Goal: Contribute content: Contribute content

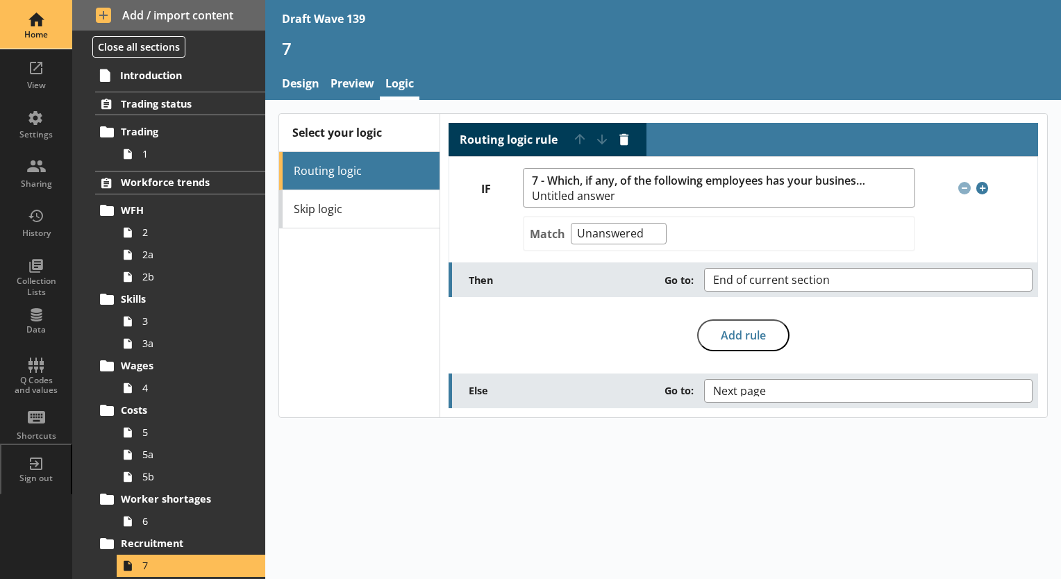
click at [35, 42] on div "Home" at bounding box center [36, 24] width 49 height 49
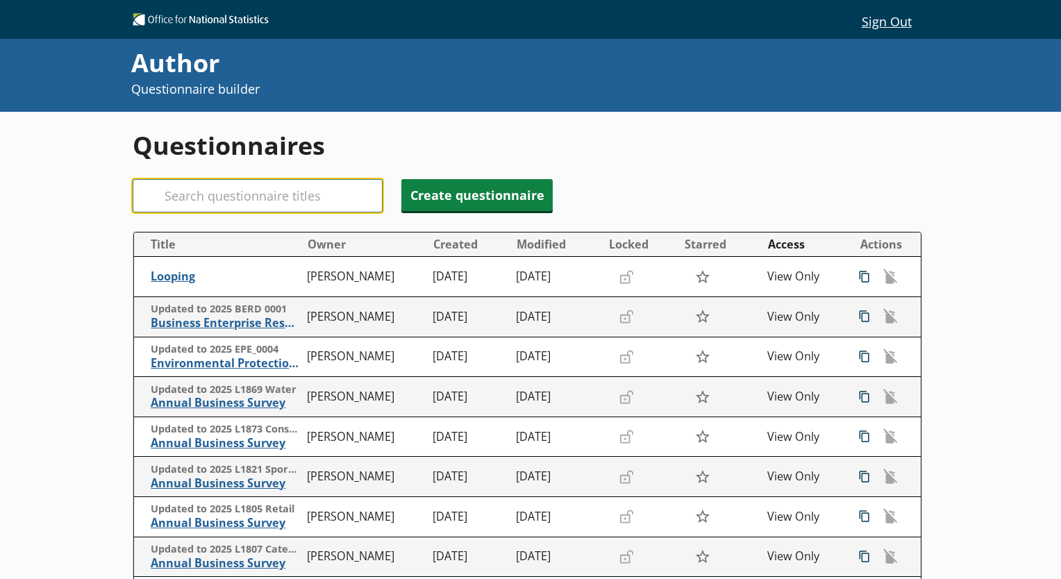
click at [186, 199] on input "Search" at bounding box center [258, 195] width 250 height 33
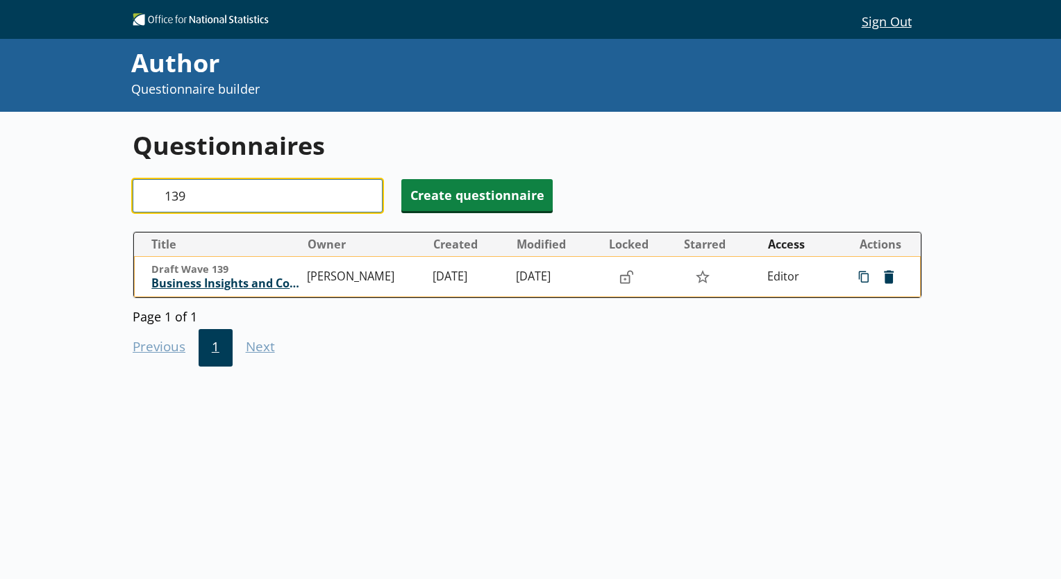
type input "139"
click at [236, 283] on span "Business Insights and Conditions Survey (BICS)" at bounding box center [225, 283] width 149 height 15
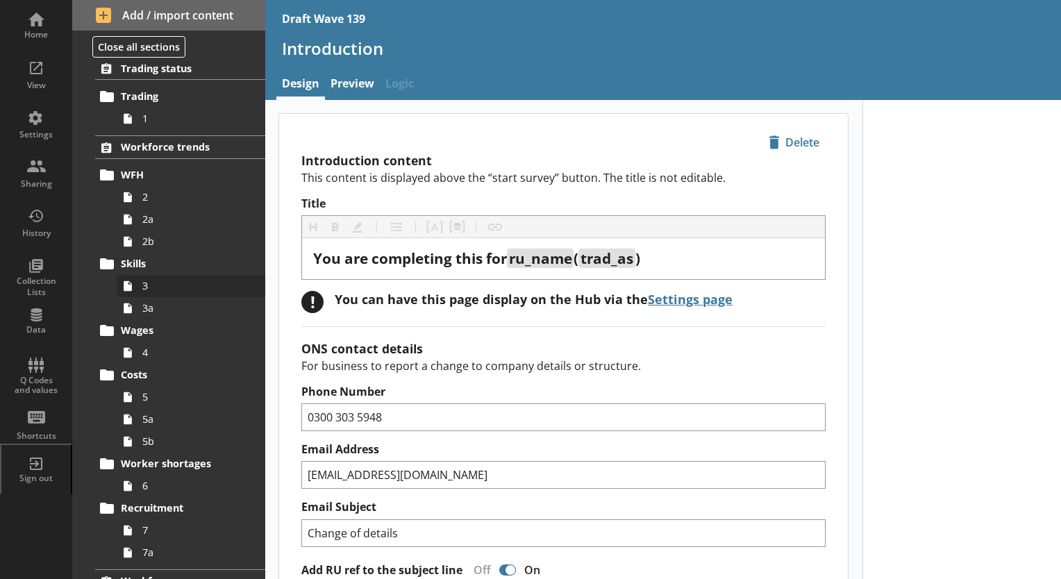
scroll to position [69, 0]
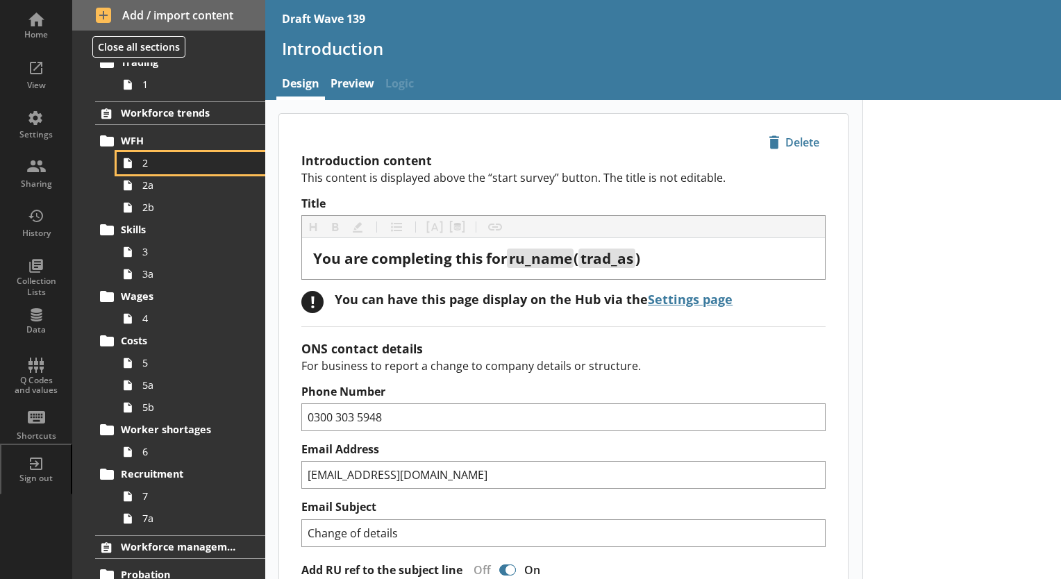
click at [153, 167] on span "2" at bounding box center [194, 162] width 104 height 13
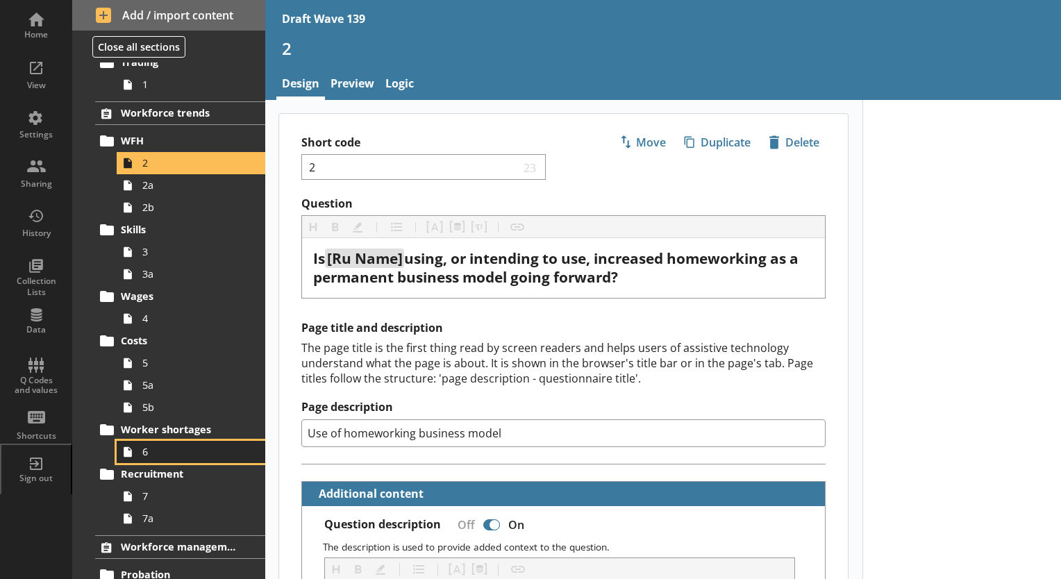
click at [142, 455] on span "6" at bounding box center [194, 451] width 104 height 13
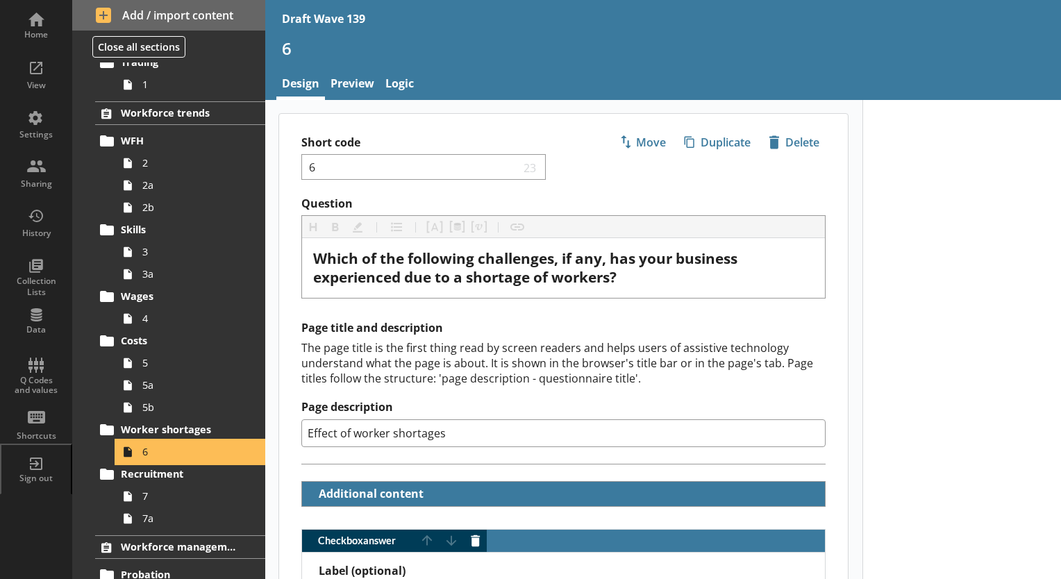
click at [142, 449] on span "6" at bounding box center [194, 451] width 104 height 13
click at [126, 459] on icon at bounding box center [128, 452] width 22 height 22
click at [147, 453] on span "6" at bounding box center [194, 451] width 104 height 13
click at [141, 451] on link "6" at bounding box center [191, 452] width 149 height 22
click at [134, 494] on icon at bounding box center [128, 496] width 22 height 22
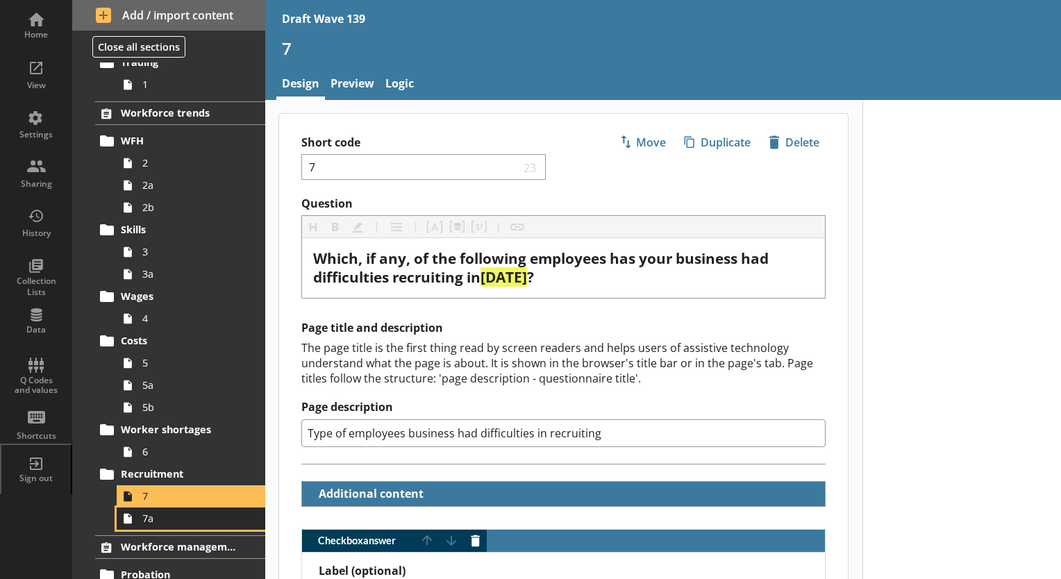
click at [139, 521] on link "7a" at bounding box center [191, 518] width 149 height 22
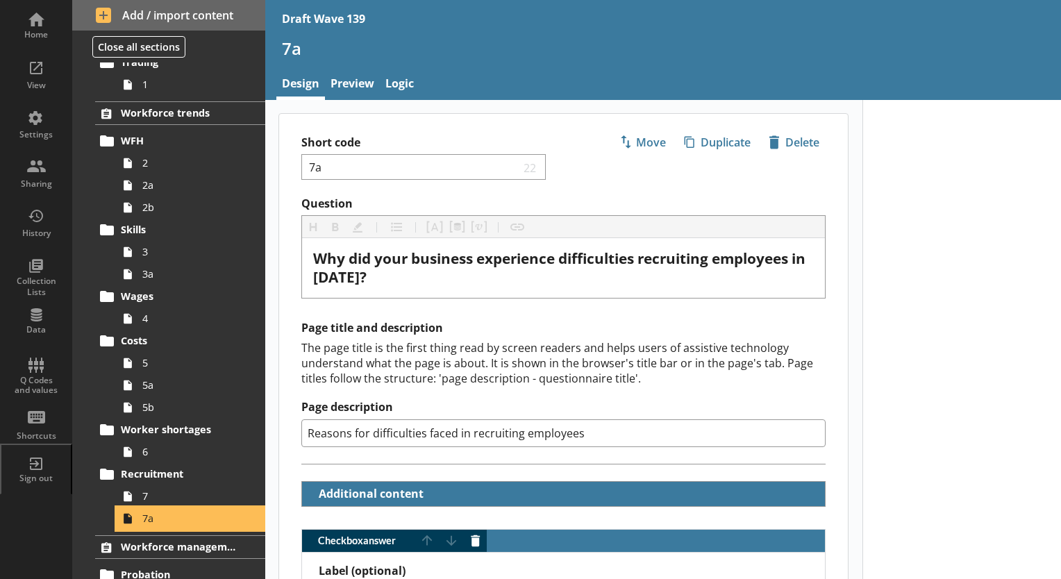
click at [139, 521] on link "7a" at bounding box center [191, 518] width 149 height 22
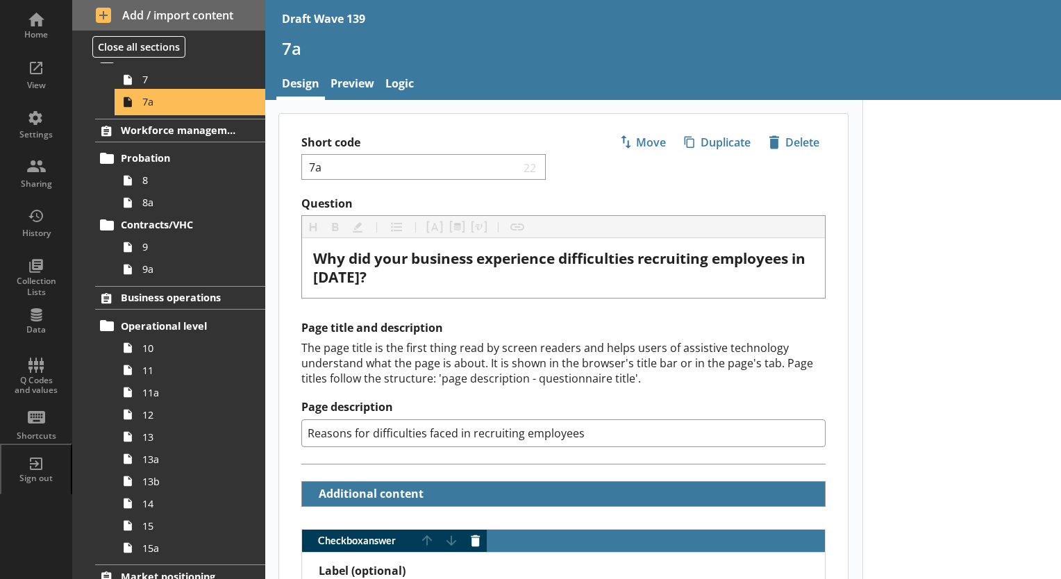
scroll to position [278, 0]
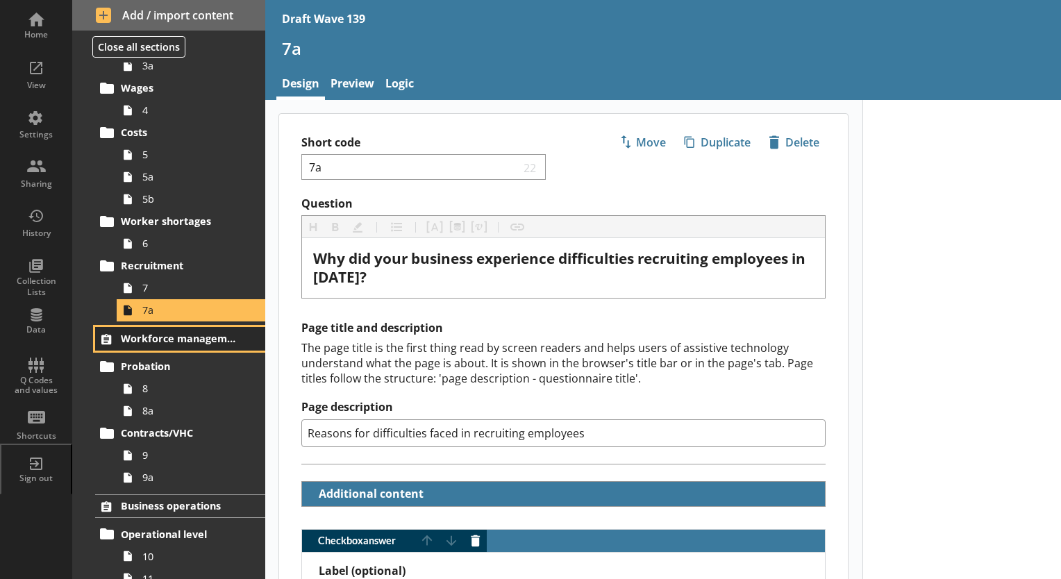
click at [167, 342] on span "Workforce management" at bounding box center [181, 338] width 120 height 13
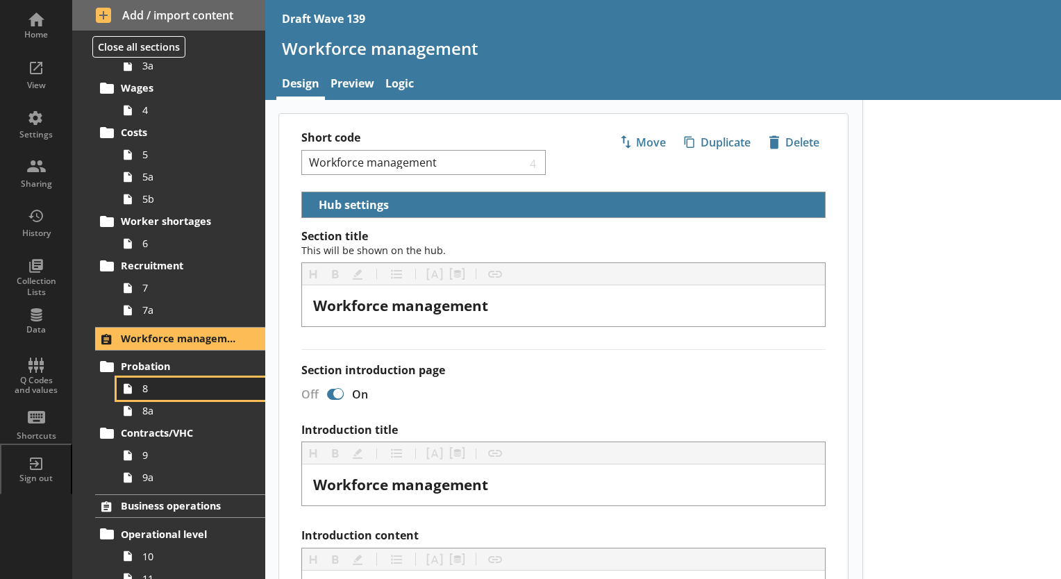
click at [149, 389] on span "8" at bounding box center [194, 388] width 104 height 13
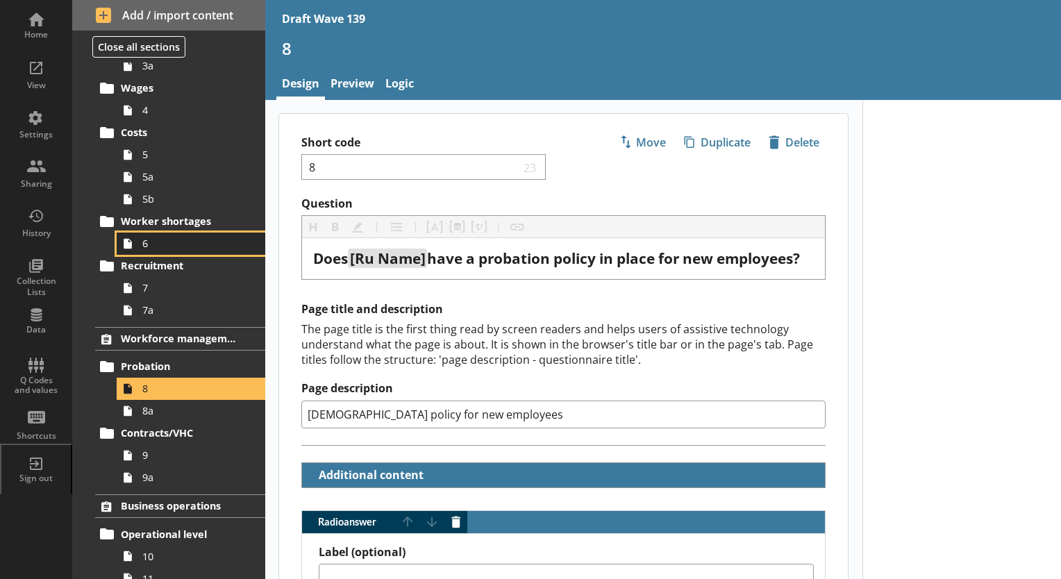
click at [134, 239] on icon at bounding box center [128, 244] width 22 height 22
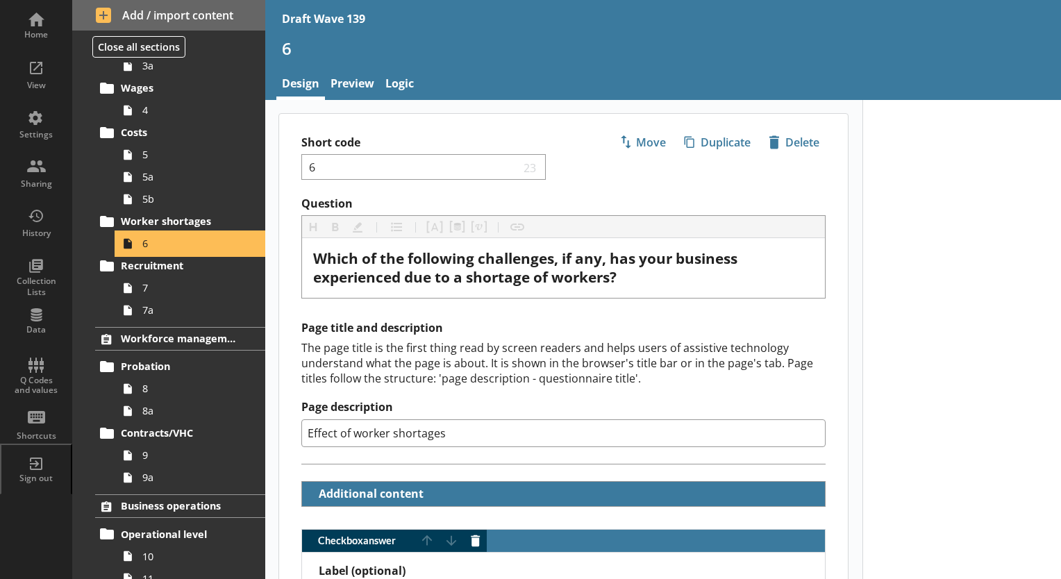
click at [136, 242] on icon at bounding box center [128, 244] width 22 height 22
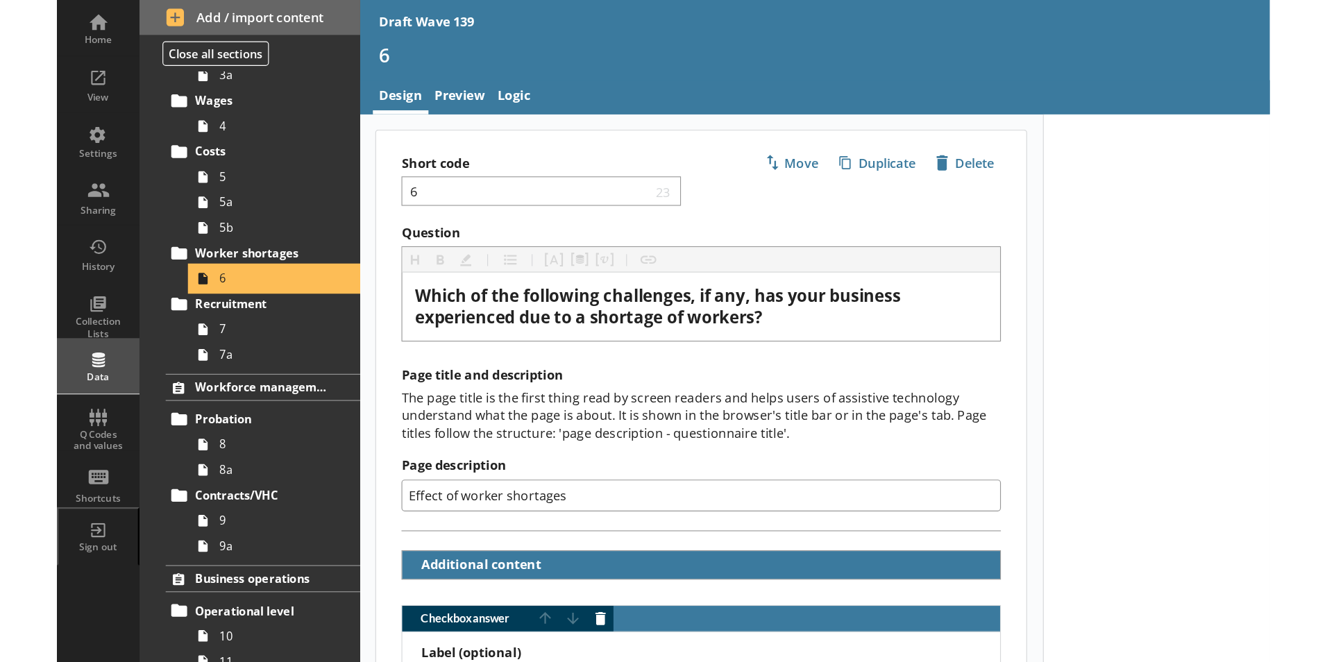
scroll to position [278, 0]
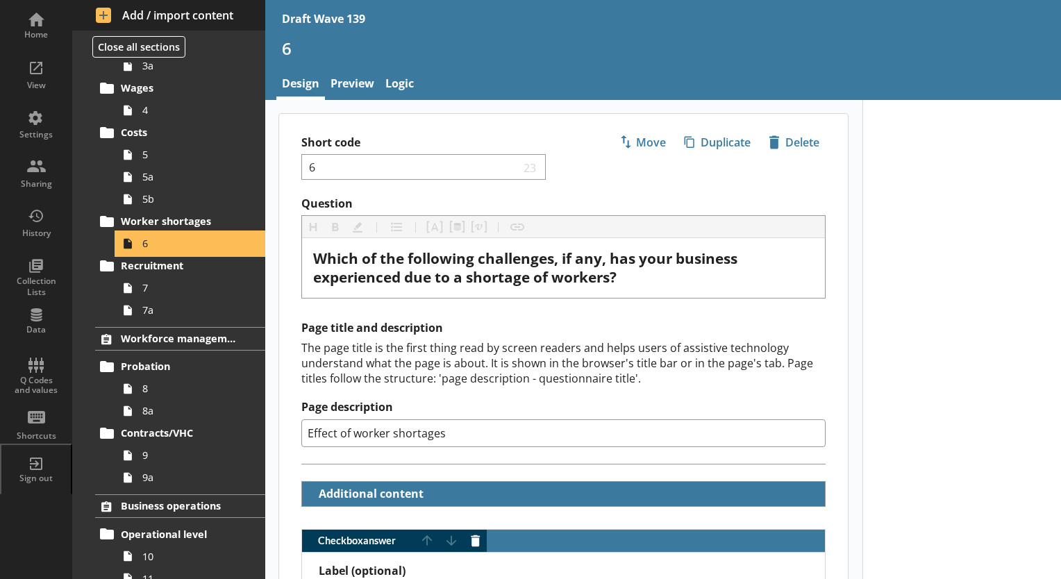
type textarea "x"
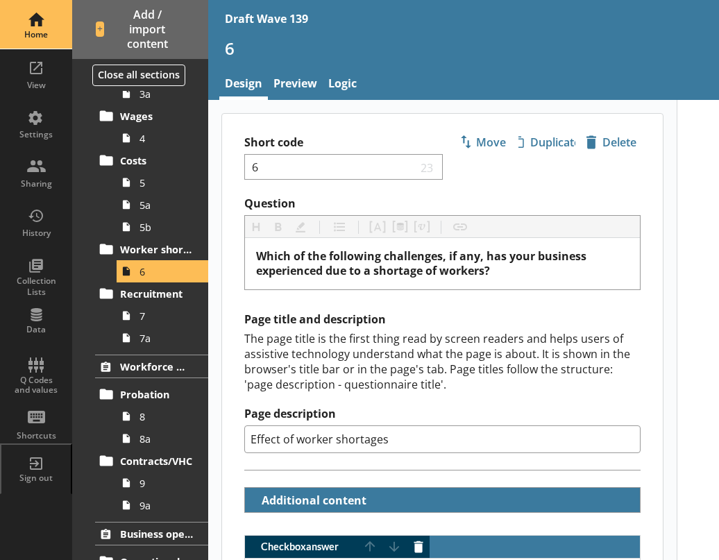
click at [46, 34] on div "Home" at bounding box center [36, 34] width 49 height 11
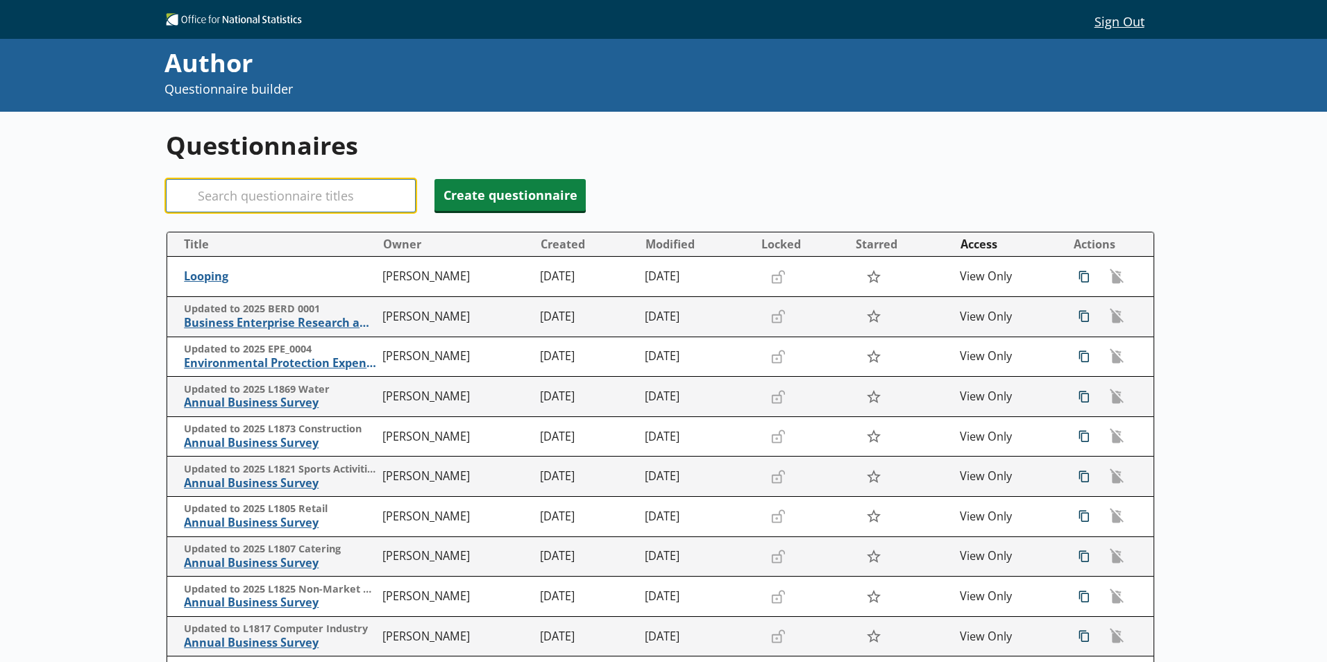
click at [222, 203] on input "Search" at bounding box center [291, 195] width 250 height 33
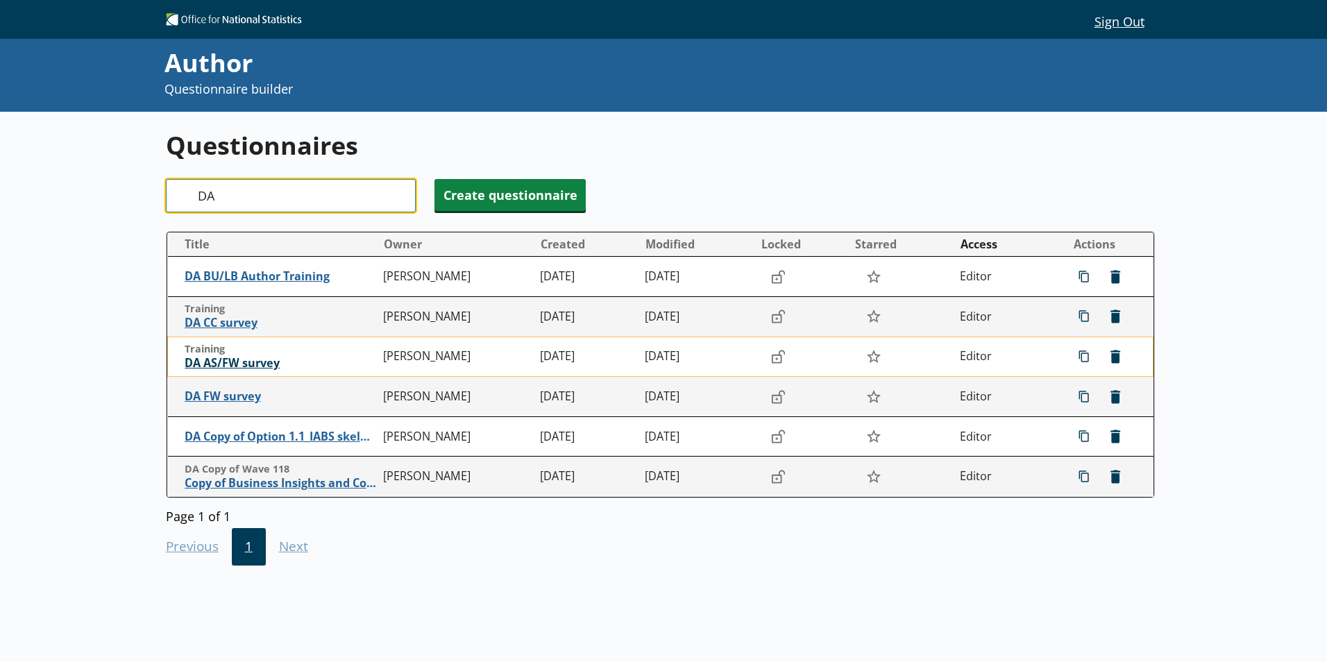
type input "DA"
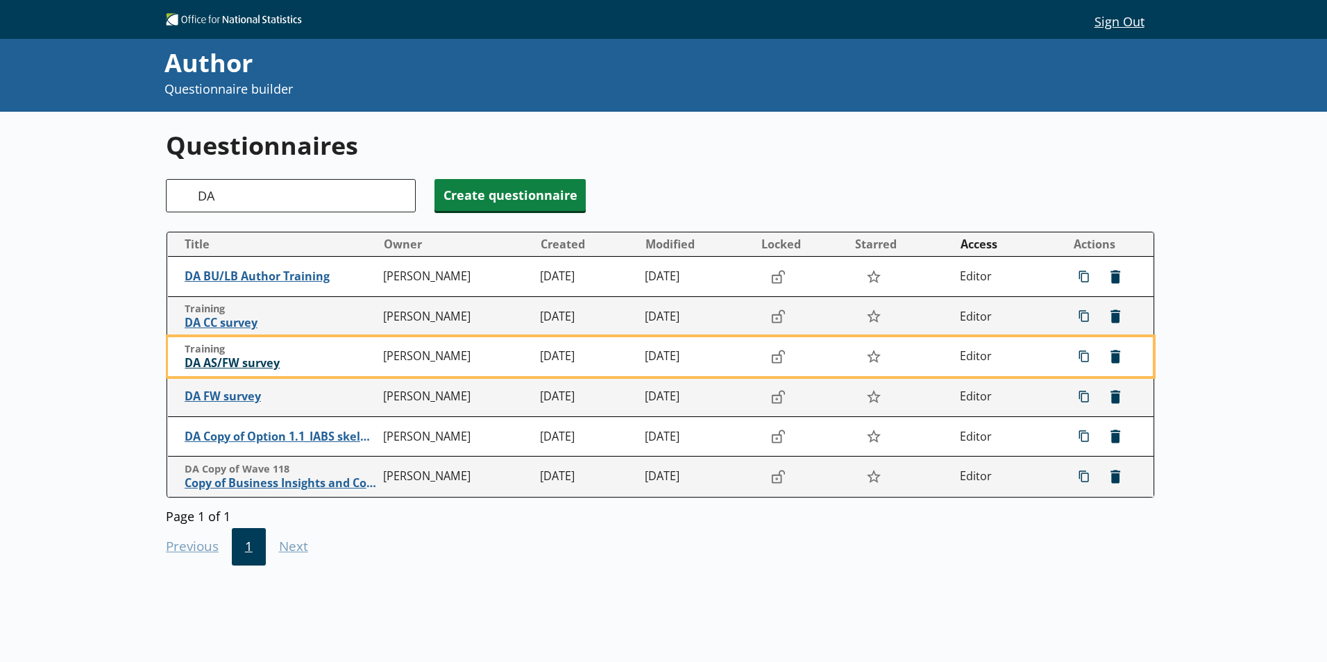
click at [235, 362] on span "DA AS/FW survey" at bounding box center [281, 363] width 192 height 15
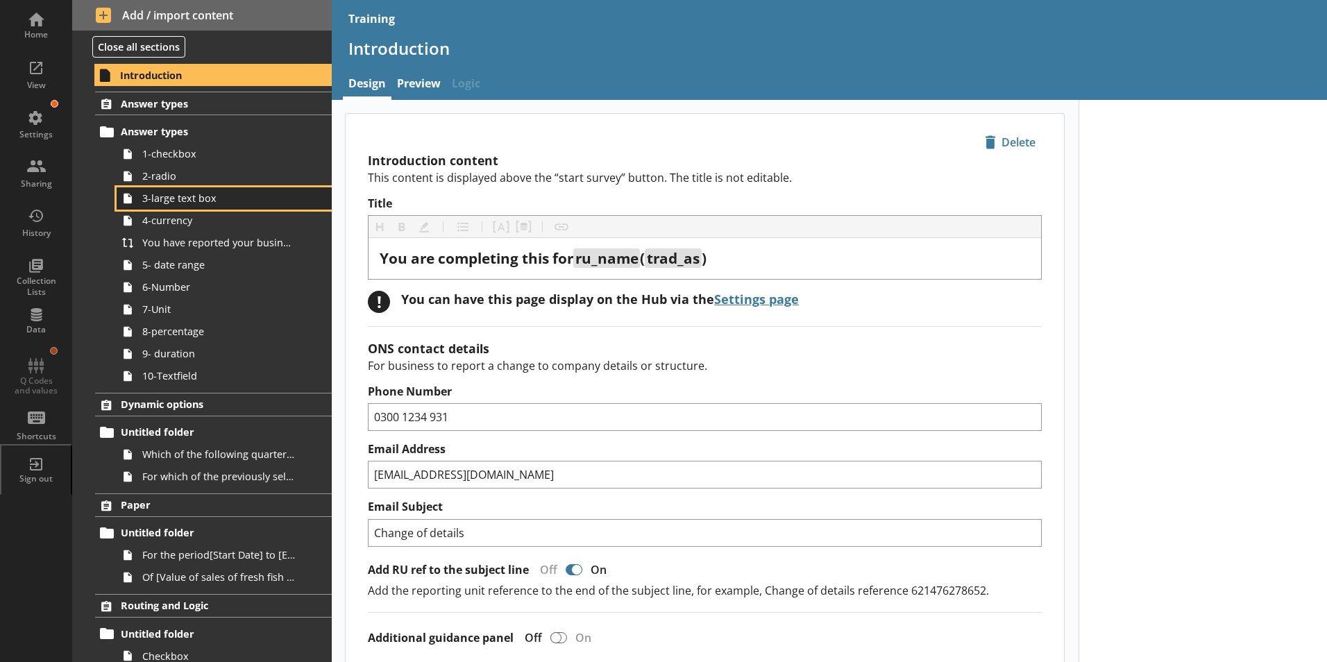
click at [205, 207] on link "3-large text box" at bounding box center [224, 198] width 215 height 22
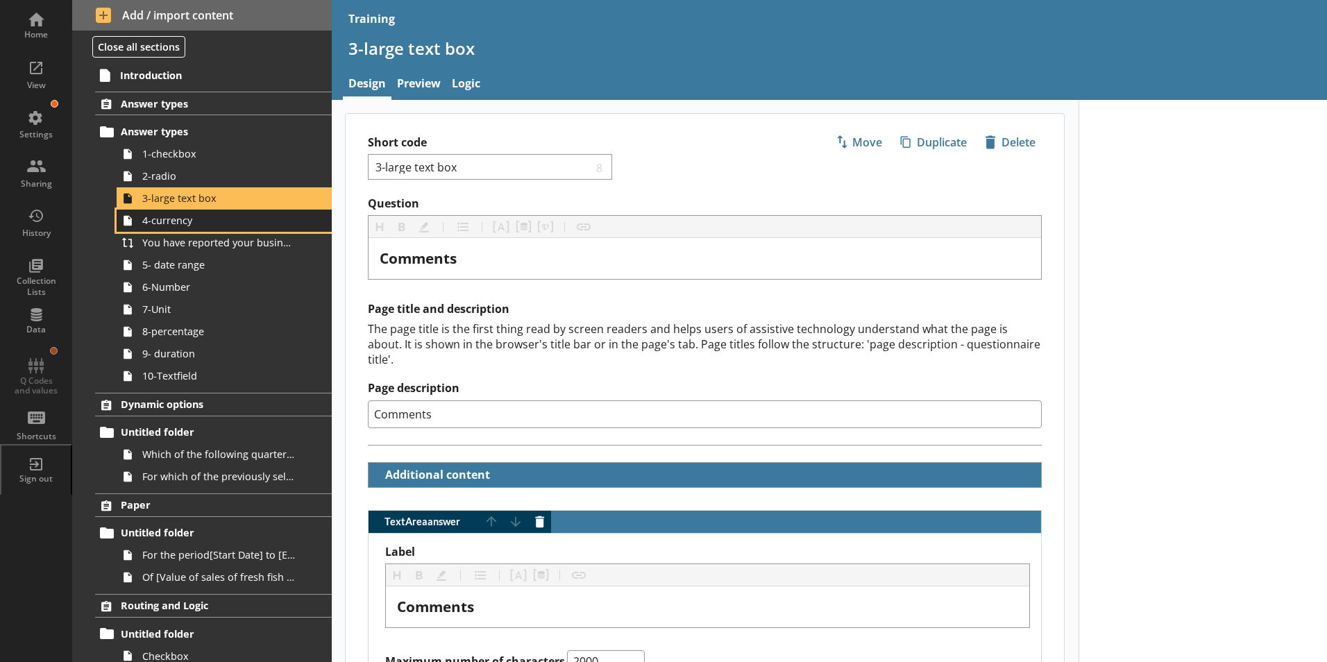
click at [157, 225] on span "4-currency" at bounding box center [219, 220] width 154 height 13
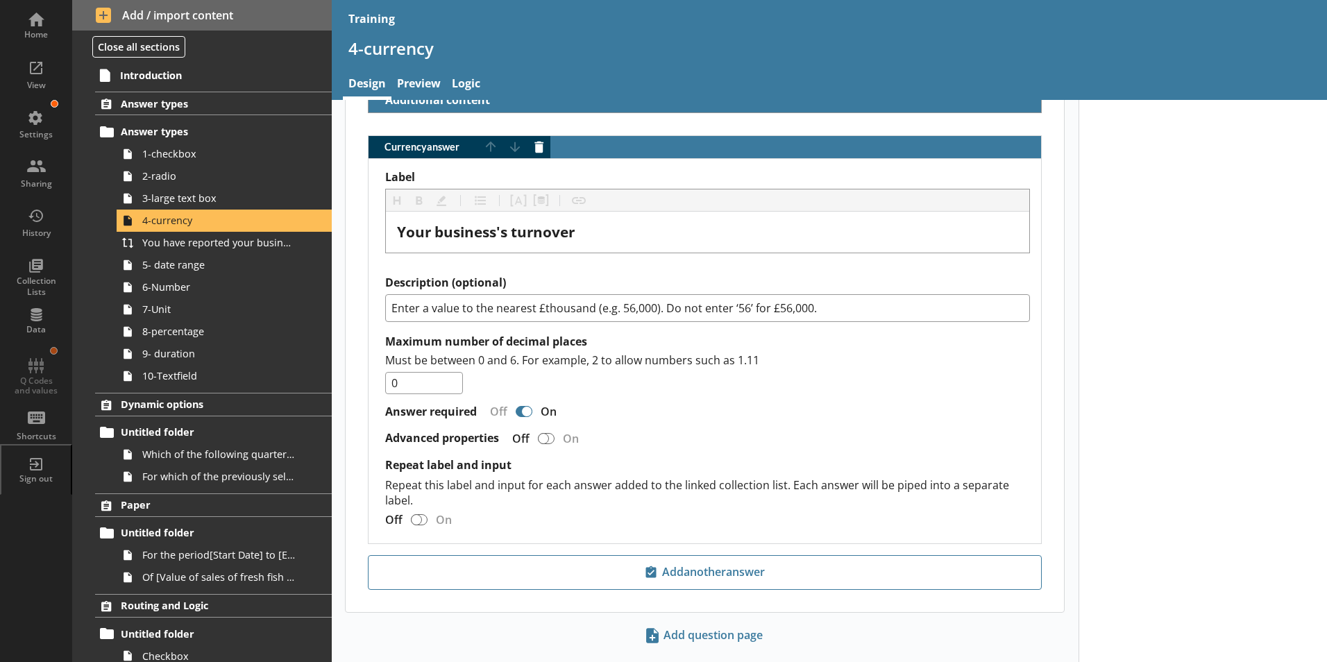
scroll to position [390, 0]
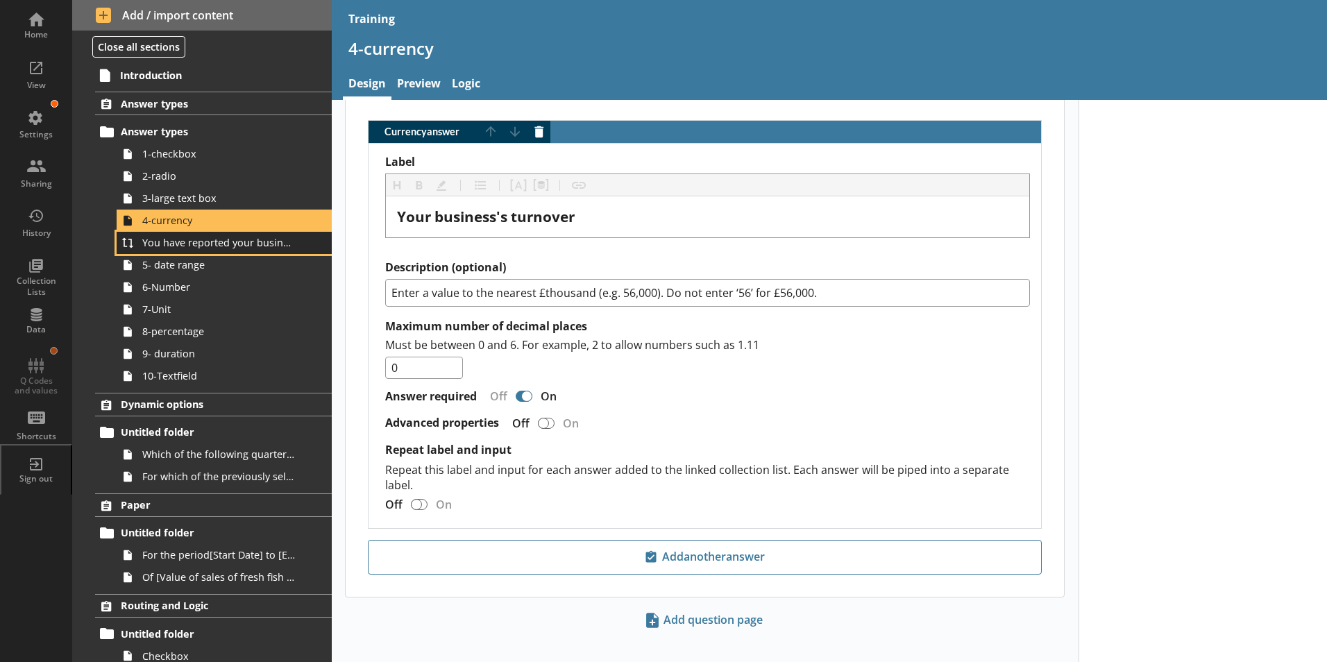
click at [215, 249] on span "You have reported your business's total turnover to be [Your business's turnove…" at bounding box center [219, 242] width 154 height 13
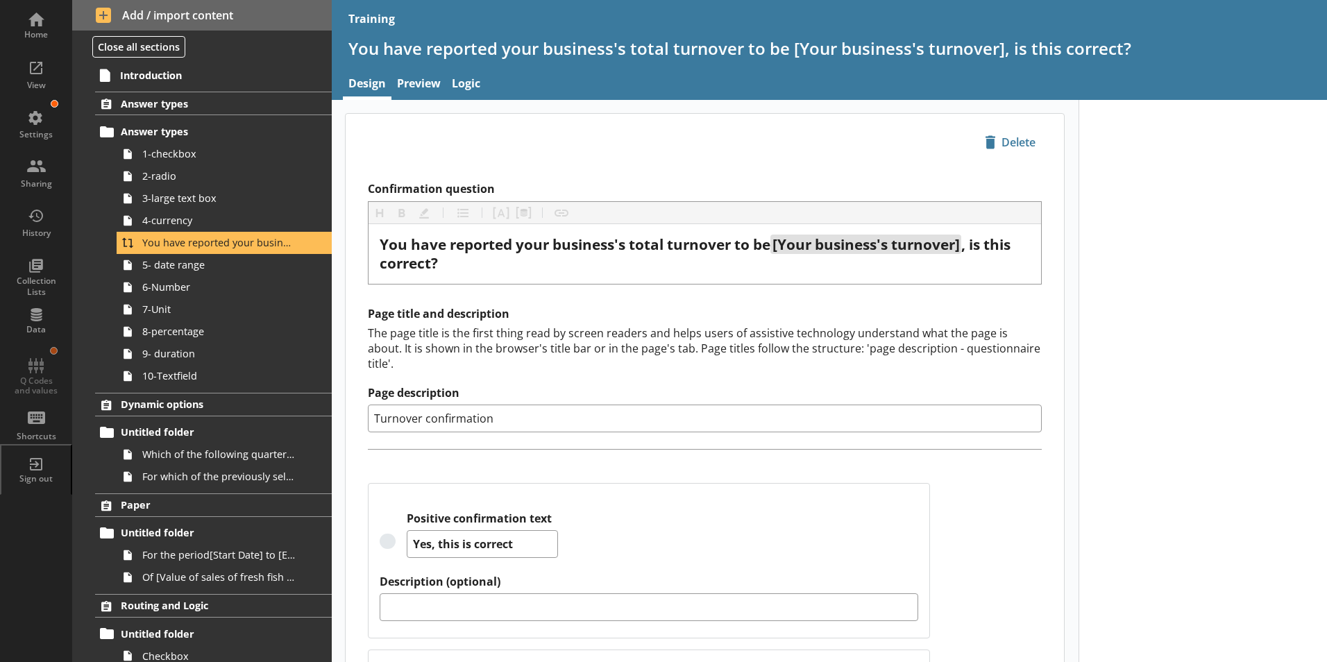
scroll to position [69, 0]
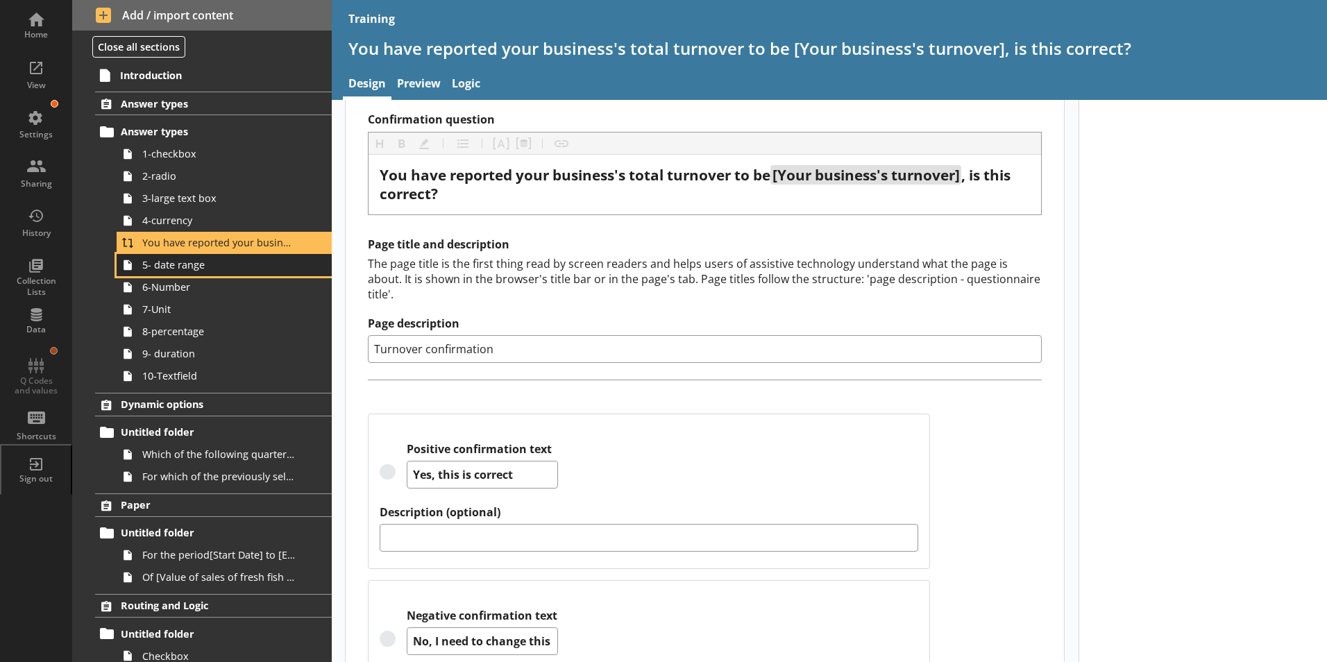
click at [153, 274] on link "5- date range" at bounding box center [224, 265] width 215 height 22
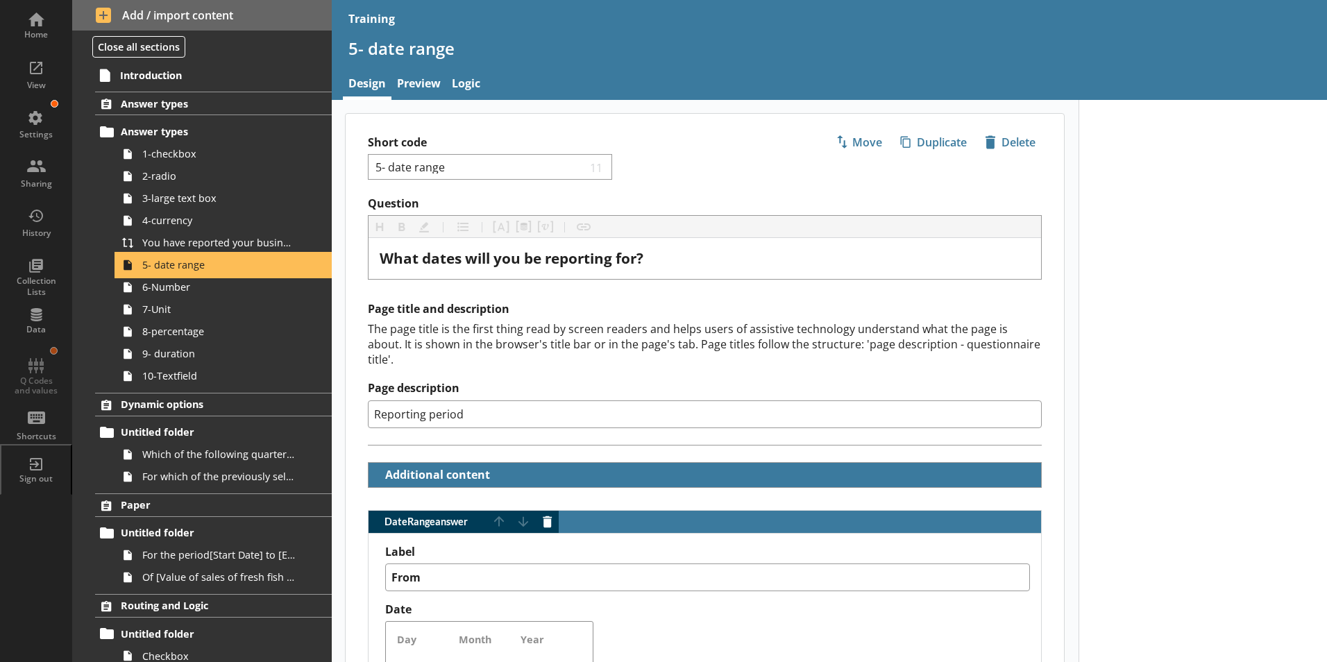
click at [179, 275] on link "5- date range" at bounding box center [224, 265] width 215 height 22
click at [155, 292] on span "6-Number" at bounding box center [219, 286] width 154 height 13
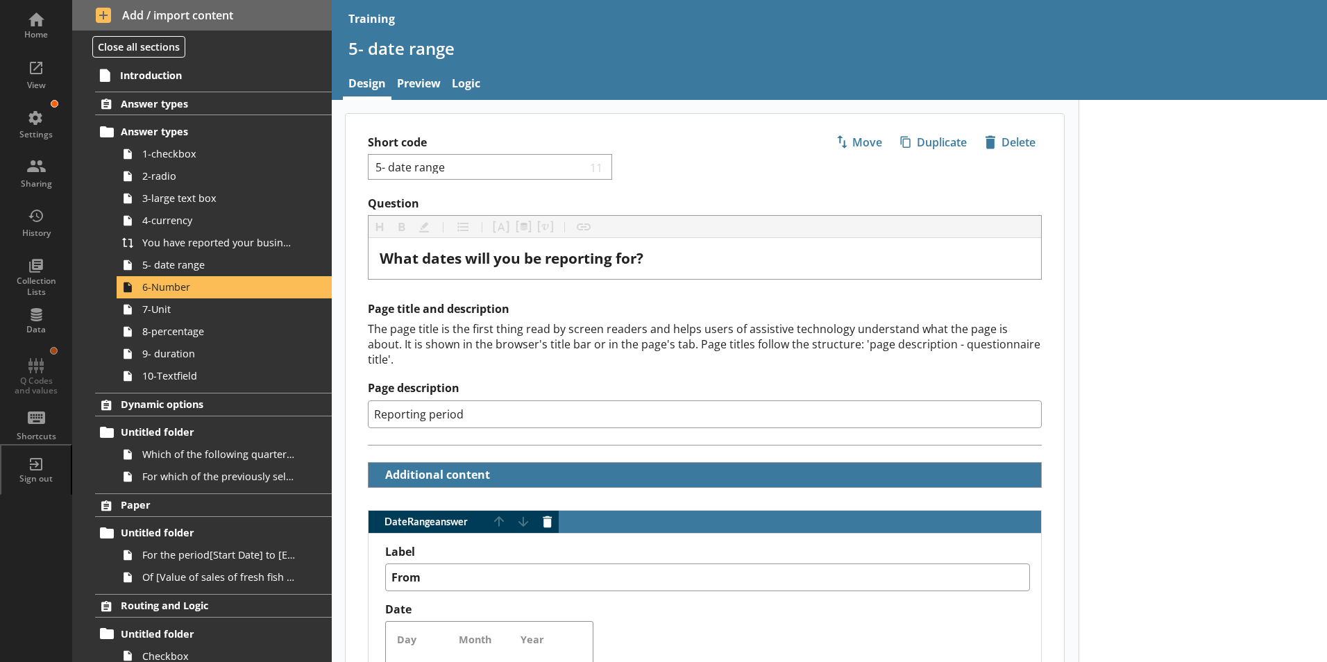
type textarea "x"
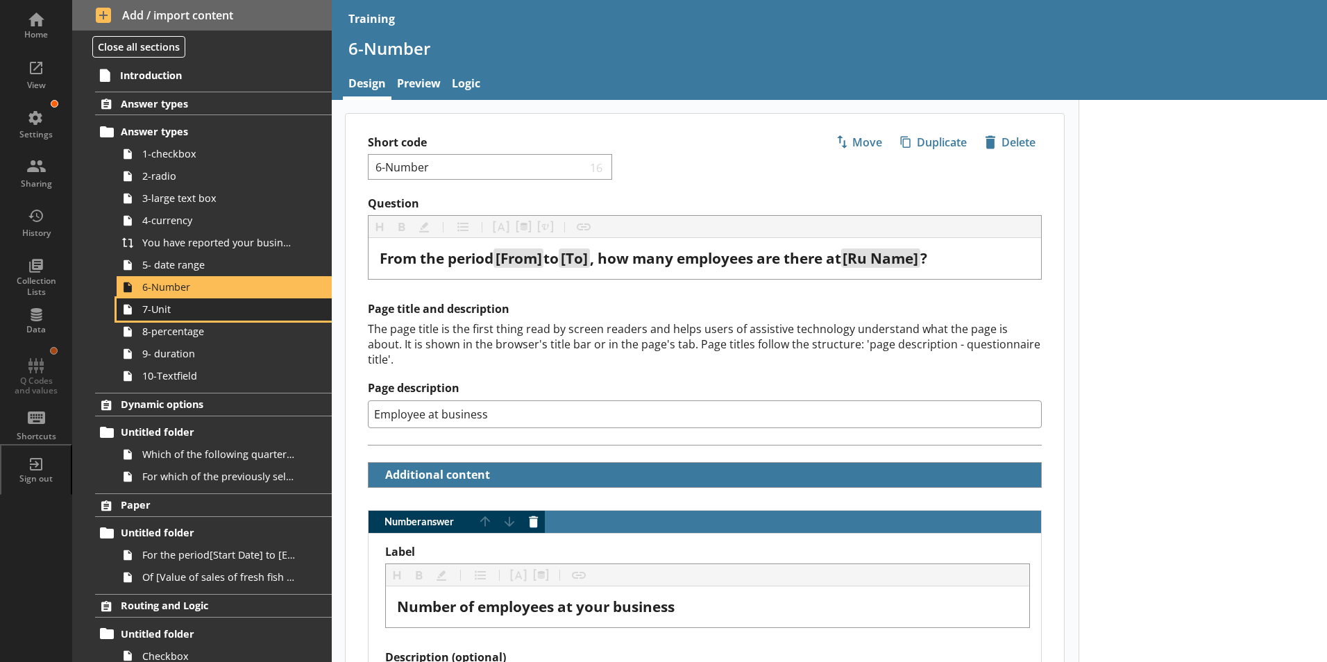
click at [172, 316] on span "7-Unit" at bounding box center [219, 309] width 154 height 13
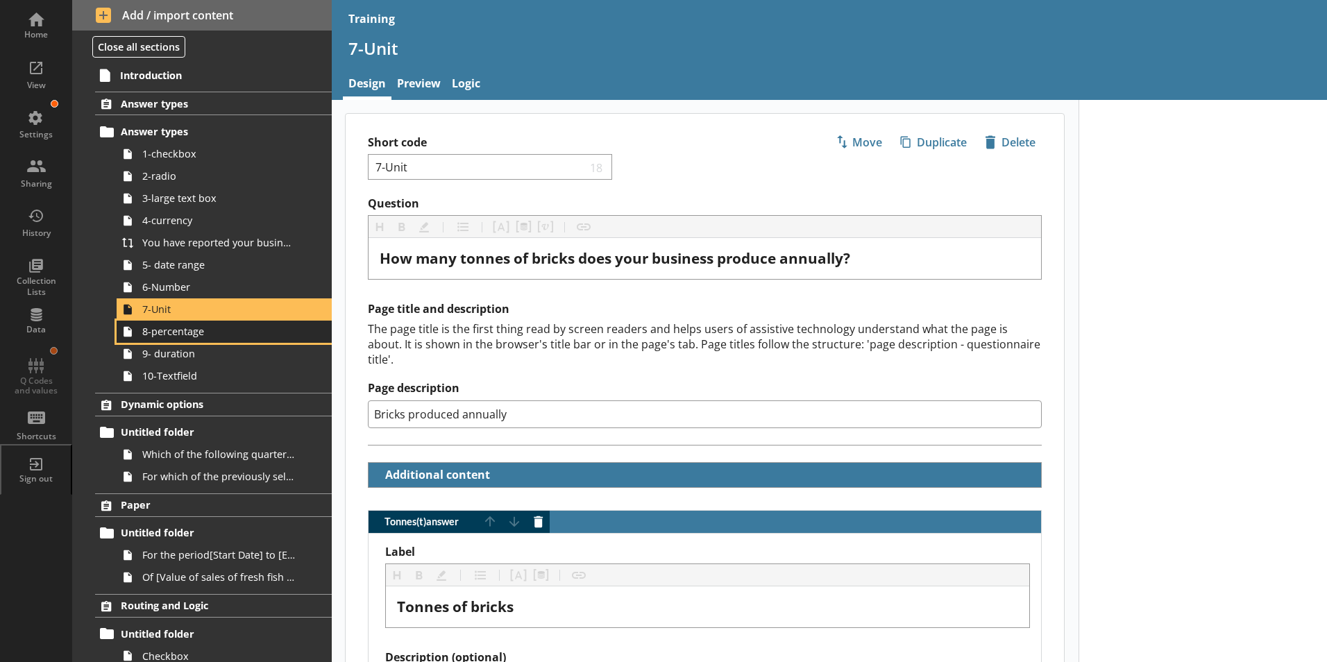
click at [171, 335] on span "8-percentage" at bounding box center [219, 331] width 154 height 13
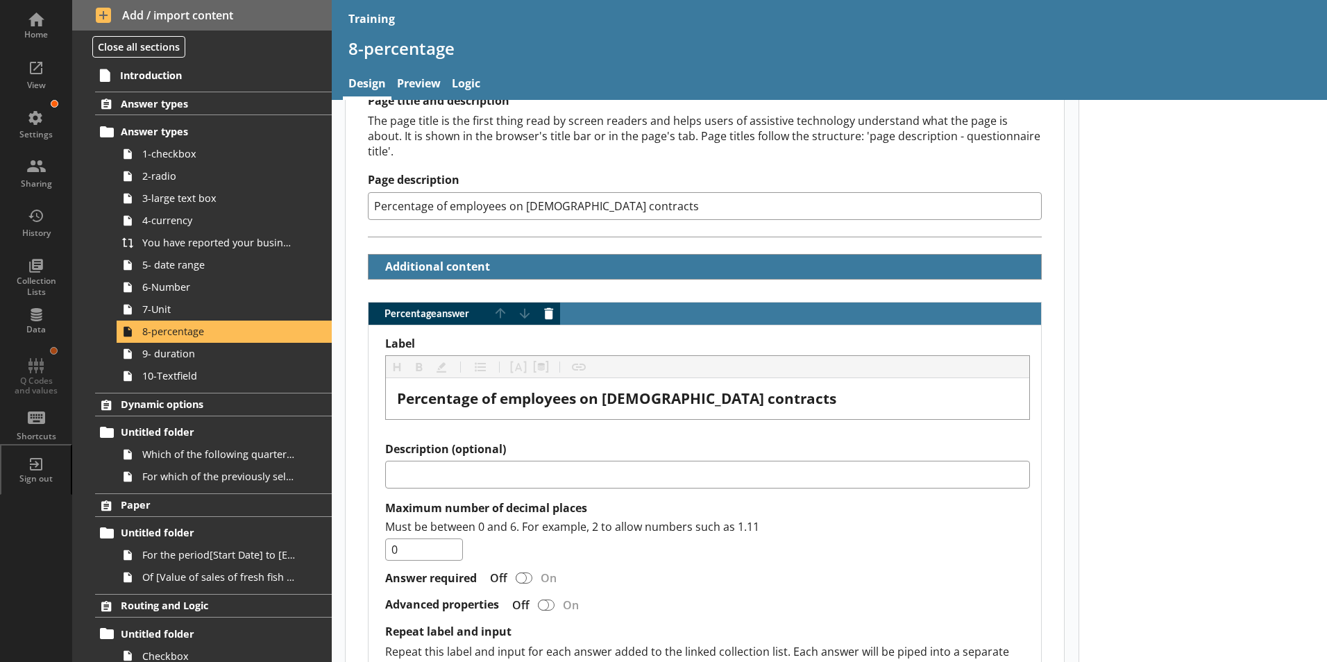
scroll to position [347, 0]
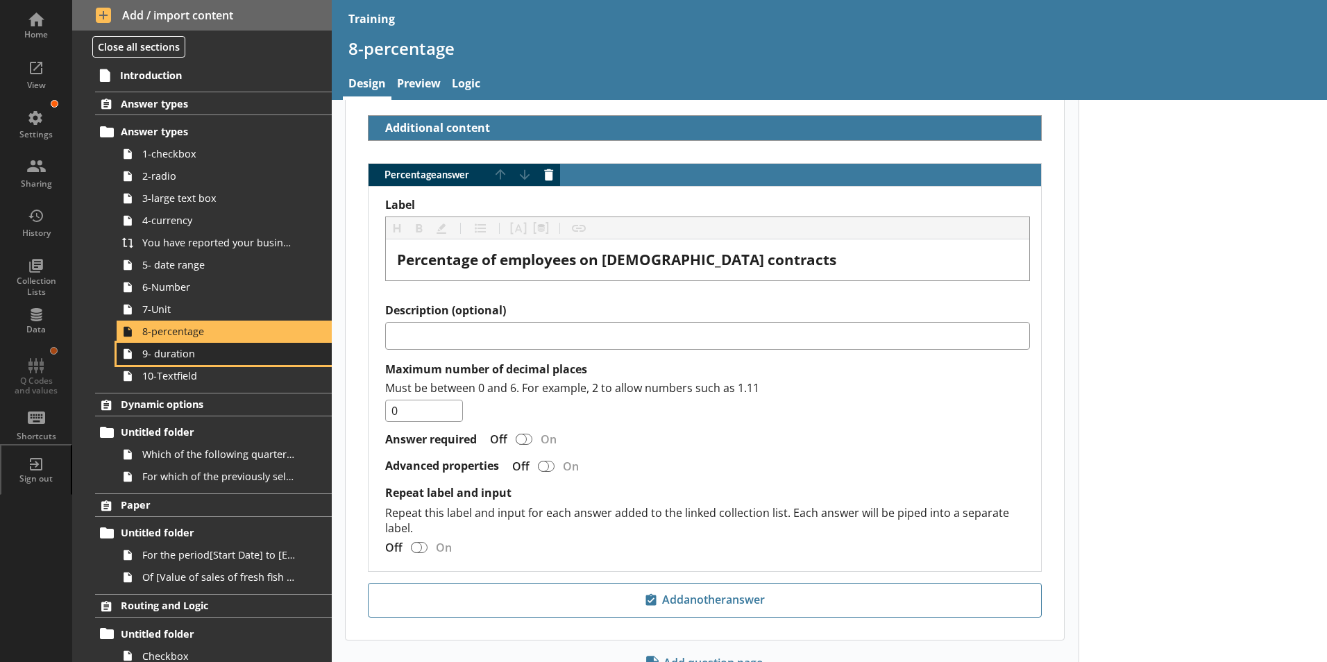
click at [199, 360] on span "9- duration" at bounding box center [219, 353] width 154 height 13
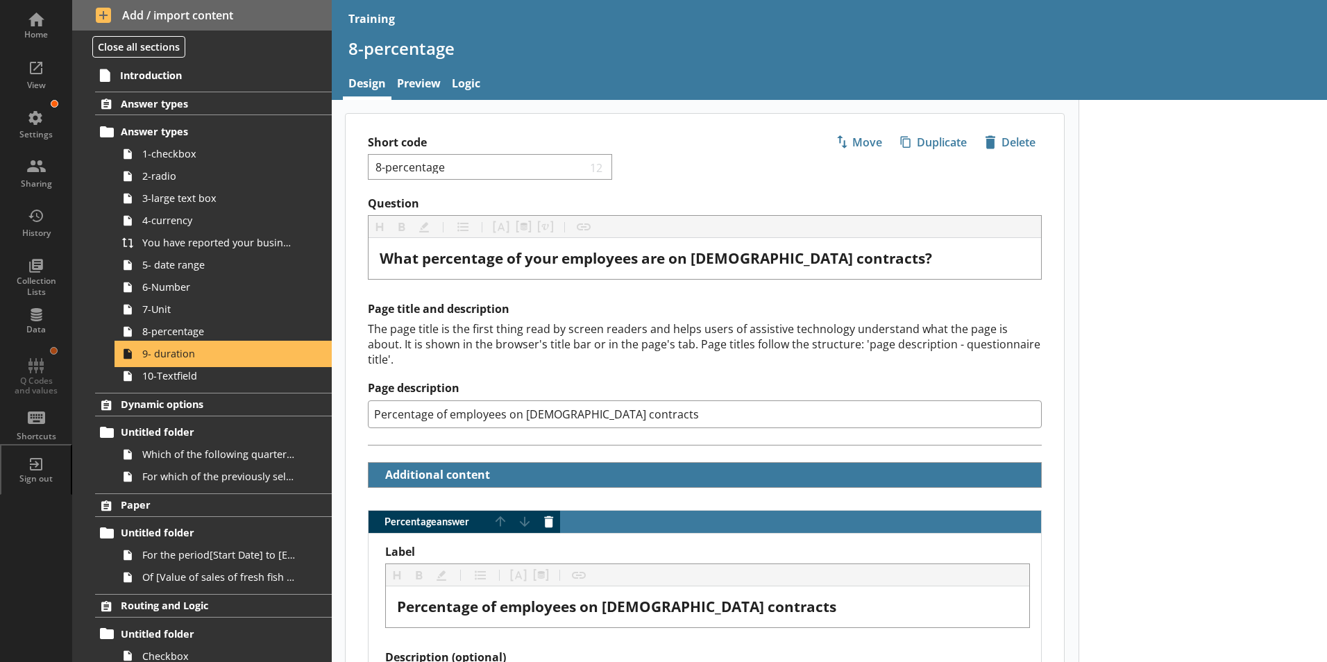
select select "YearsMonths"
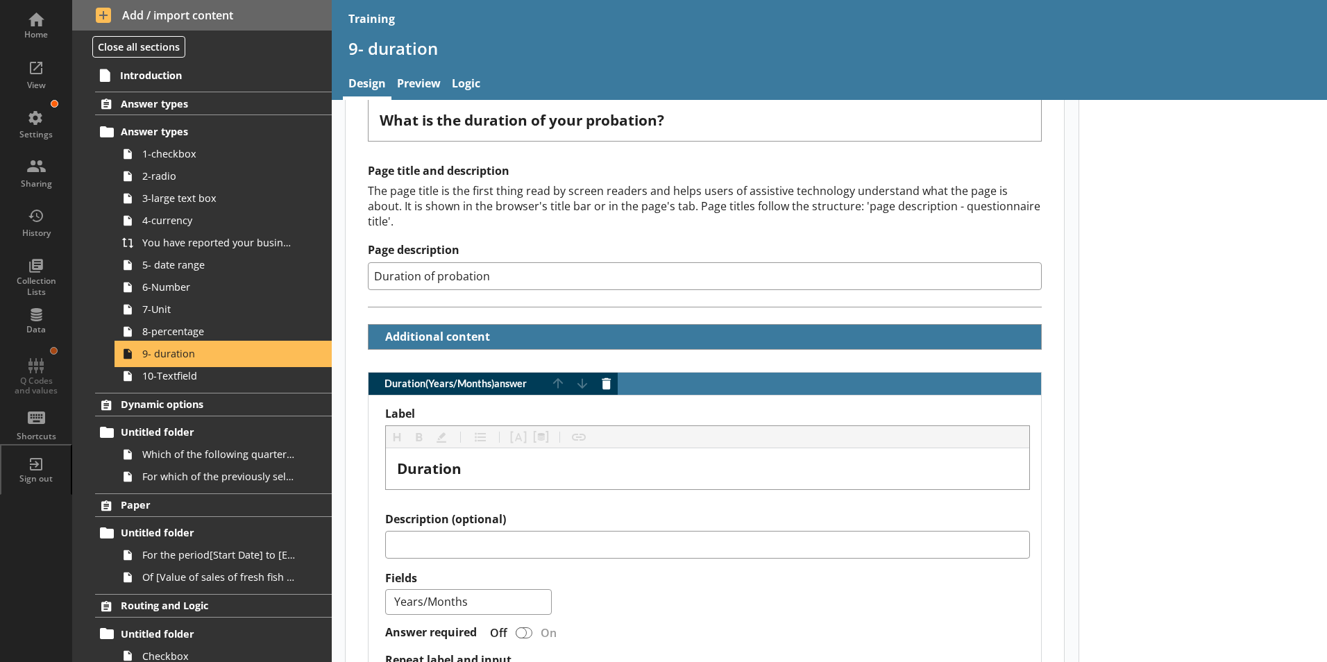
scroll to position [139, 0]
click at [189, 380] on span "10-Textfield" at bounding box center [219, 375] width 154 height 13
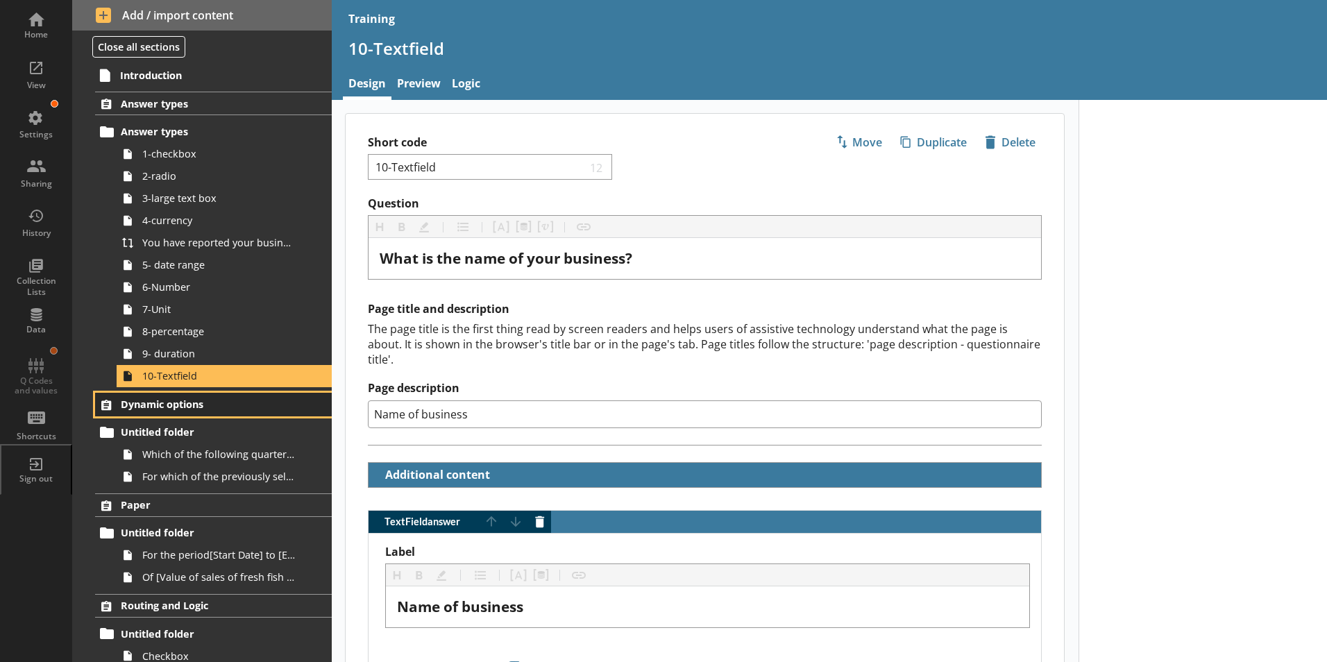
click at [167, 404] on span "Dynamic options" at bounding box center [206, 404] width 170 height 13
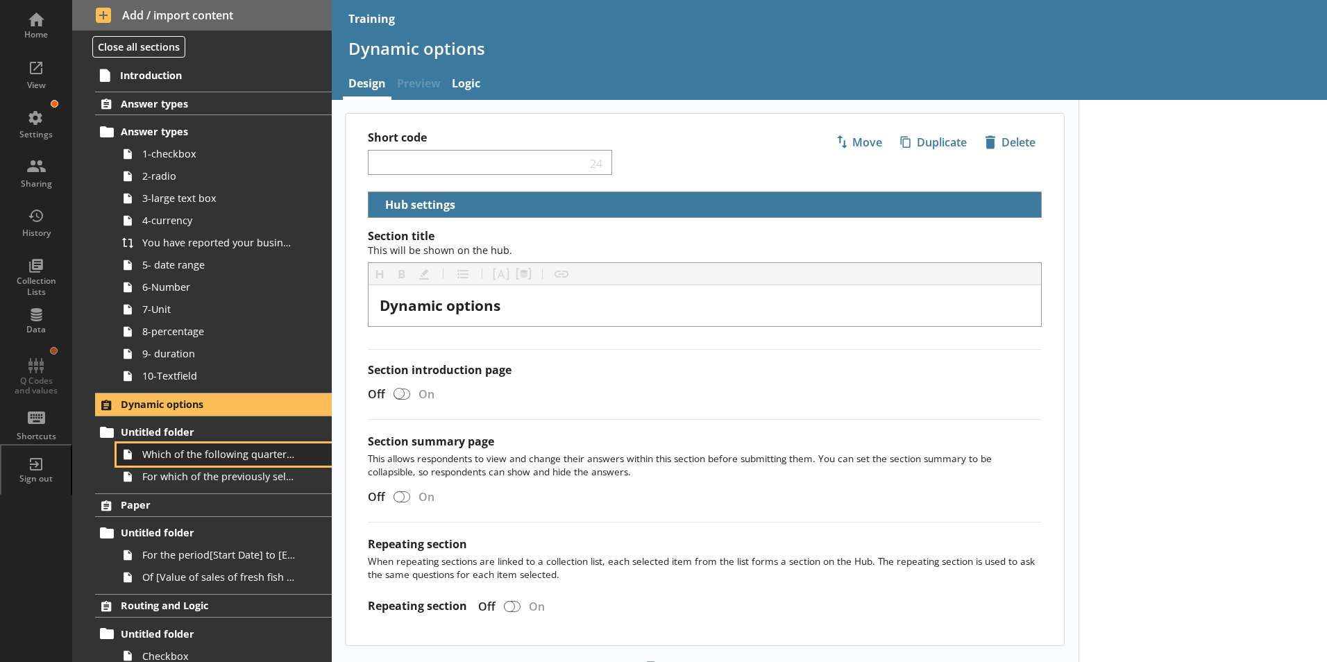
click at [159, 460] on span "Which of the following quarters can your business report for?" at bounding box center [219, 454] width 154 height 13
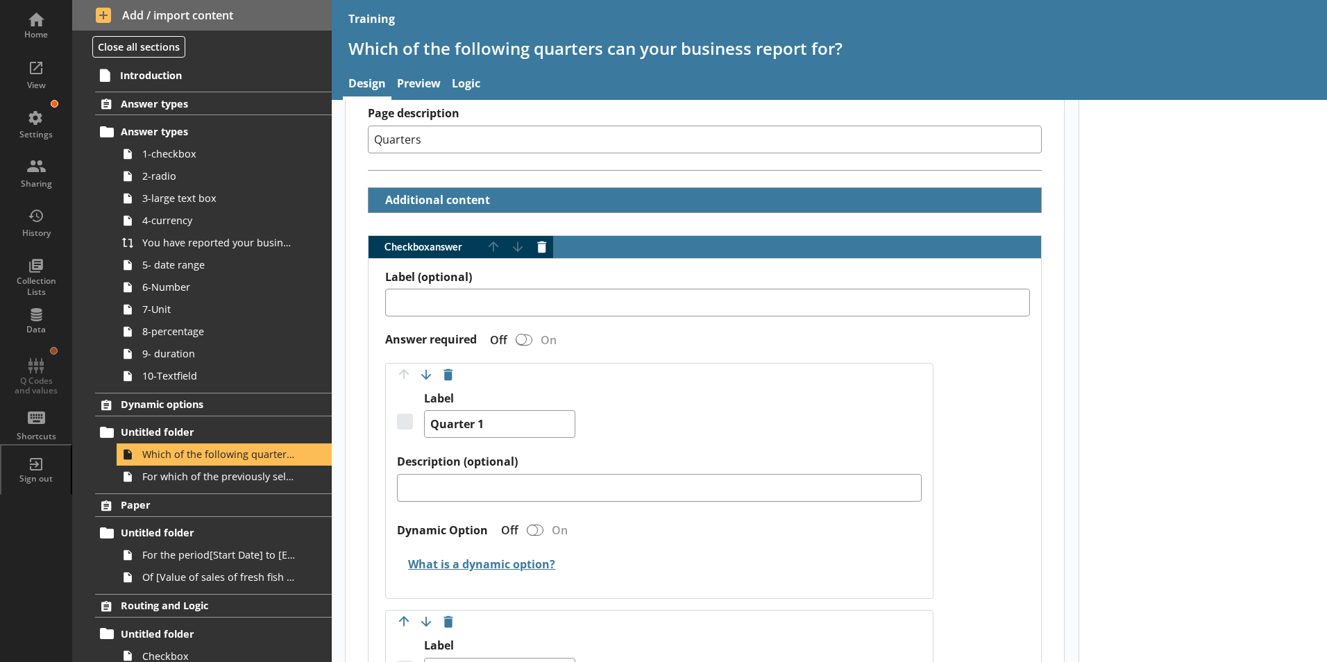
scroll to position [278, 0]
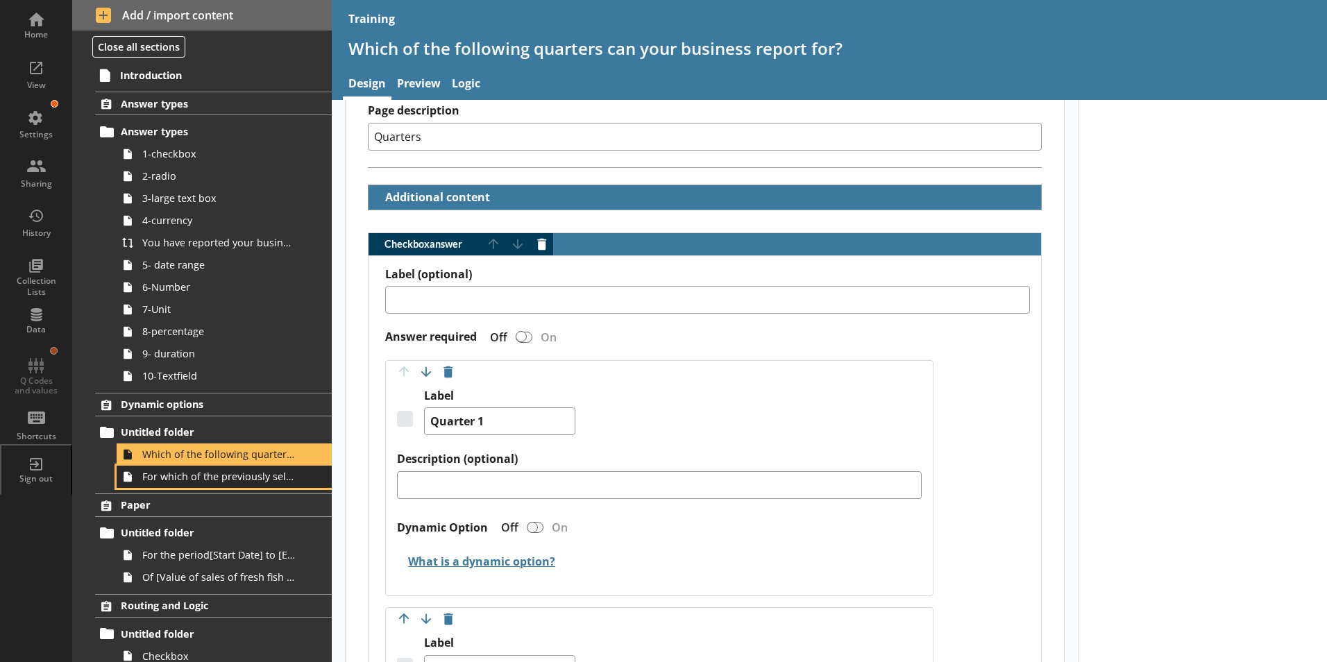
click at [171, 485] on link "For which of the previously selected quarters can your business provide turnove…" at bounding box center [224, 477] width 215 height 22
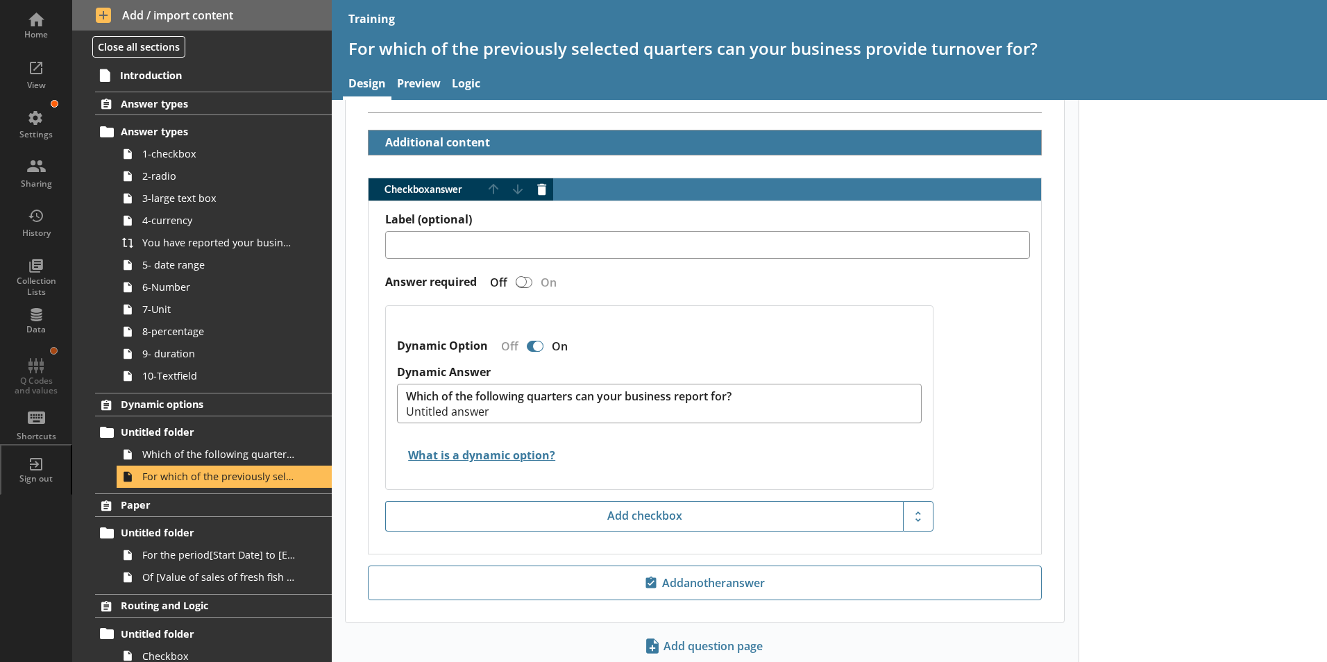
scroll to position [347, 0]
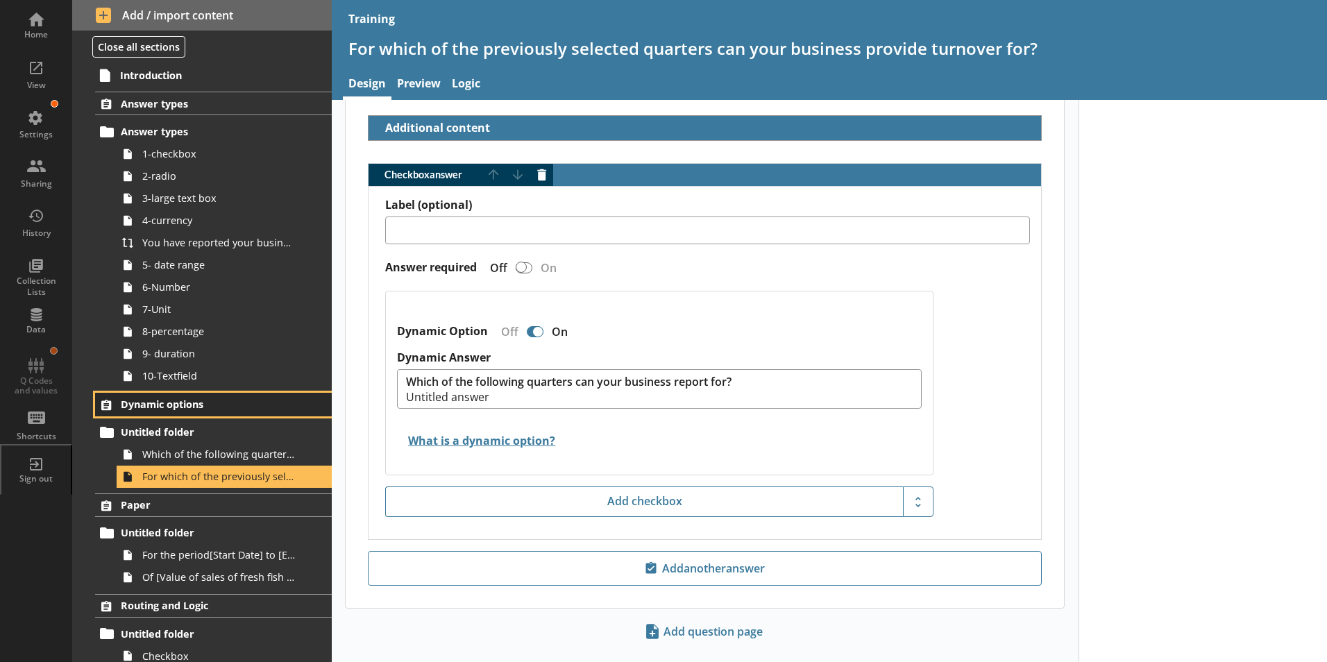
click at [235, 401] on span "Dynamic options" at bounding box center [206, 404] width 170 height 13
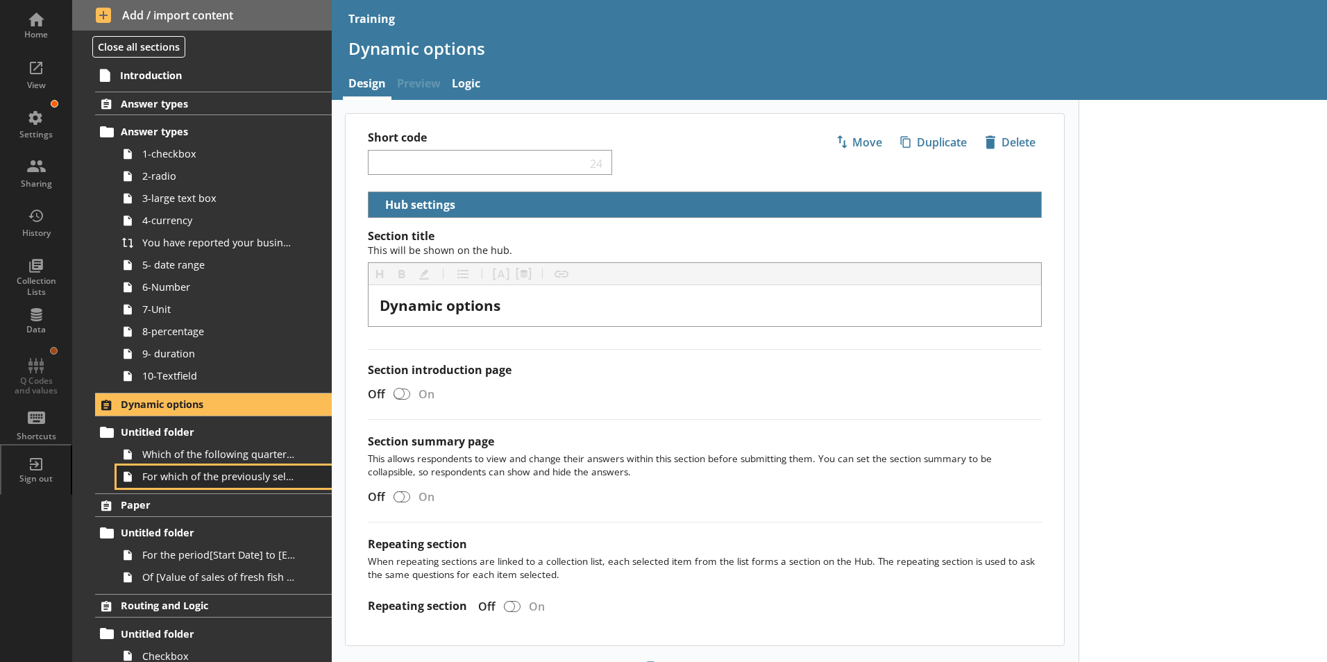
click at [195, 478] on span "For which of the previously selected quarters can your business provide turnove…" at bounding box center [219, 476] width 154 height 13
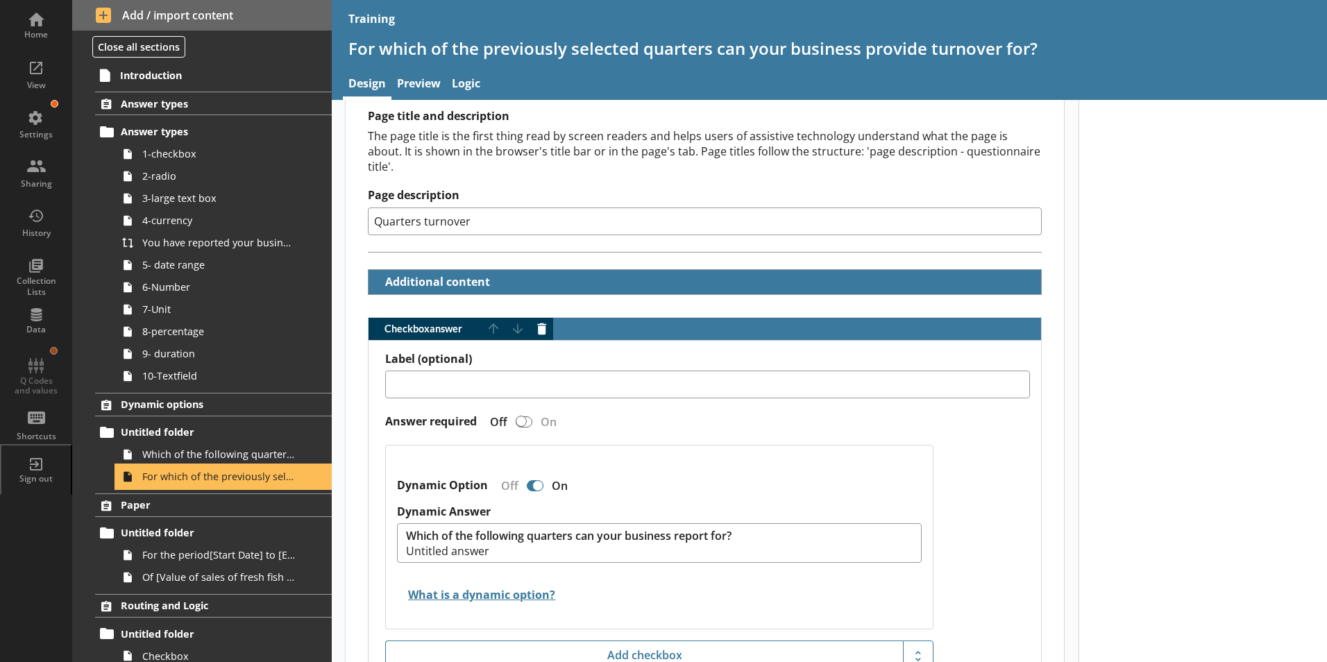
scroll to position [208, 0]
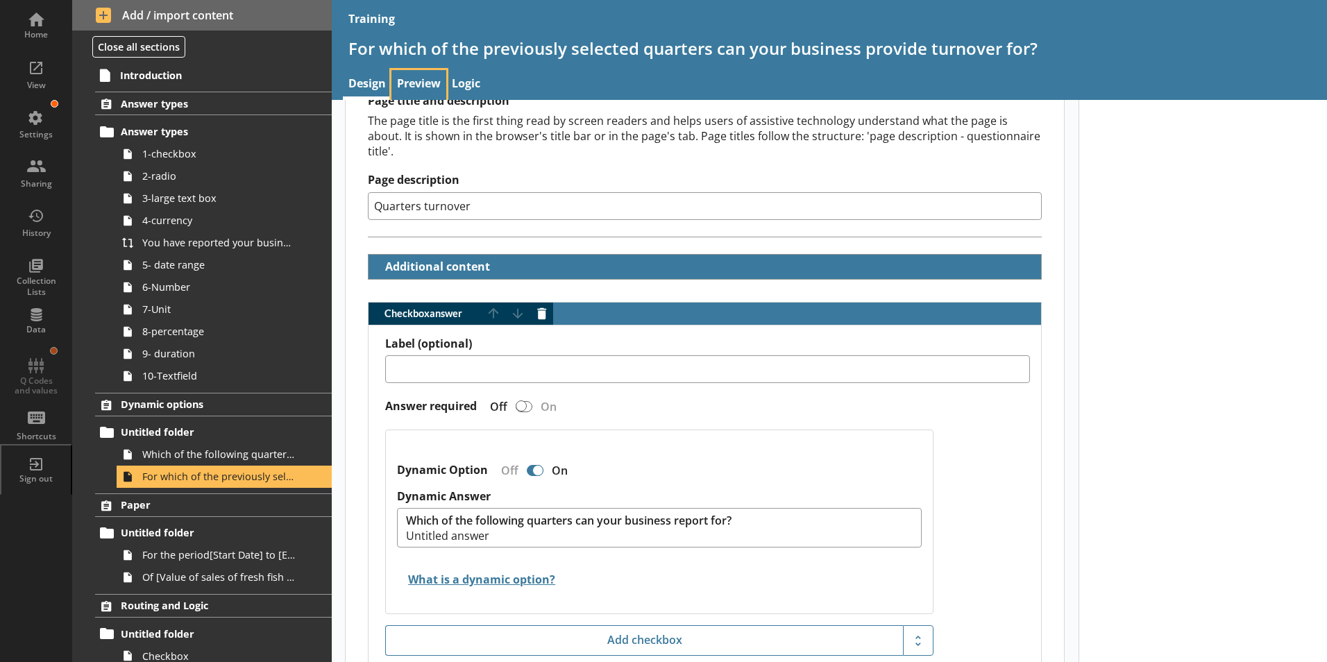
click at [429, 84] on link "Preview" at bounding box center [419, 85] width 55 height 30
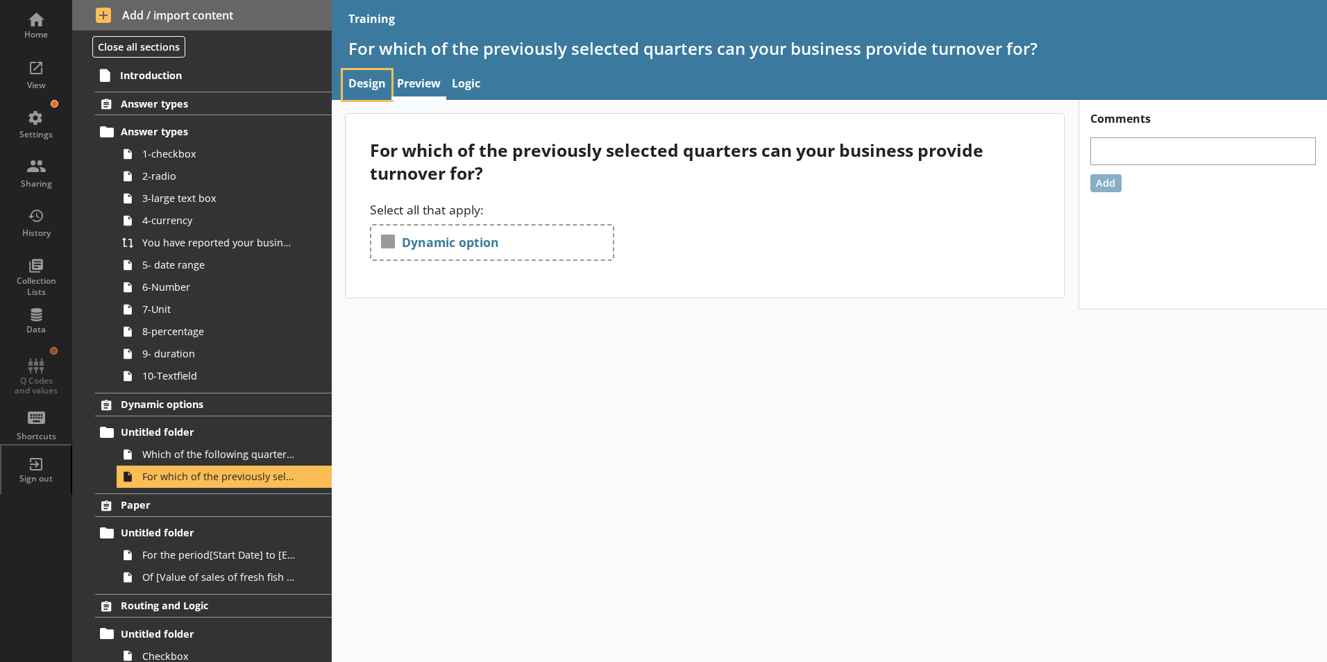
click at [378, 82] on link "Design" at bounding box center [367, 85] width 49 height 30
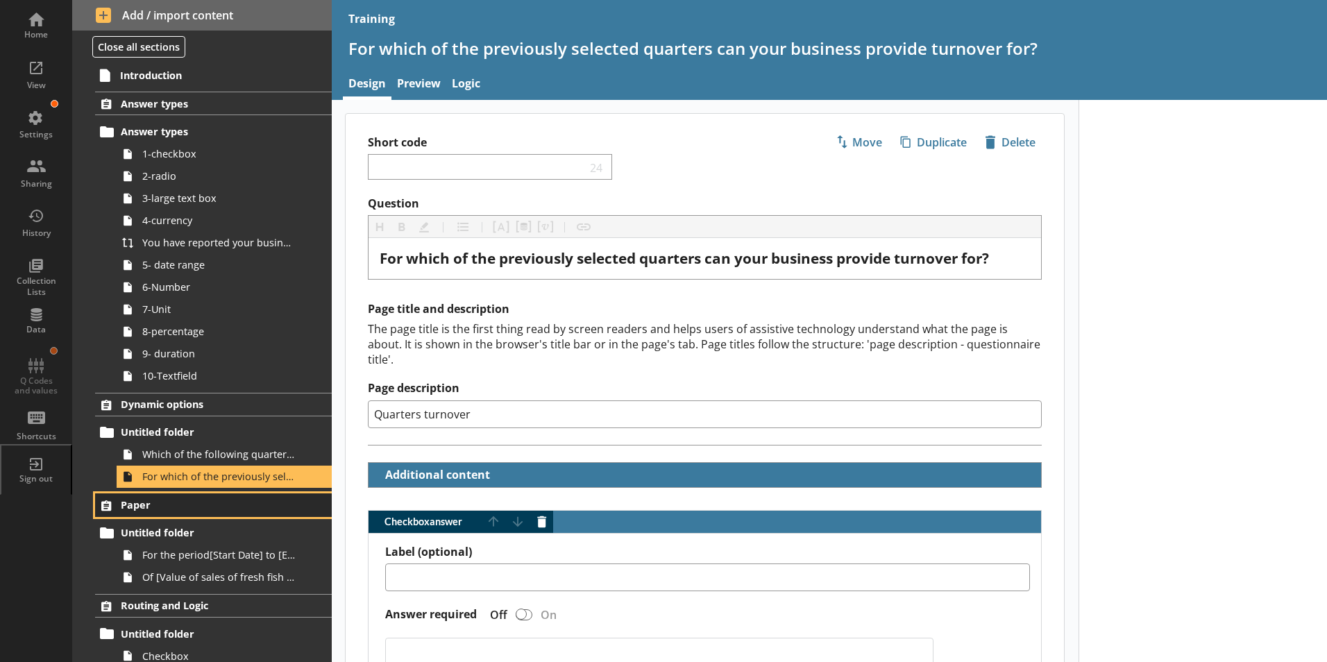
click at [144, 509] on span "Paper" at bounding box center [206, 504] width 170 height 13
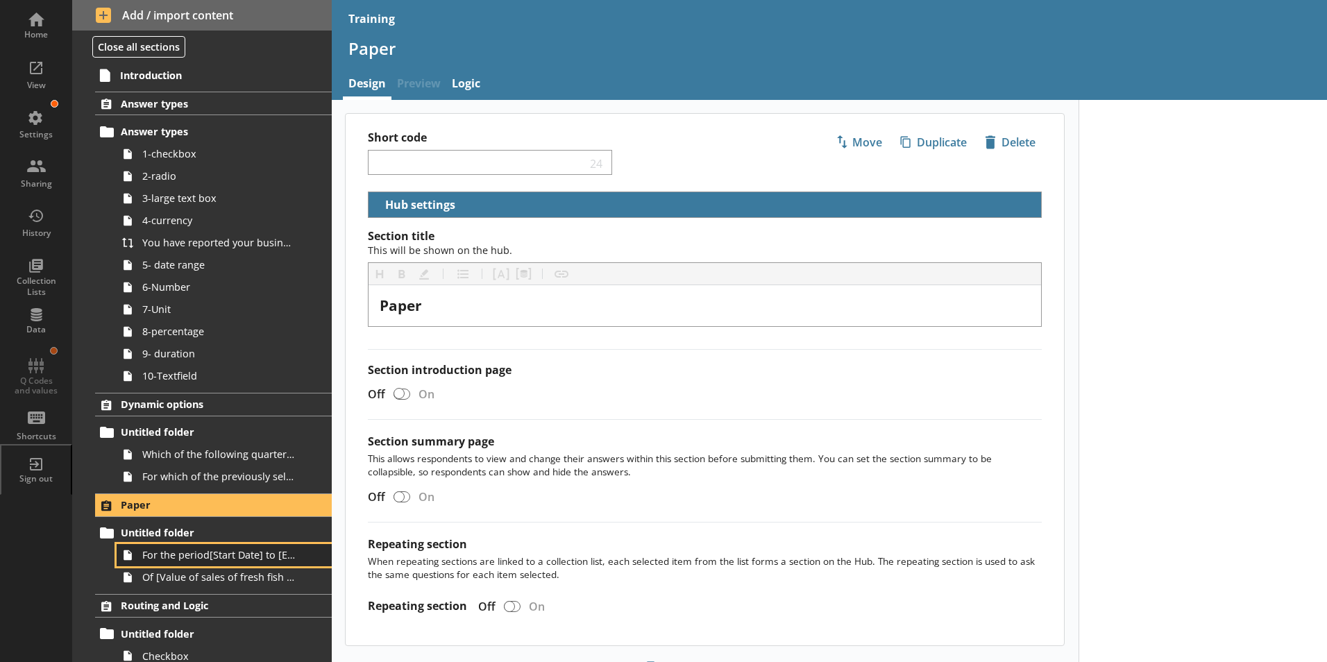
click at [256, 555] on span "For the period[Start Date] to [End Date], what was [Ru Name]'s value of sales o…" at bounding box center [219, 554] width 154 height 13
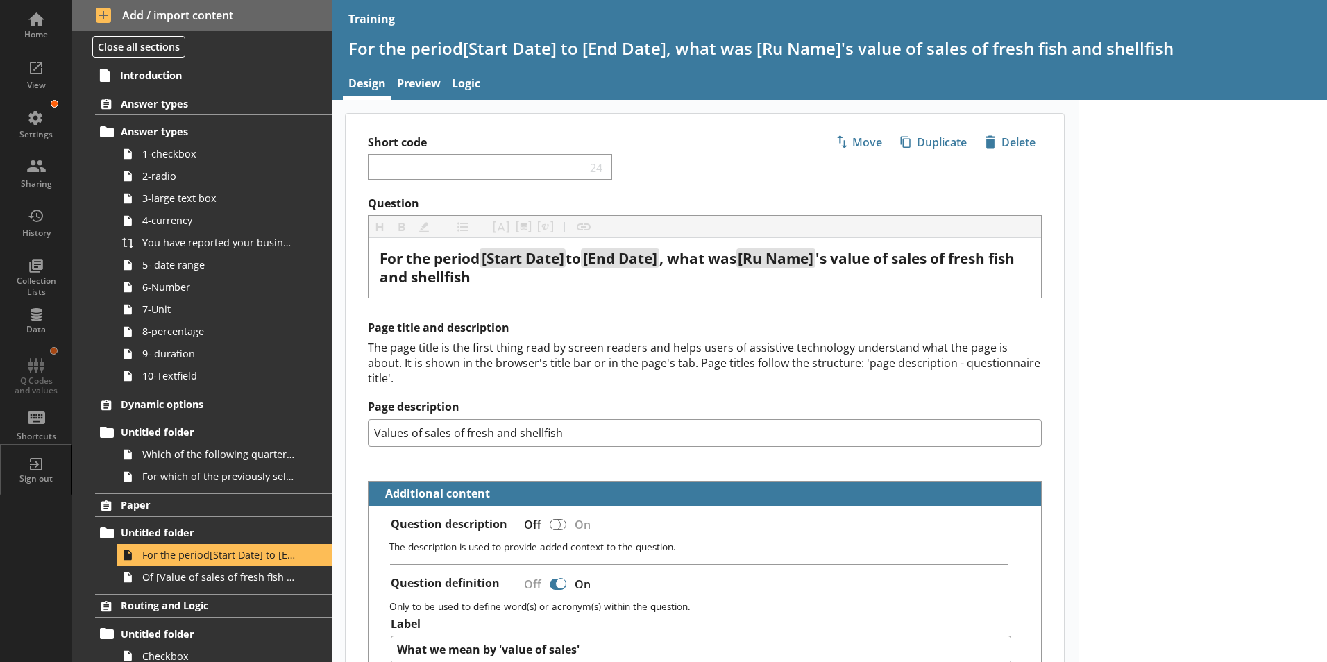
scroll to position [139, 0]
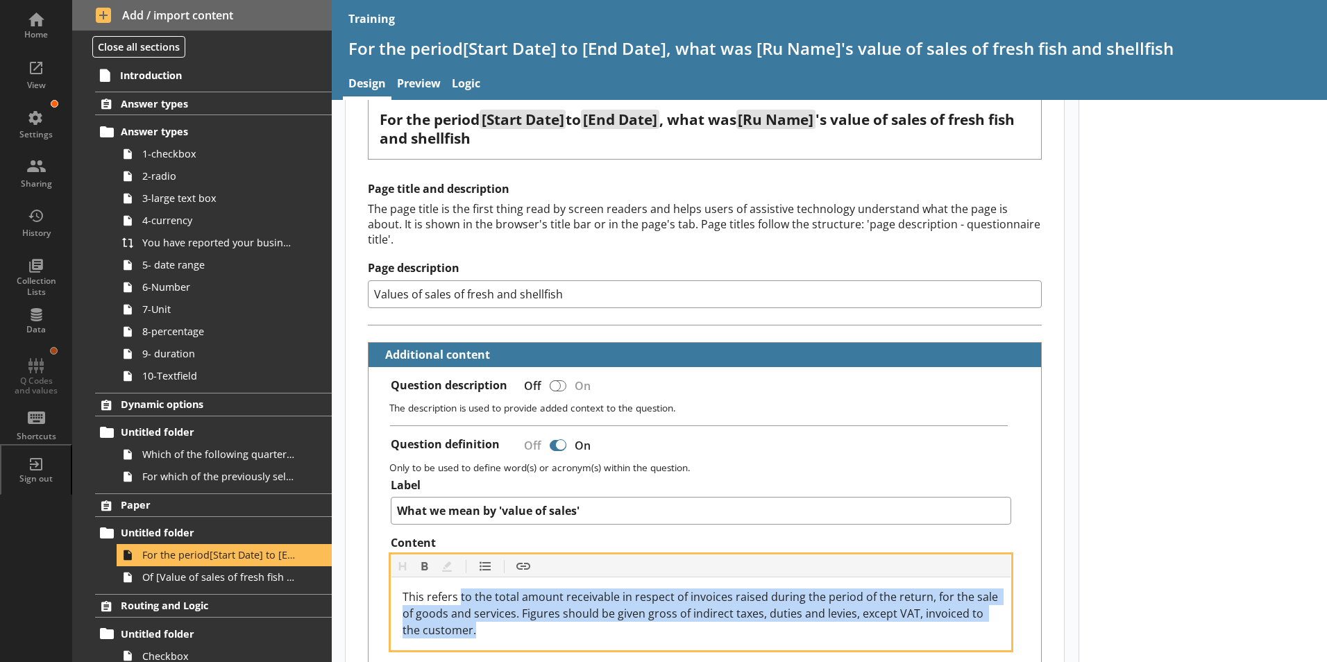
drag, startPoint x: 461, startPoint y: 582, endPoint x: 478, endPoint y: 613, distance: 35.7
click at [478, 613] on div "This refers to the total amount receivable in respect of invoices raised during…" at bounding box center [702, 614] width 598 height 50
copy span "to the total amount receivable in respect of invoices raised during the period …"
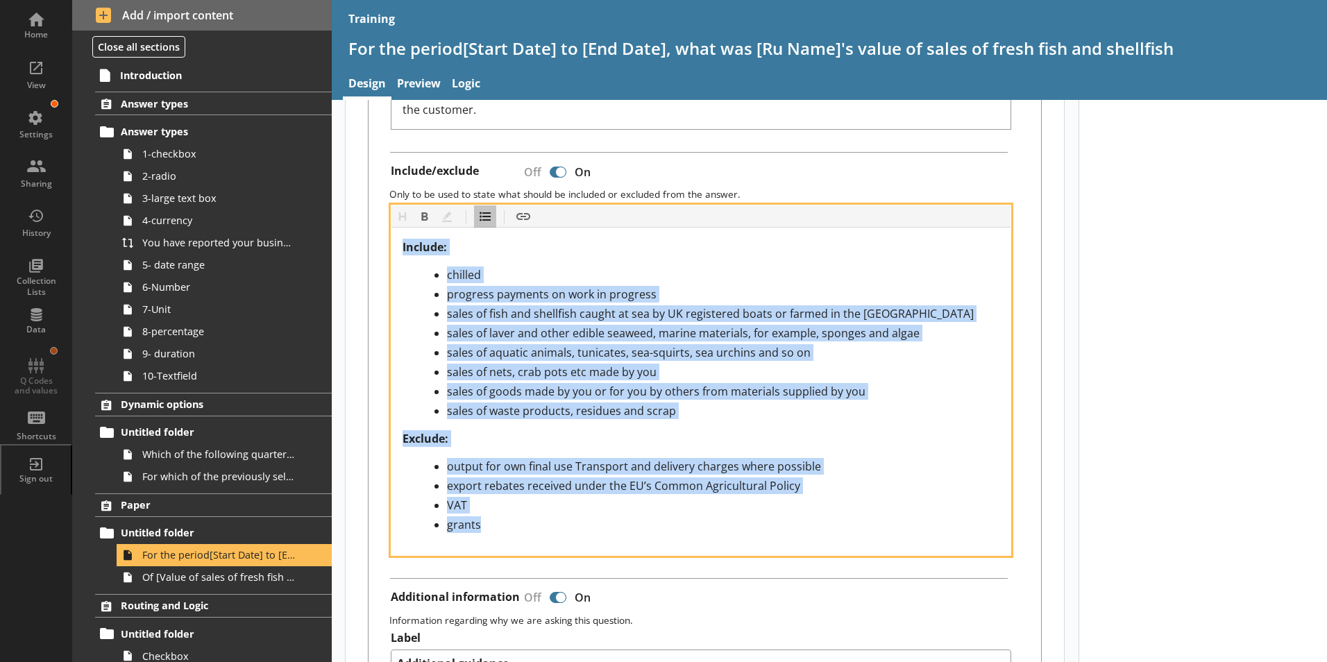
scroll to position [789, 0]
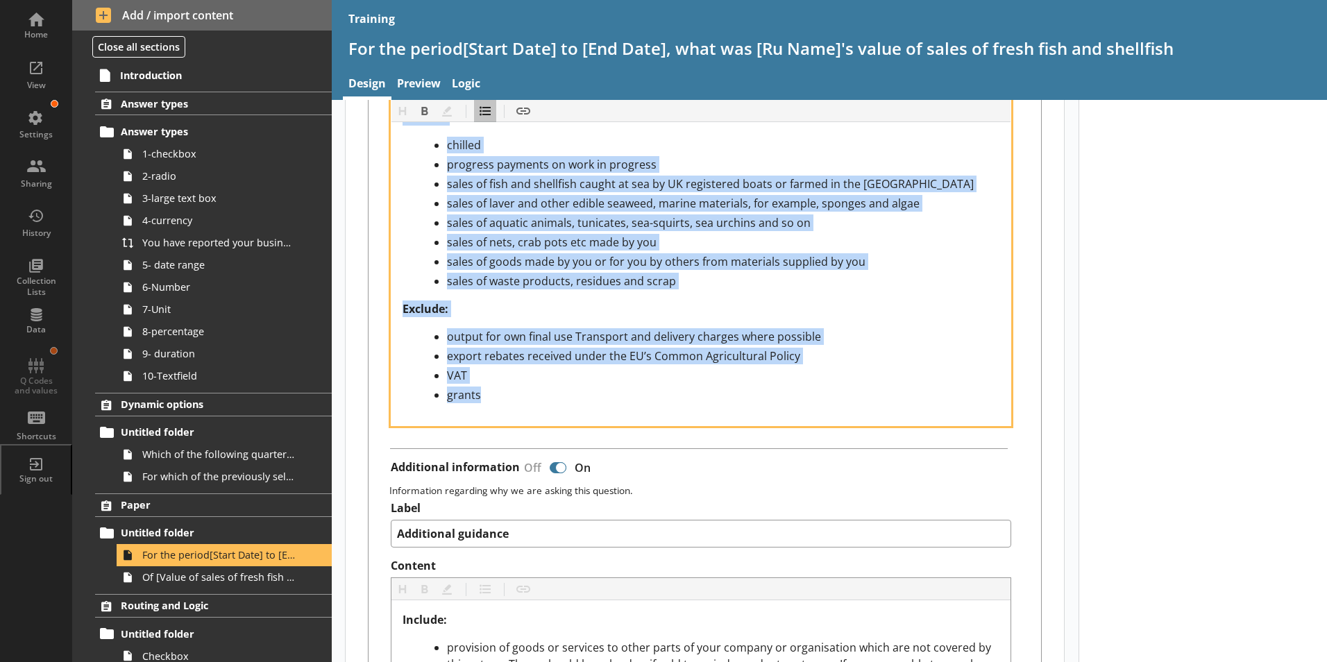
drag, startPoint x: 403, startPoint y: 406, endPoint x: 452, endPoint y: 388, distance: 52.5
click at [452, 388] on div "Include: chilled progress payments on work in progress sales of fish and shellf…" at bounding box center [702, 256] width 598 height 294
copy div "Include: chilled progress payments on work in progress sales of fish and shellf…"
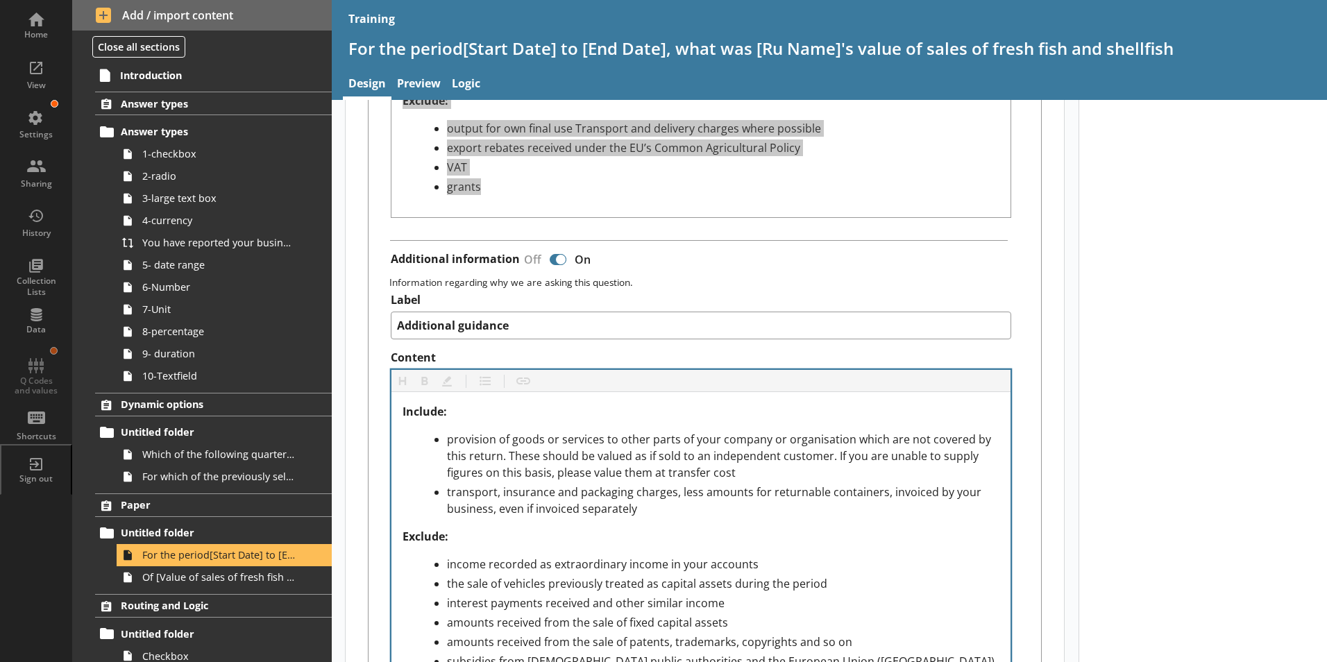
scroll to position [1067, 0]
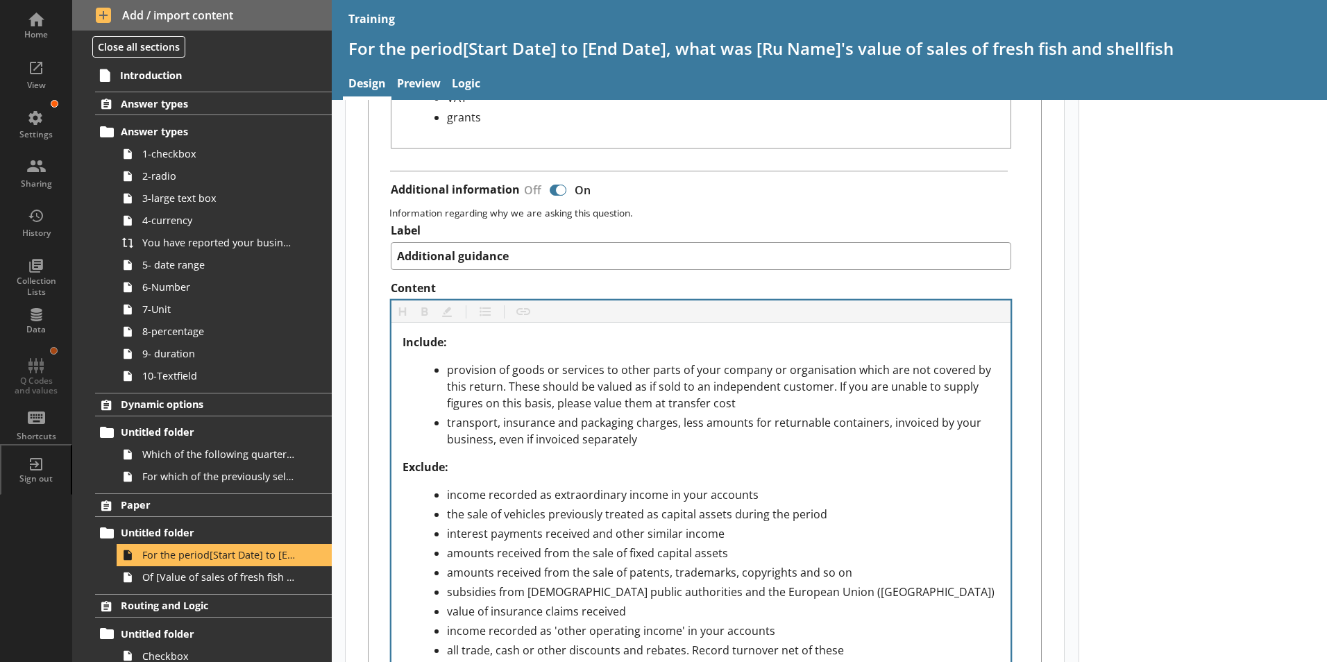
drag, startPoint x: 401, startPoint y: 327, endPoint x: 428, endPoint y: 359, distance: 41.4
click at [461, 419] on div "Include: provision of goods or services to other parts of your company or organ…" at bounding box center [702, 560] width 620 height 475
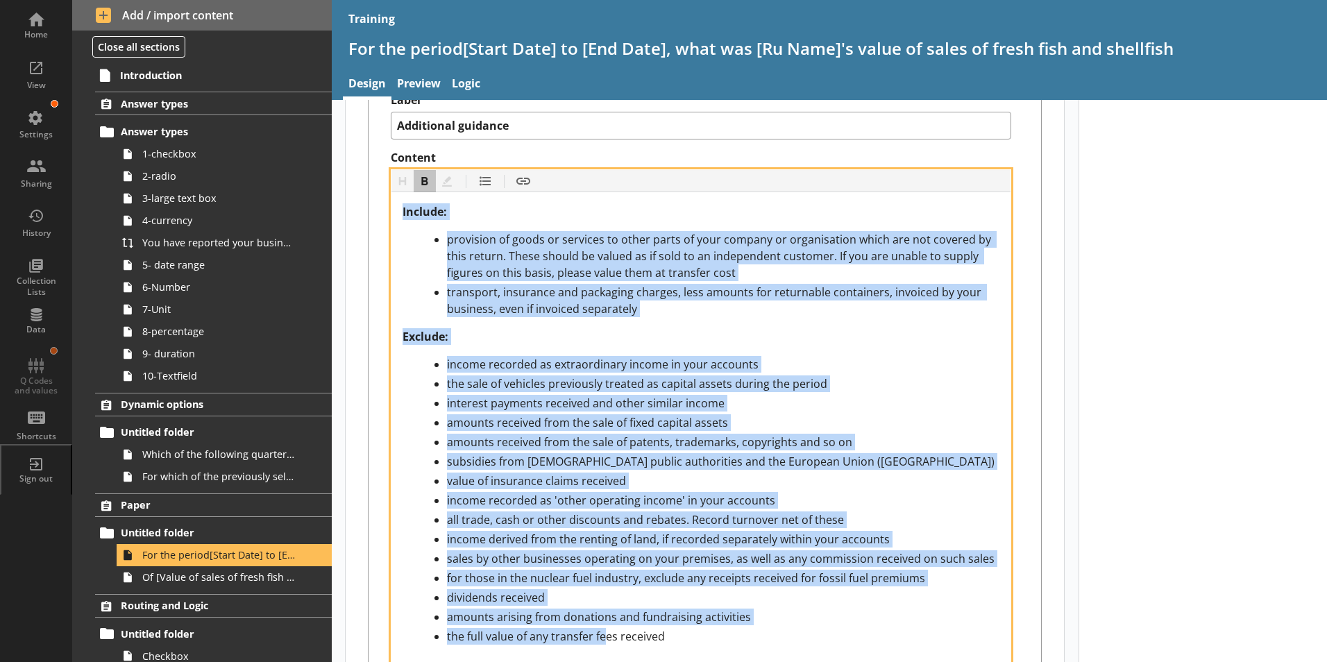
scroll to position [1369, 0]
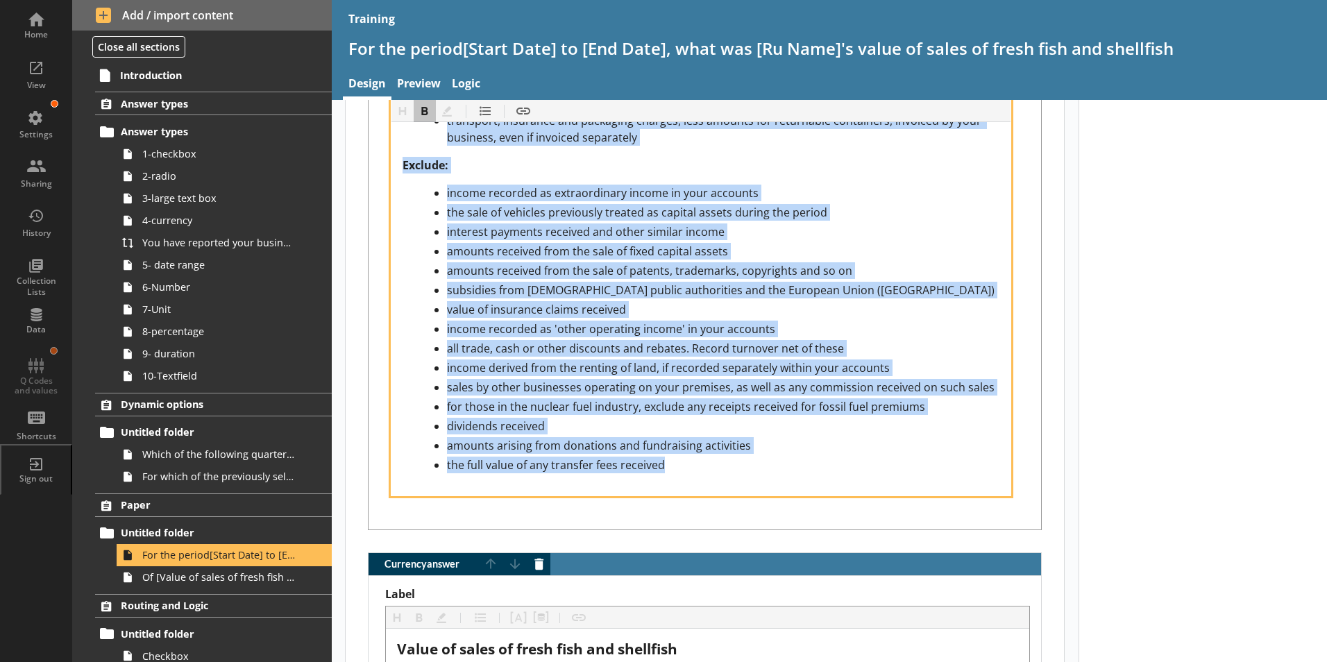
drag, startPoint x: 403, startPoint y: 326, endPoint x: 666, endPoint y: 462, distance: 296.2
click at [666, 462] on div "Include: provision of goods or services to other parts of your company or organ…" at bounding box center [702, 258] width 620 height 475
copy div "Include: provision of goods or services to other parts of your company or organ…"
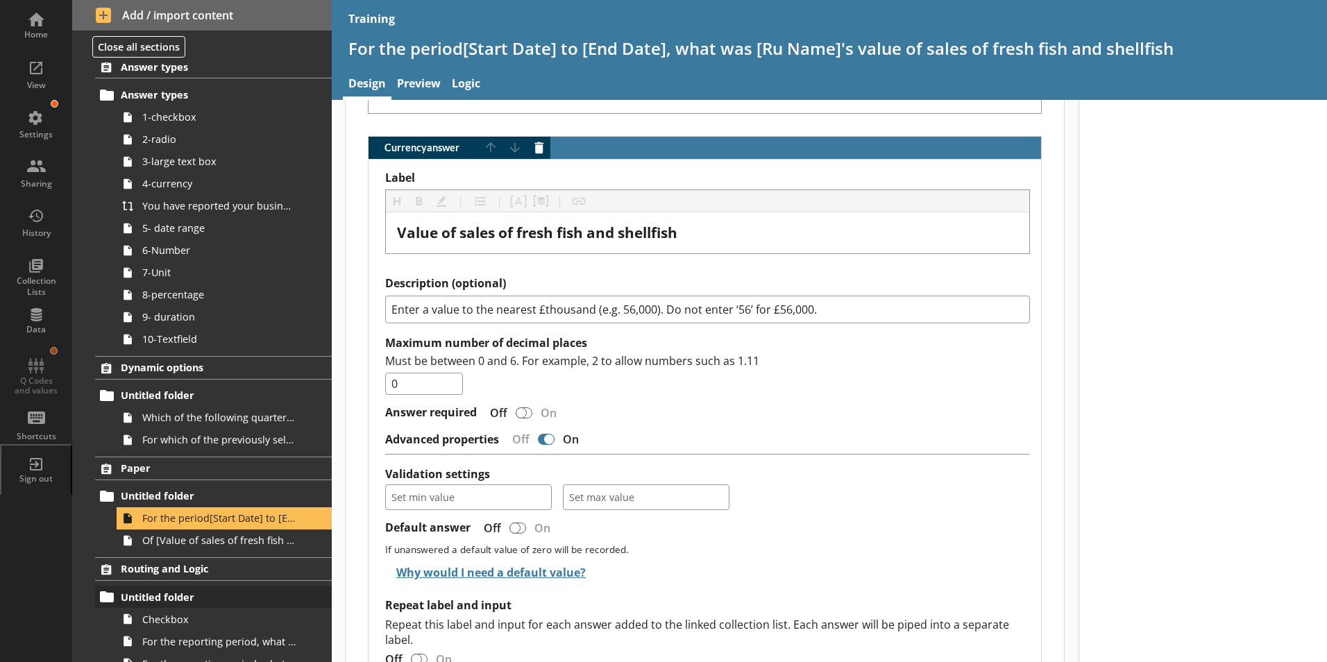
scroll to position [69, 0]
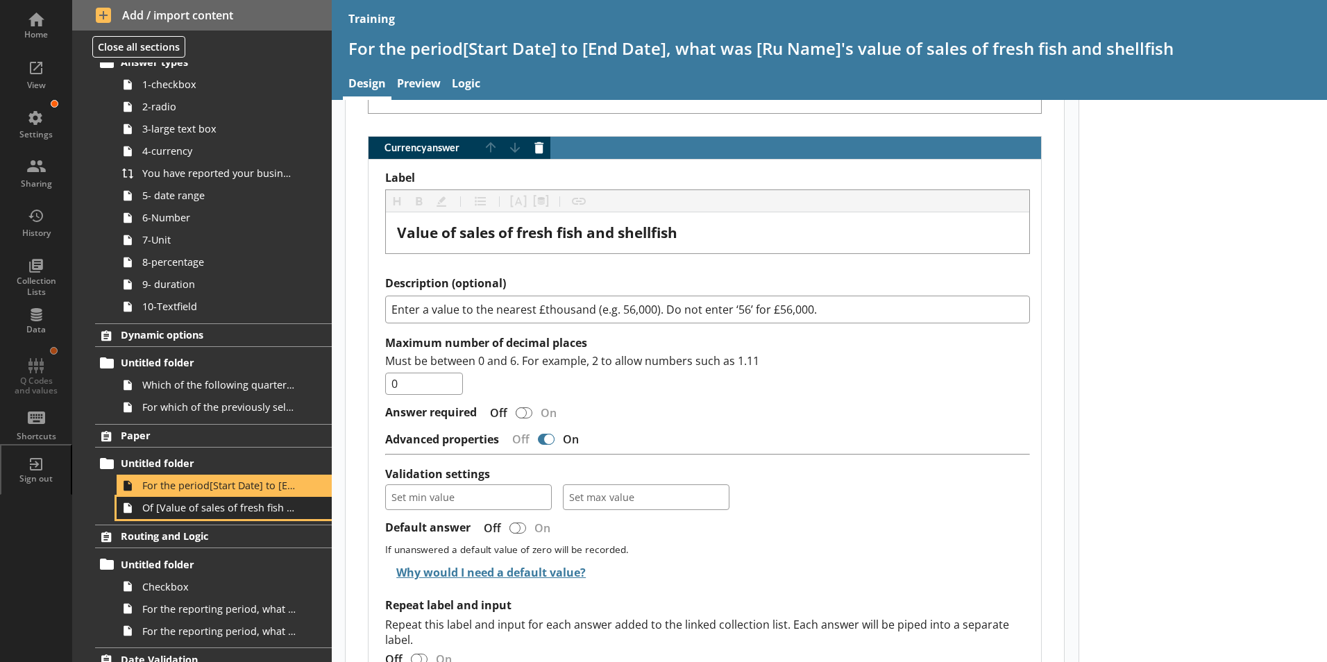
click at [252, 514] on span "Of [Value of sales of fresh fish and shellfish] value of sales of fresh fish an…" at bounding box center [219, 507] width 154 height 13
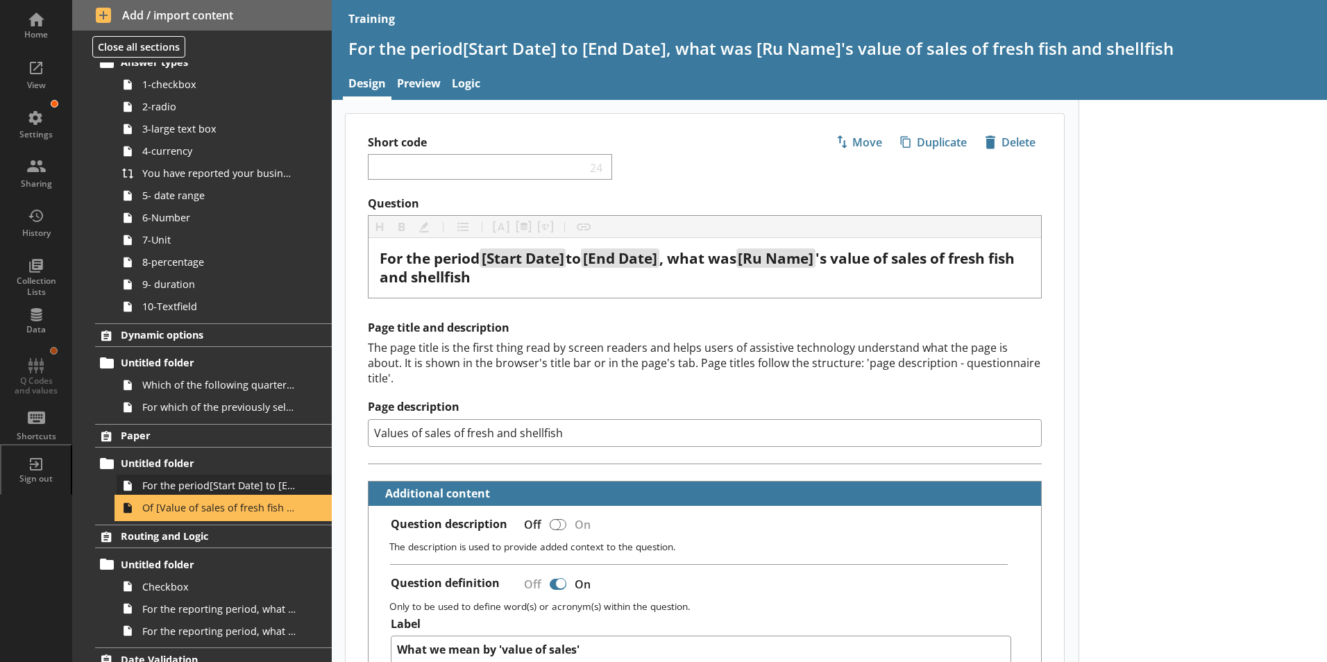
type textarea "x"
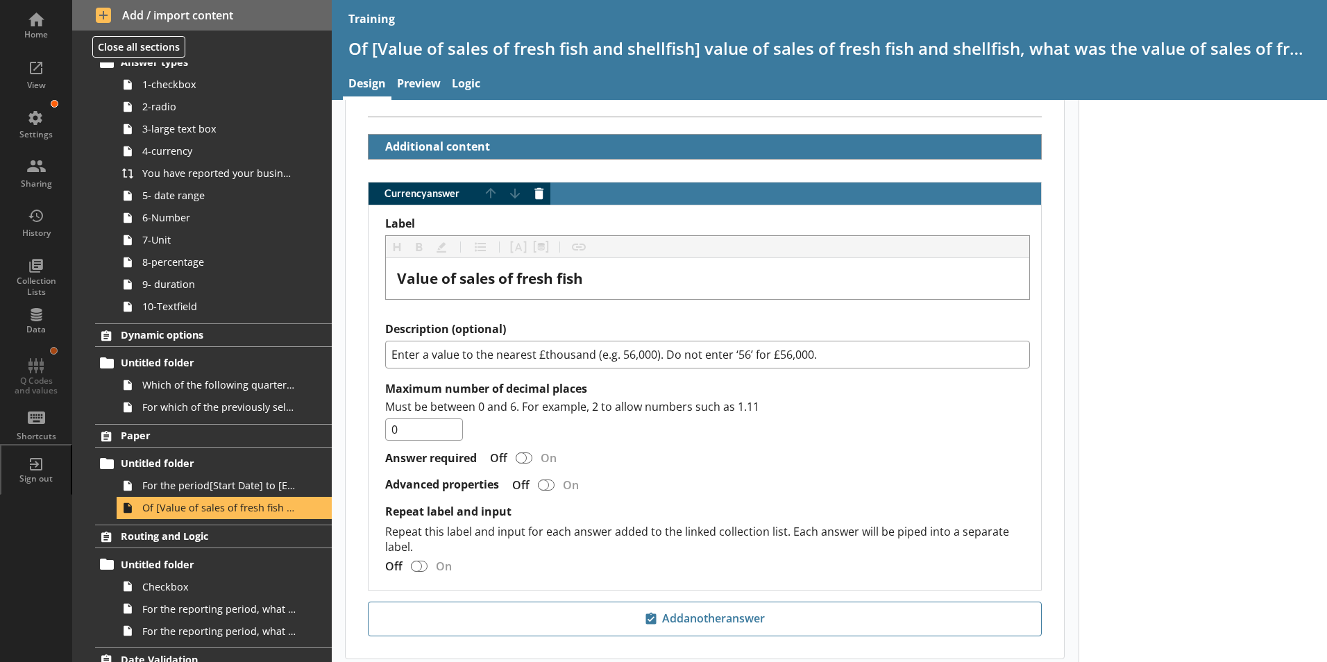
scroll to position [409, 0]
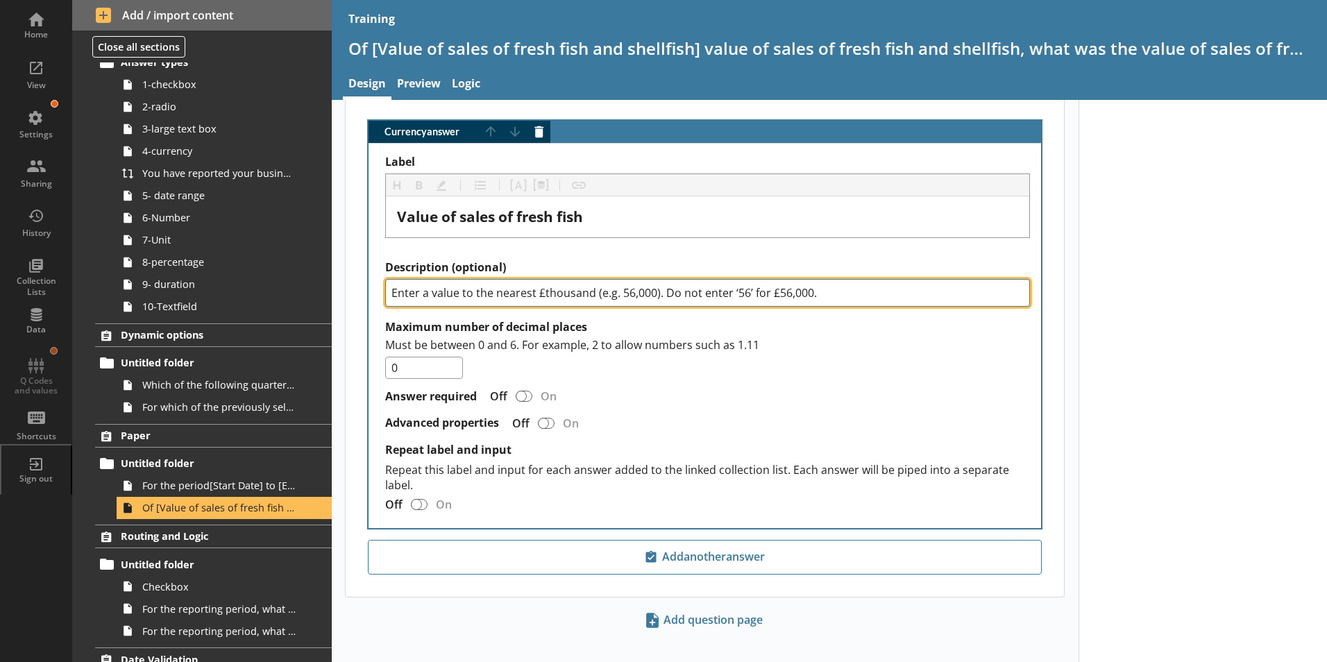
drag, startPoint x: 821, startPoint y: 279, endPoint x: 375, endPoint y: 283, distance: 446.4
click at [362, 294] on div "Currency answer Move answer up Move answer down Delete answer Label Heading Hea…" at bounding box center [705, 324] width 719 height 409
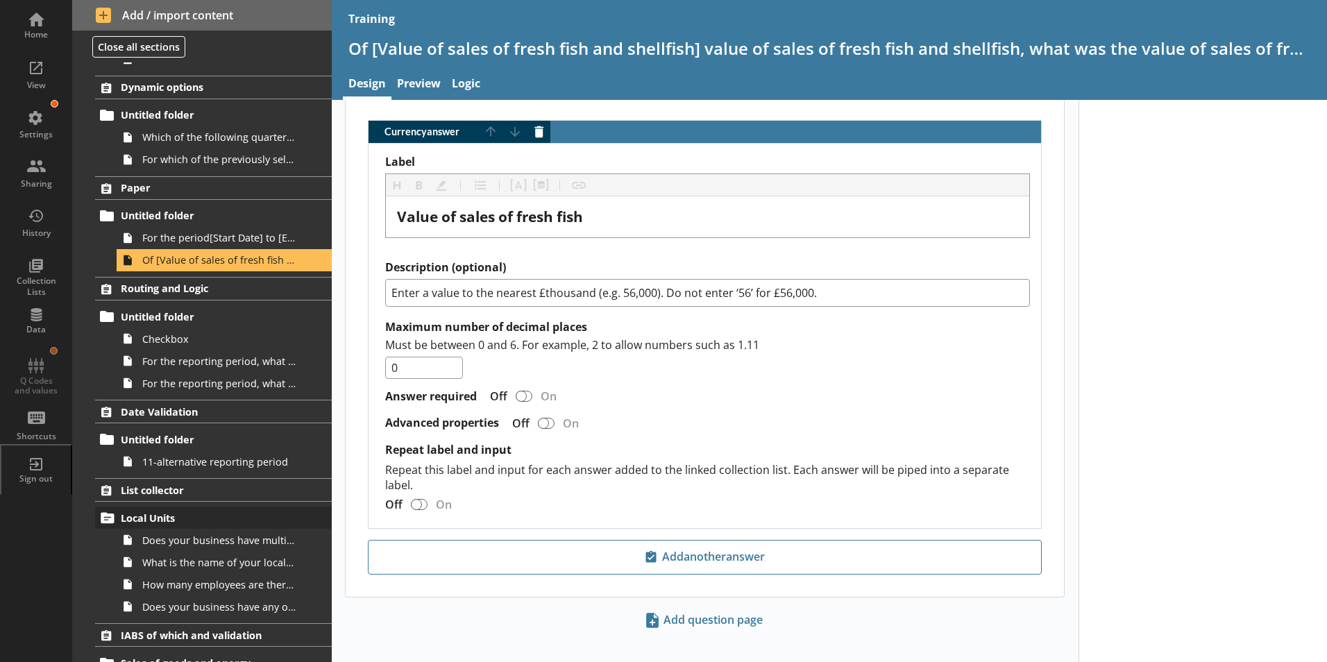
scroll to position [314, 0]
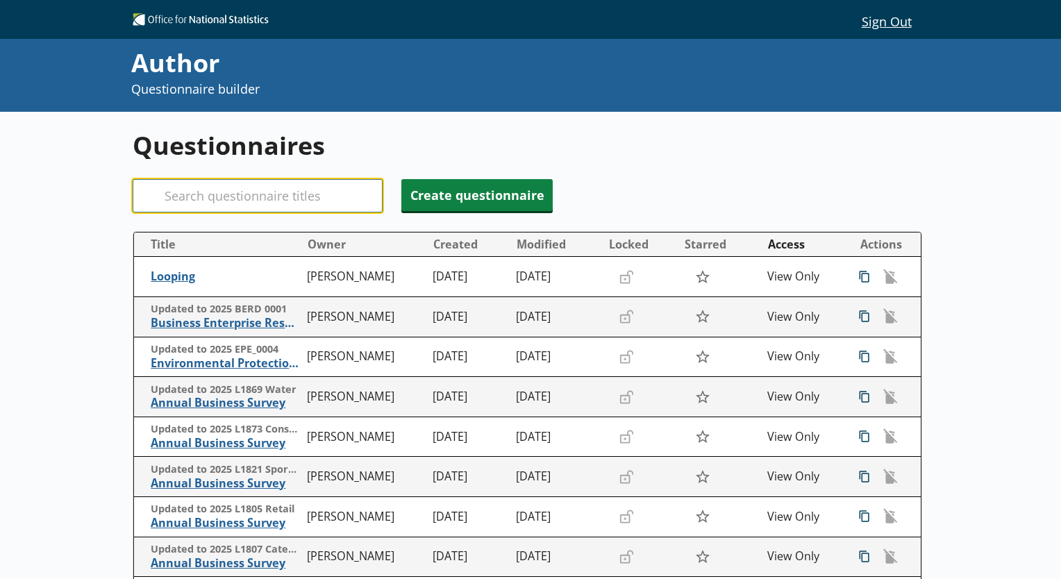
click at [264, 196] on input "Search" at bounding box center [258, 195] width 250 height 33
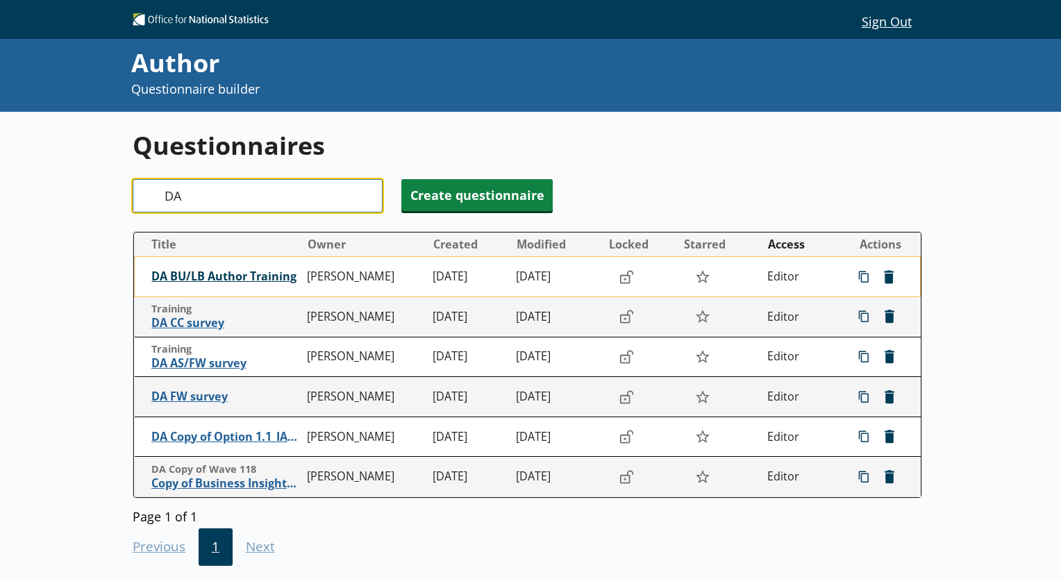
type input "DA"
click at [222, 280] on span "DA BU/LB Author Training" at bounding box center [225, 276] width 149 height 15
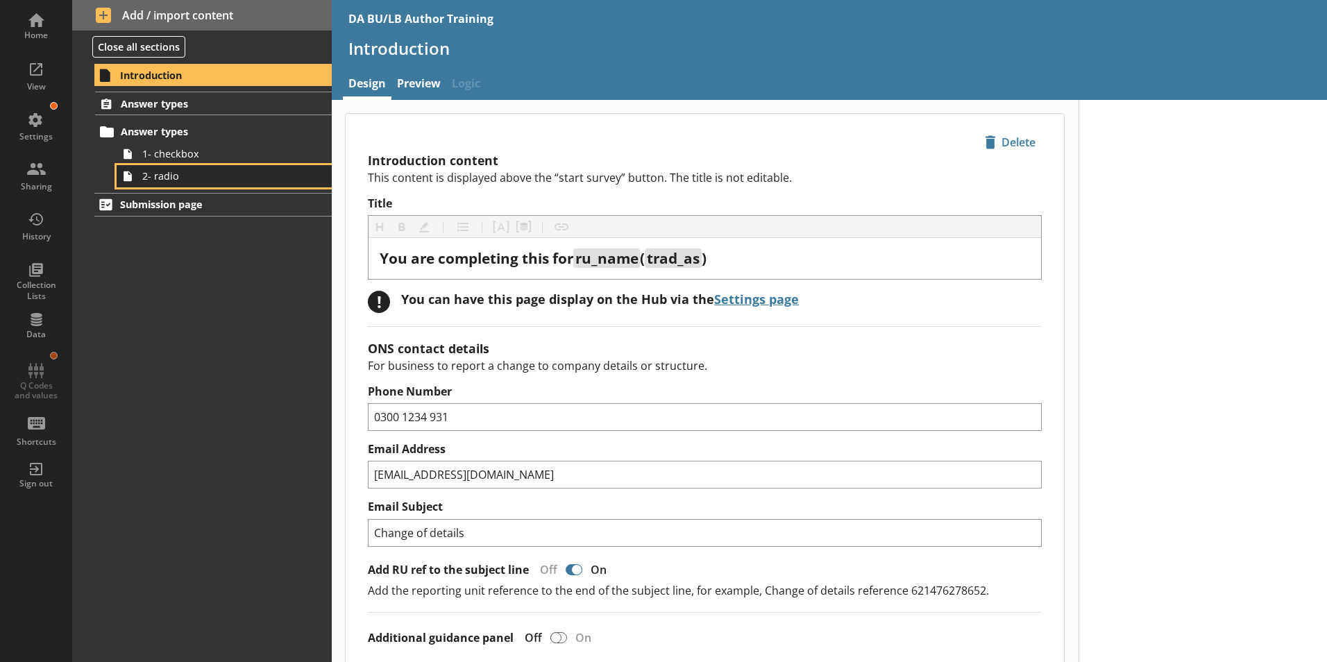
click at [165, 183] on span "2- radio" at bounding box center [219, 175] width 154 height 13
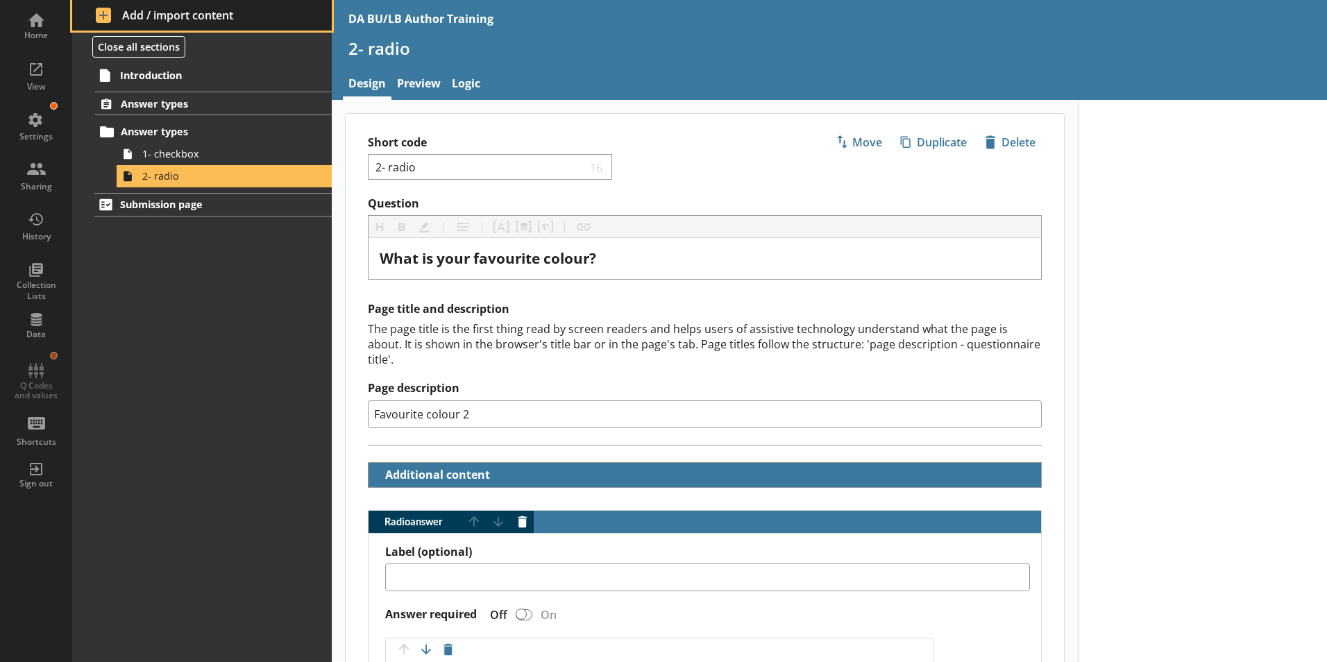
click at [124, 14] on span "Add / import content" at bounding box center [202, 15] width 213 height 15
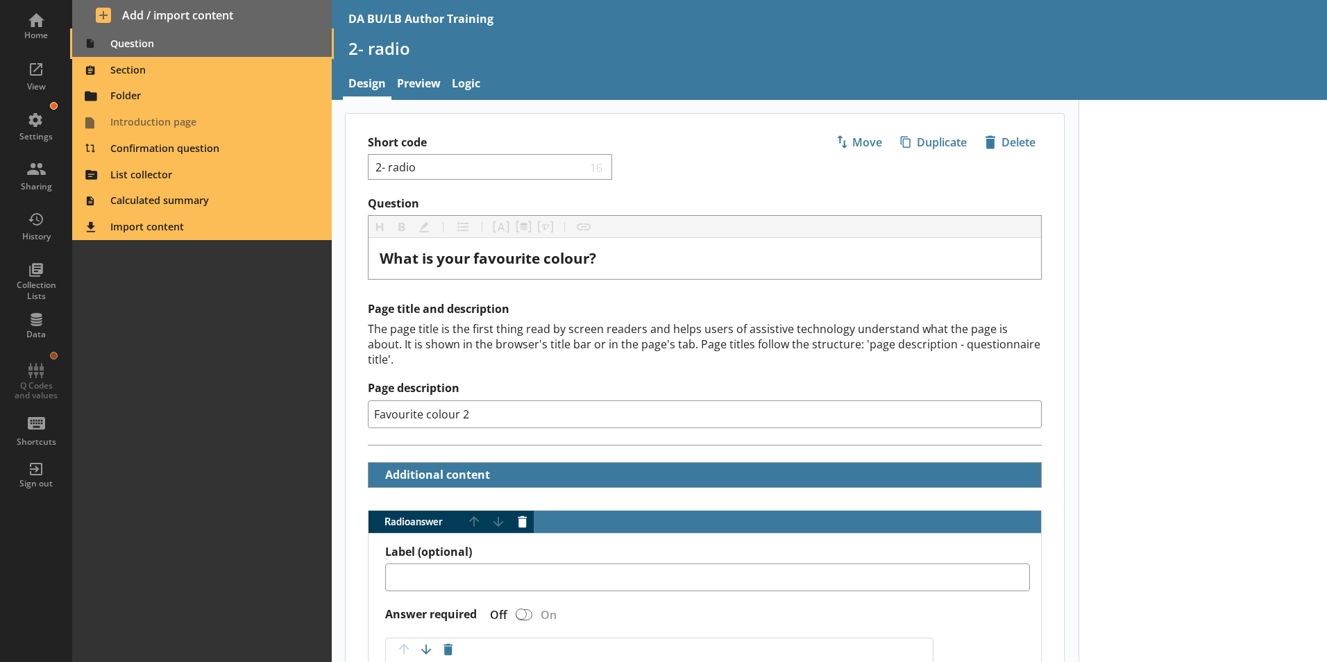
click at [114, 41] on span "Question" at bounding box center [203, 44] width 244 height 22
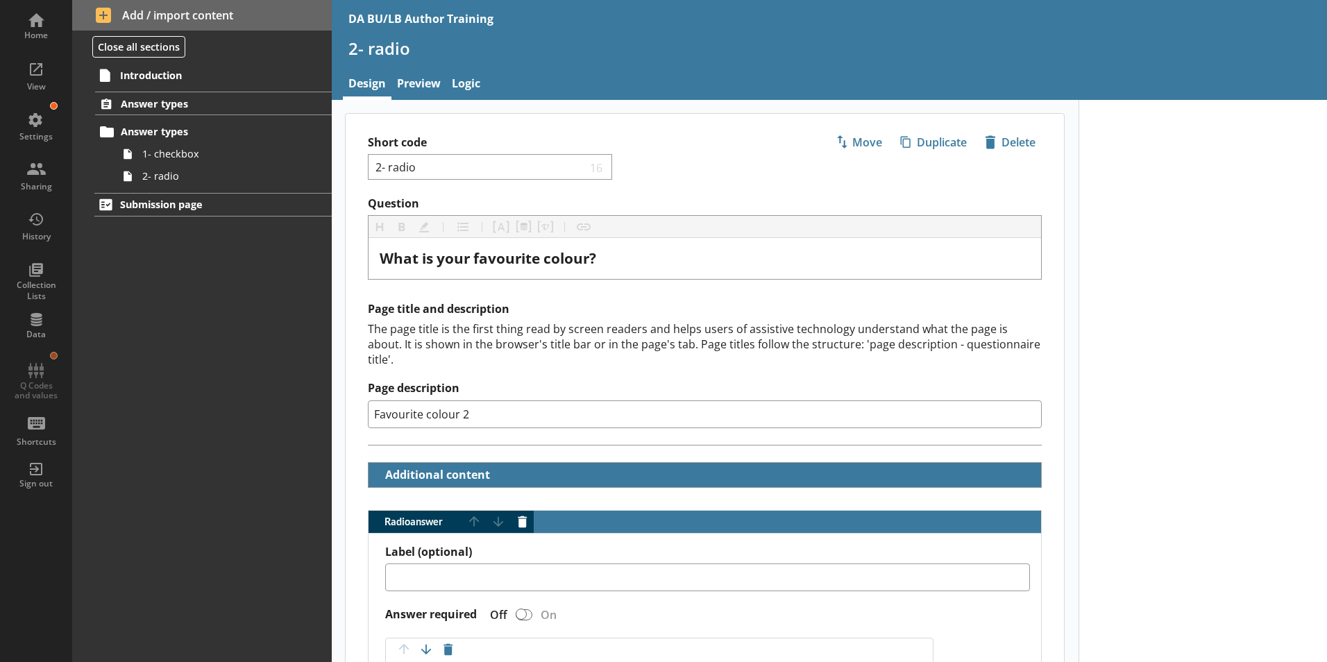
type textarea "x"
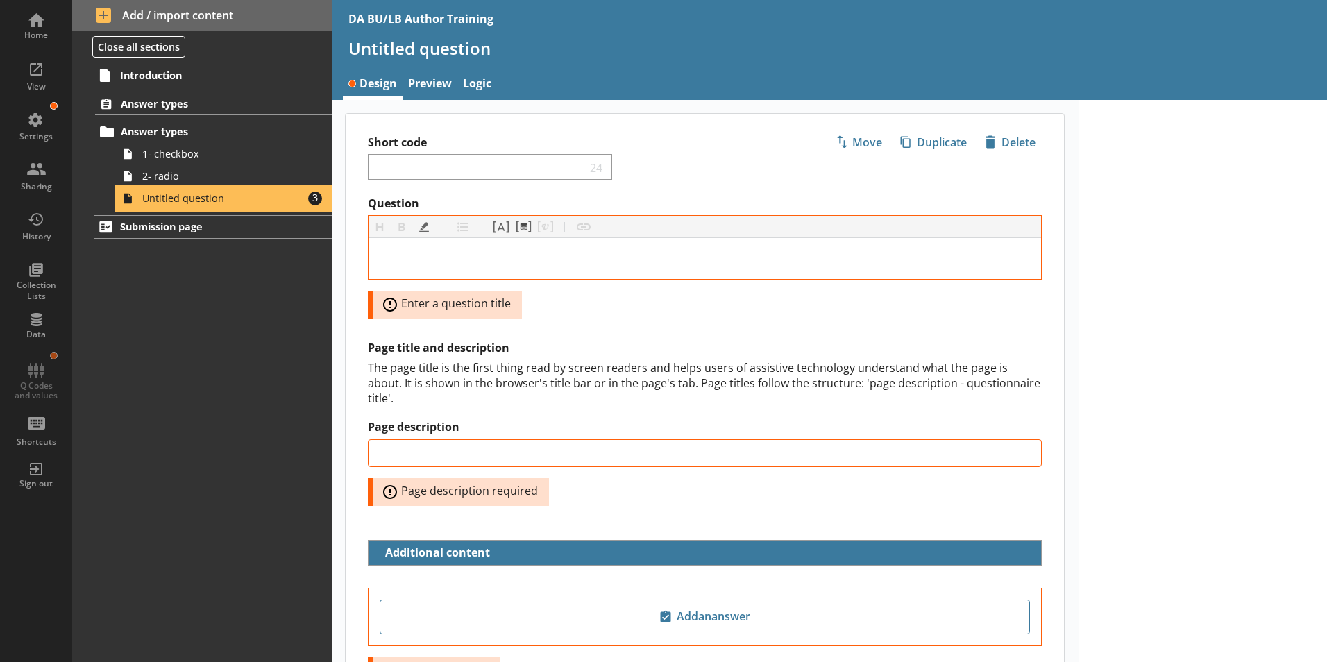
click at [216, 199] on span "Untitled question" at bounding box center [219, 198] width 154 height 13
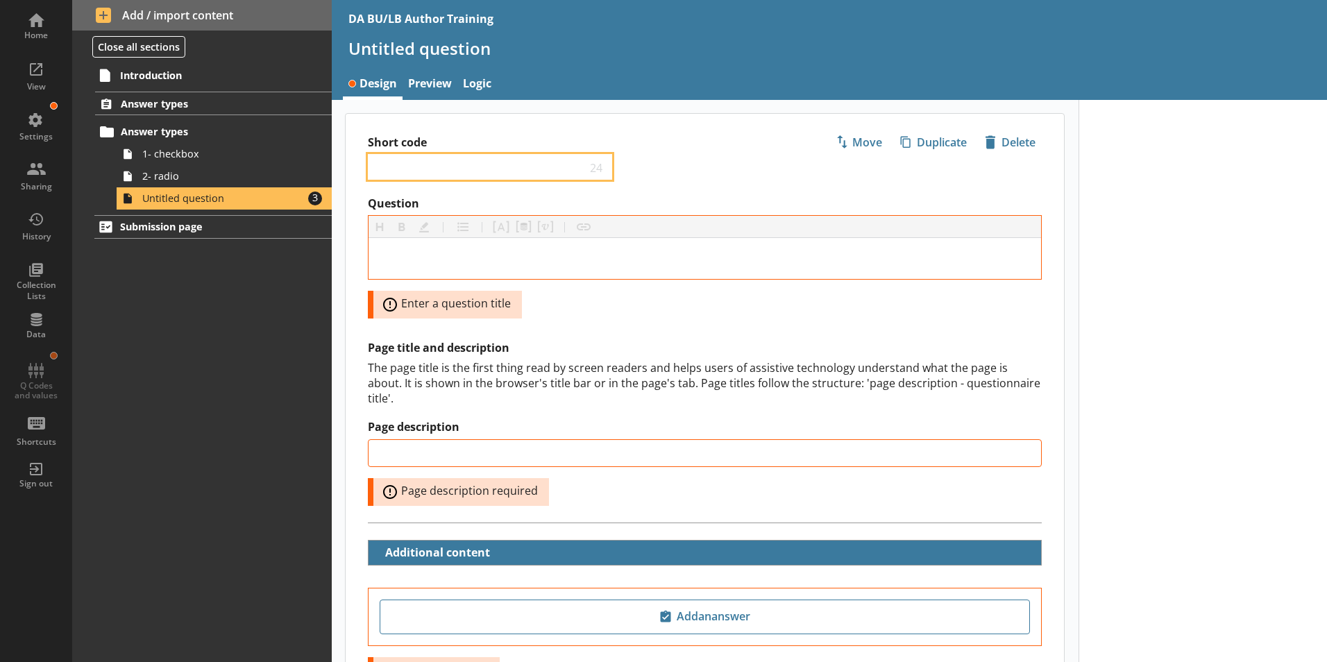
click at [384, 170] on input "Short code" at bounding box center [480, 166] width 212 height 13
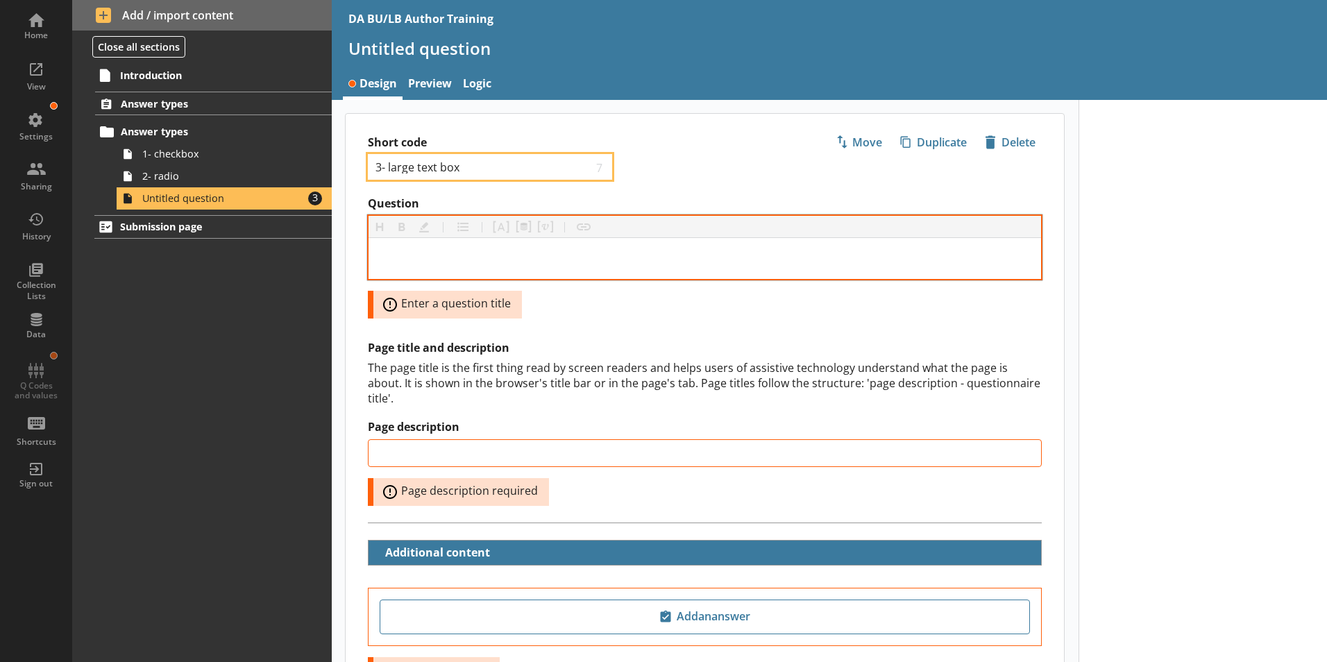
type input "3- large text box"
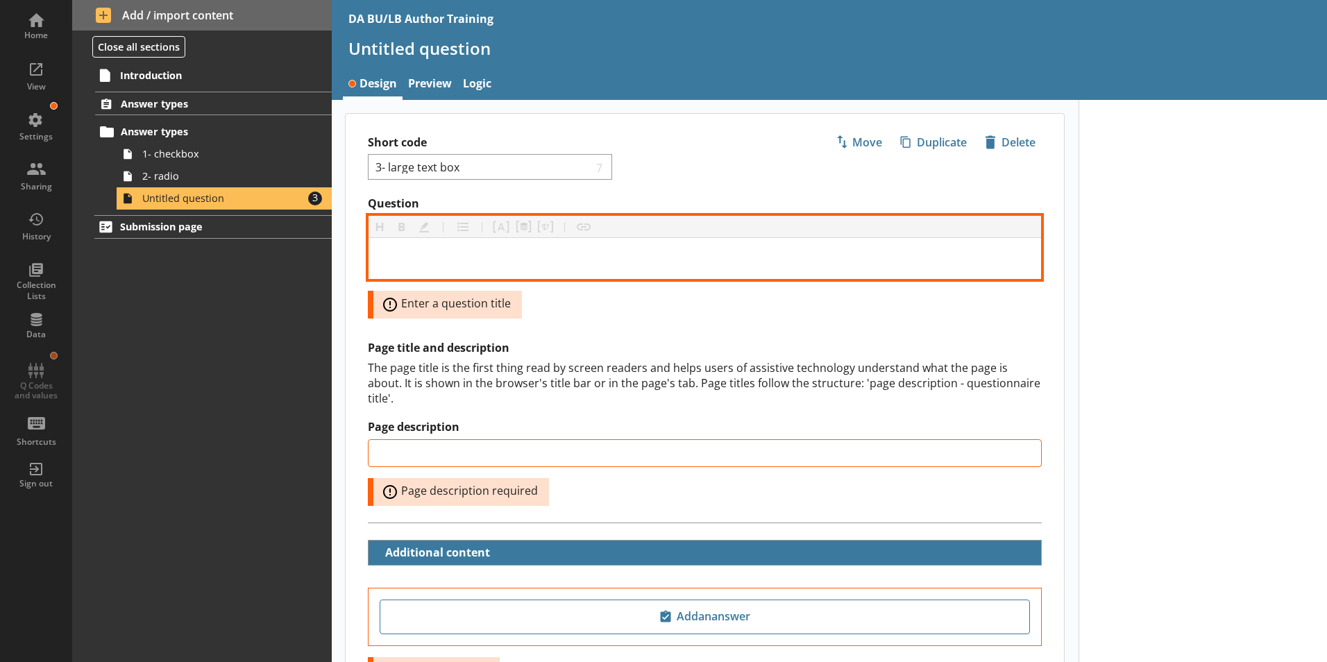
click at [414, 253] on div "Question" at bounding box center [705, 258] width 650 height 19
type input "3- large text box"
click at [398, 260] on div "Question" at bounding box center [705, 258] width 650 height 19
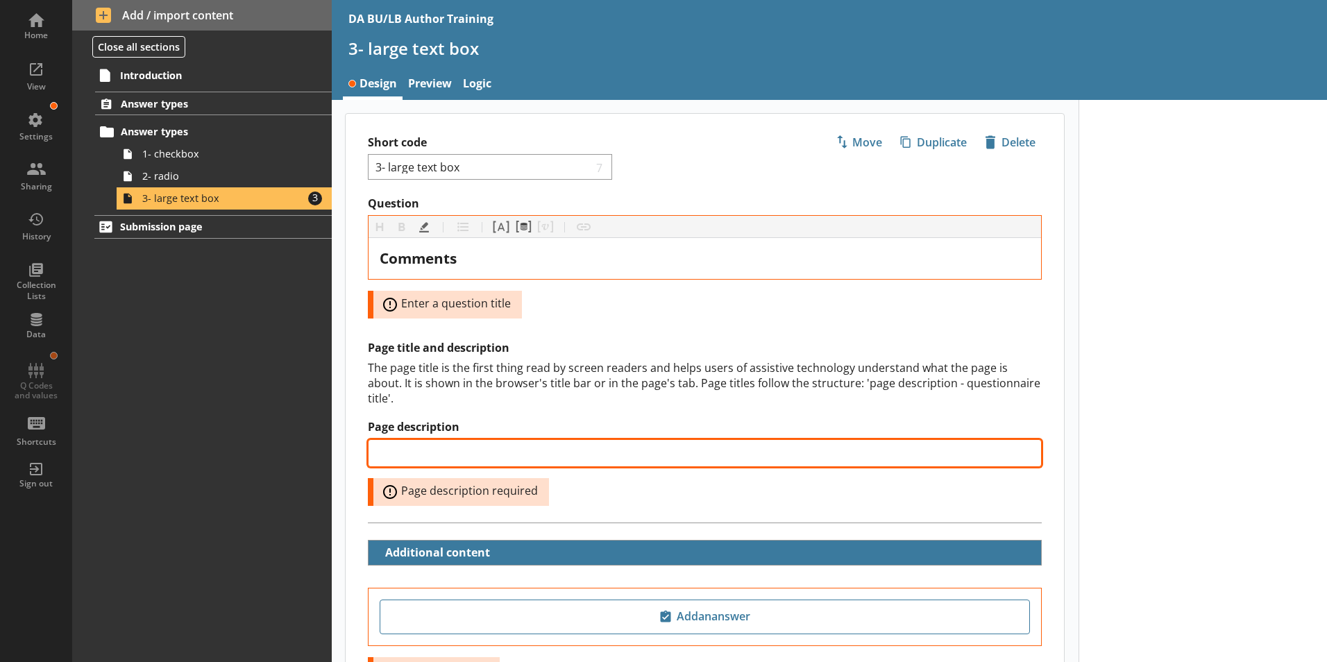
click at [424, 444] on input "Page description" at bounding box center [705, 453] width 674 height 28
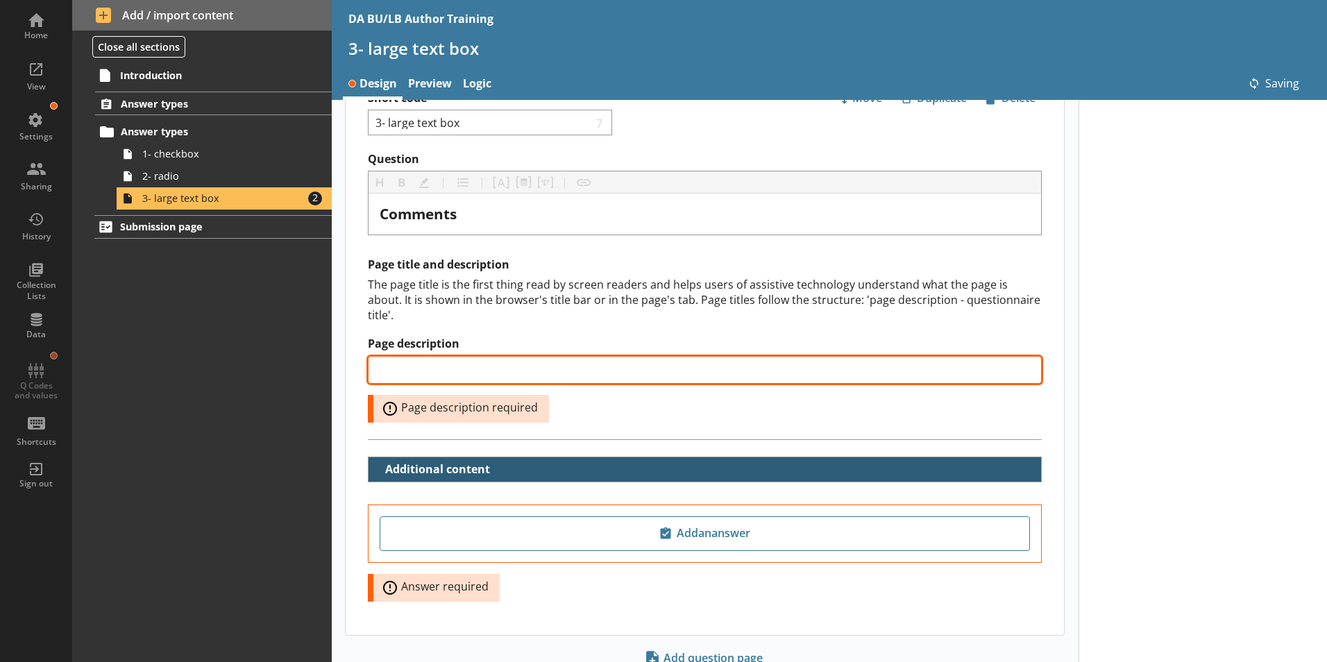
scroll to position [69, 0]
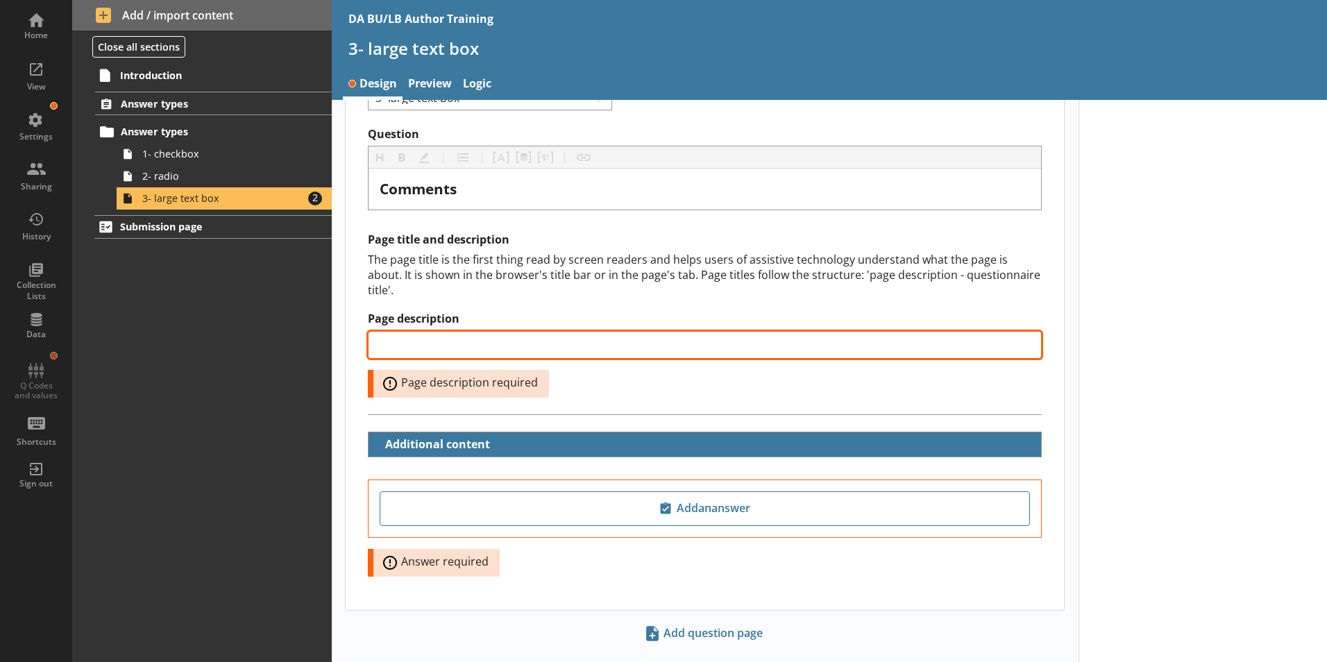
click at [410, 339] on input "Page description" at bounding box center [705, 345] width 674 height 28
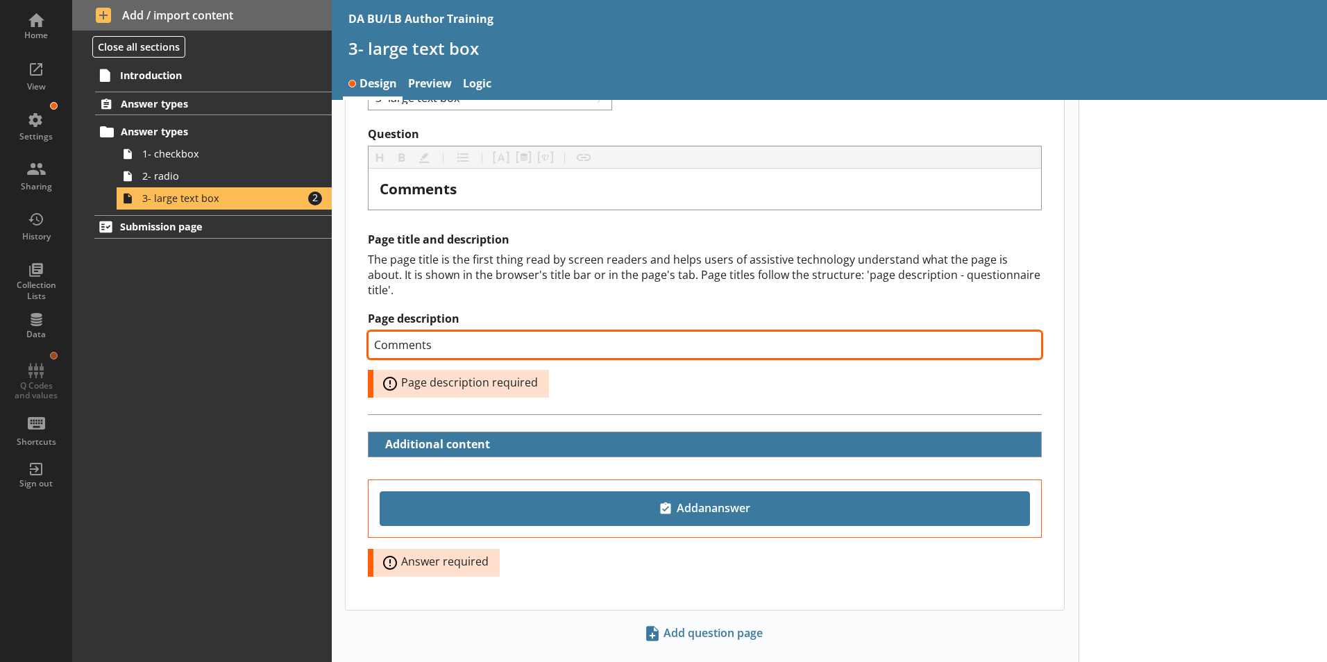
type input "Comments"
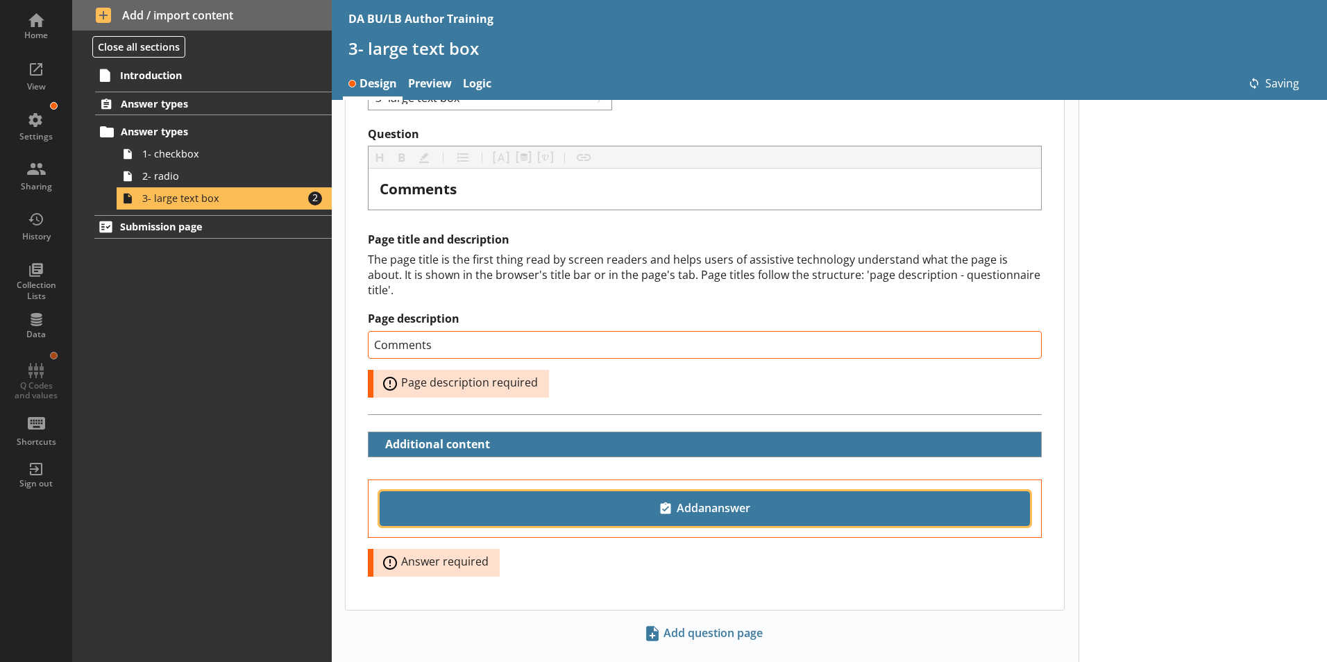
click at [712, 501] on span "Add an answer" at bounding box center [705, 509] width 638 height 22
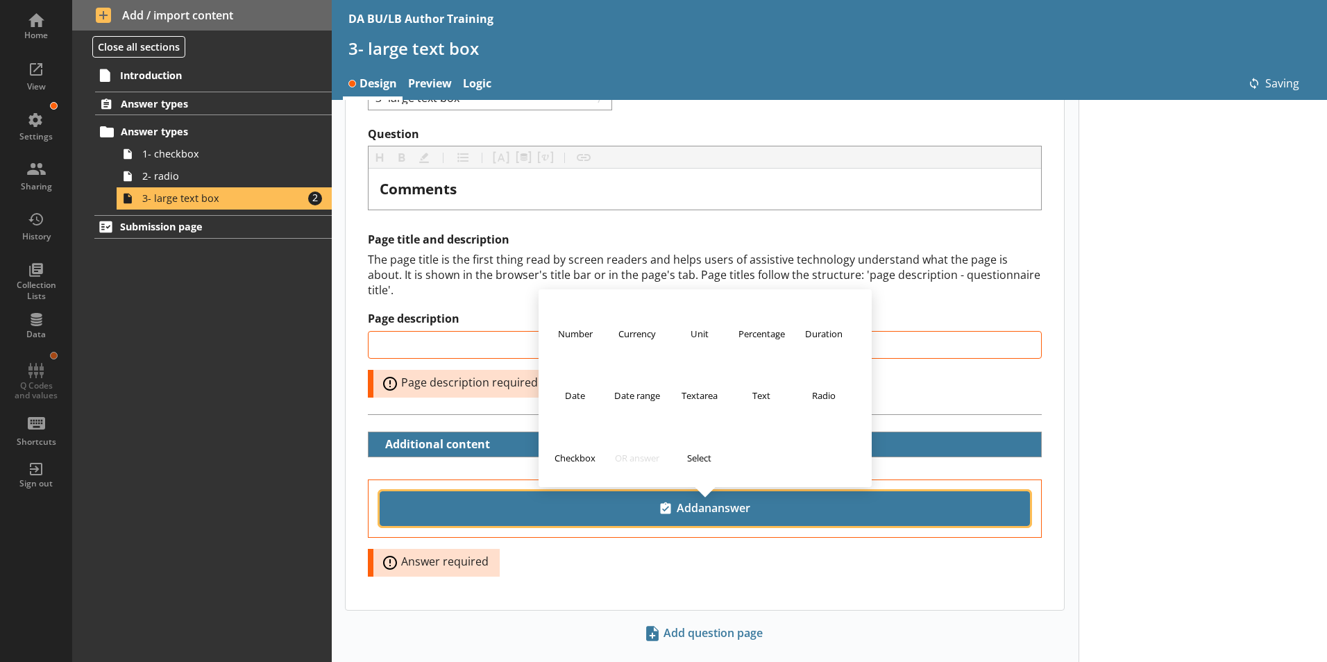
type input "Comments"
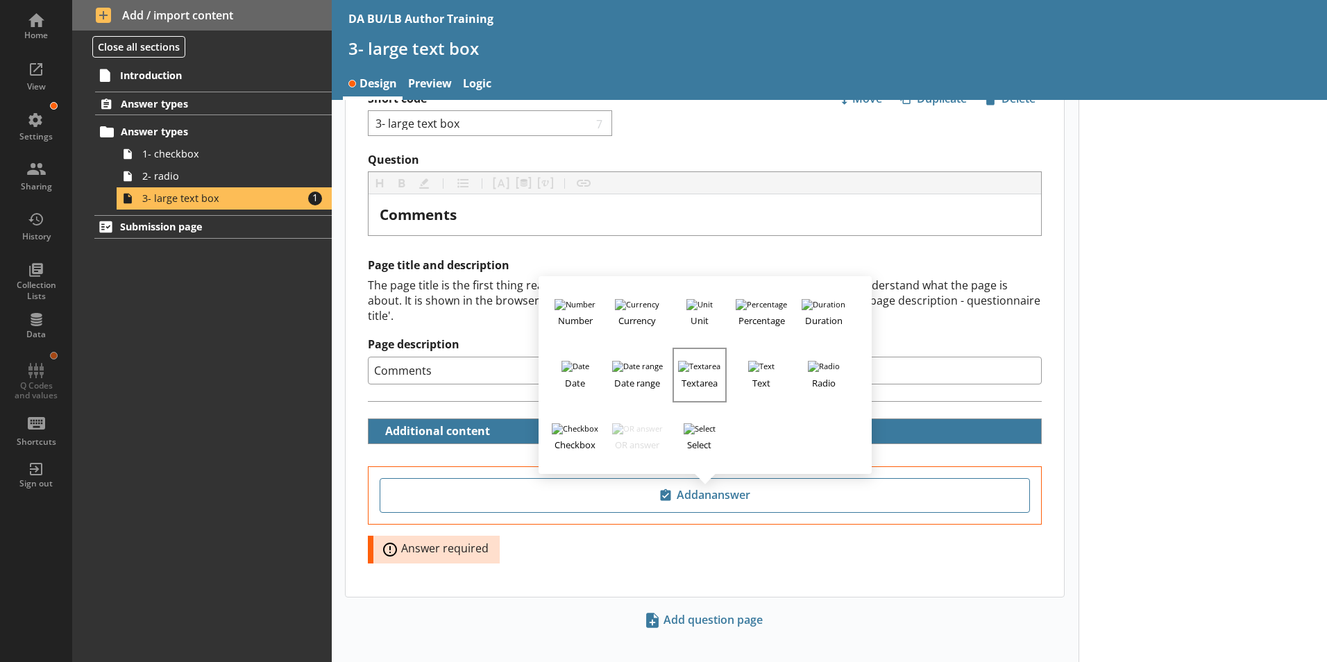
click at [696, 372] on h3 "Textarea" at bounding box center [699, 380] width 51 height 17
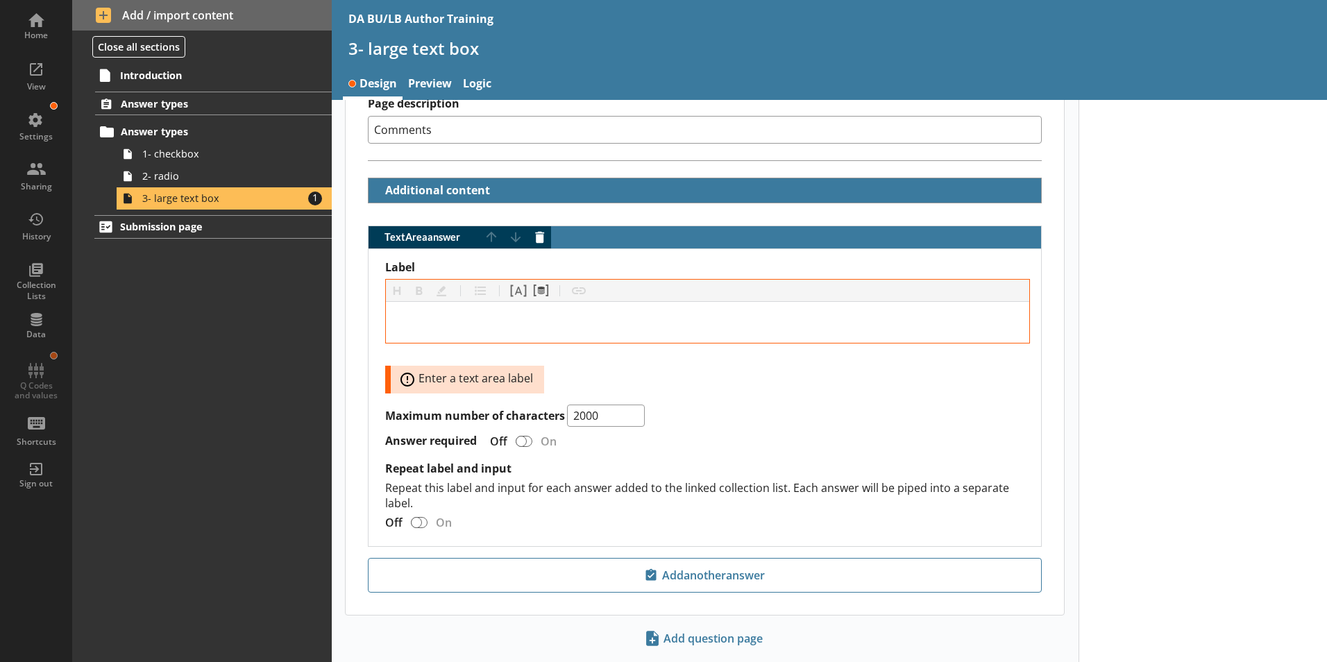
scroll to position [303, 0]
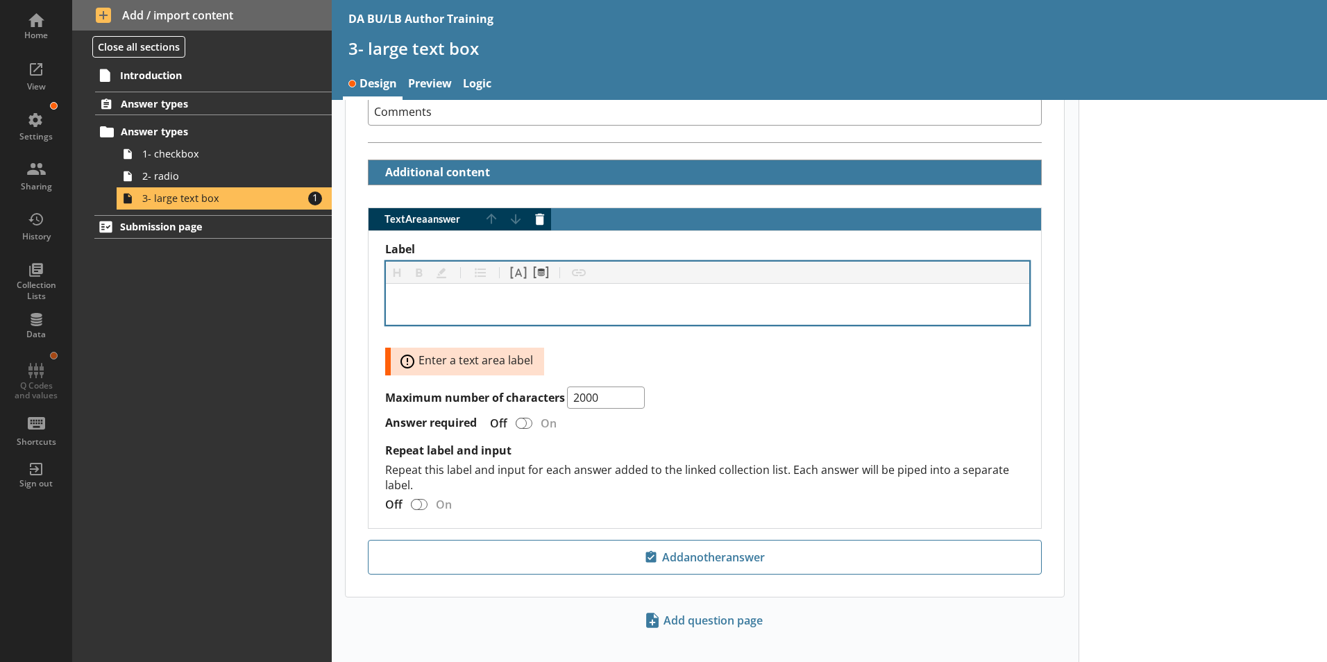
click at [414, 295] on div "Label" at bounding box center [707, 304] width 621 height 19
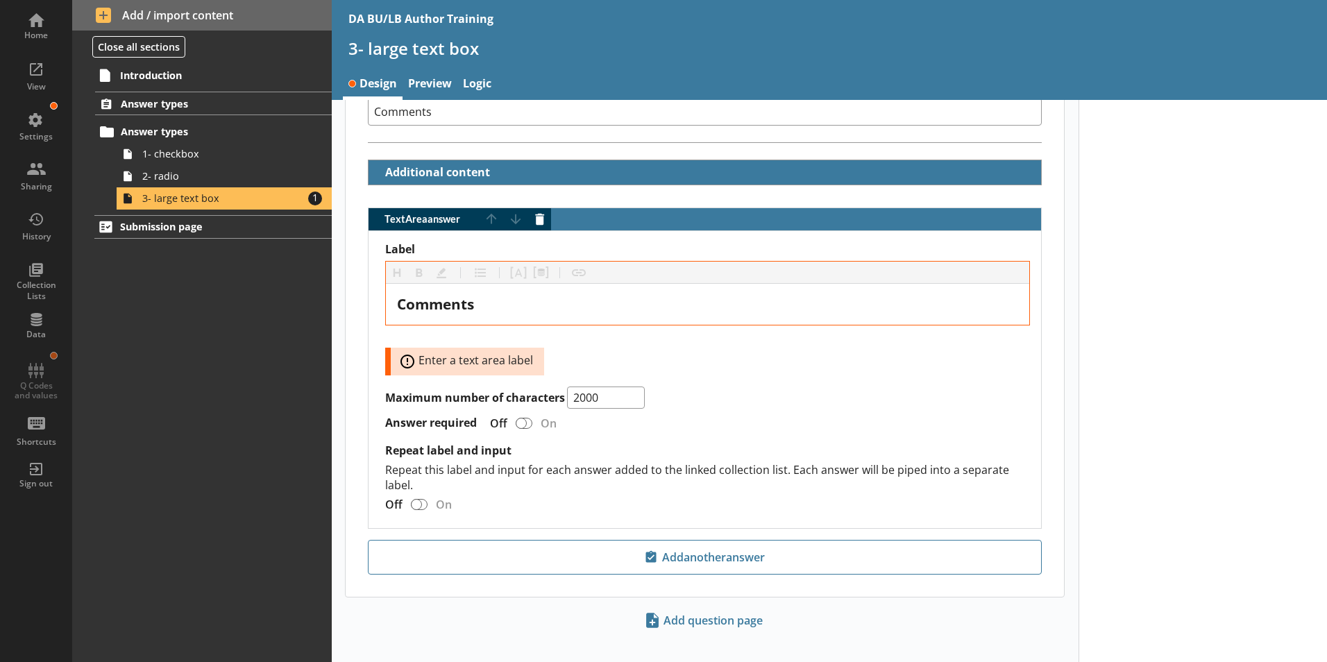
click at [1060, 444] on div at bounding box center [1203, 237] width 249 height 880
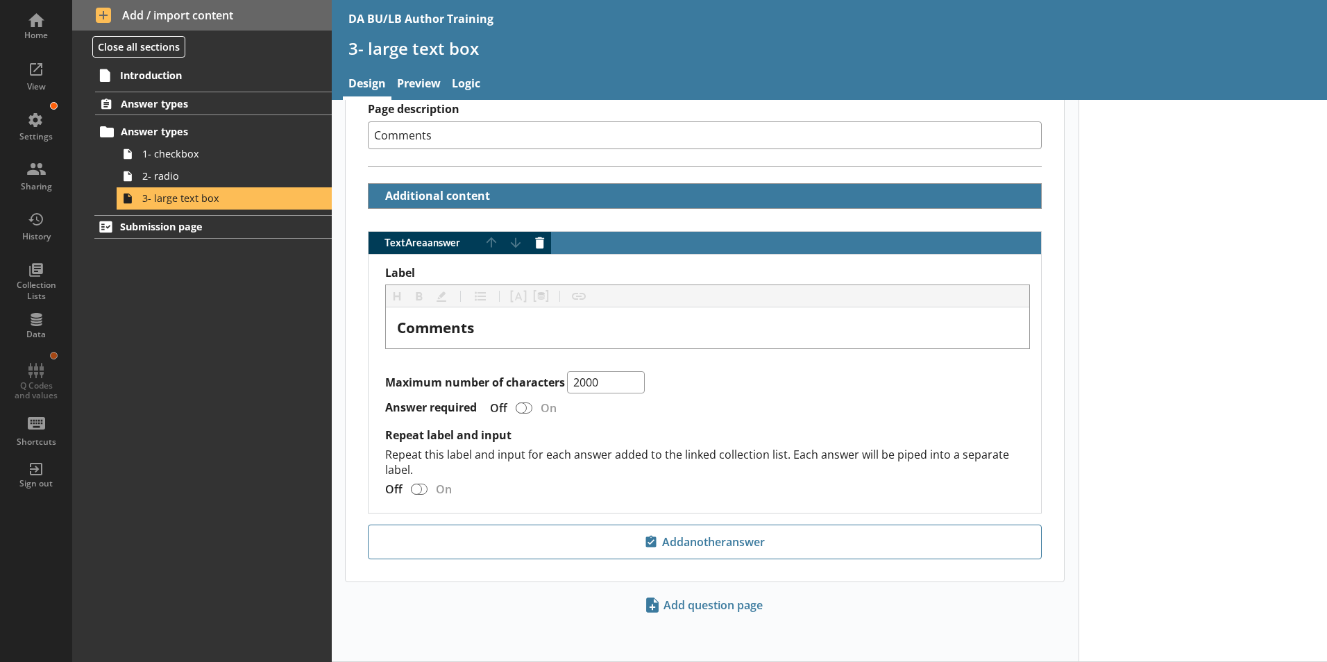
scroll to position [264, 0]
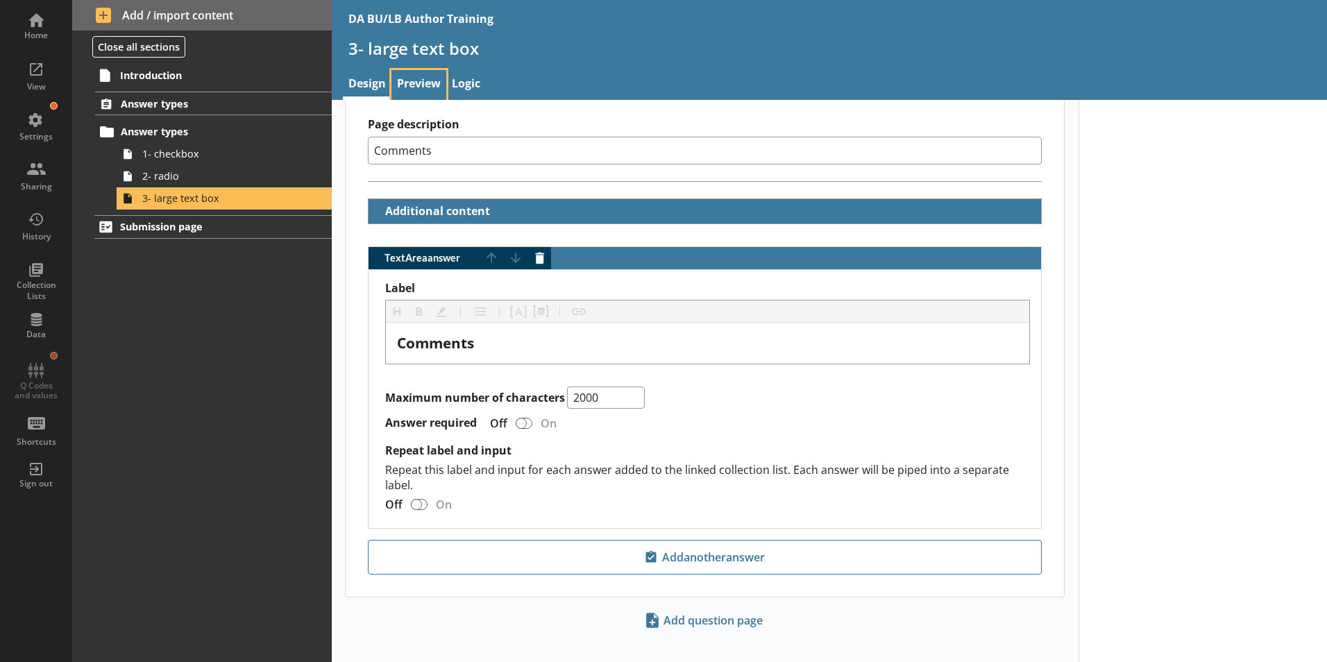
click at [415, 88] on link "Preview" at bounding box center [419, 85] width 55 height 30
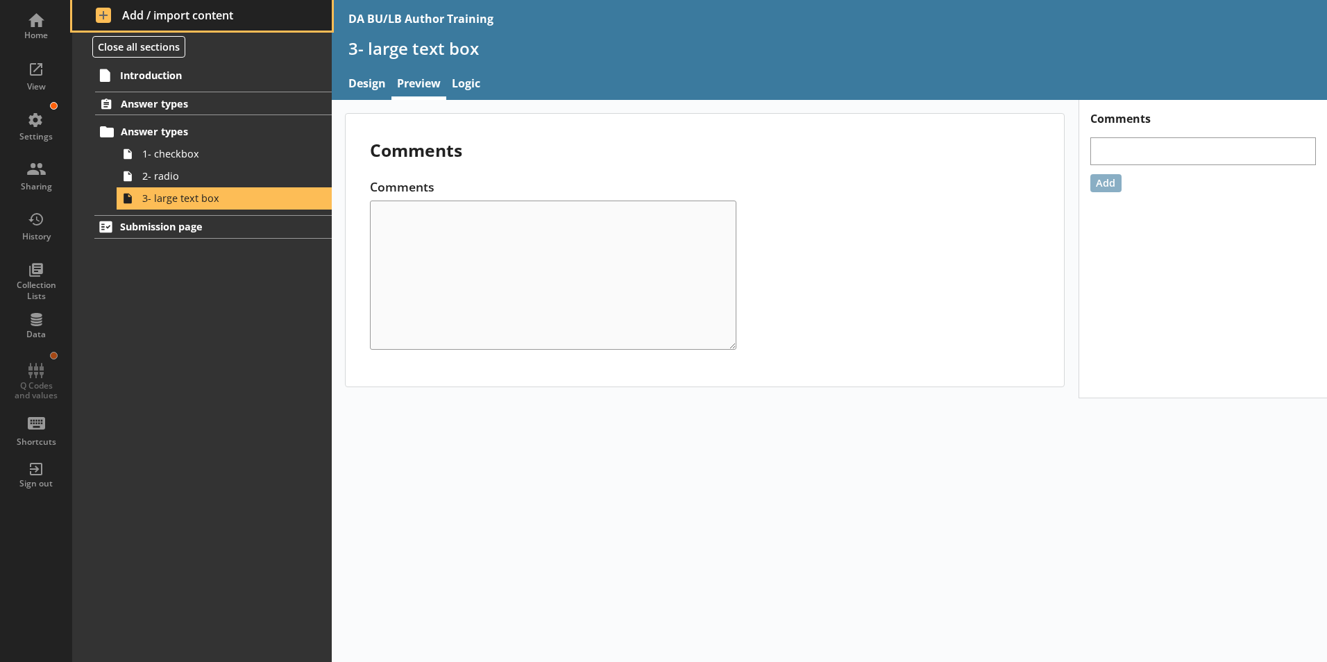
click at [128, 17] on span "Add / import content" at bounding box center [202, 15] width 213 height 15
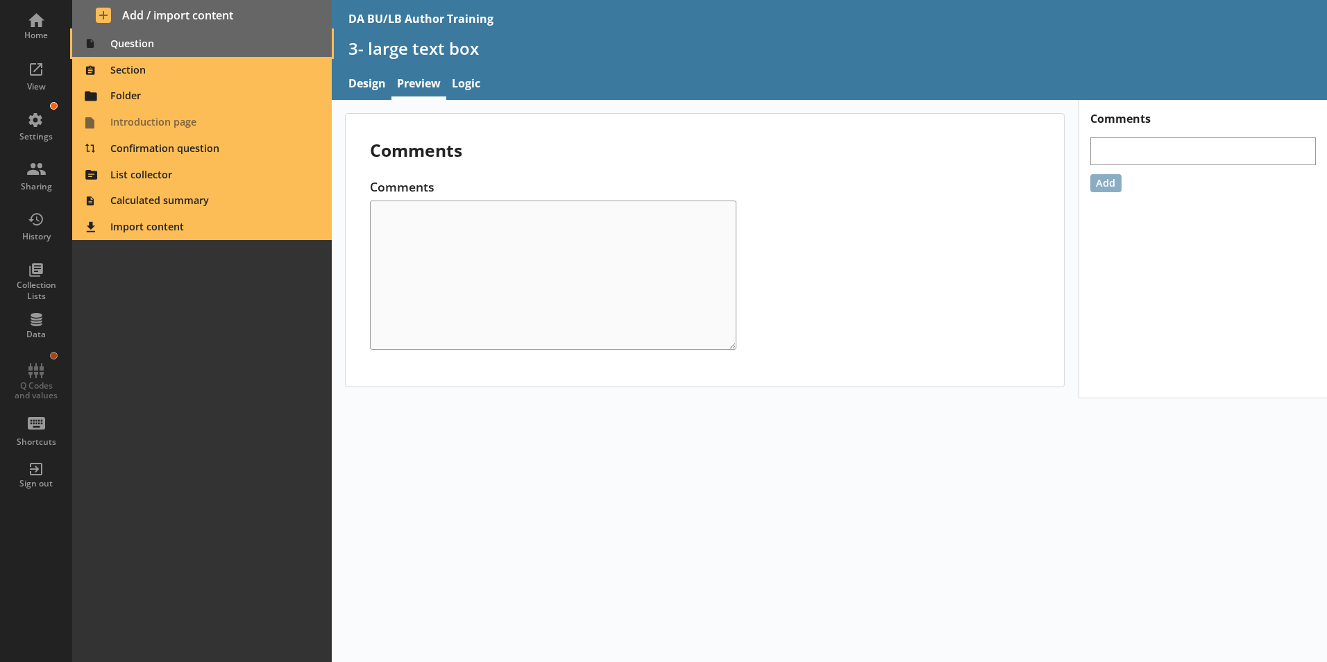
click at [125, 46] on span "Question" at bounding box center [203, 44] width 244 height 22
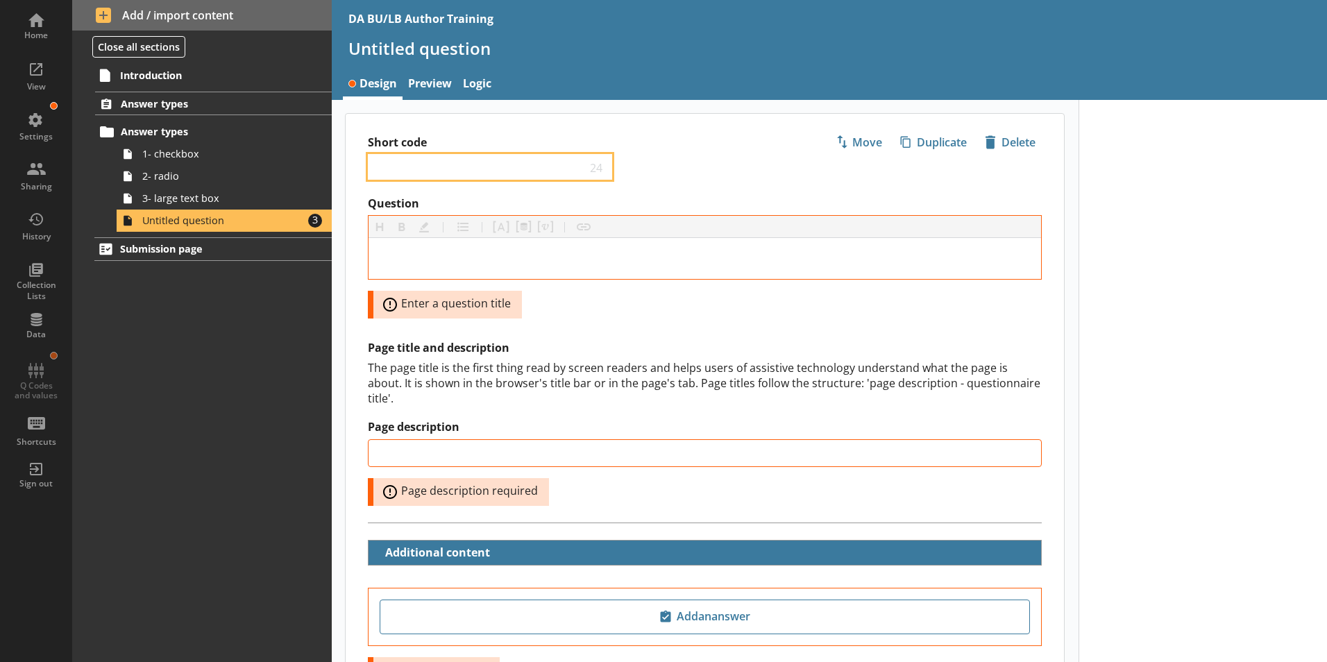
click at [391, 166] on input "Short code" at bounding box center [480, 166] width 212 height 13
type input "4- currency"
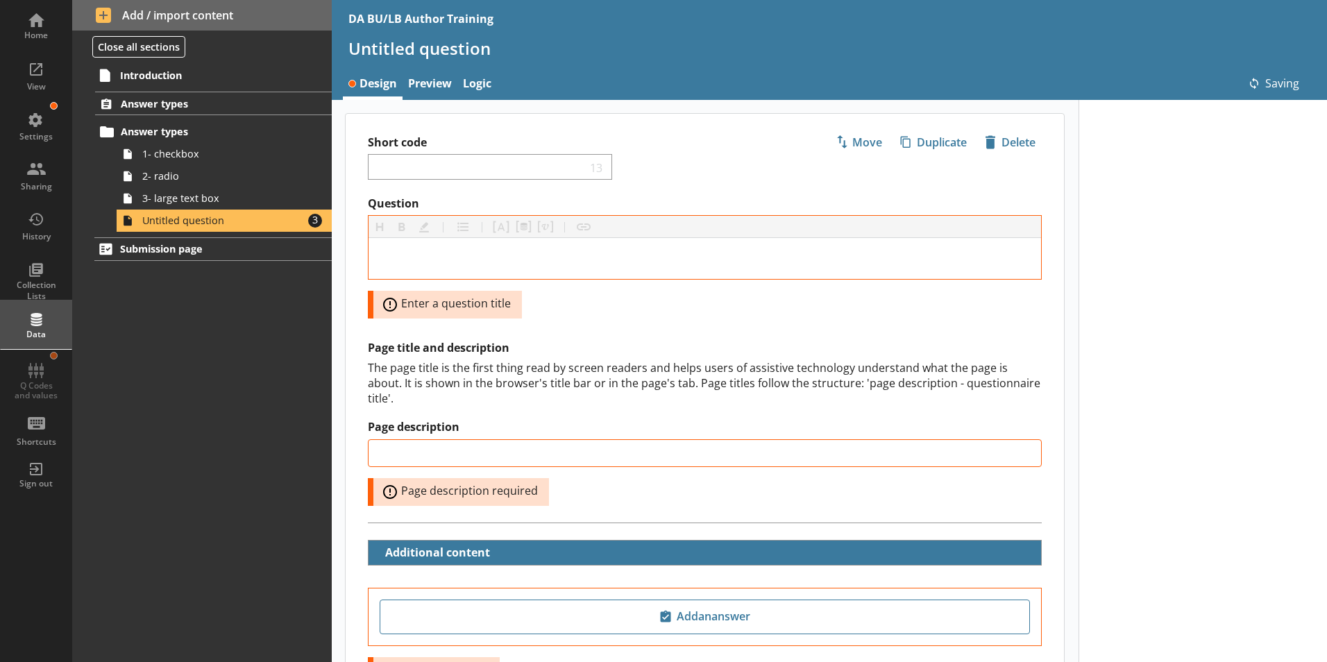
type input "4- currency"
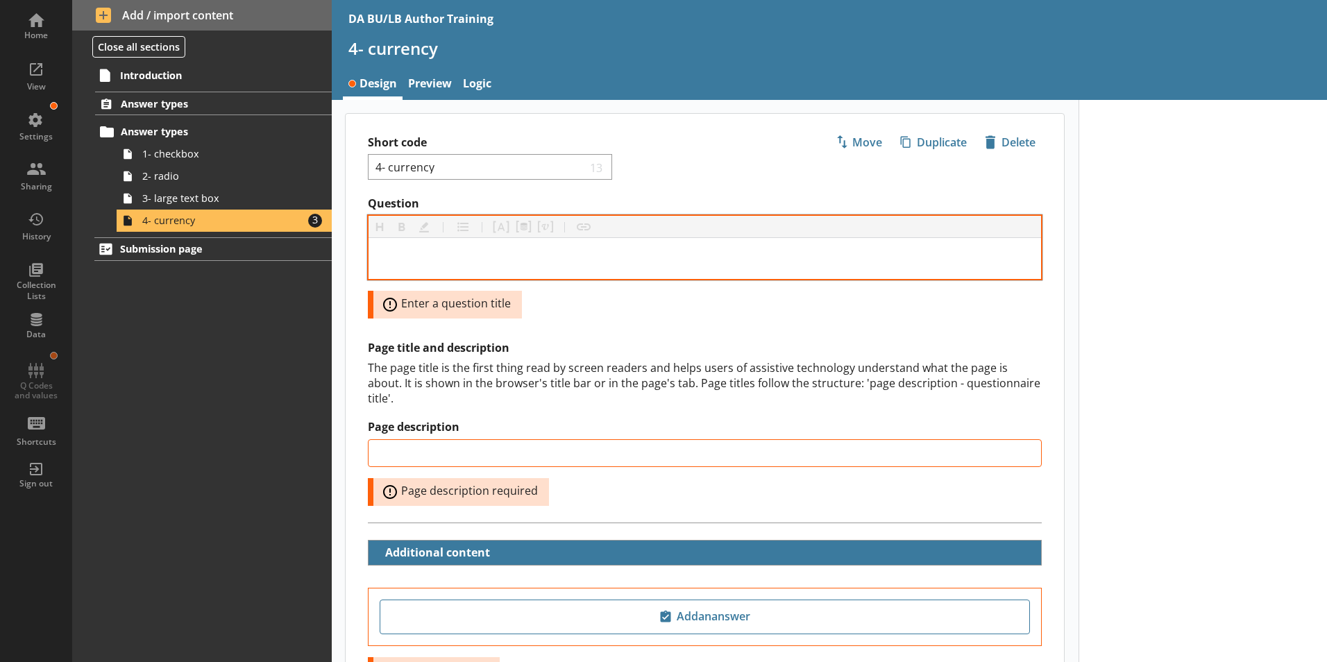
click at [467, 241] on div at bounding box center [705, 258] width 673 height 41
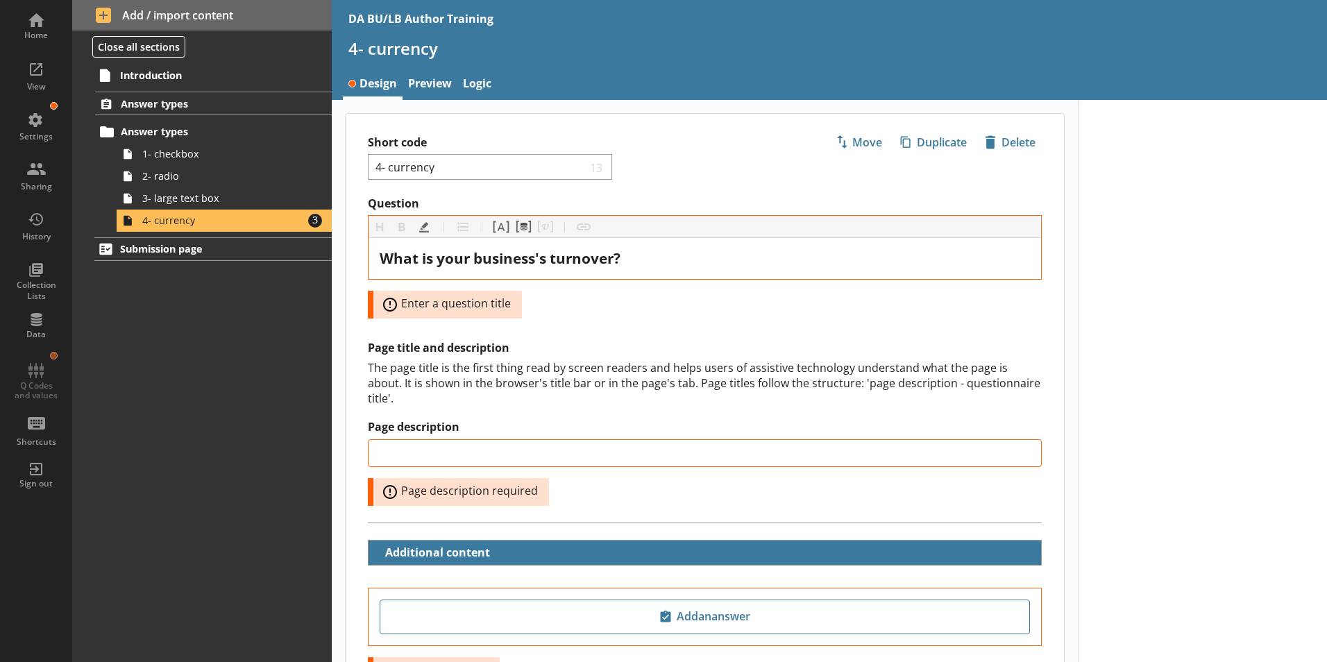
click at [625, 335] on div "Question Heading Heading Bold Bold Highlight Highlight List List Pipe answer Pi…" at bounding box center [705, 380] width 719 height 369
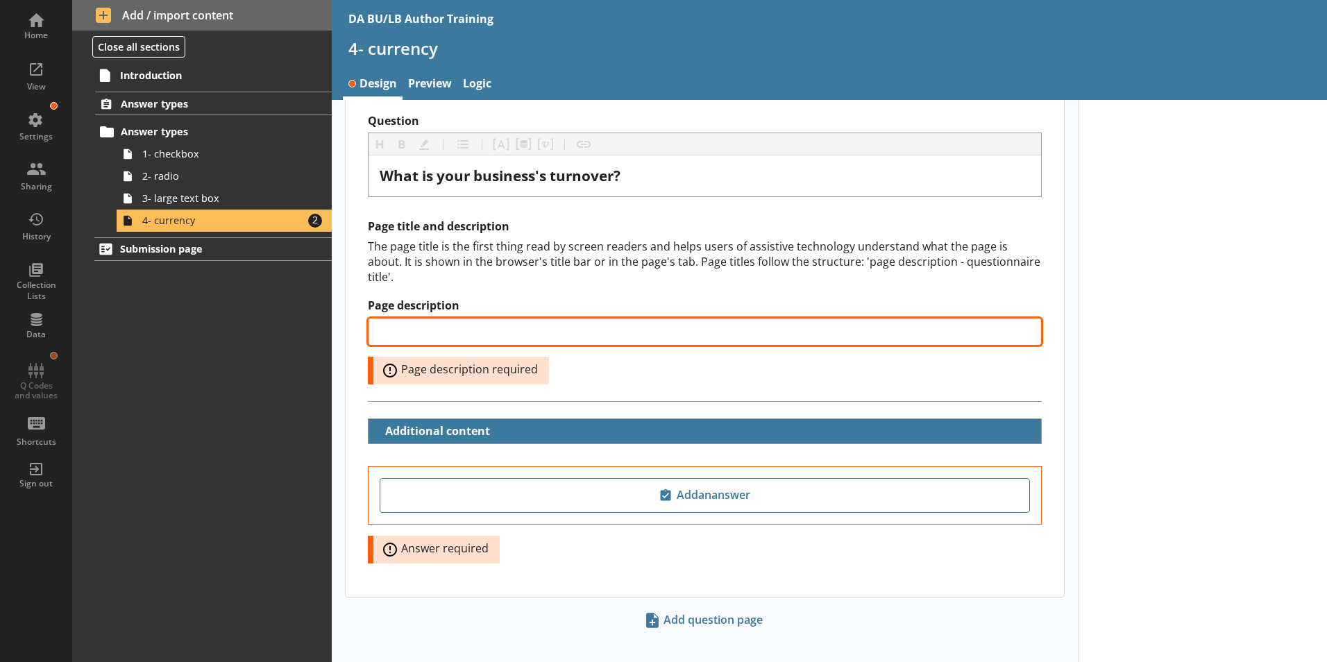
click at [437, 318] on input "Page description" at bounding box center [705, 332] width 674 height 28
click at [404, 318] on input "Page description" at bounding box center [705, 332] width 674 height 28
type input "Business's turnover"
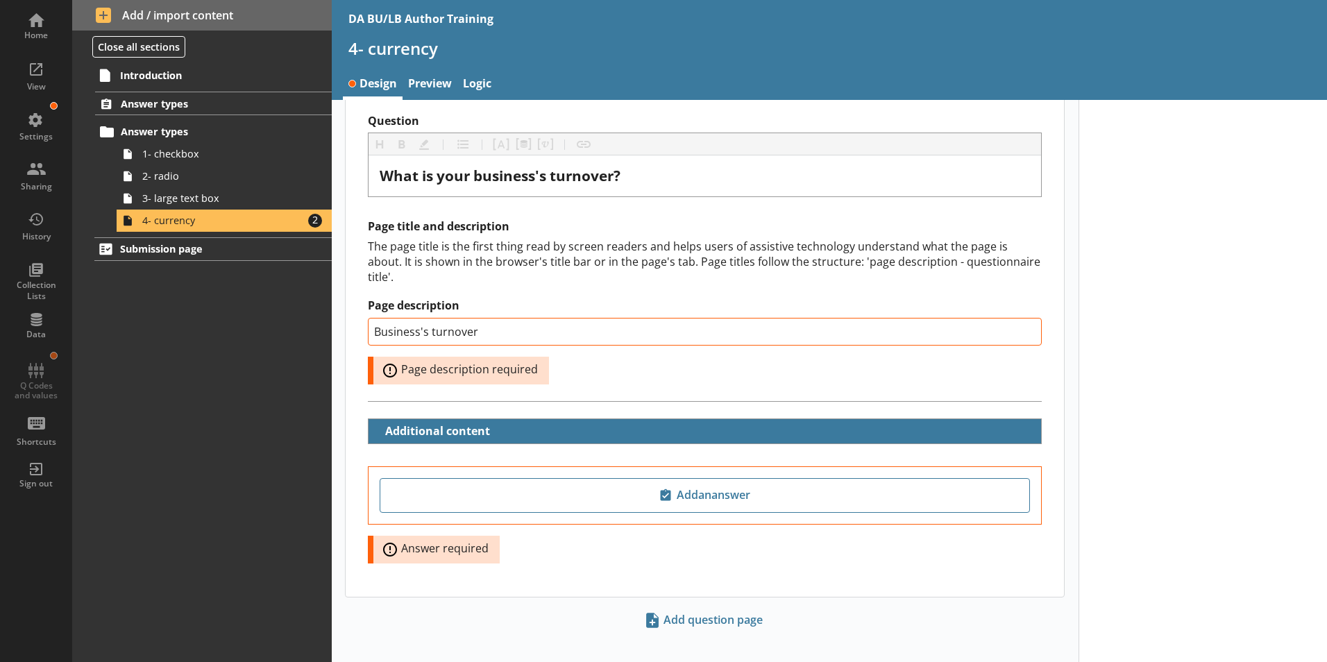
click at [351, 416] on div "Question Heading Heading Bold Bold Highlight Highlight List List Pipe answer Pi…" at bounding box center [705, 279] width 719 height 330
type input "Business's turnover"
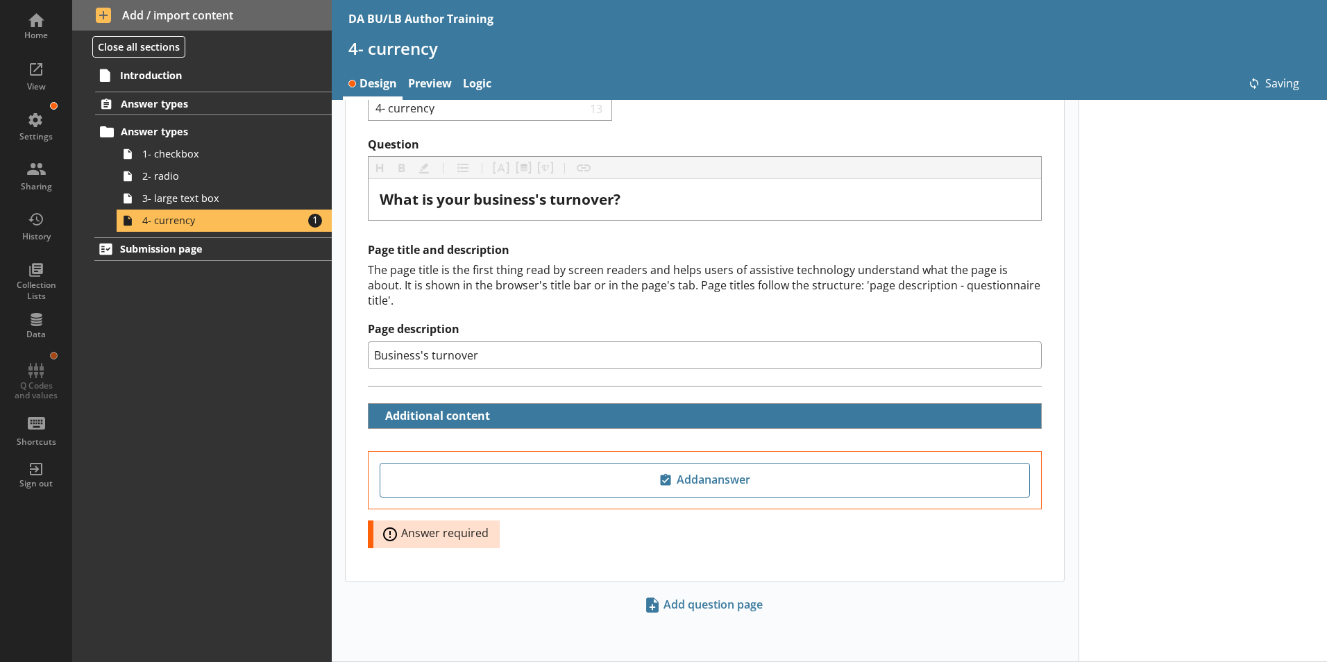
scroll to position [44, 0]
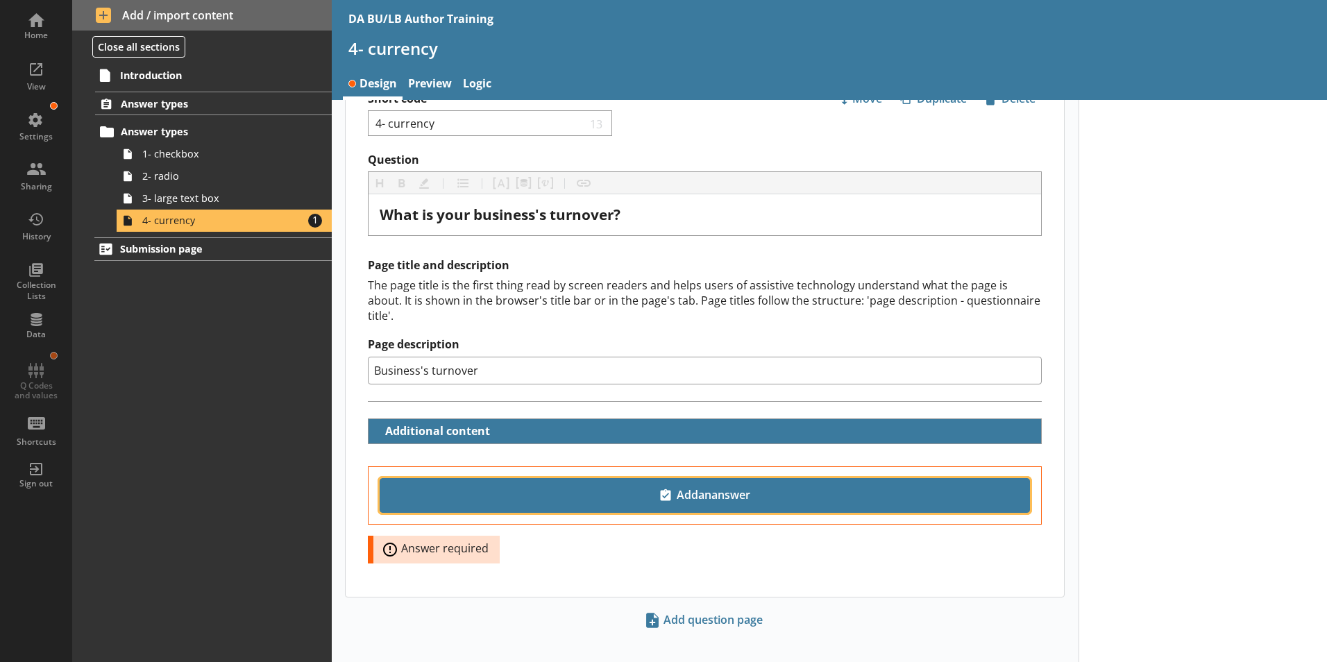
click at [708, 485] on span "Add an answer" at bounding box center [705, 496] width 638 height 22
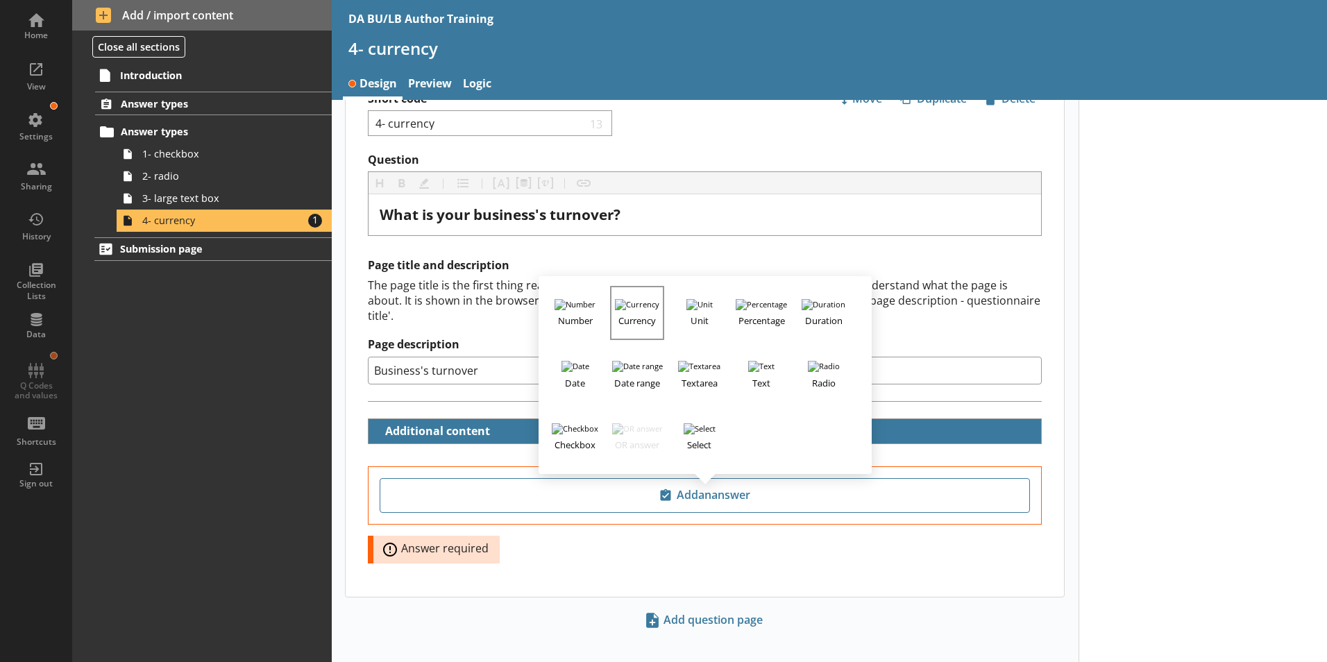
click at [634, 310] on h3 "Currency" at bounding box center [637, 318] width 51 height 17
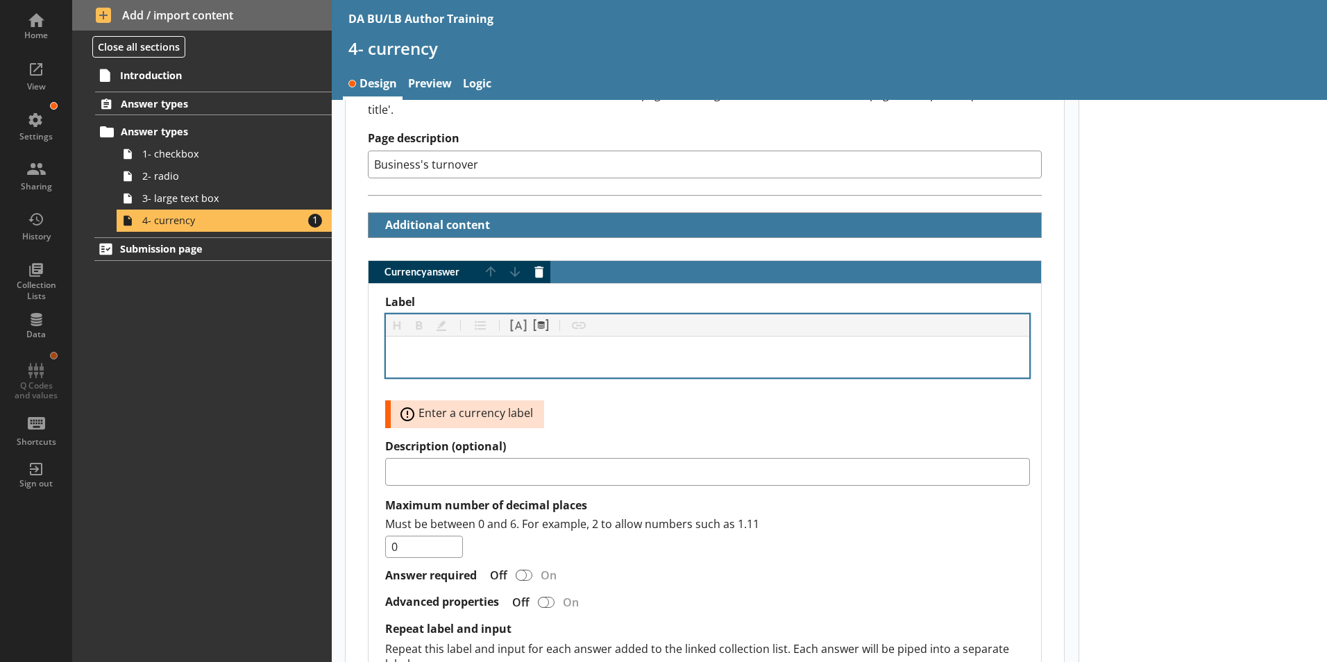
scroll to position [321, 0]
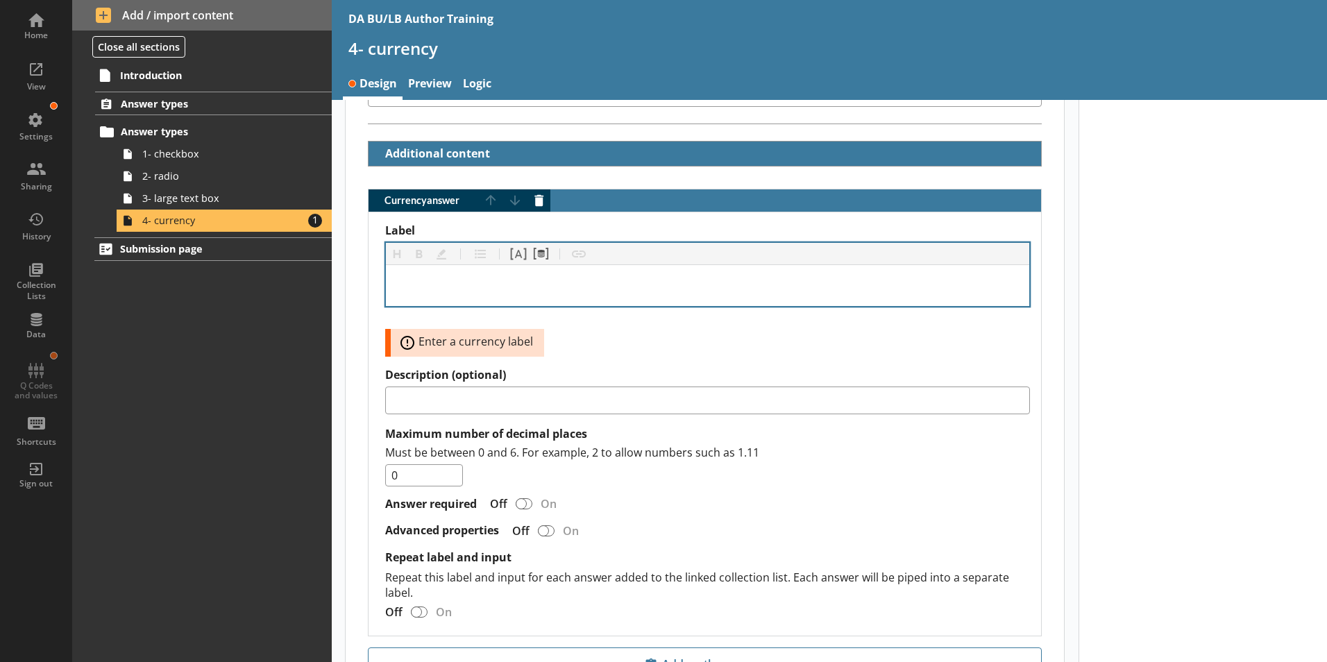
click at [405, 276] on div "Label" at bounding box center [707, 285] width 621 height 19
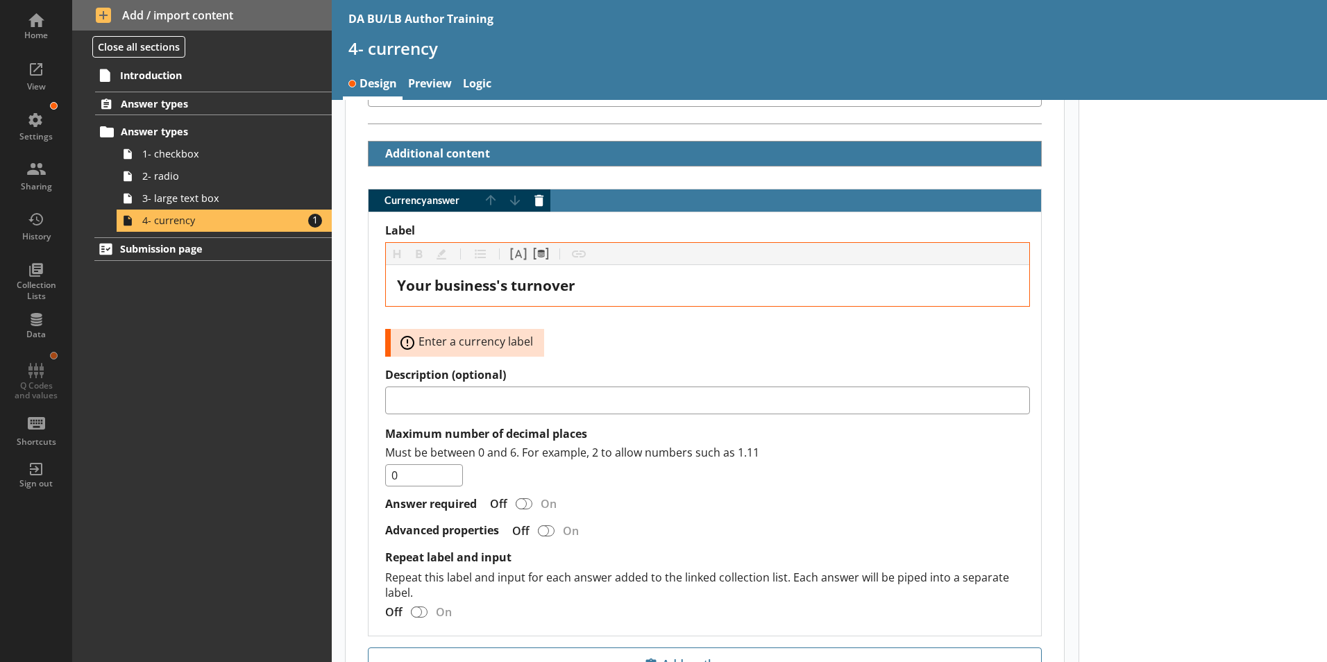
click at [848, 468] on div "Must be between 0 and 6. For example, 2 to allow numbers such as 1.11 0" at bounding box center [707, 466] width 645 height 42
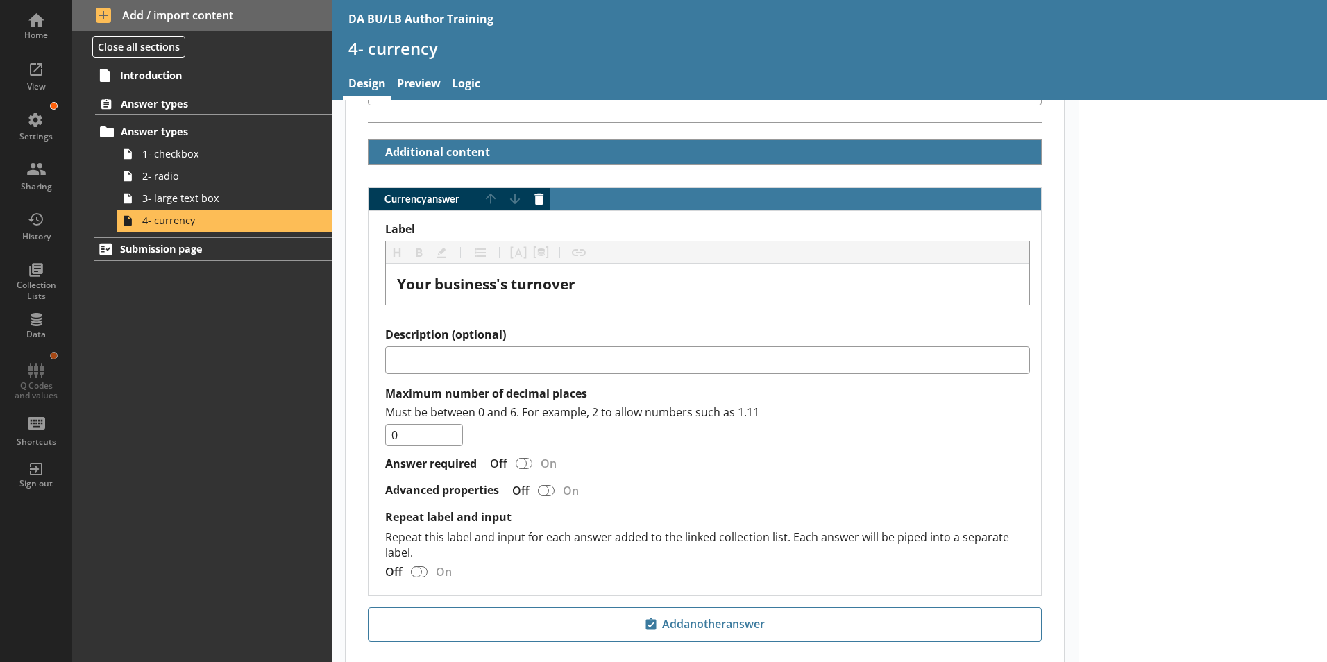
scroll to position [390, 0]
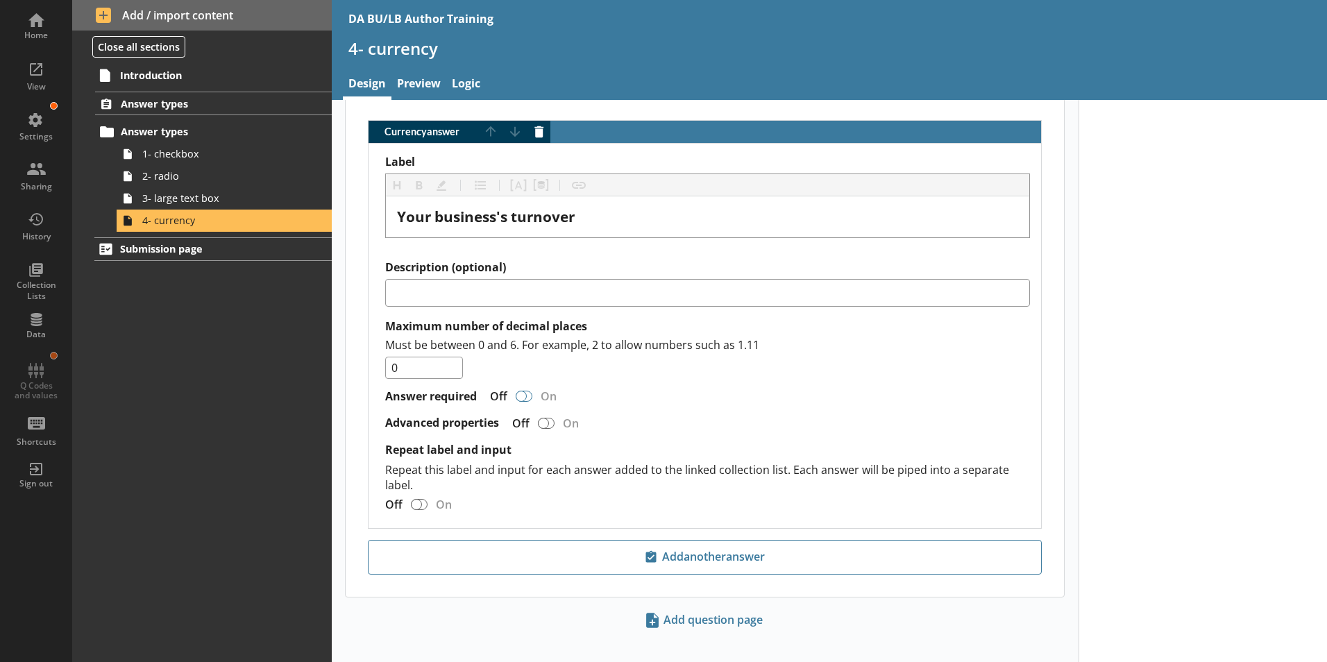
click at [523, 391] on div "Currency answer" at bounding box center [521, 396] width 11 height 11
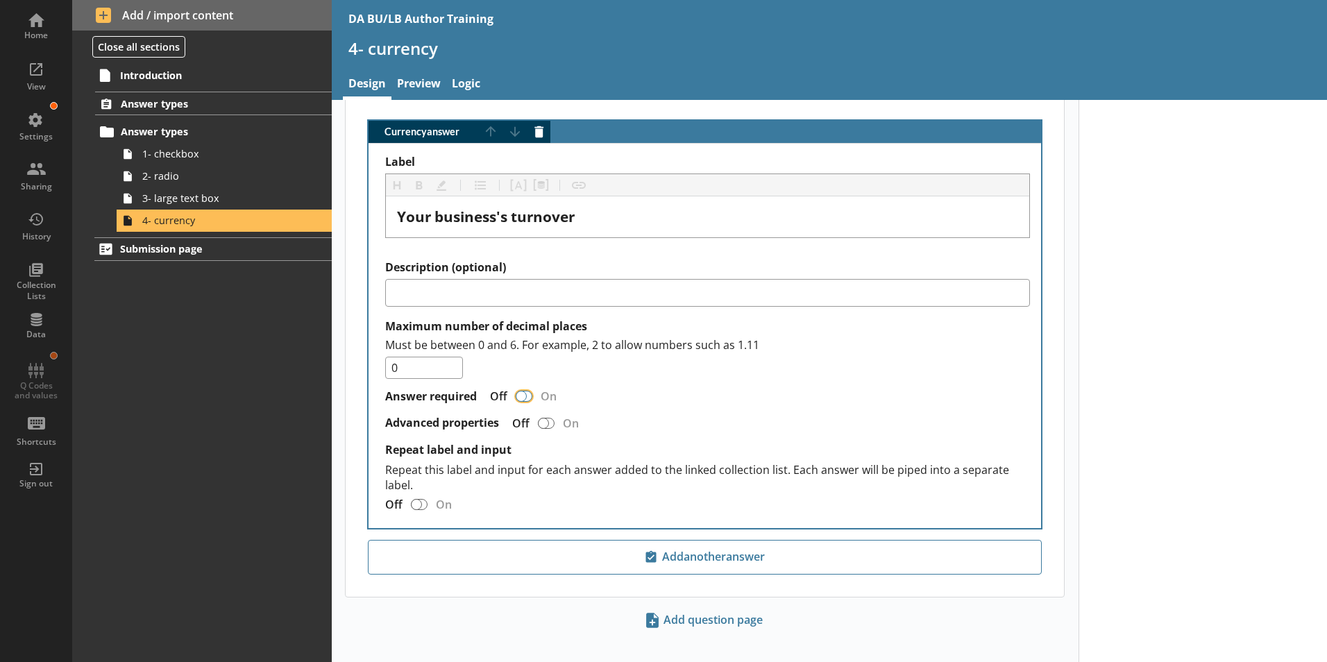
checkbox input "true"
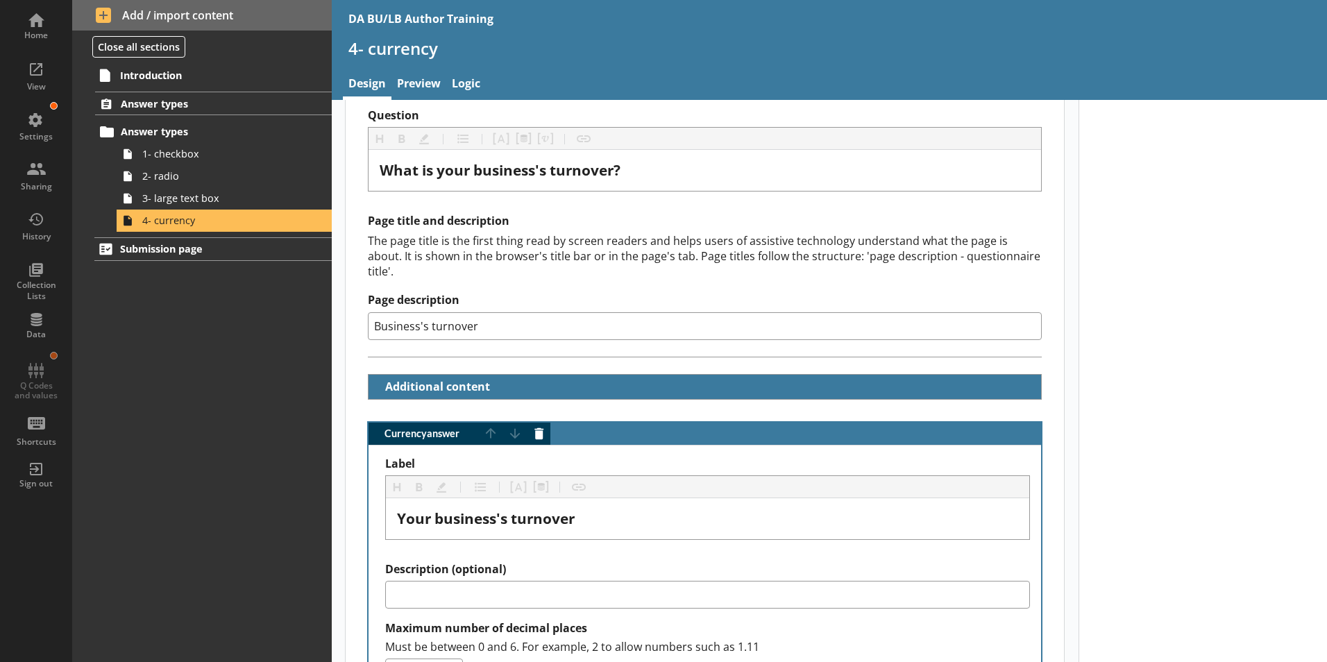
scroll to position [112, 0]
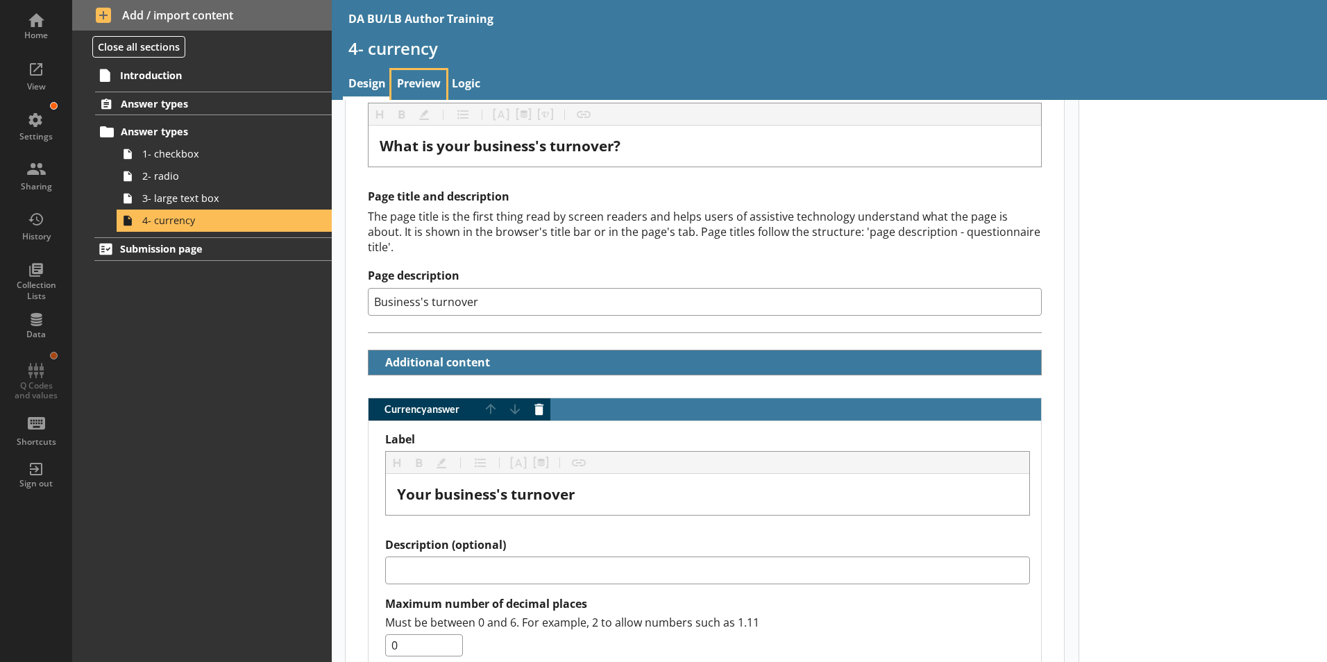
click at [420, 90] on link "Preview" at bounding box center [419, 85] width 55 height 30
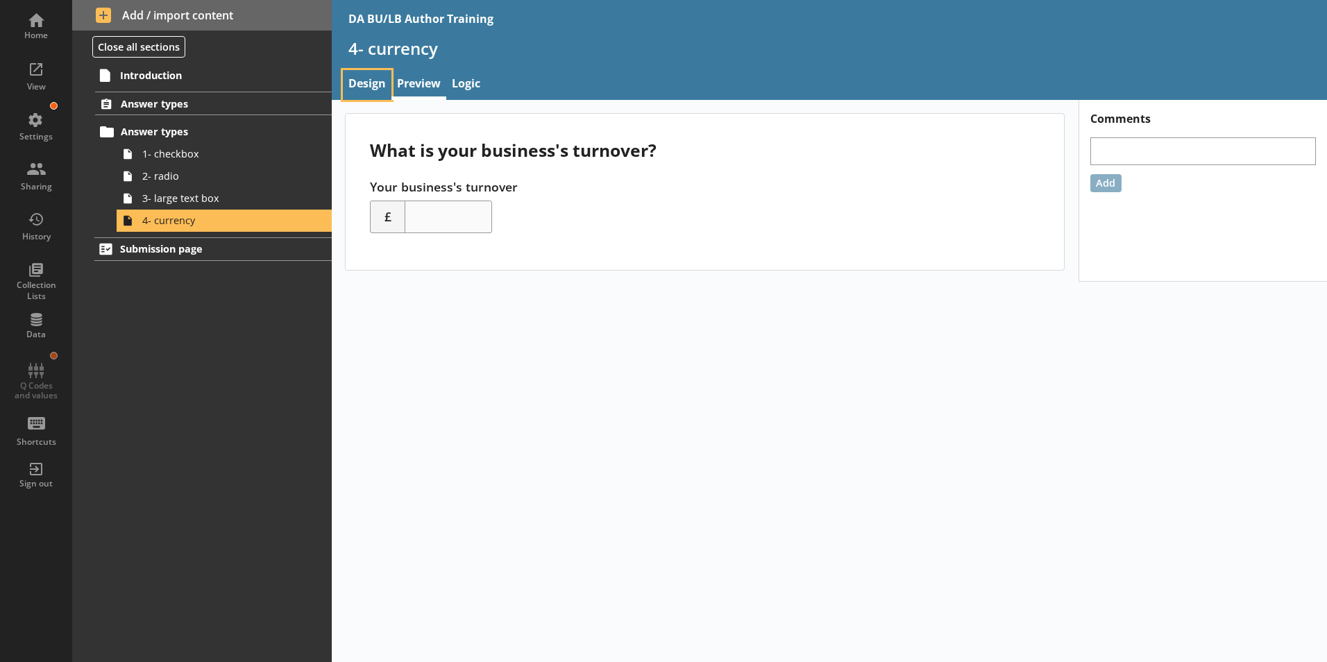
click at [378, 79] on link "Design" at bounding box center [367, 85] width 49 height 30
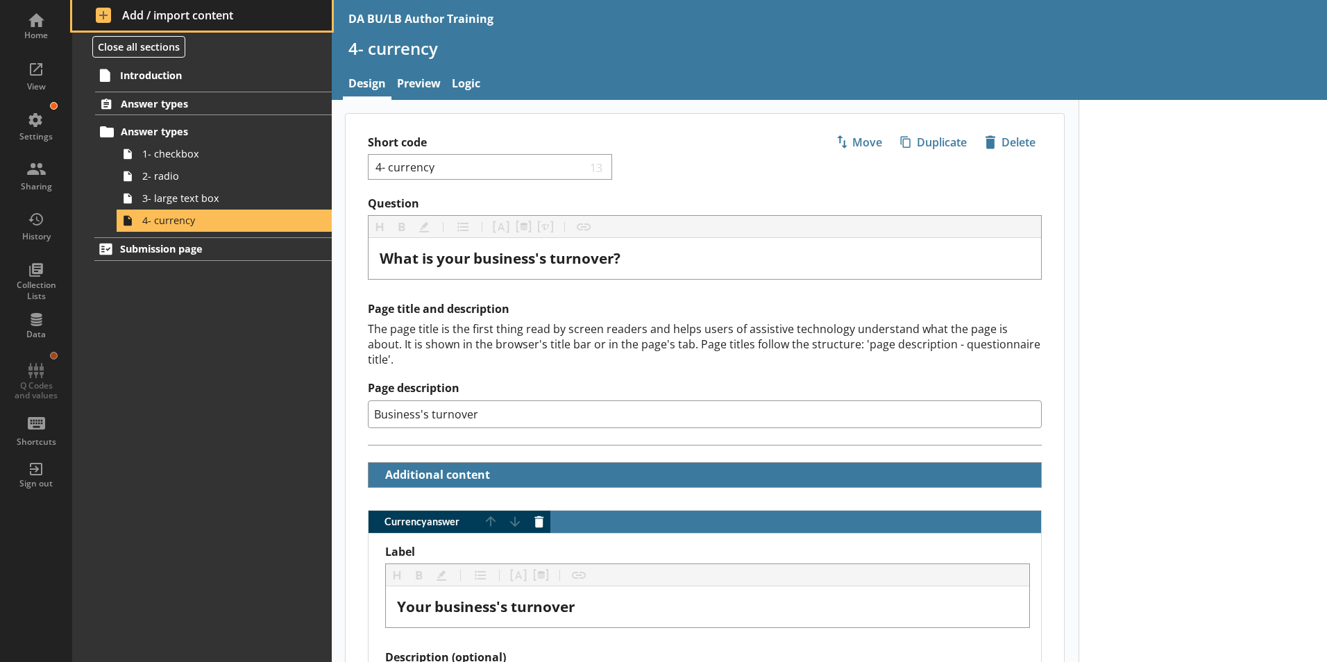
click at [131, 15] on span "Add / import content" at bounding box center [202, 15] width 213 height 15
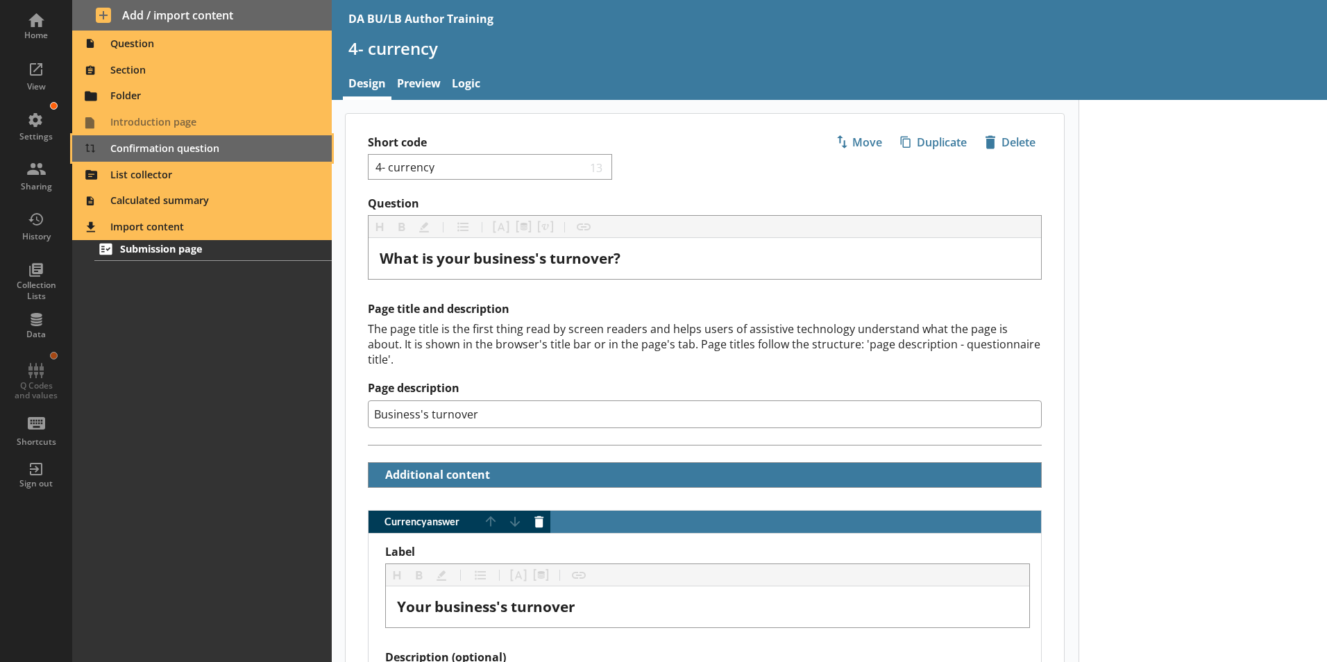
click at [143, 149] on span "Confirmation question" at bounding box center [203, 148] width 244 height 22
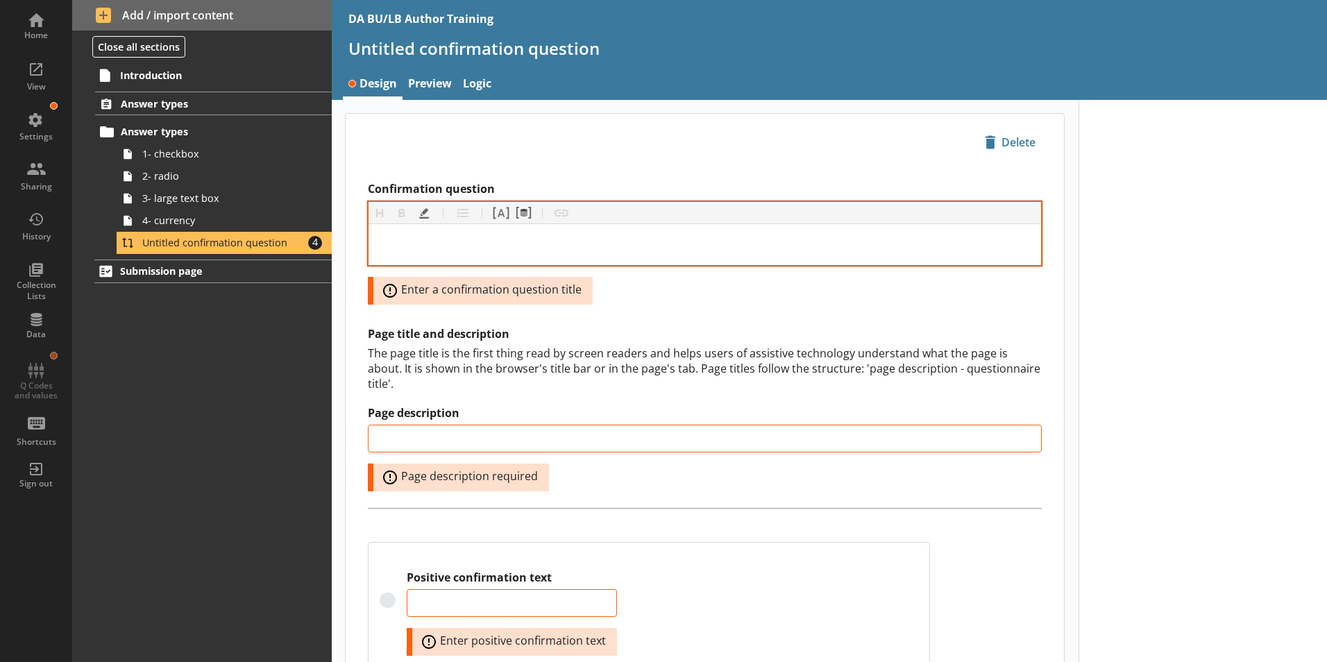
click at [426, 244] on div "Confirmation question" at bounding box center [705, 244] width 650 height 19
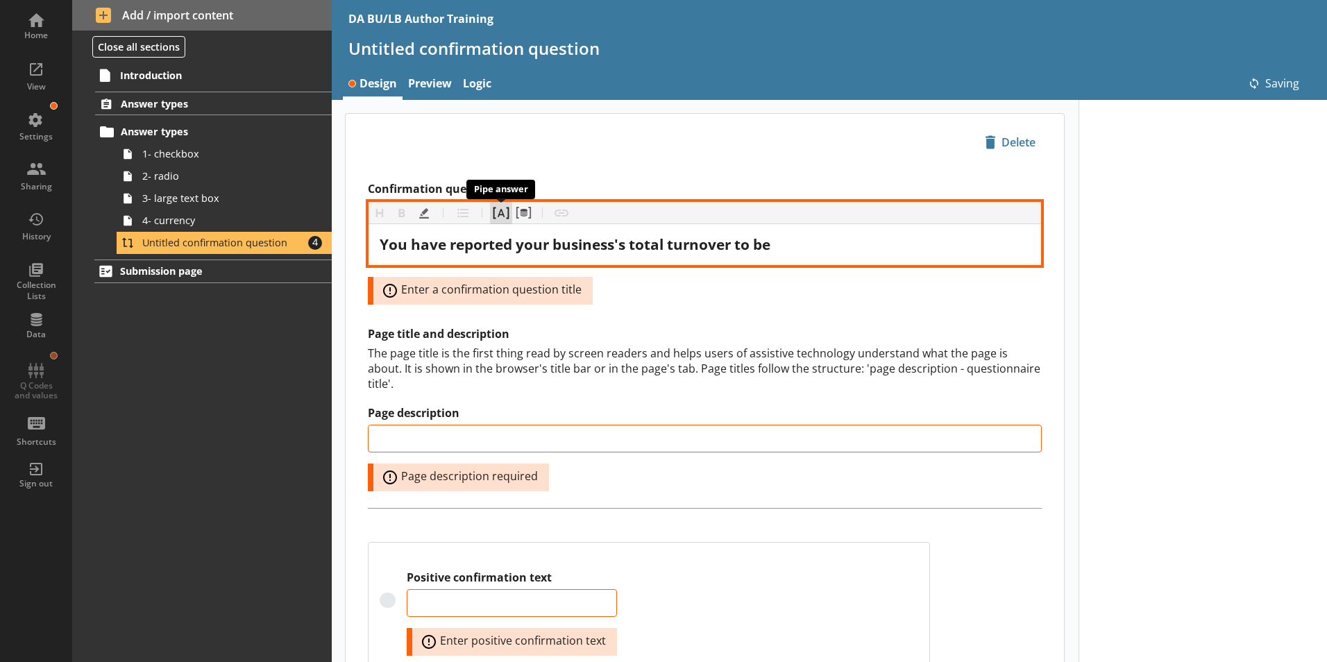
click at [502, 217] on button "Pipe answer" at bounding box center [501, 213] width 22 height 22
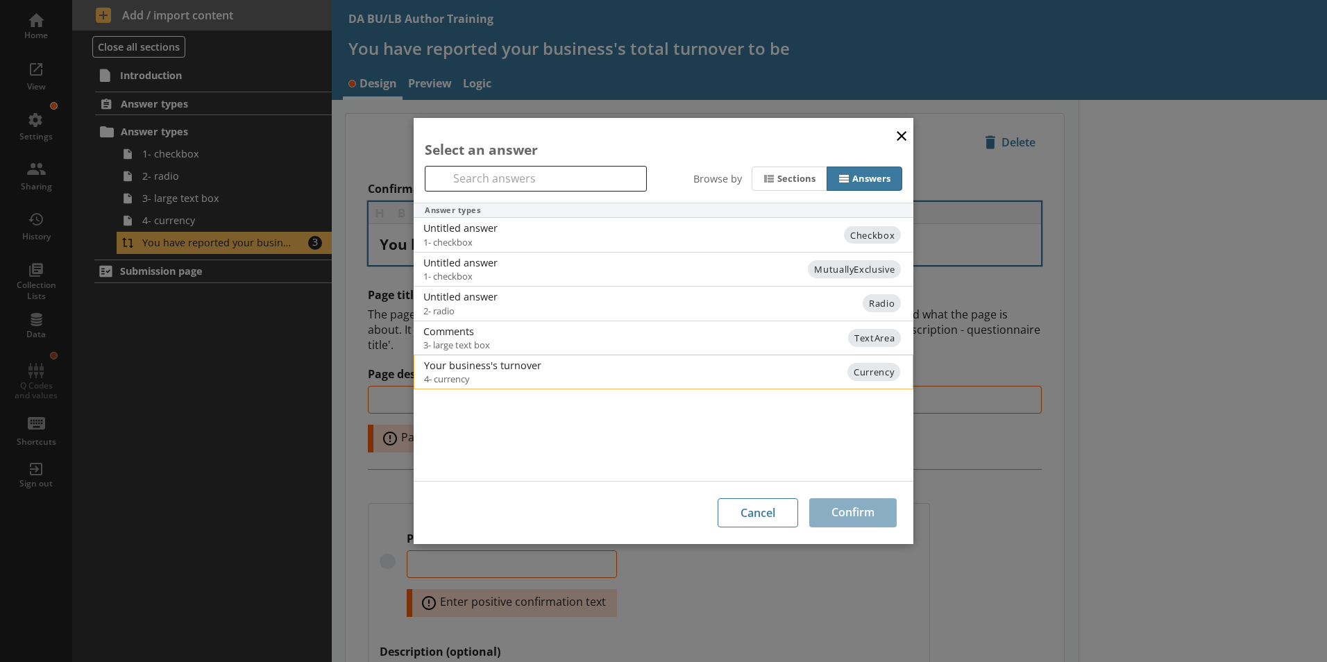
click at [501, 367] on div "Your business's turnover" at bounding box center [564, 365] width 280 height 13
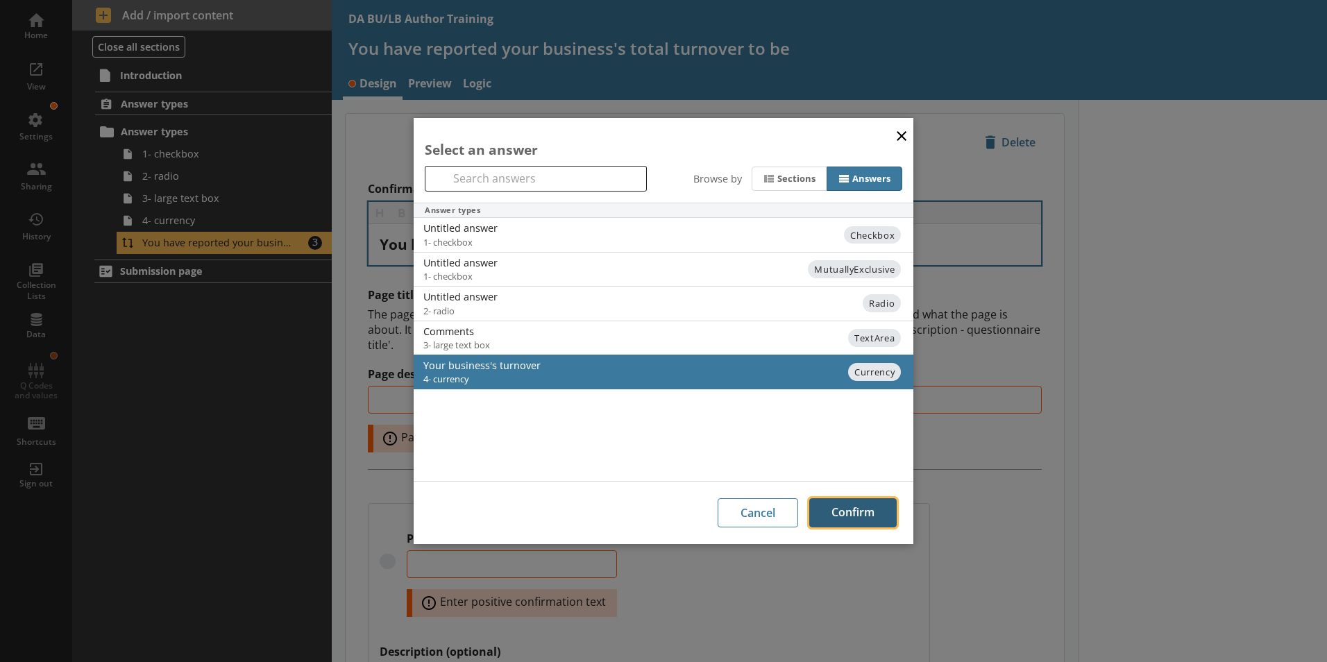
click at [862, 516] on button "Confirm" at bounding box center [852, 512] width 87 height 29
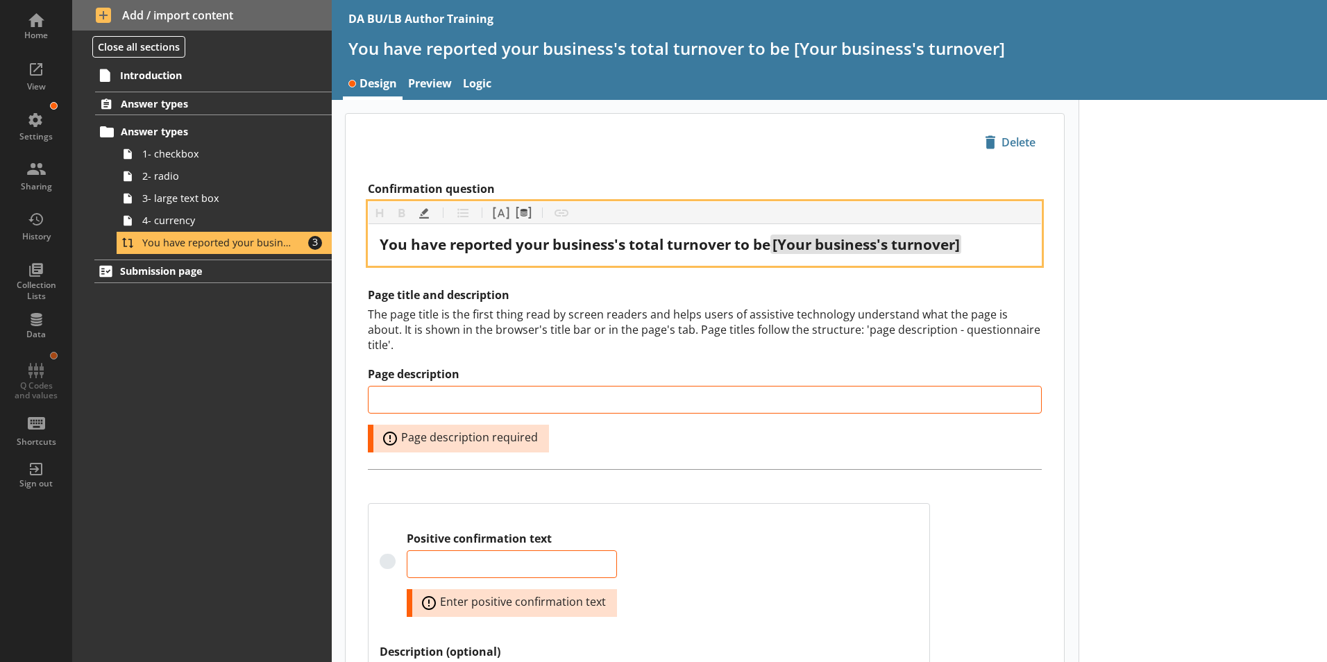
click at [971, 251] on div "You have reported your business's total turnover to be [Your business's turnove…" at bounding box center [705, 244] width 650 height 19
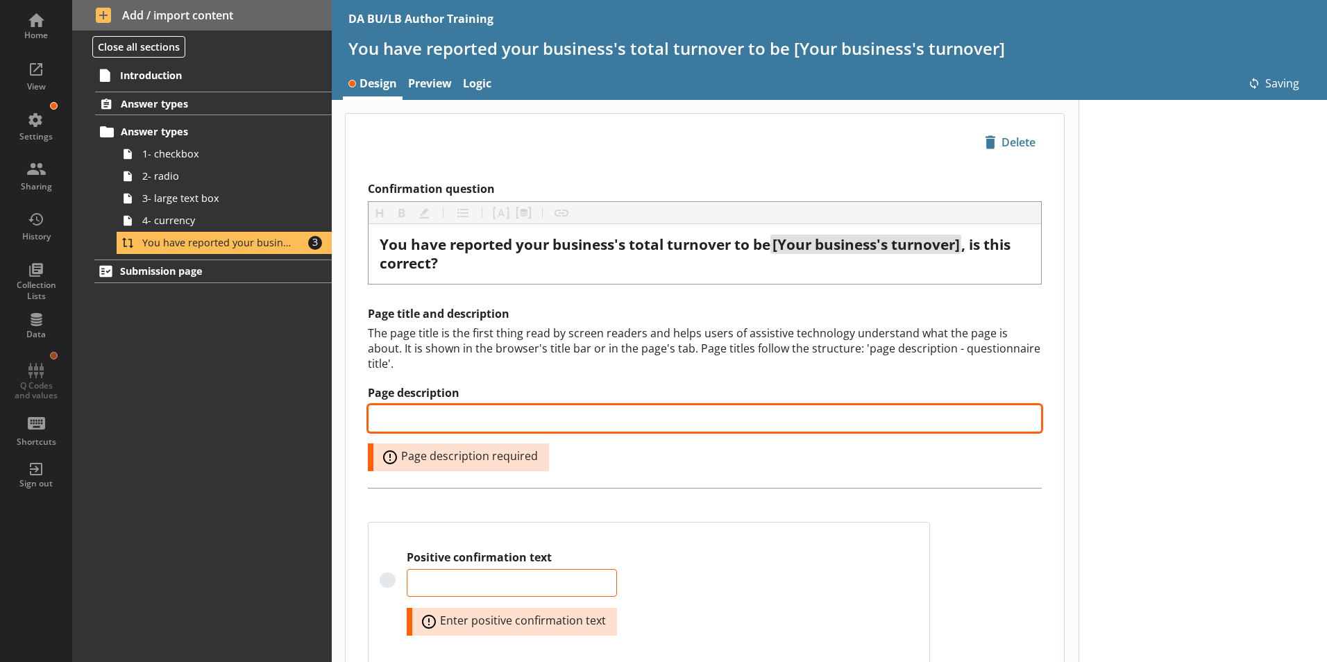
click at [410, 405] on input "Page description" at bounding box center [705, 419] width 674 height 28
type input "Turnover confirmation"
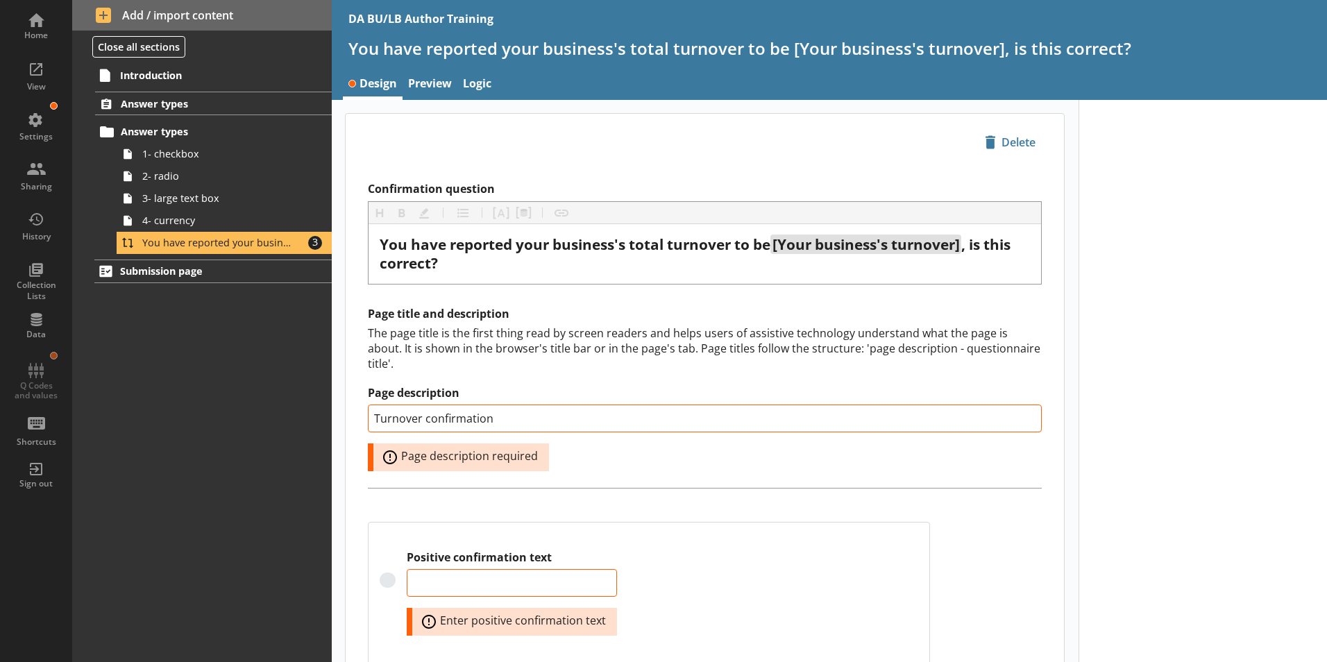
click at [757, 578] on div "Positive confirmation text Error: Enter positive confirmation text" at bounding box center [649, 607] width 538 height 113
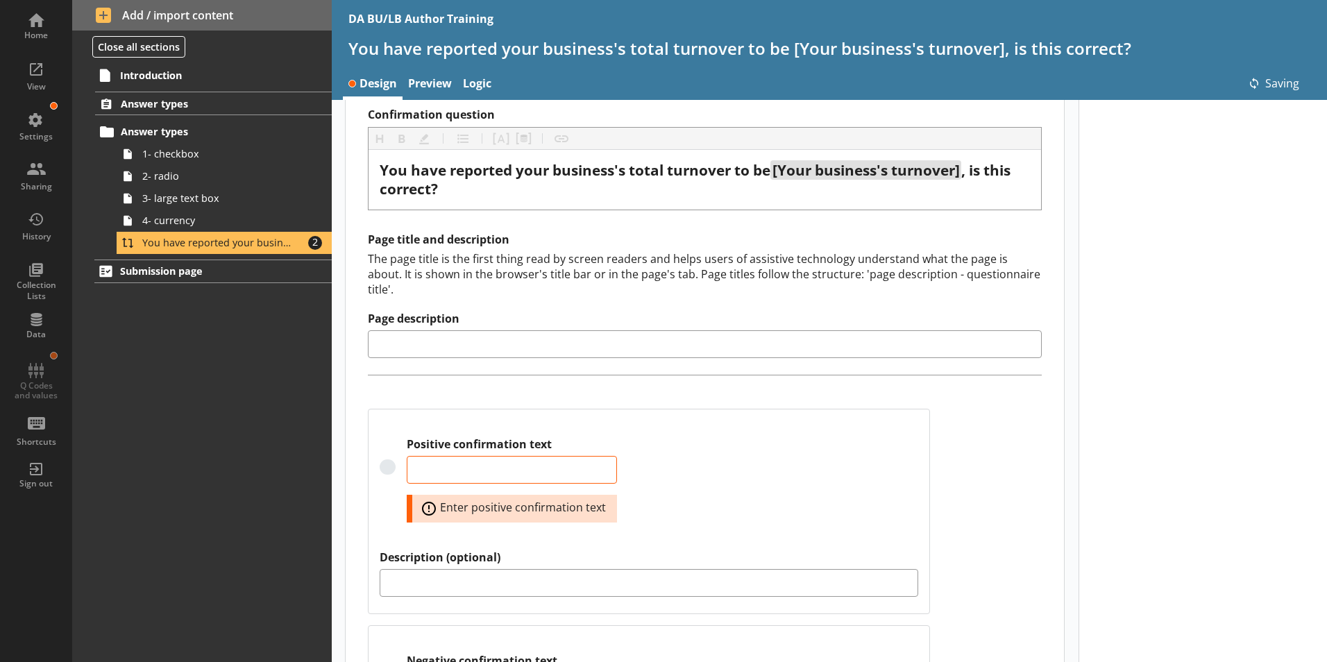
type input "Turnover confirmation"
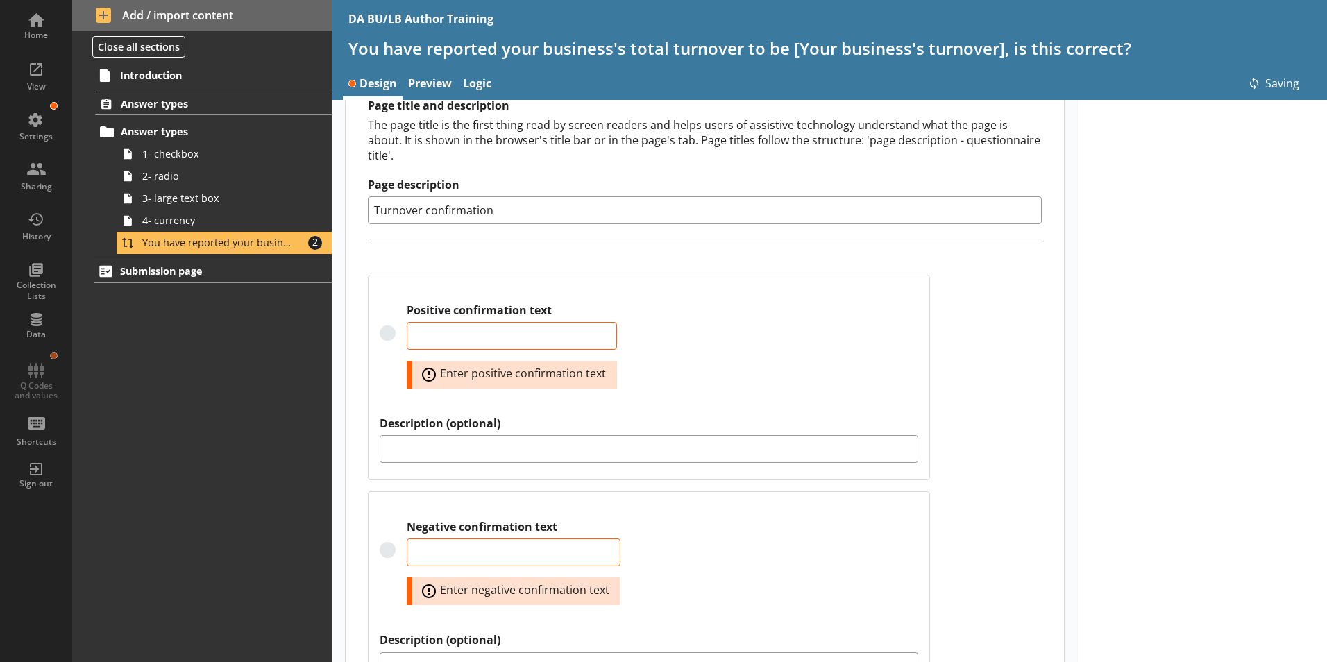
scroll to position [273, 0]
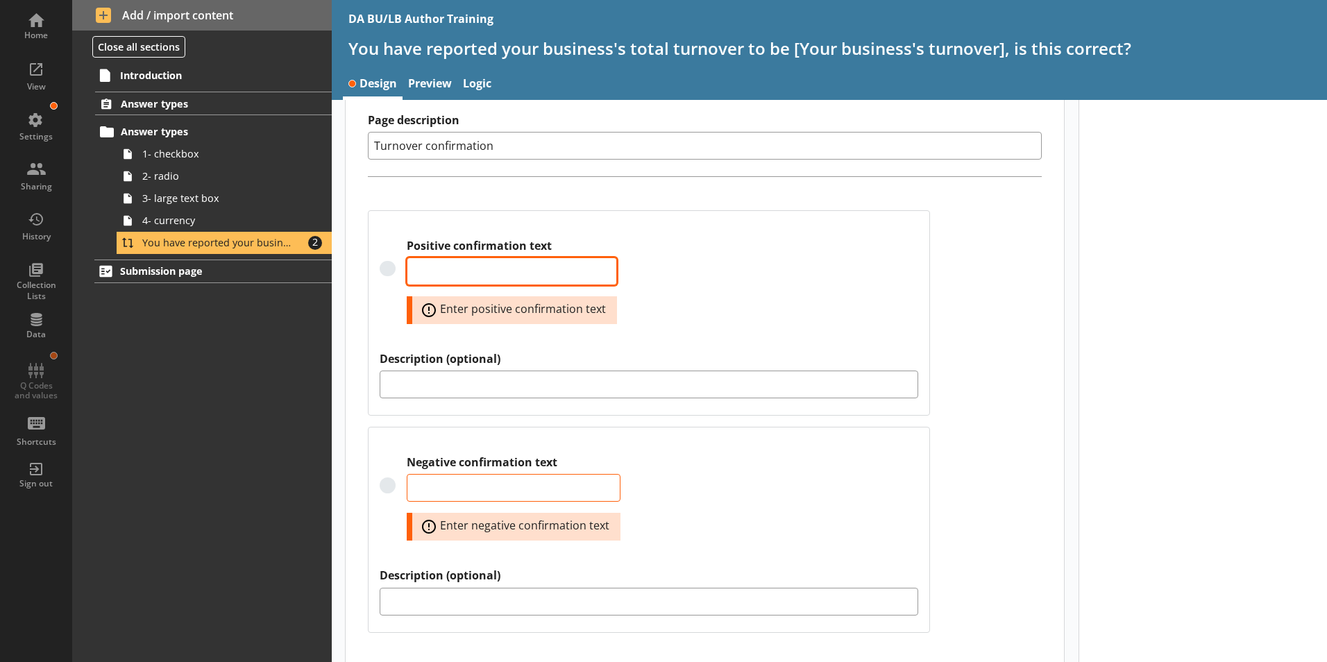
click at [485, 258] on textarea "Positive confirmation text" at bounding box center [512, 272] width 210 height 28
type textarea "x"
type textarea "Y"
type textarea "x"
type textarea "Ye"
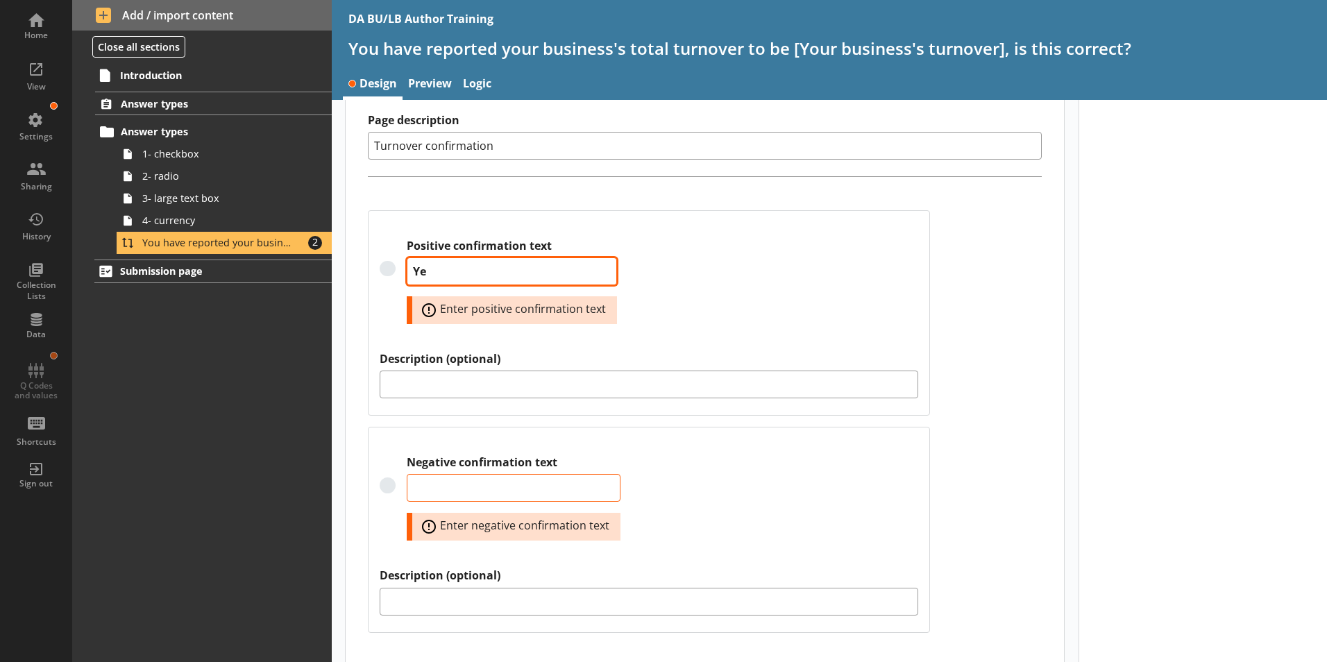
type textarea "x"
type textarea "Yes"
type textarea "x"
type textarea "Yes,"
type textarea "x"
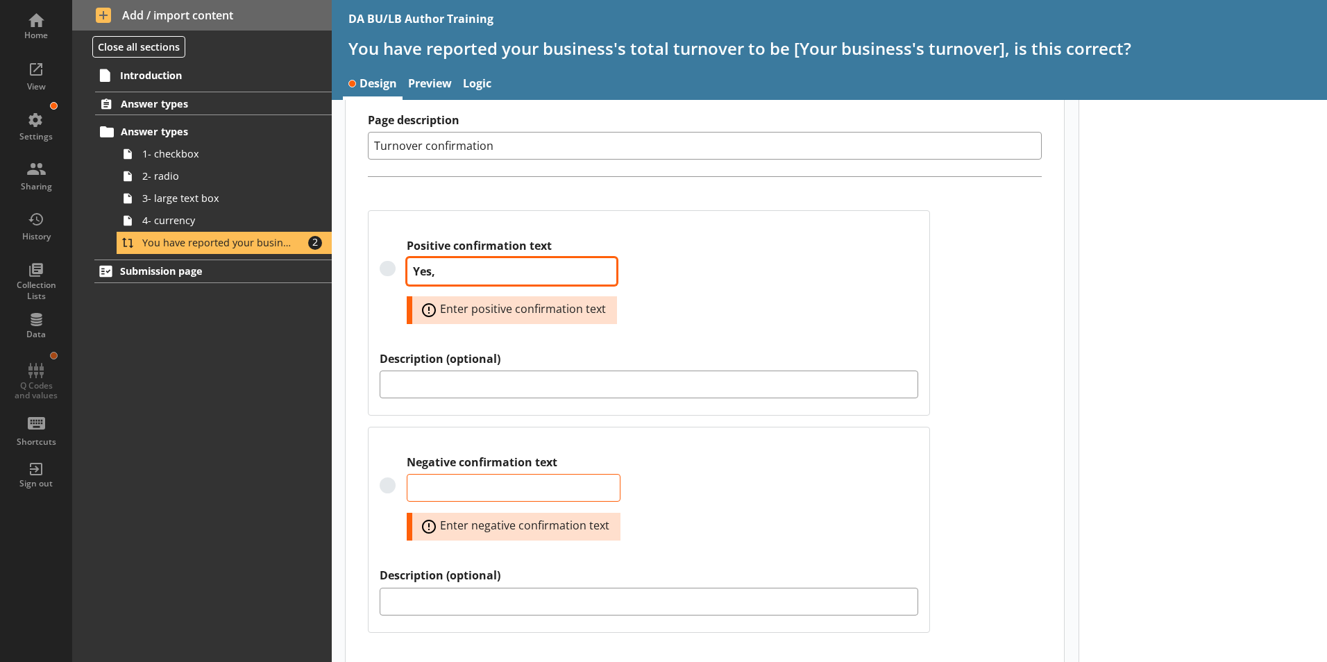
type textarea "Yes,"
type textarea "x"
type textarea "Yes, t"
type textarea "x"
type textarea "Yes, th"
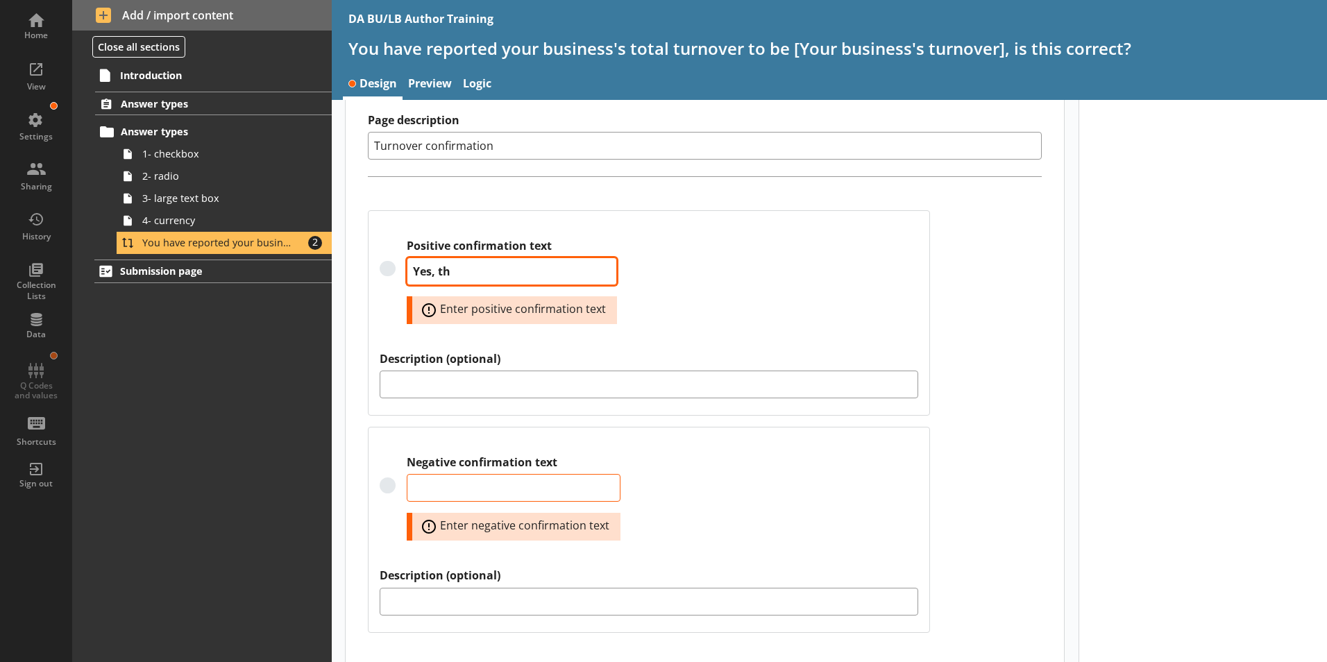
type textarea "x"
type textarea "Yes, thi"
type textarea "x"
type textarea "Yes, this"
type textarea "x"
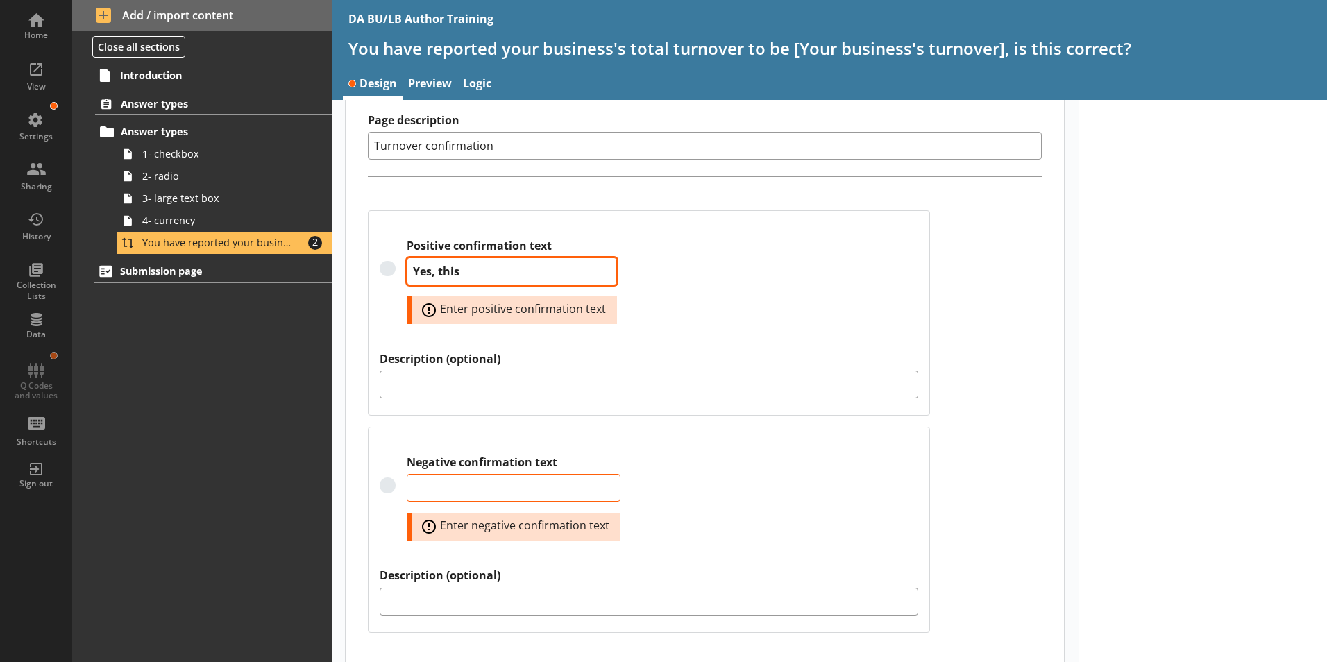
type textarea "Yes, this"
type textarea "x"
type textarea "Yes, this i"
type textarea "x"
type textarea "Yes, this is"
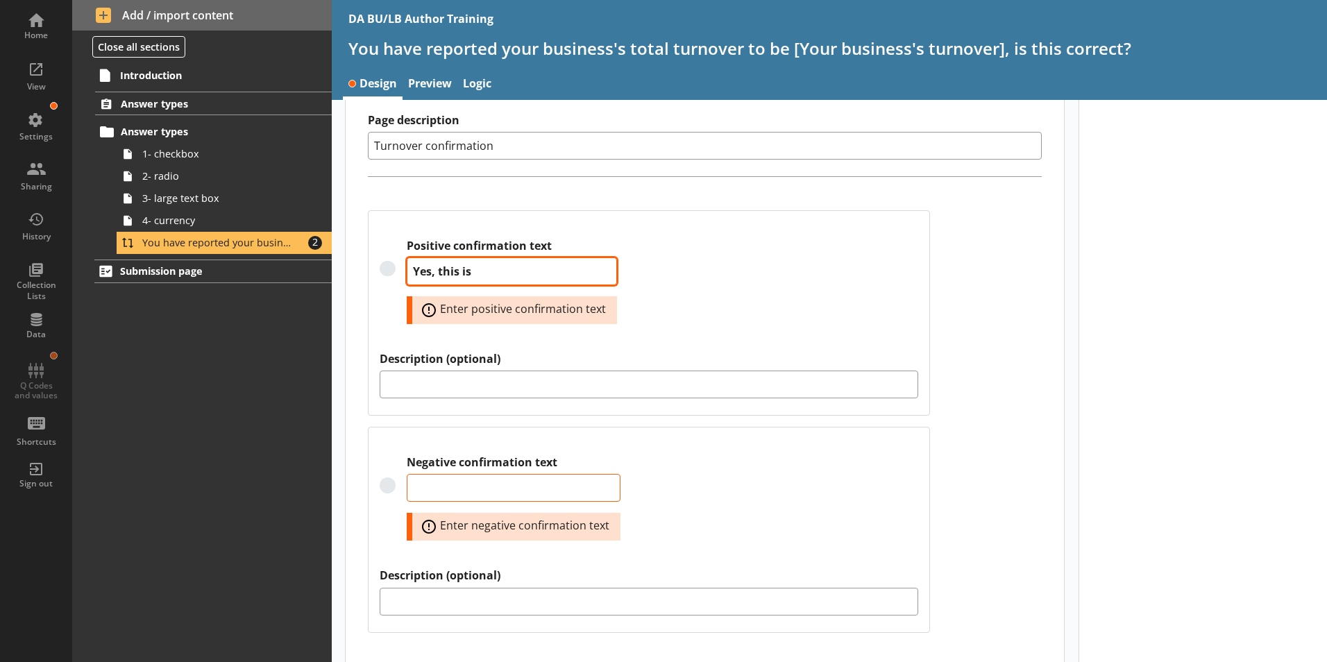
type textarea "x"
type textarea "Yes, this is"
type textarea "x"
type textarea "Yes, this is c"
type textarea "x"
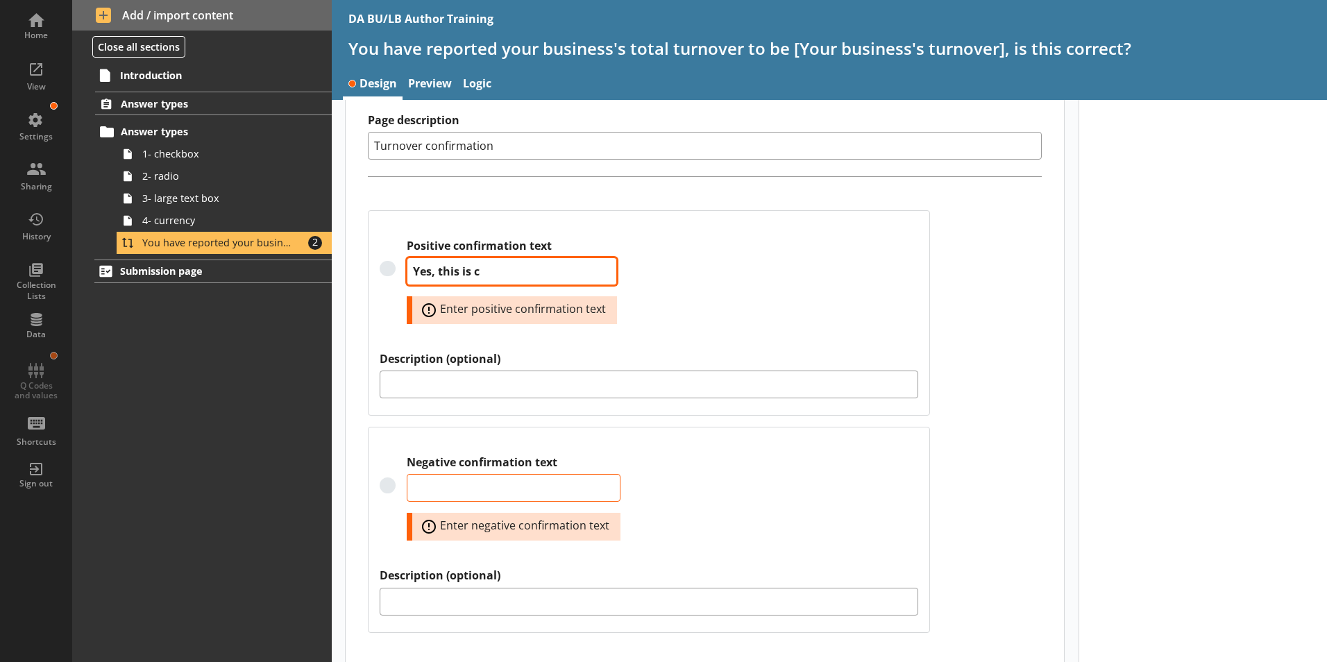
type textarea "Yes, this is co"
type textarea "x"
type textarea "Yes, this is cor"
type textarea "x"
type textarea "Yes, this is corr"
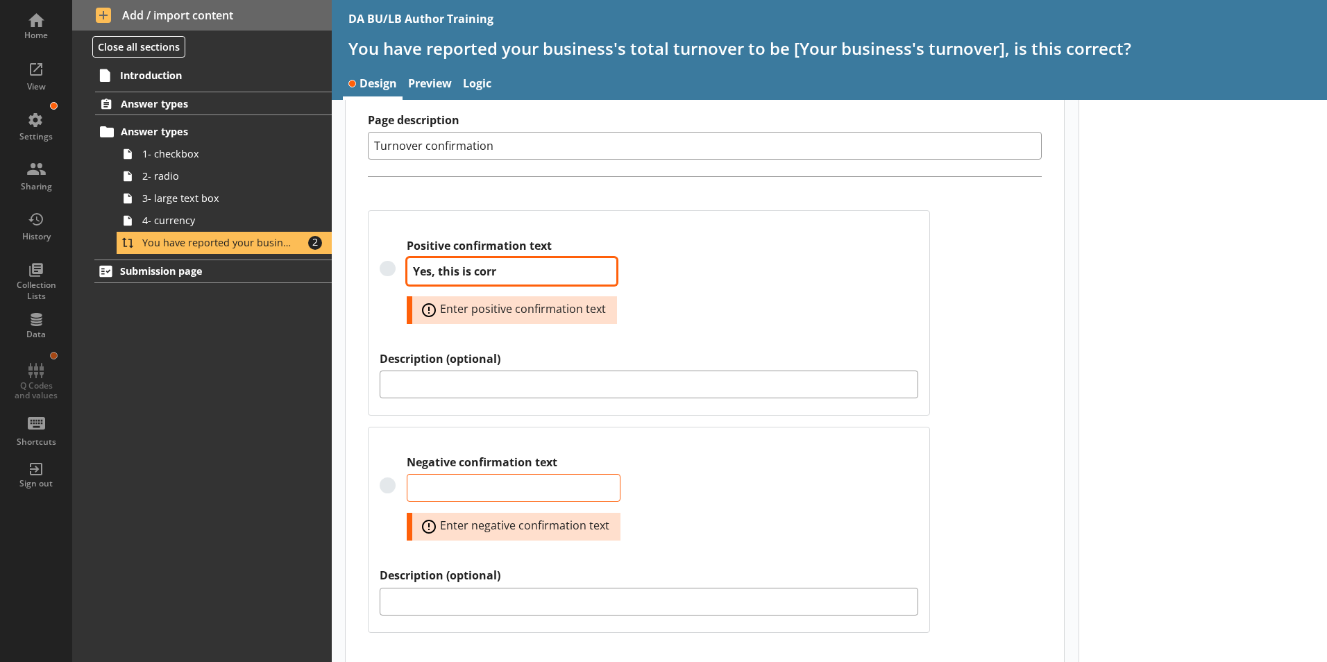
type textarea "x"
type textarea "Yes, this is corre"
type textarea "x"
type textarea "Yes, this is correc"
type textarea "x"
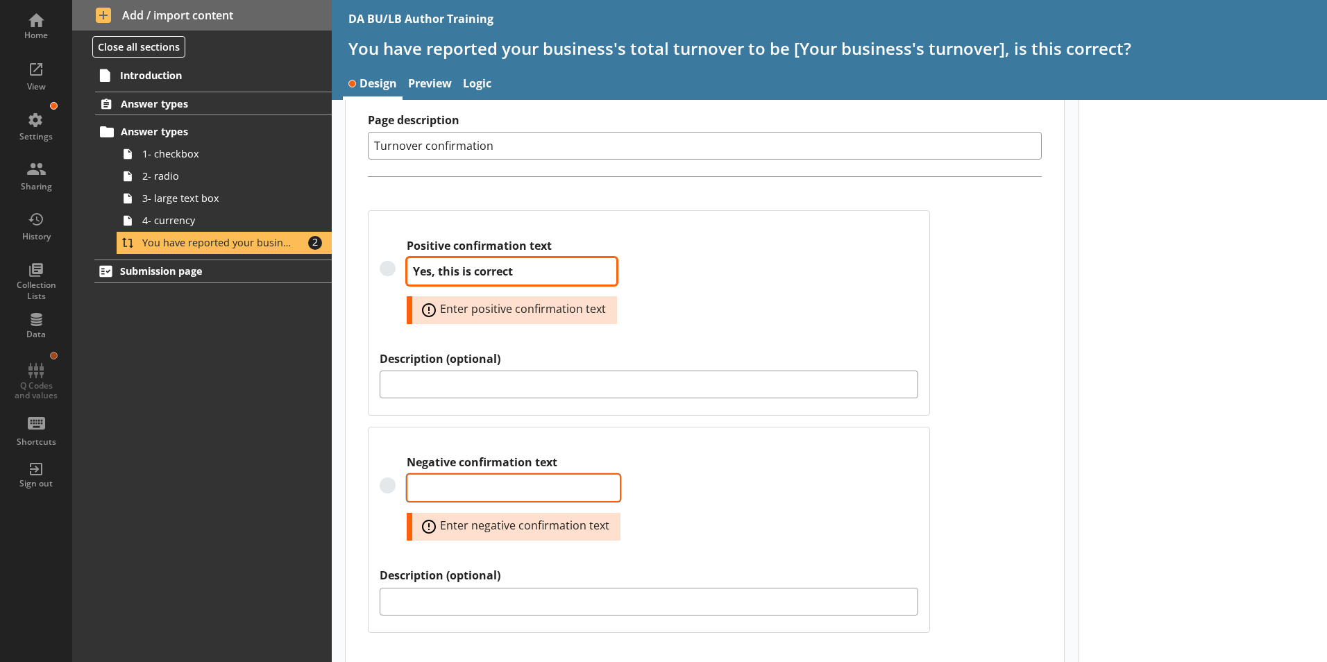
type textarea "Yes, this is correct"
click at [435, 474] on textarea "Negative confirmation text" at bounding box center [514, 488] width 214 height 28
type textarea "x"
type textarea "Yes, this is correct"
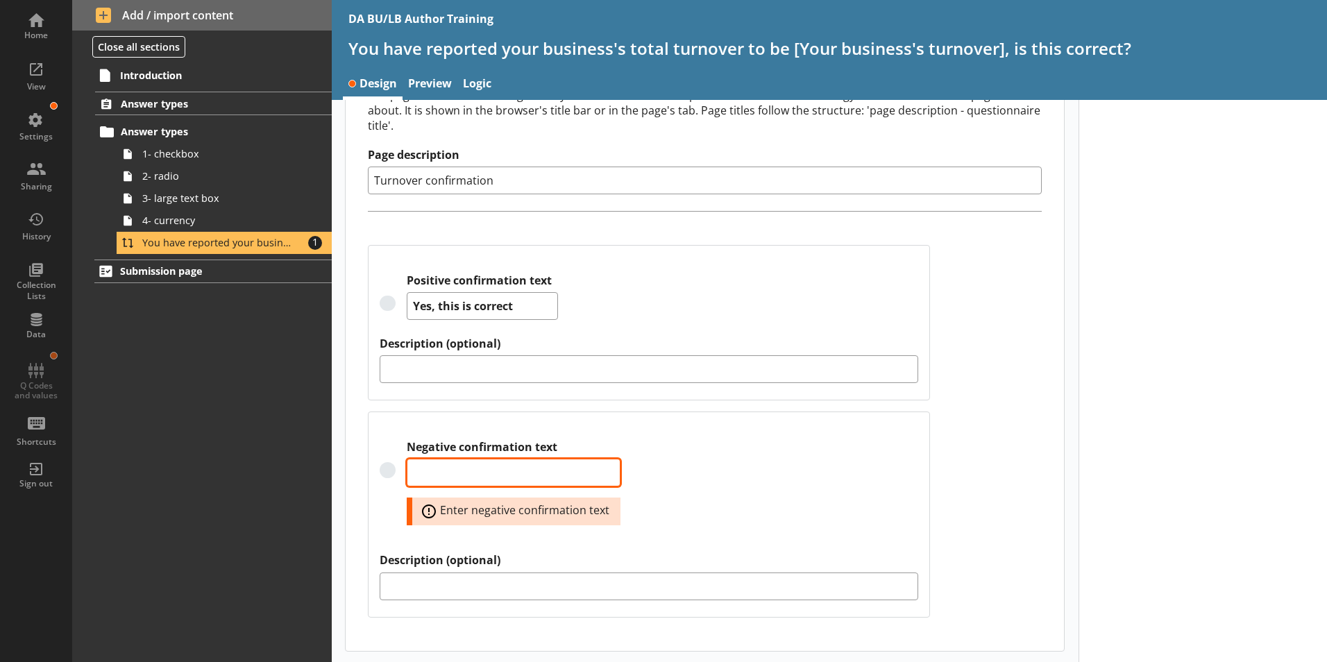
type textarea "x"
type textarea "N"
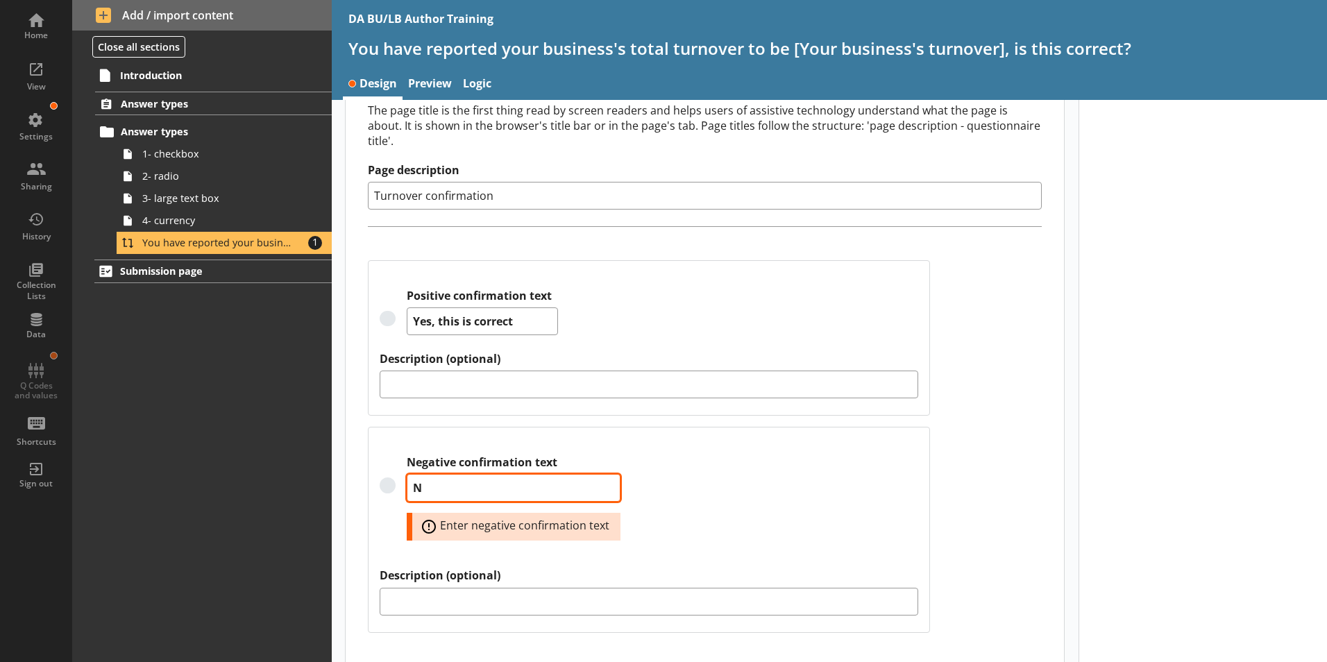
type textarea "x"
type textarea "No"
type textarea "x"
type textarea "No,"
type textarea "x"
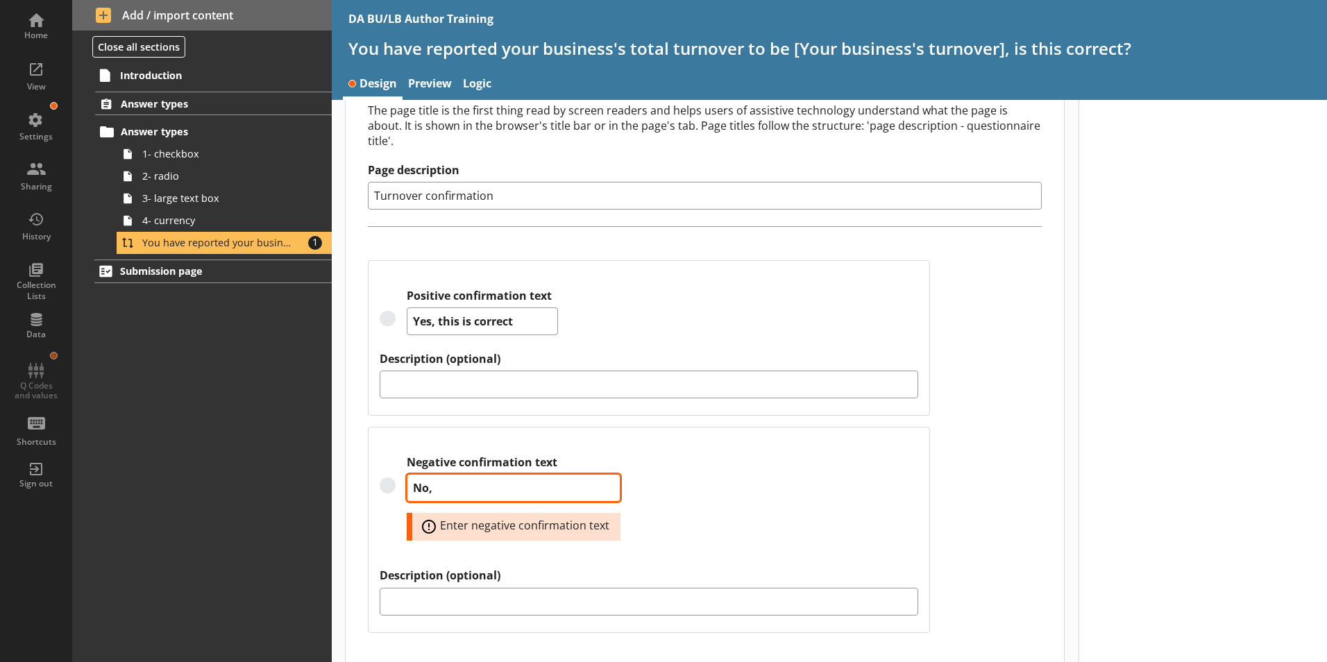
type textarea "No,"
type textarea "x"
type textarea "No, I"
type textarea "x"
type textarea "No, I"
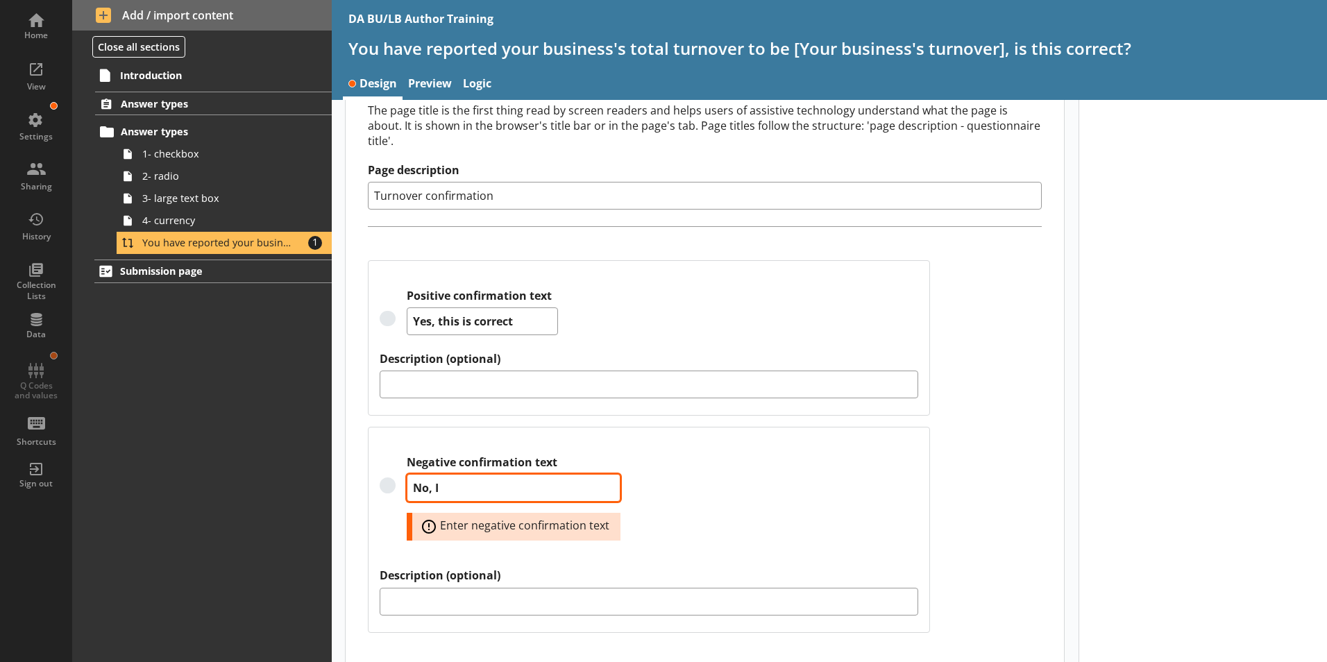
type textarea "x"
type textarea "No, I n"
type textarea "x"
type textarea "No, I ne"
type textarea "x"
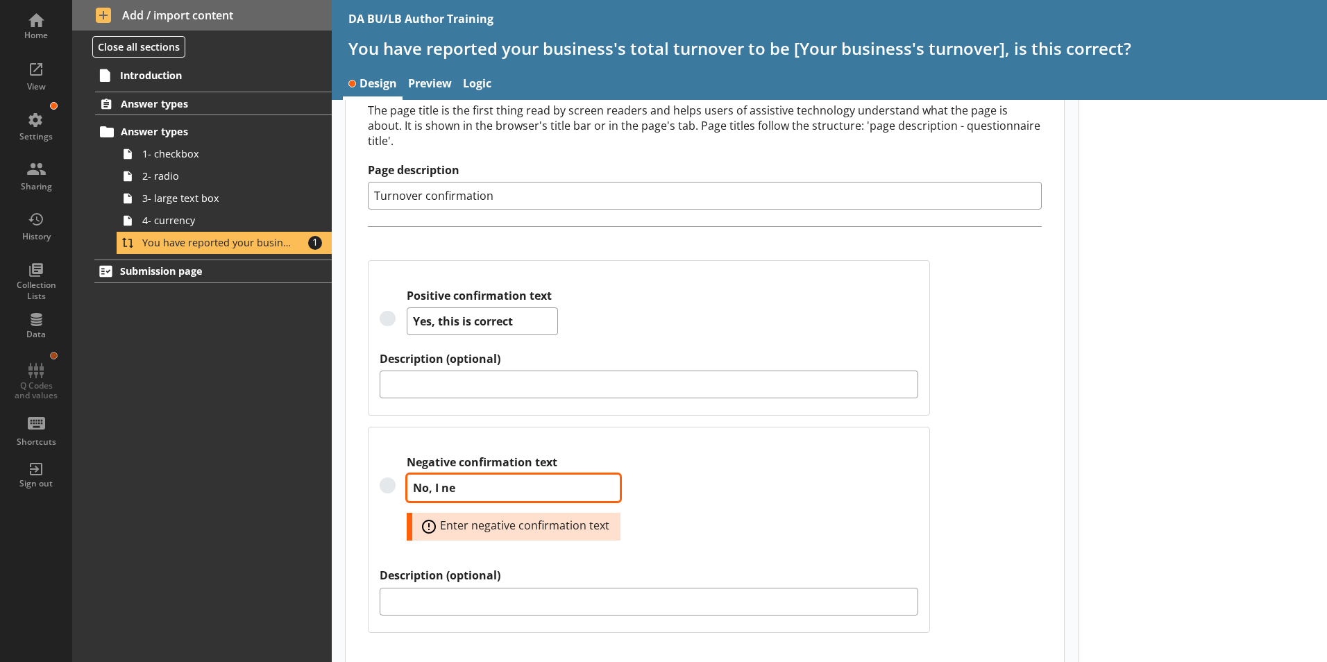
type textarea "No, I nee"
type textarea "x"
type textarea "No, I need"
type textarea "x"
type textarea "No, I need"
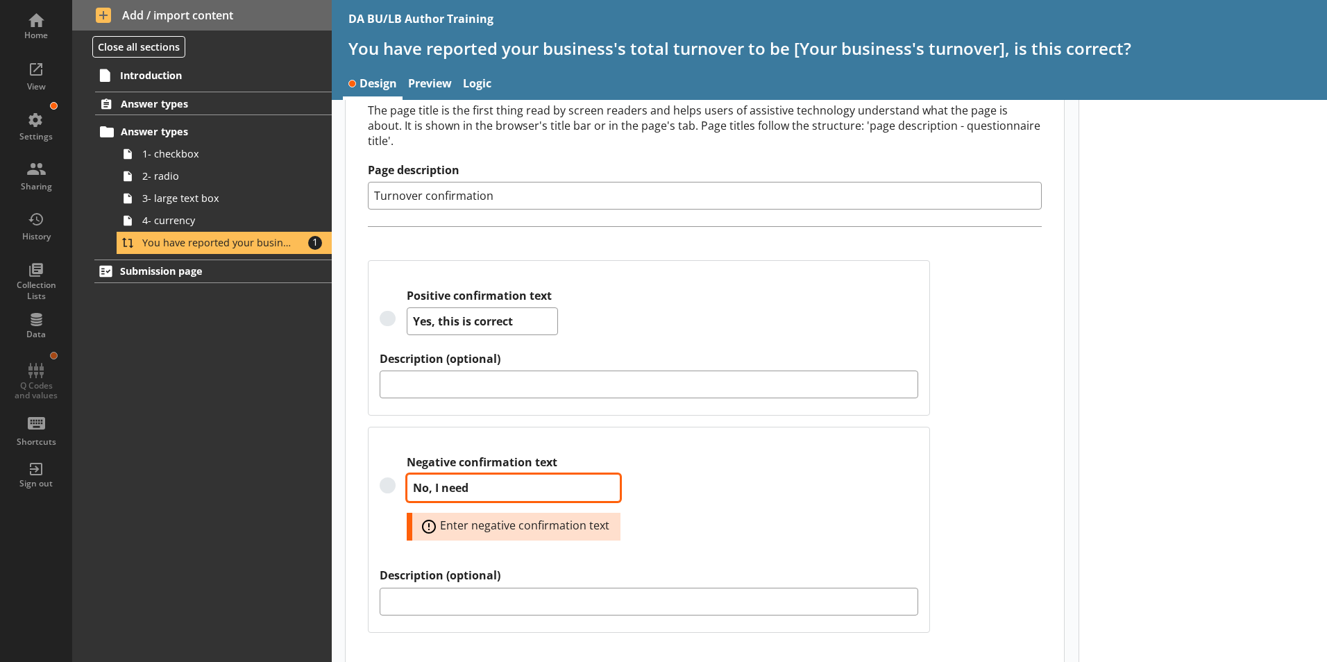
type textarea "x"
type textarea "No, I need t"
type textarea "x"
type textarea "No, I need to"
type textarea "x"
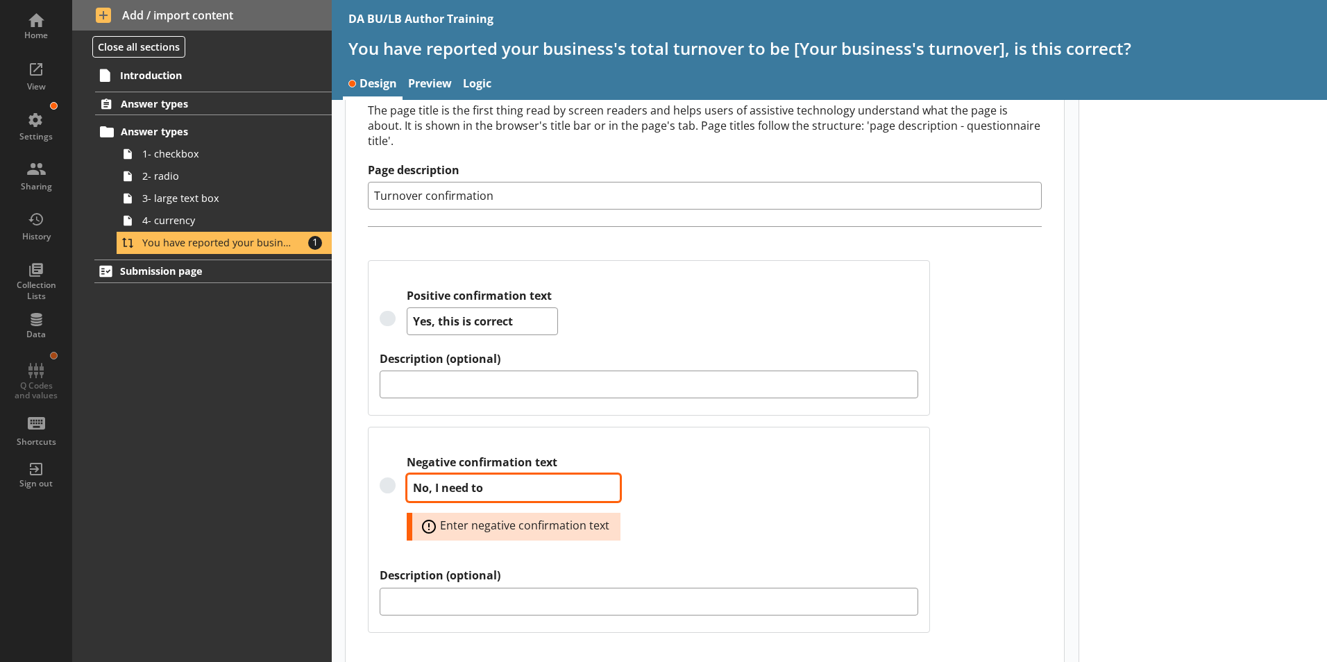
type textarea "No, I need to"
type textarea "x"
type textarea "No, I need to c"
type textarea "x"
type textarea "No, I need to ch"
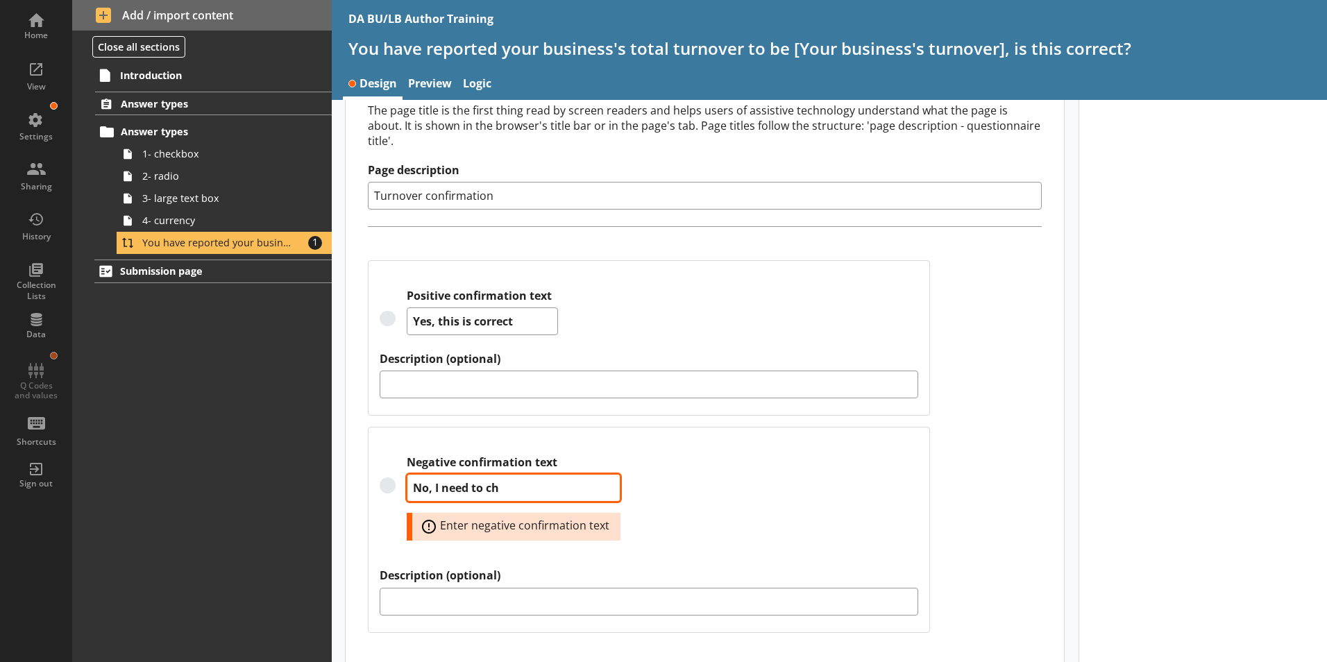
type textarea "x"
type textarea "No, I need to cha"
type textarea "x"
type textarea "No, I need to chan"
type textarea "x"
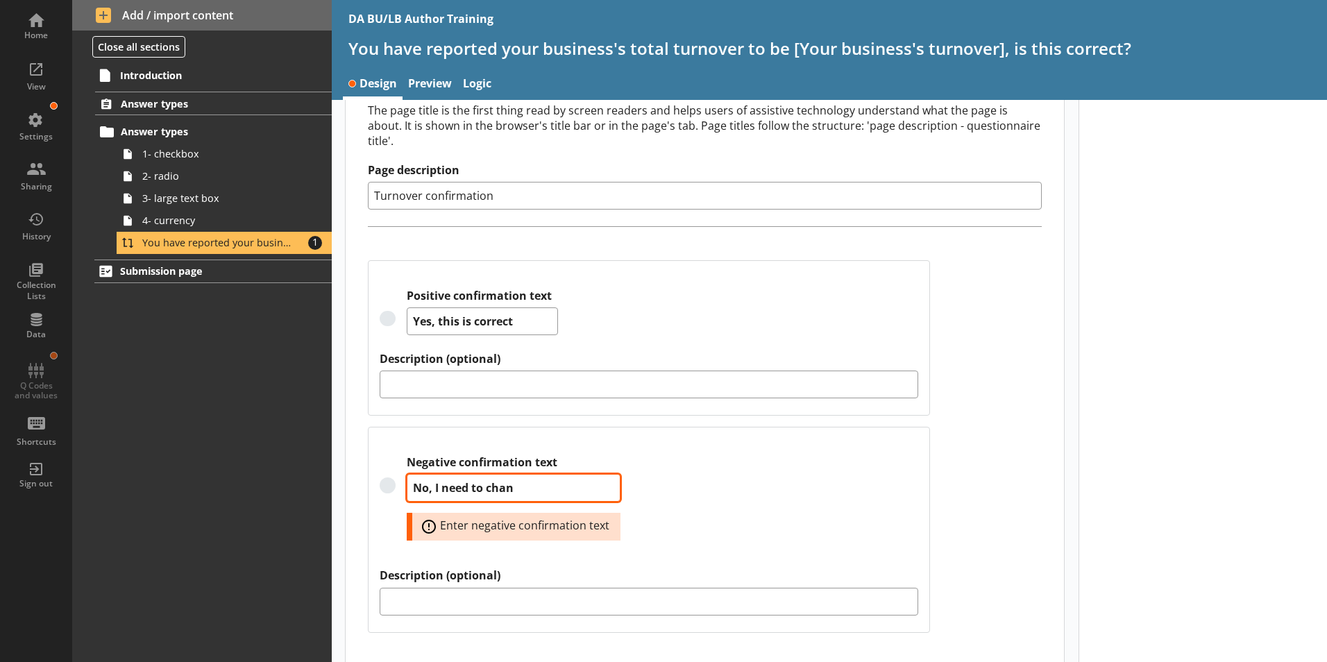
type textarea "No, I need to [PERSON_NAME]"
type textarea "x"
type textarea "No, I need to change"
type textarea "x"
type textarea "No, I need to change"
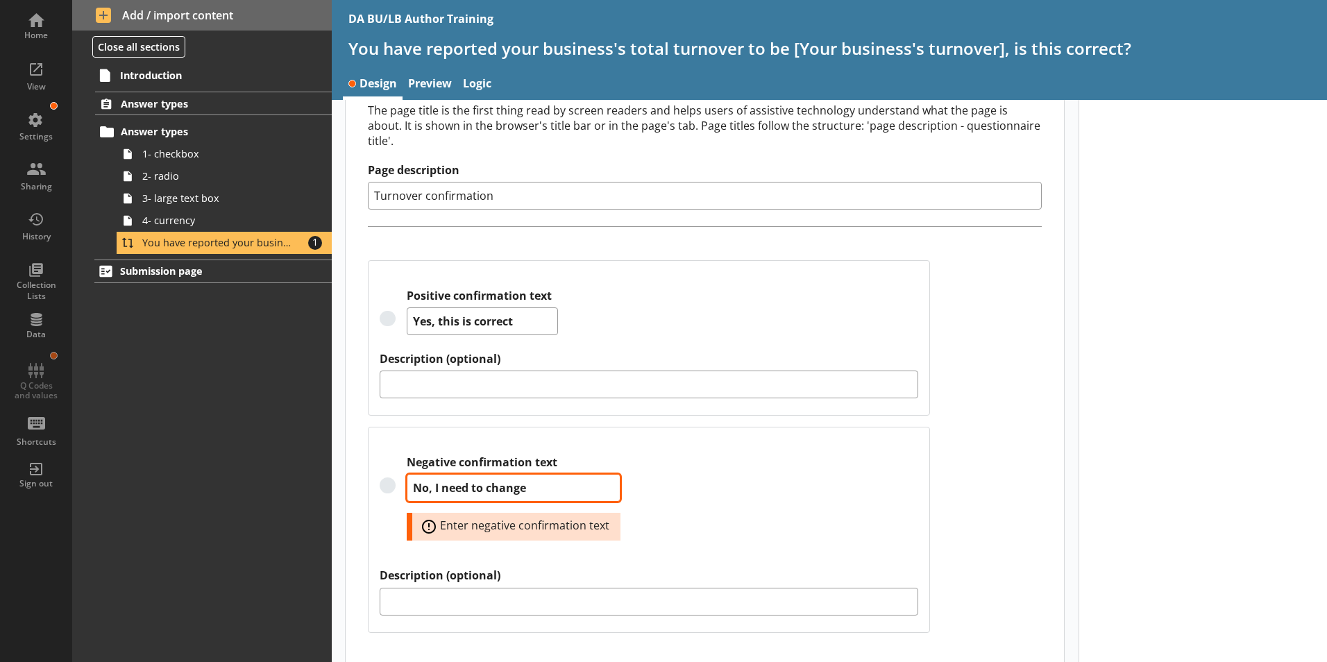
type textarea "x"
type textarea "No, I need to change t"
type textarea "x"
type textarea "No, I need to change th"
type textarea "x"
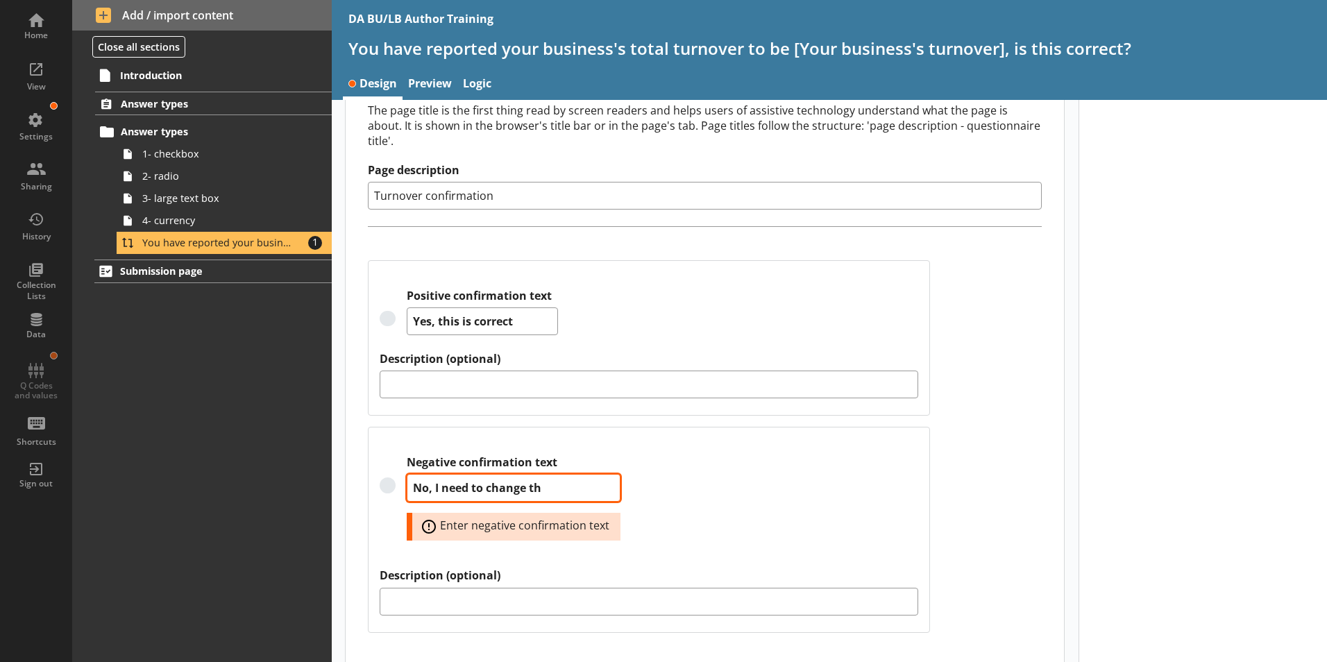
type textarea "No, I need to change thi"
type textarea "x"
type textarea "No, I need to change this"
click at [1060, 537] on div at bounding box center [1203, 277] width 249 height 800
type textarea "x"
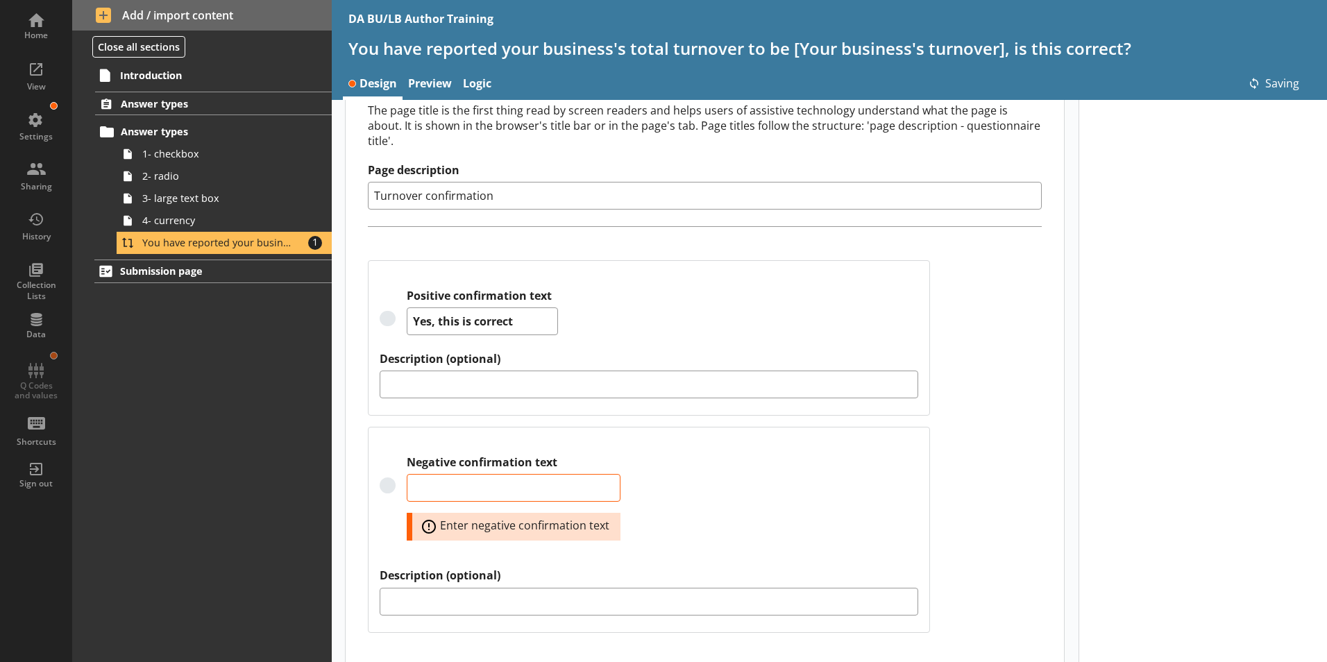
type textarea "x"
type textarea "No, I need to change this"
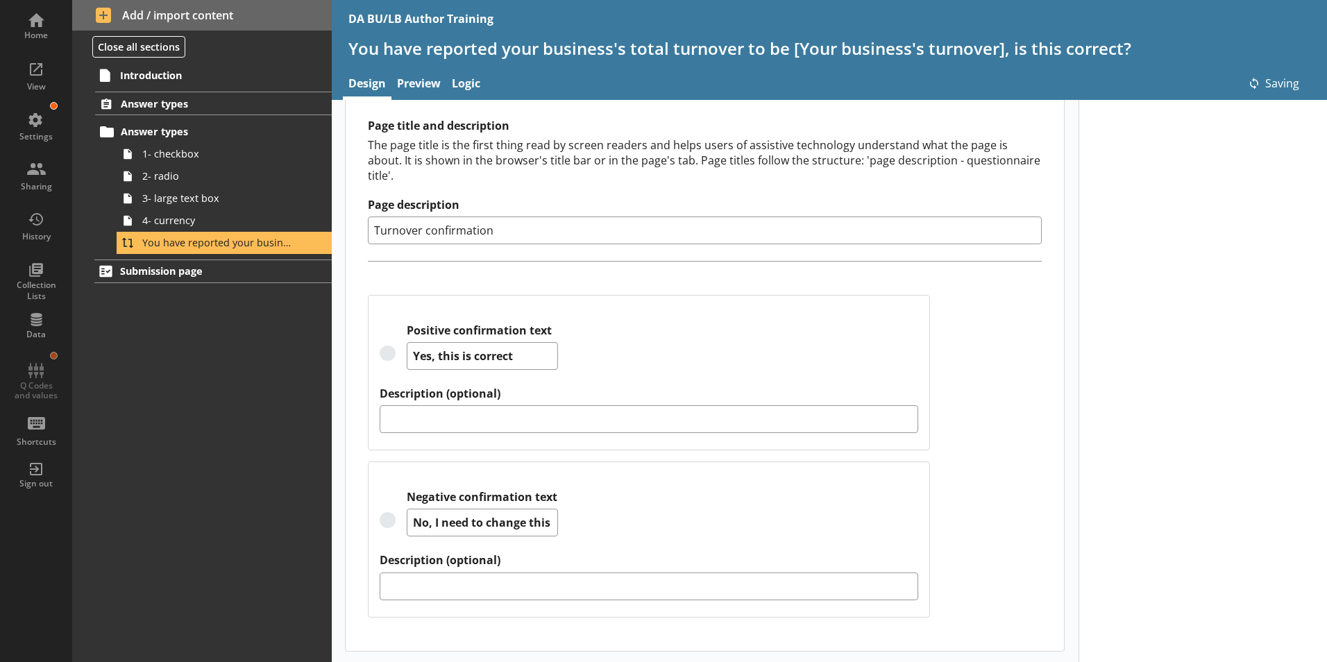
scroll to position [173, 0]
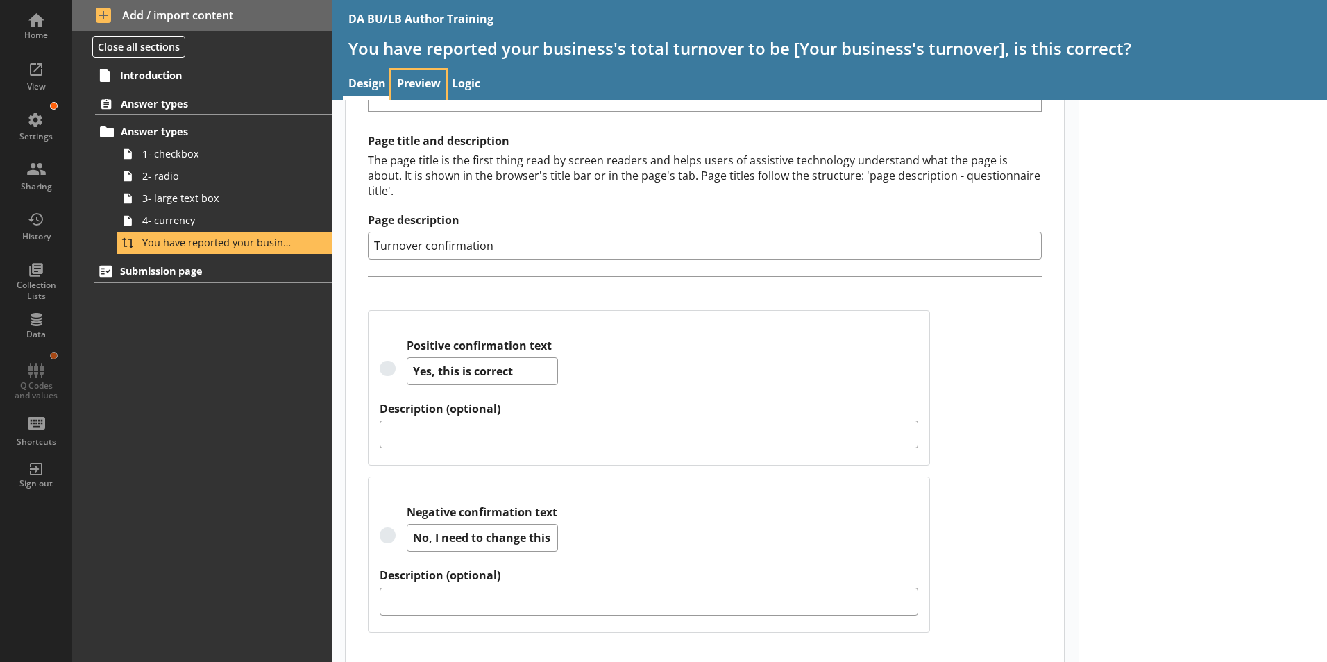
click at [420, 80] on link "Preview" at bounding box center [419, 85] width 55 height 30
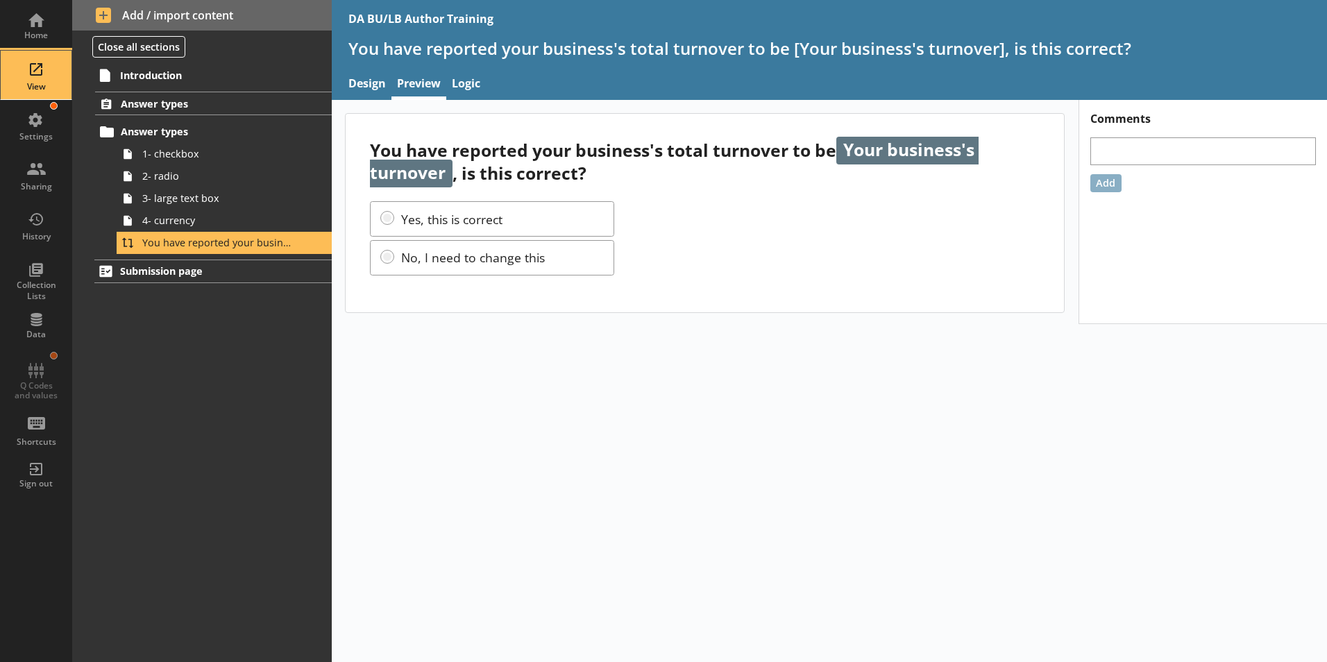
click at [35, 81] on div "View" at bounding box center [36, 86] width 49 height 11
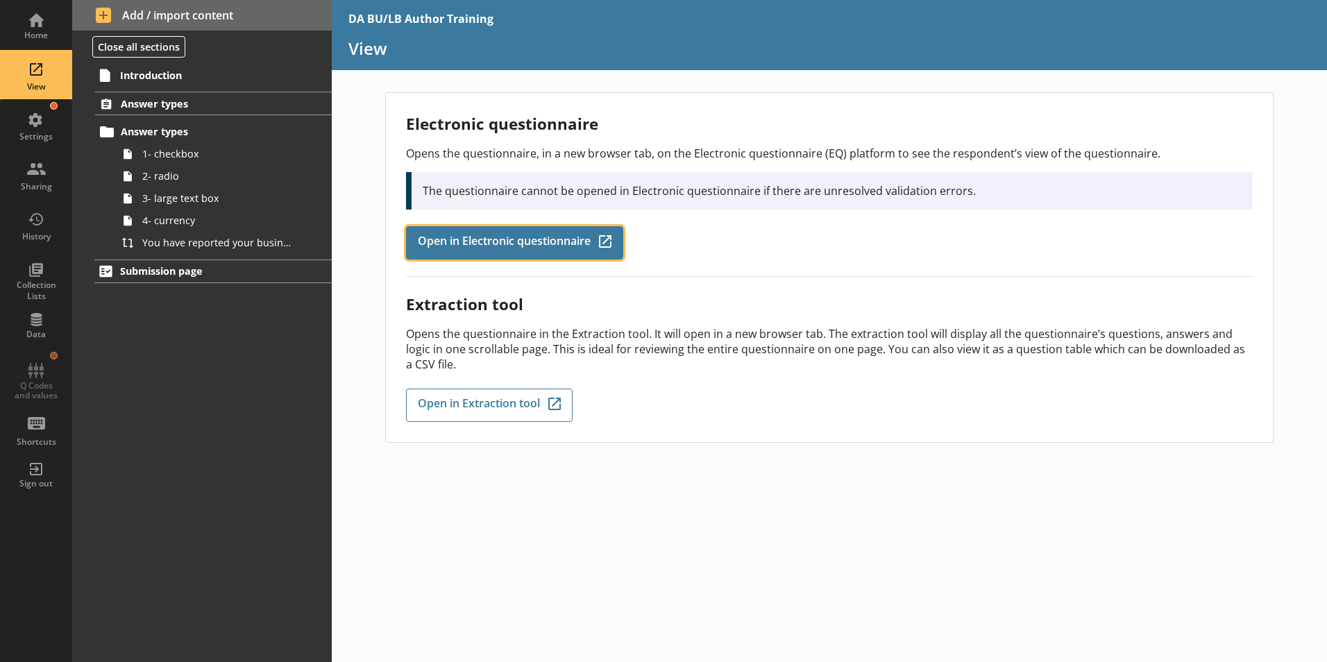
click at [498, 248] on span "Open in Electronic questionnaire" at bounding box center [504, 242] width 173 height 15
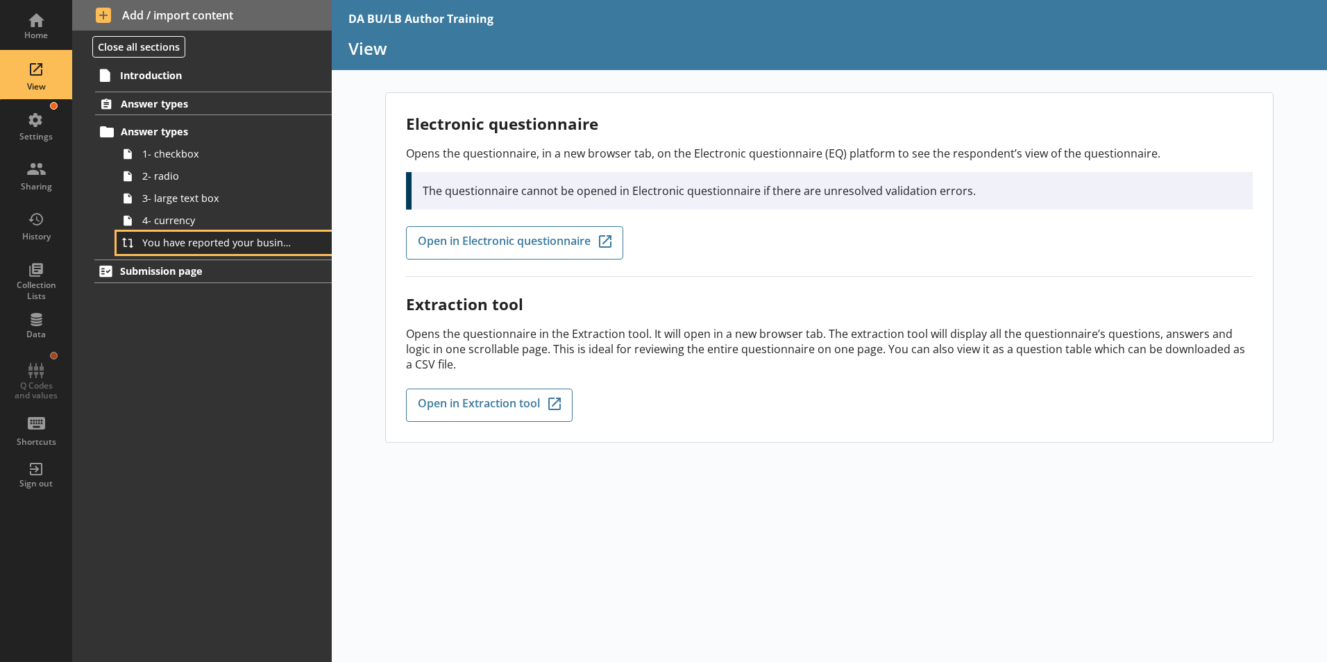
click at [170, 247] on span "You have reported your business's total turnover to be [Your business's turnove…" at bounding box center [219, 242] width 154 height 13
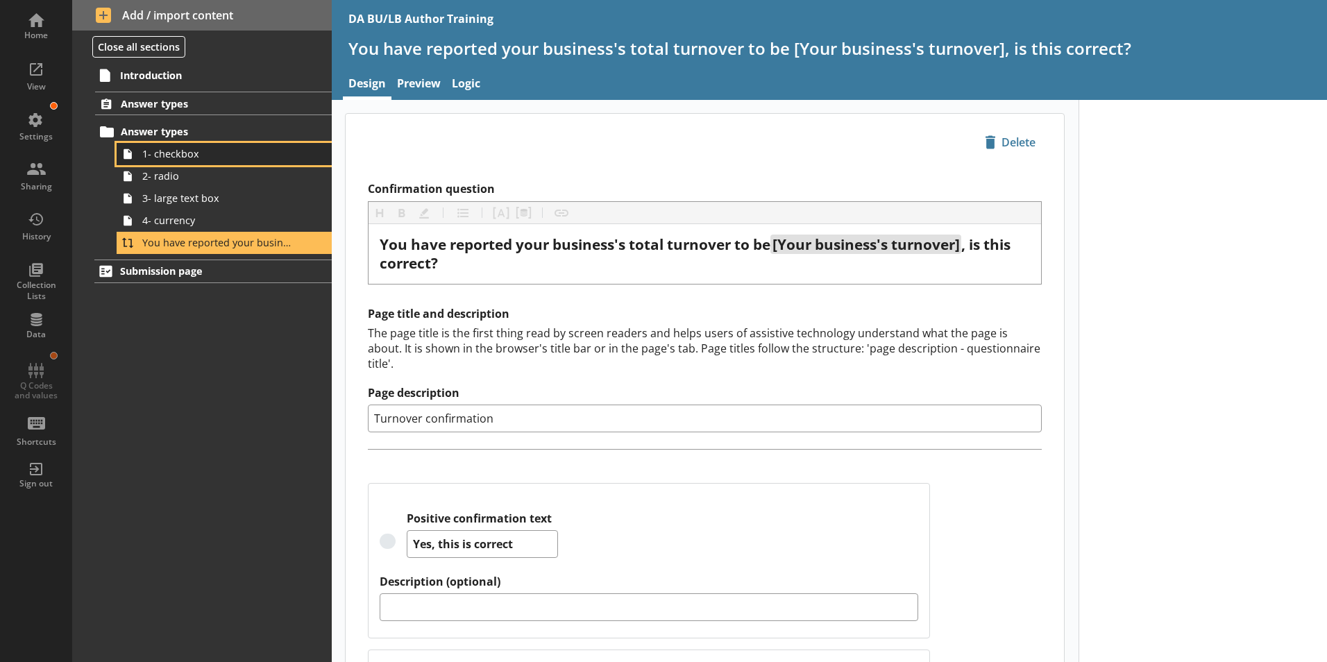
click at [169, 162] on link "1- checkbox" at bounding box center [224, 154] width 215 height 22
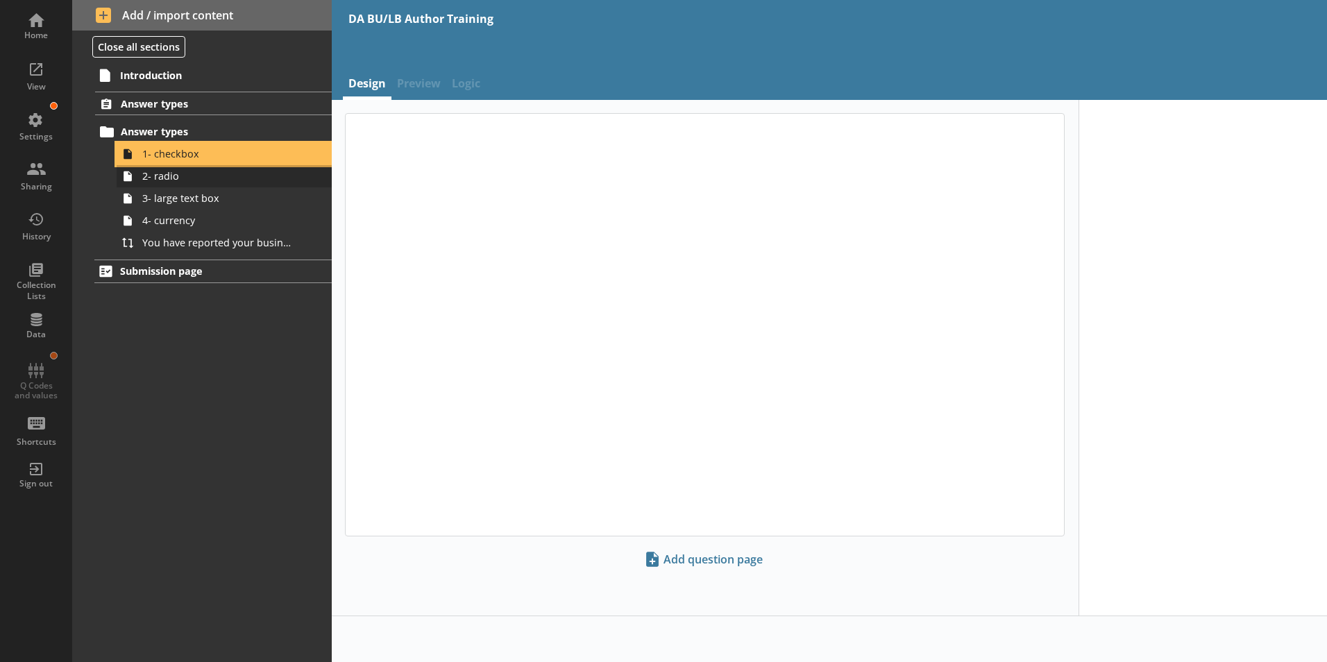
type textarea "x"
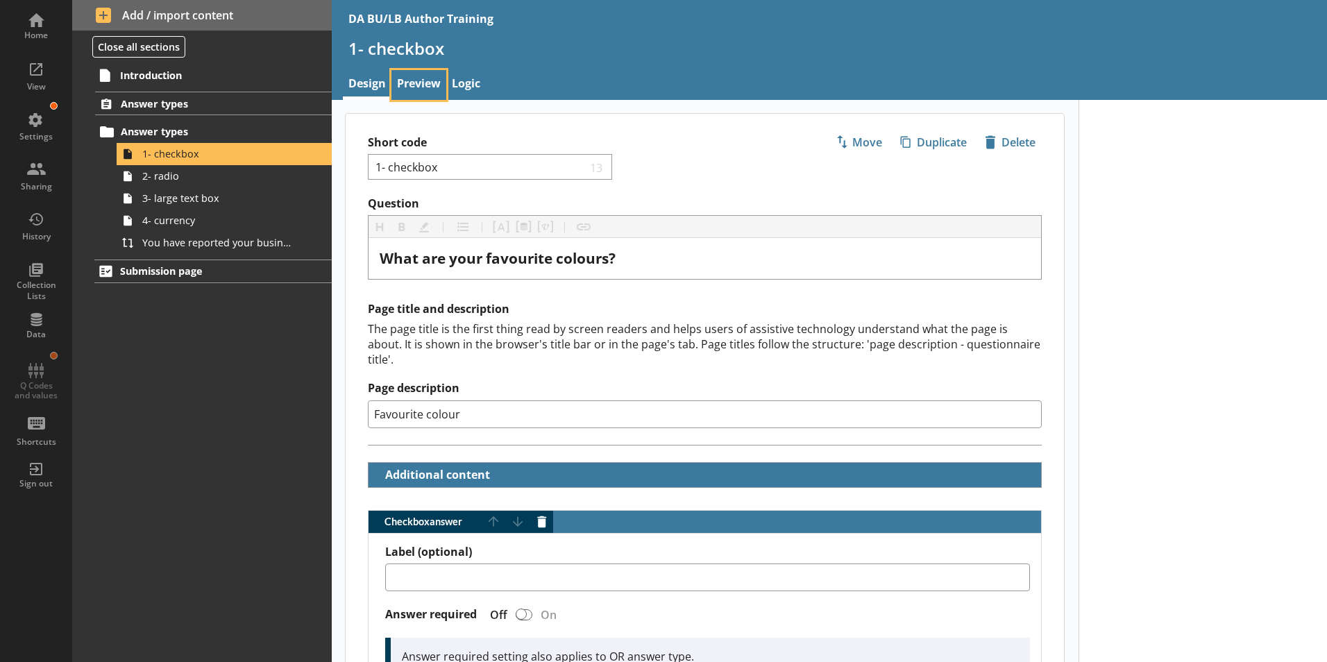
click at [407, 86] on link "Preview" at bounding box center [419, 85] width 55 height 30
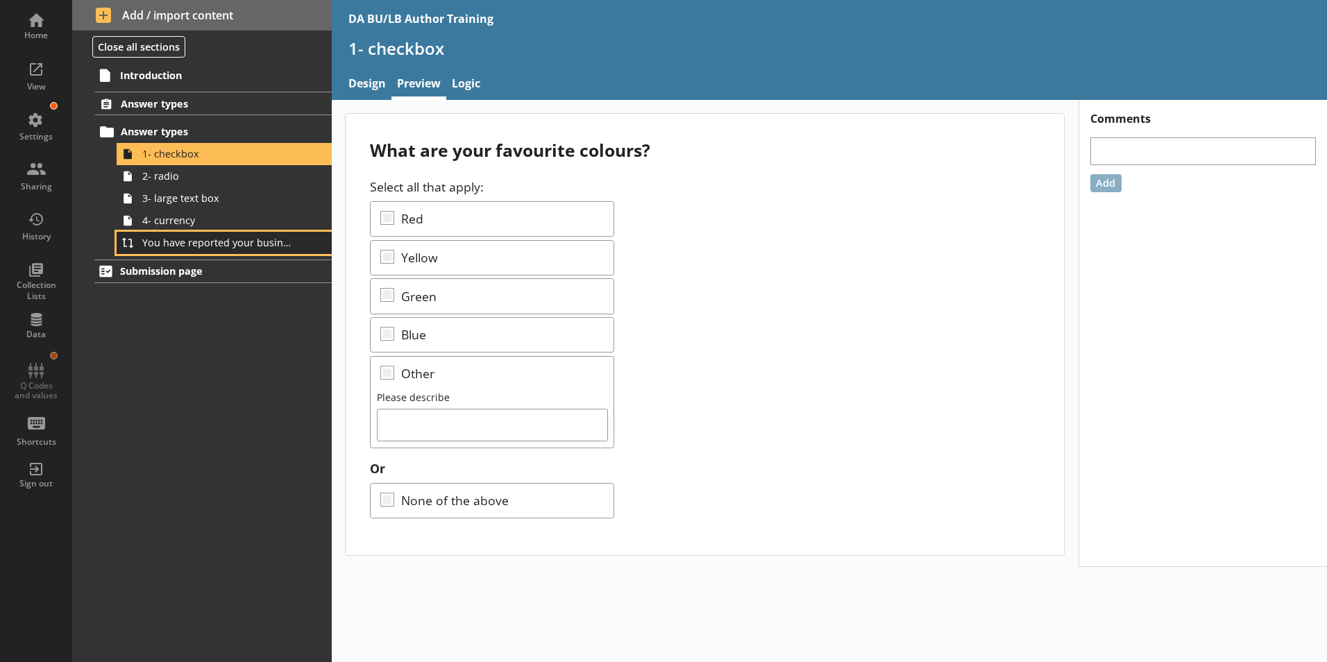
click at [172, 246] on span "You have reported your business's total turnover to be [Your business's turnove…" at bounding box center [219, 242] width 154 height 13
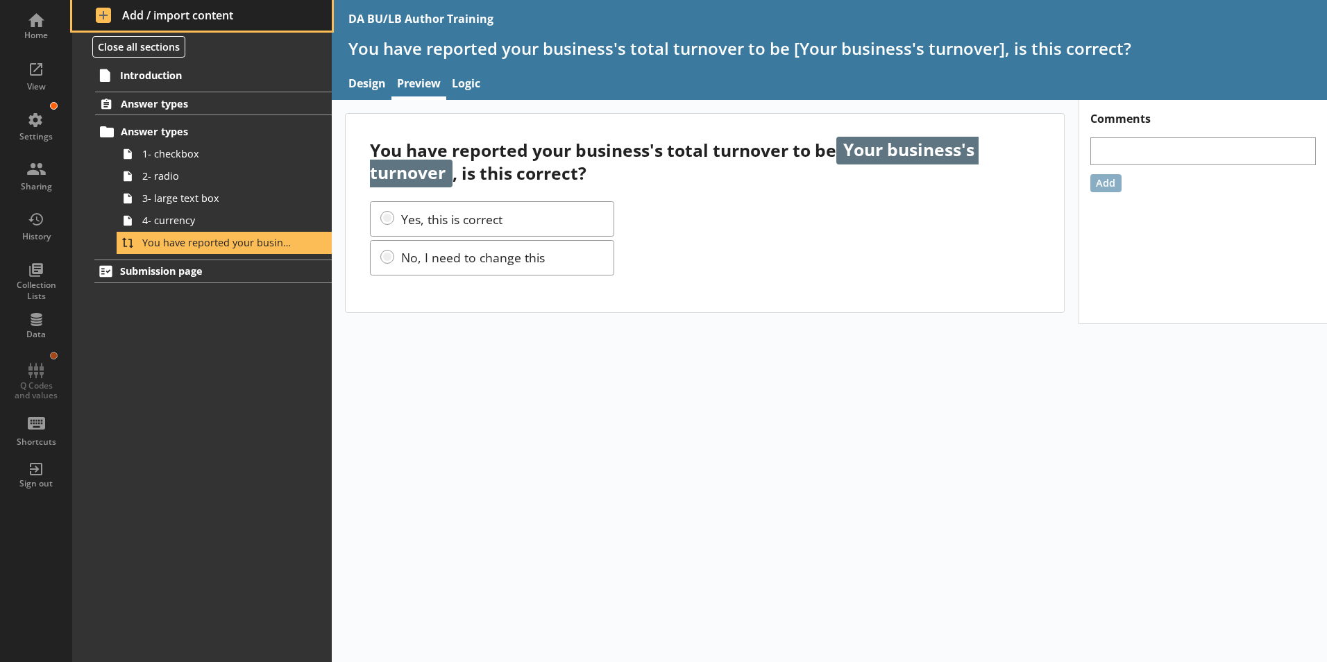
click at [126, 15] on span "Add / import content" at bounding box center [202, 15] width 213 height 15
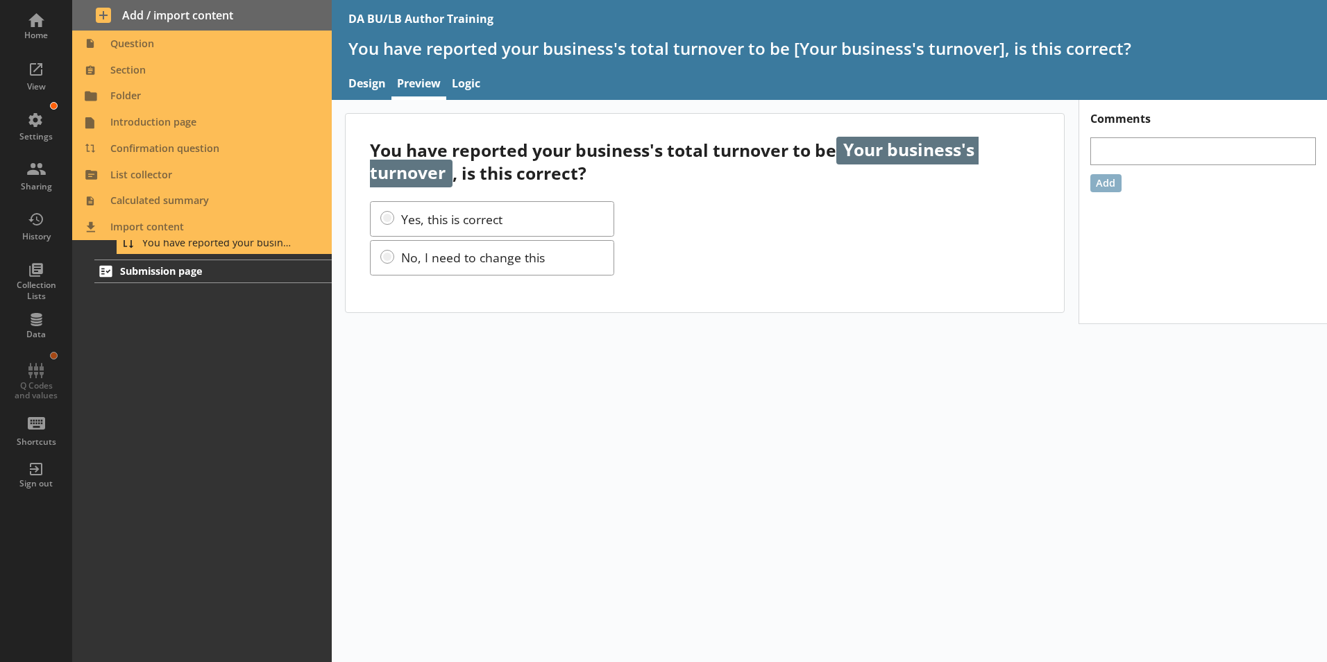
click at [231, 373] on div "Introduction Answer types Answer types 1- checkbox 2- radio 3- large text box 4…" at bounding box center [202, 362] width 260 height 600
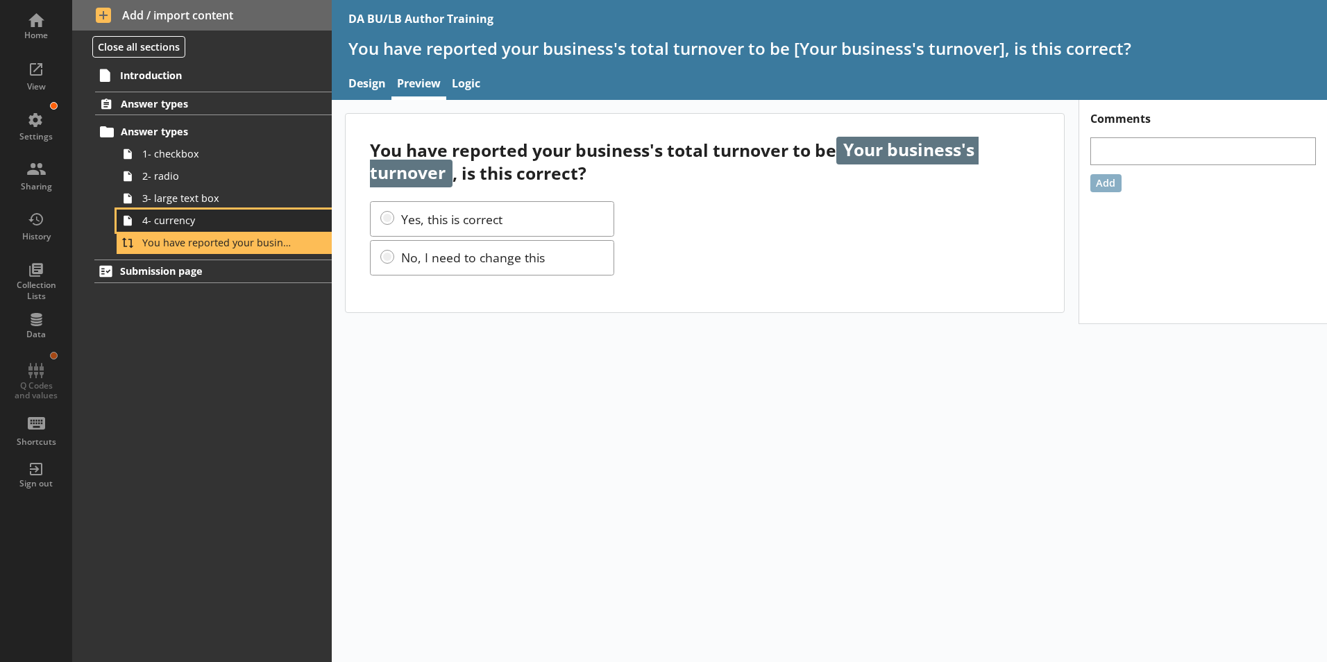
click at [157, 225] on span "4- currency" at bounding box center [219, 220] width 154 height 13
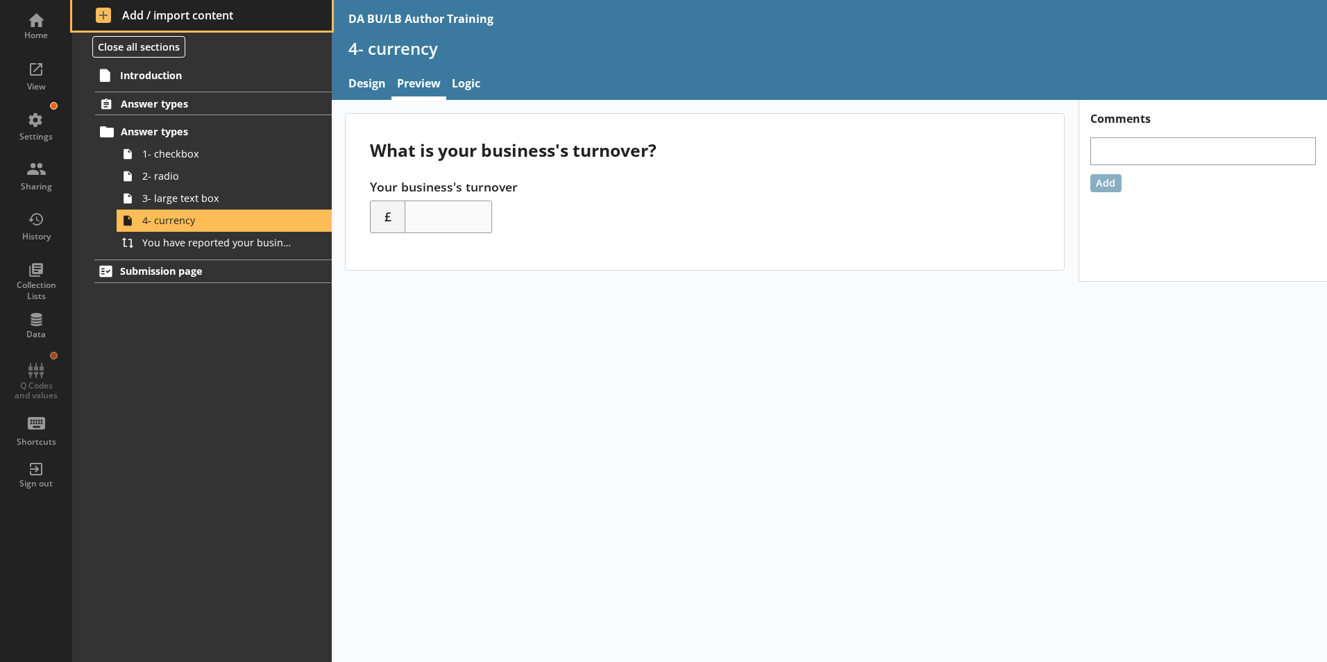
click at [124, 14] on span "Add / import content" at bounding box center [202, 15] width 213 height 15
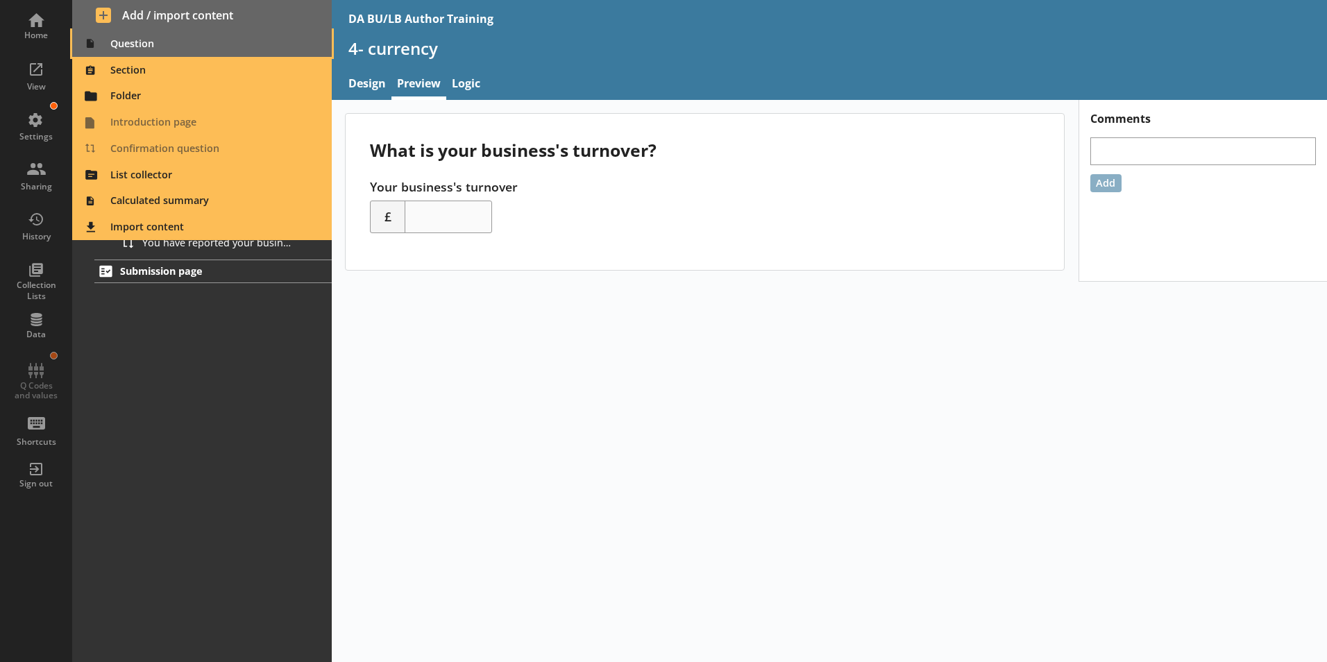
click at [124, 41] on span "Question" at bounding box center [203, 44] width 244 height 22
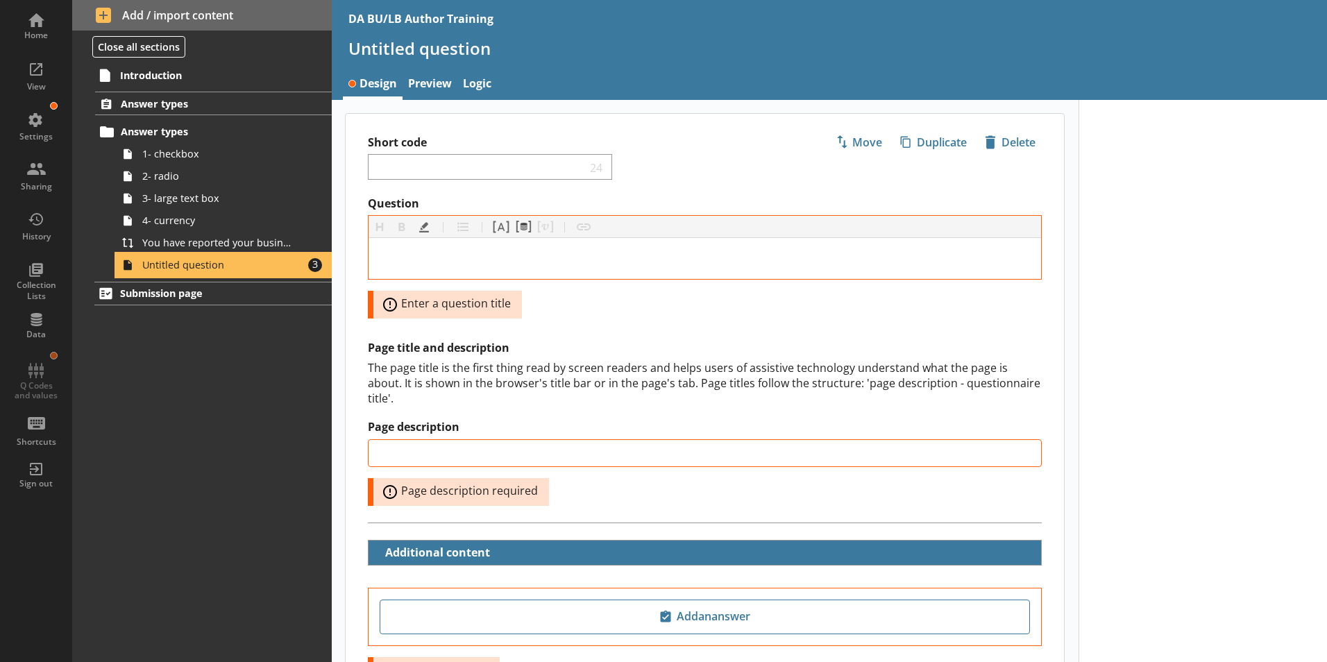
click at [188, 266] on span "Untitled question" at bounding box center [219, 264] width 154 height 13
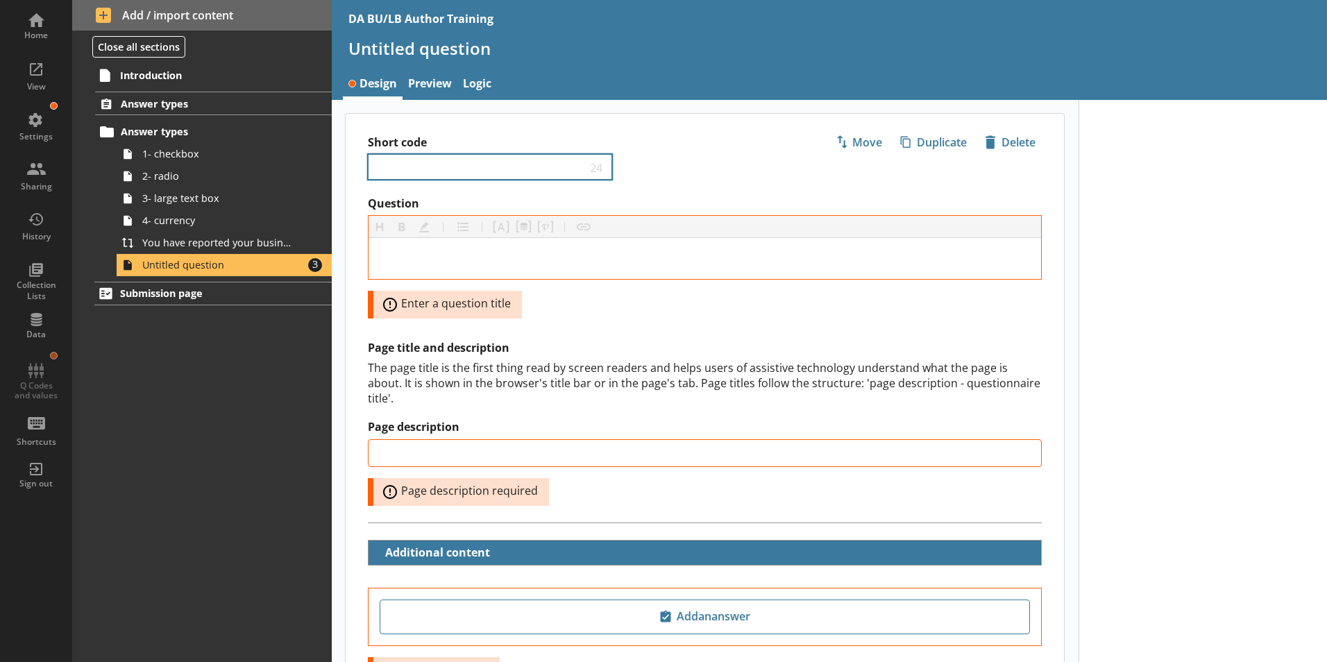
click at [423, 154] on div "24" at bounding box center [490, 167] width 244 height 26
click at [430, 162] on div "24" at bounding box center [490, 167] width 244 height 26
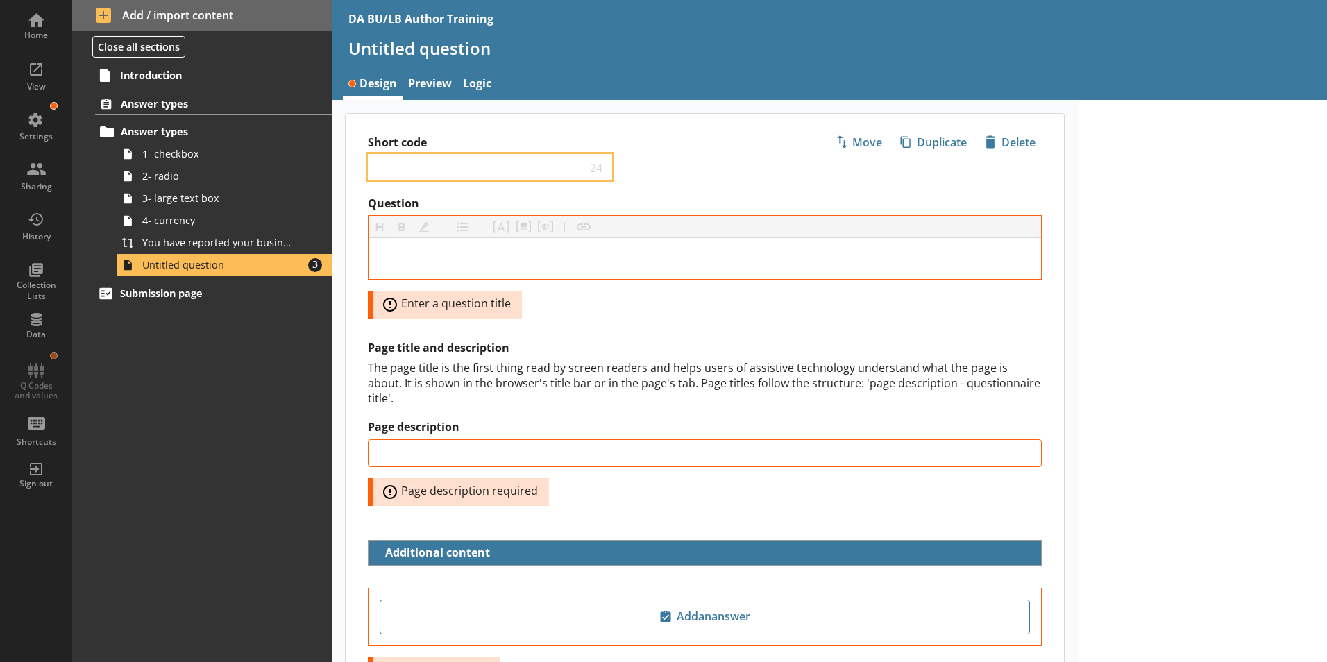
click at [431, 163] on input "Short code" at bounding box center [480, 166] width 212 height 13
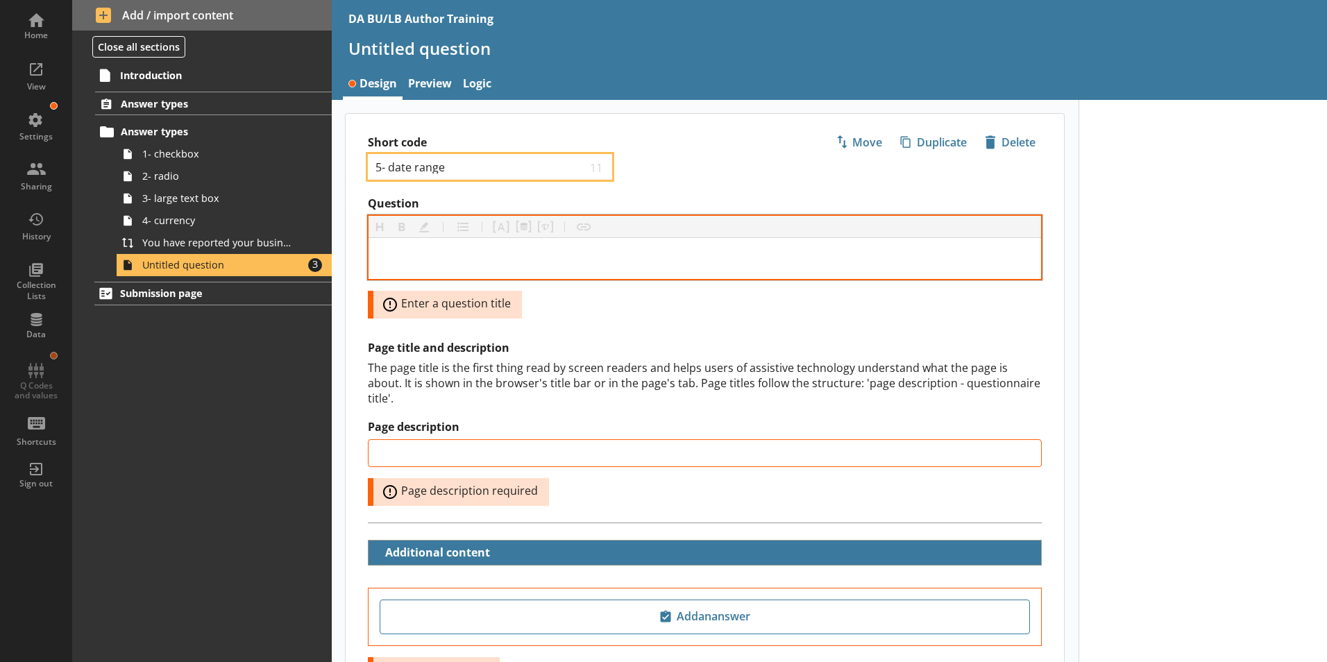
type input "5- date range"
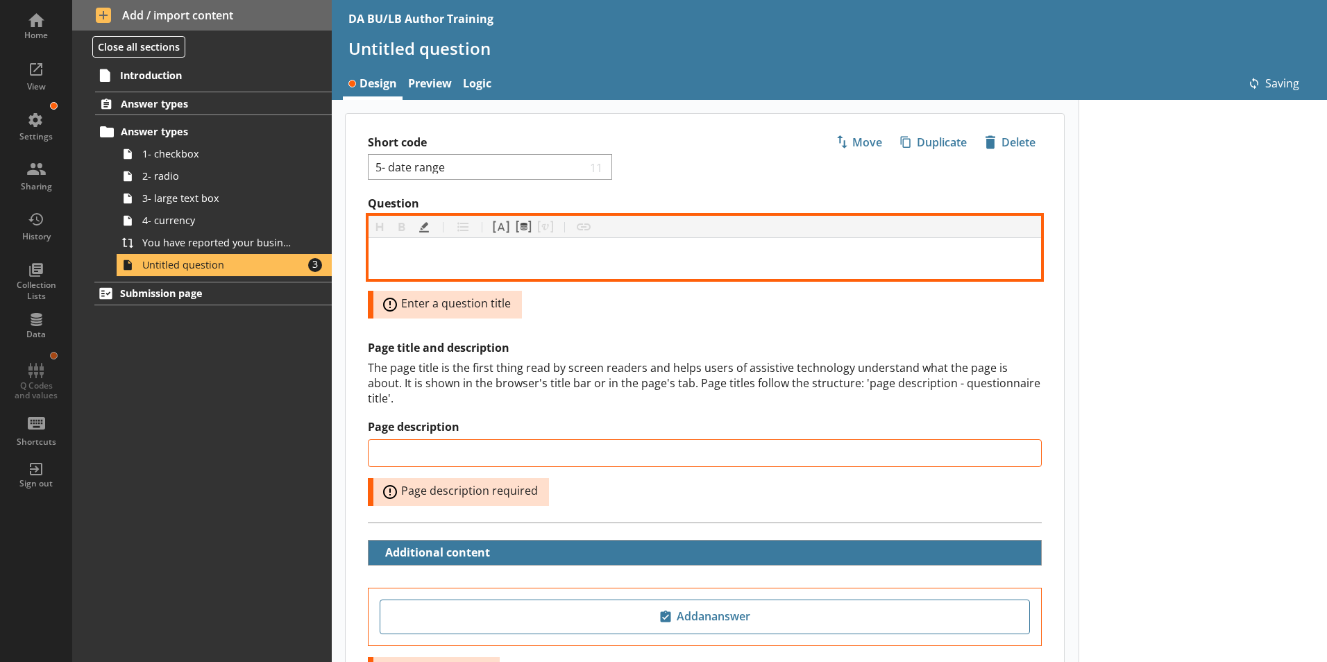
click at [493, 254] on div "Question" at bounding box center [705, 258] width 650 height 19
click at [409, 255] on div "Question" at bounding box center [705, 258] width 650 height 19
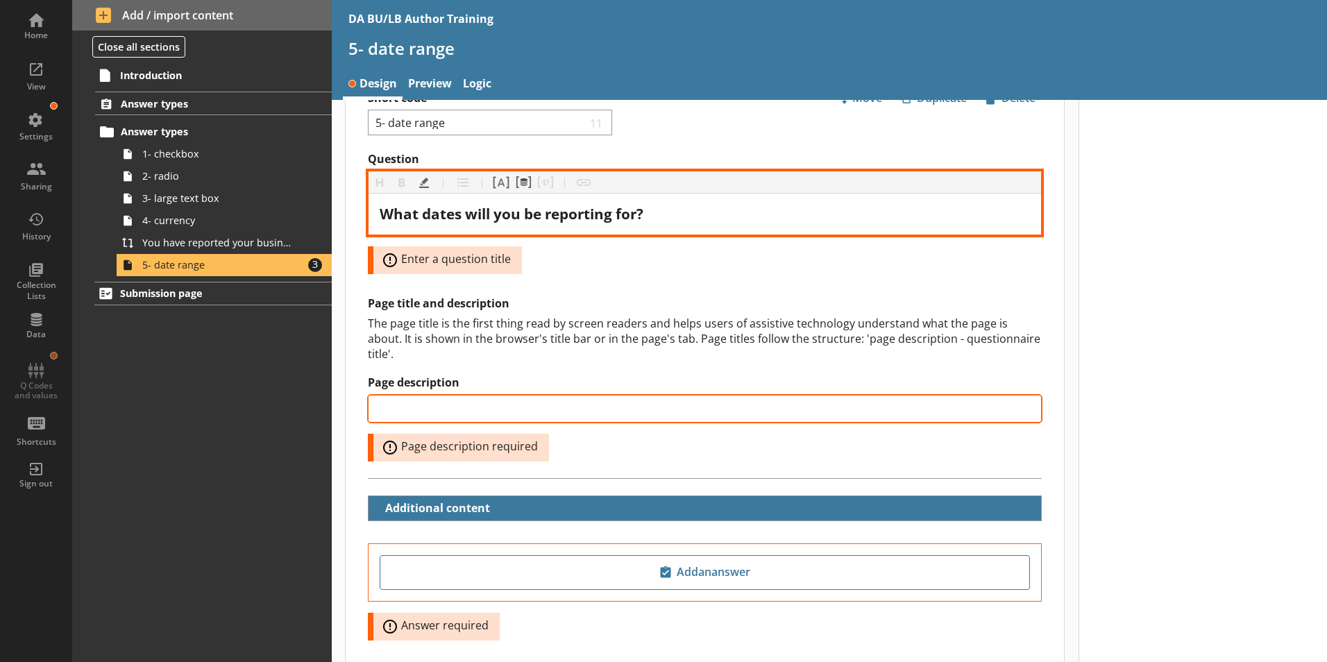
scroll to position [69, 0]
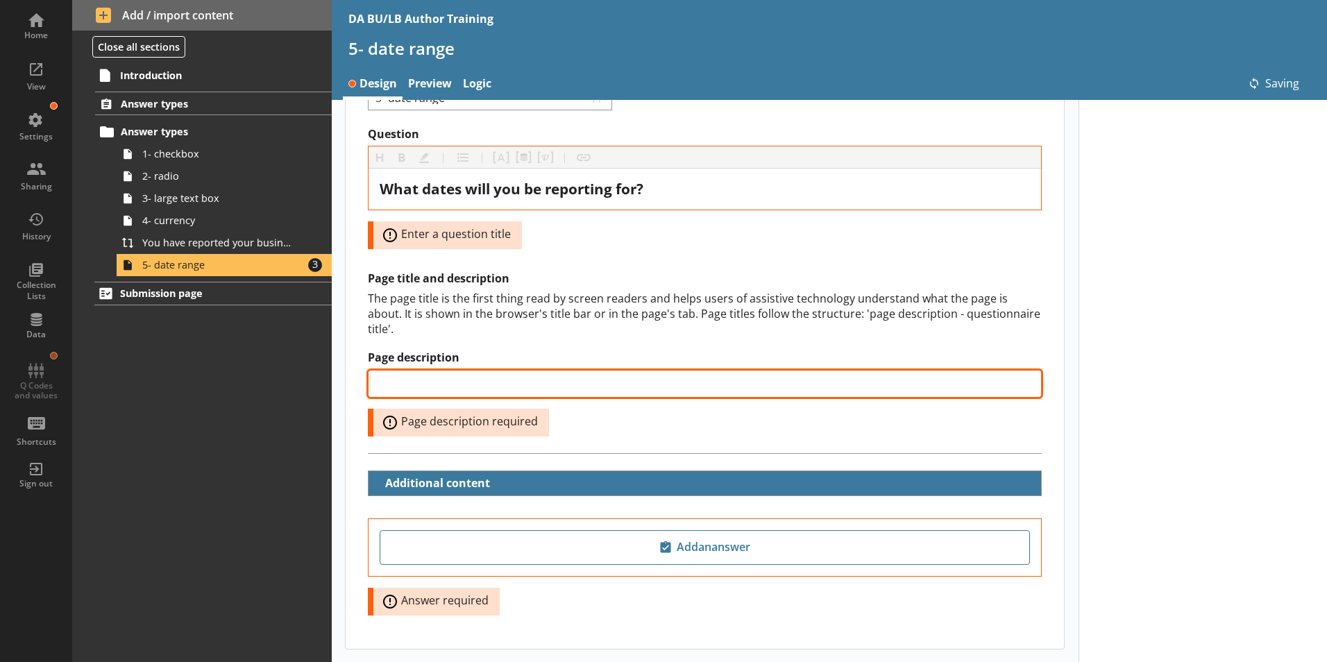
click at [419, 372] on input "Page description" at bounding box center [705, 384] width 674 height 28
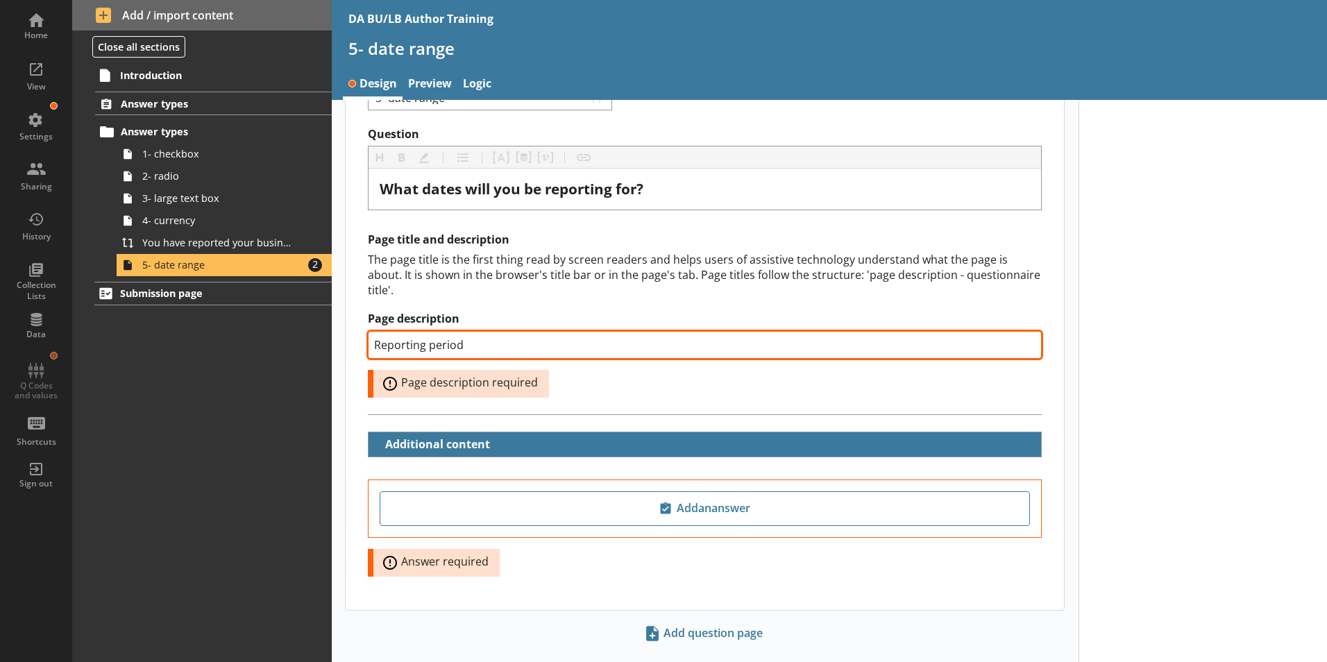
type input "Reporting period"
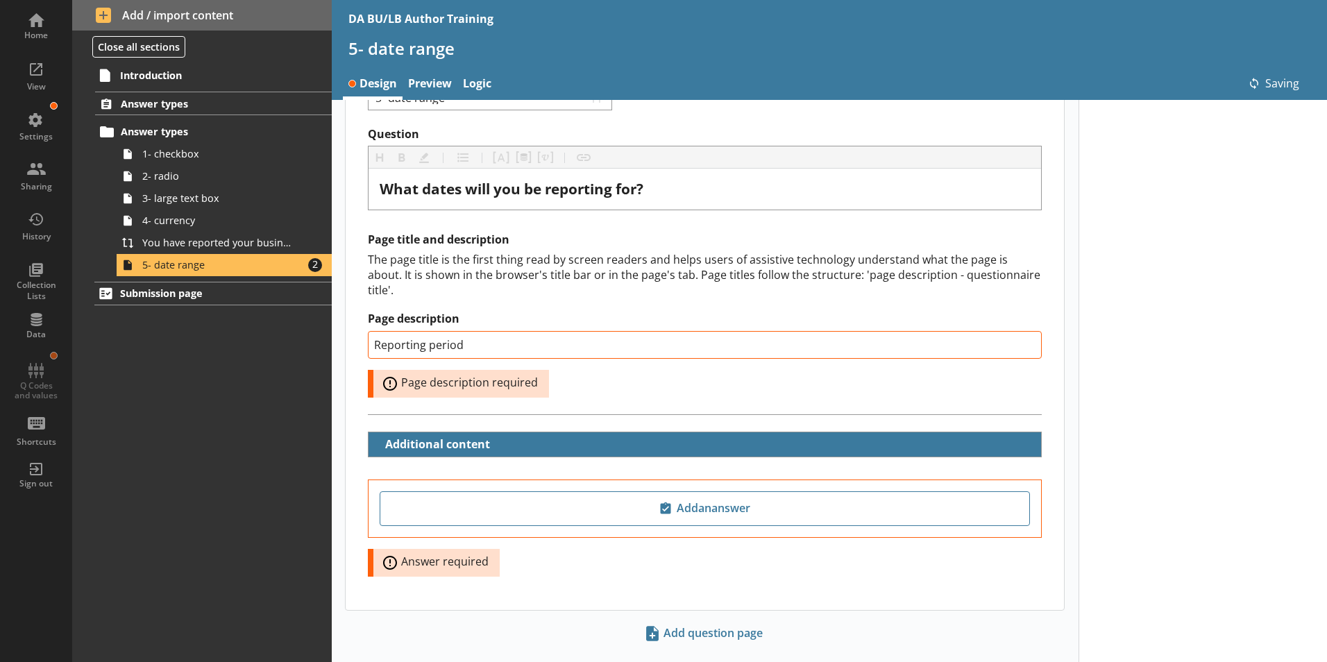
drag, startPoint x: 990, startPoint y: 603, endPoint x: 986, endPoint y: 592, distance: 11.0
click at [990, 578] on div "Short code 5- date range 11 Move icon-copy Duplicate icon-delete Created with S…" at bounding box center [705, 361] width 747 height 660
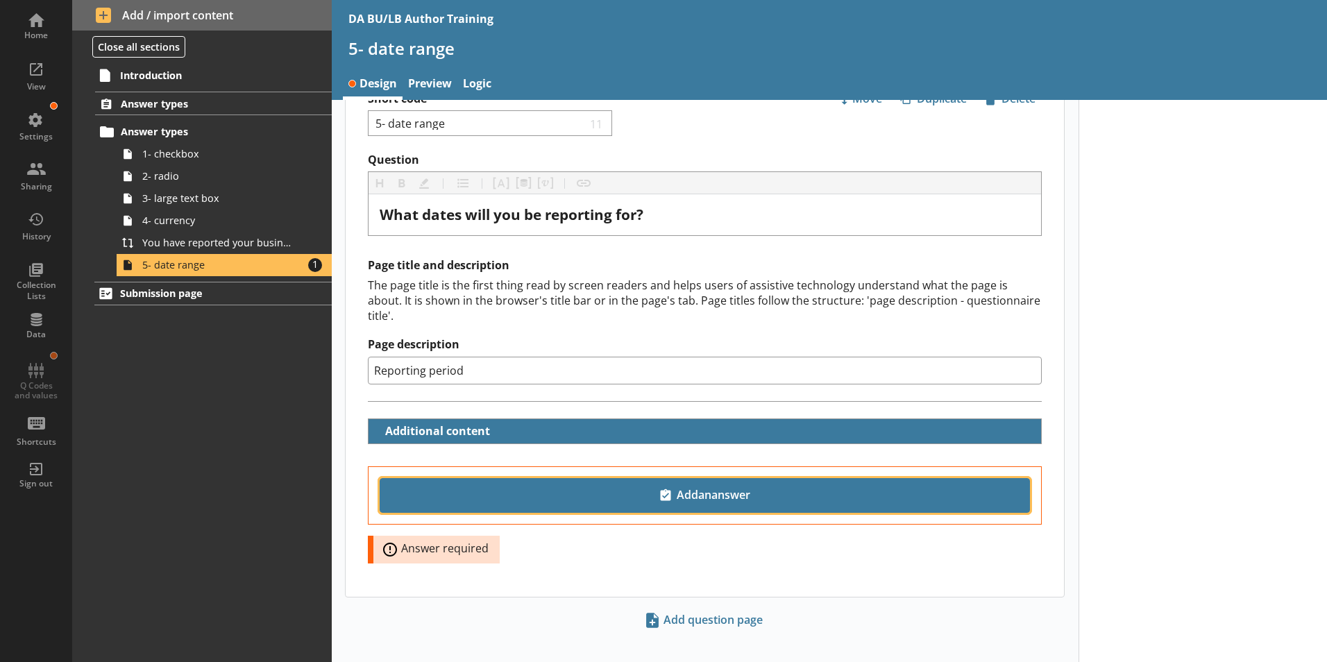
click at [711, 485] on span "Add an answer" at bounding box center [705, 496] width 638 height 22
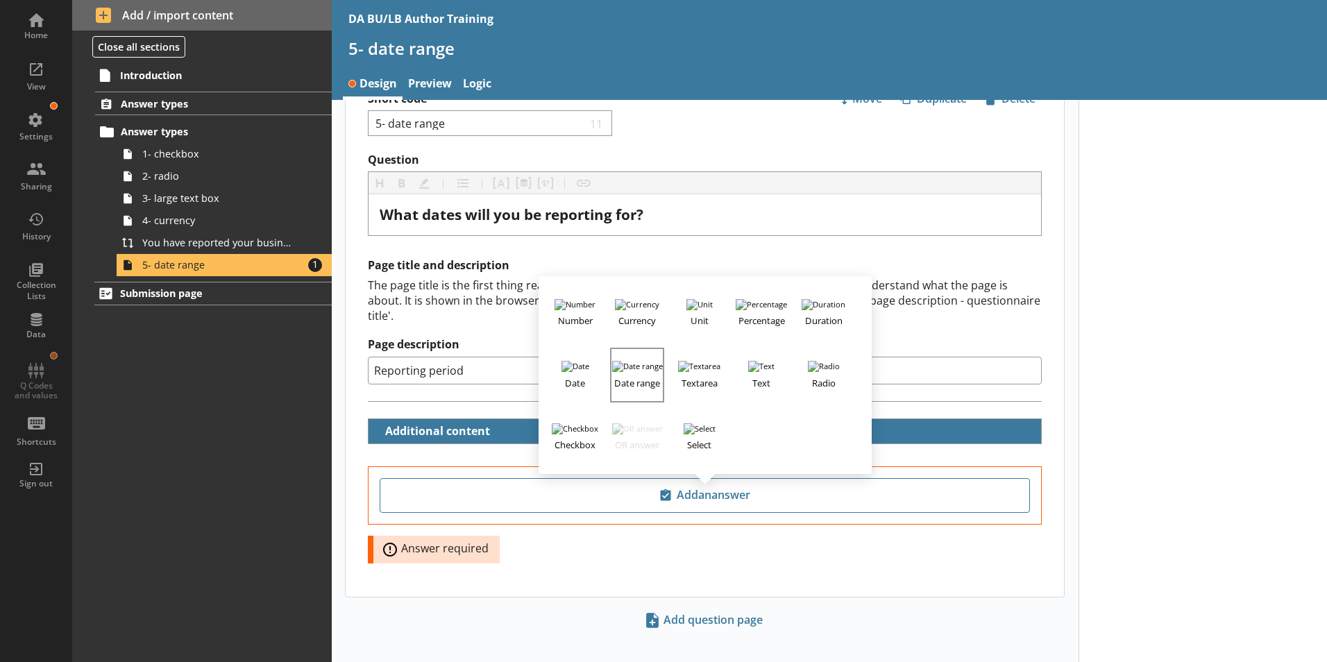
click at [638, 372] on h3 "Date range" at bounding box center [637, 380] width 51 height 17
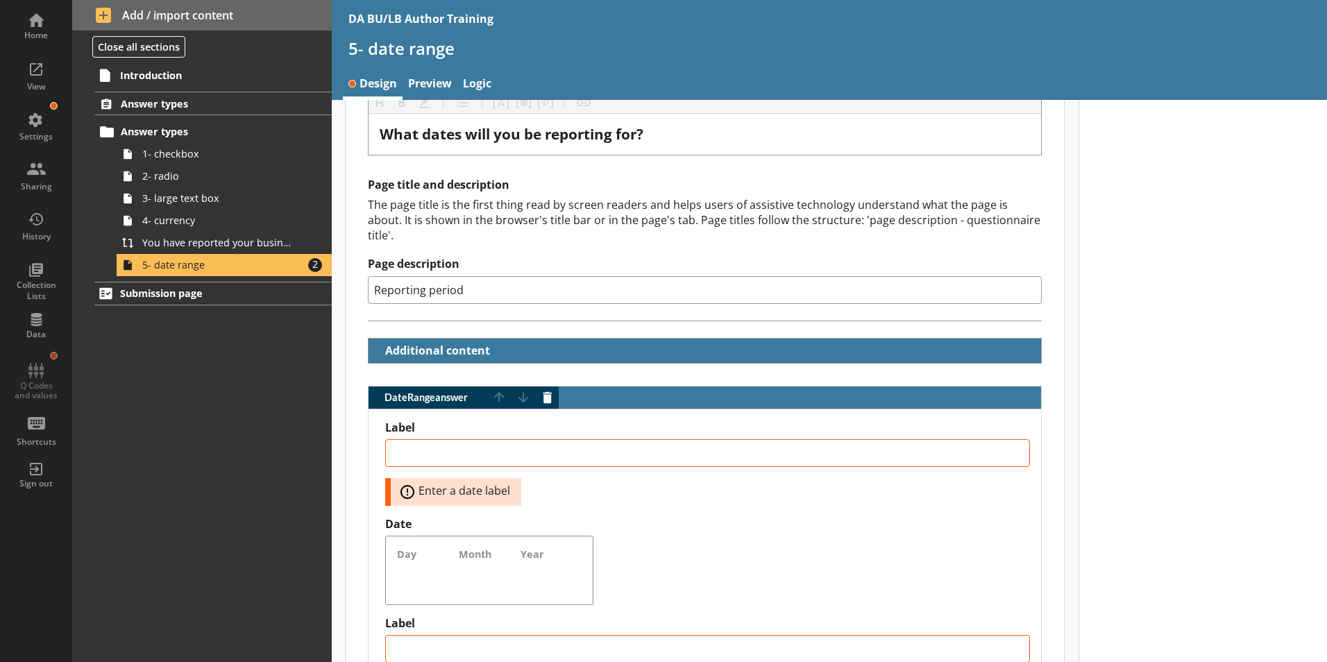
scroll to position [252, 0]
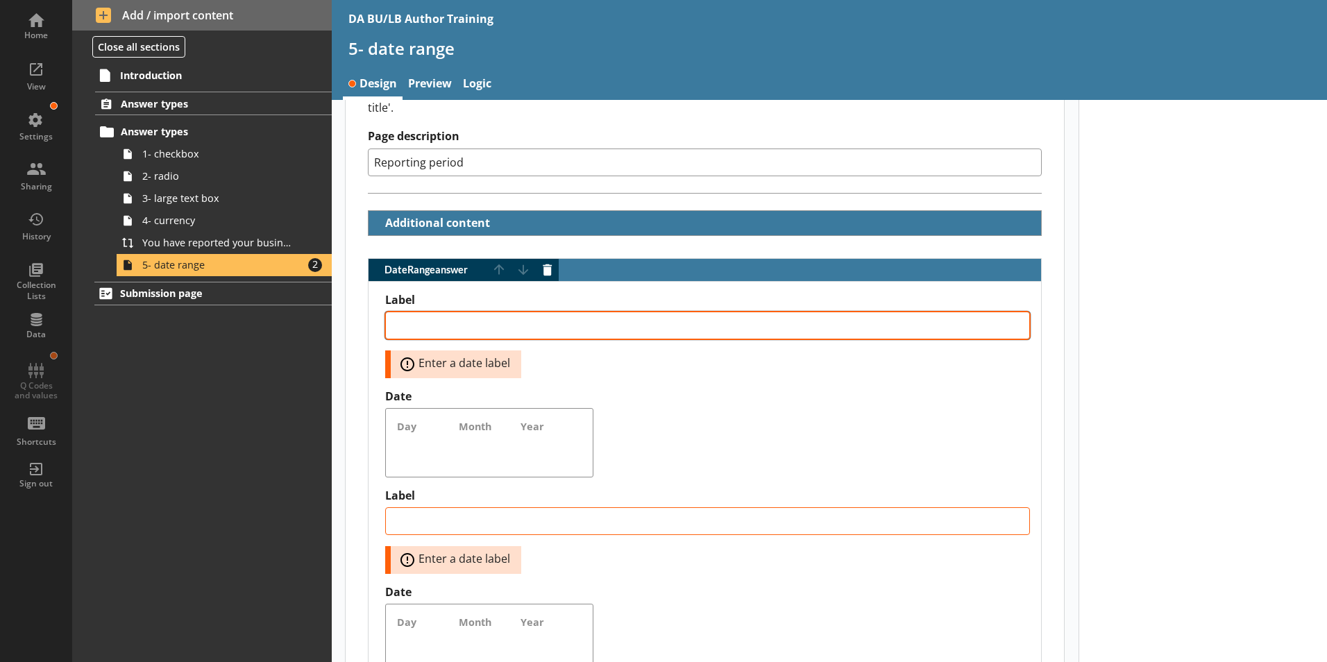
click at [413, 312] on textarea "Label" at bounding box center [707, 326] width 645 height 28
type textarea "x"
type textarea "F"
type textarea "x"
type textarea "Fr"
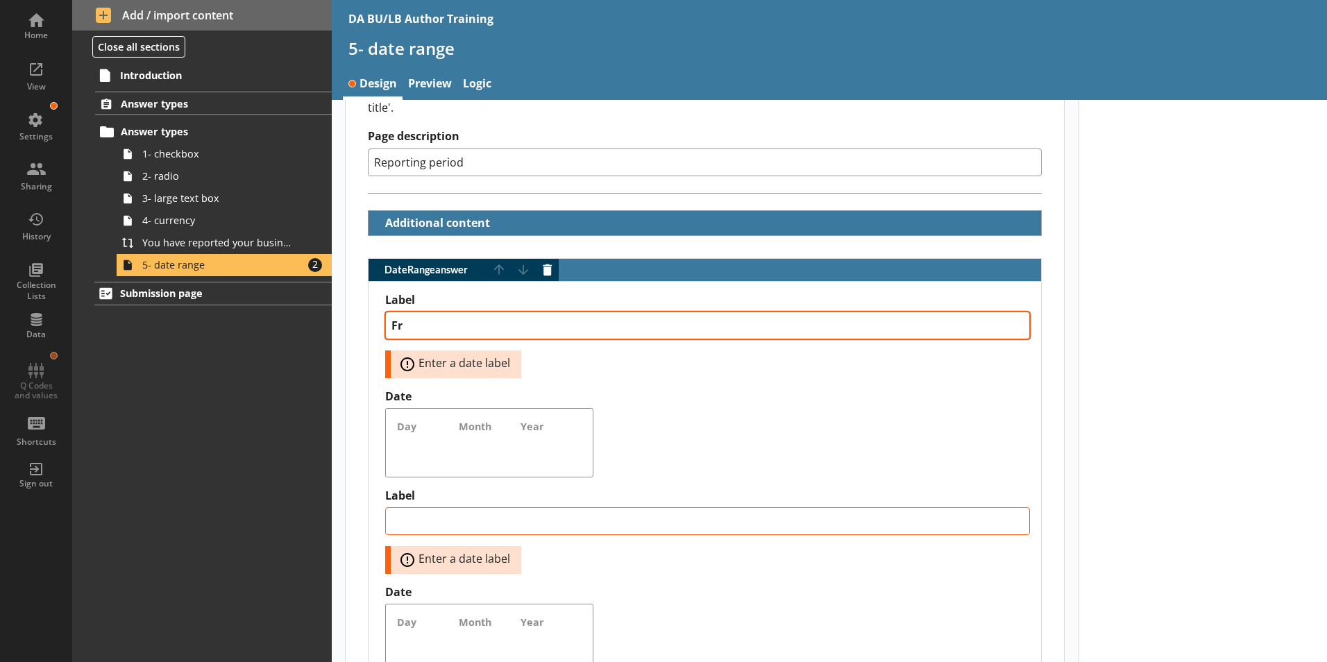
type textarea "x"
type textarea "Fro"
type textarea "x"
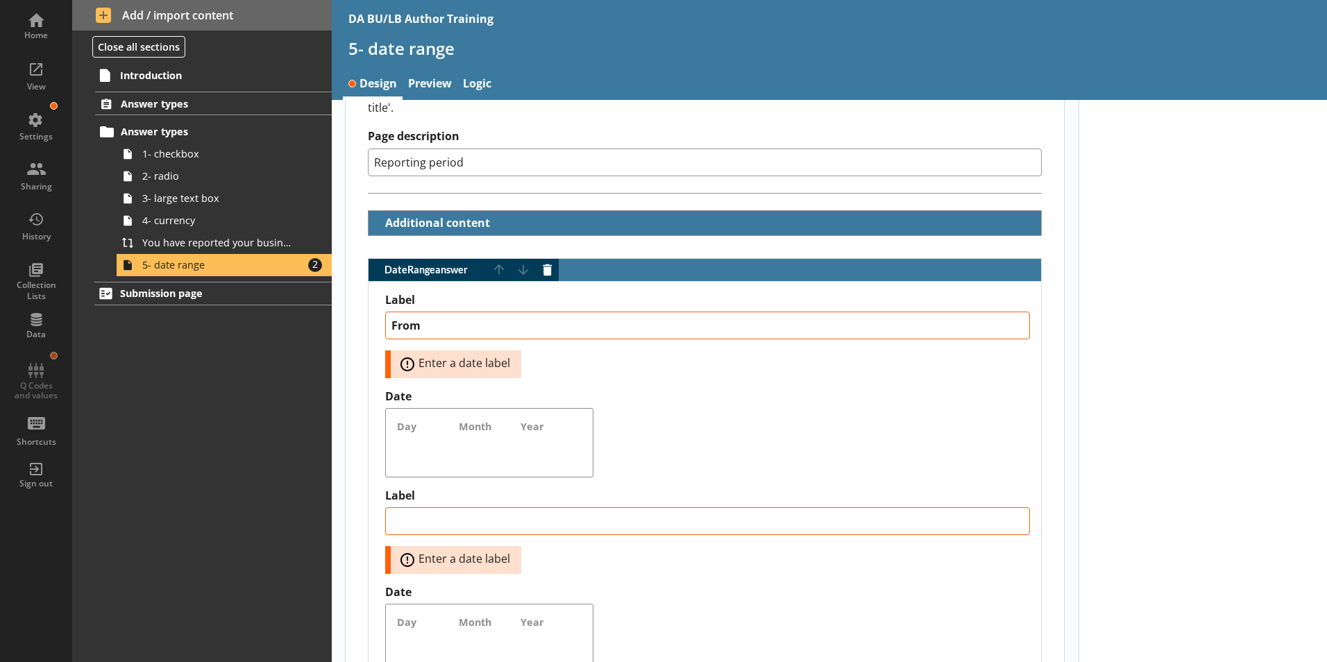
type textarea "From"
drag, startPoint x: 667, startPoint y: 453, endPoint x: 615, endPoint y: 489, distance: 63.8
click at [668, 456] on div "Date Day Month Year" at bounding box center [707, 433] width 645 height 88
type textarea "x"
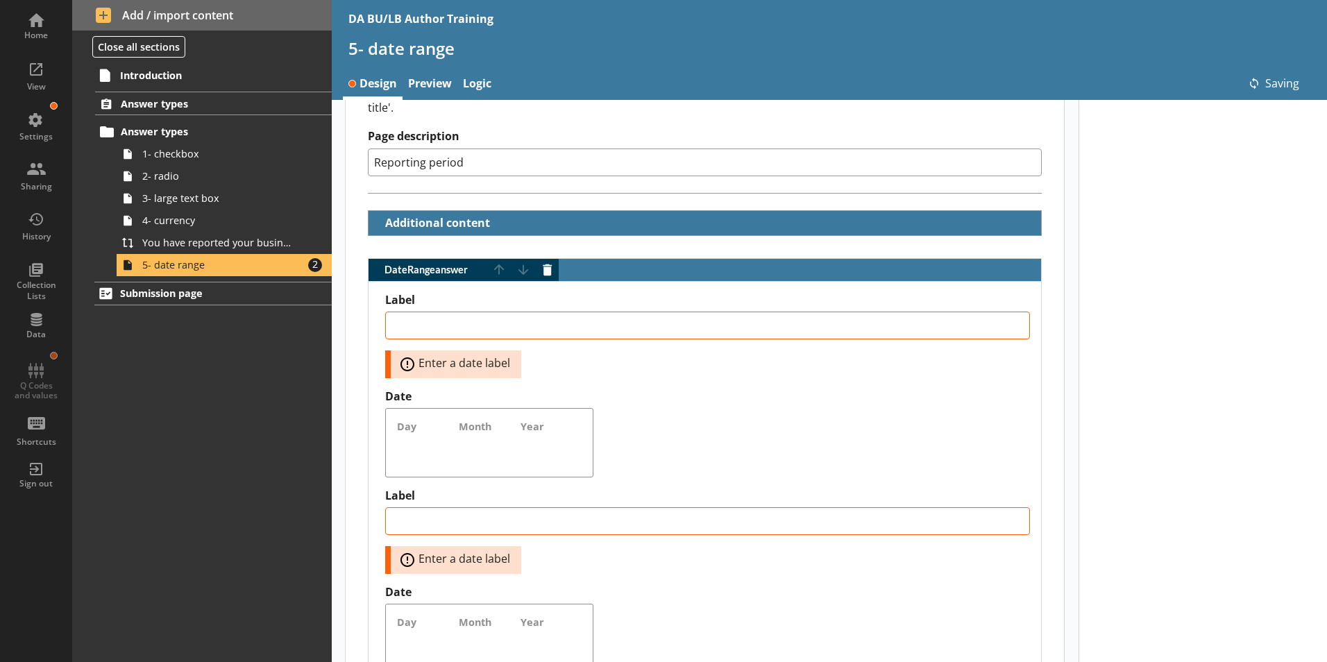
type textarea "From"
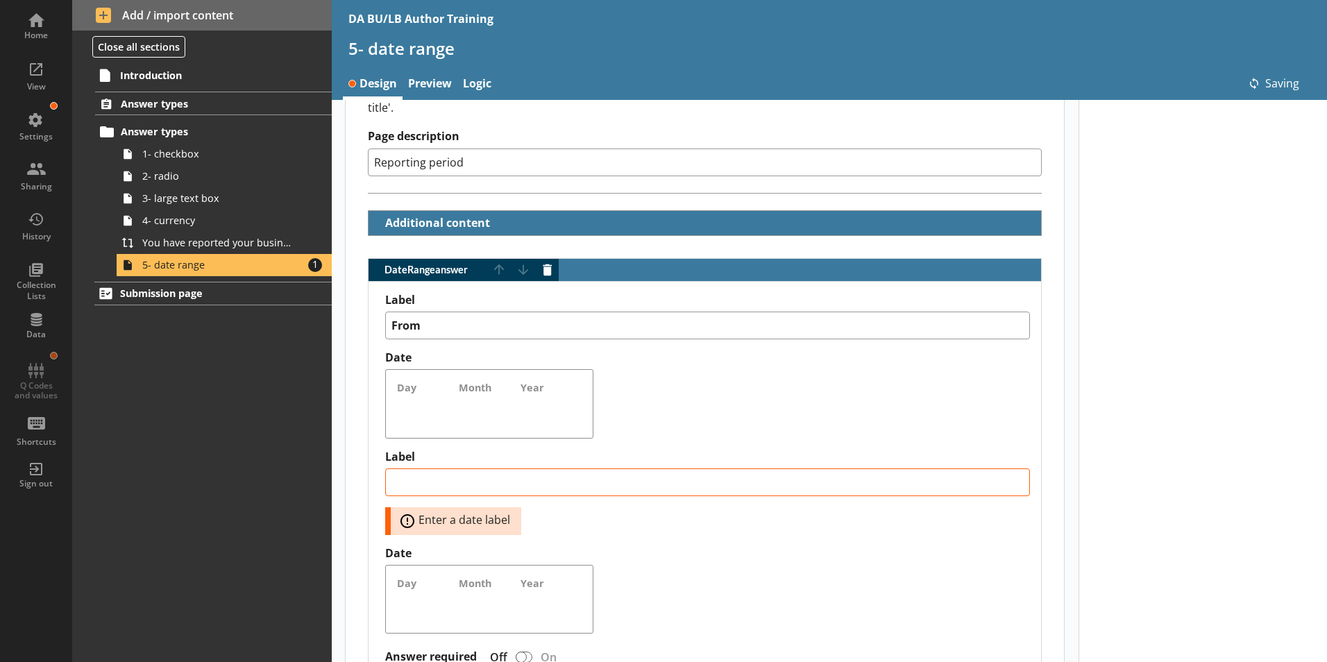
scroll to position [391, 0]
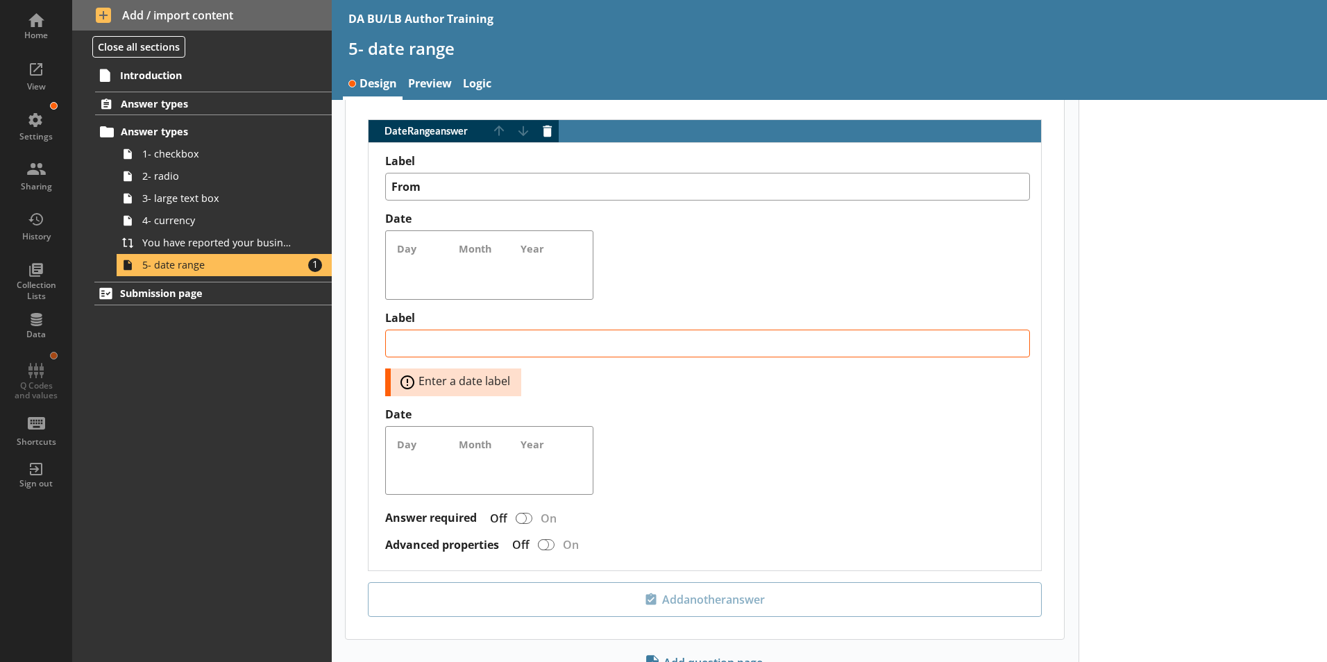
click at [425, 264] on div "Day Month Year" at bounding box center [489, 264] width 185 height 45
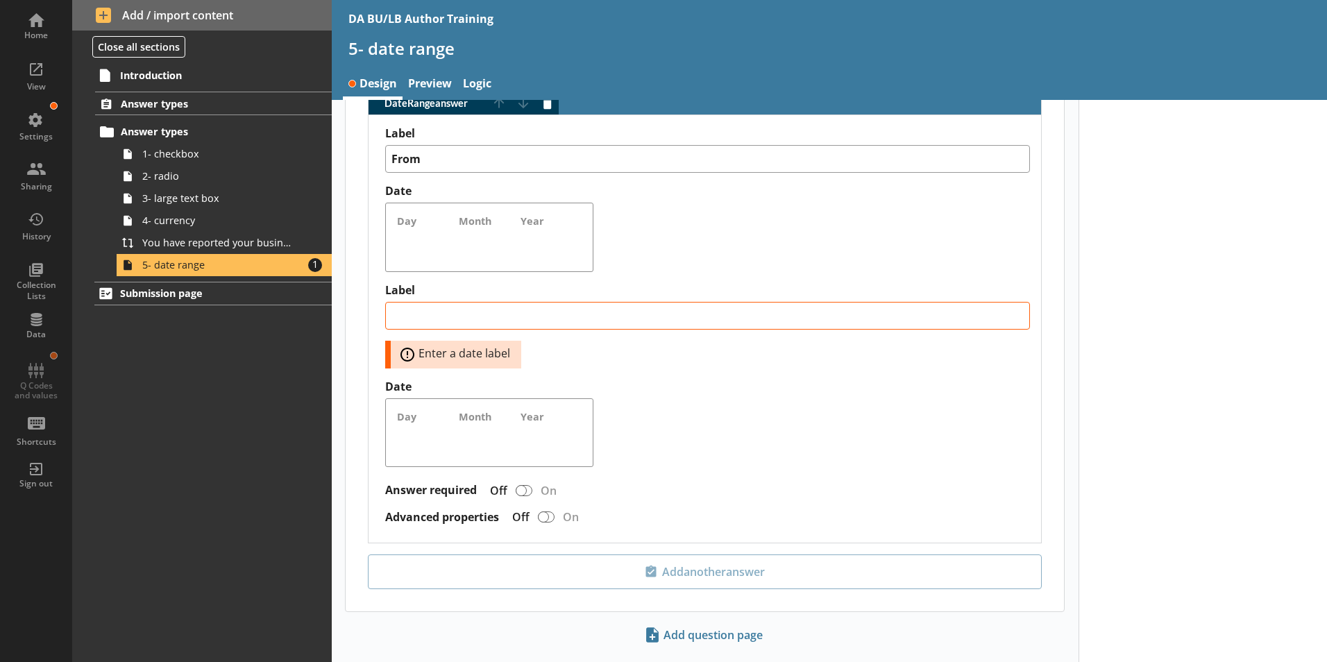
scroll to position [433, 0]
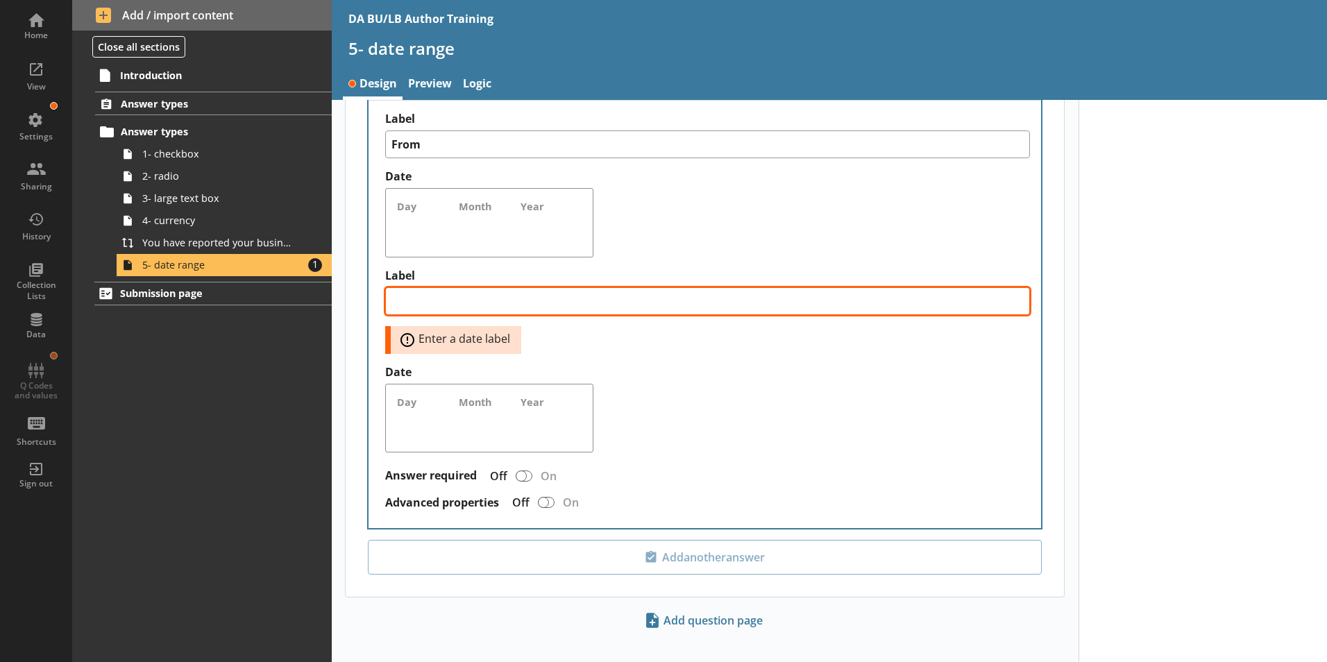
click at [400, 287] on textarea "Label" at bounding box center [707, 301] width 645 height 28
type textarea "x"
type textarea "T"
type textarea "x"
type textarea "To"
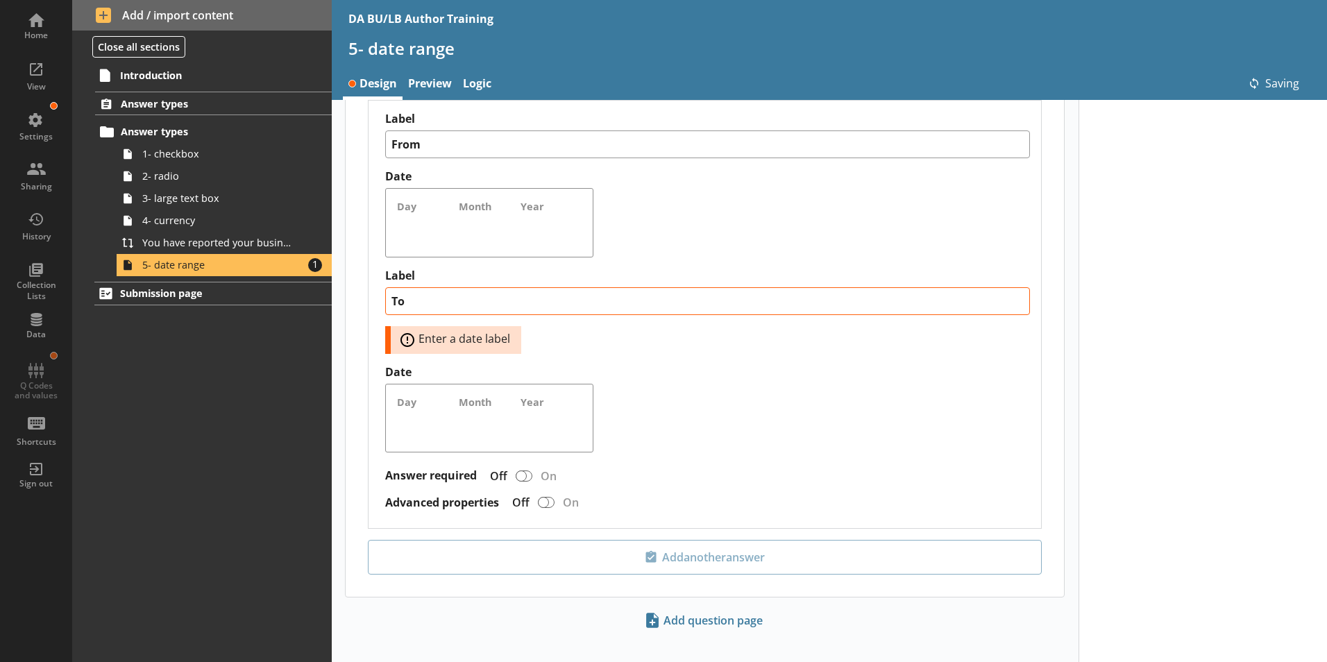
click at [619, 365] on label "Date" at bounding box center [707, 372] width 645 height 15
type textarea "x"
type textarea "To"
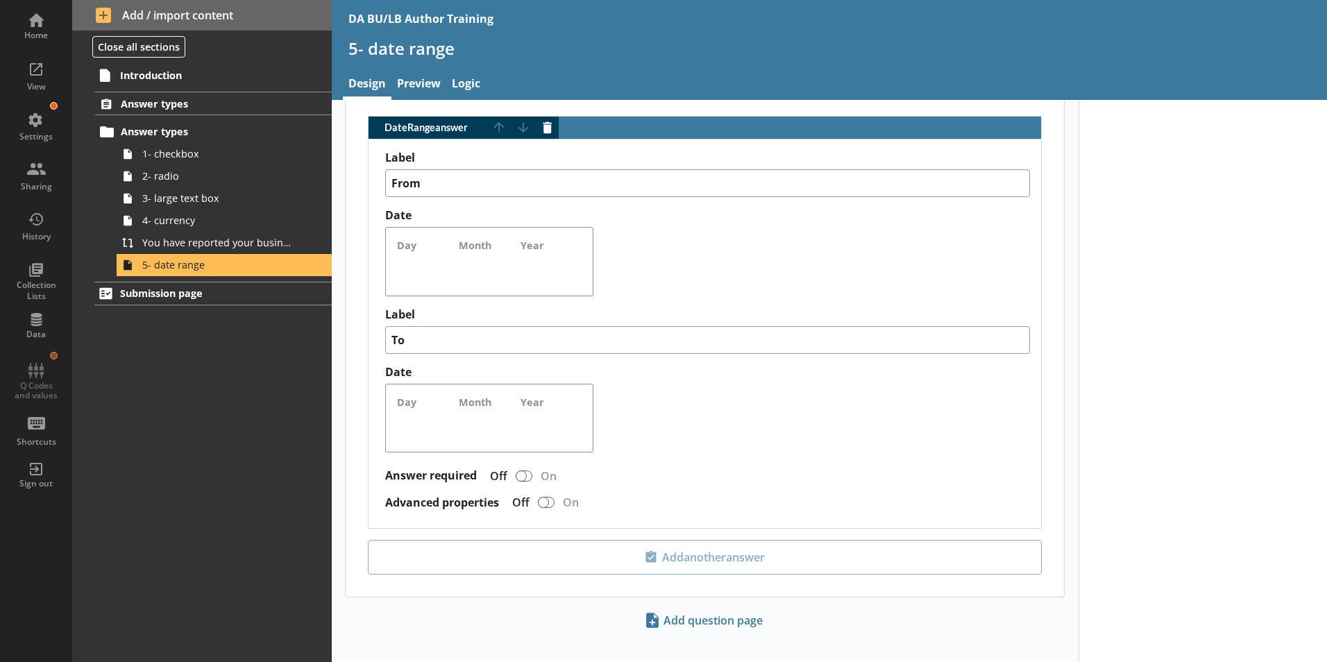
click at [413, 405] on div "Day Month Year" at bounding box center [489, 418] width 185 height 45
click at [532, 471] on div "DateRange answer" at bounding box center [524, 476] width 17 height 11
click at [527, 471] on div "DateRange answer" at bounding box center [521, 476] width 11 height 11
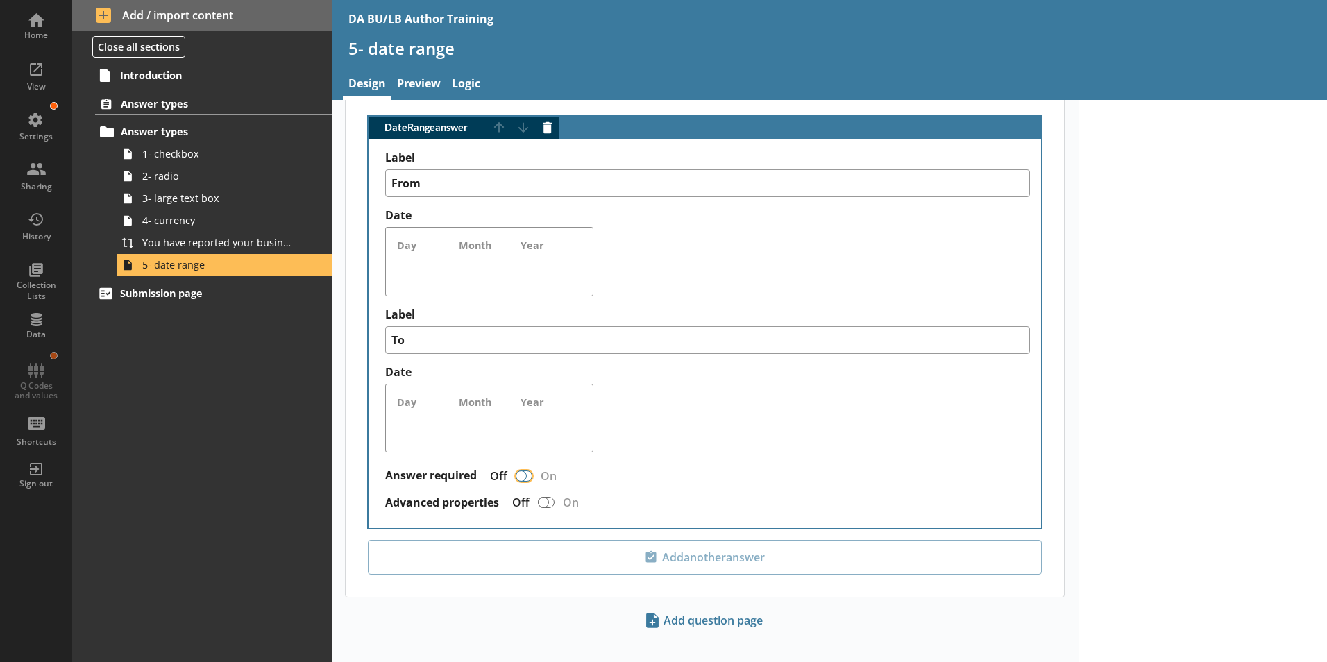
type textarea "x"
checkbox input "true"
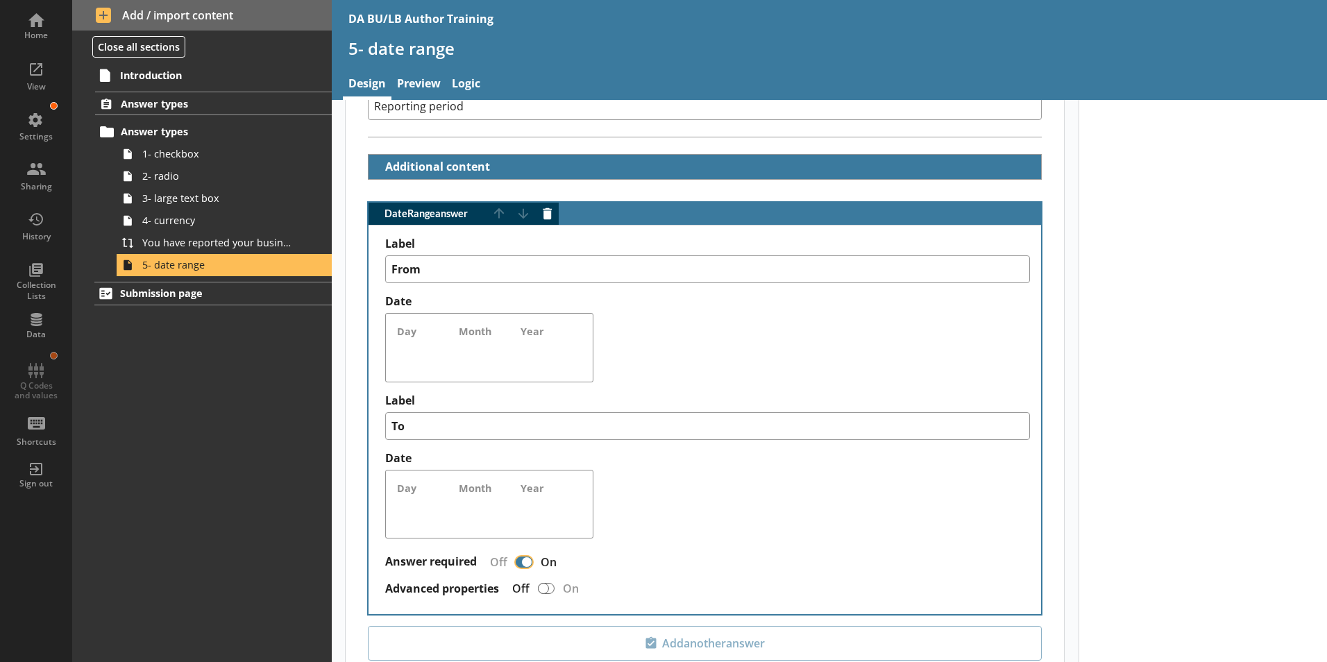
scroll to position [186, 0]
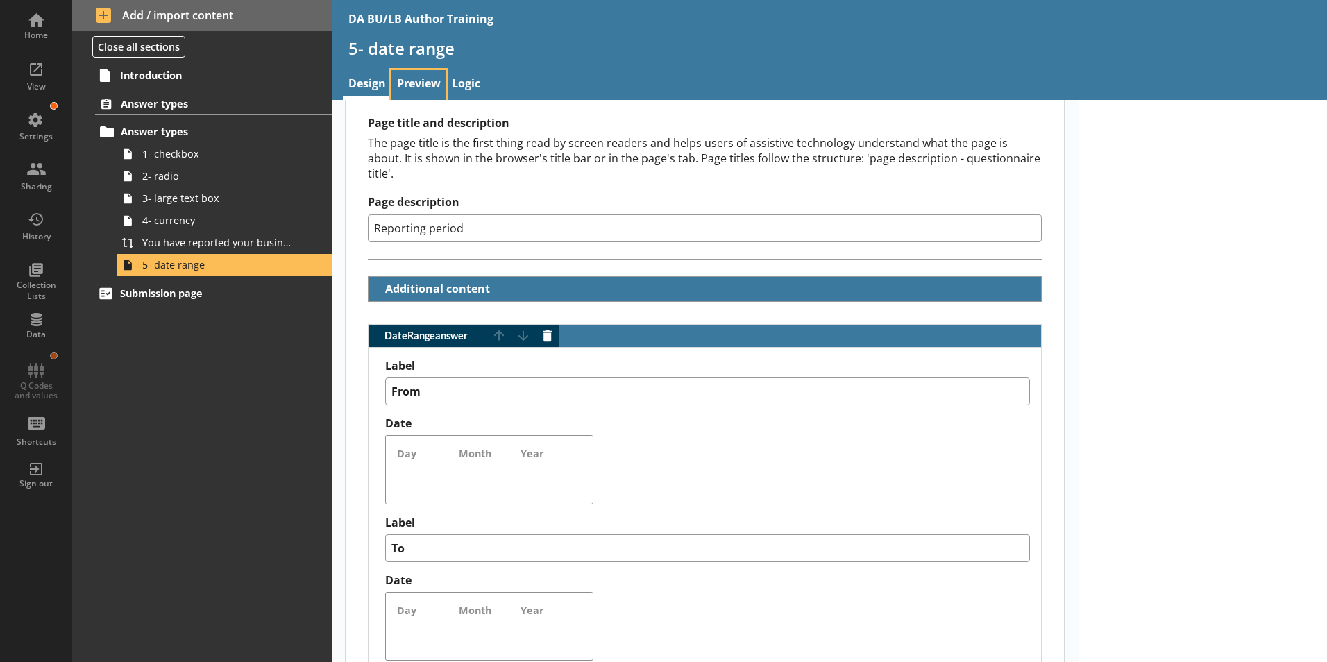
click at [419, 84] on link "Preview" at bounding box center [419, 85] width 55 height 30
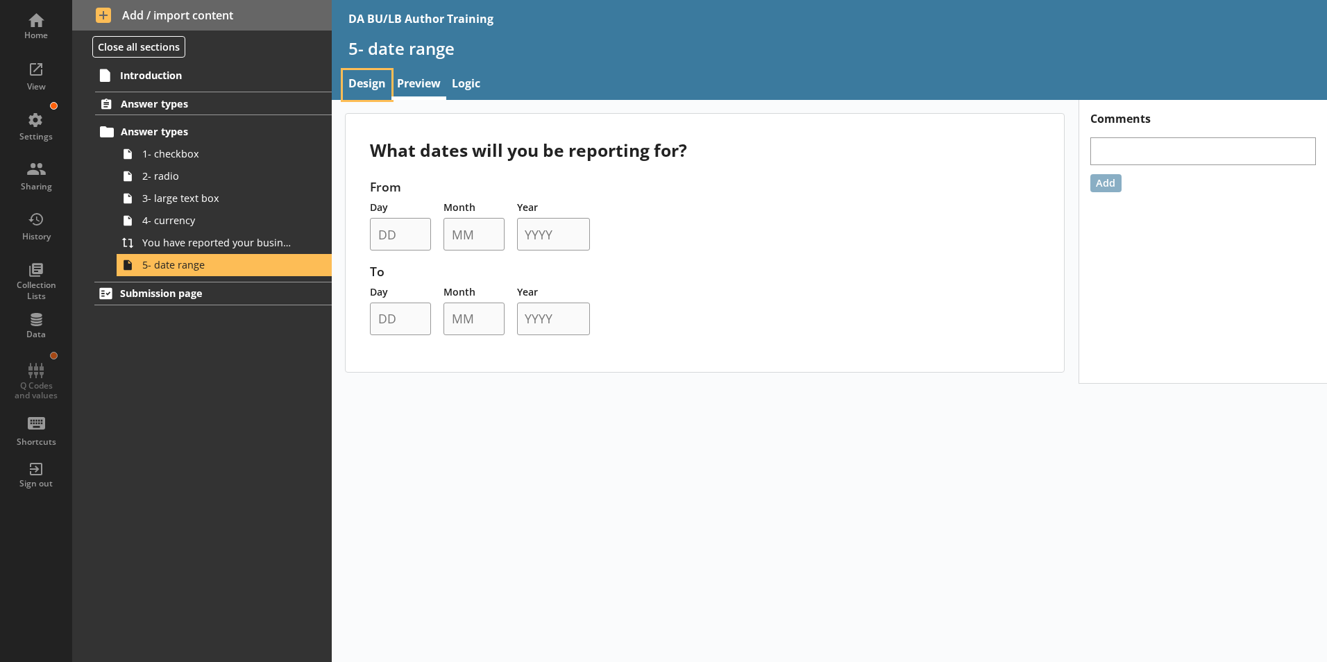
click at [364, 83] on link "Design" at bounding box center [367, 85] width 49 height 30
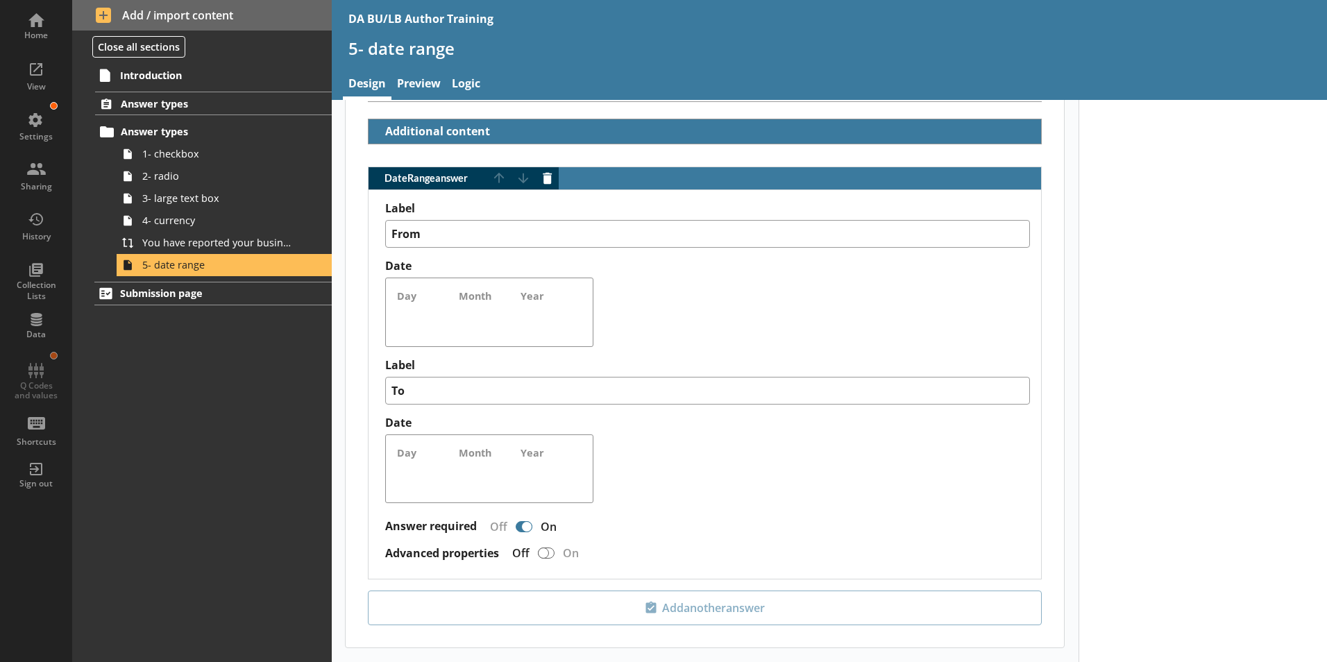
scroll to position [394, 0]
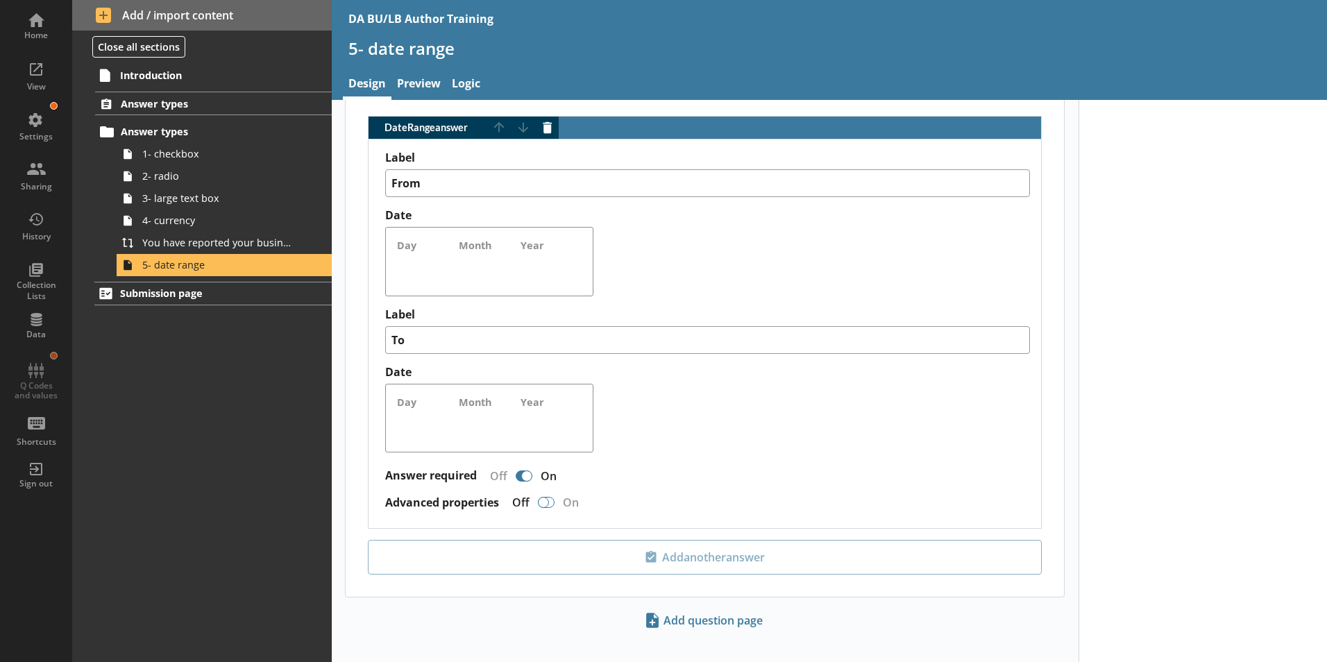
click at [543, 497] on div "DateRange answer" at bounding box center [543, 502] width 11 height 11
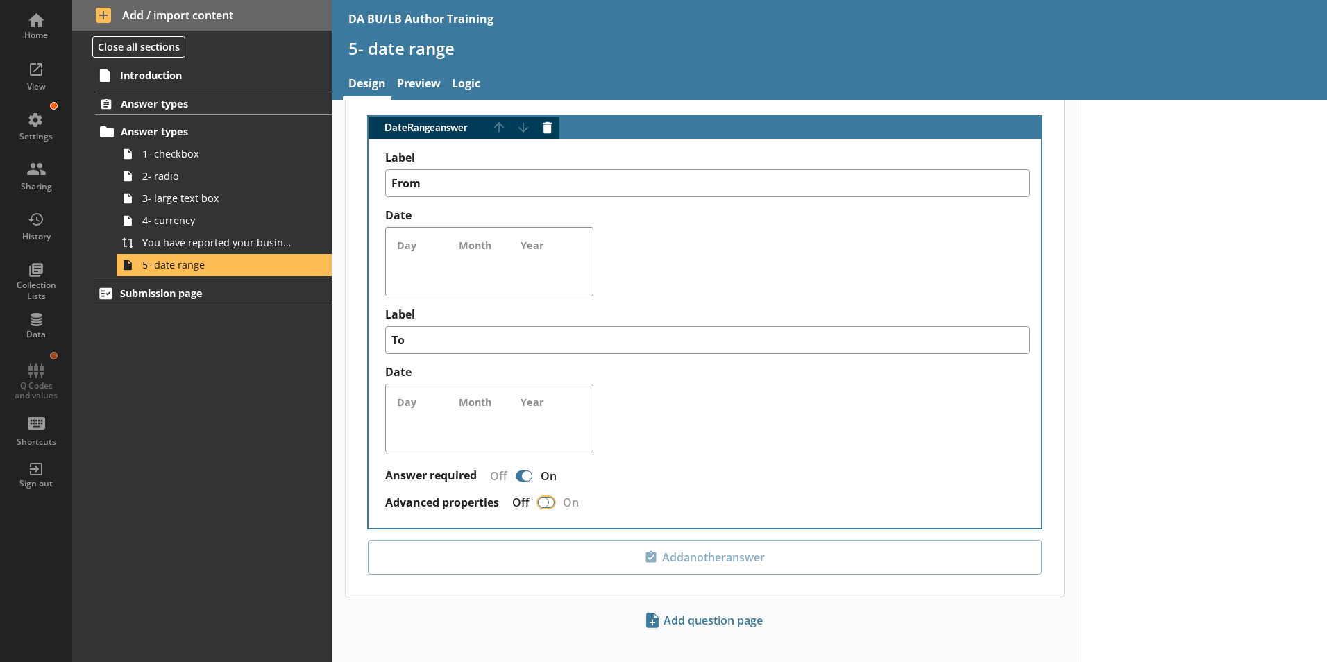
type textarea "x"
checkbox input "true"
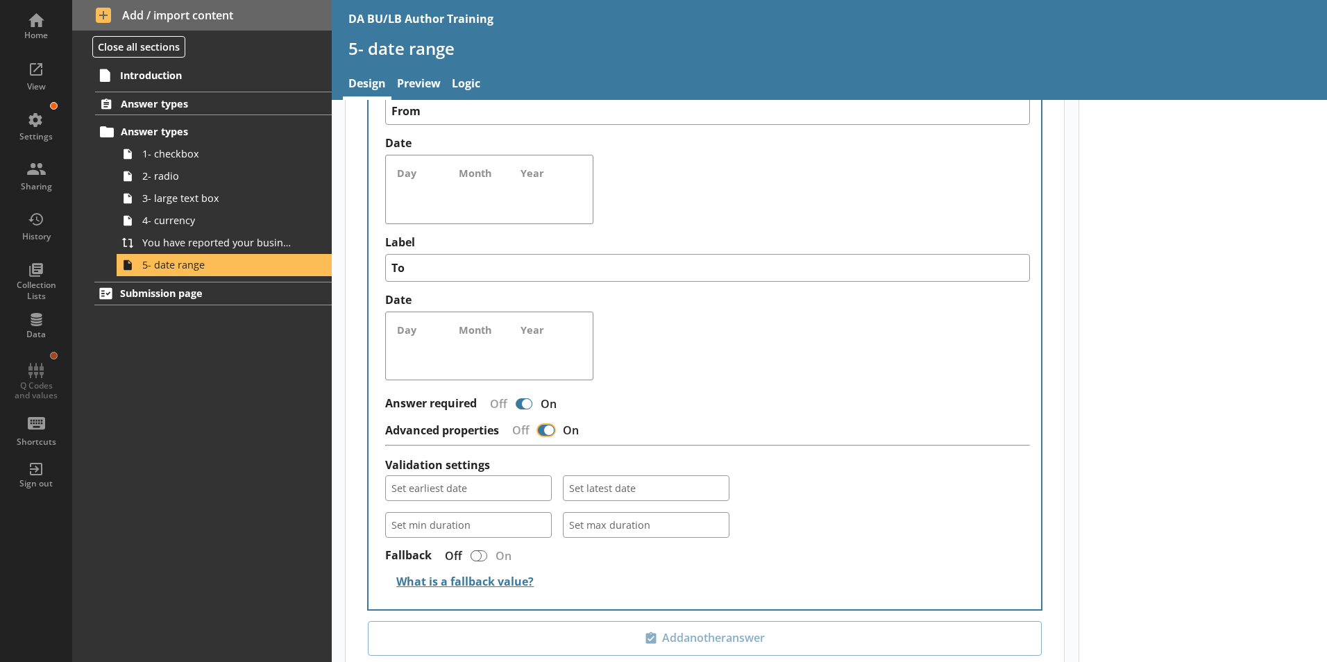
scroll to position [533, 0]
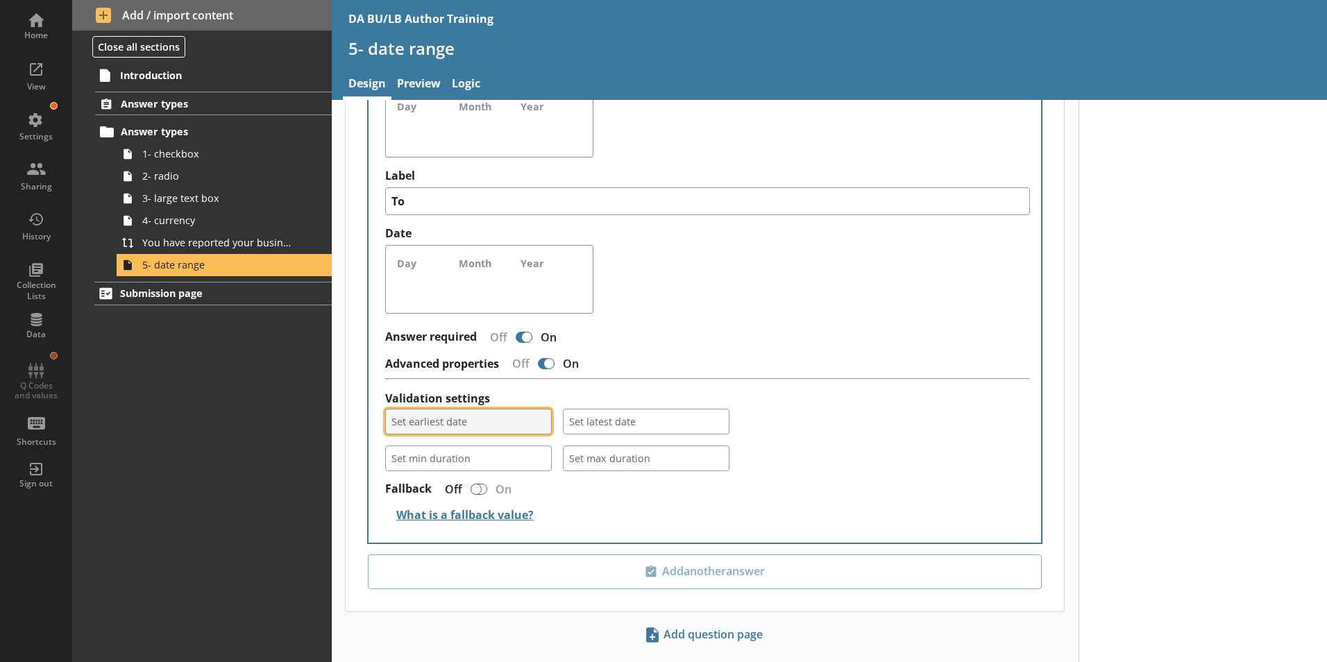
click at [541, 409] on button "Set earliest date" at bounding box center [468, 422] width 167 height 26
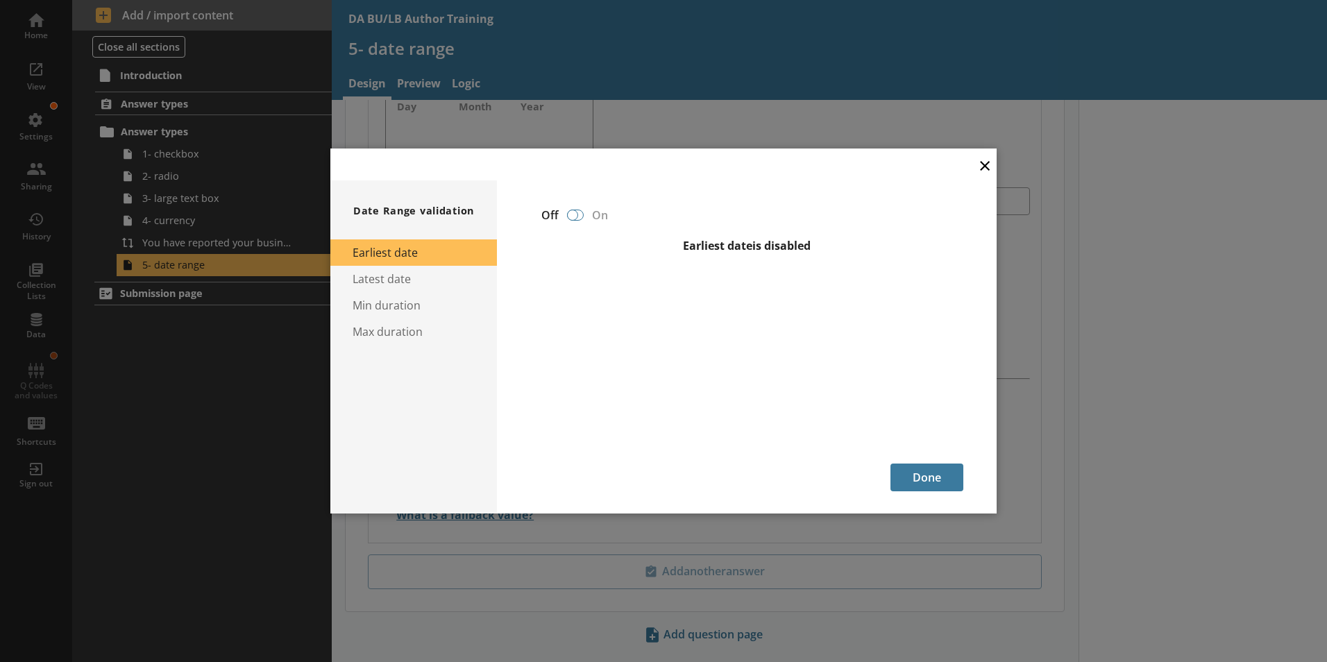
click at [575, 217] on div at bounding box center [572, 215] width 11 height 11
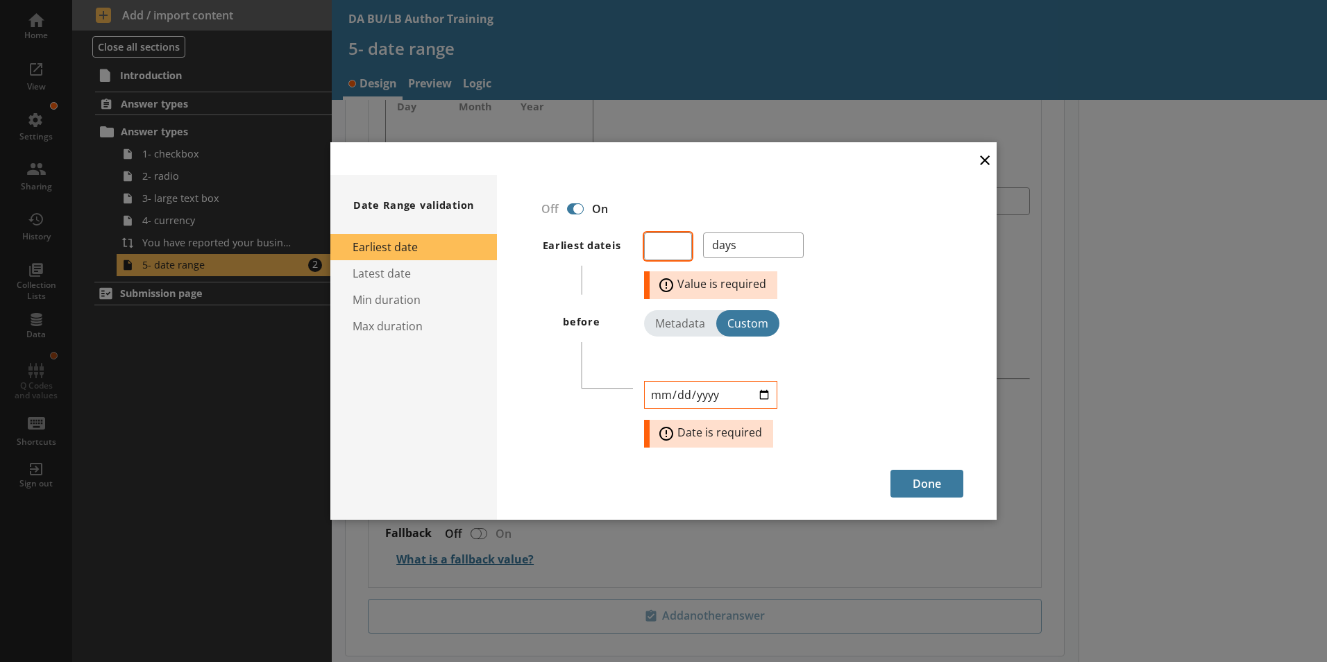
type textarea "x"
click at [669, 247] on input "number" at bounding box center [668, 247] width 48 height 28
click at [659, 244] on input "number" at bounding box center [668, 247] width 48 height 28
type input "0"
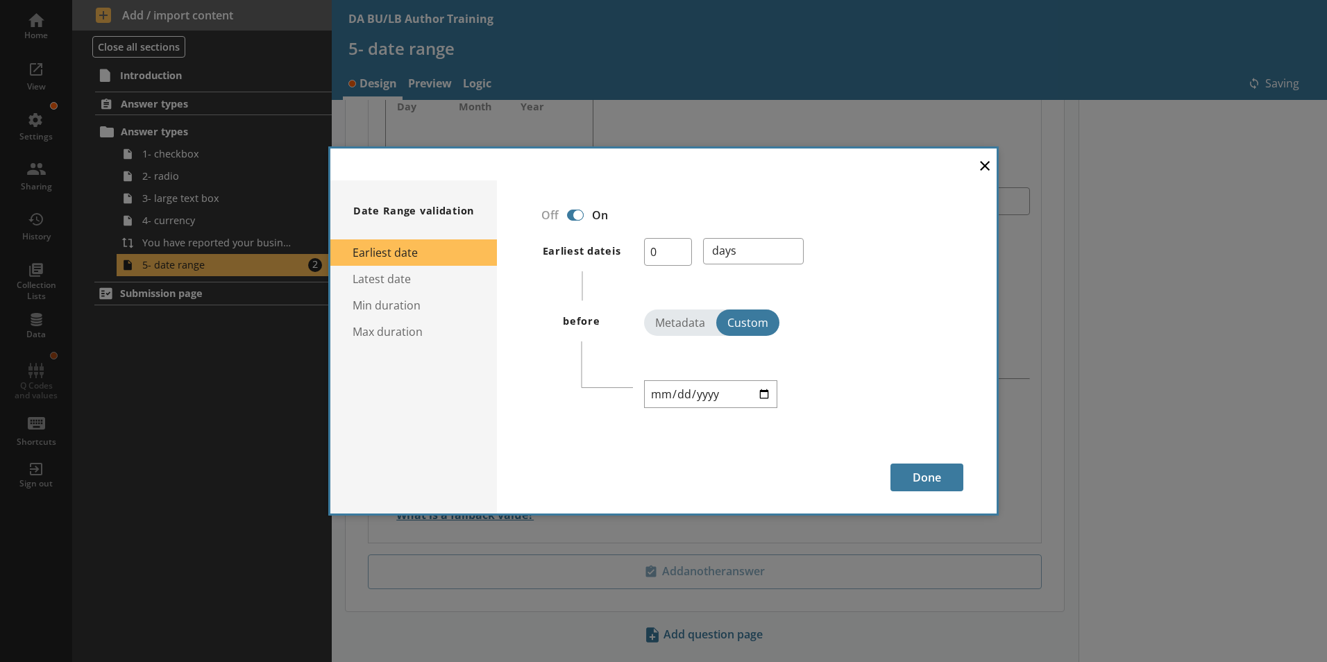
type textarea "x"
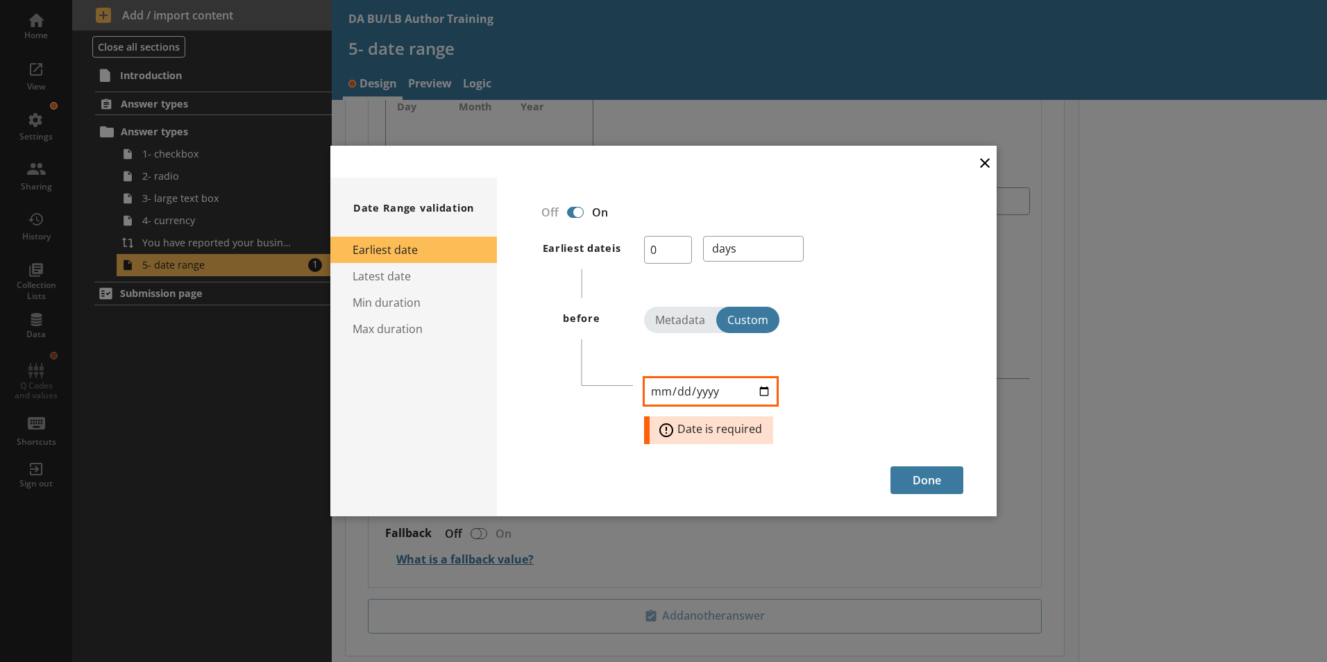
click at [656, 391] on input "date" at bounding box center [710, 392] width 133 height 28
type input "[DATE]"
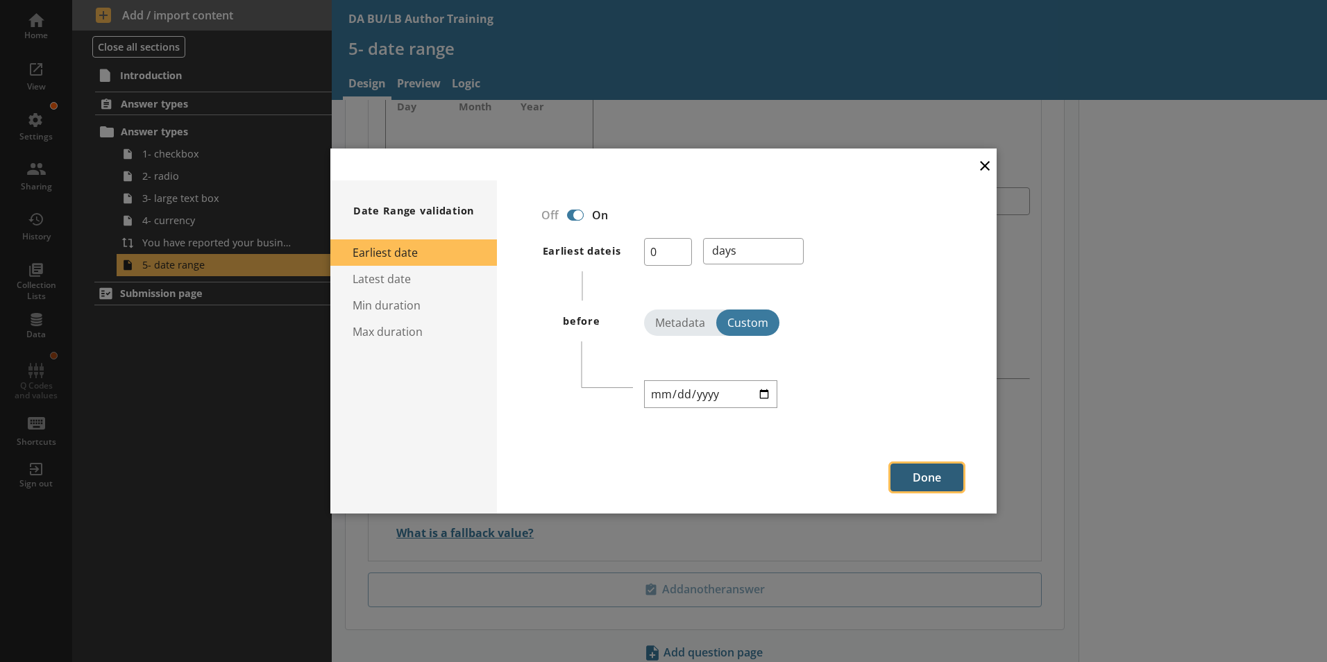
click at [934, 478] on button "Done" at bounding box center [927, 478] width 73 height 28
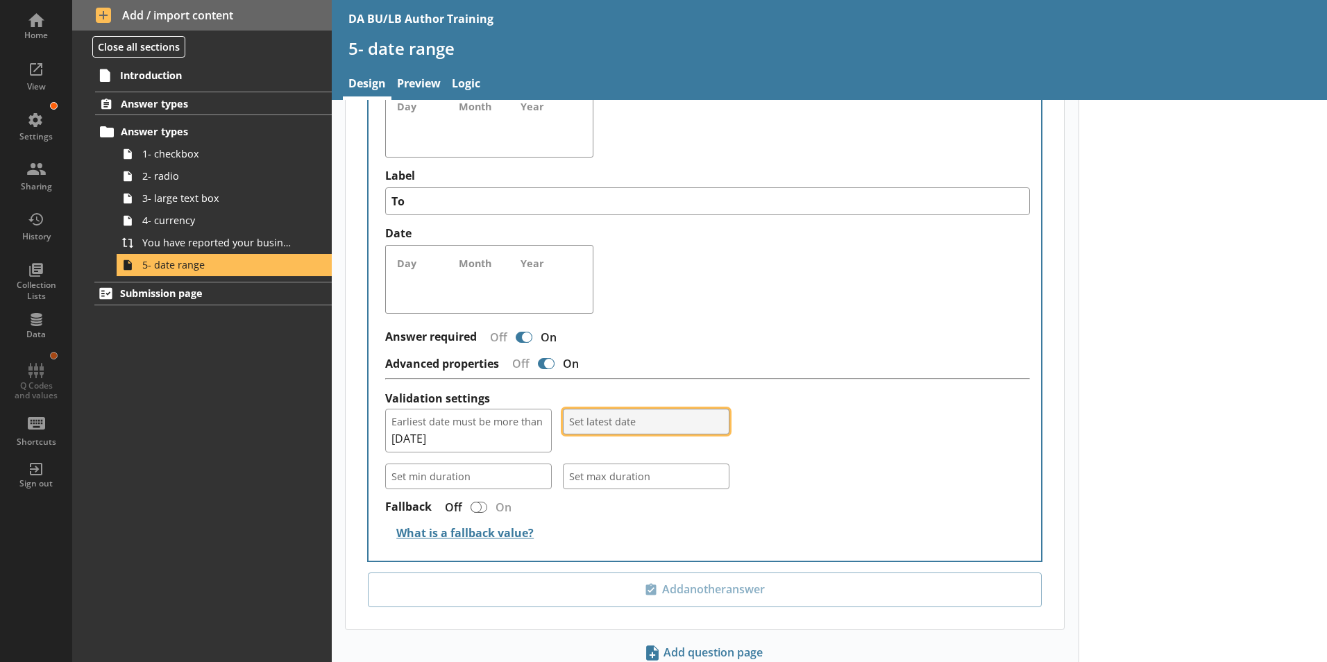
click at [716, 410] on button "Set latest date" at bounding box center [646, 422] width 167 height 26
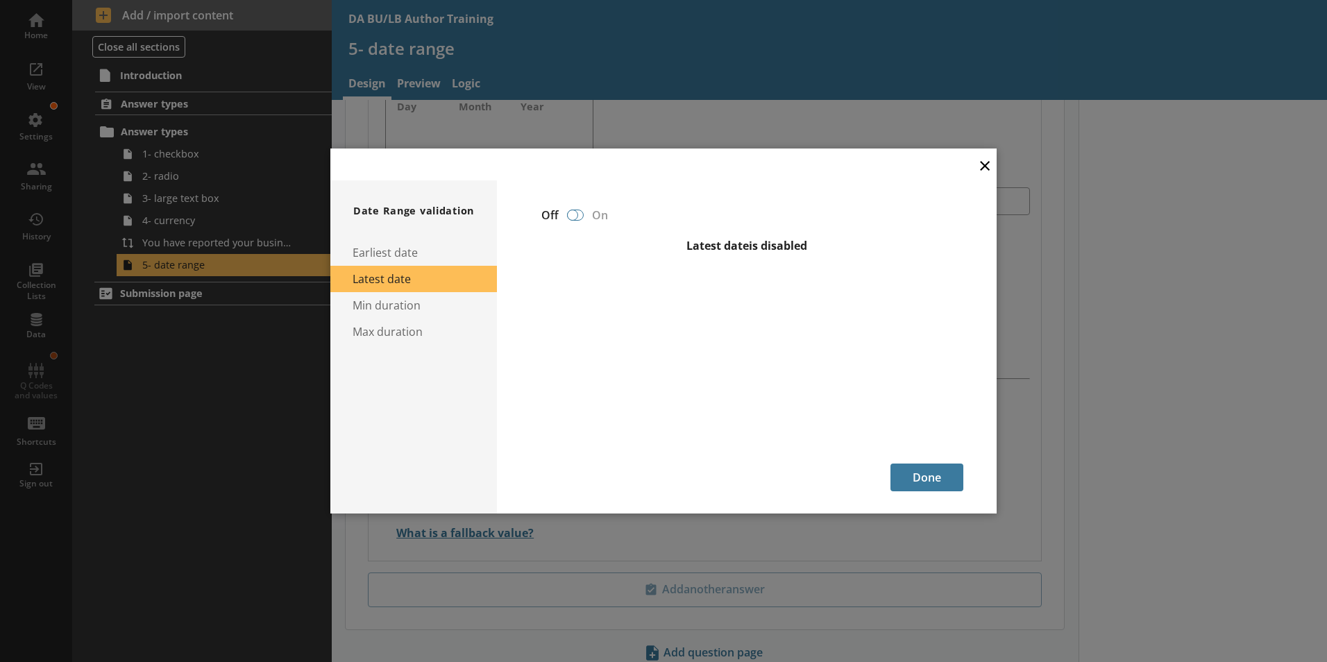
click at [572, 216] on div at bounding box center [572, 215] width 11 height 11
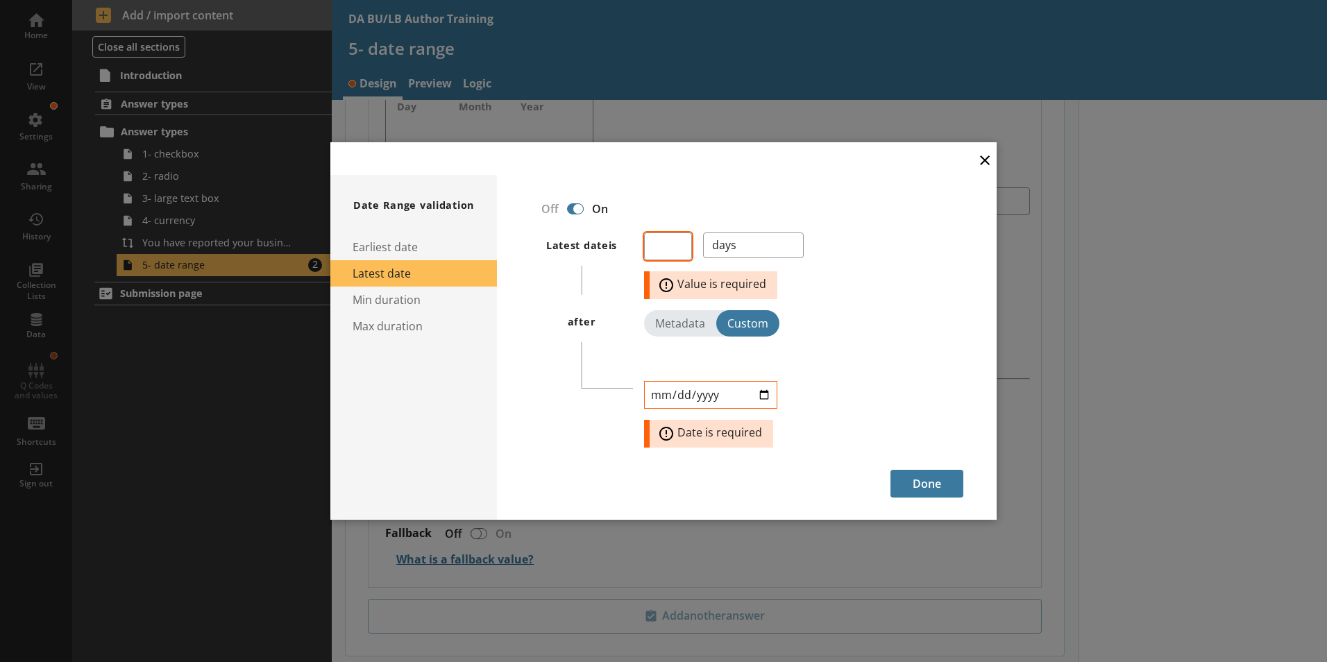
type textarea "x"
click at [657, 250] on input "number" at bounding box center [668, 247] width 48 height 28
type input "0"
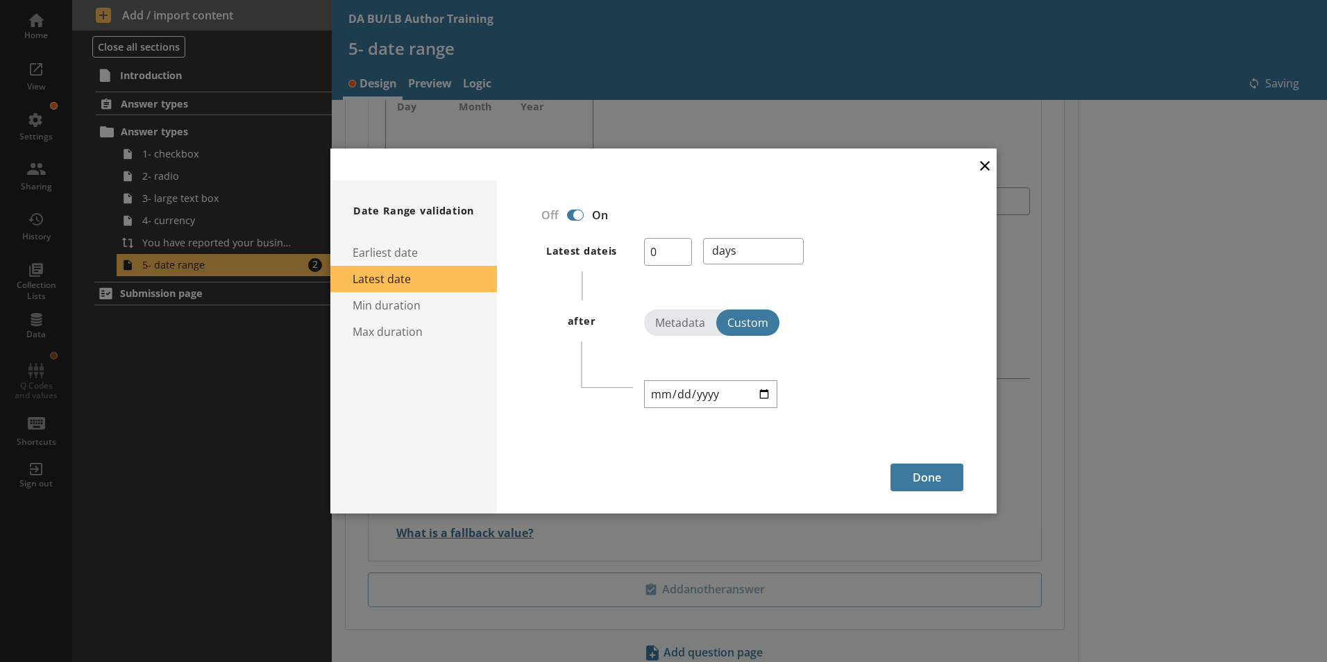
type textarea "x"
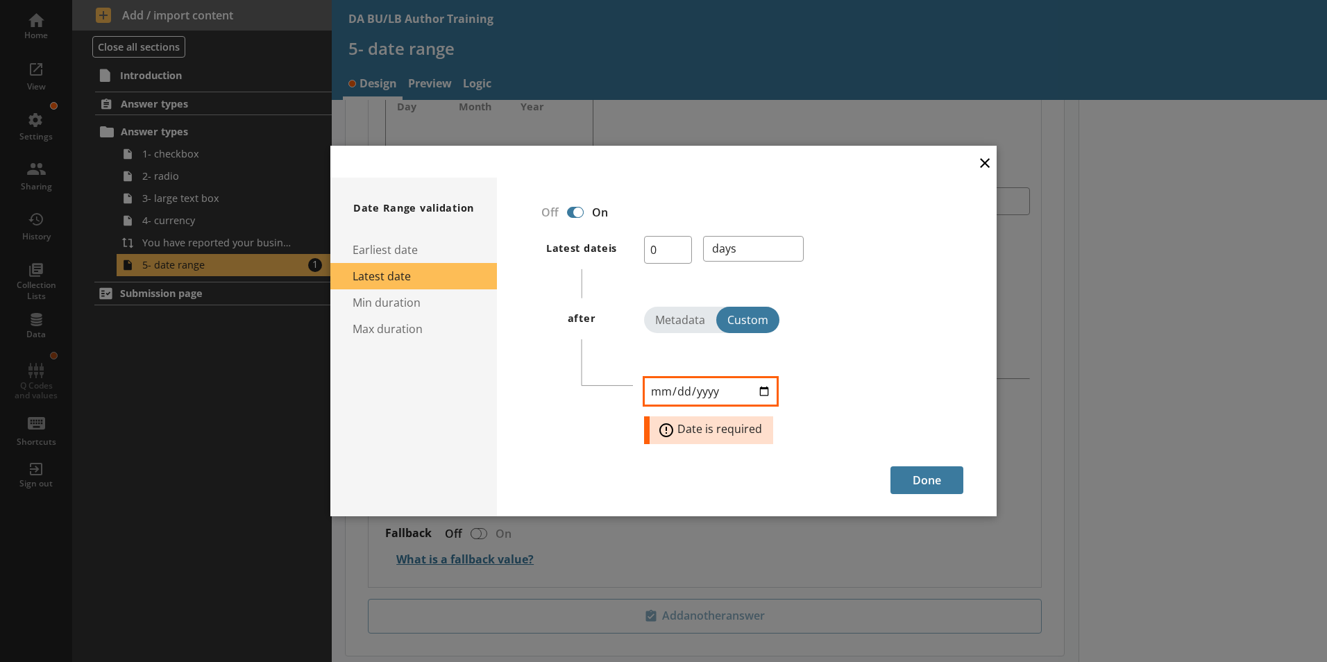
click at [664, 393] on input "date" at bounding box center [710, 392] width 133 height 28
type input "[DATE]"
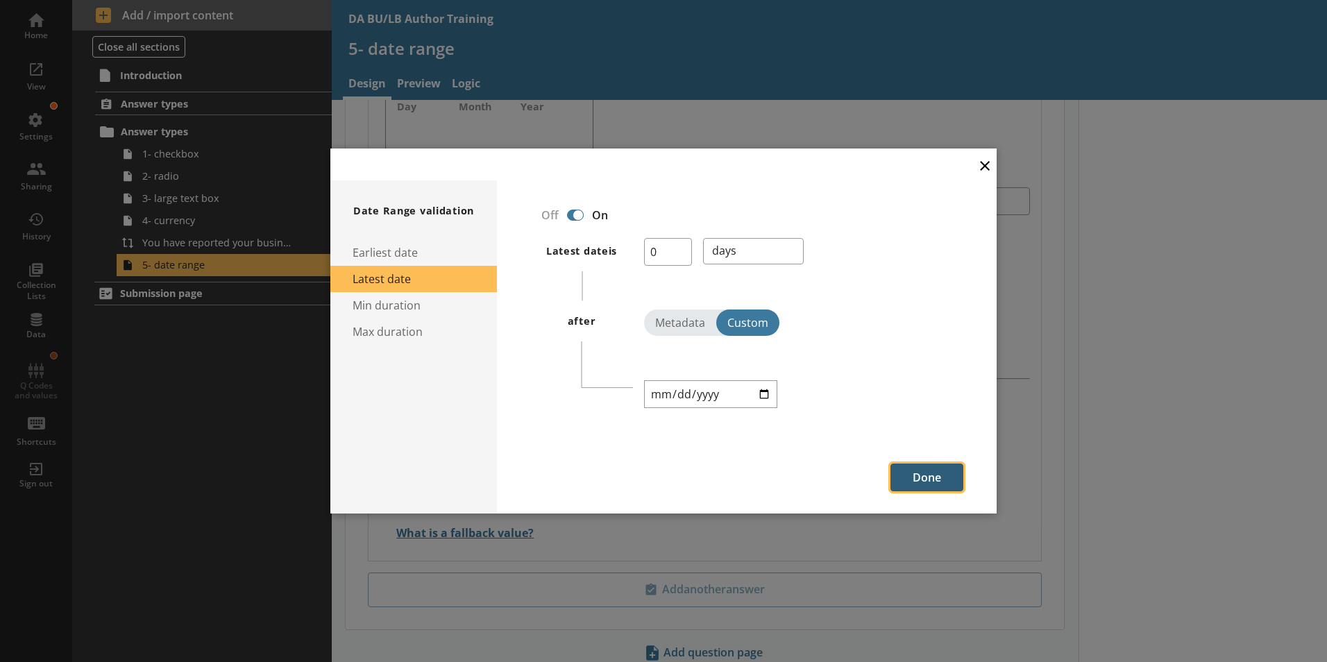
click at [914, 476] on button "Done" at bounding box center [927, 478] width 73 height 28
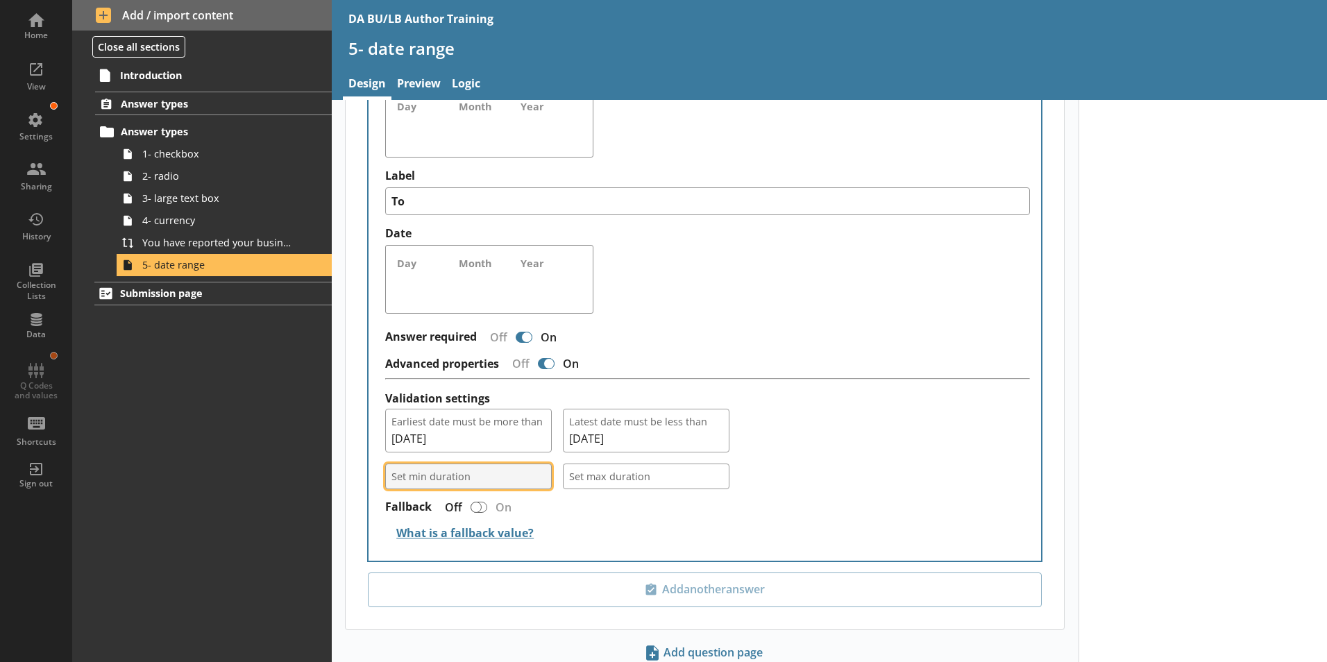
click at [537, 464] on button "Set min duration" at bounding box center [468, 477] width 167 height 26
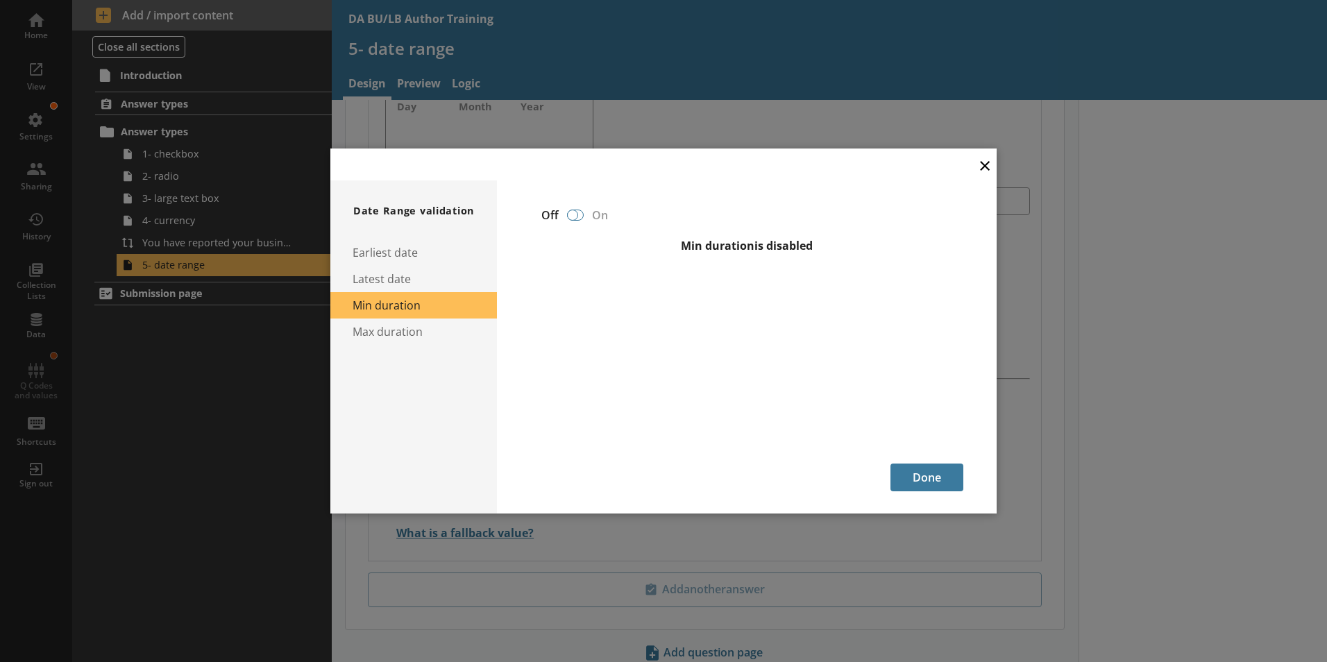
click at [573, 213] on div at bounding box center [572, 215] width 11 height 11
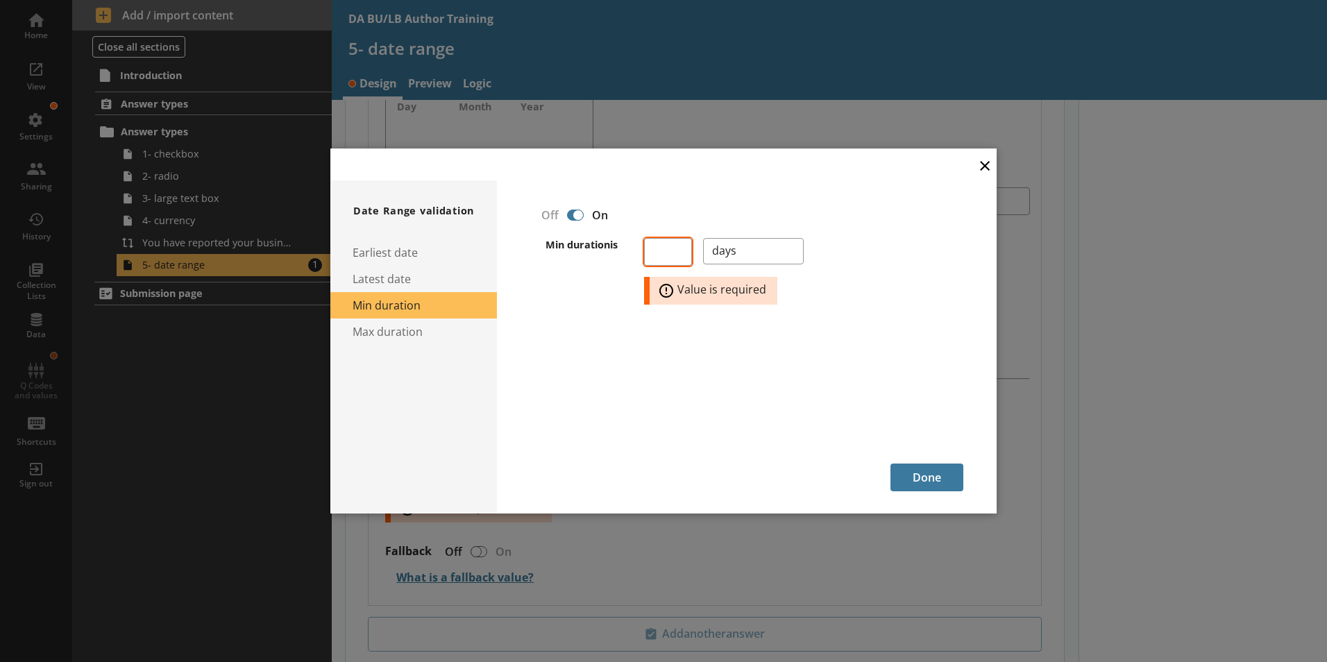
type textarea "x"
click at [791, 247] on select "days months years" at bounding box center [753, 251] width 101 height 26
select select "Months"
click at [703, 238] on select "days months years" at bounding box center [753, 251] width 101 height 26
type textarea "x"
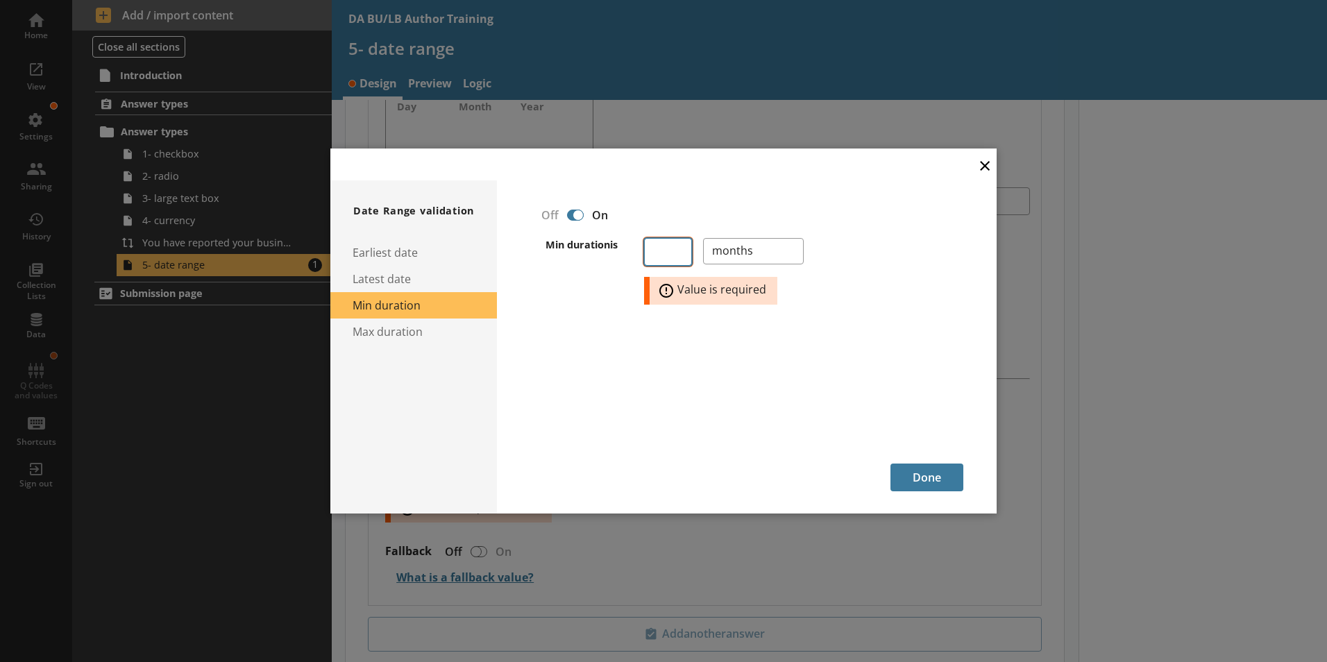
select select "Months"
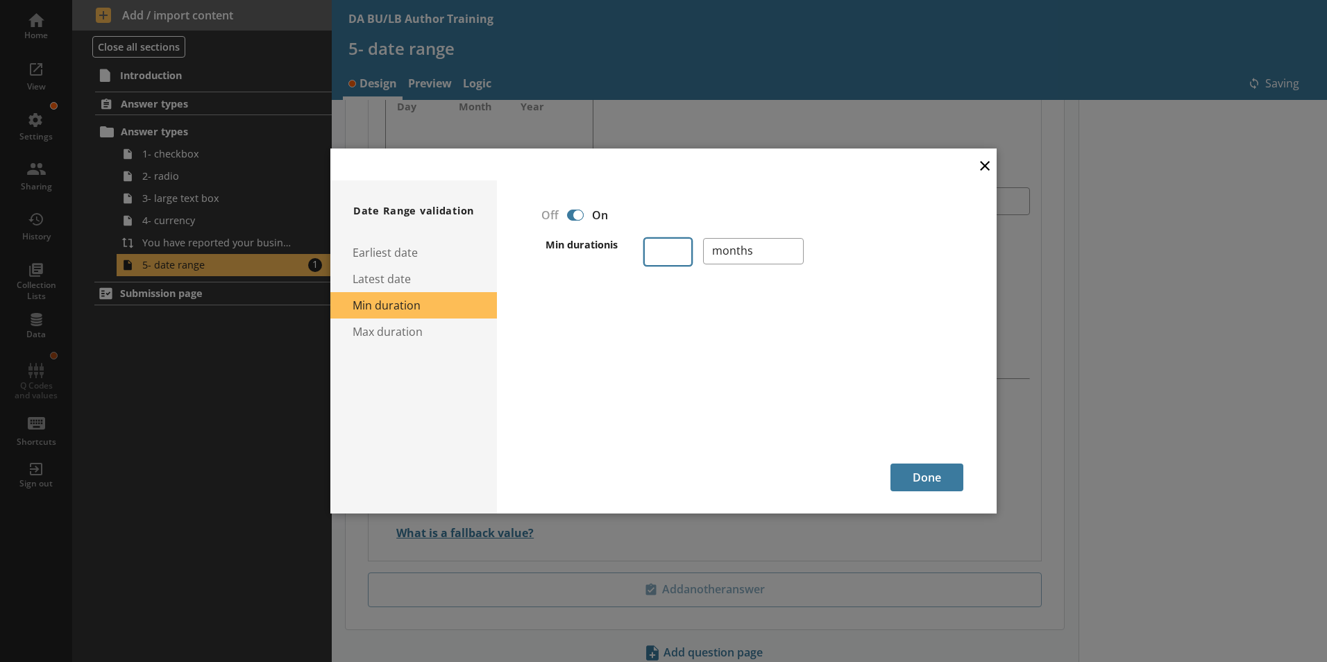
type textarea "x"
select select "Months"
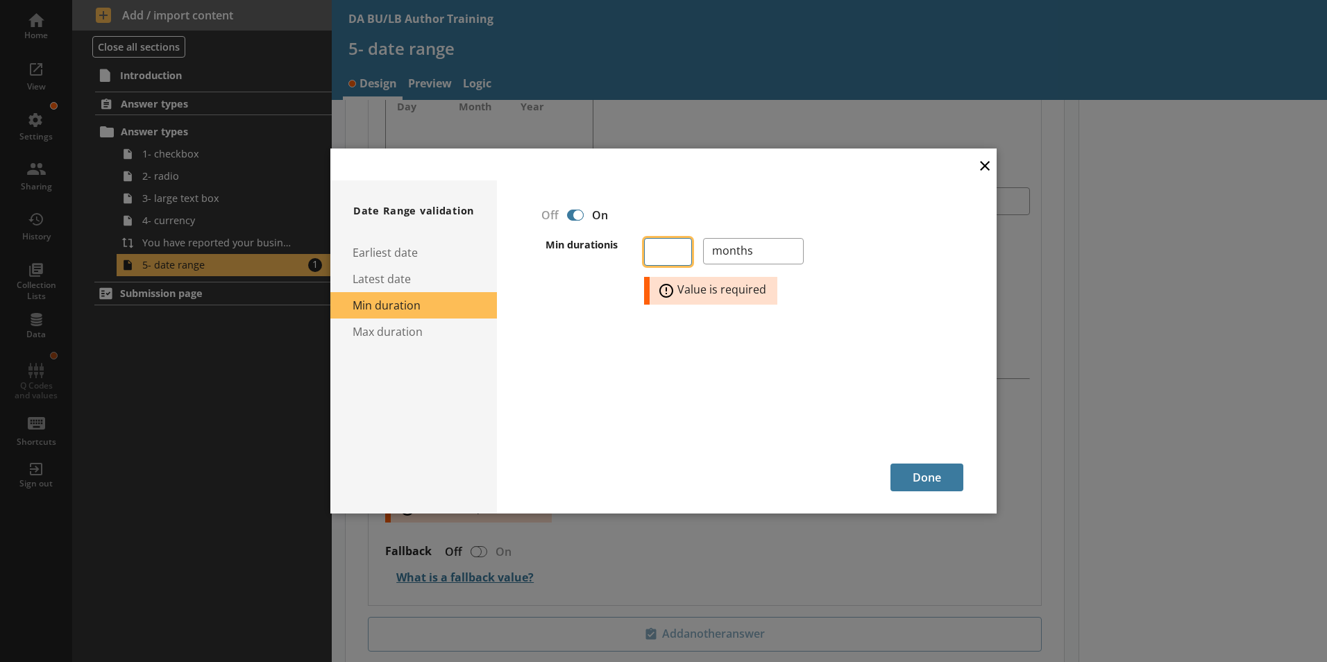
click at [673, 255] on input "number" at bounding box center [668, 252] width 48 height 28
type input "4"
type textarea "x"
select select "Months"
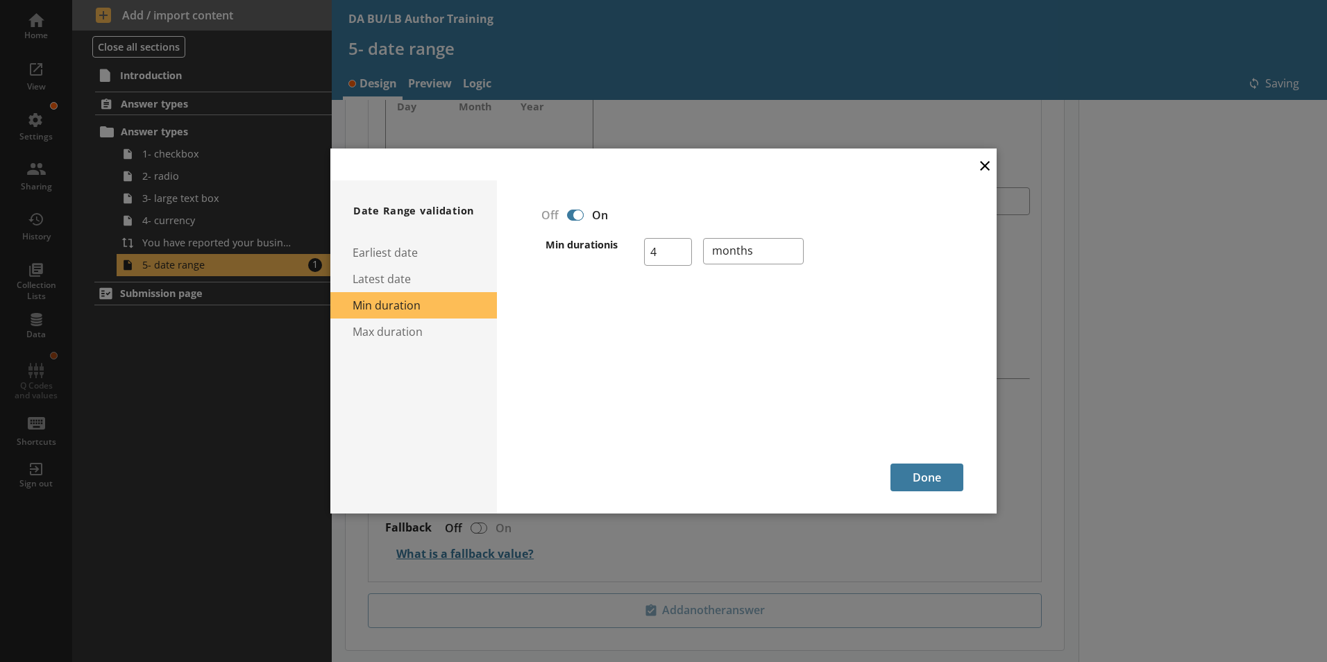
type textarea "x"
select select "Months"
click at [927, 474] on button "Done" at bounding box center [927, 478] width 73 height 28
select select "Months"
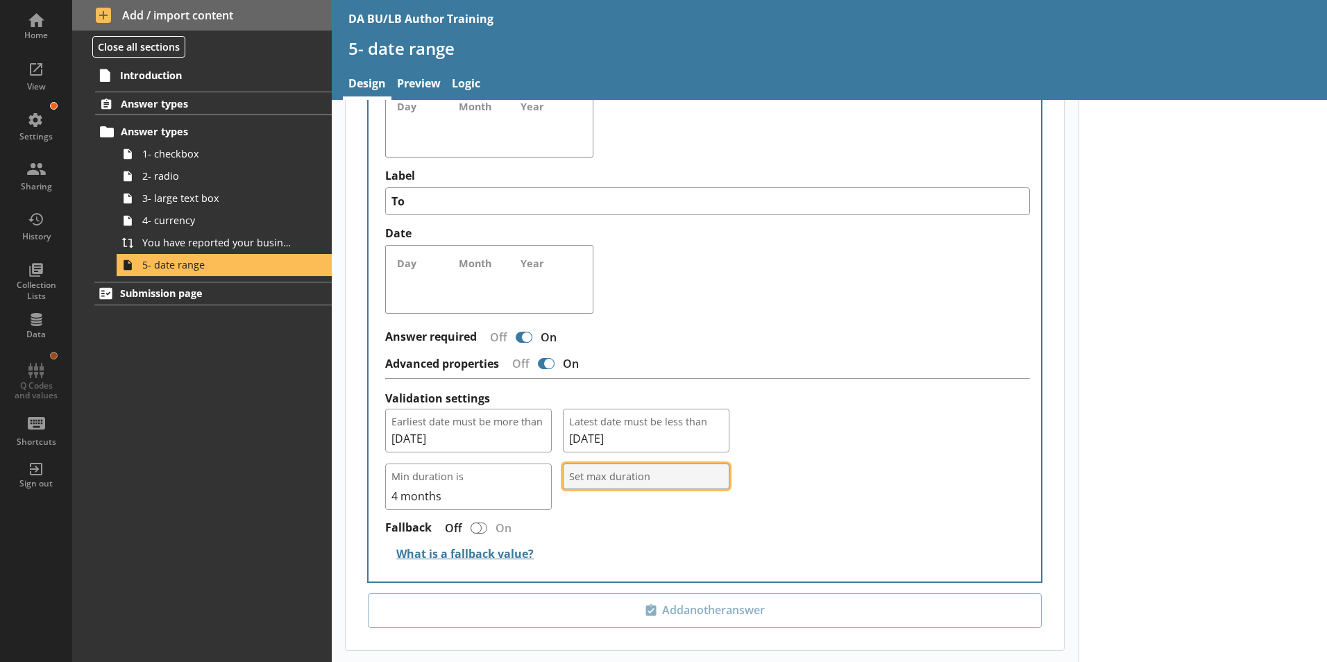
click at [717, 464] on button "Set max duration" at bounding box center [646, 477] width 167 height 26
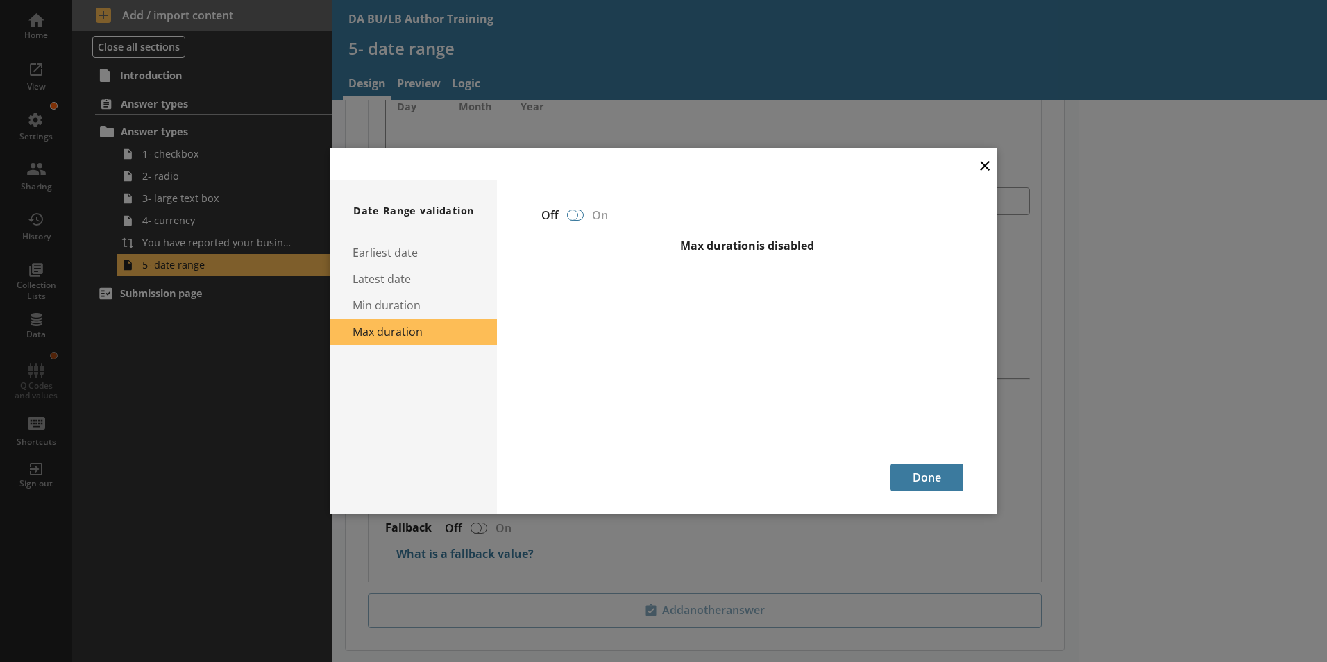
click at [575, 218] on div at bounding box center [572, 215] width 11 height 11
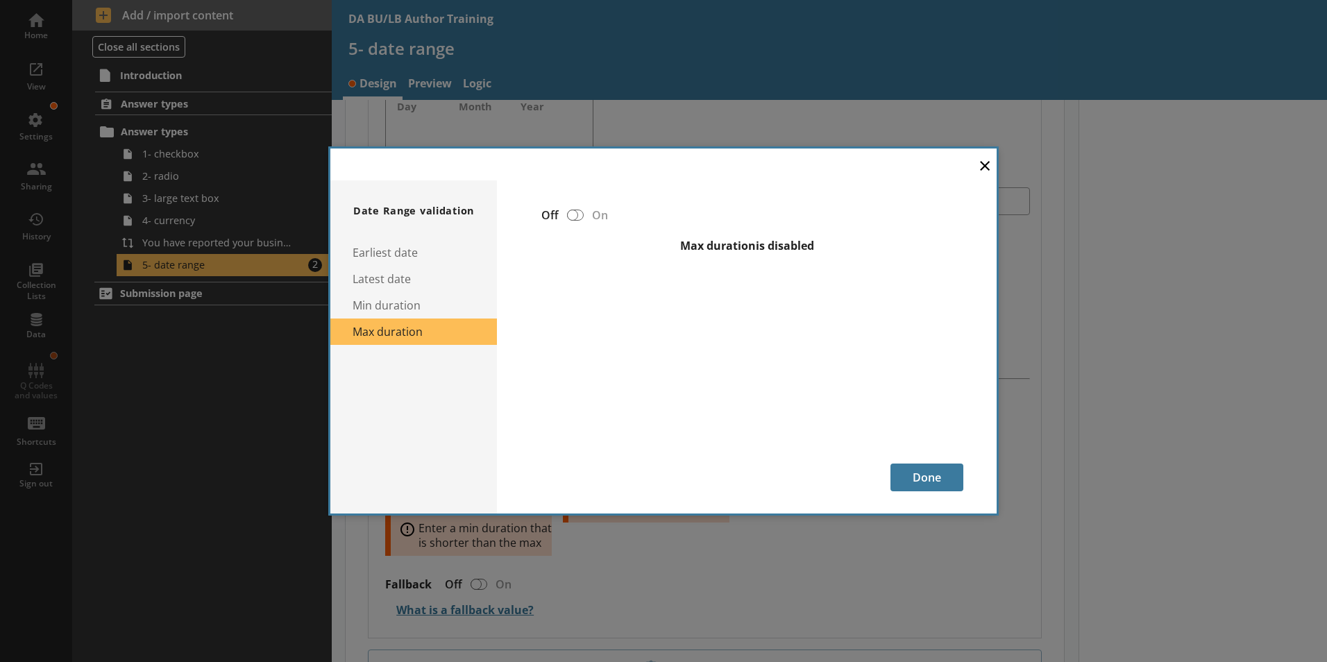
type textarea "x"
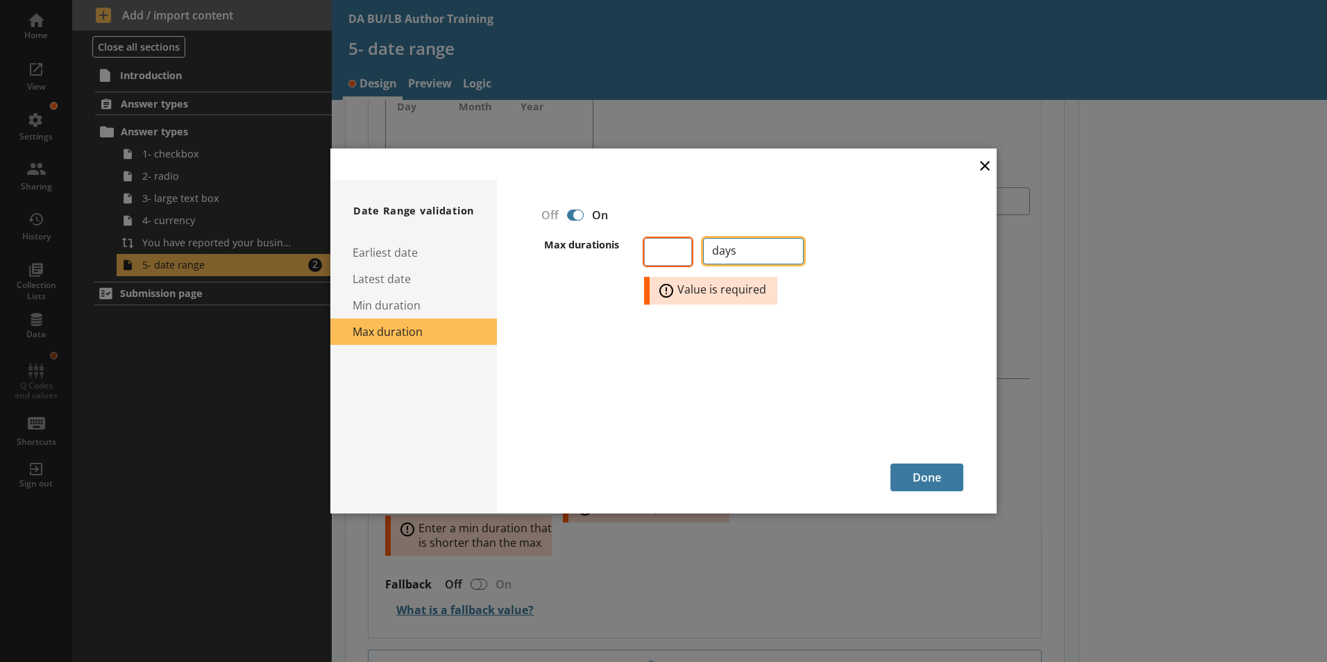
click at [791, 255] on select "days months years" at bounding box center [753, 251] width 101 height 26
select select "Months"
click at [703, 238] on select "days months years" at bounding box center [753, 251] width 101 height 26
type textarea "x"
select select "Months"
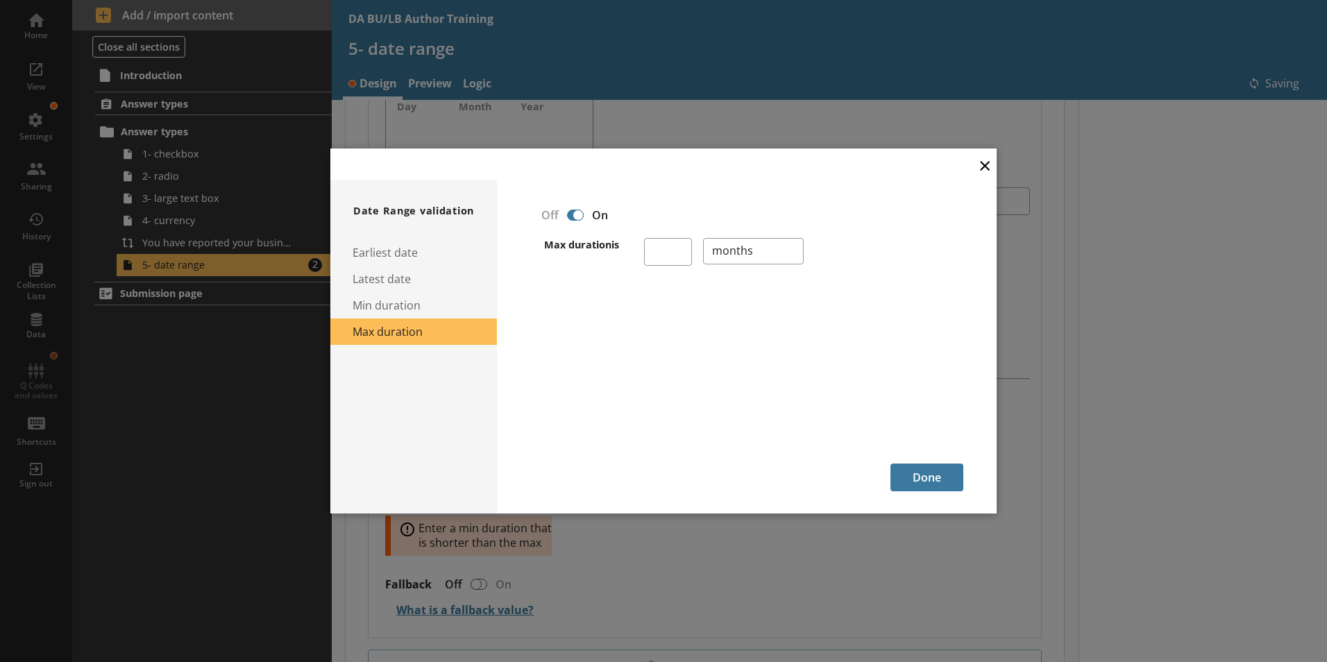
type textarea "x"
select select "Months"
click at [666, 252] on input "number" at bounding box center [668, 252] width 48 height 28
type input "9"
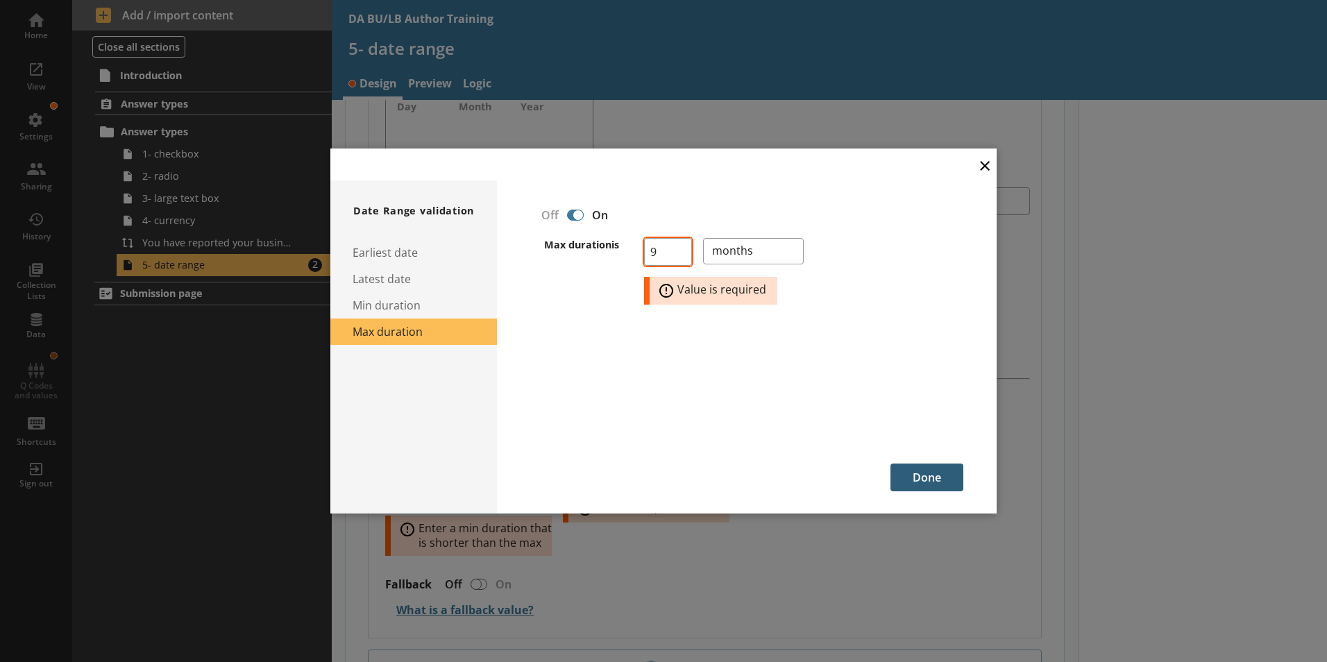
type textarea "x"
select select "Months"
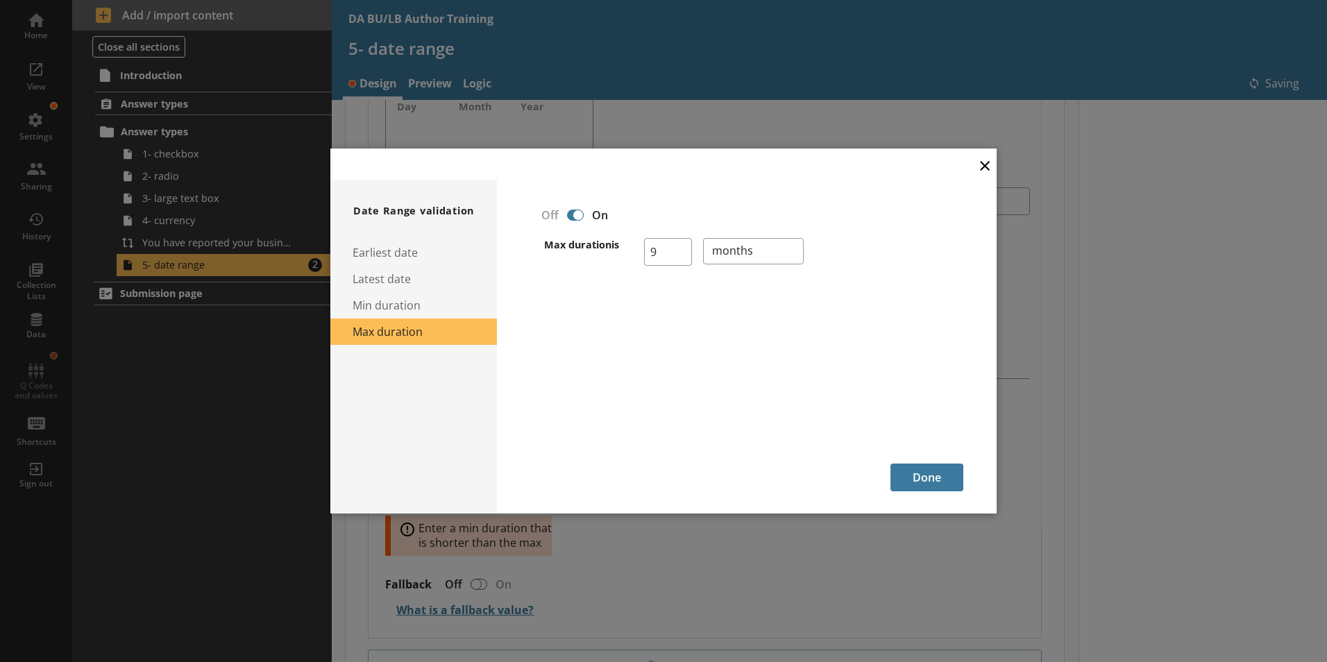
type textarea "x"
select select "Months"
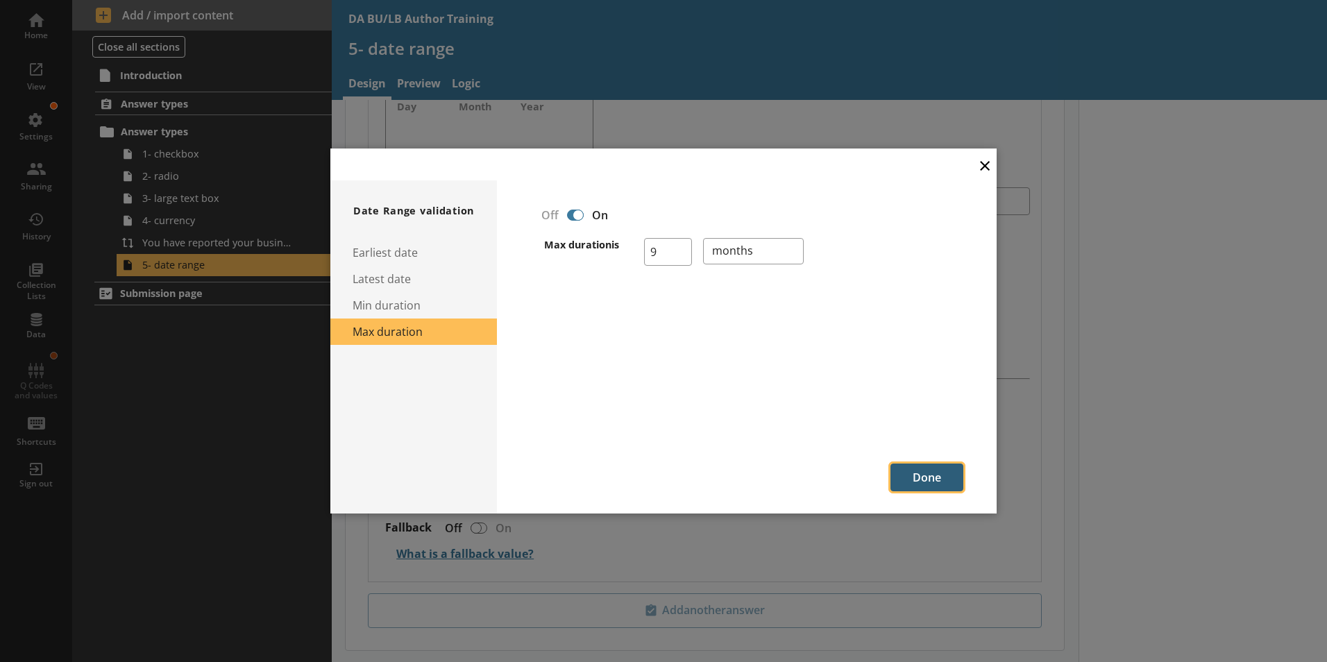
click at [916, 484] on button "Done" at bounding box center [927, 478] width 73 height 28
select select "Months"
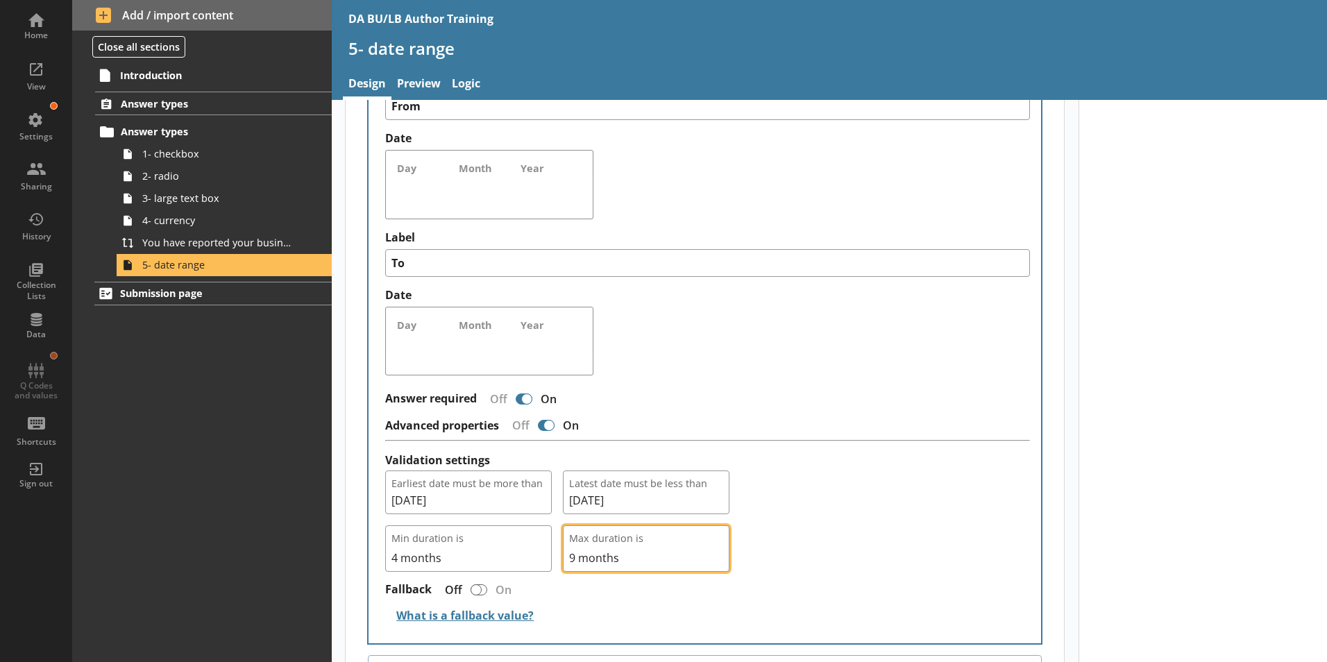
scroll to position [586, 0]
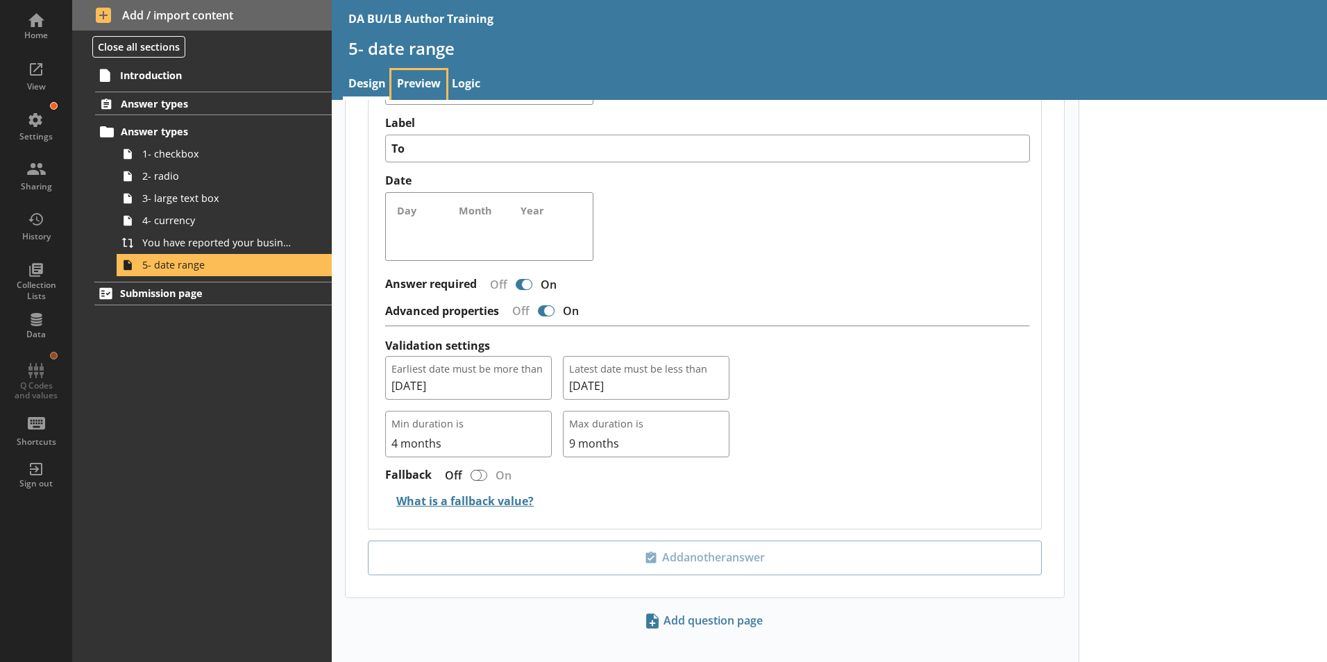
click at [412, 83] on link "Preview" at bounding box center [419, 85] width 55 height 30
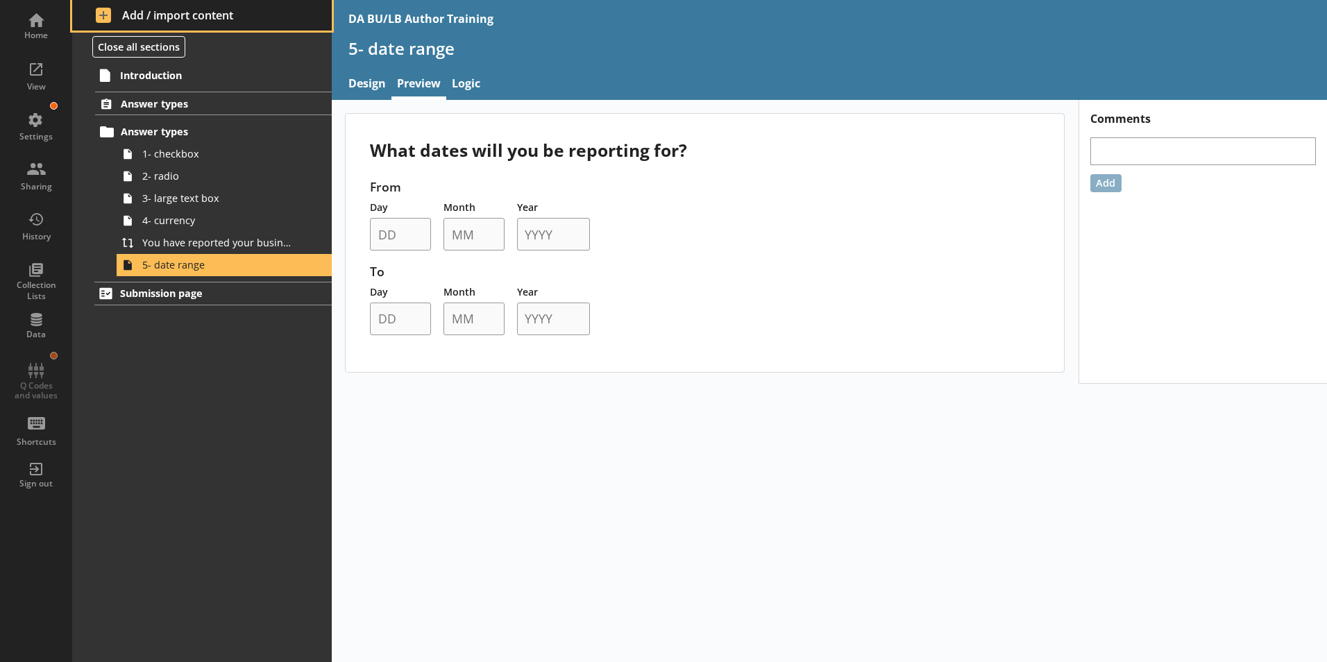
click at [129, 15] on span "Add / import content" at bounding box center [202, 15] width 213 height 15
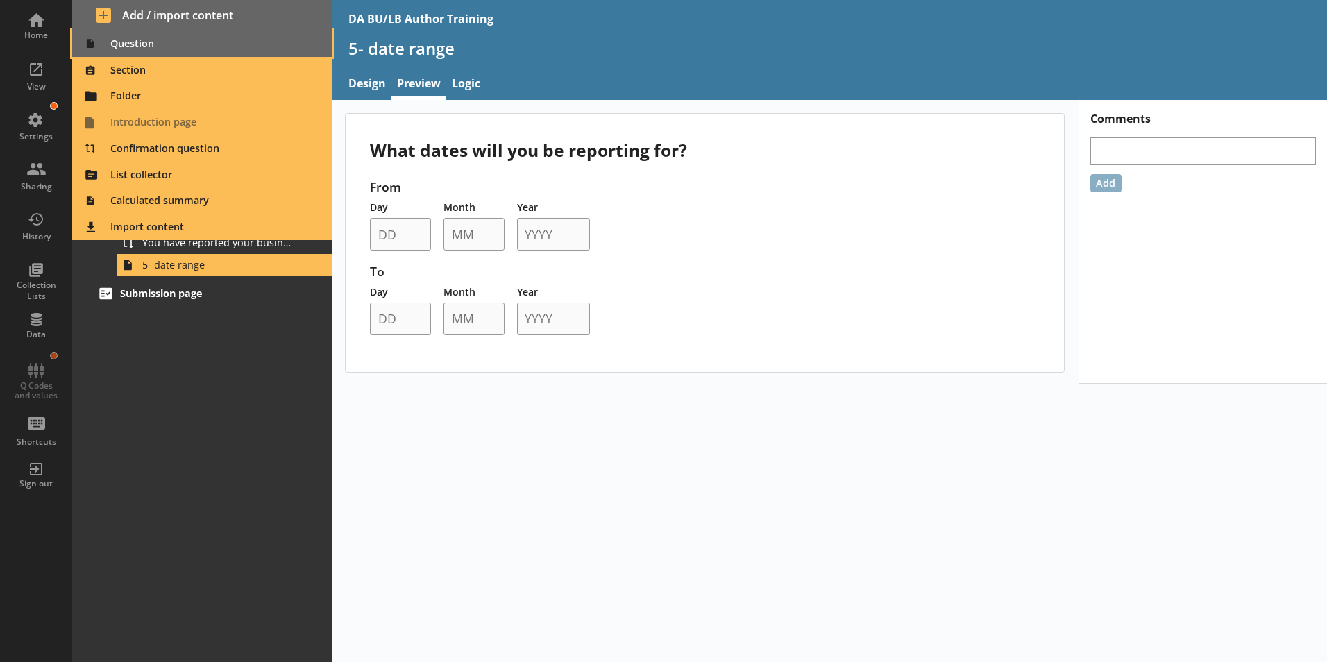
click at [121, 46] on span "Question" at bounding box center [203, 44] width 244 height 22
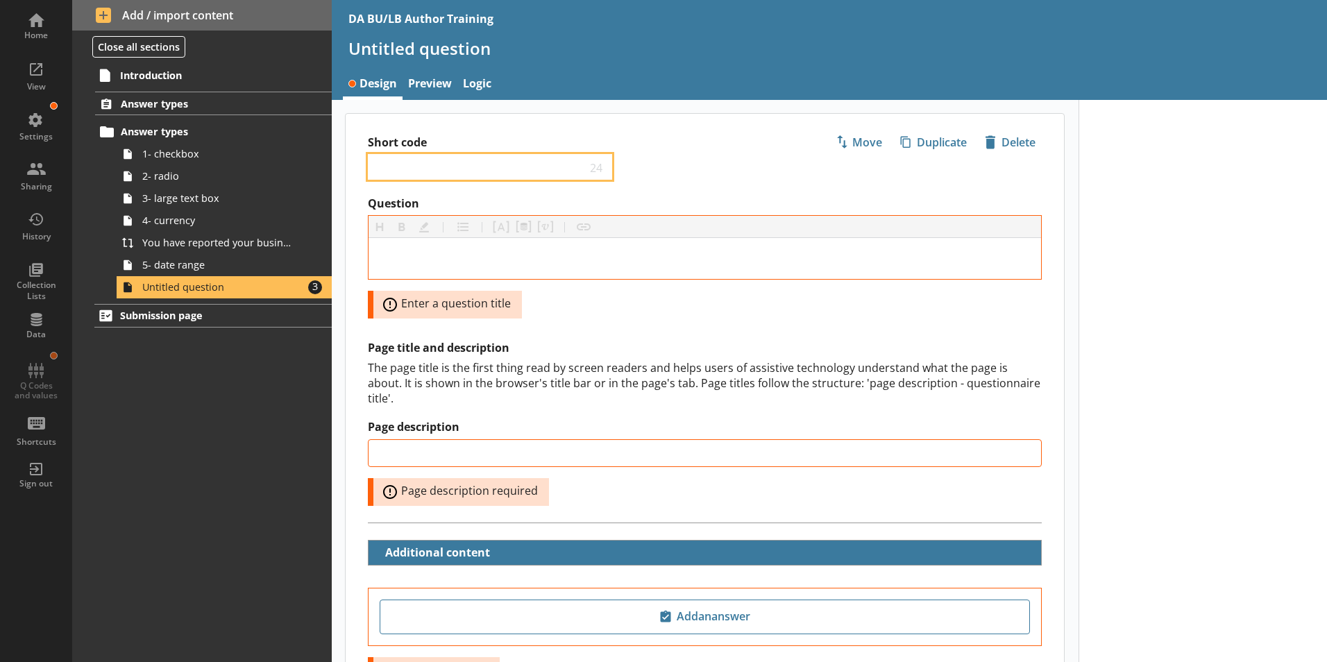
click at [391, 165] on input "Short code" at bounding box center [480, 166] width 212 height 13
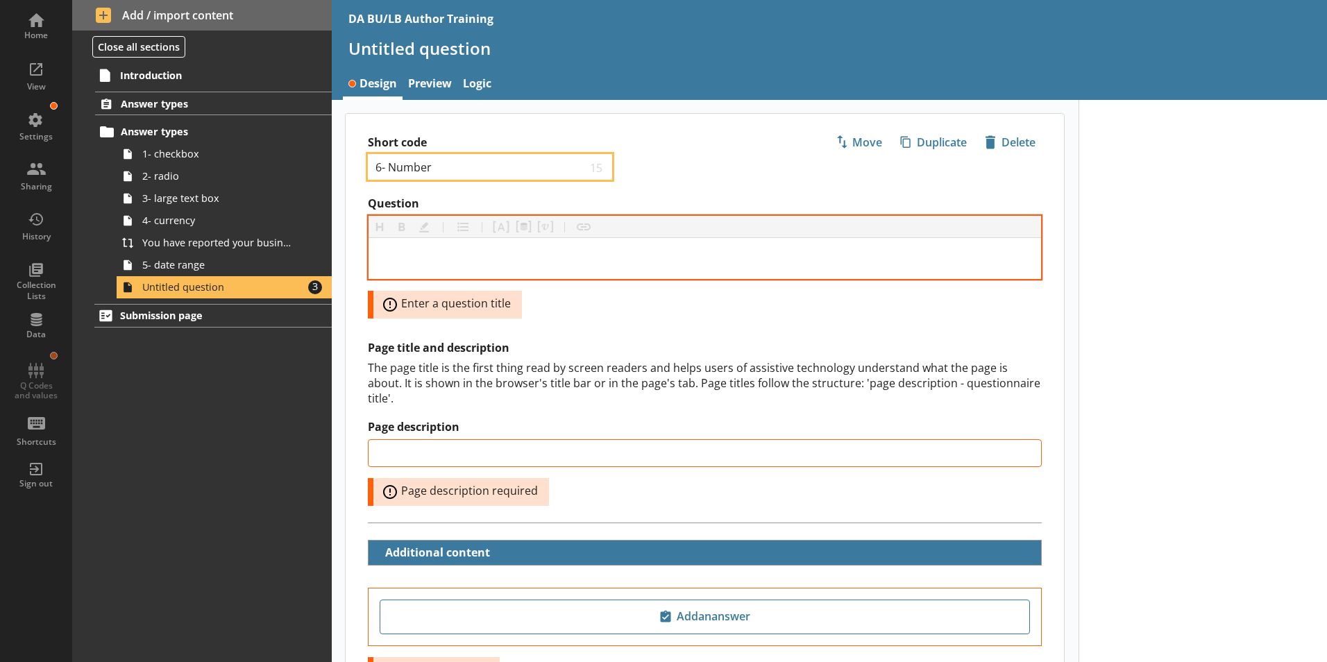
type input "6- Number"
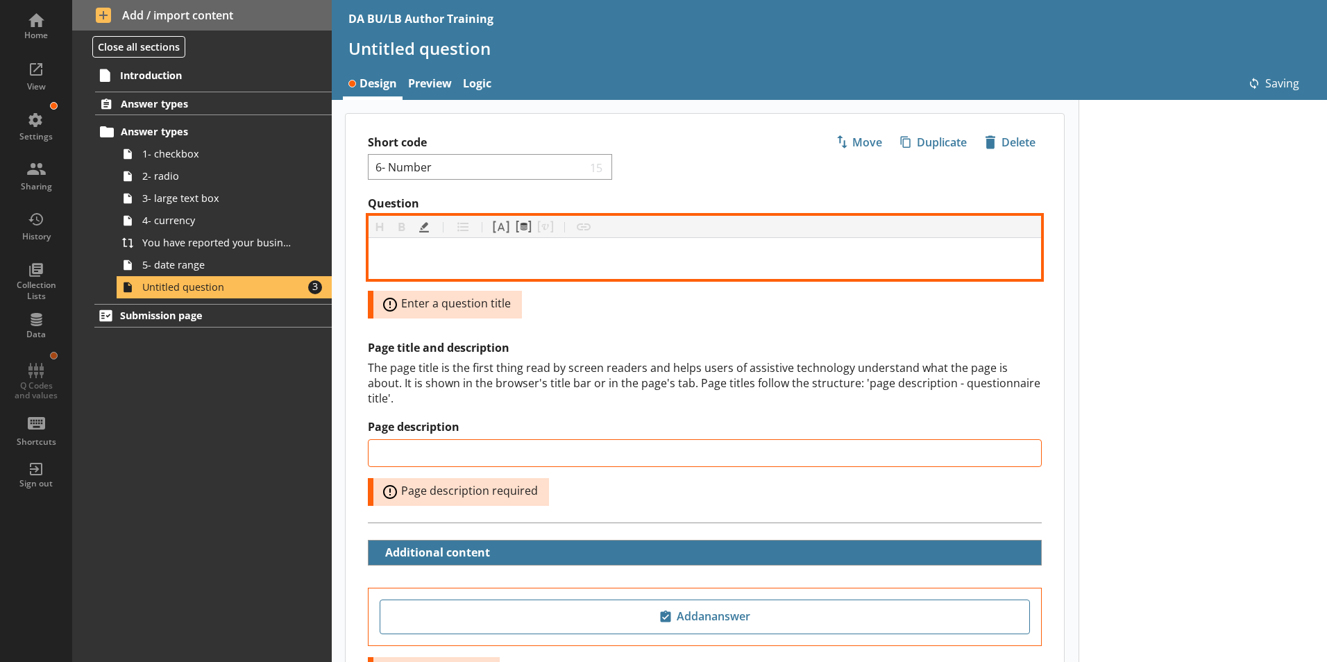
click at [387, 255] on div "Question" at bounding box center [705, 258] width 650 height 19
type input "6- Number"
click at [523, 228] on button "Pipe metadata" at bounding box center [523, 227] width 22 height 22
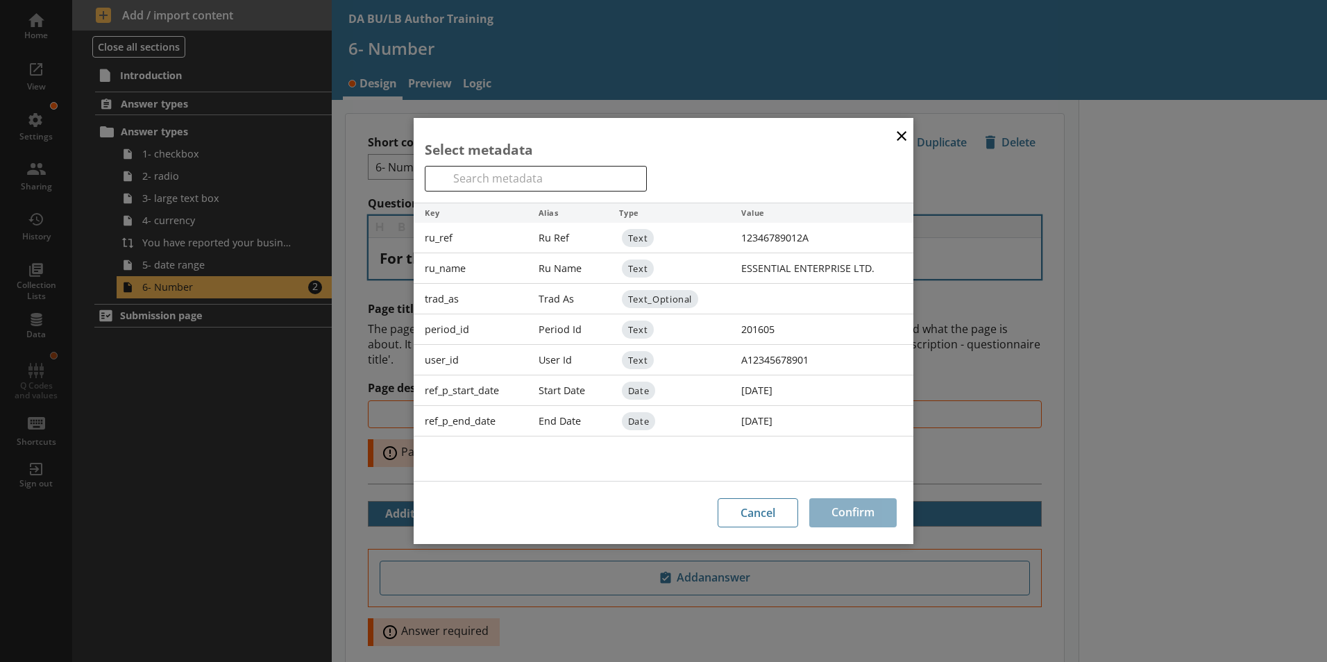
click at [488, 389] on div "ref_p_start_date" at bounding box center [471, 391] width 114 height 31
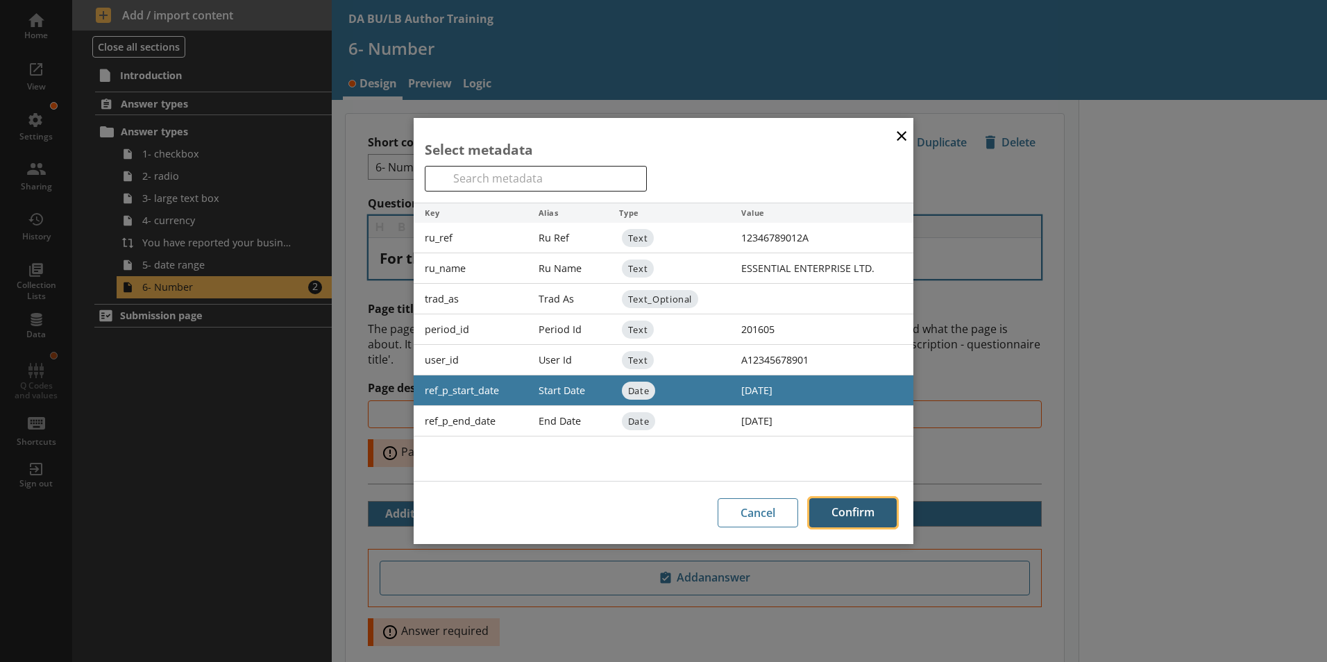
click at [855, 513] on button "Confirm" at bounding box center [852, 512] width 87 height 29
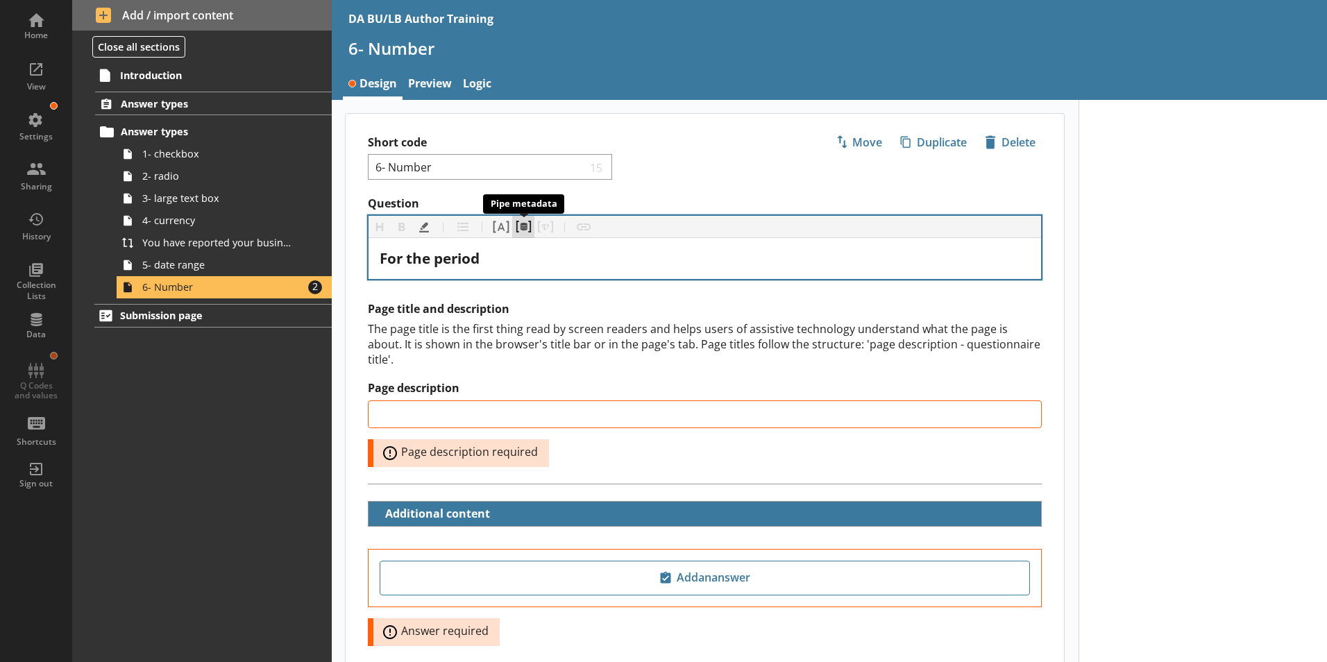
click at [522, 230] on button "Pipe metadata" at bounding box center [523, 227] width 22 height 22
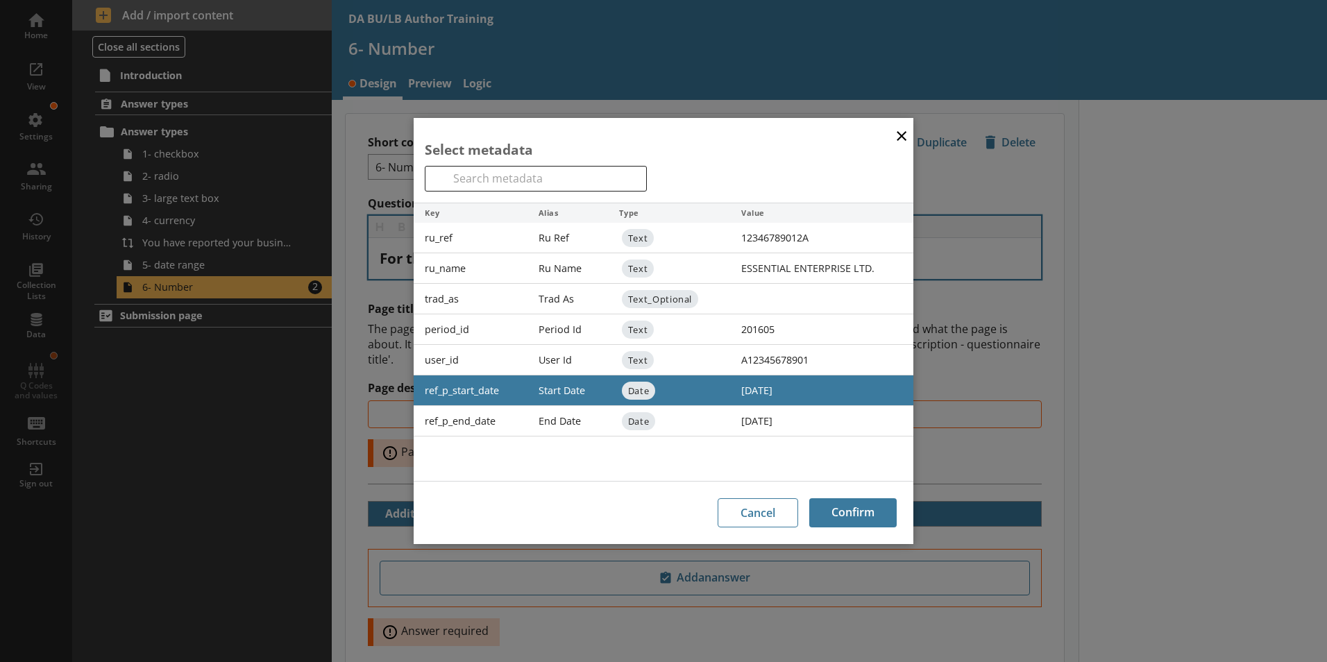
click at [896, 139] on button "×" at bounding box center [901, 134] width 21 height 31
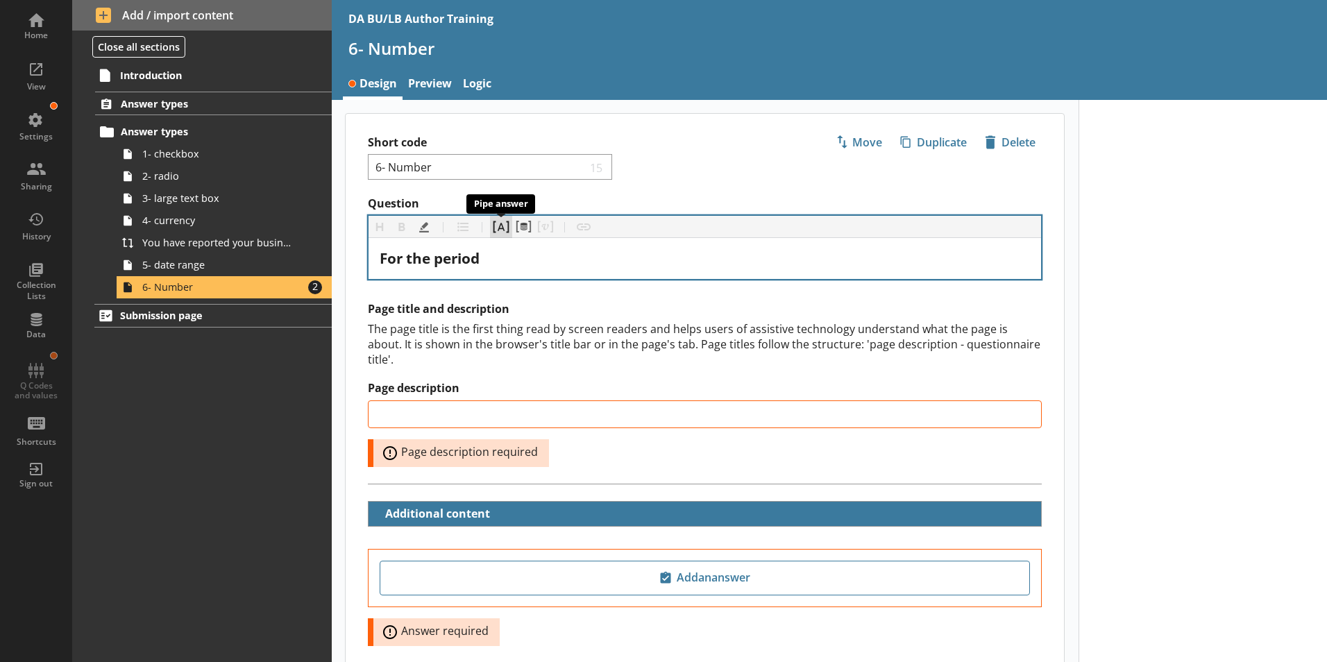
click at [501, 229] on button "Pipe answer" at bounding box center [501, 227] width 22 height 22
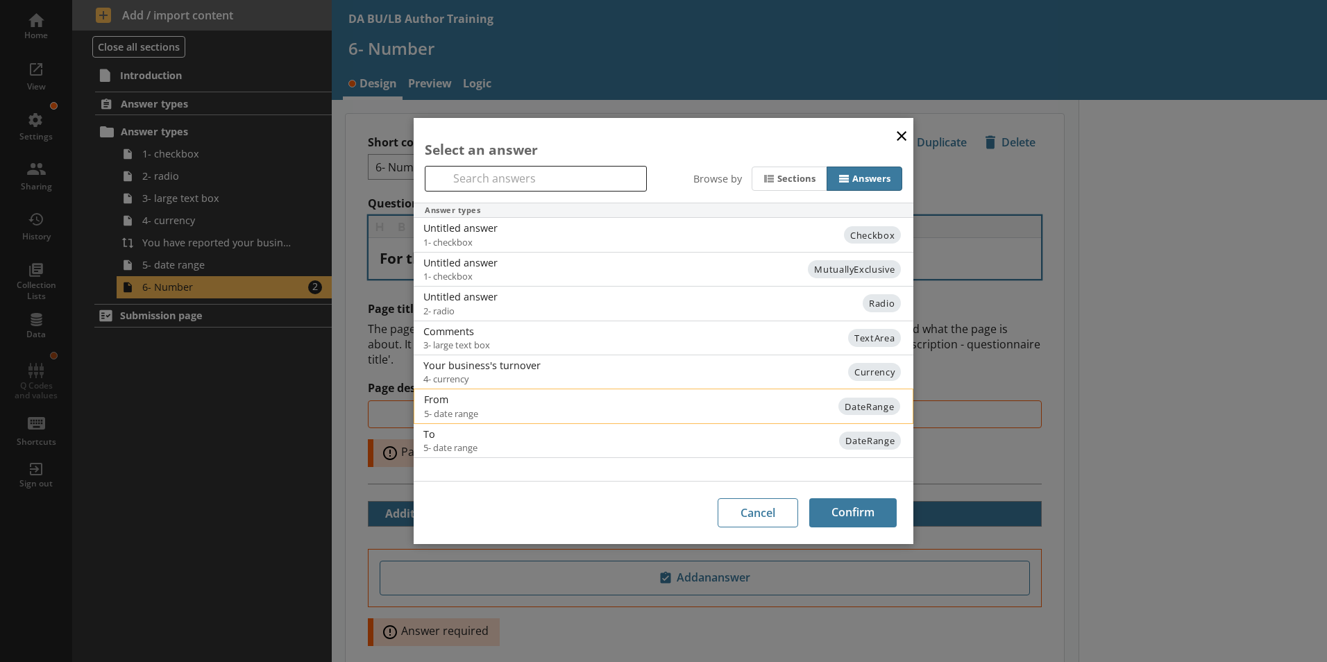
click at [436, 407] on span "5- date range" at bounding box center [550, 413] width 252 height 12
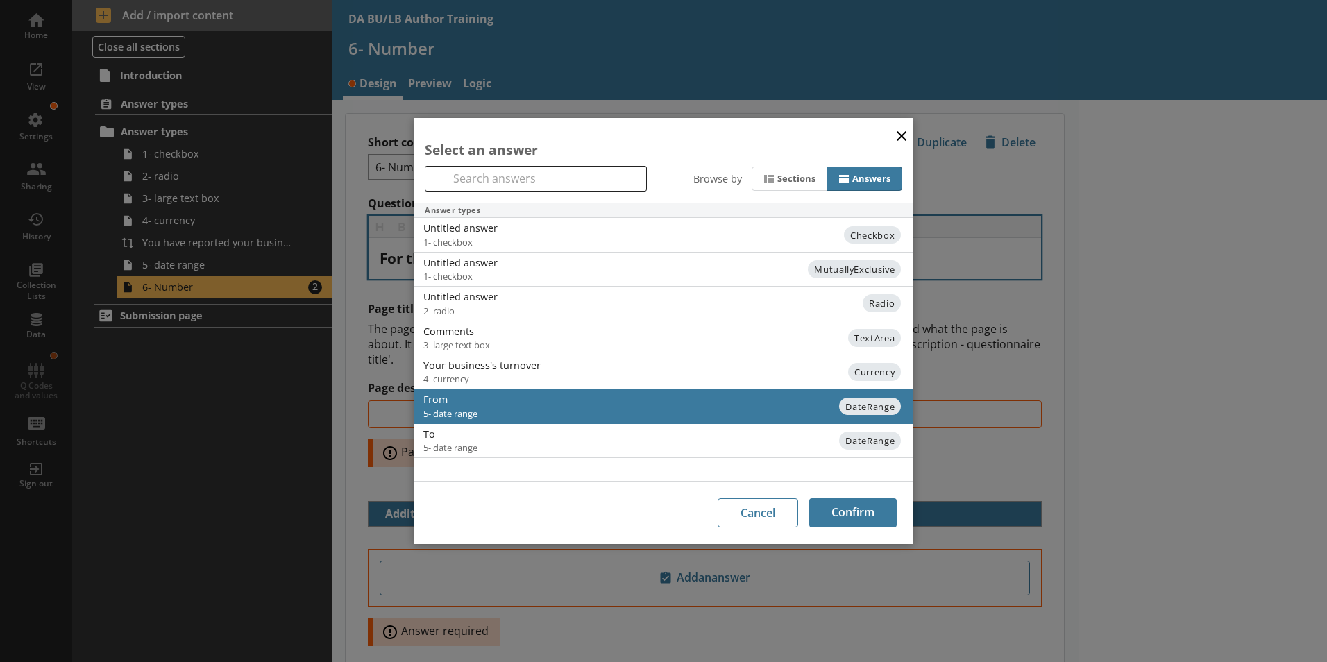
click at [901, 137] on button "×" at bounding box center [901, 134] width 21 height 31
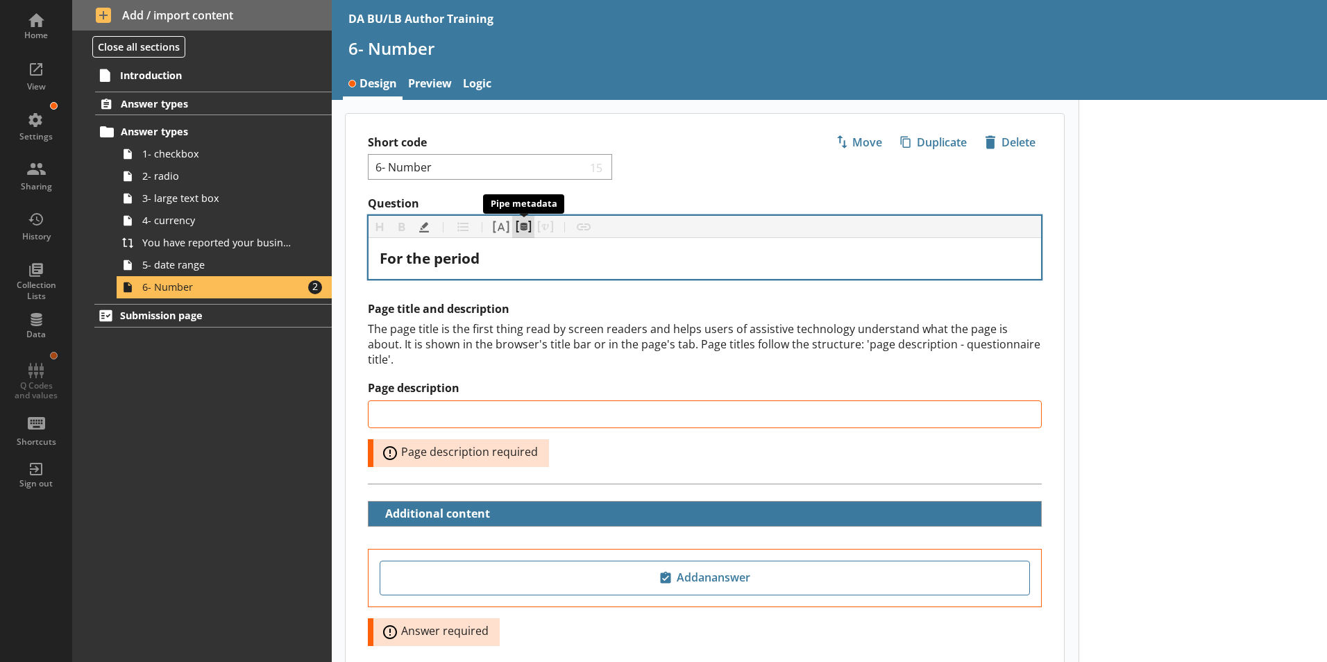
click at [524, 228] on button "Pipe metadata" at bounding box center [523, 227] width 22 height 22
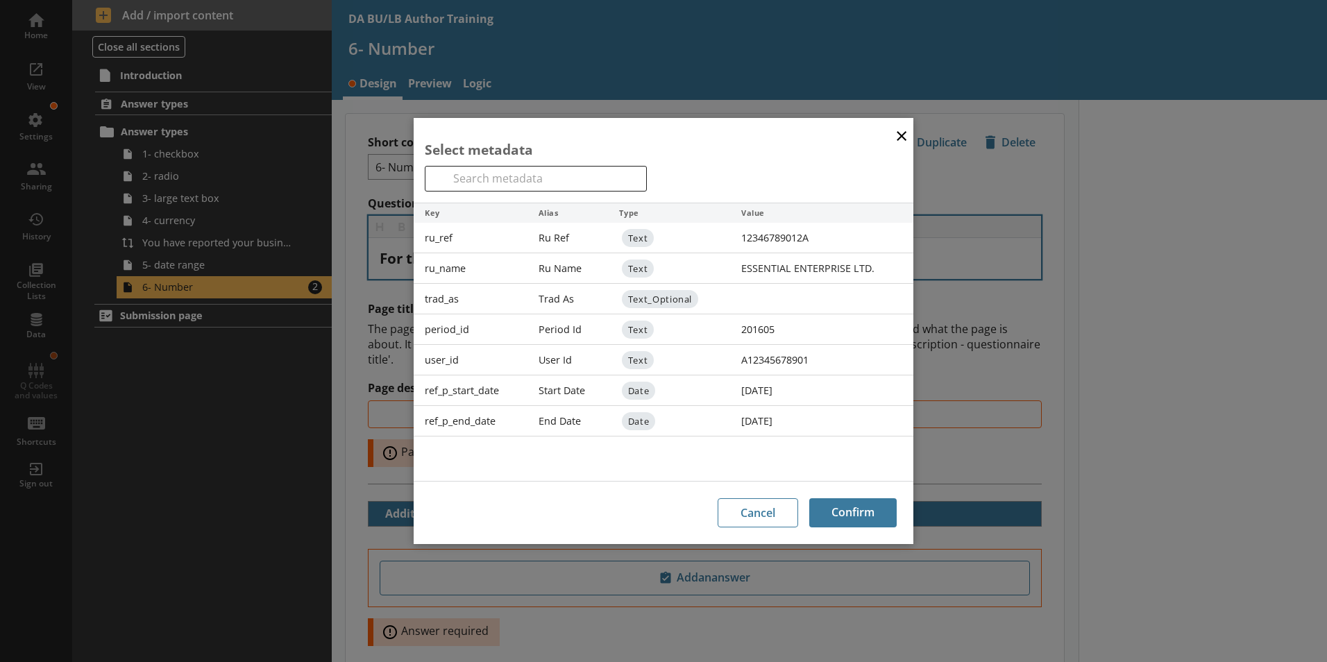
click at [902, 140] on button "×" at bounding box center [901, 134] width 21 height 31
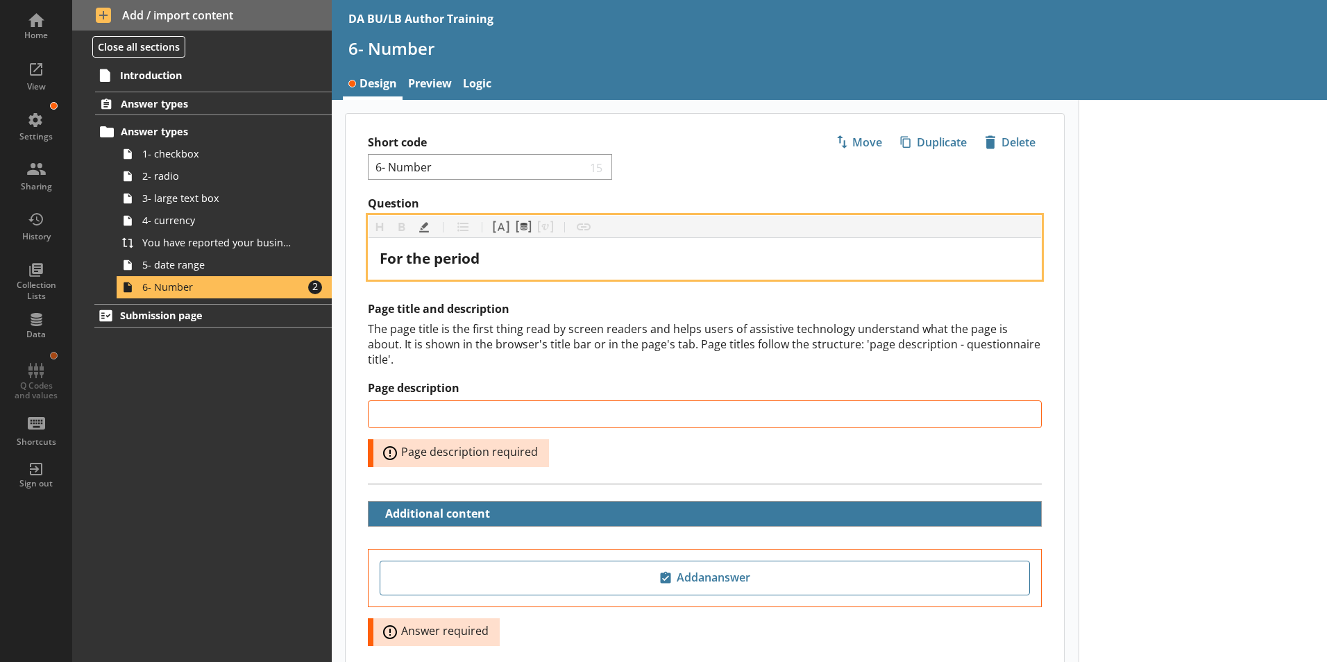
click at [489, 263] on div "For the period" at bounding box center [705, 258] width 650 height 19
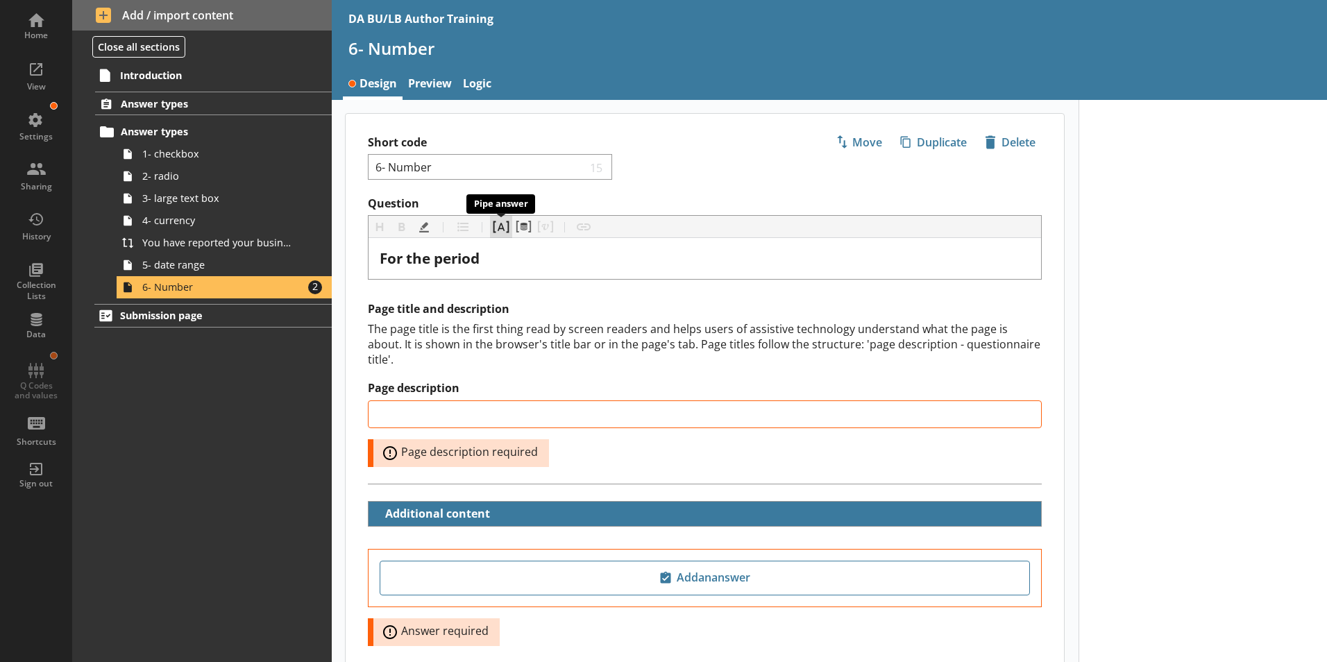
click at [501, 234] on button "Pipe answer" at bounding box center [501, 227] width 22 height 22
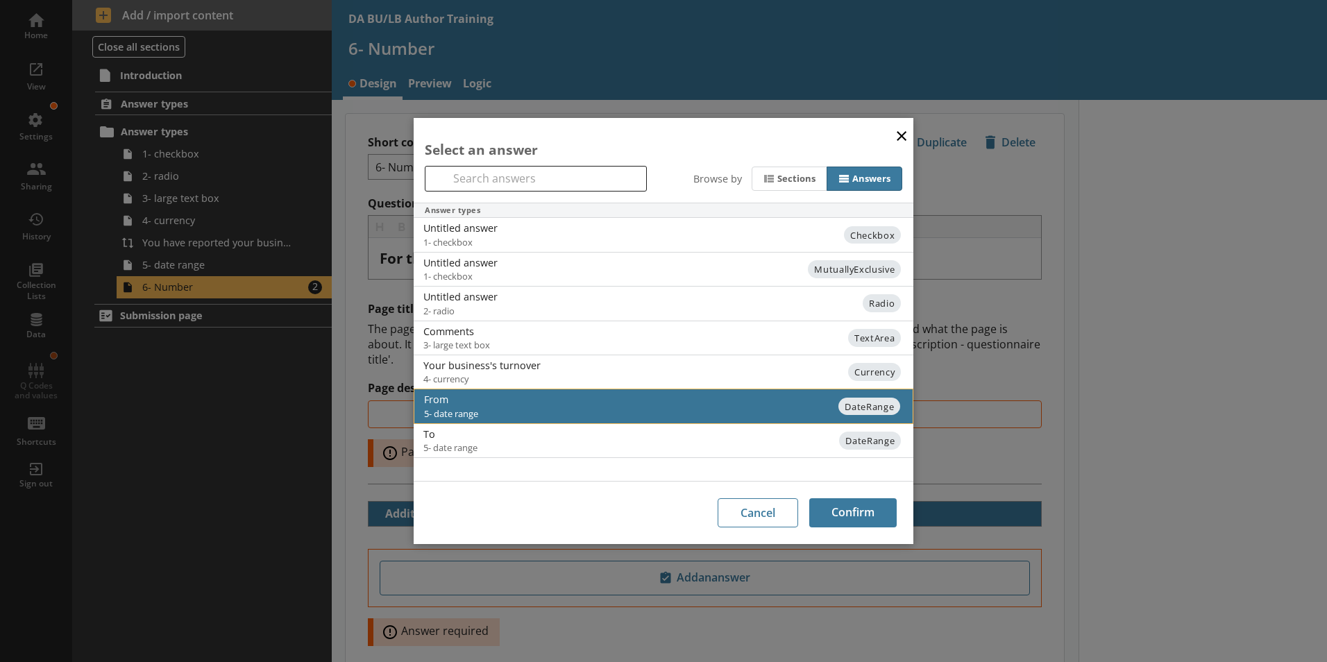
click at [446, 407] on span "5- date range" at bounding box center [550, 413] width 252 height 12
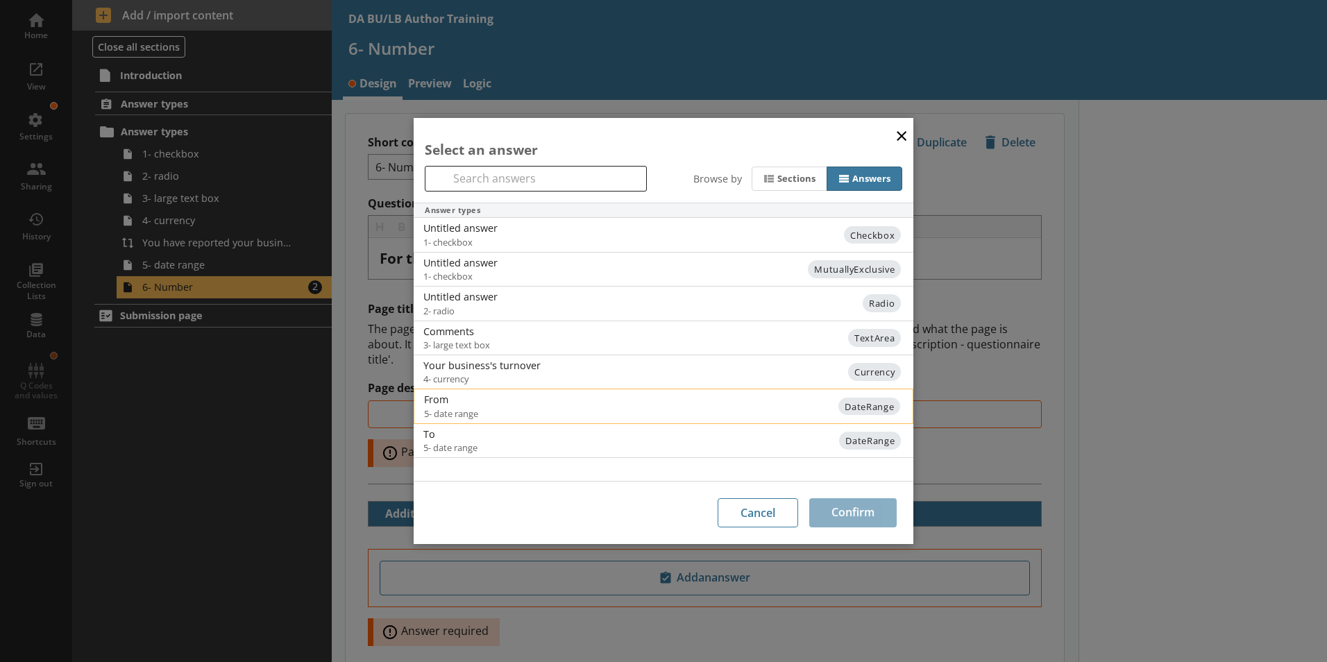
click at [506, 407] on span "5- date range" at bounding box center [550, 413] width 252 height 12
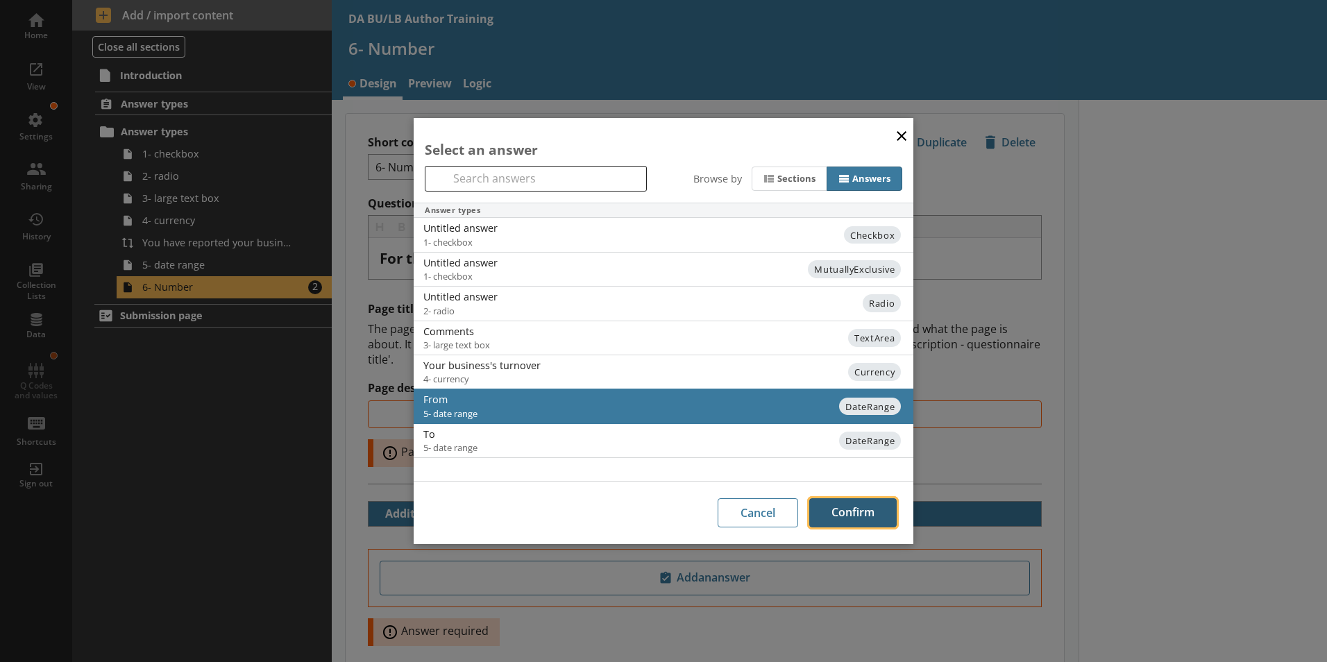
click at [866, 519] on button "Confirm" at bounding box center [852, 512] width 87 height 29
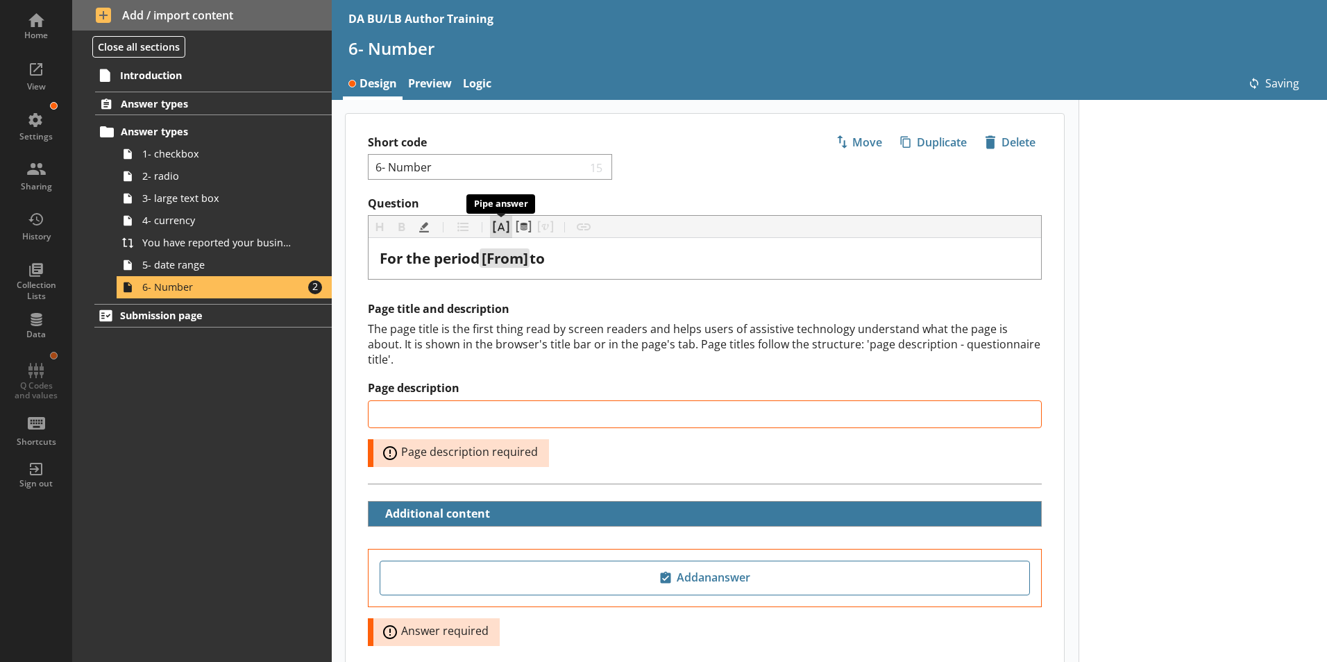
click at [501, 228] on button "Pipe answer" at bounding box center [501, 227] width 22 height 22
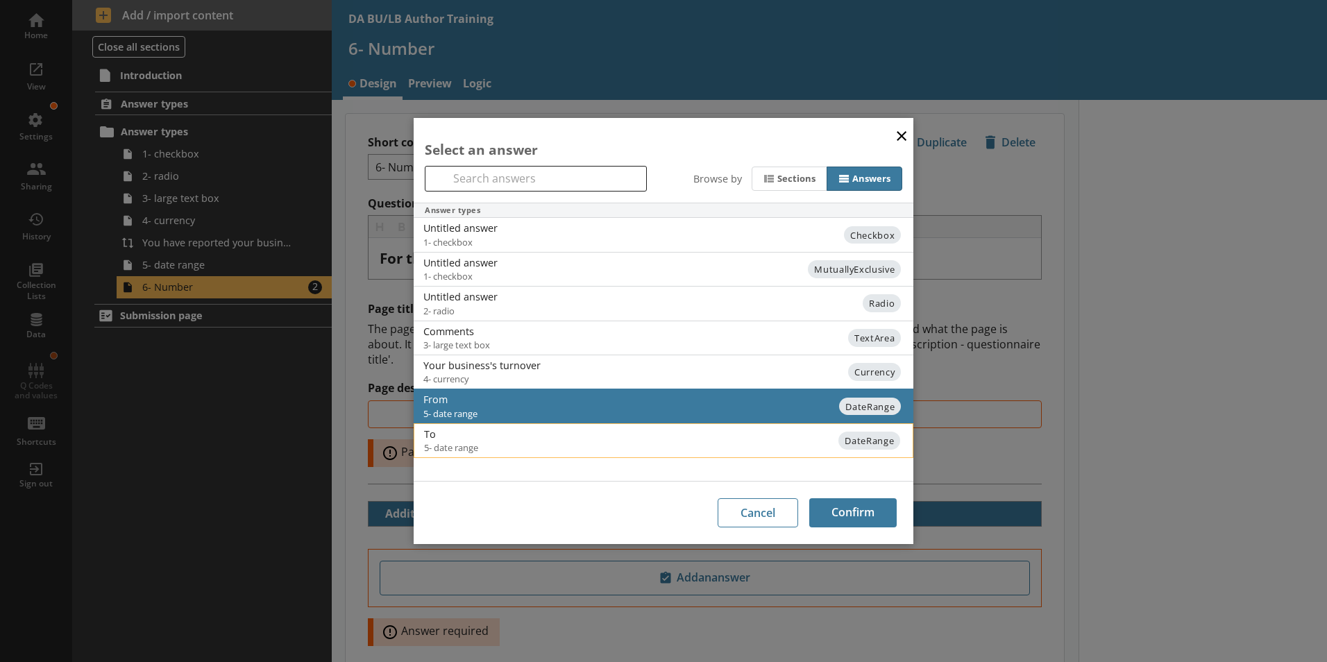
click at [441, 446] on span "5- date range" at bounding box center [550, 448] width 252 height 12
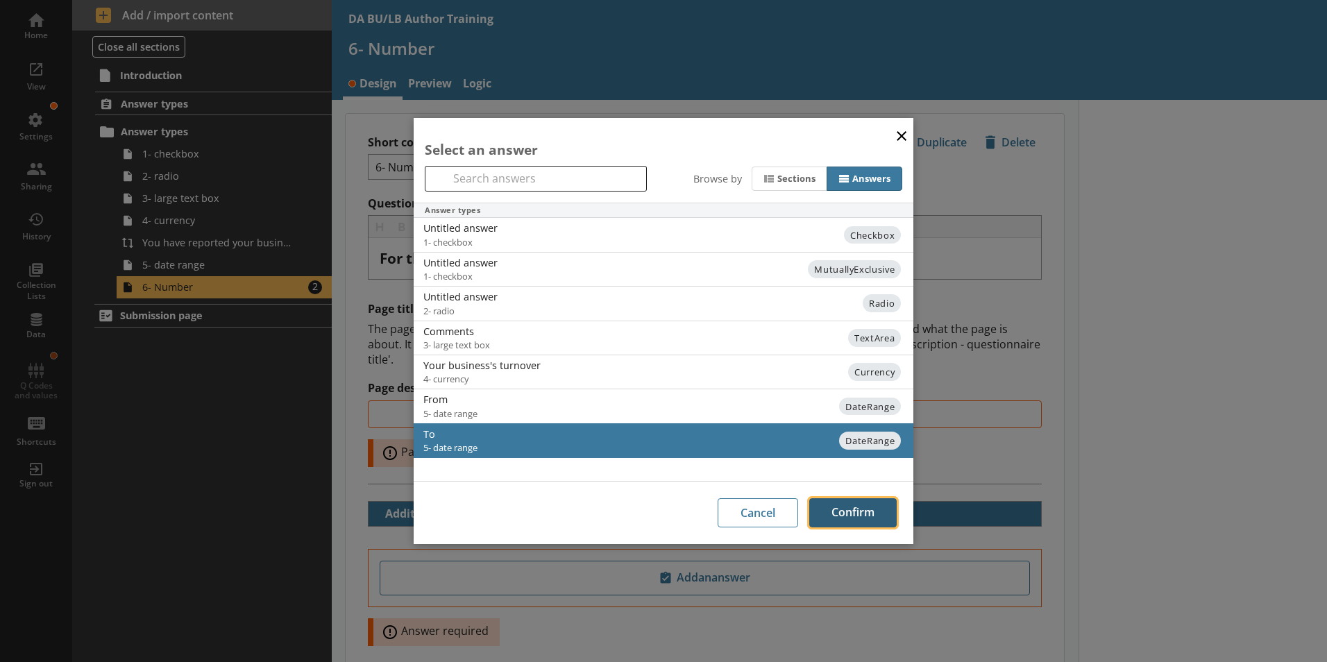
click at [868, 507] on button "Confirm" at bounding box center [852, 512] width 87 height 29
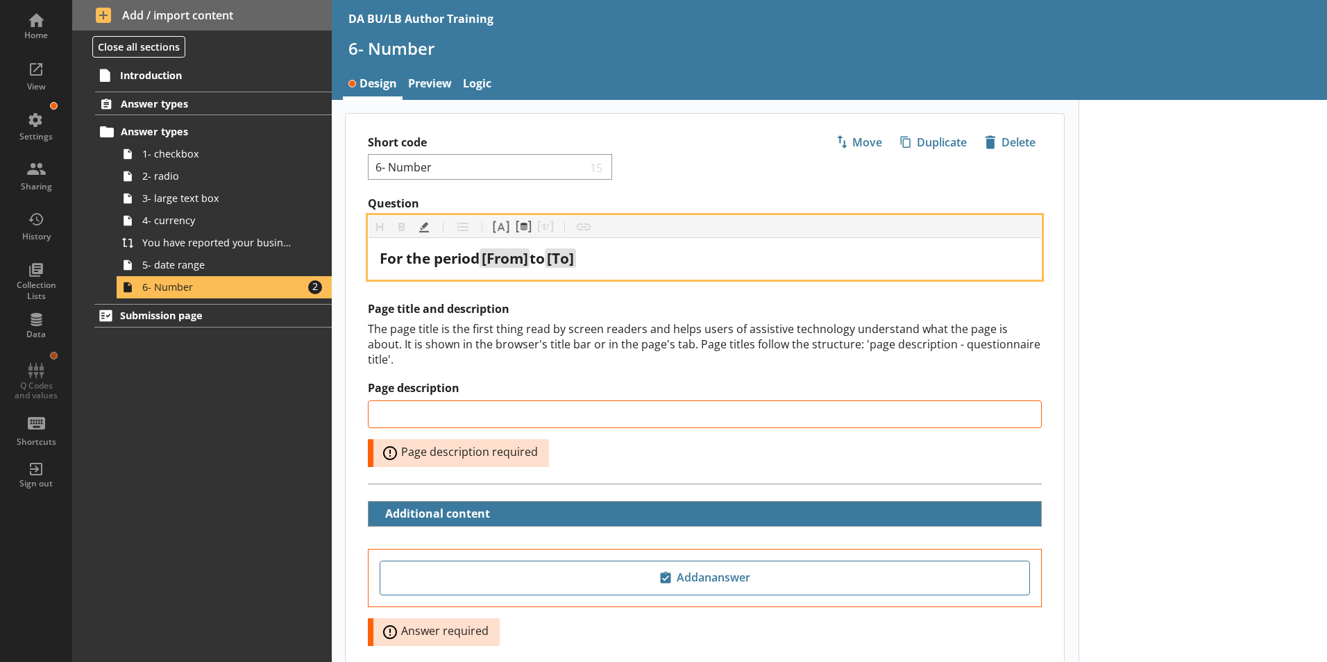
click at [590, 260] on div "For the period [From] to [To]" at bounding box center [705, 258] width 650 height 19
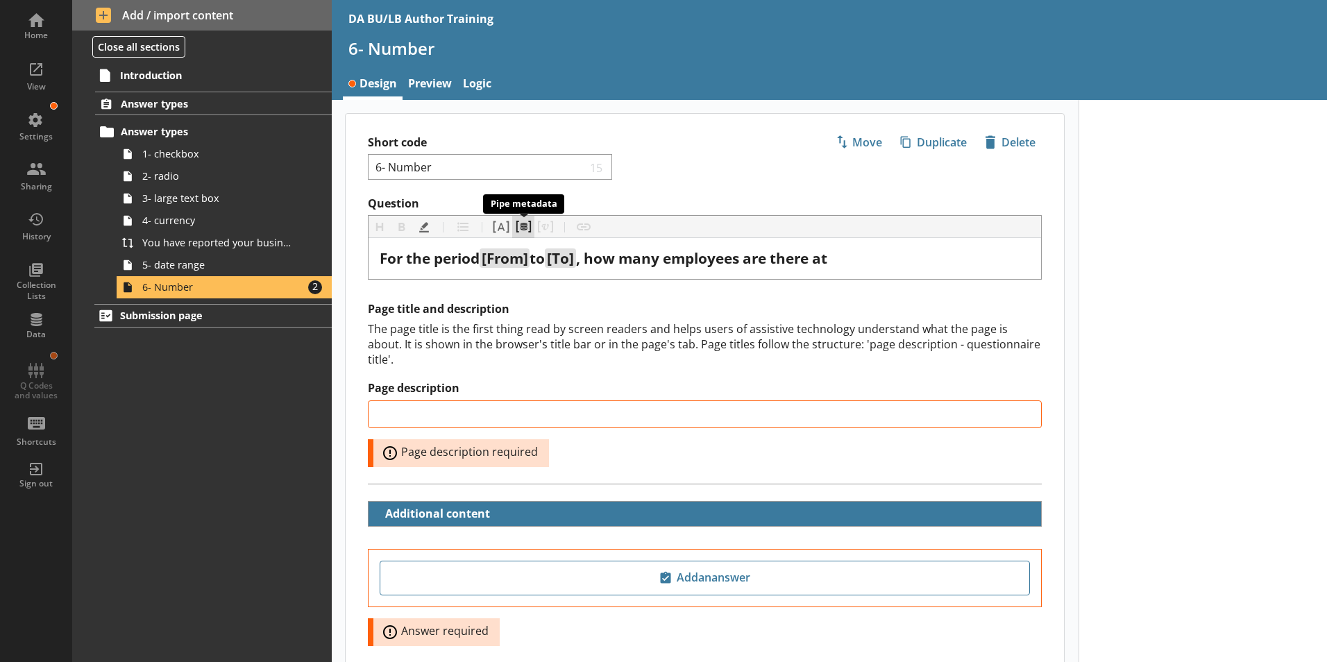
click at [519, 228] on button "Pipe metadata" at bounding box center [523, 227] width 22 height 22
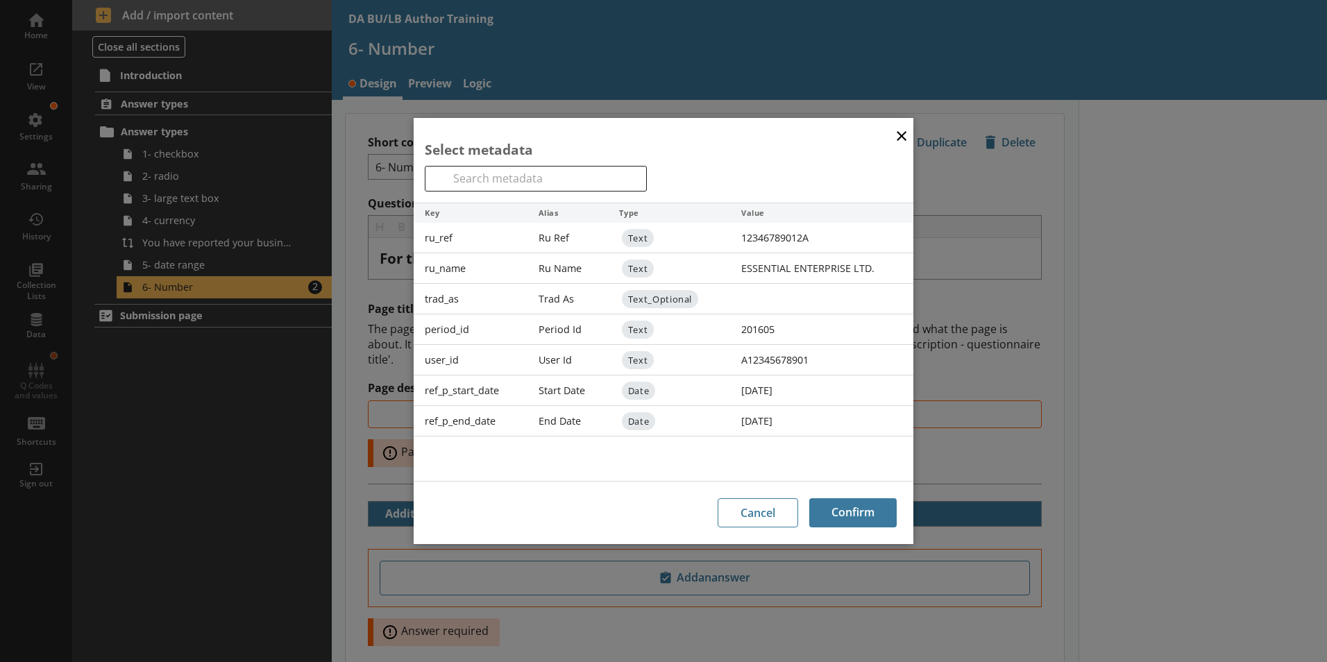
click at [566, 270] on div "Ru Name" at bounding box center [568, 268] width 81 height 31
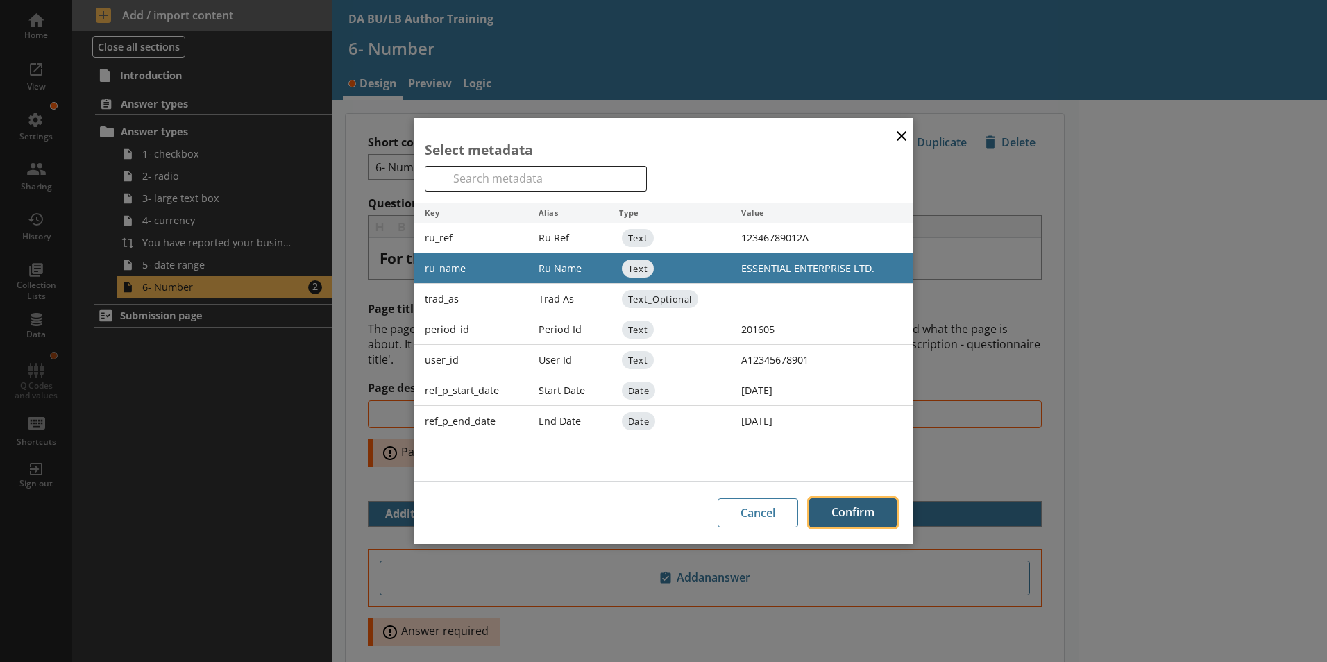
click at [861, 512] on button "Confirm" at bounding box center [852, 512] width 87 height 29
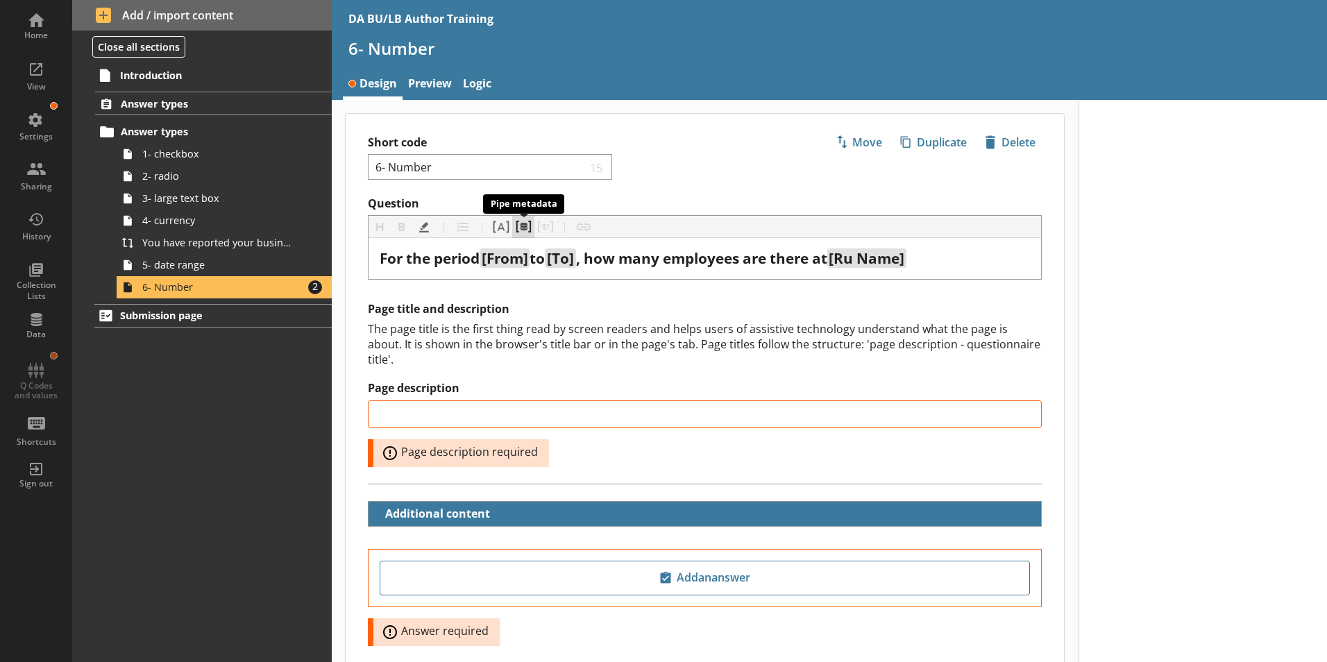
click at [526, 228] on button "Pipe metadata" at bounding box center [523, 227] width 22 height 22
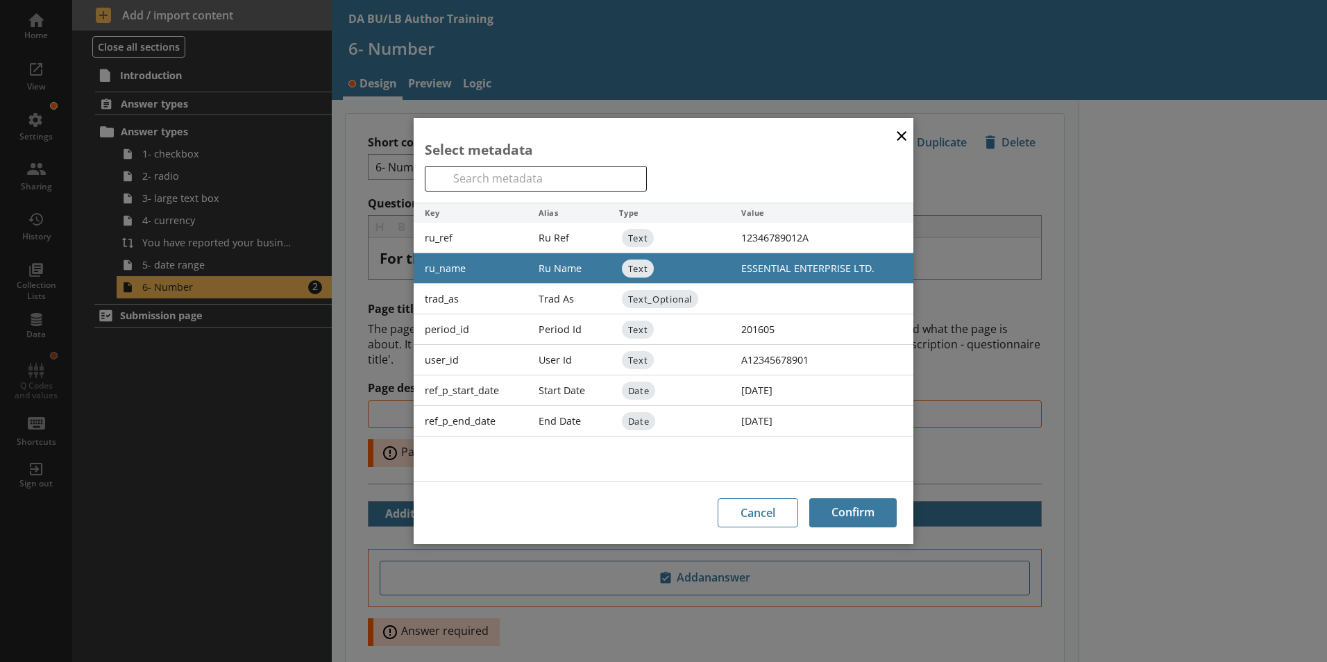
click at [1060, 226] on div "× Select metadata Search Key Alias Type Value ru_ref Ru Ref Text 12346789012A r…" at bounding box center [663, 331] width 1327 height 662
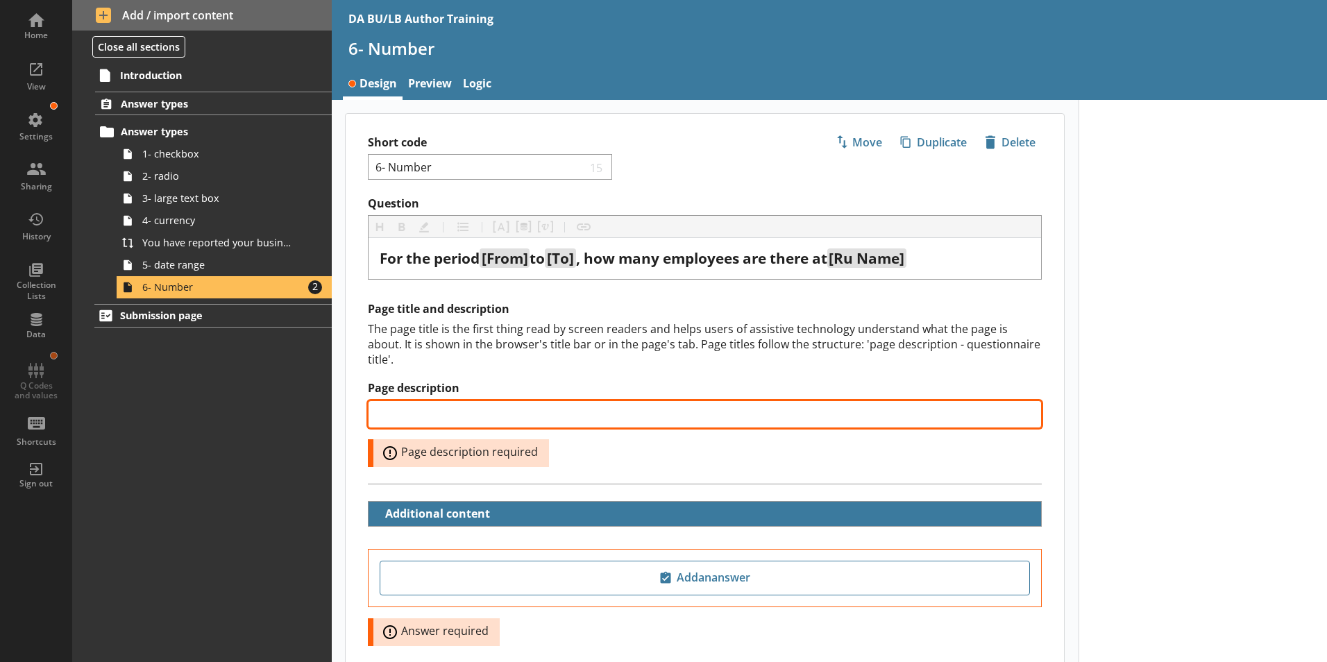
click at [415, 401] on input "Page description" at bounding box center [705, 415] width 674 height 28
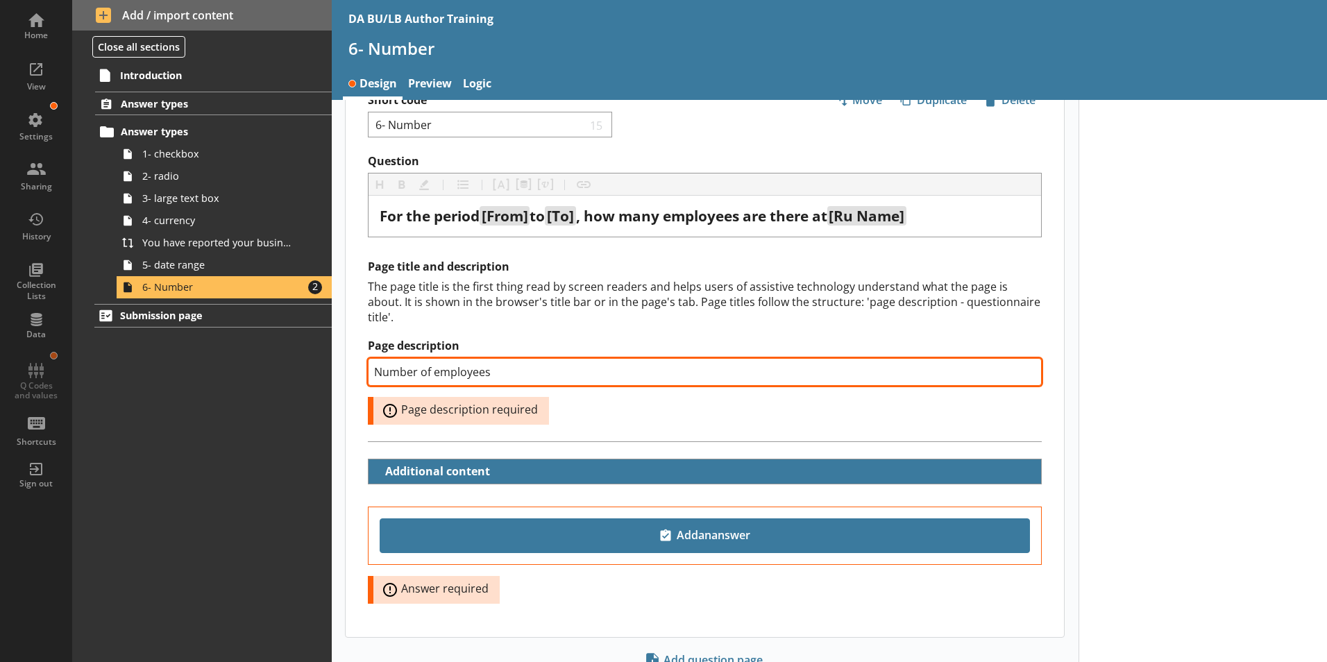
scroll to position [83, 0]
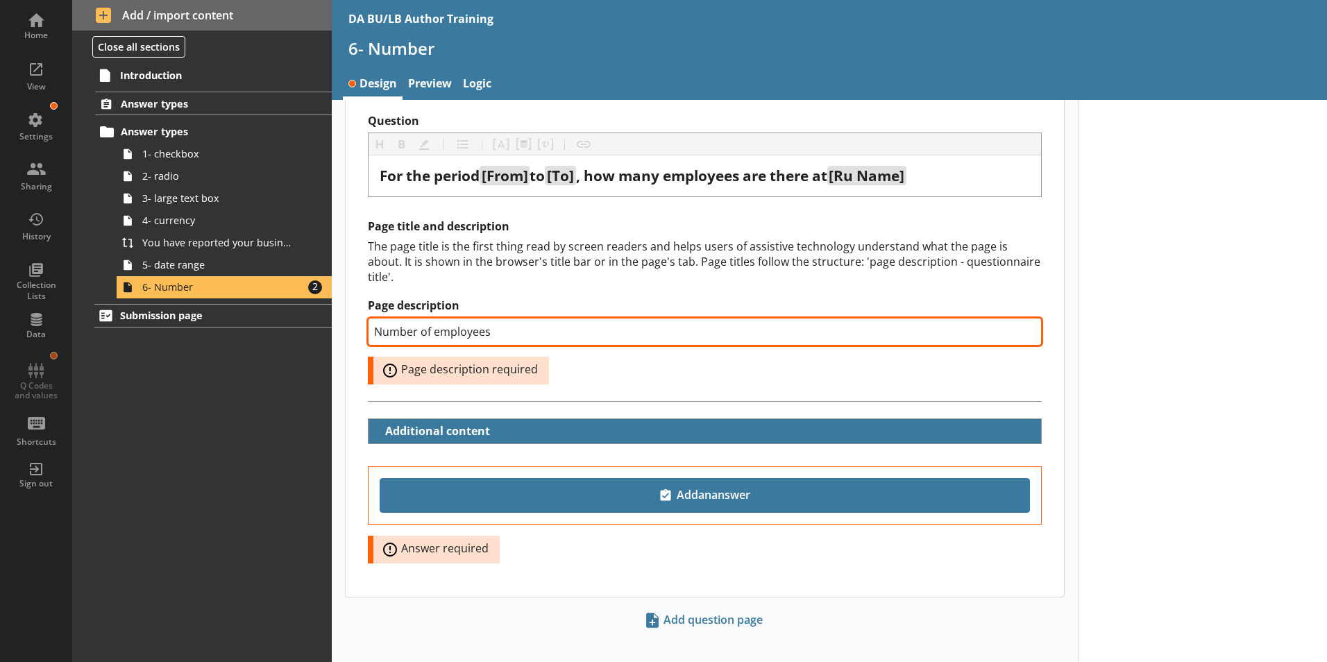
type input "Number of employees"
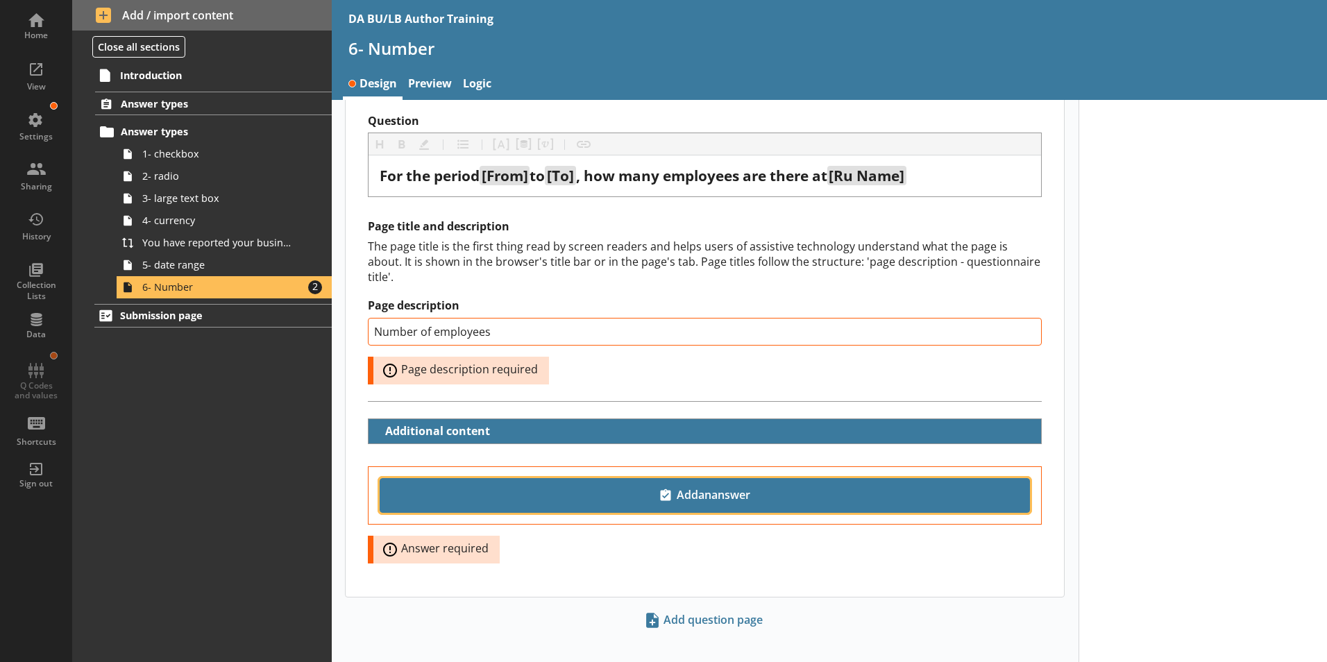
click at [691, 485] on span "Add an answer" at bounding box center [705, 496] width 638 height 22
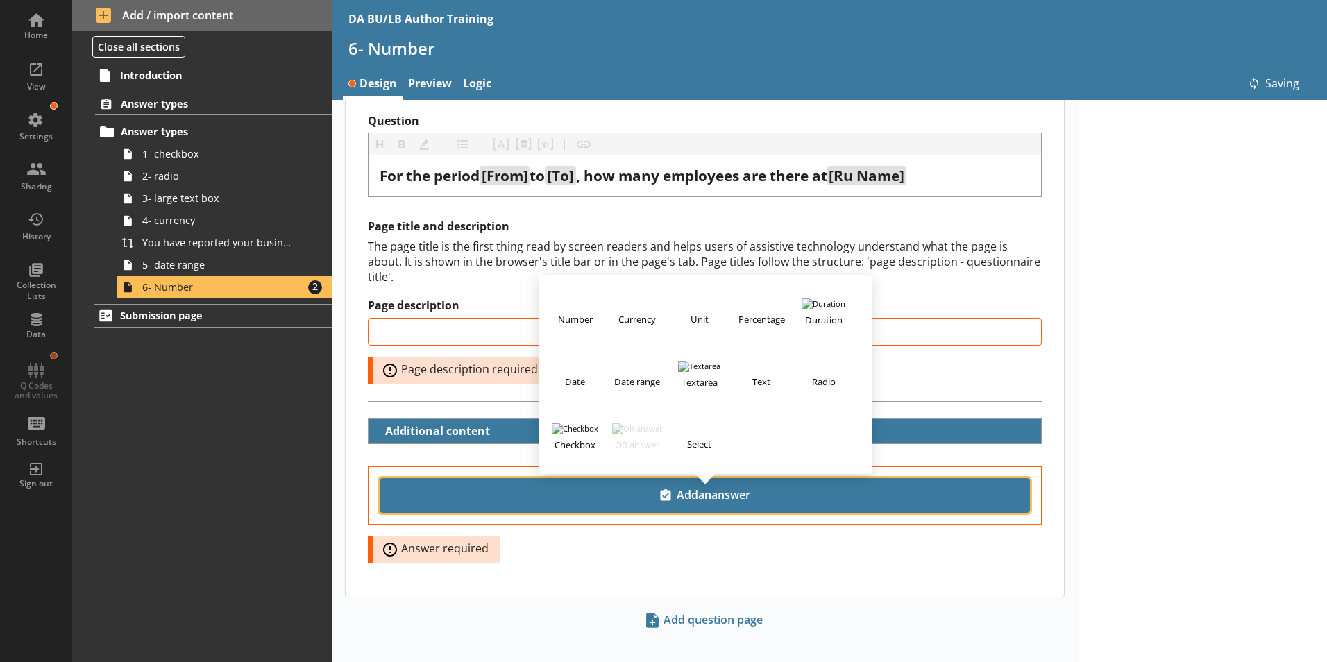
type input "Number of employees"
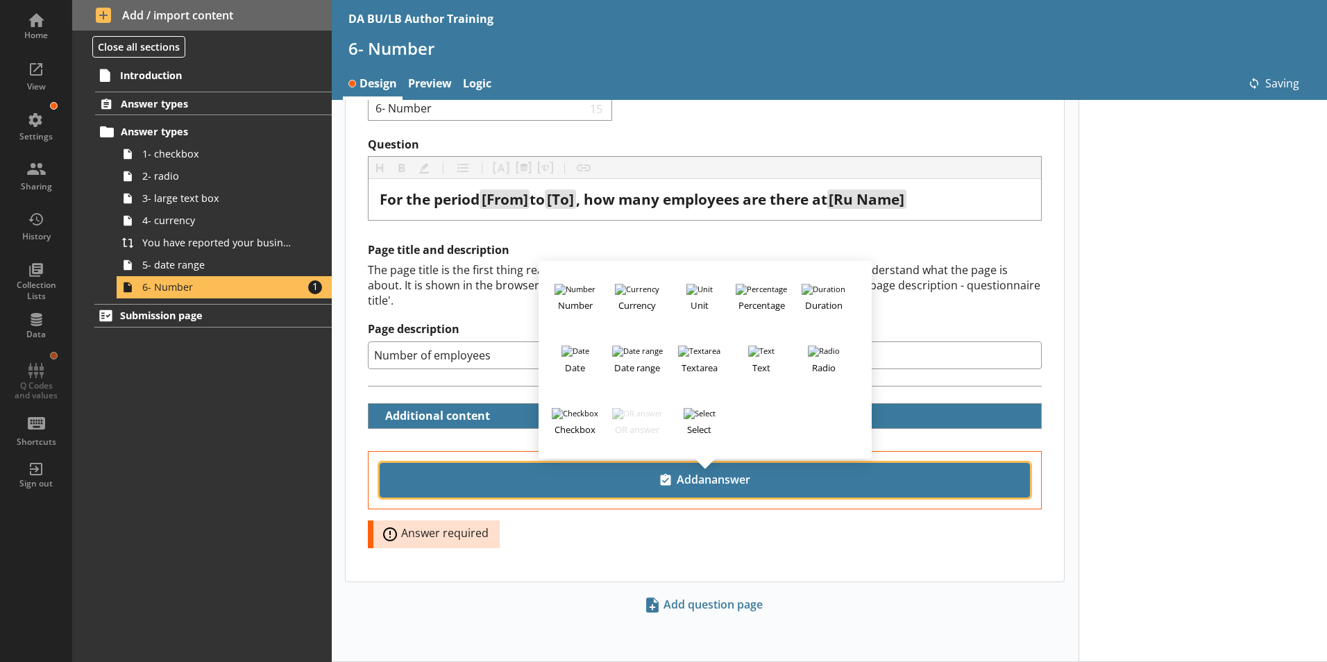
scroll to position [44, 0]
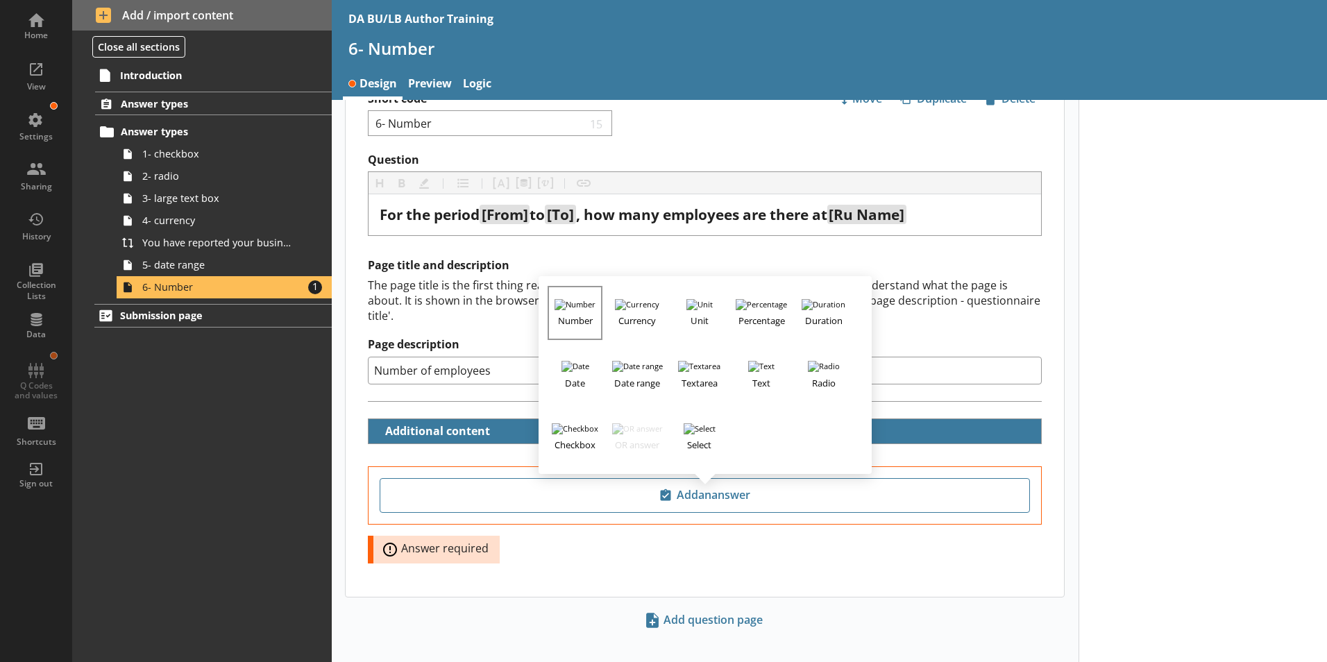
click at [578, 310] on h3 "Number" at bounding box center [574, 318] width 51 height 17
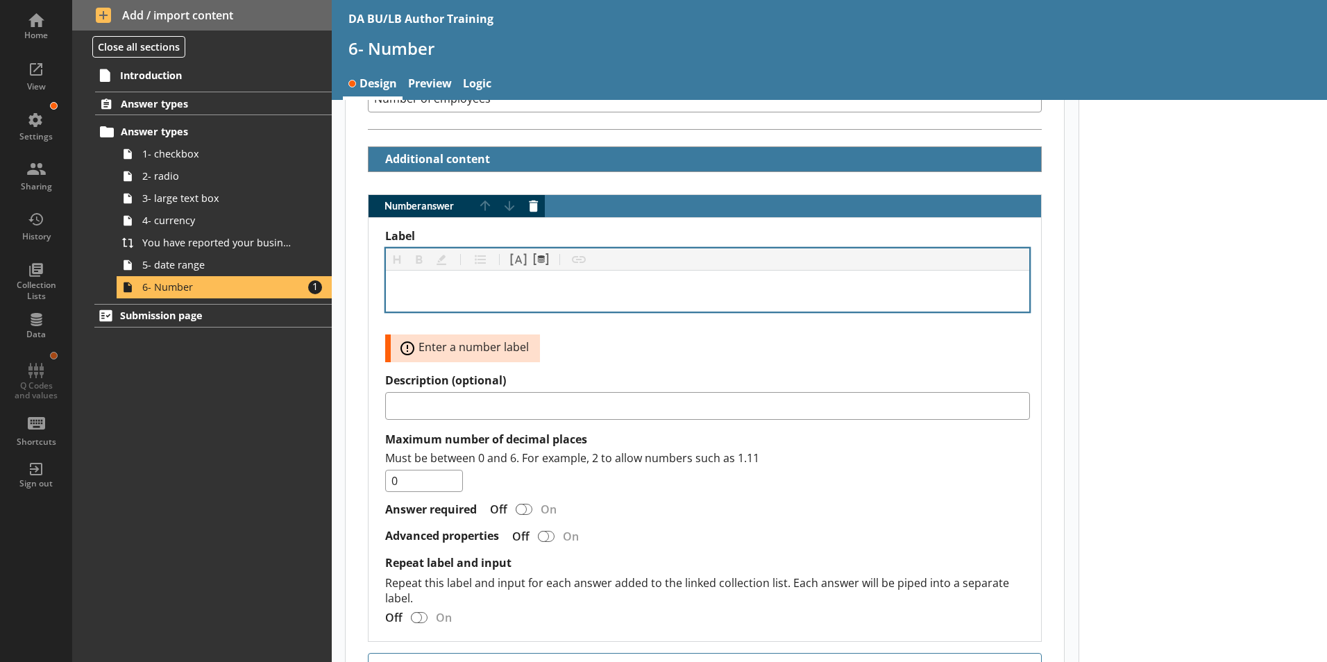
scroll to position [321, 0]
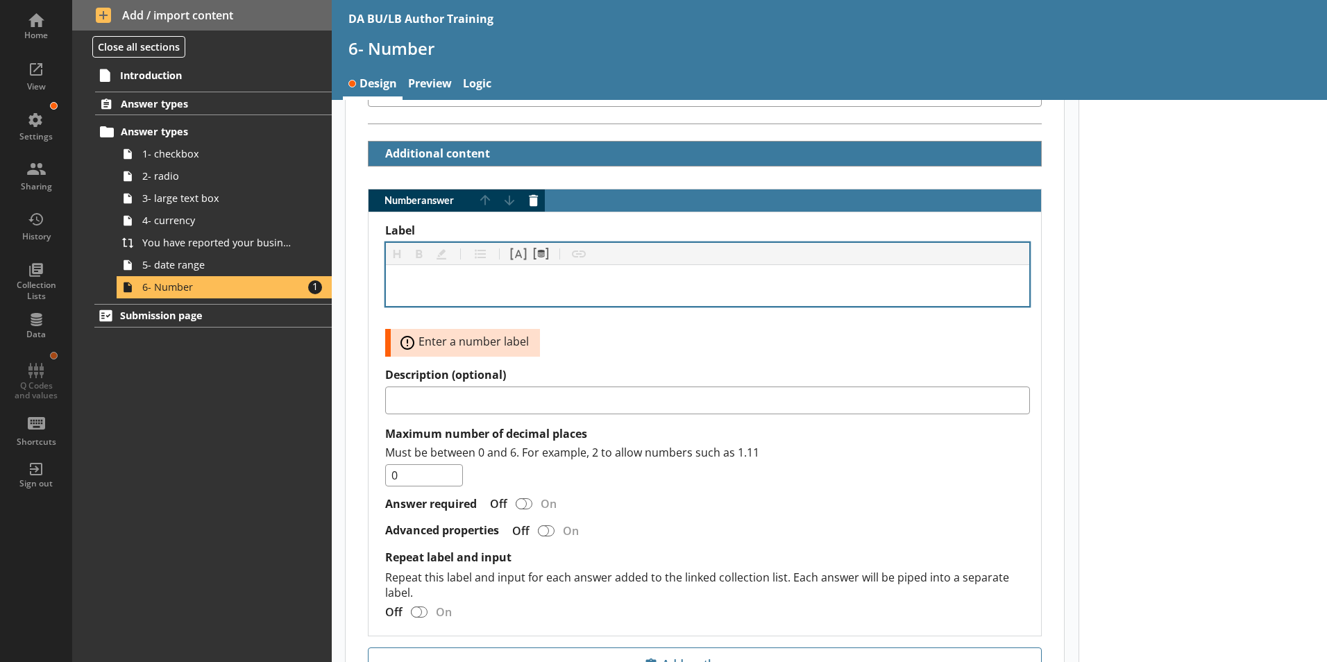
click at [403, 276] on div "Label" at bounding box center [707, 285] width 621 height 19
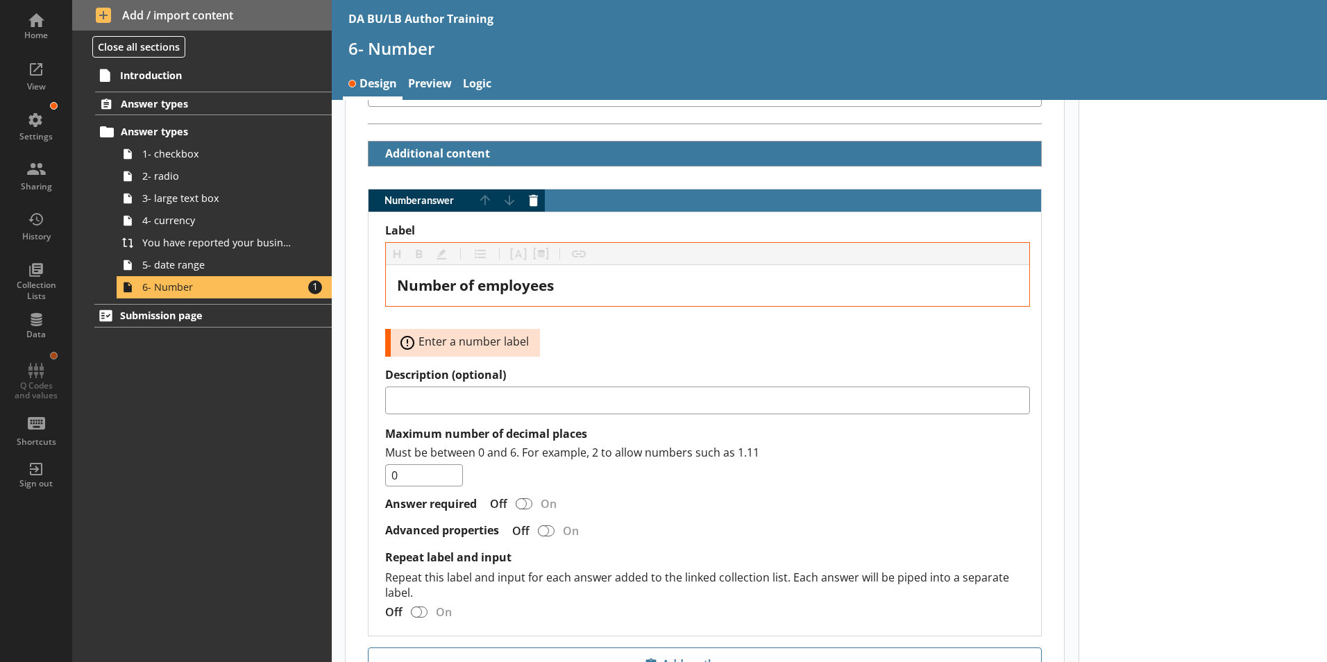
click at [1060, 460] on div at bounding box center [1203, 282] width 249 height 1007
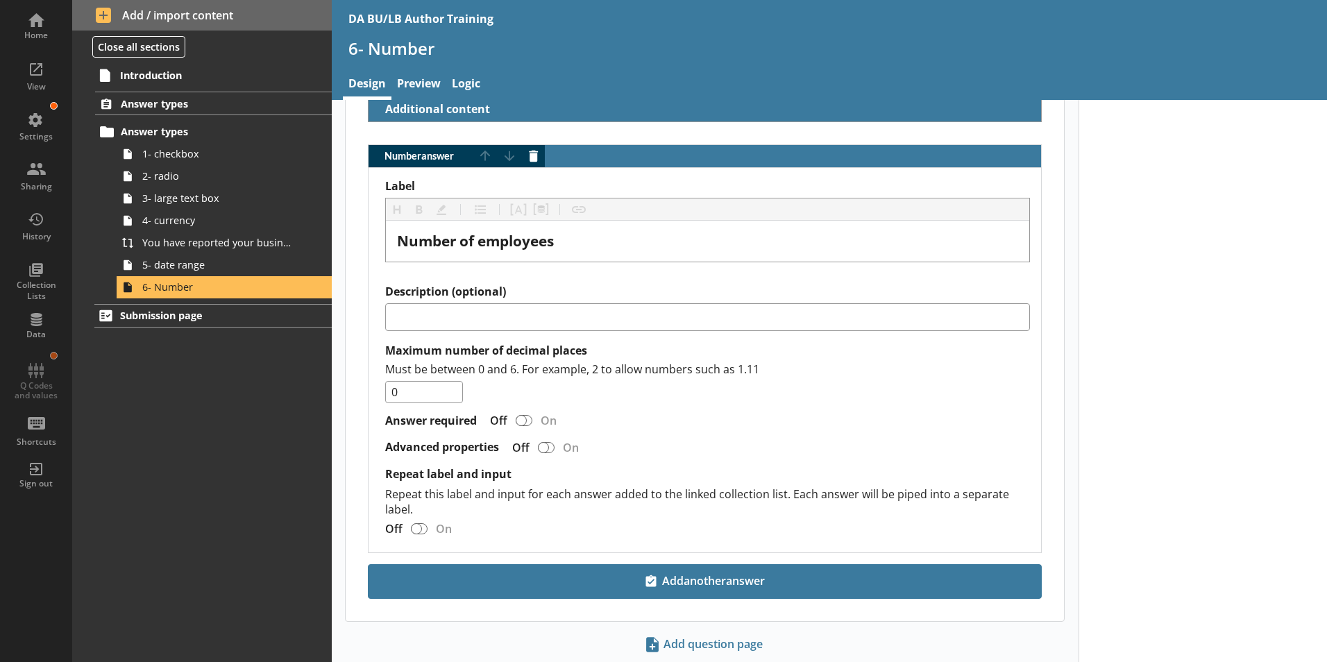
scroll to position [390, 0]
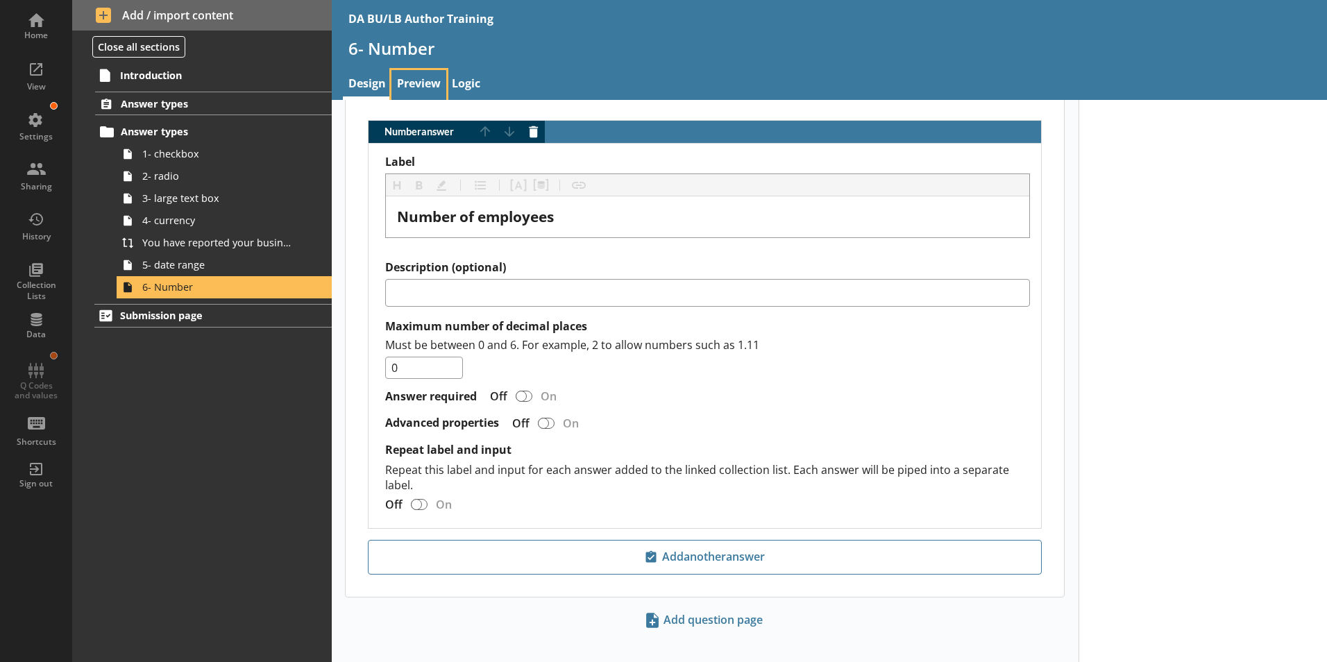
click at [427, 81] on link "Preview" at bounding box center [419, 85] width 55 height 30
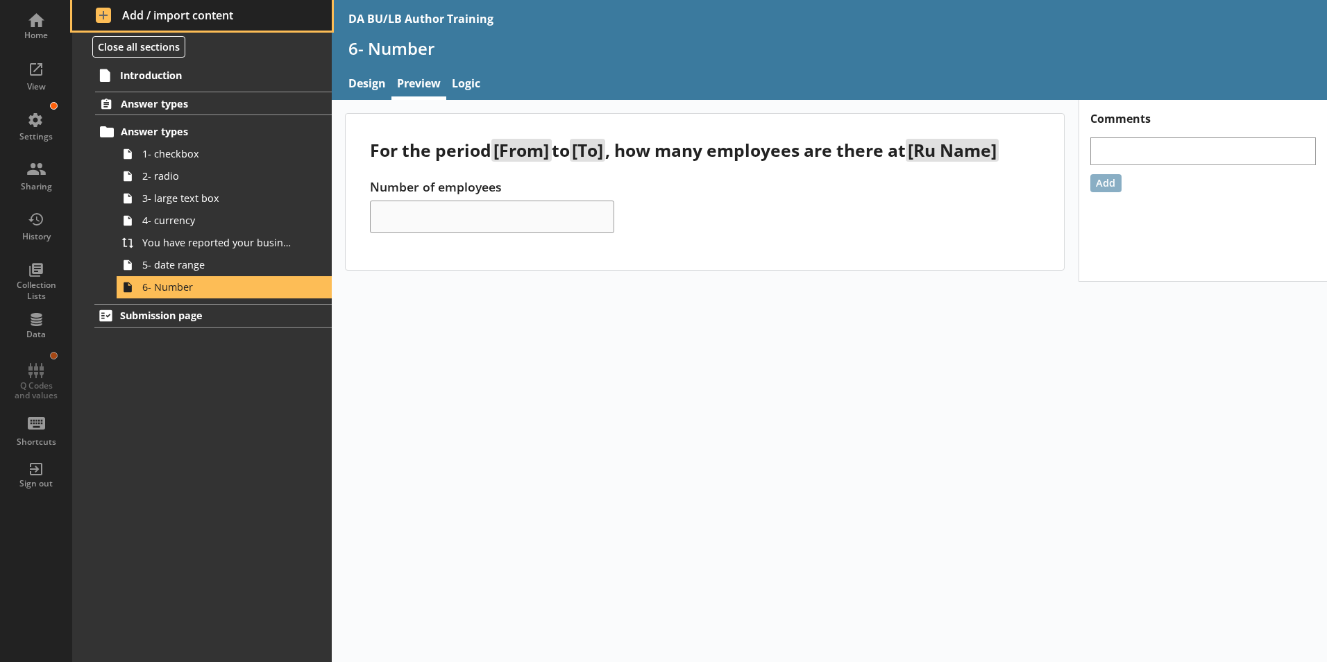
click at [128, 20] on span "Add / import content" at bounding box center [202, 15] width 213 height 15
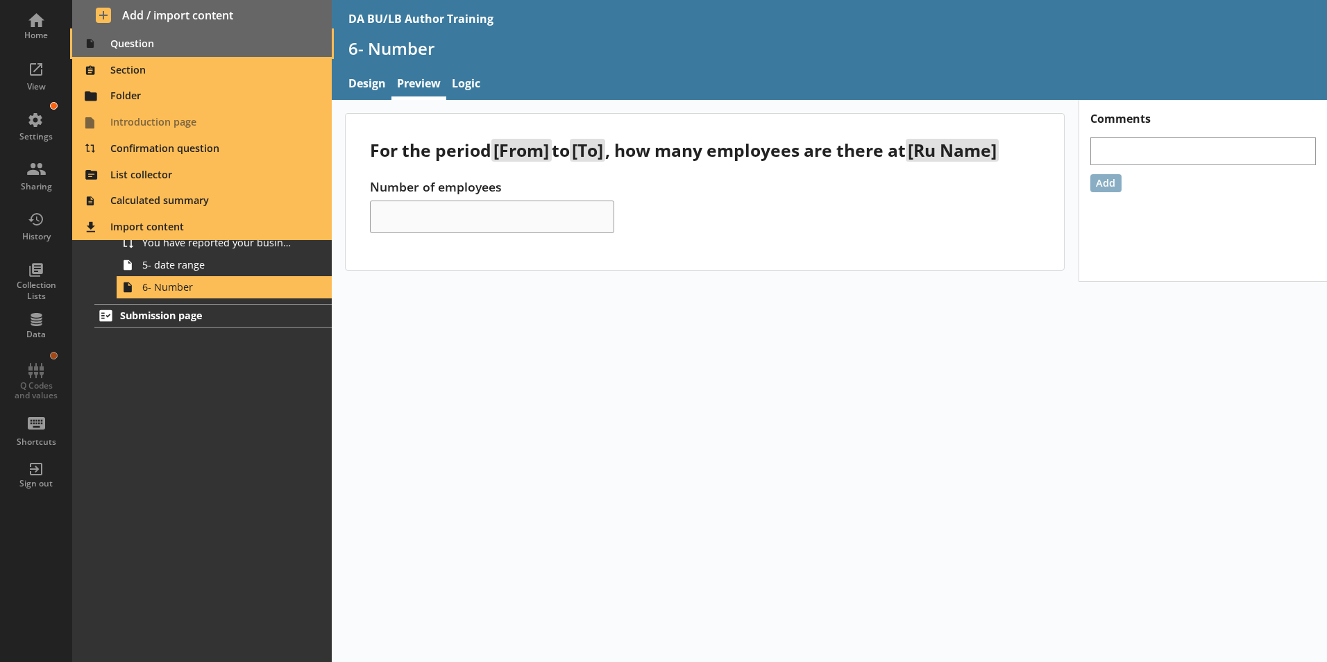
click at [121, 44] on span "Question" at bounding box center [203, 44] width 244 height 22
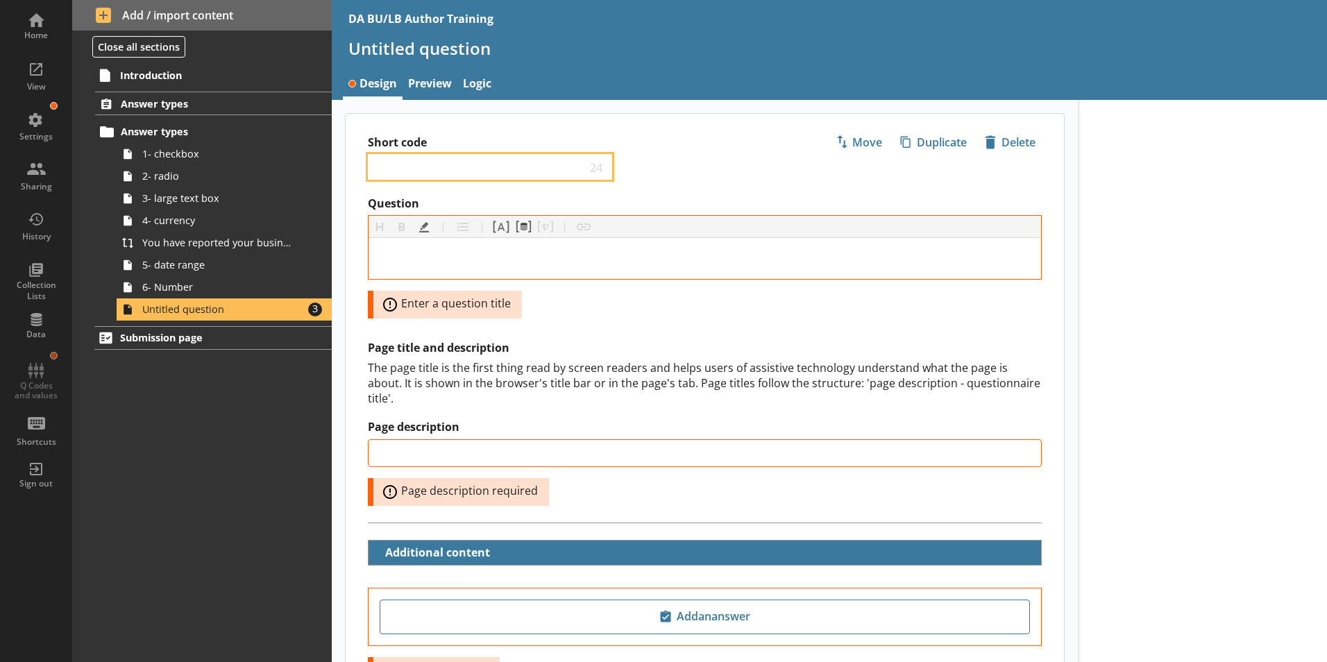
click at [400, 169] on input "Short code" at bounding box center [480, 166] width 212 height 13
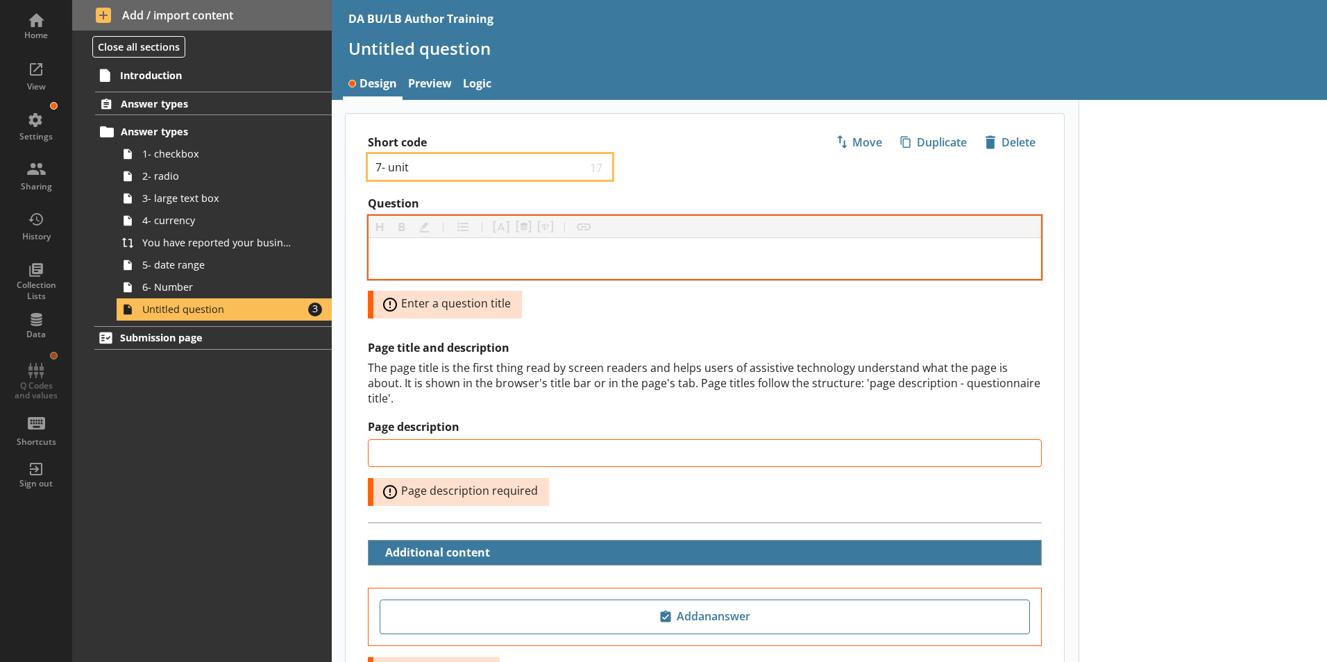
type input "7- unit"
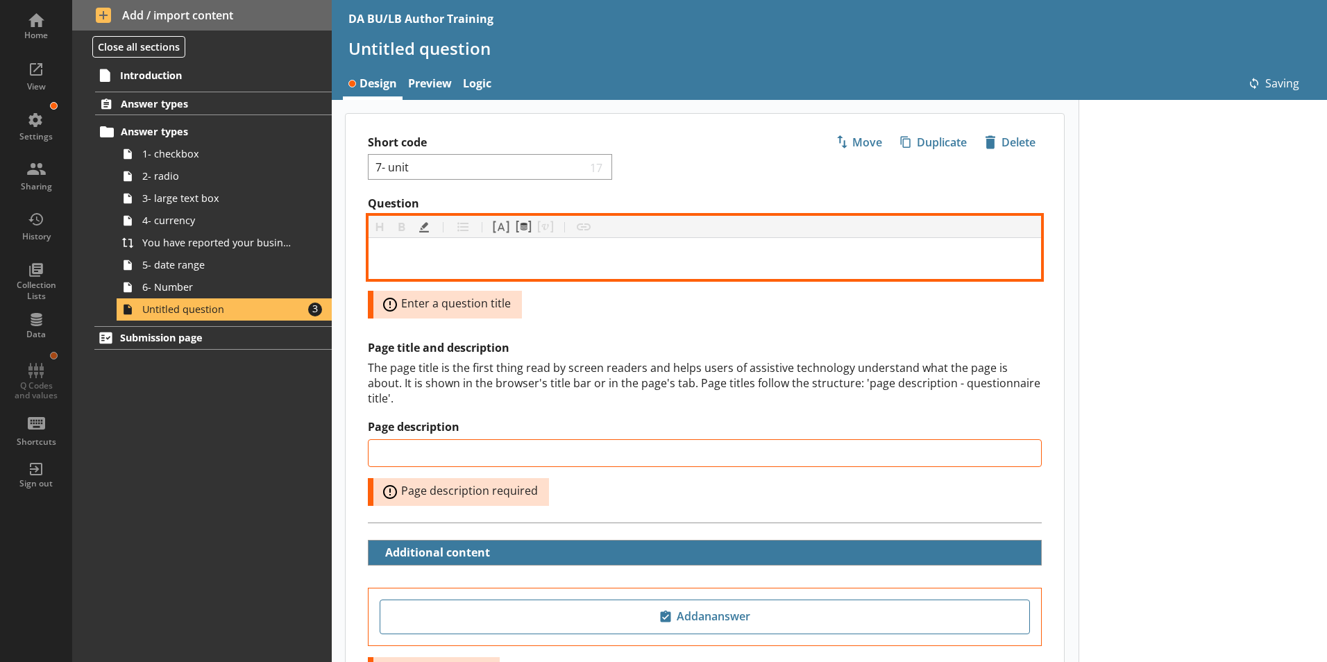
click at [415, 255] on div "Question" at bounding box center [705, 258] width 650 height 19
type input "7- unit"
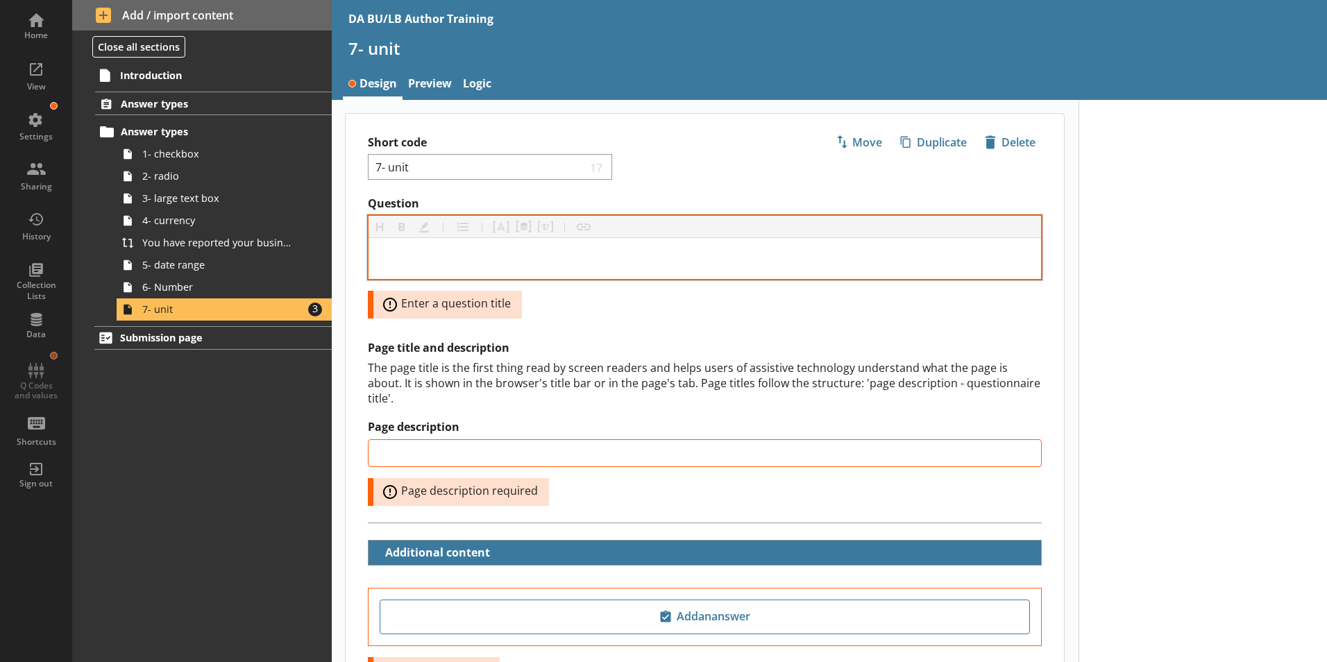
click at [405, 249] on div at bounding box center [705, 258] width 673 height 41
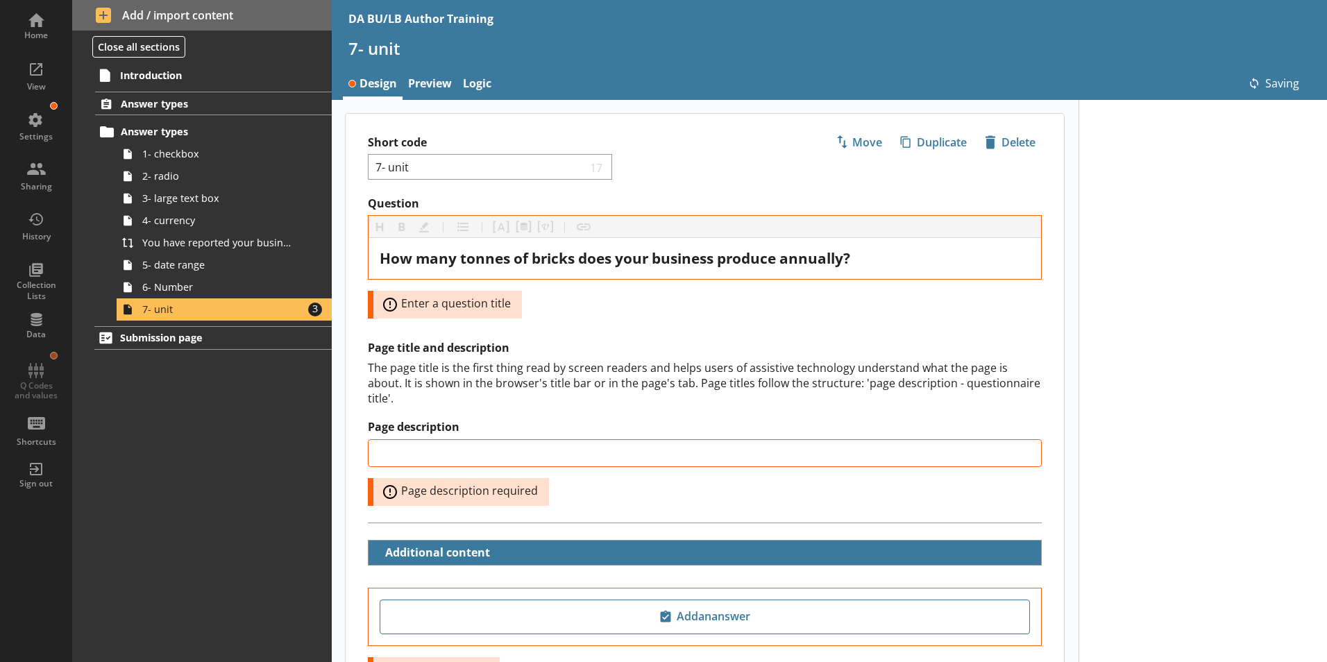
click at [578, 305] on div "Question Heading Heading Bold Bold Highlight Highlight List List Pipe answer Pi…" at bounding box center [705, 257] width 674 height 122
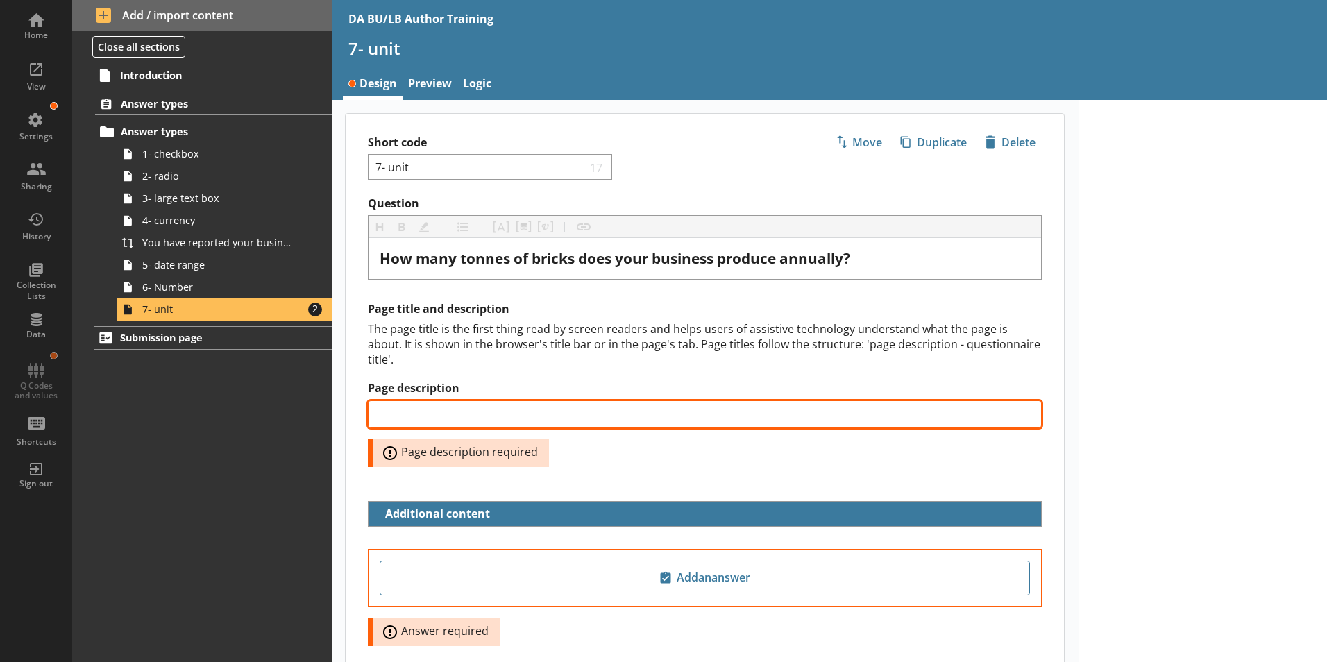
click at [424, 401] on input "Page description" at bounding box center [705, 415] width 674 height 28
type input "Bricks produced annually"
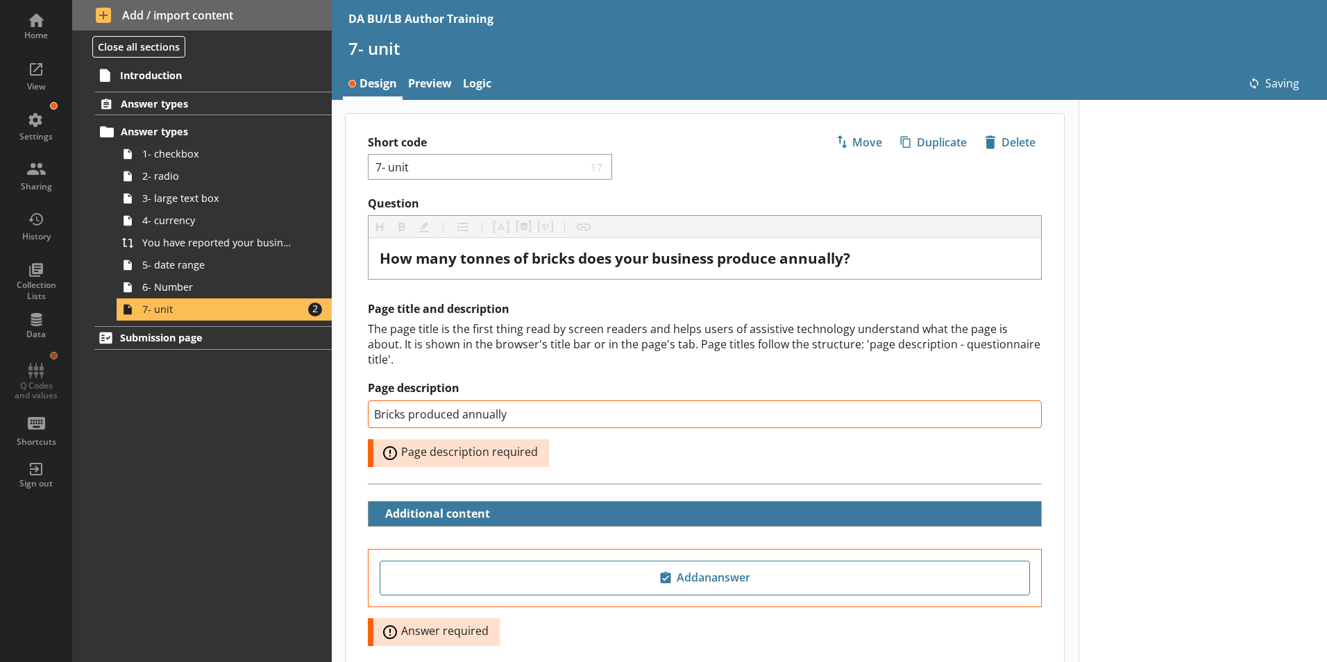
click at [1060, 491] on div at bounding box center [1203, 430] width 249 height 660
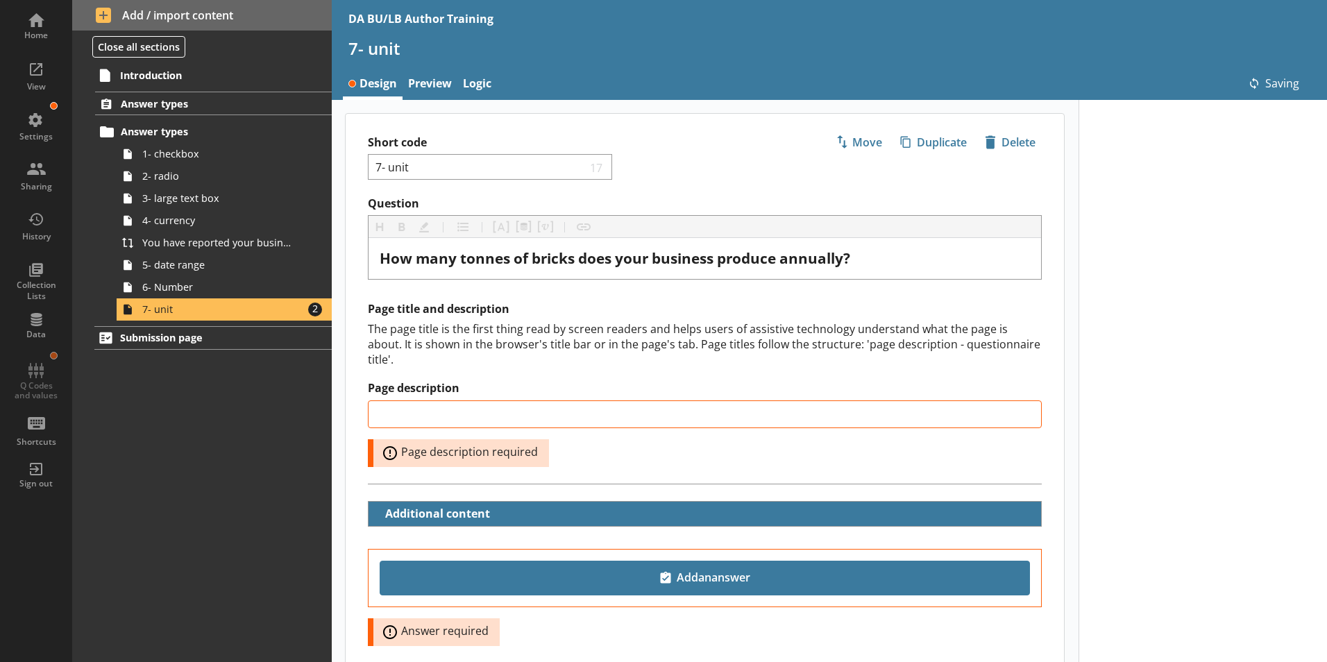
type input "Bricks produced annually"
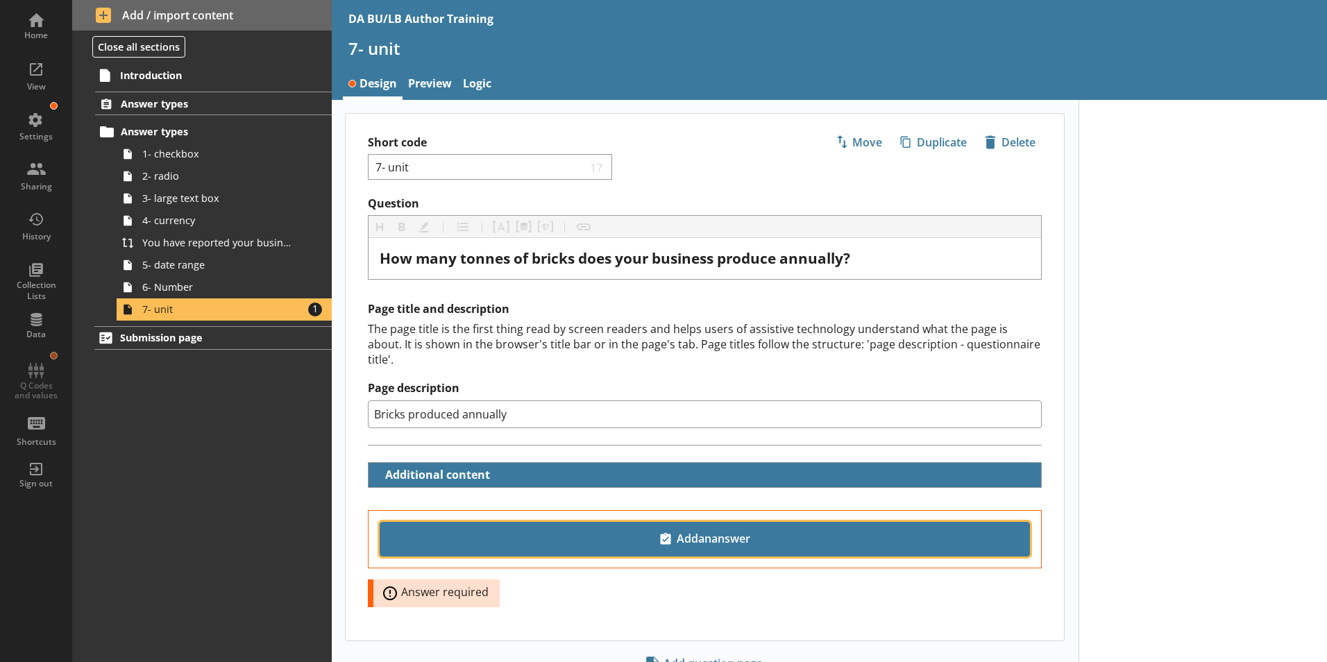
click at [717, 528] on span "Add an answer" at bounding box center [705, 539] width 638 height 22
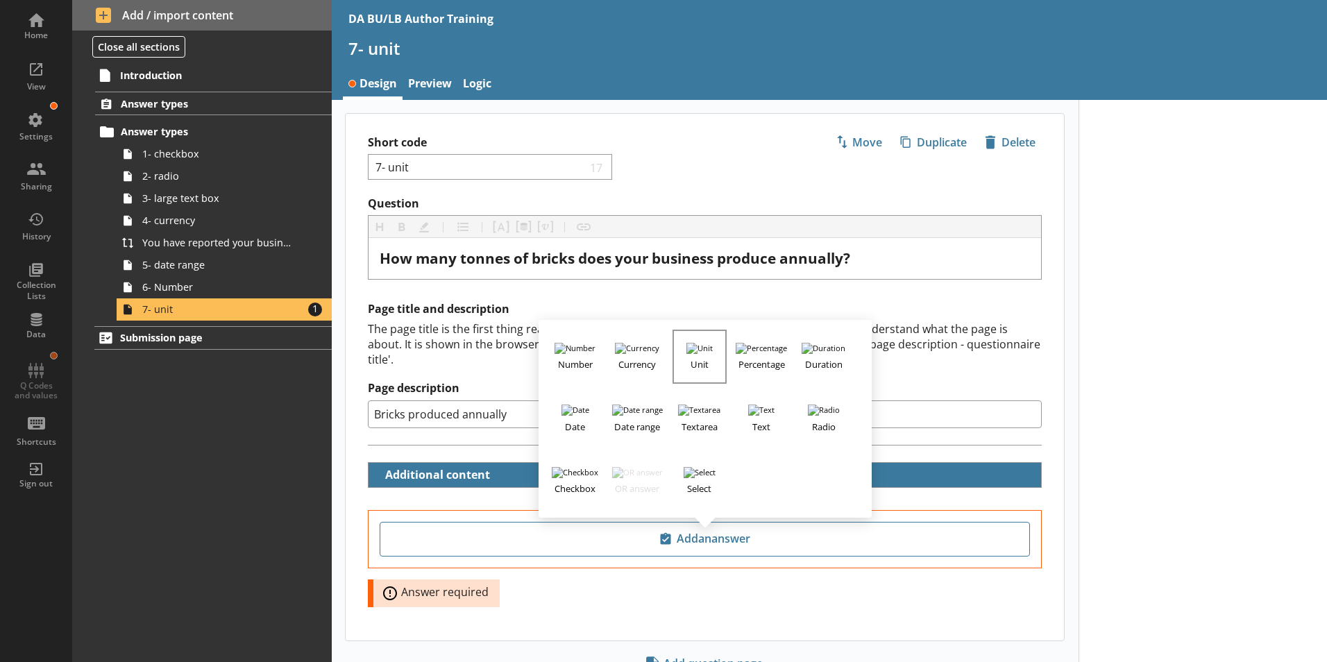
click at [698, 354] on h3 "Unit" at bounding box center [699, 362] width 51 height 17
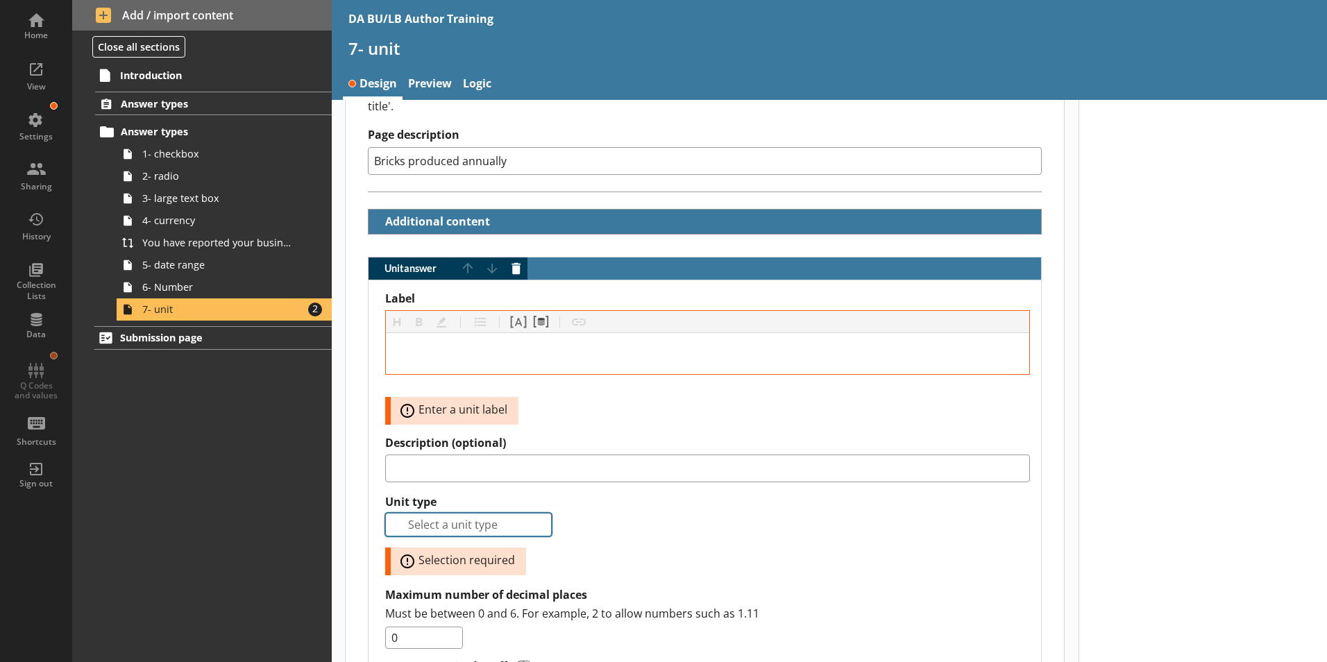
scroll to position [278, 0]
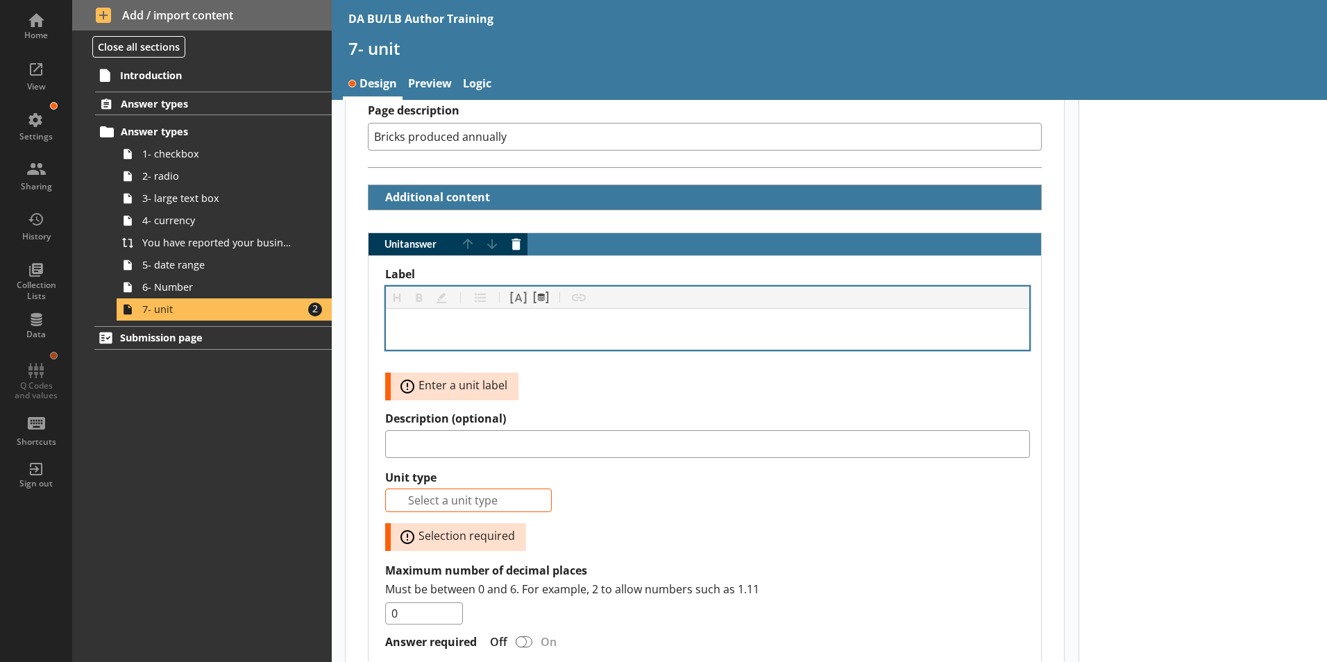
click at [421, 320] on div "Label" at bounding box center [707, 329] width 621 height 19
click at [617, 320] on div "Tonnes of brick" at bounding box center [707, 329] width 621 height 19
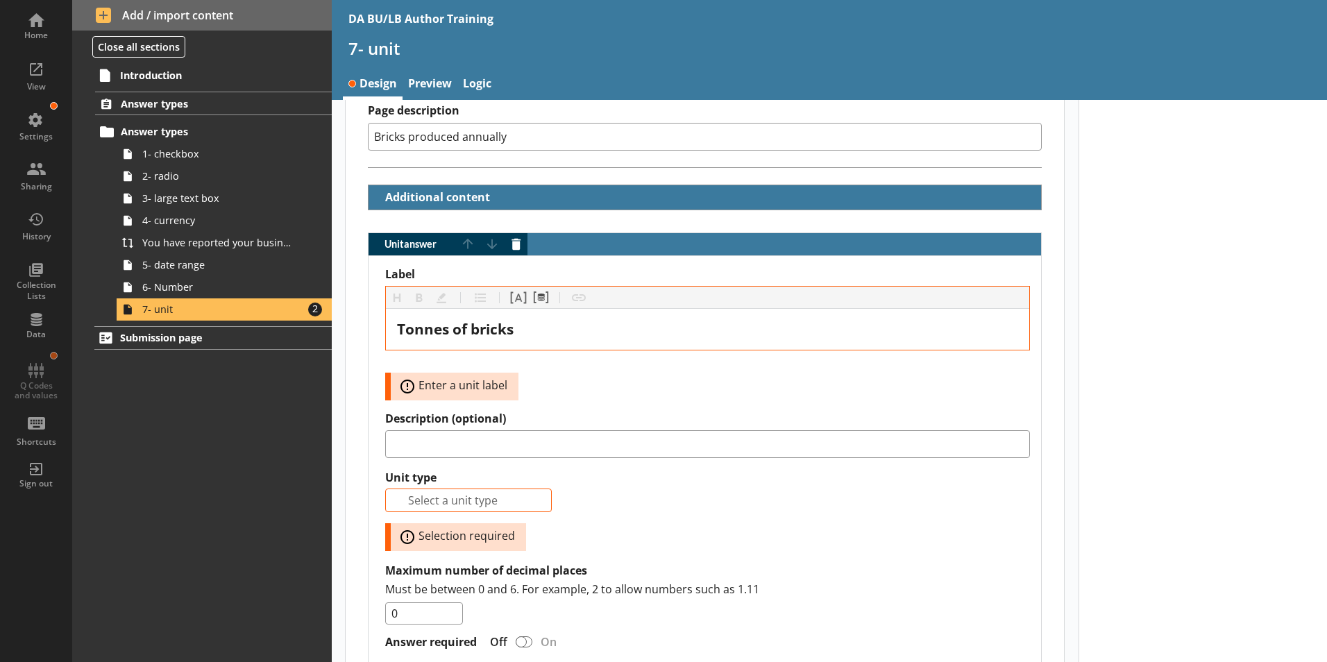
click at [560, 367] on div "Label Heading Heading Bold Bold Highlight Highlight List List Pipe answer Pipe …" at bounding box center [707, 333] width 645 height 133
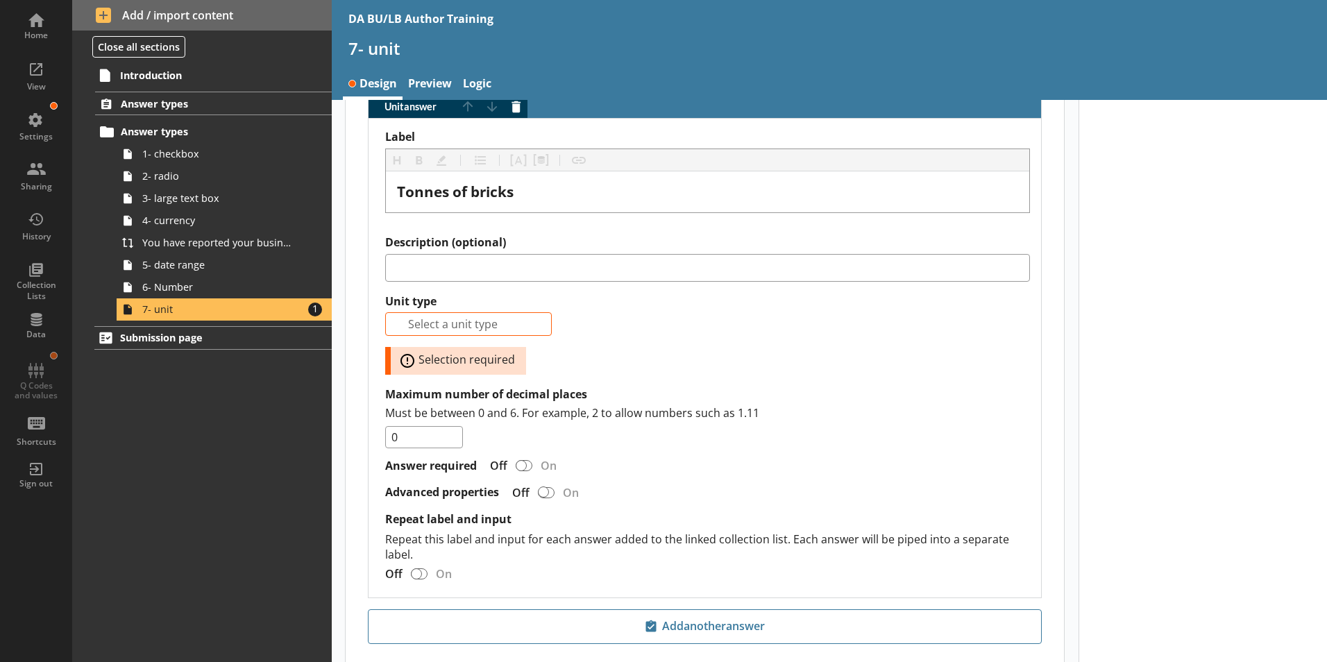
scroll to position [417, 0]
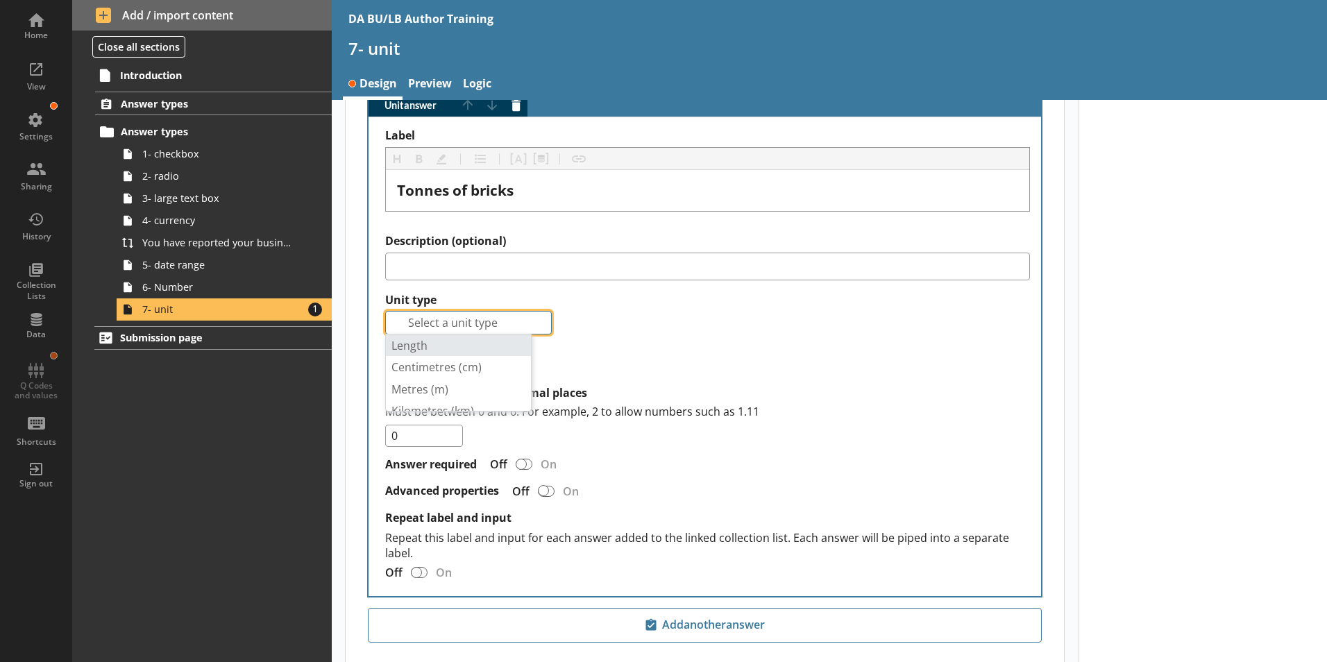
click at [435, 311] on input "Auto complete input" at bounding box center [468, 323] width 167 height 24
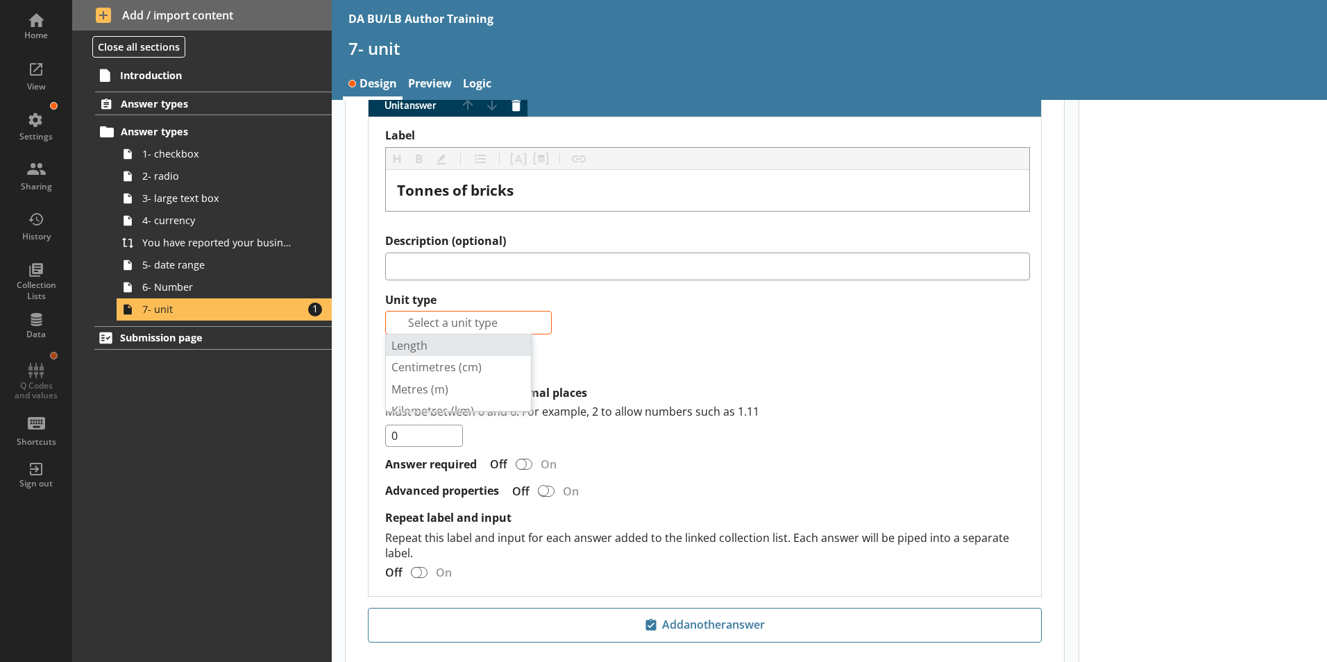
click at [826, 339] on div "Label Heading Heading Bold Bold Highlight Highlight List List Pipe answer Pipe …" at bounding box center [707, 356] width 645 height 457
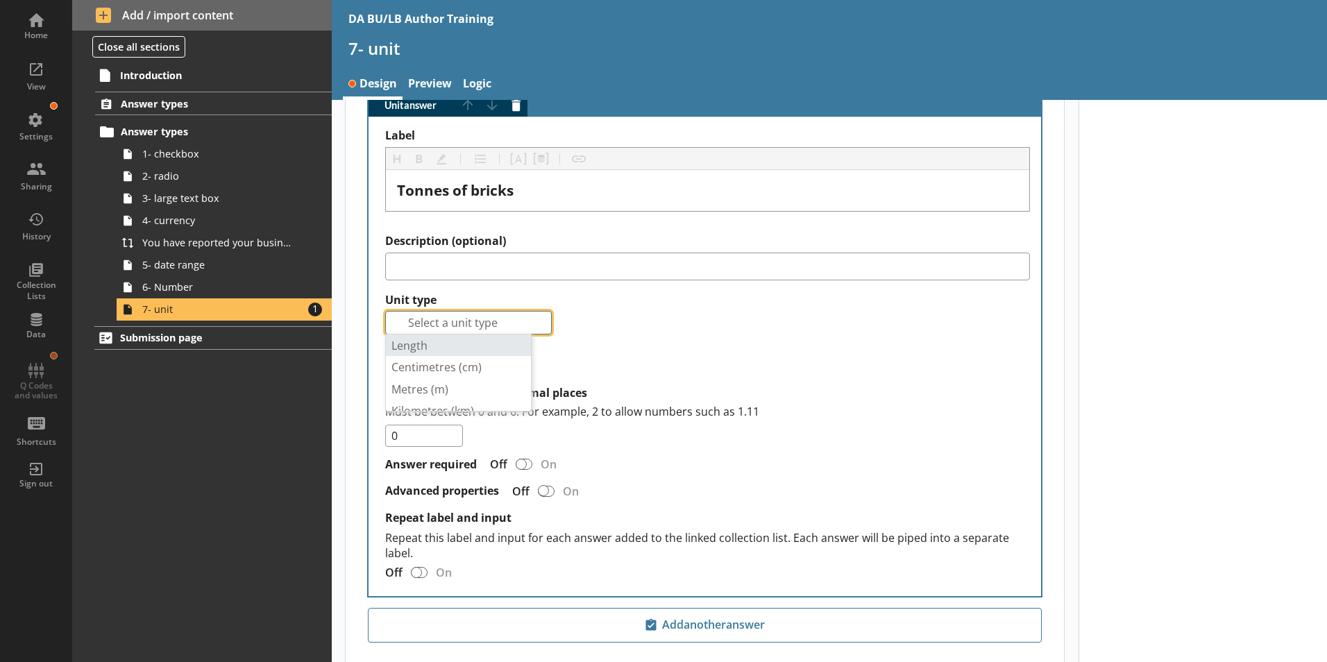
click at [407, 311] on input "Auto complete input" at bounding box center [468, 323] width 167 height 24
click at [403, 373] on span "Tonnes ( t )" at bounding box center [418, 367] width 53 height 15
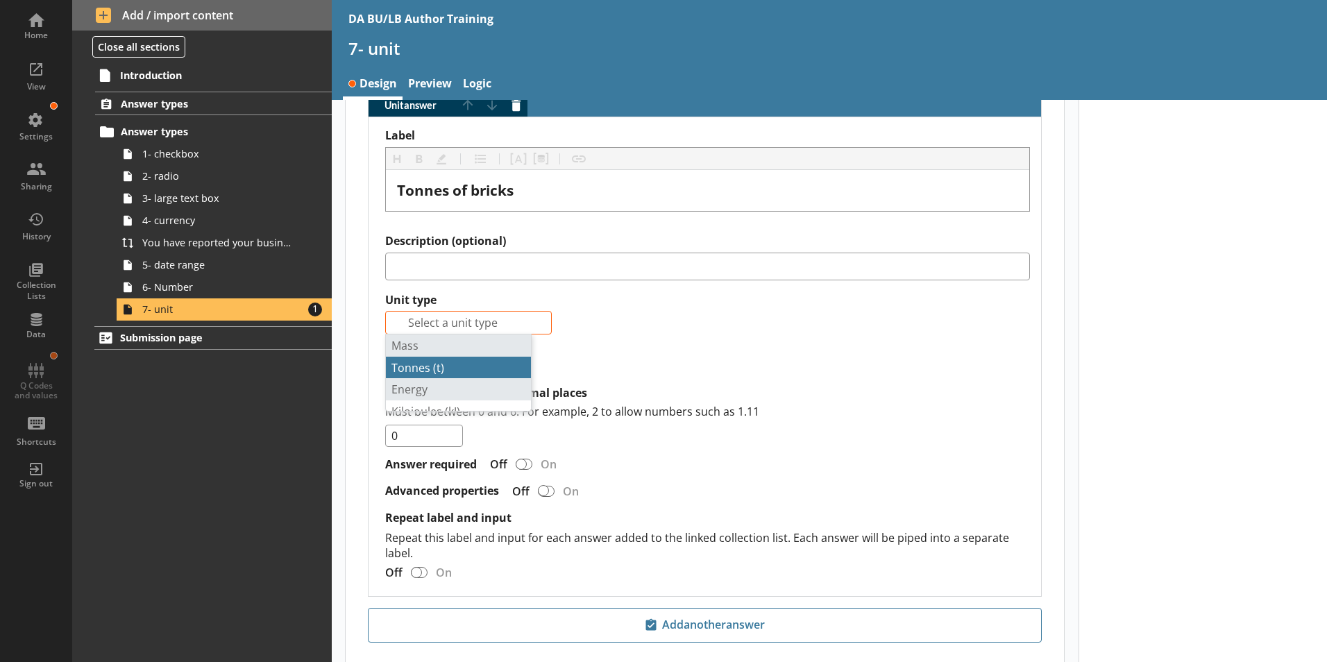
type input "Tonnes (t)"
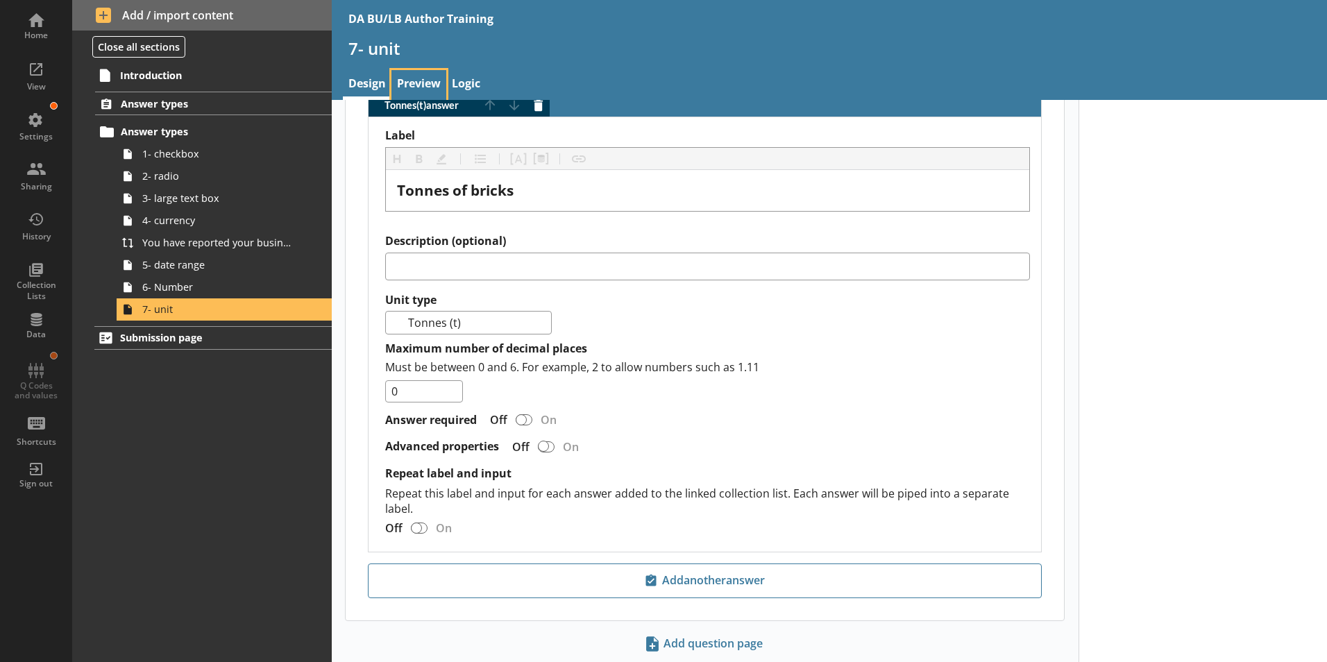
click at [426, 82] on link "Preview" at bounding box center [419, 85] width 55 height 30
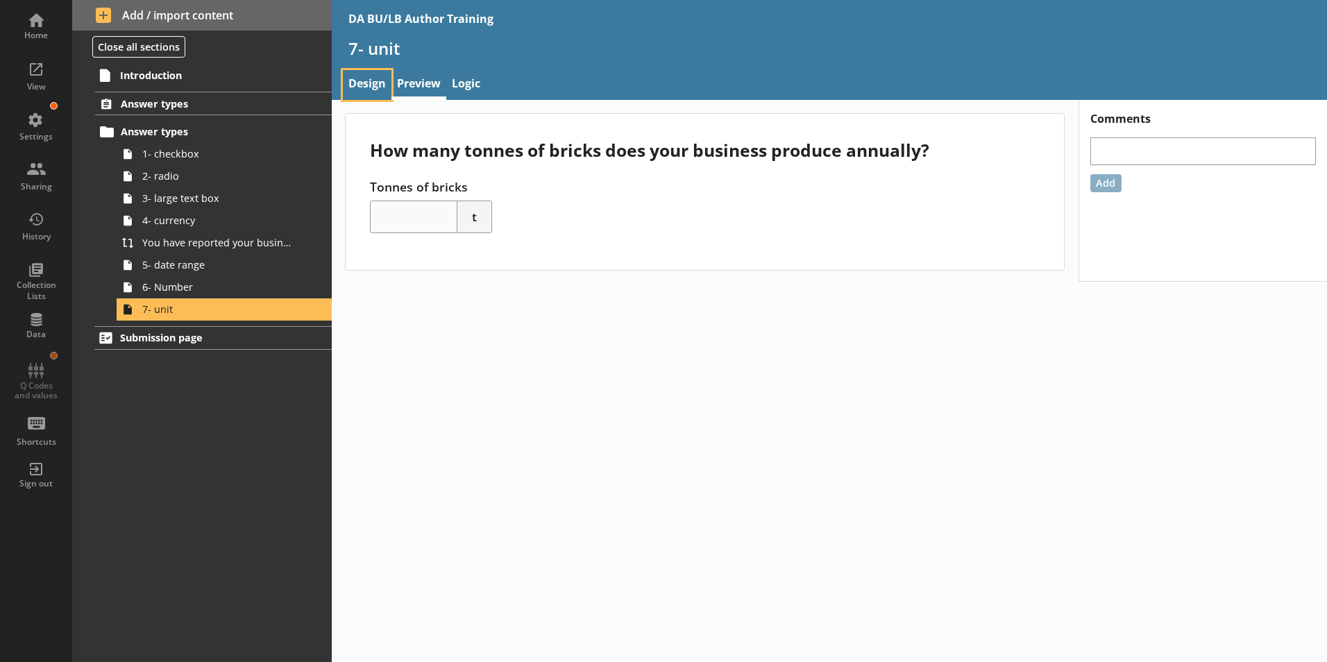
click at [362, 85] on link "Design" at bounding box center [367, 85] width 49 height 30
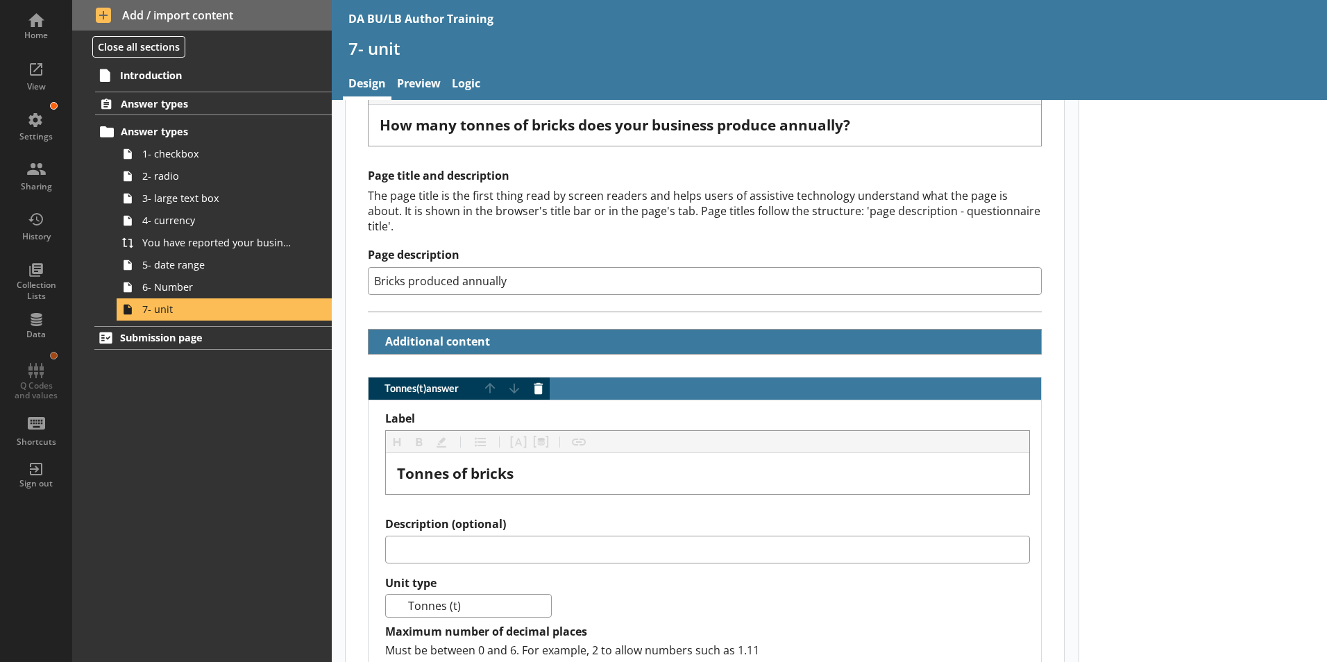
scroll to position [139, 0]
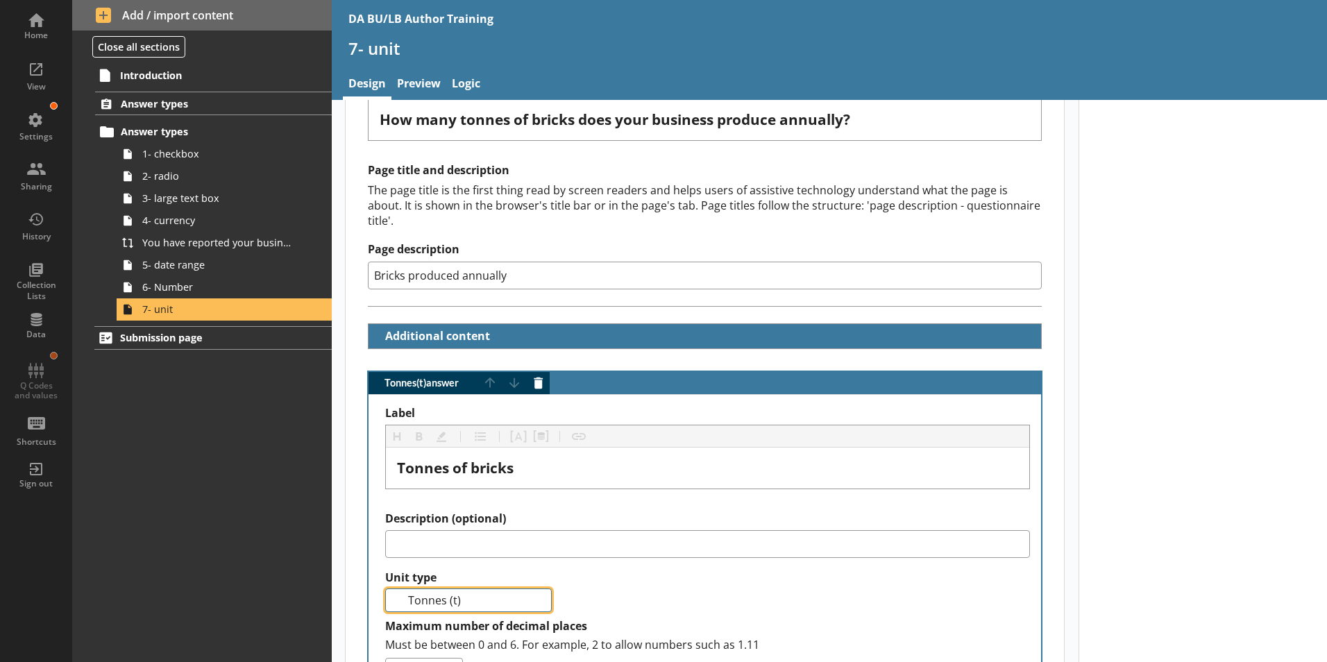
click at [478, 578] on input "Tonnes (t)" at bounding box center [468, 601] width 167 height 24
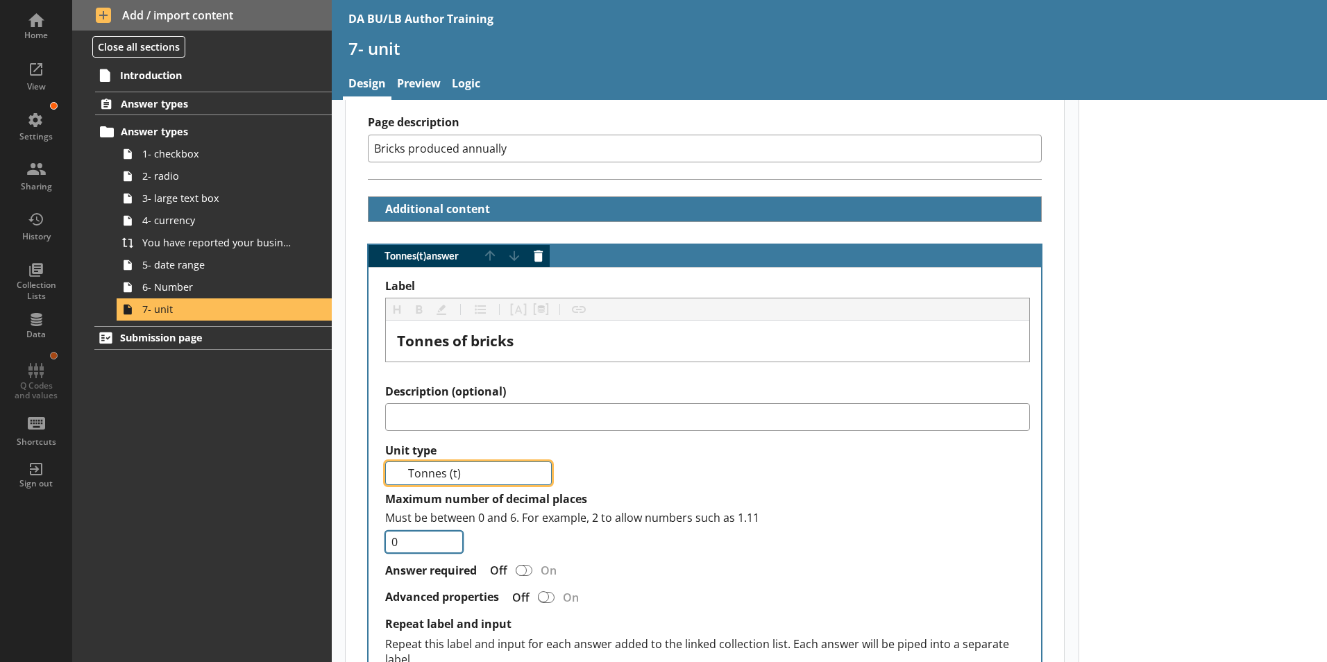
scroll to position [278, 0]
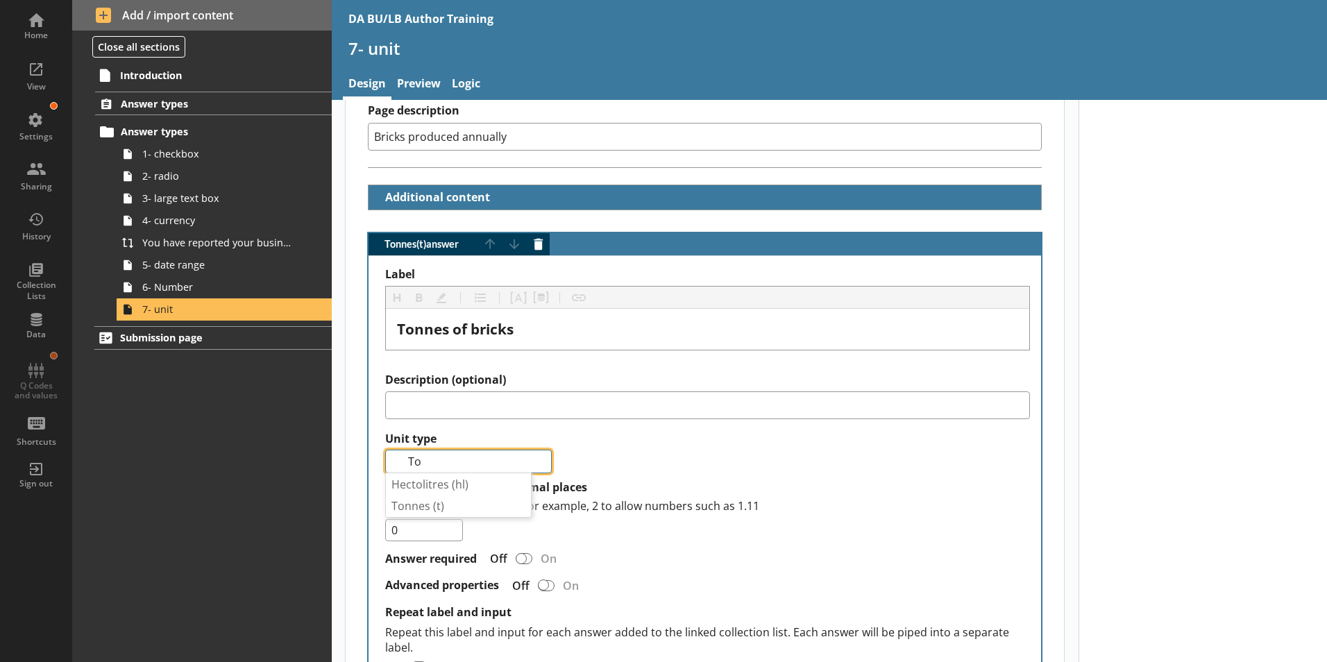
type input "T"
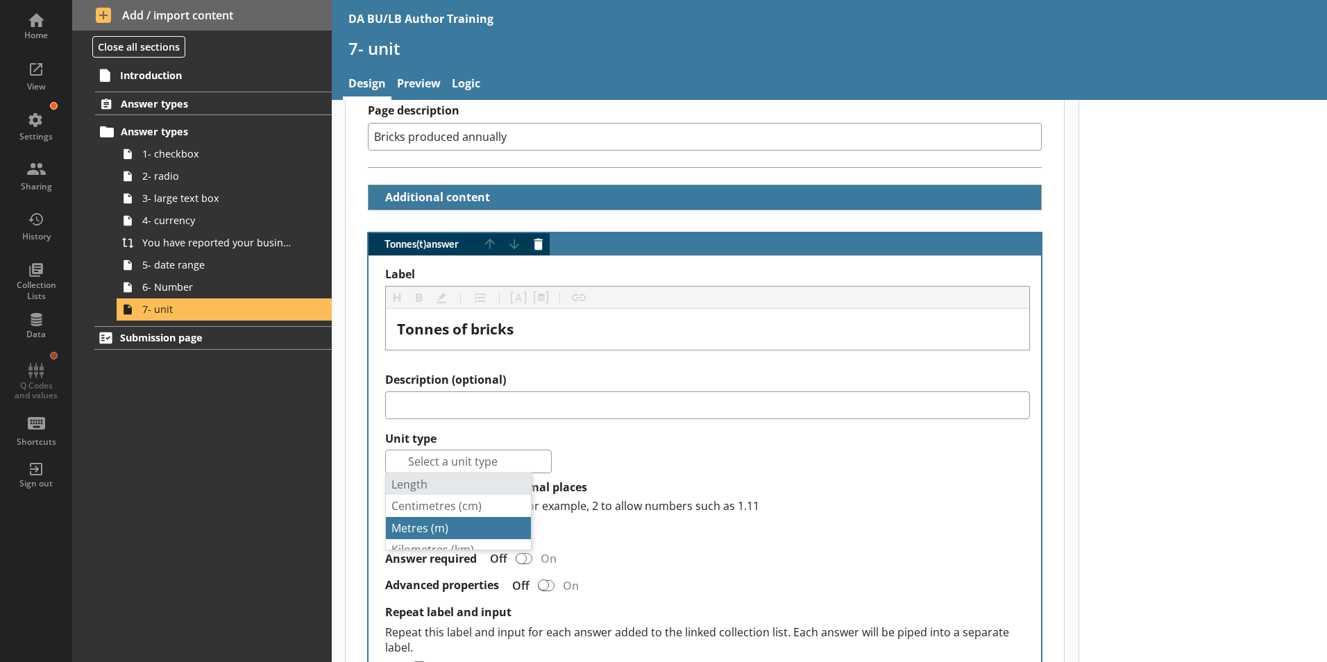
click at [419, 521] on span "Metres ( m )" at bounding box center [420, 528] width 57 height 15
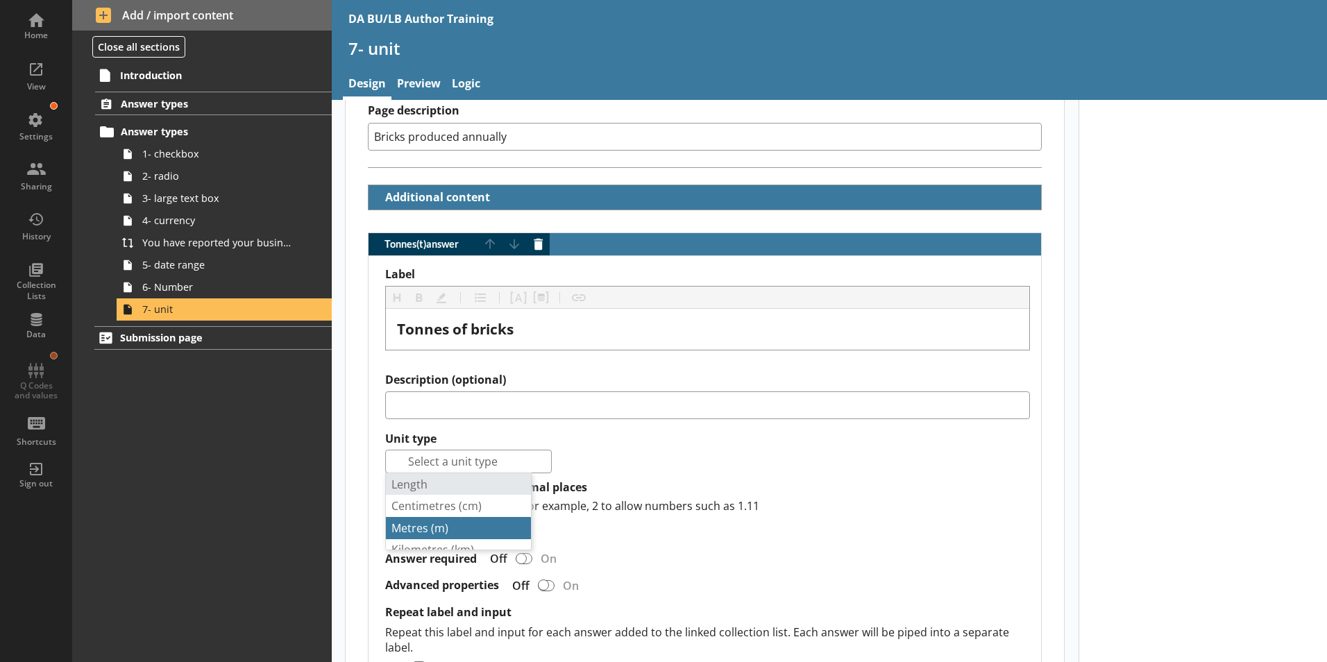
type input "Metres (m)"
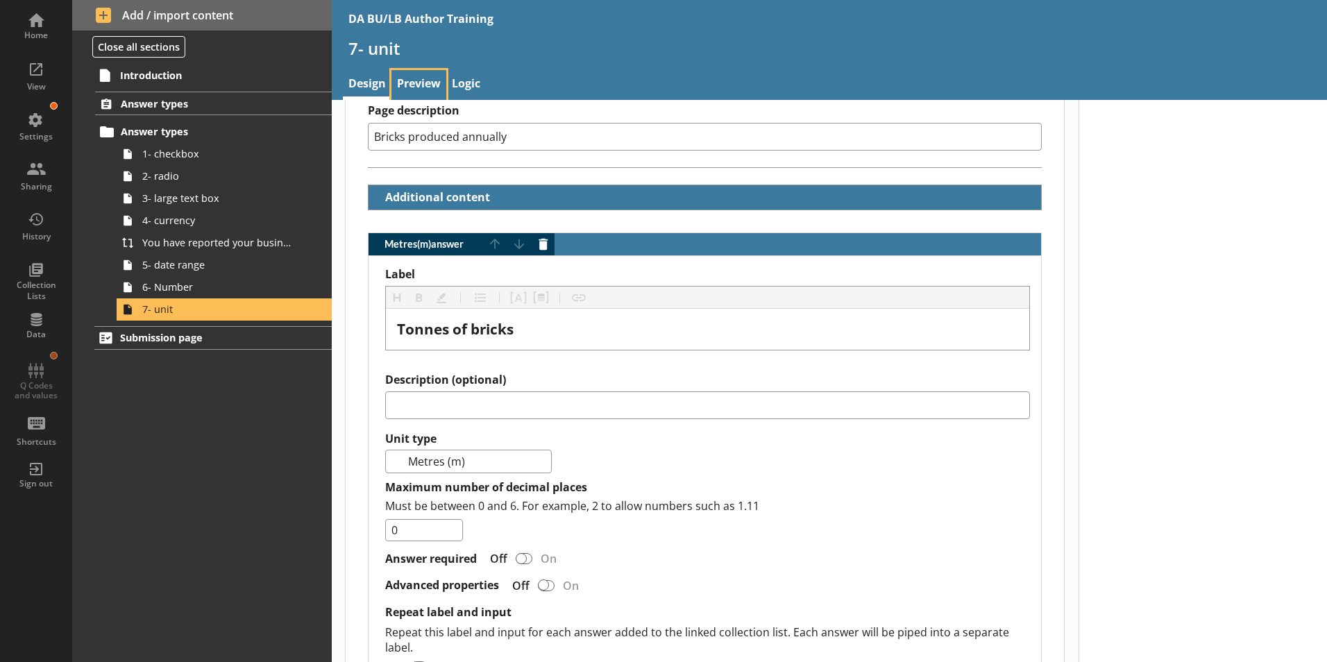
click at [422, 80] on link "Preview" at bounding box center [419, 85] width 55 height 30
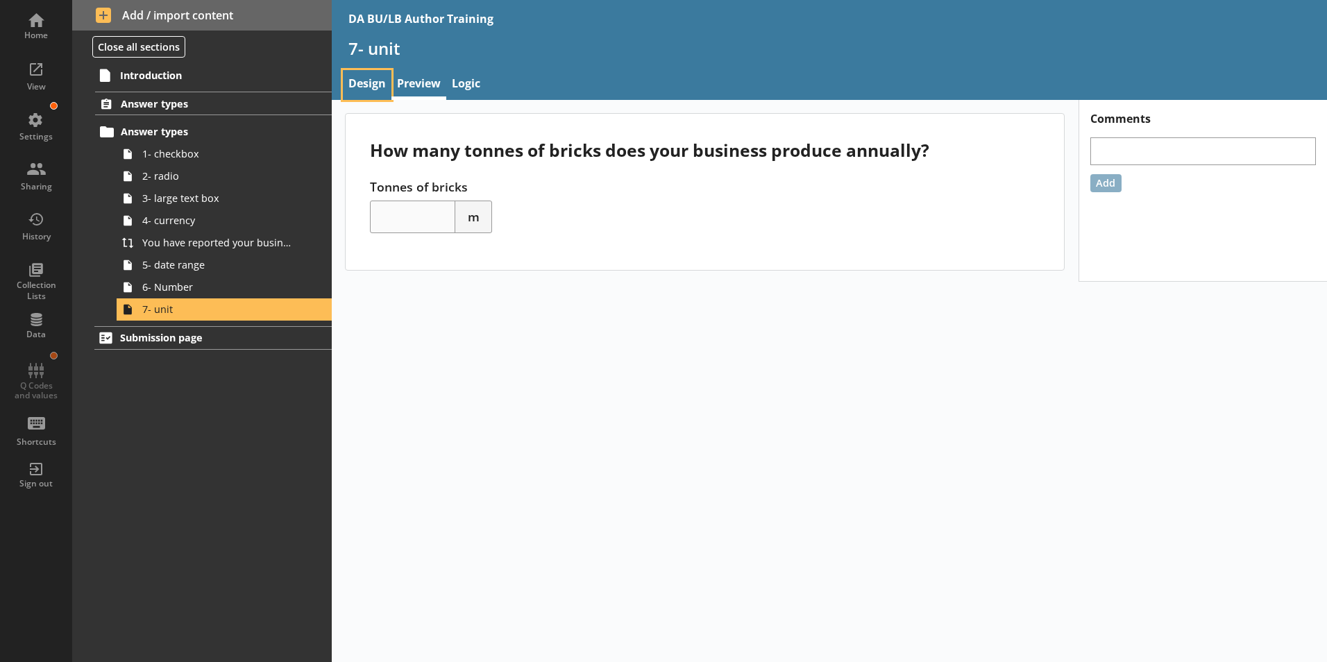
click at [365, 88] on link "Design" at bounding box center [367, 85] width 49 height 30
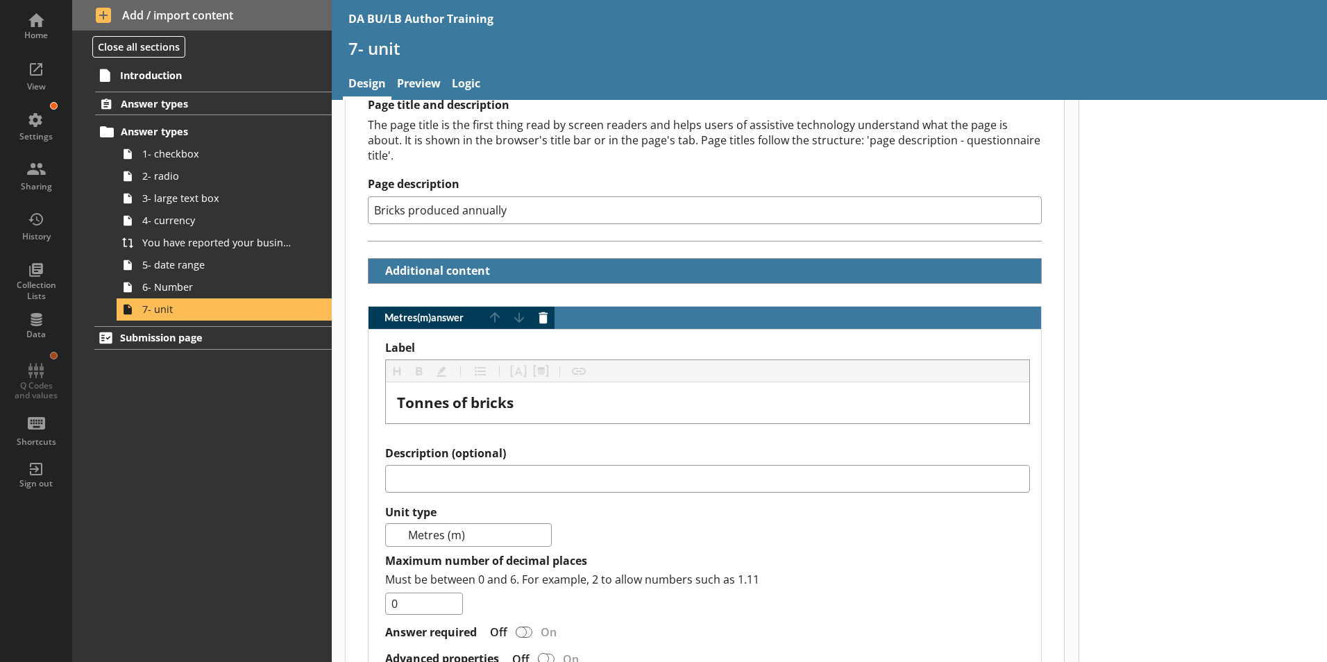
scroll to position [278, 0]
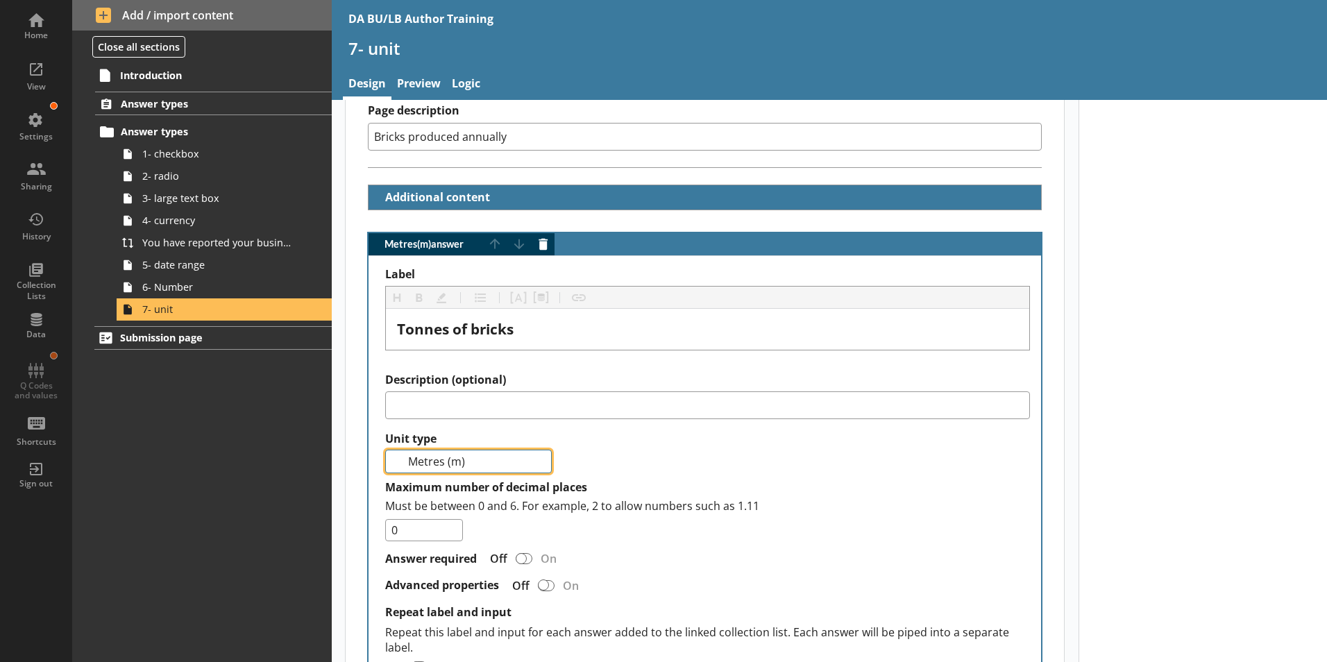
drag, startPoint x: 473, startPoint y: 453, endPoint x: 408, endPoint y: 448, distance: 65.5
click at [408, 450] on input "Metres (m)" at bounding box center [468, 462] width 167 height 24
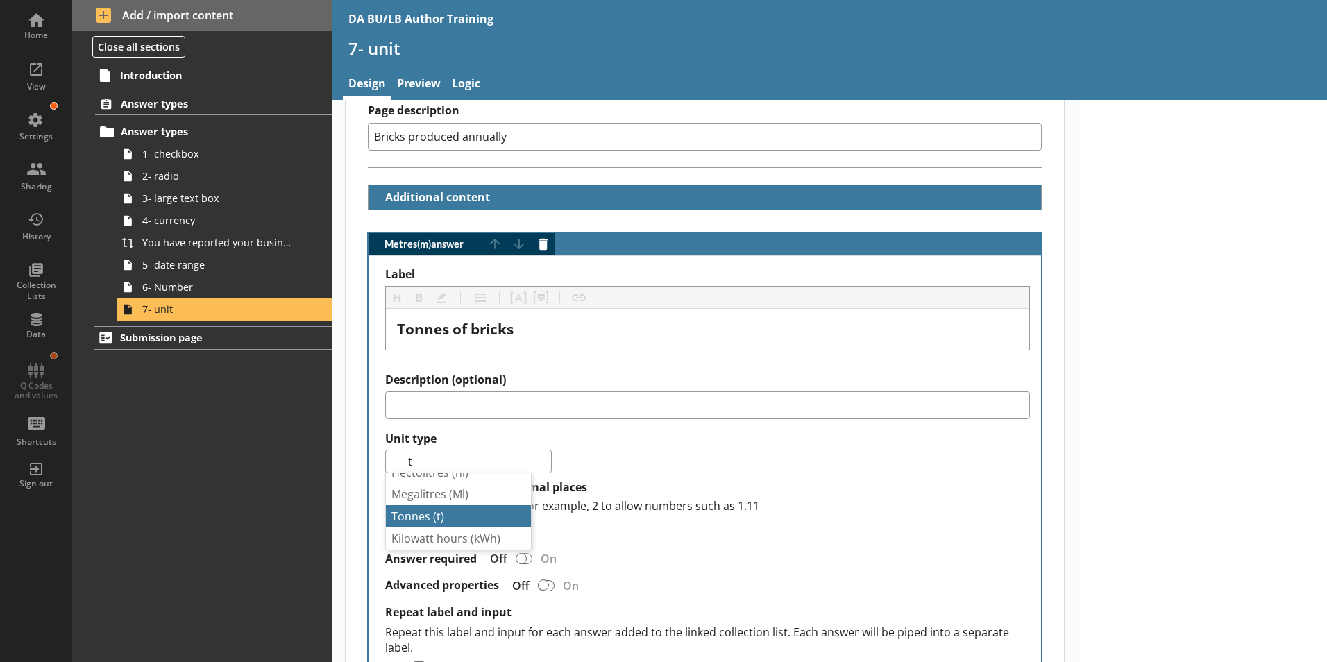
click at [442, 509] on span "( t )" at bounding box center [438, 516] width 11 height 15
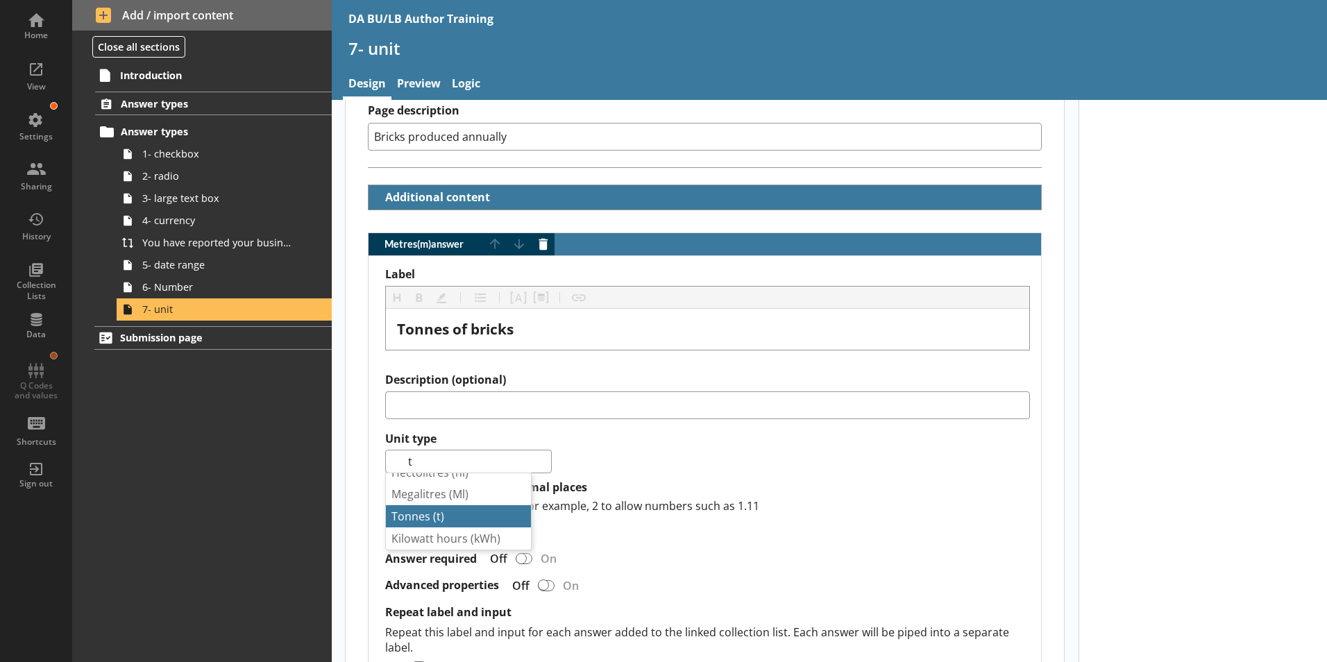
type input "Tonnes (t)"
click at [1060, 500] on div at bounding box center [1203, 331] width 249 height 1018
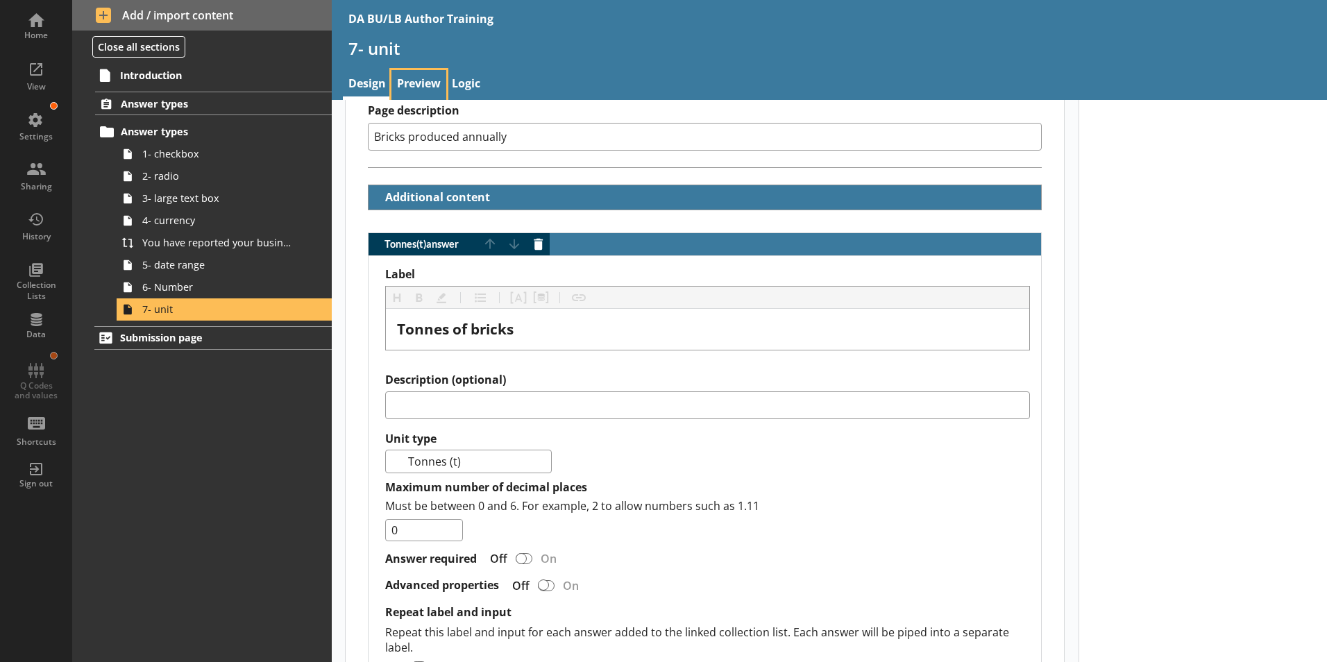
click at [417, 78] on link "Preview" at bounding box center [419, 85] width 55 height 30
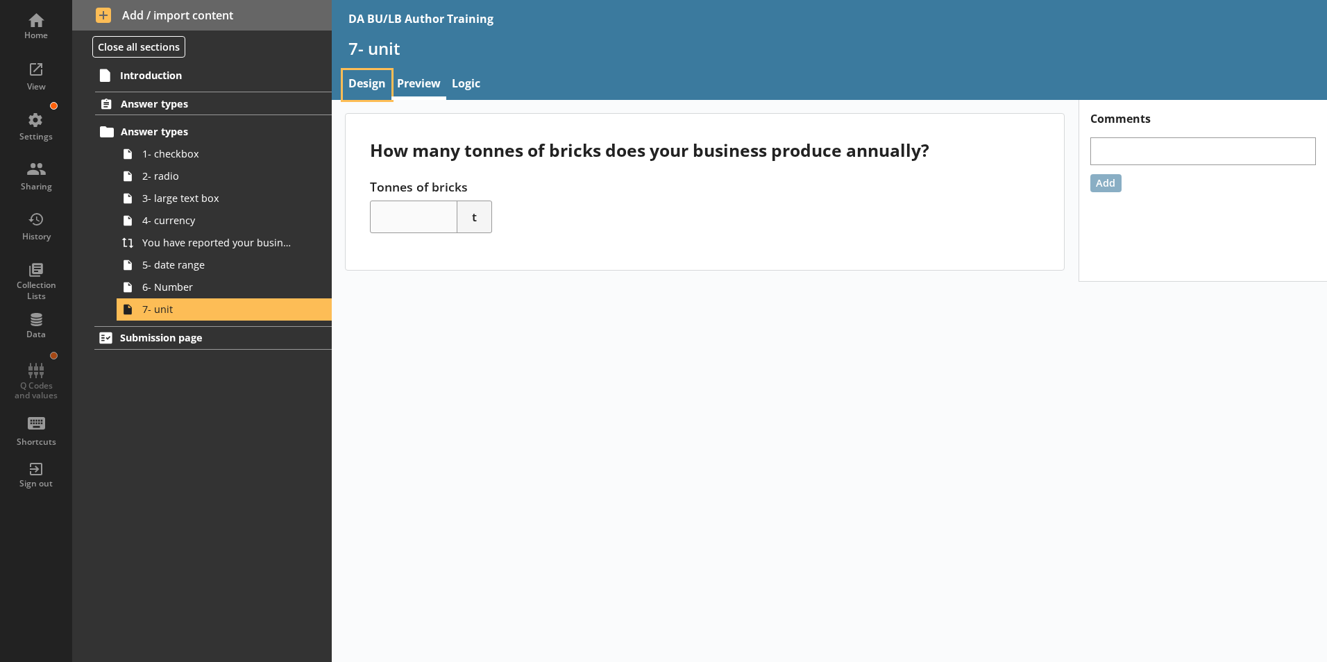
click at [373, 87] on link "Design" at bounding box center [367, 85] width 49 height 30
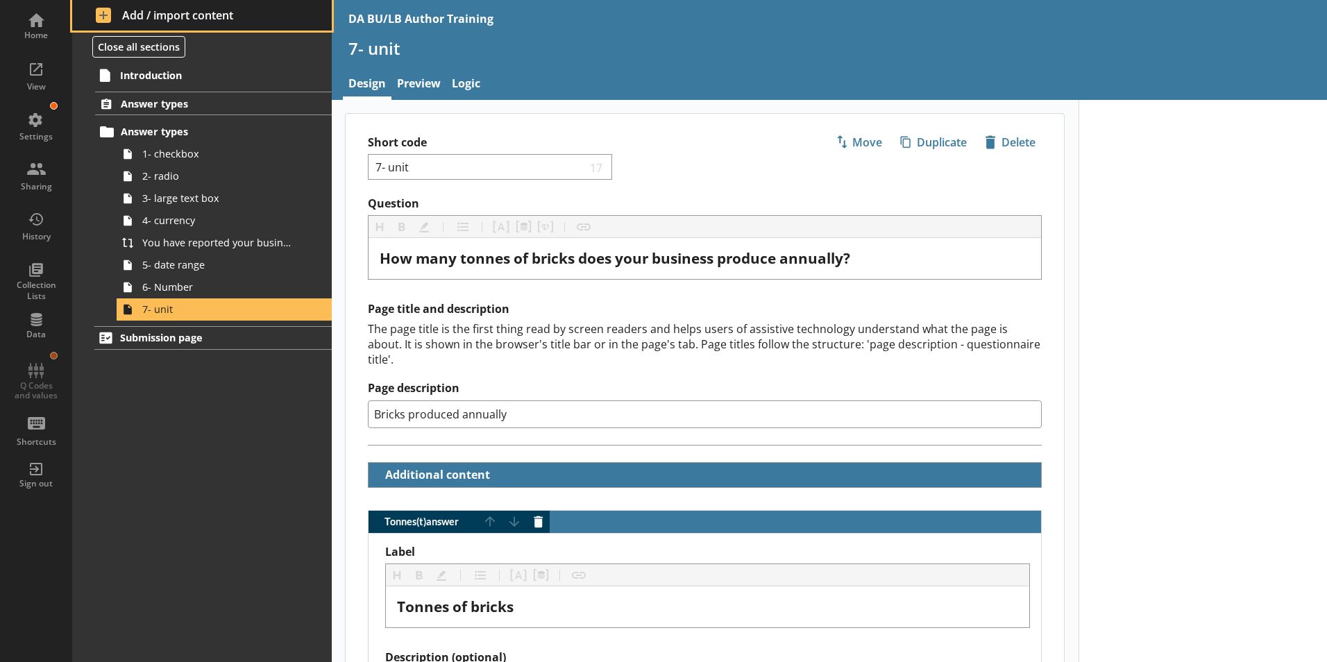
click at [127, 14] on span "Add / import content" at bounding box center [202, 15] width 213 height 15
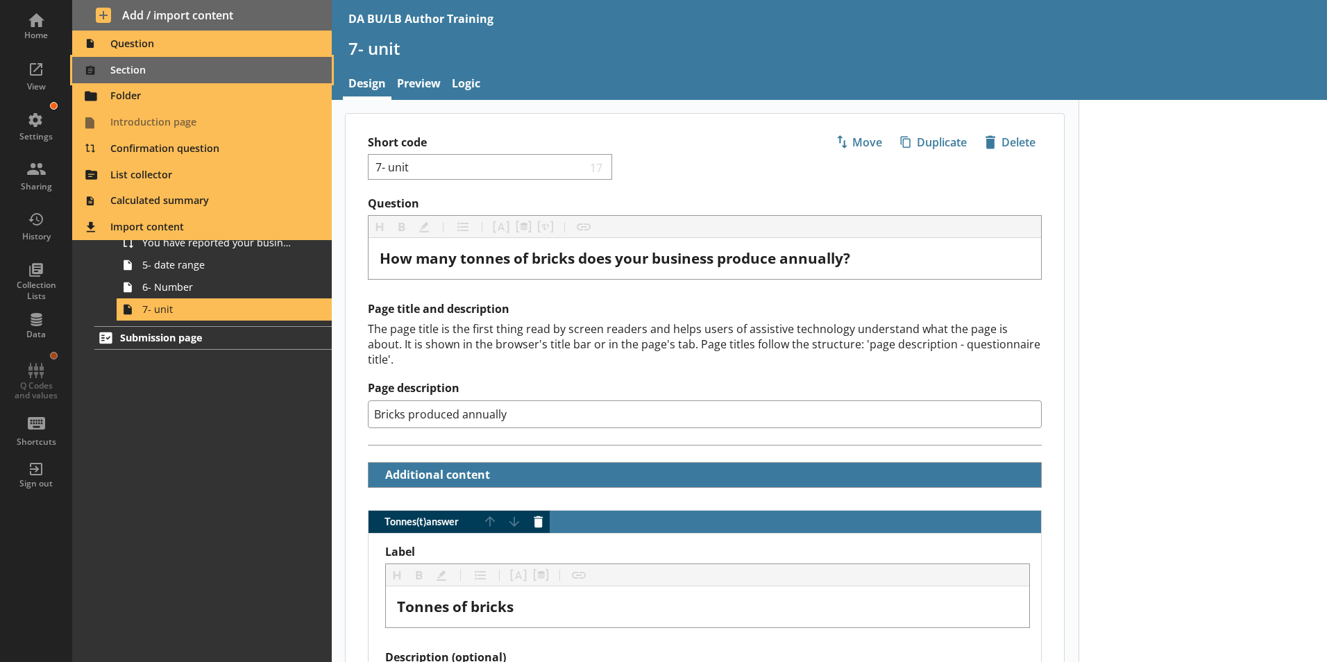
click at [116, 71] on span "Section" at bounding box center [203, 70] width 244 height 22
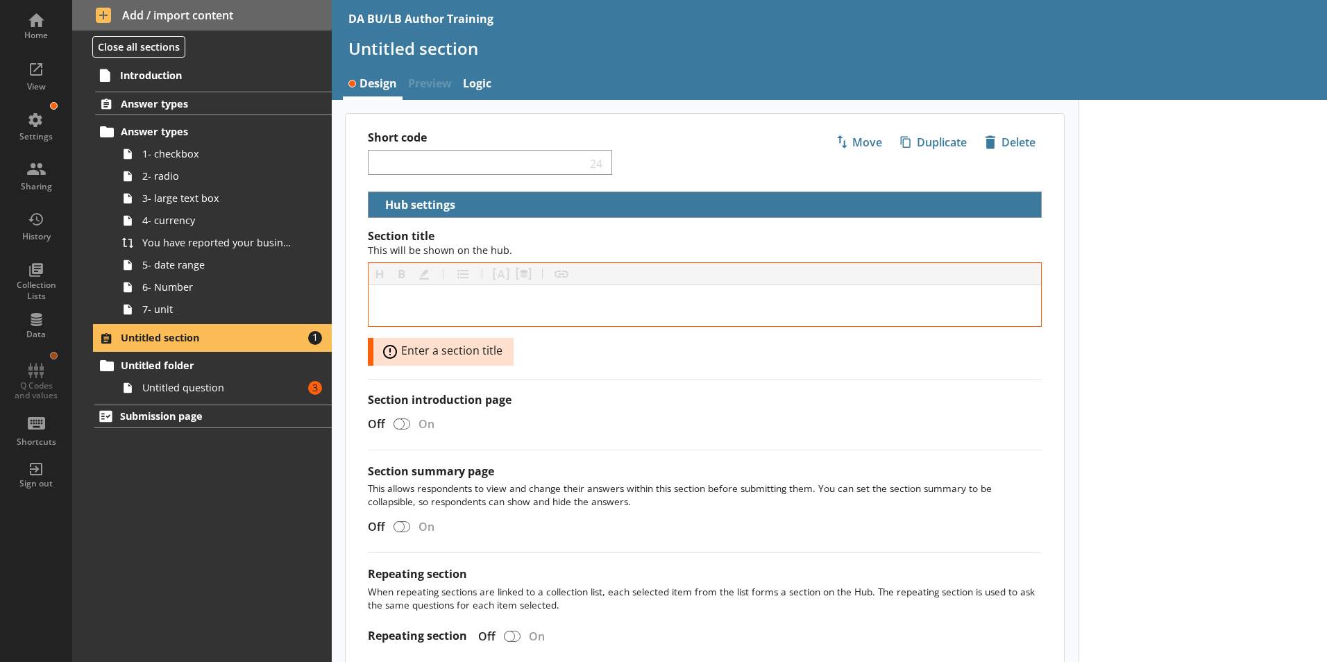
click at [230, 336] on span "Untitled section" at bounding box center [206, 337] width 170 height 13
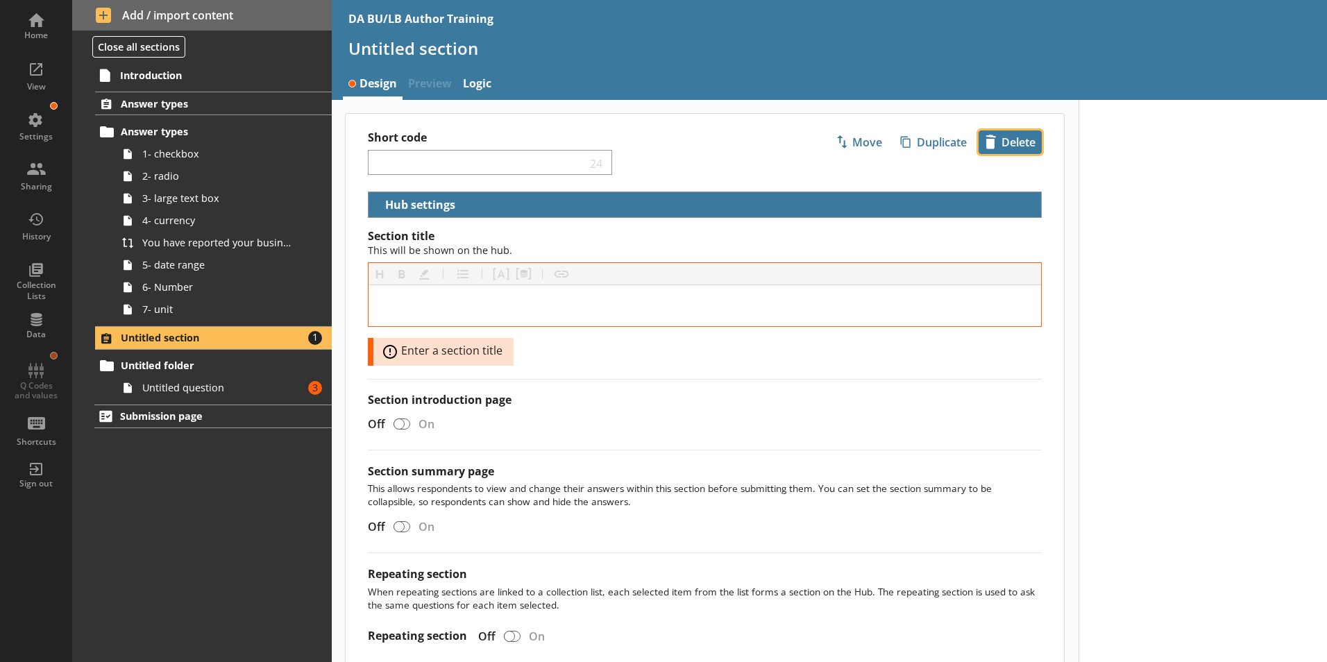
click at [1003, 147] on span "icon-delete Created with Sketch. [GEOGRAPHIC_DATA]" at bounding box center [1011, 142] width 62 height 22
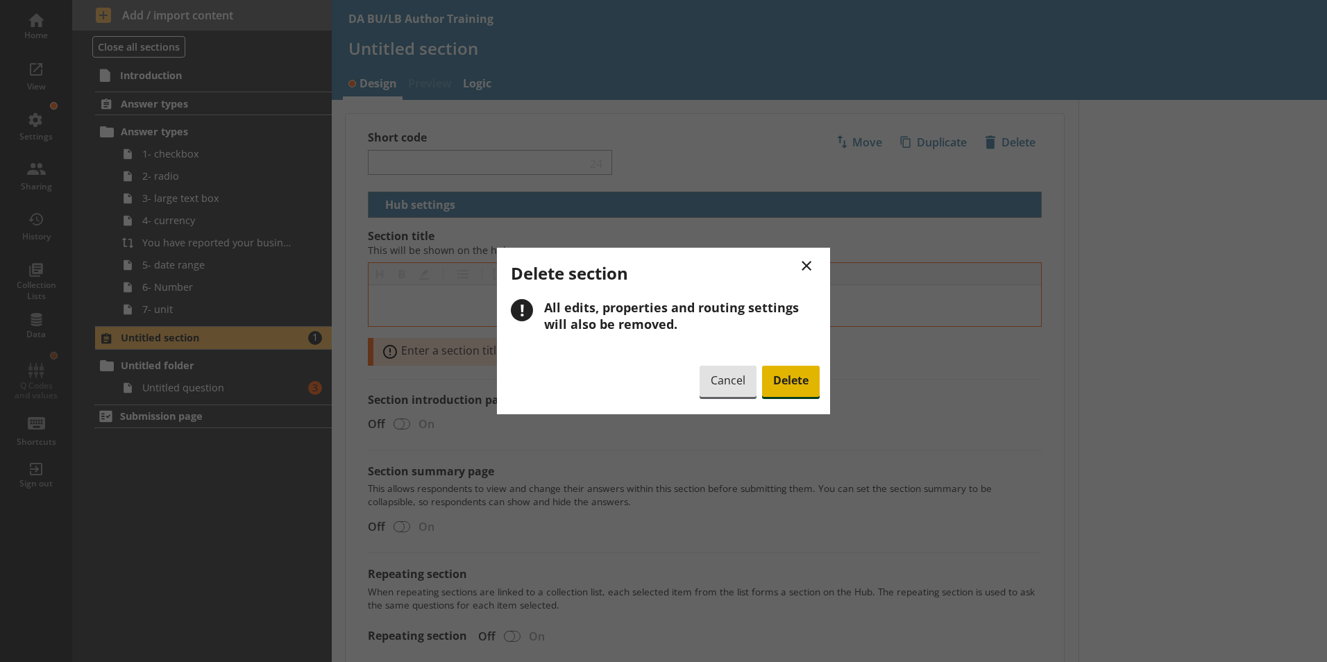
click at [791, 380] on span "Delete" at bounding box center [791, 382] width 58 height 32
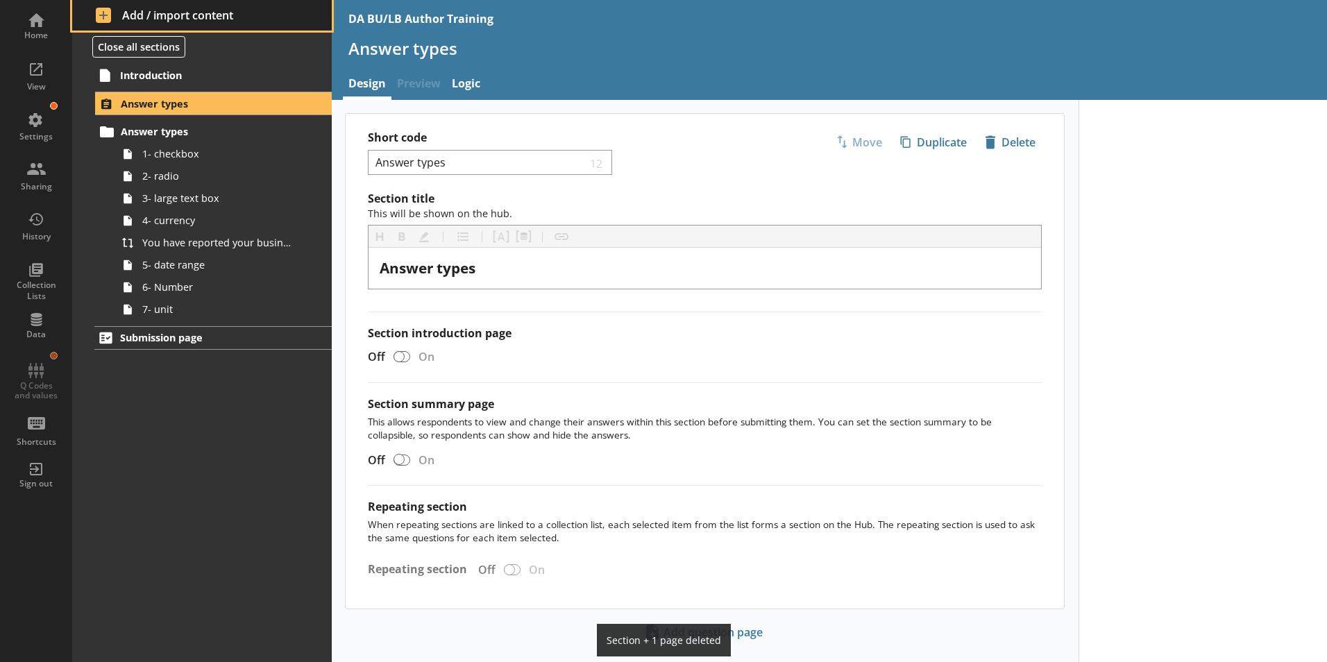
click at [128, 11] on span "Add / import content" at bounding box center [202, 15] width 213 height 15
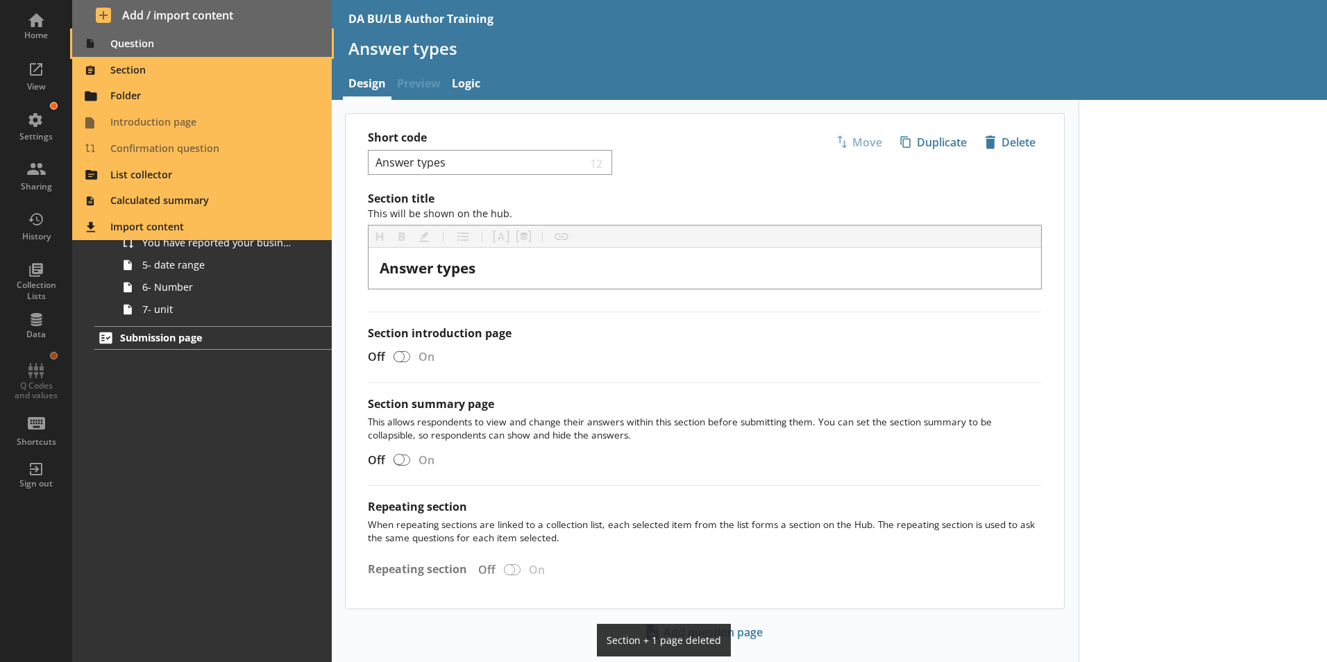
click at [121, 44] on span "Question" at bounding box center [203, 44] width 244 height 22
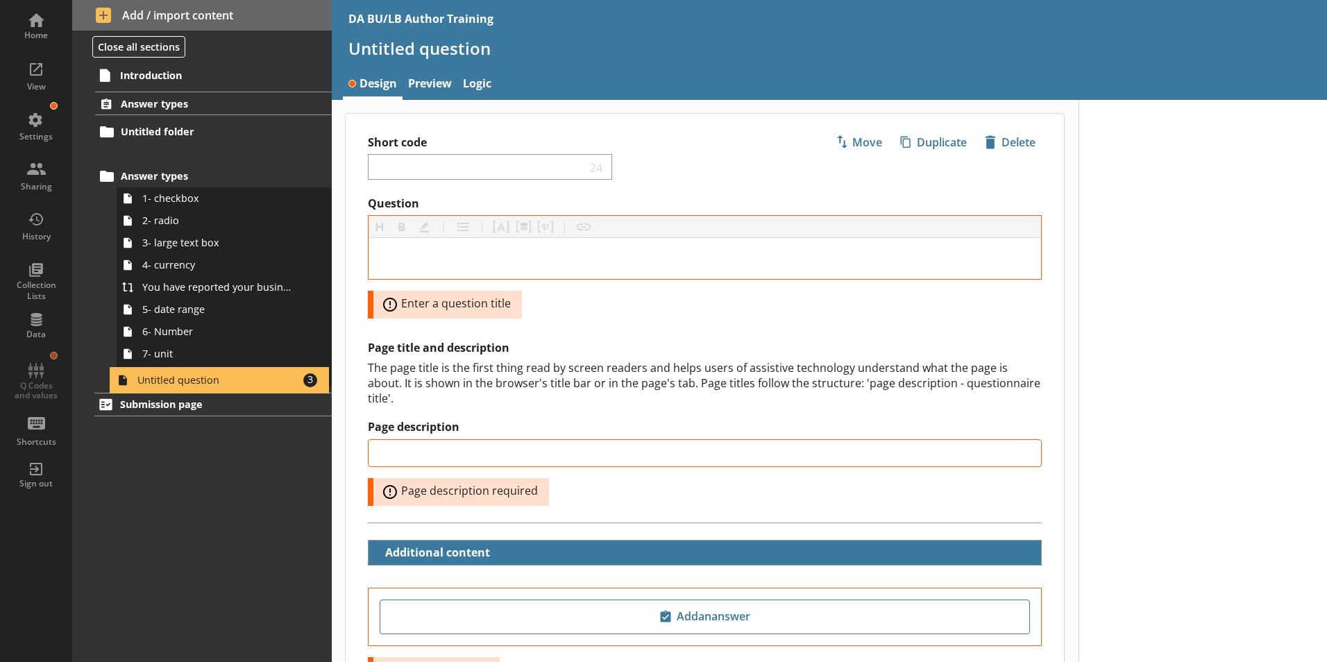
drag, startPoint x: 169, startPoint y: 154, endPoint x: 169, endPoint y: 380, distance: 226.3
click at [169, 380] on ol "Answer types Untitled folder Untitled question Amount of errors: 3 Answer types…" at bounding box center [202, 239] width 260 height 295
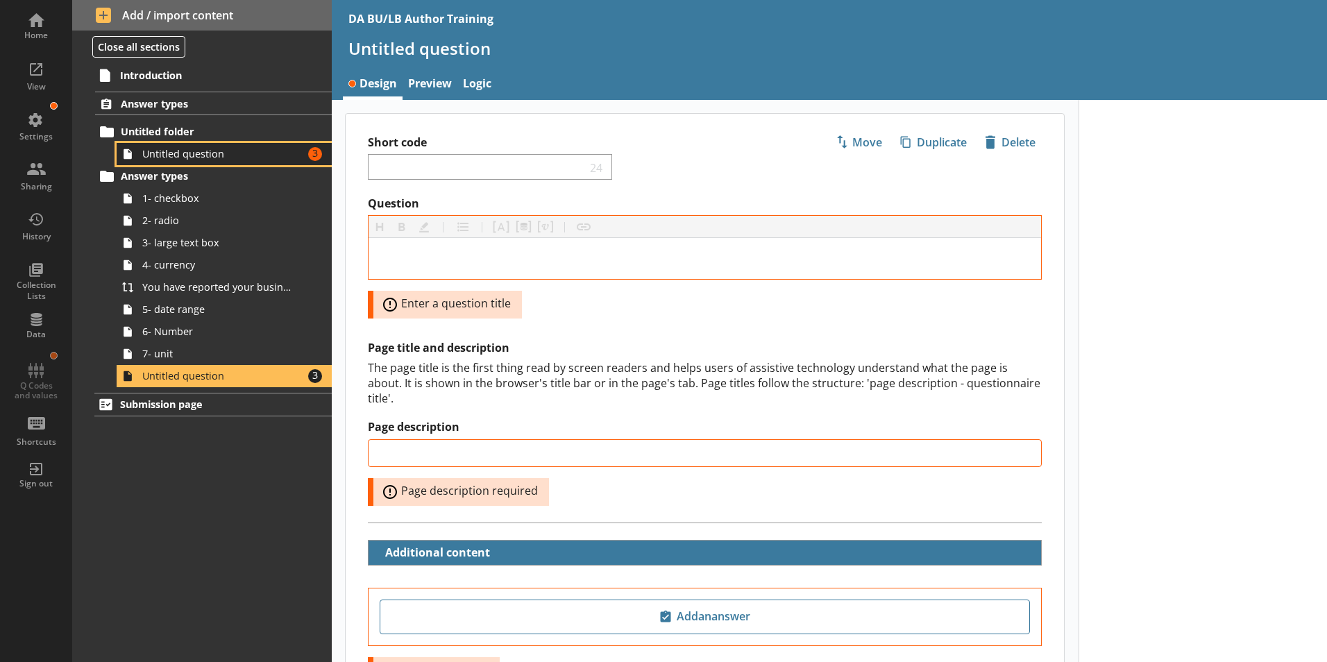
click at [231, 154] on span "Untitled question" at bounding box center [219, 153] width 154 height 13
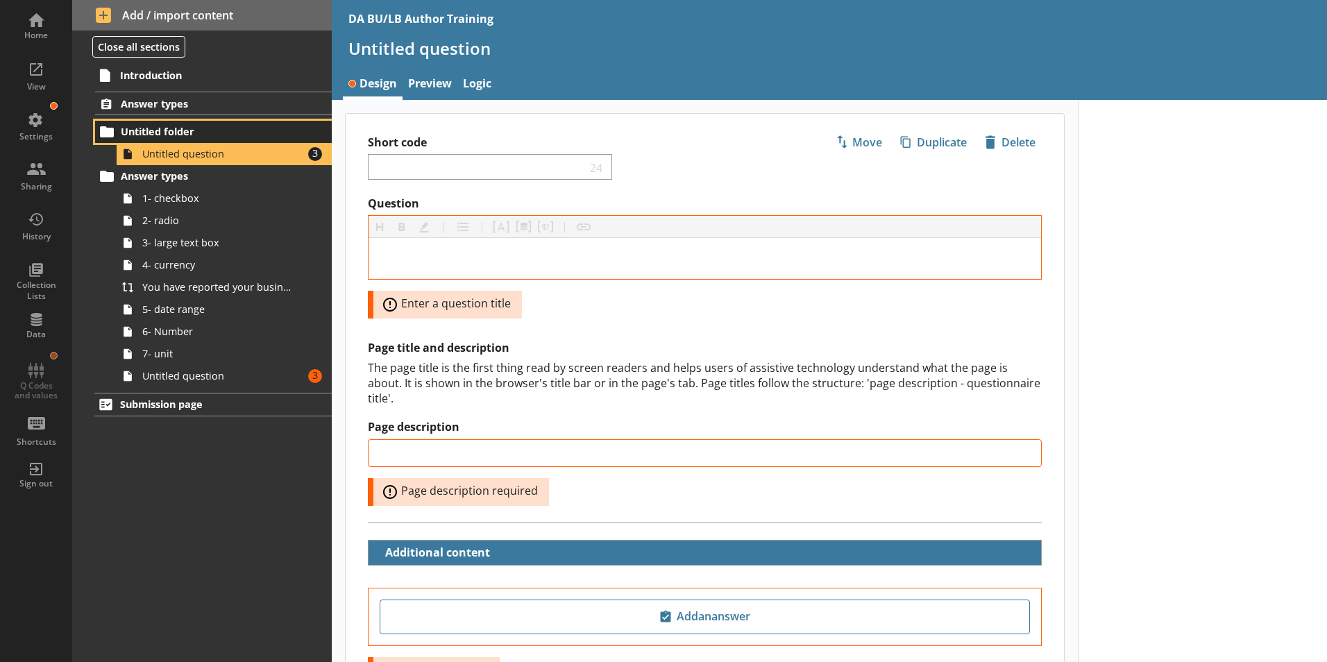
click at [166, 132] on span "Untitled folder" at bounding box center [206, 131] width 170 height 13
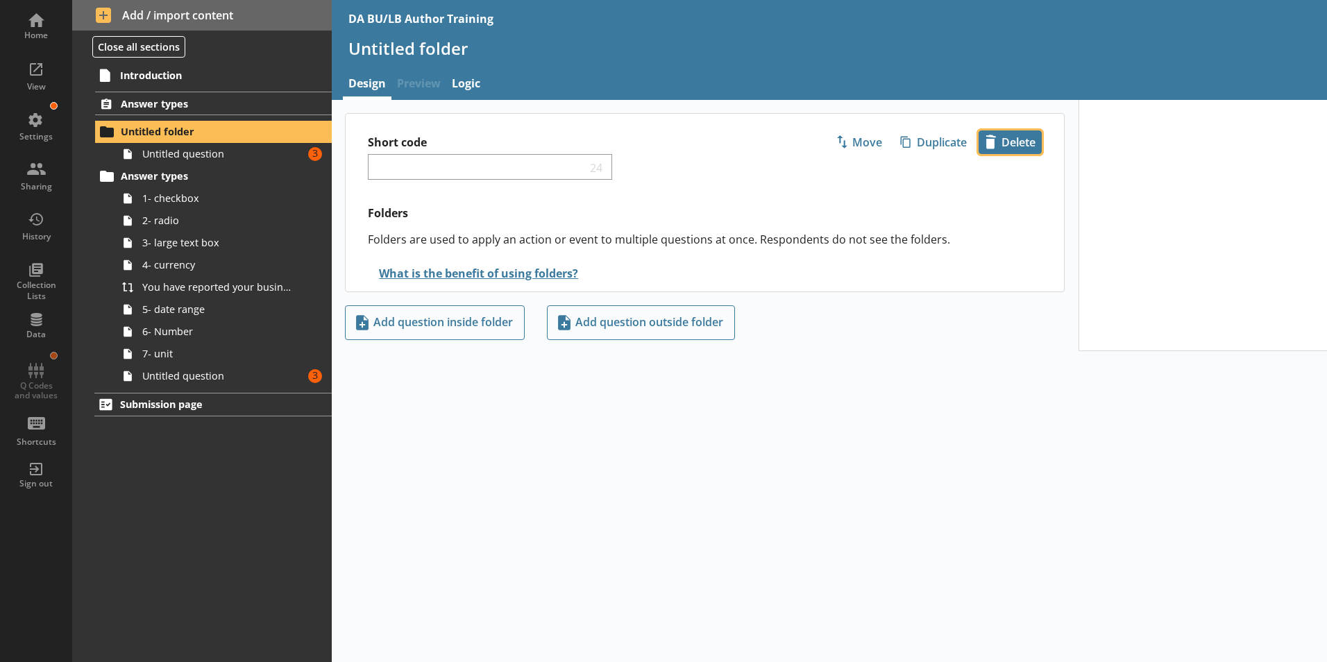
click at [1026, 141] on span "icon-delete Created with Sketch. [GEOGRAPHIC_DATA]" at bounding box center [1011, 142] width 62 height 22
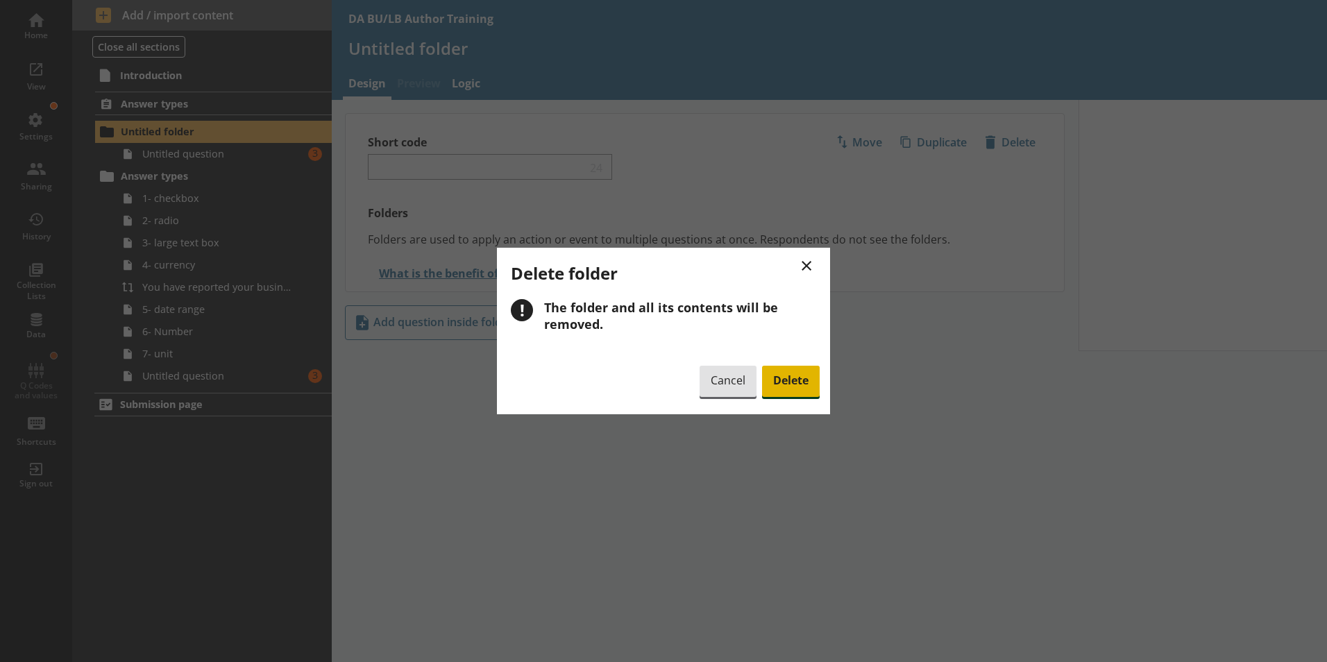
click at [796, 376] on span "Delete" at bounding box center [791, 382] width 58 height 32
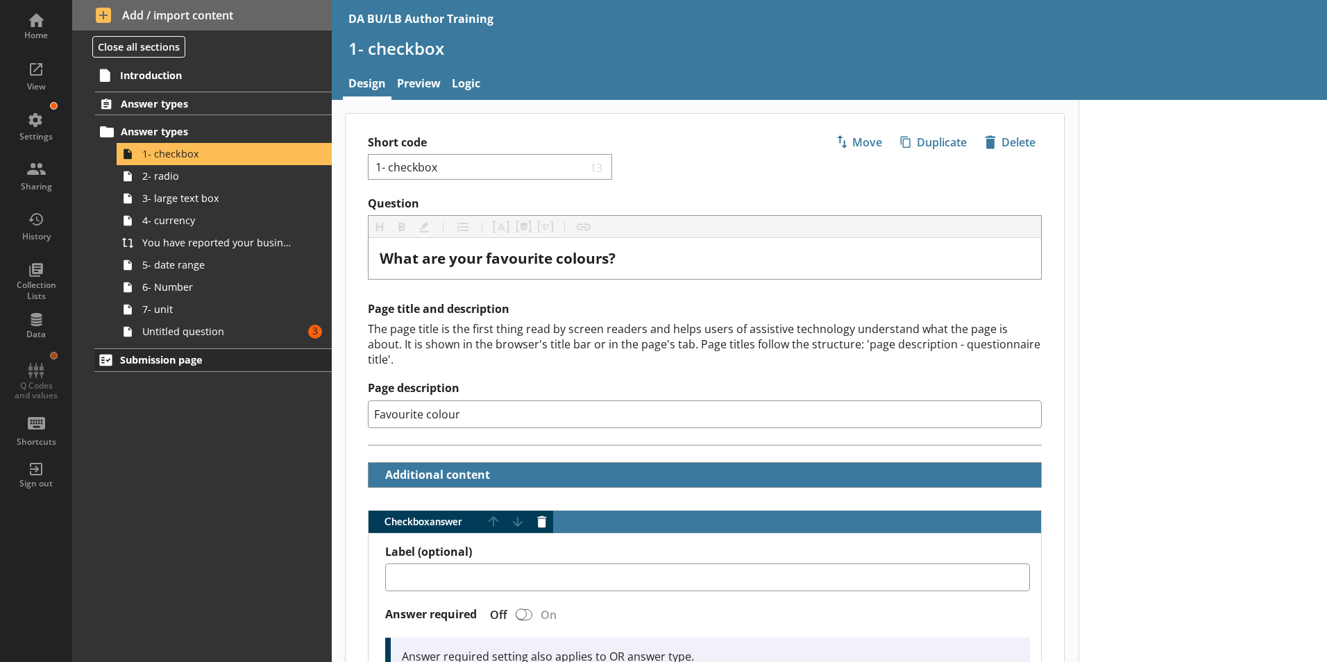
type textarea "x"
click at [197, 337] on span "Untitled question" at bounding box center [219, 331] width 154 height 13
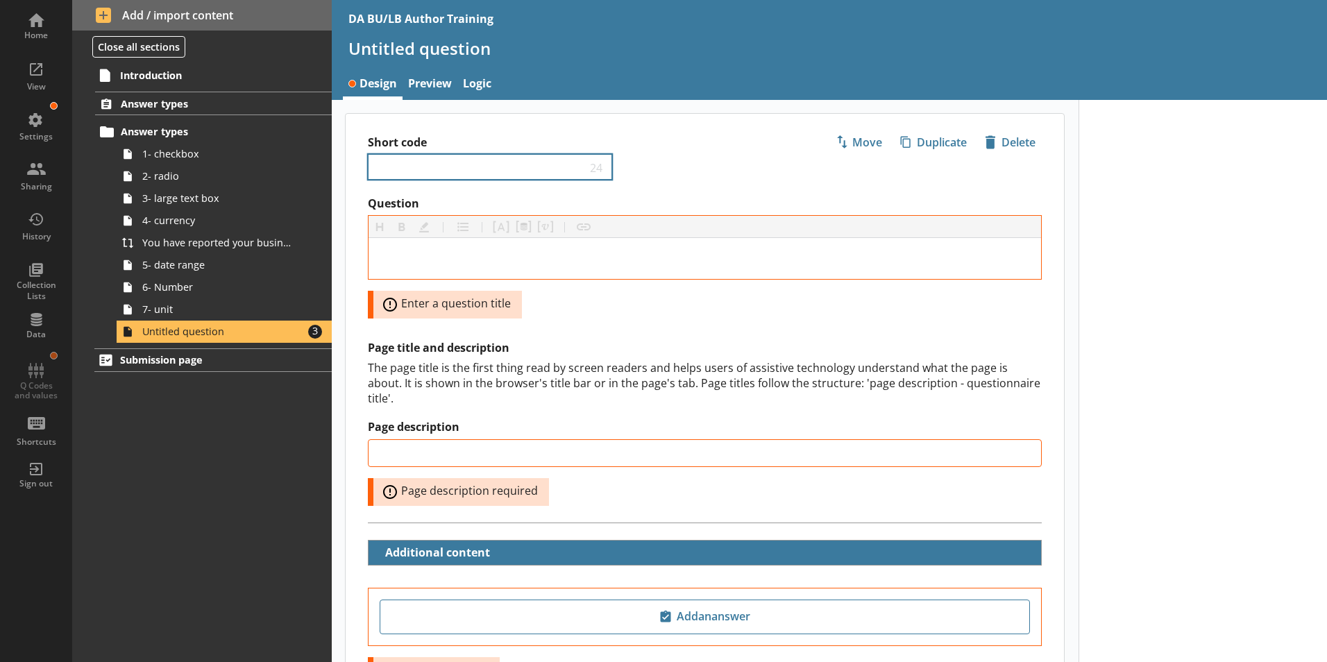
click at [443, 160] on div "24" at bounding box center [490, 167] width 244 height 26
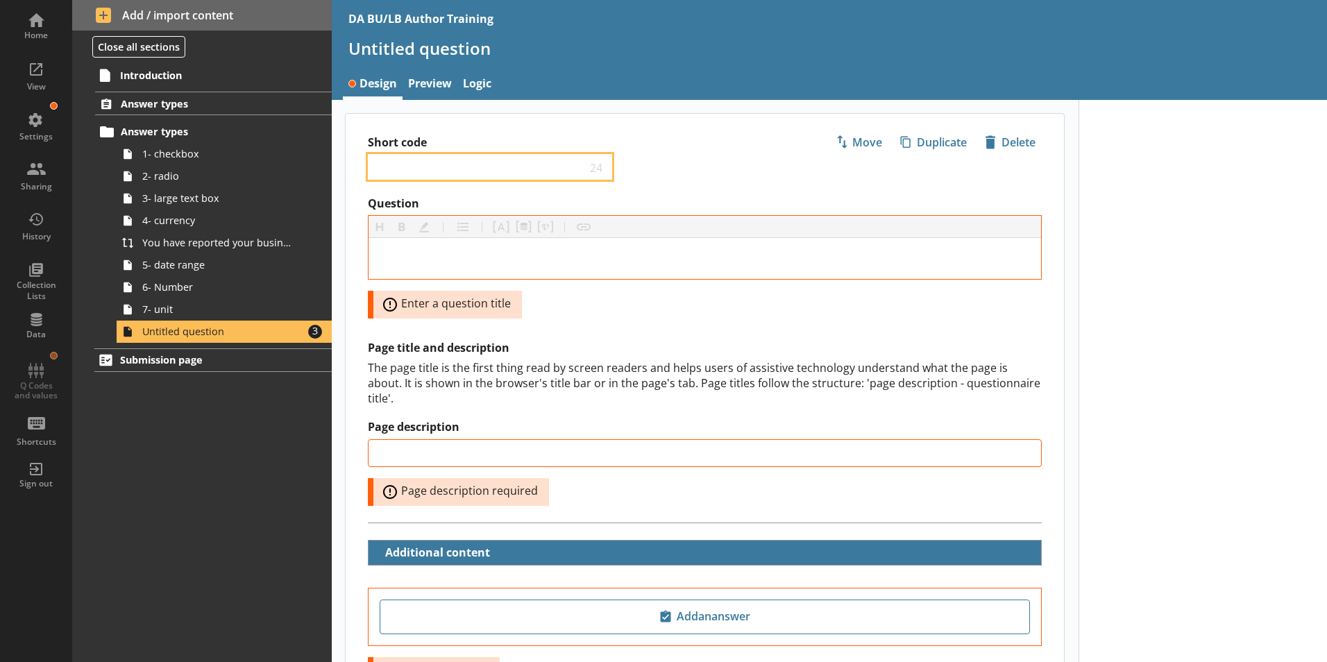
click at [428, 163] on input "Short code" at bounding box center [480, 166] width 212 height 13
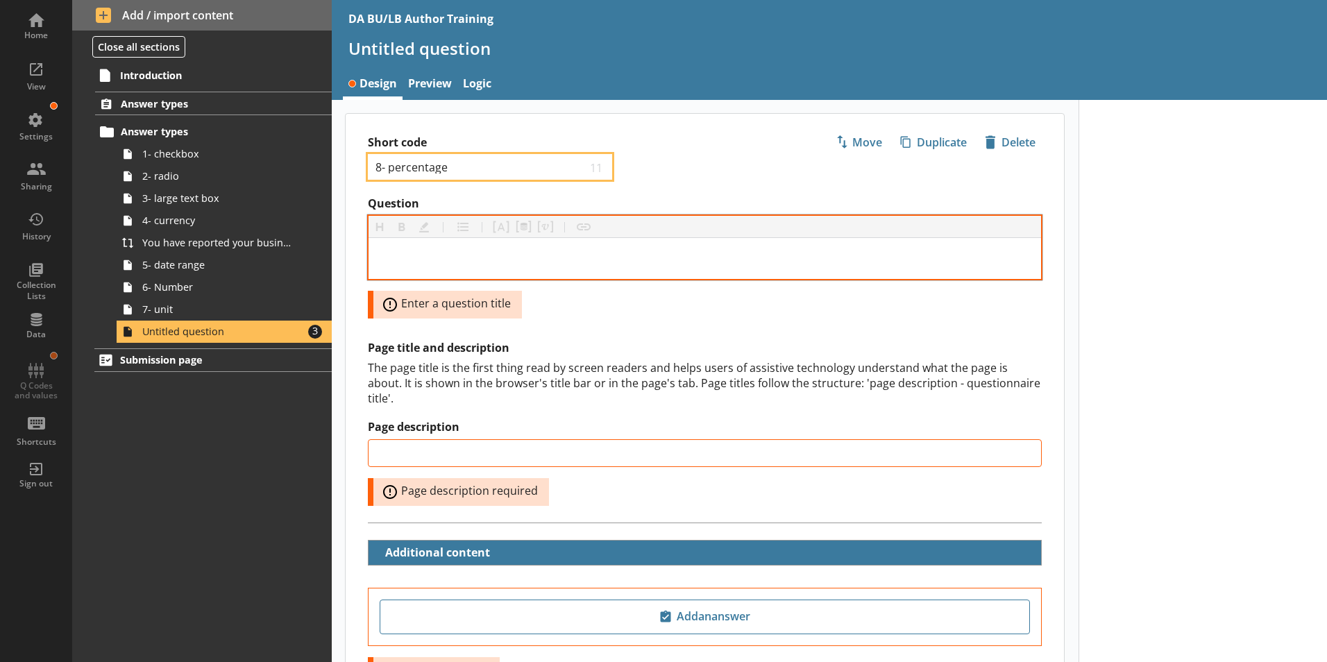
type input "8- percentage"
click at [431, 248] on div at bounding box center [705, 258] width 673 height 41
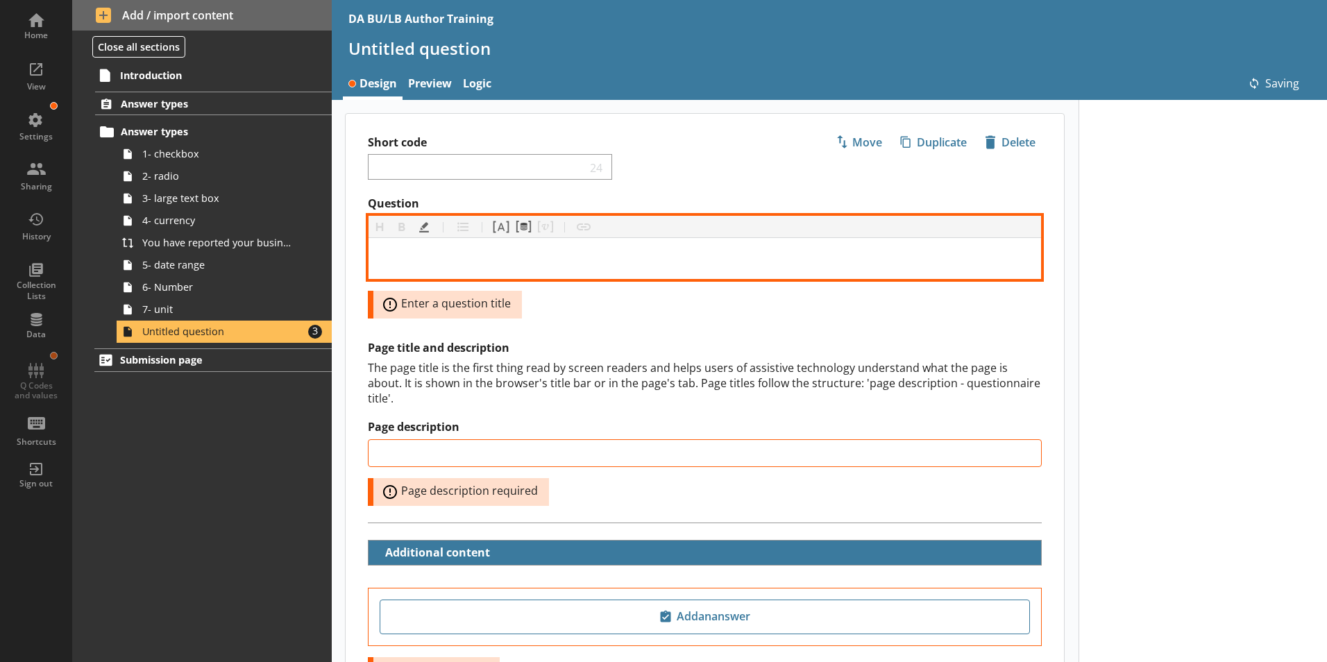
type input "8- percentage"
click at [394, 258] on div "Question" at bounding box center [705, 258] width 650 height 19
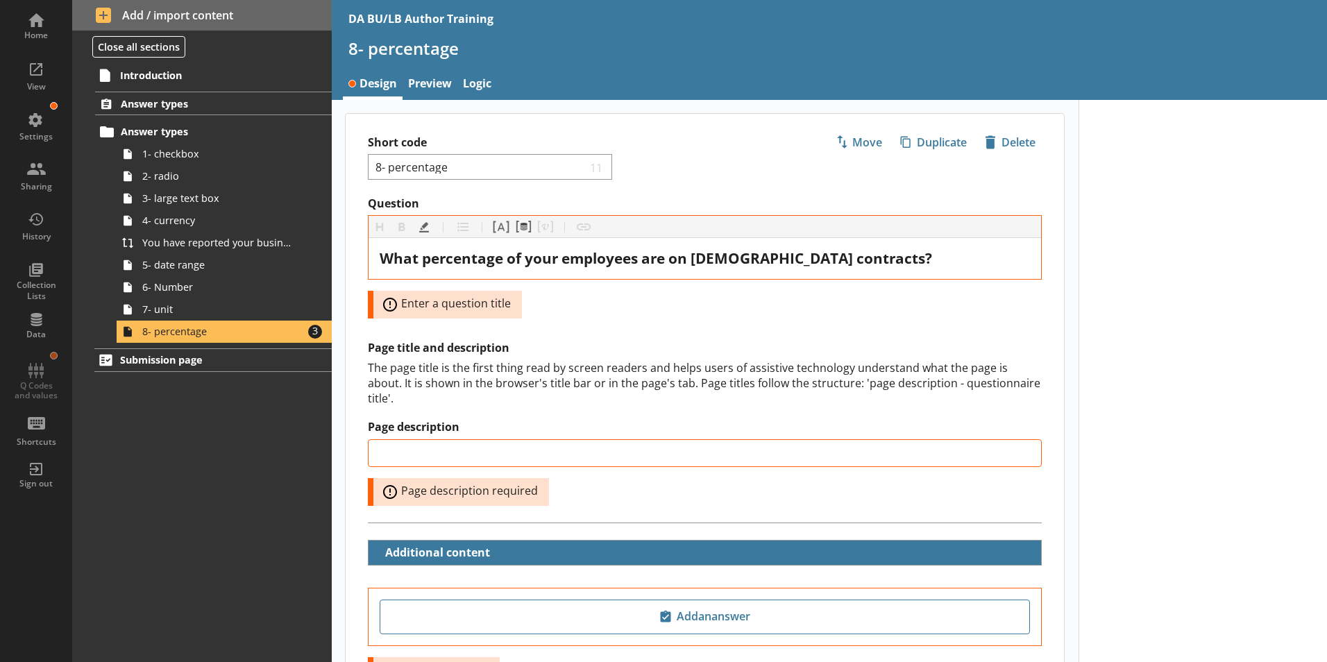
click at [558, 306] on div "Question Heading Heading Bold Bold Highlight Highlight List List Pipe answer Pi…" at bounding box center [705, 257] width 674 height 122
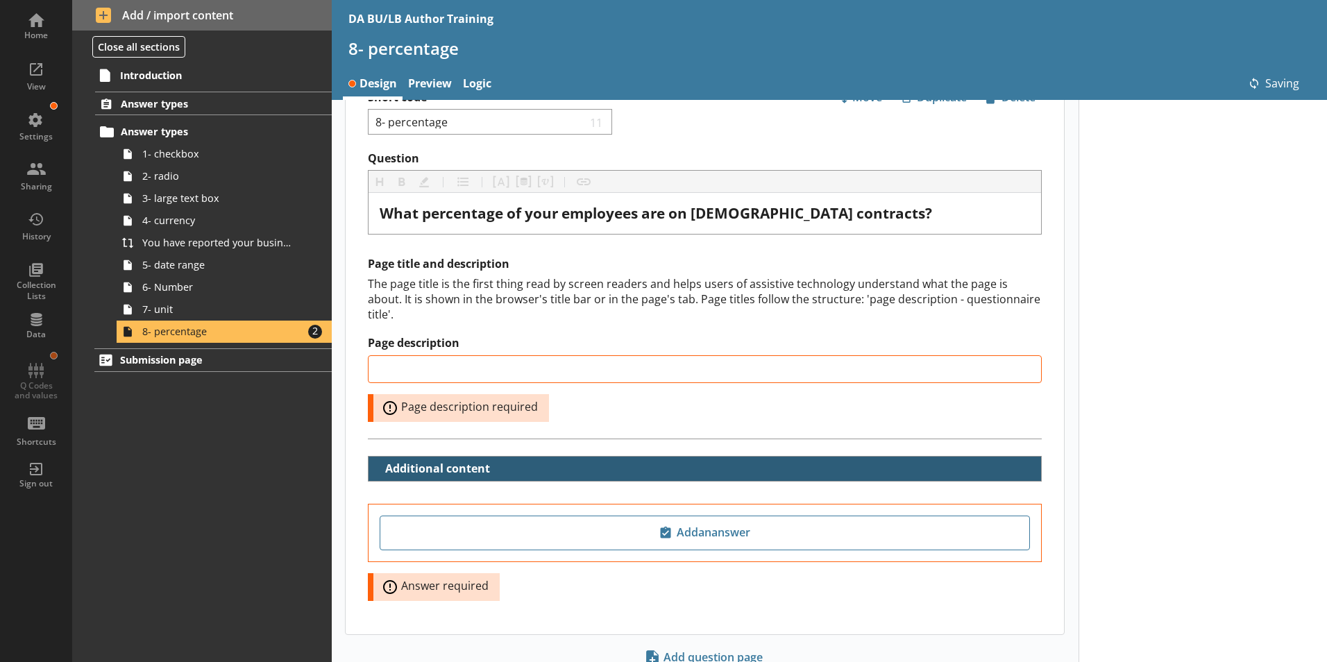
scroll to position [69, 0]
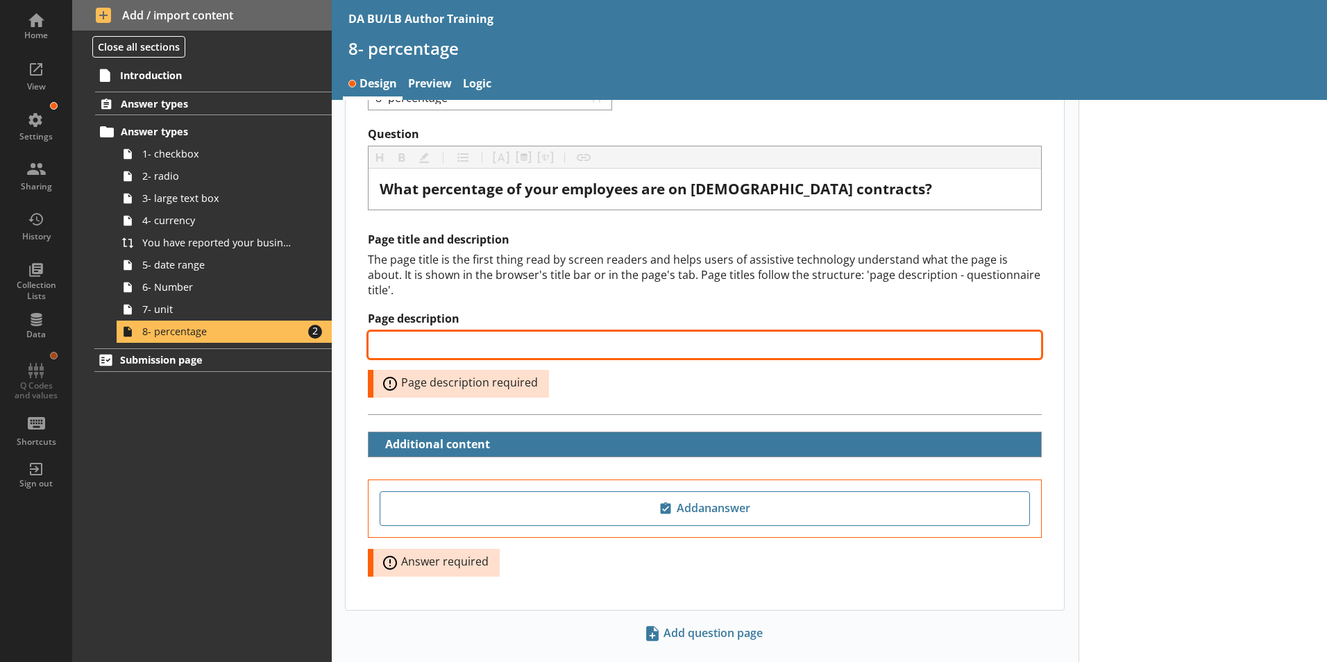
click at [396, 331] on input "Page description" at bounding box center [705, 345] width 674 height 28
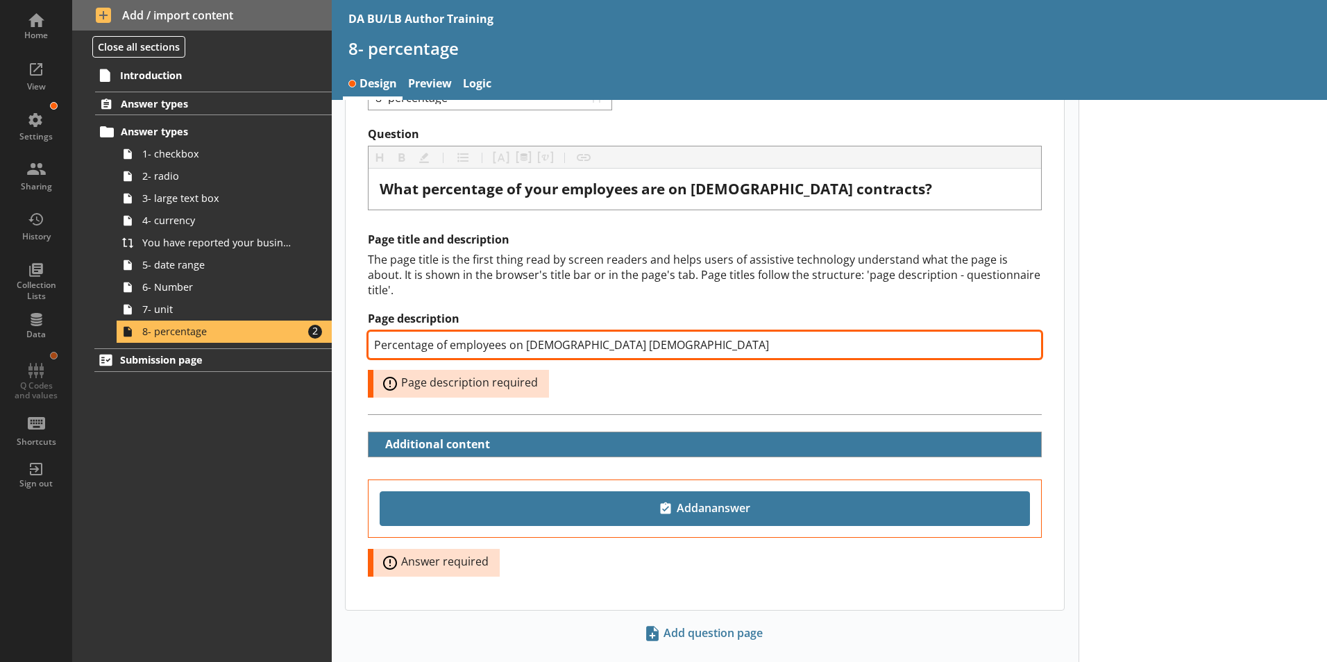
type input "Percentage of employees on [DEMOGRAPHIC_DATA] [DEMOGRAPHIC_DATA]"
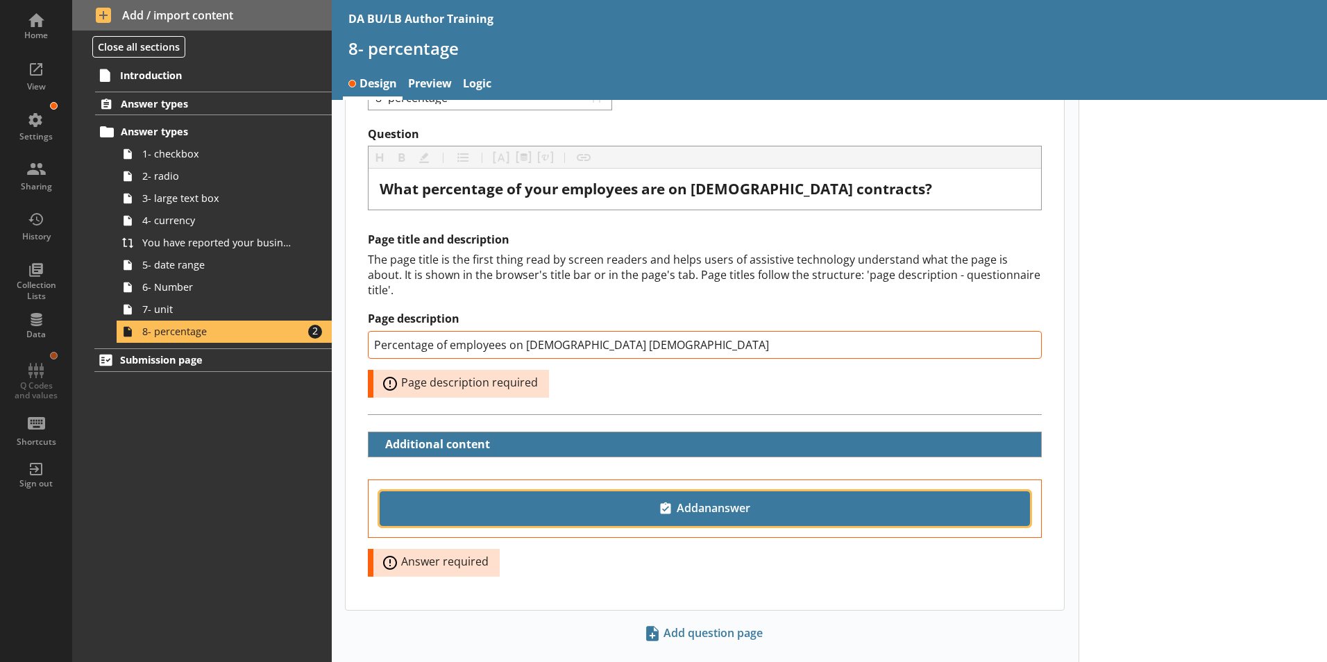
click at [698, 498] on span "Add an answer" at bounding box center [705, 509] width 638 height 22
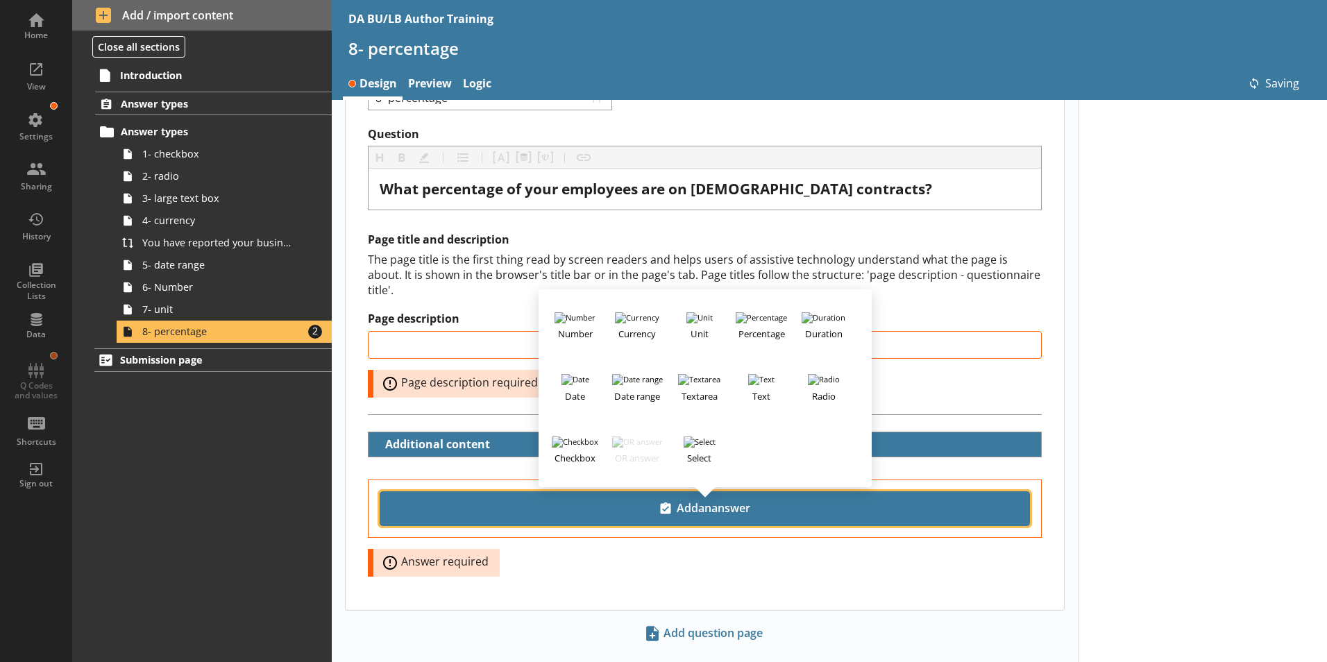
type input "Percentage of employees on [DEMOGRAPHIC_DATA] [DEMOGRAPHIC_DATA]"
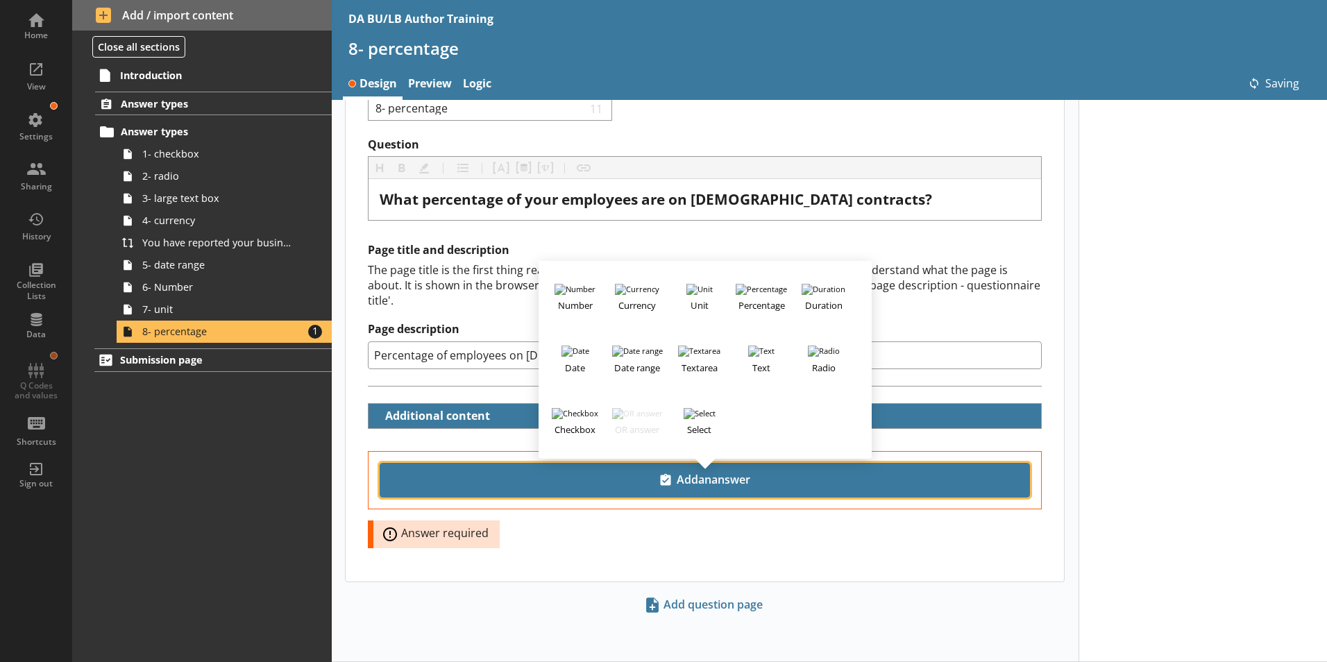
scroll to position [44, 0]
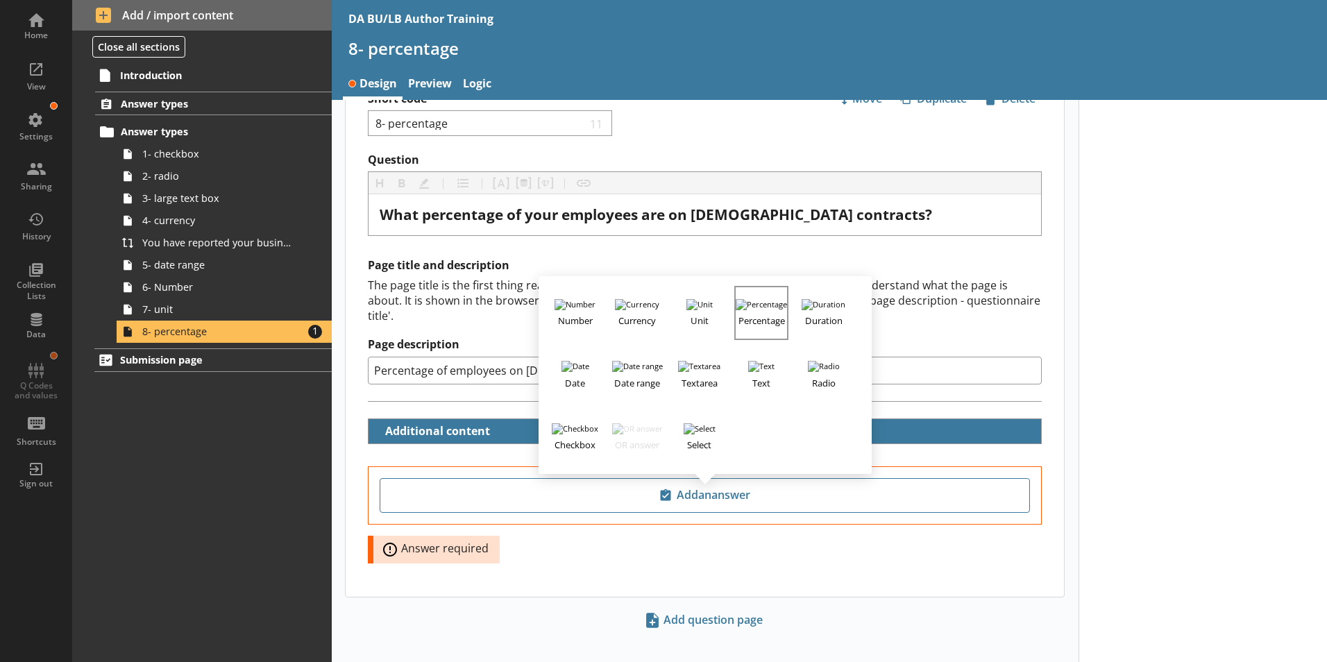
click at [762, 310] on h3 "Percentage" at bounding box center [761, 318] width 51 height 17
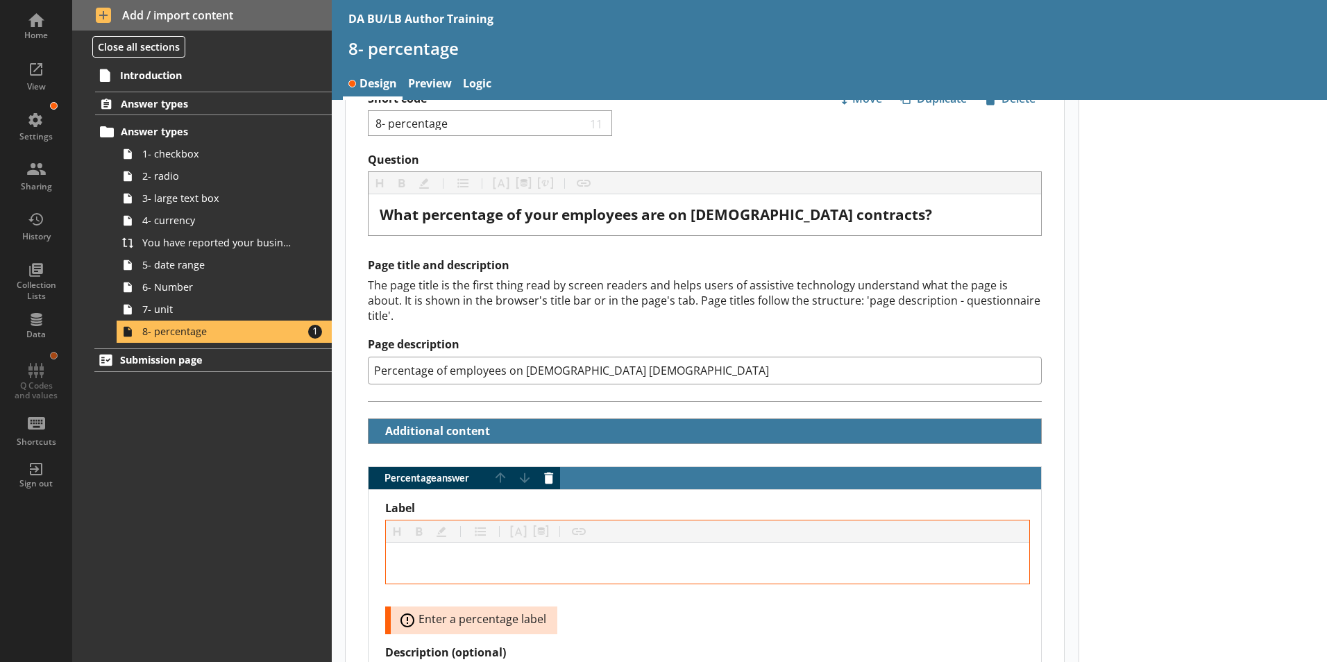
drag, startPoint x: 629, startPoint y: 355, endPoint x: 350, endPoint y: 356, distance: 279.1
click at [350, 356] on div "Page title and description The page title is the first thing read by screen rea…" at bounding box center [705, 329] width 719 height 143
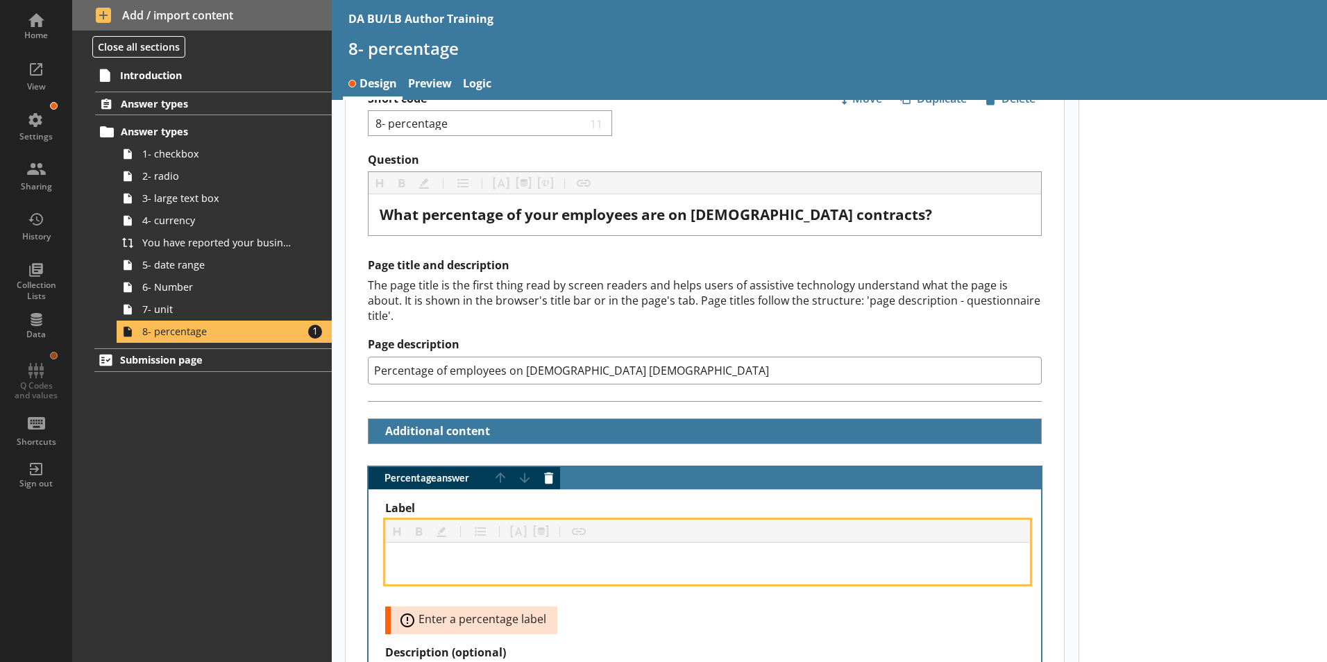
click at [421, 554] on div "Label" at bounding box center [707, 563] width 621 height 19
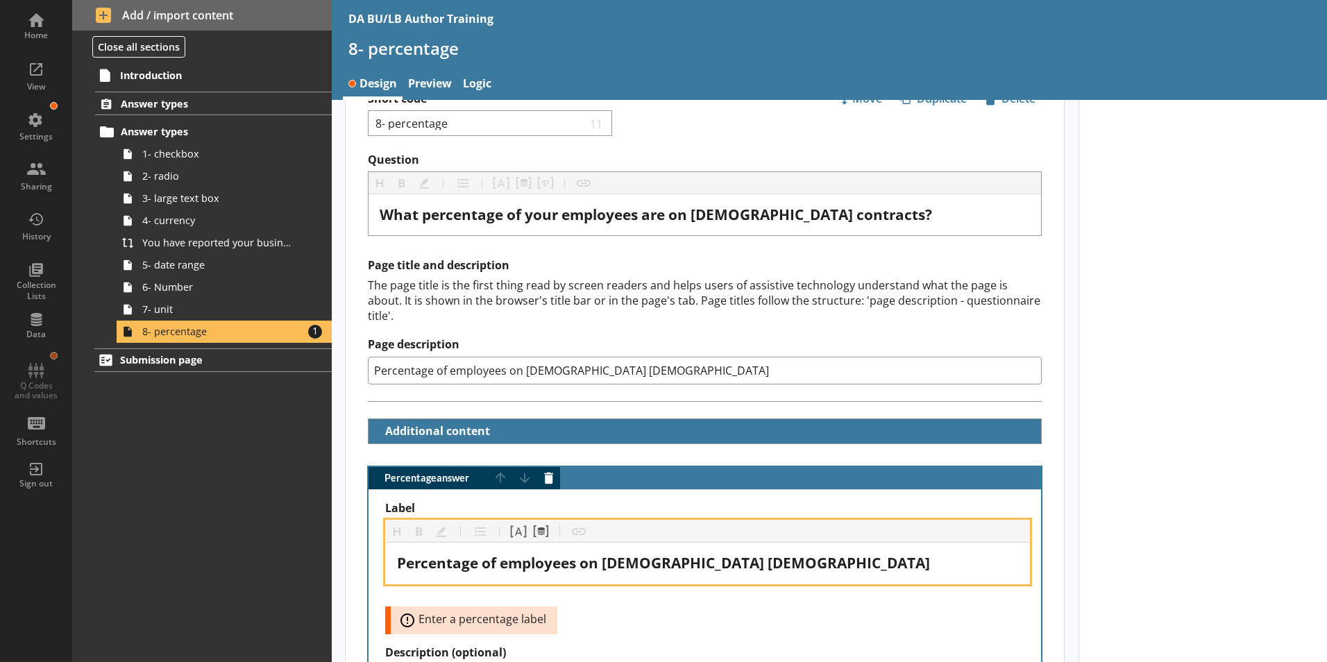
click at [786, 554] on div "Percentage of employees on [DEMOGRAPHIC_DATA] [DEMOGRAPHIC_DATA]" at bounding box center [707, 563] width 621 height 19
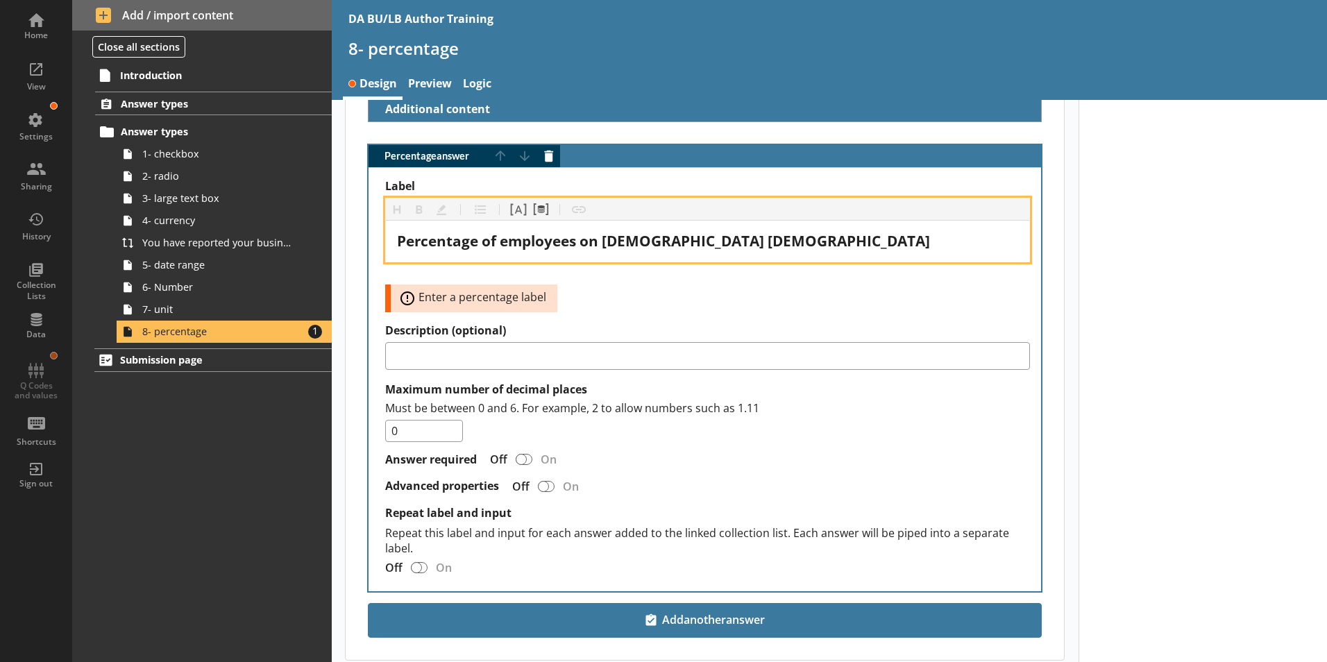
scroll to position [391, 0]
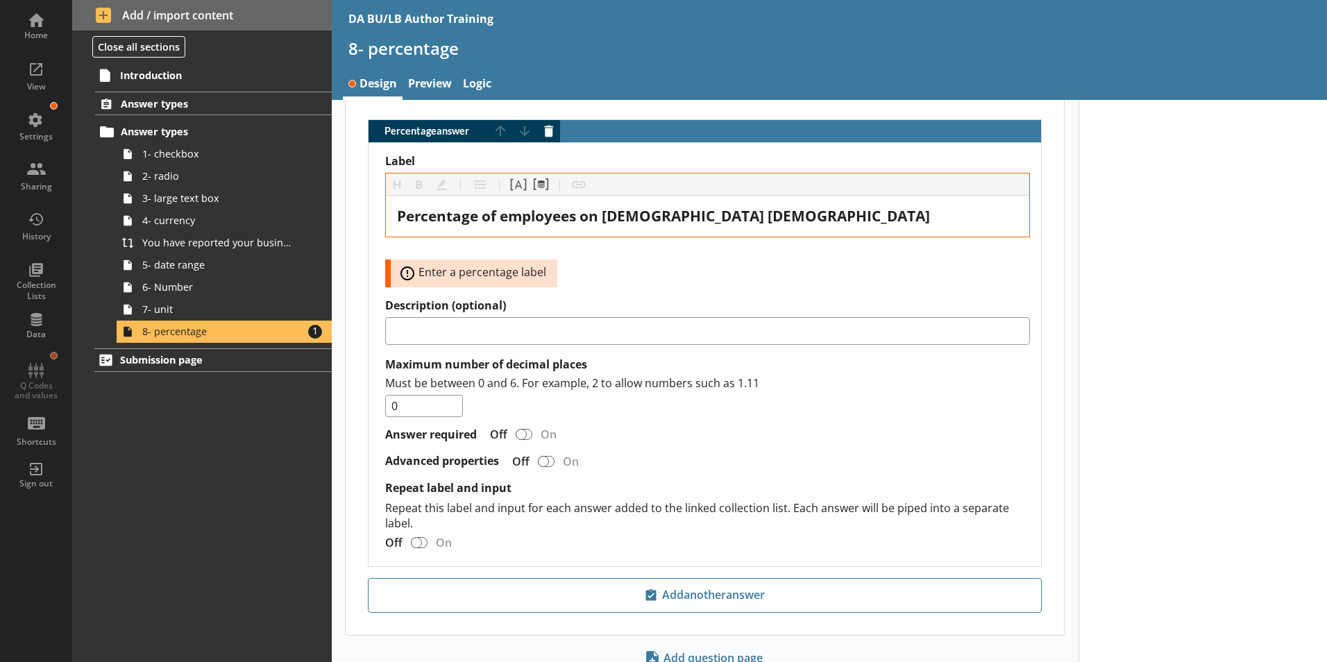
click at [610, 266] on div "Label Heading Heading Bold Bold Highlight Highlight List List Pipe answer Pipe …" at bounding box center [707, 220] width 645 height 133
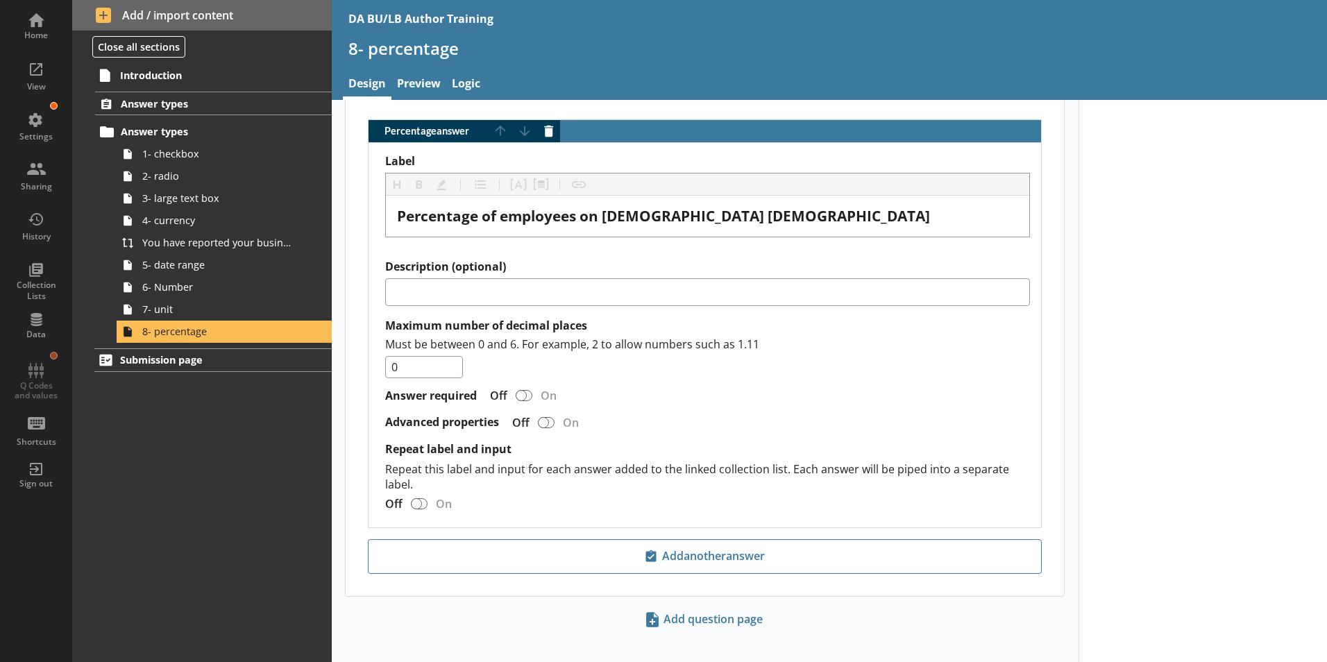
scroll to position [390, 0]
click at [419, 81] on link "Preview" at bounding box center [419, 85] width 55 height 30
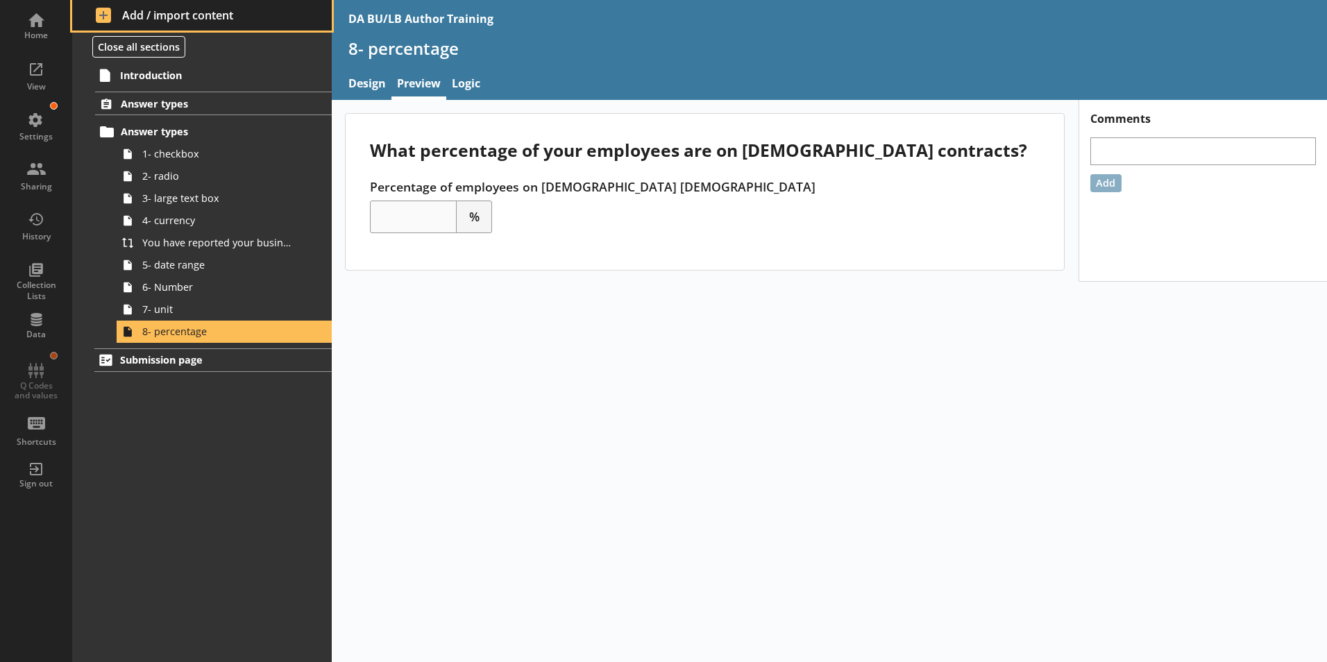
click at [127, 15] on span "Add / import content" at bounding box center [202, 15] width 213 height 15
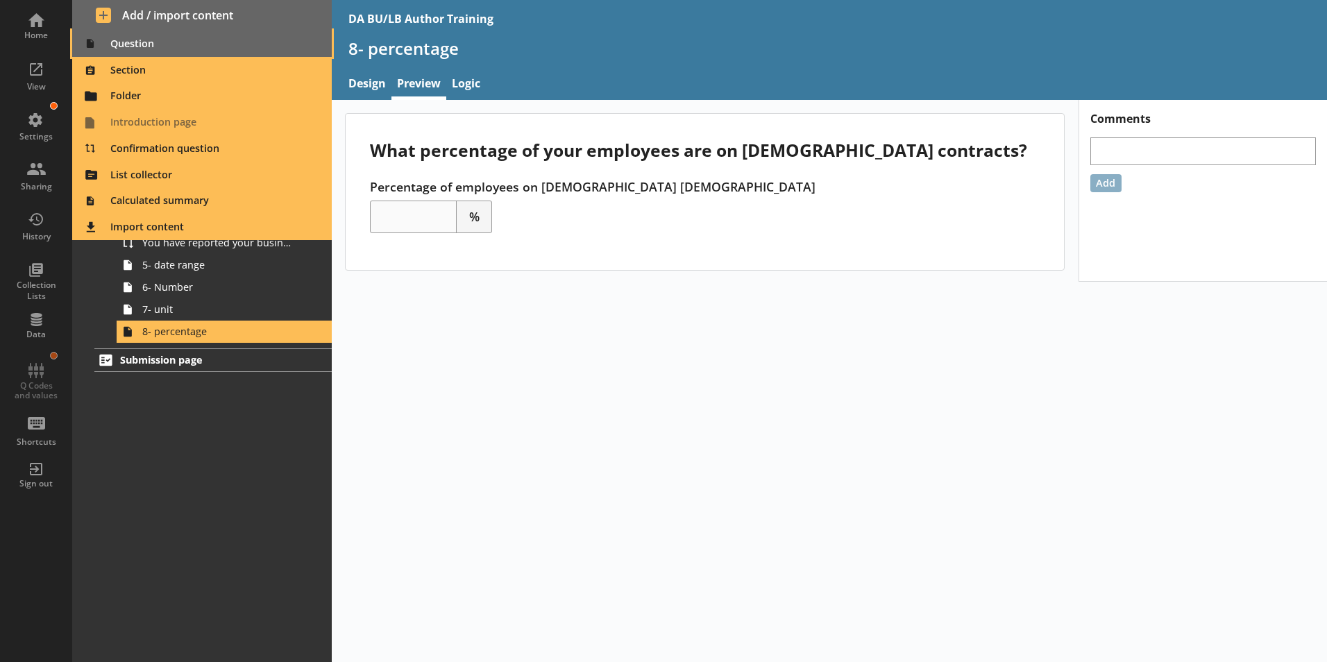
click at [127, 46] on span "Question" at bounding box center [203, 44] width 244 height 22
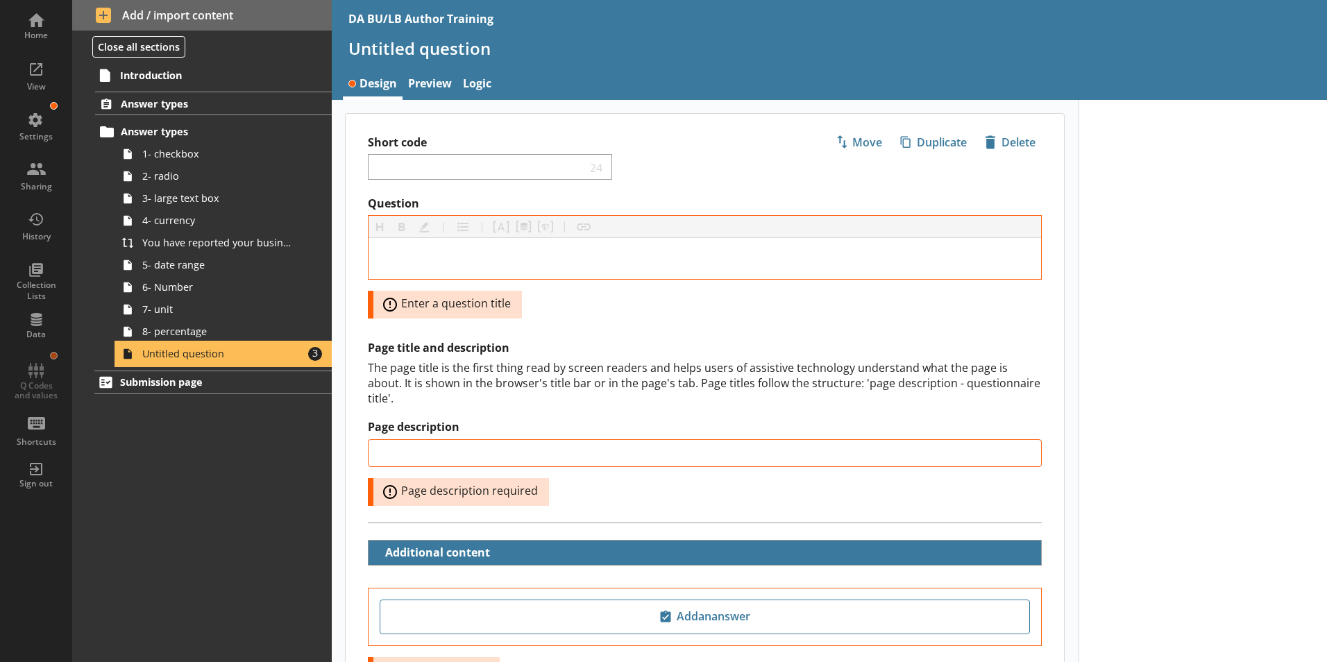
click at [165, 346] on link "Untitled question Amount of errors: 3" at bounding box center [224, 354] width 215 height 22
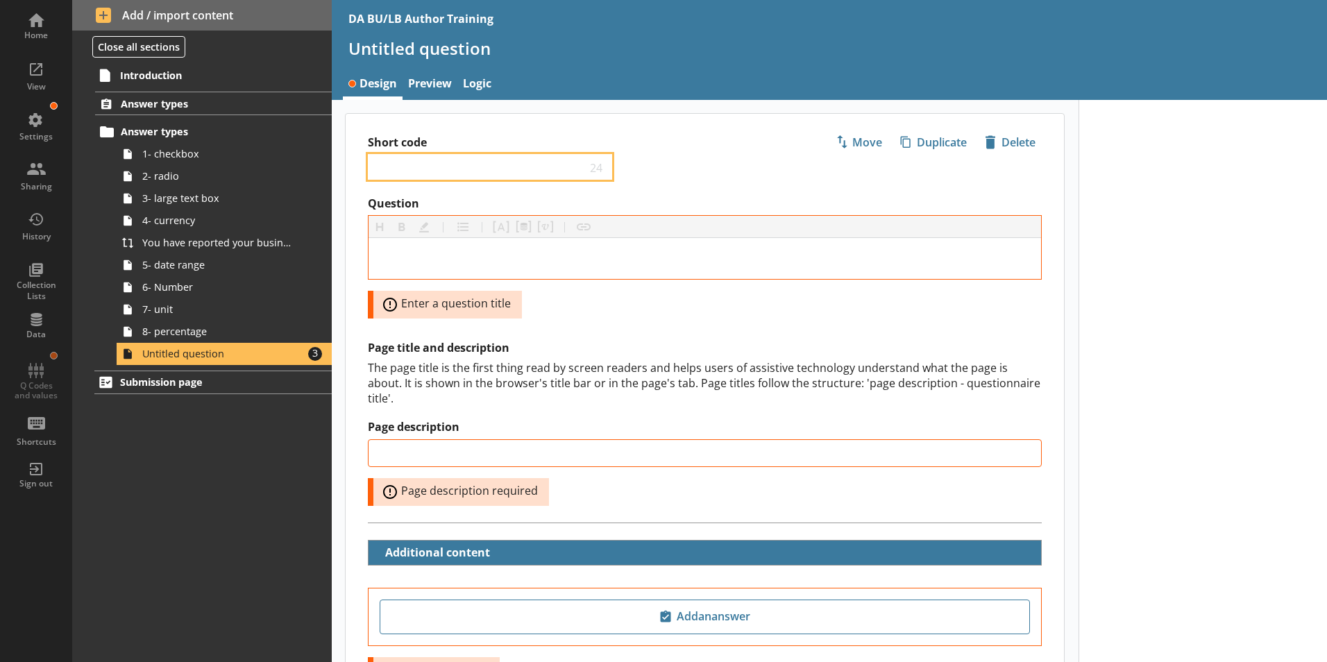
click at [413, 172] on input "Short code" at bounding box center [480, 166] width 212 height 13
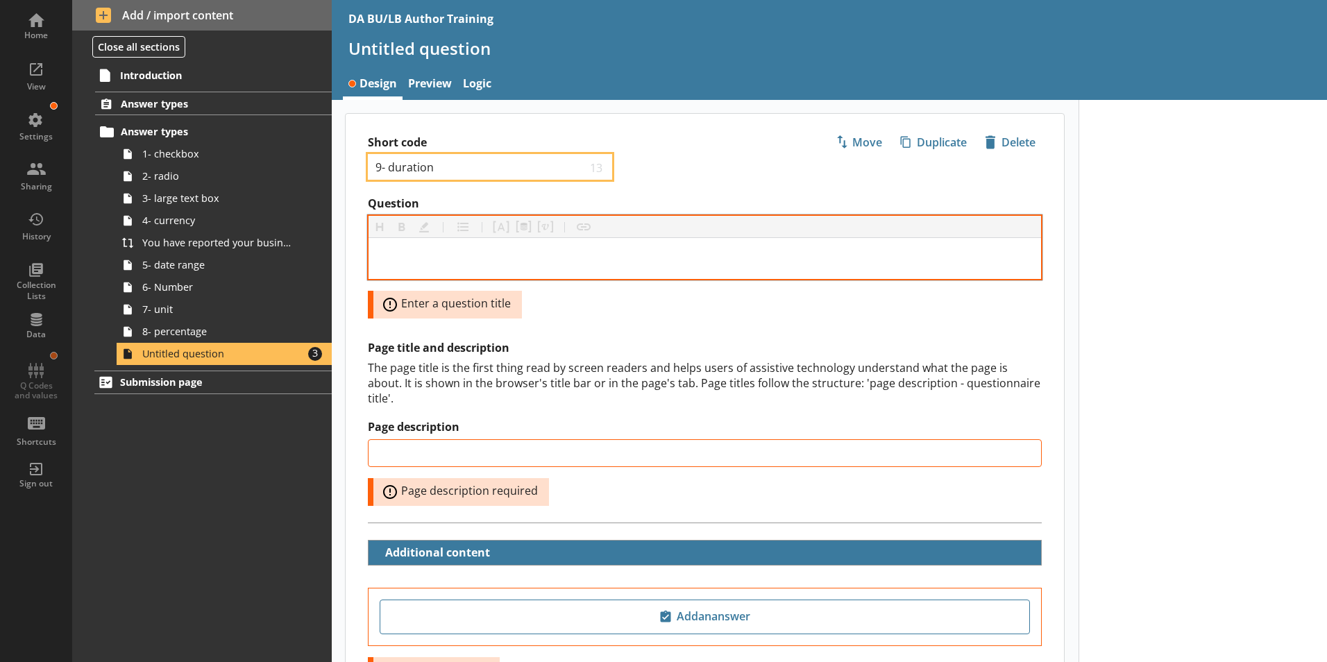
type input "9- duration"
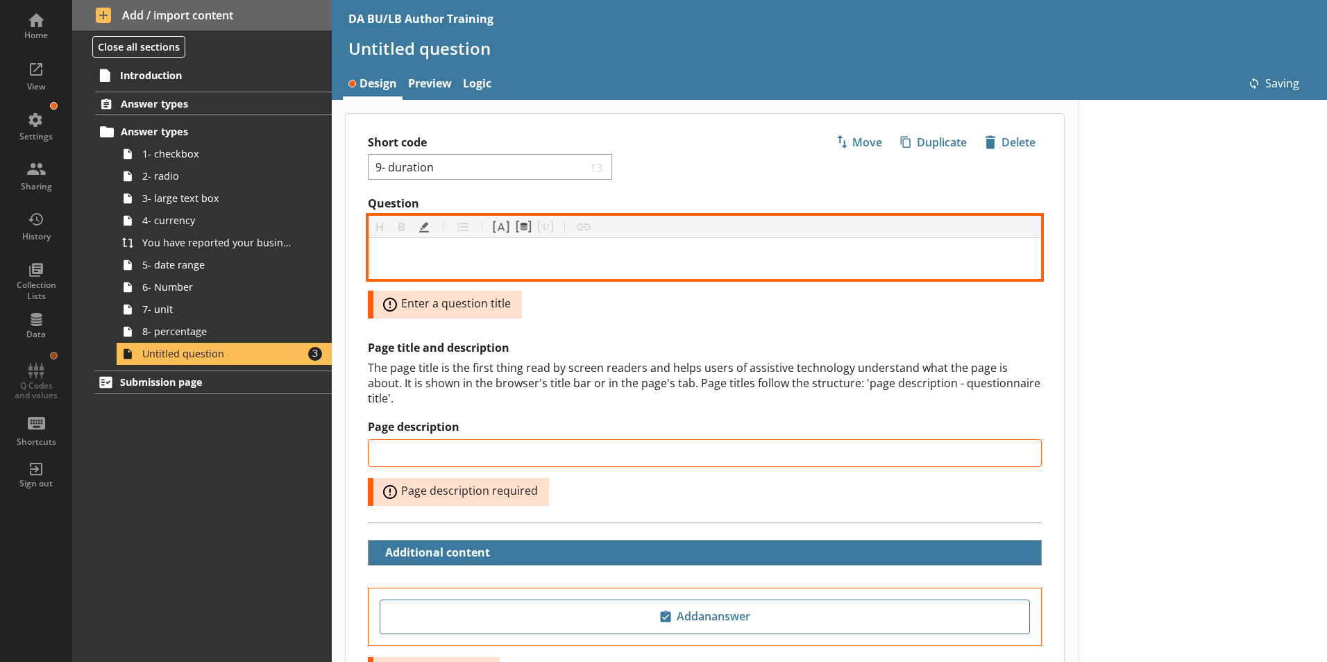
click at [455, 255] on div "Question" at bounding box center [705, 258] width 650 height 19
type input "9- duration"
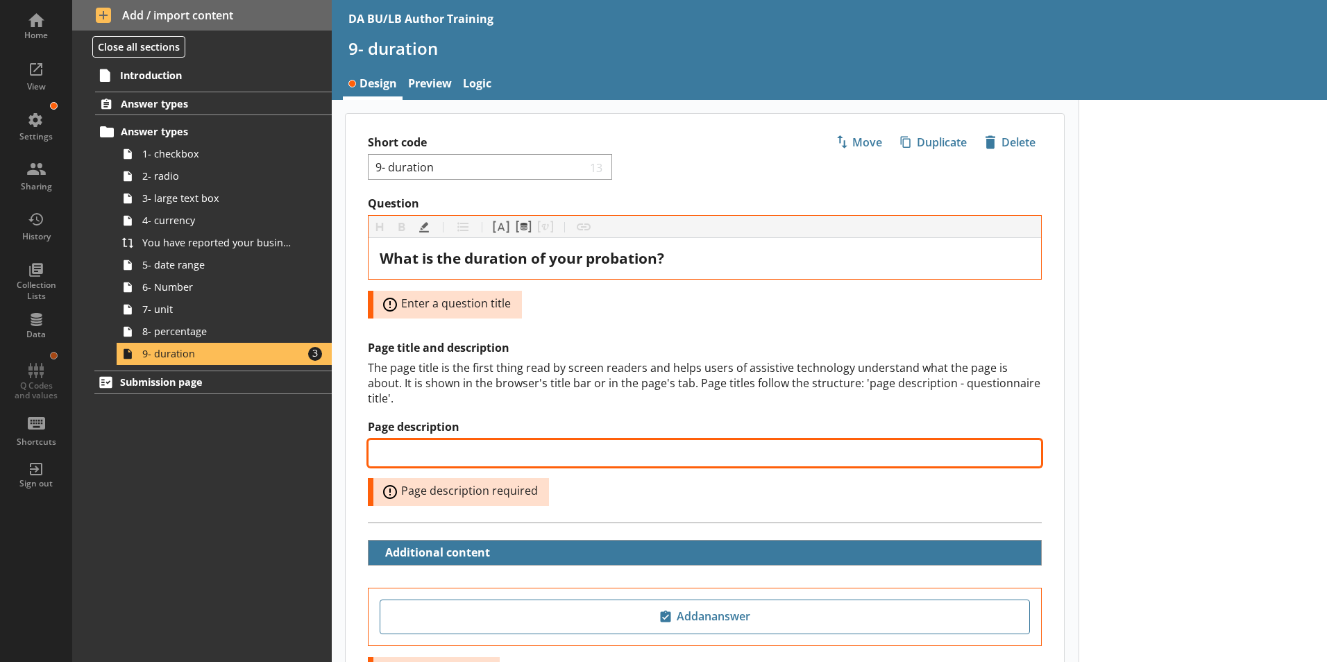
click at [383, 439] on input "Page description" at bounding box center [705, 453] width 674 height 28
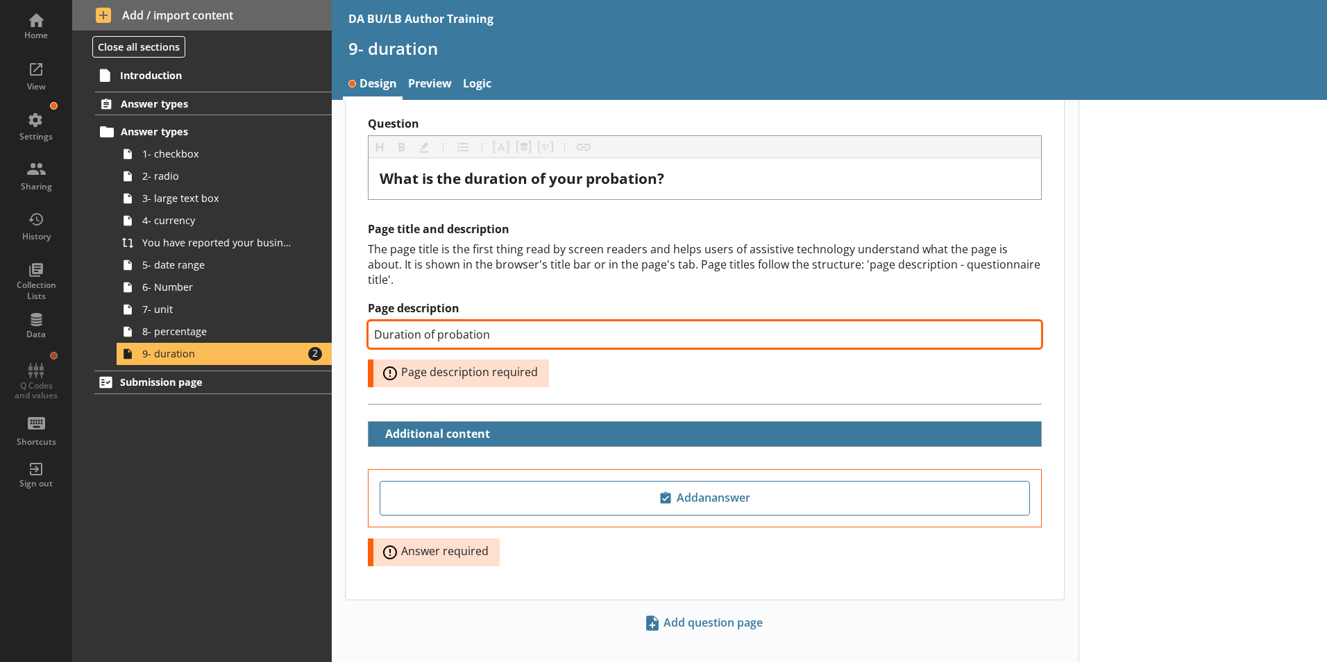
scroll to position [83, 0]
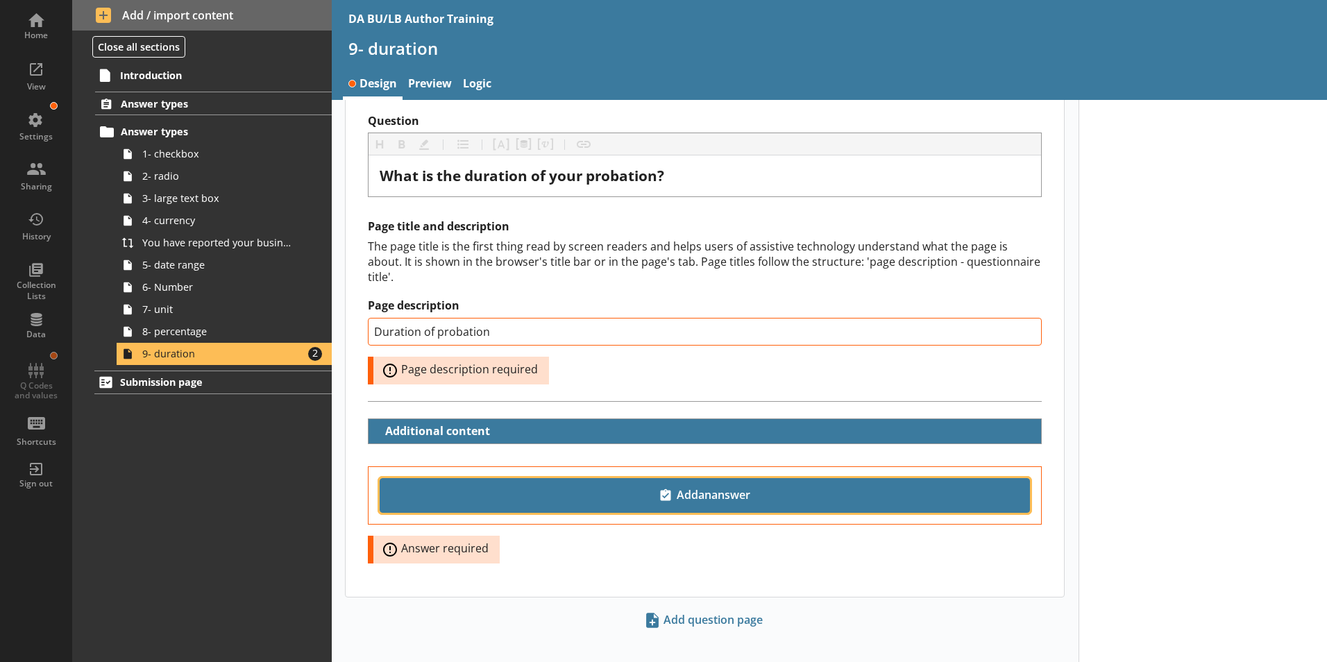
click at [687, 485] on span "Add an answer" at bounding box center [705, 496] width 638 height 22
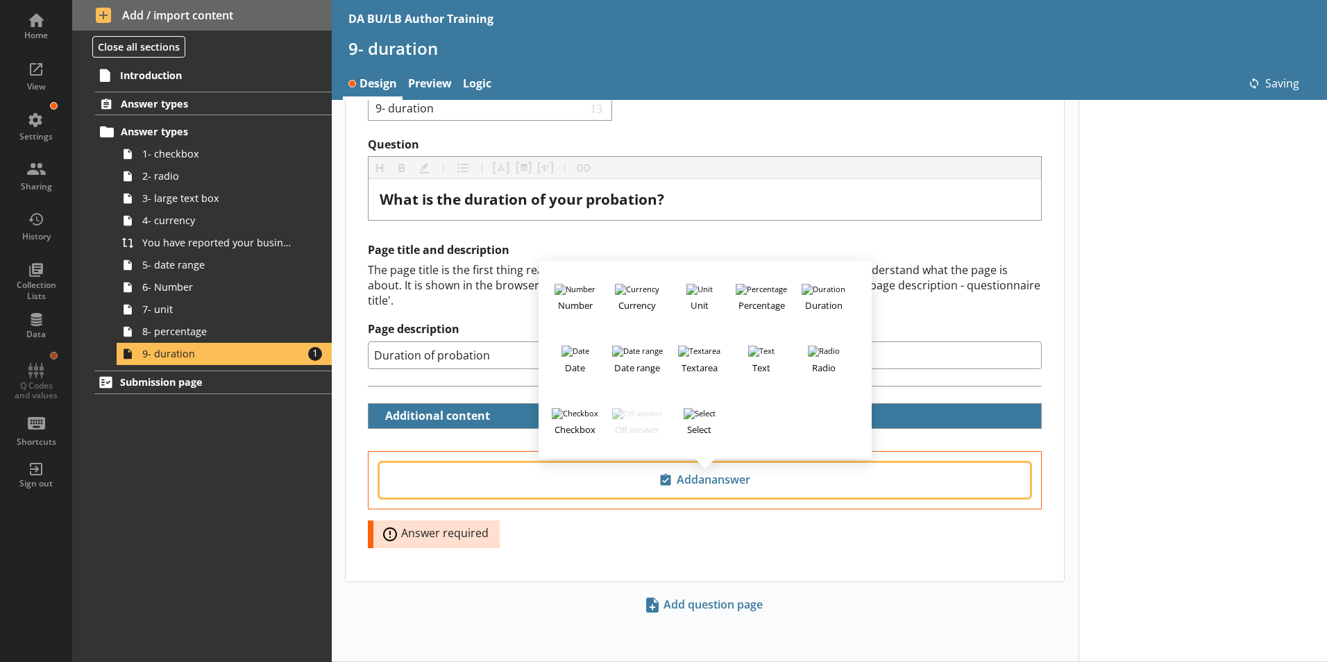
scroll to position [44, 0]
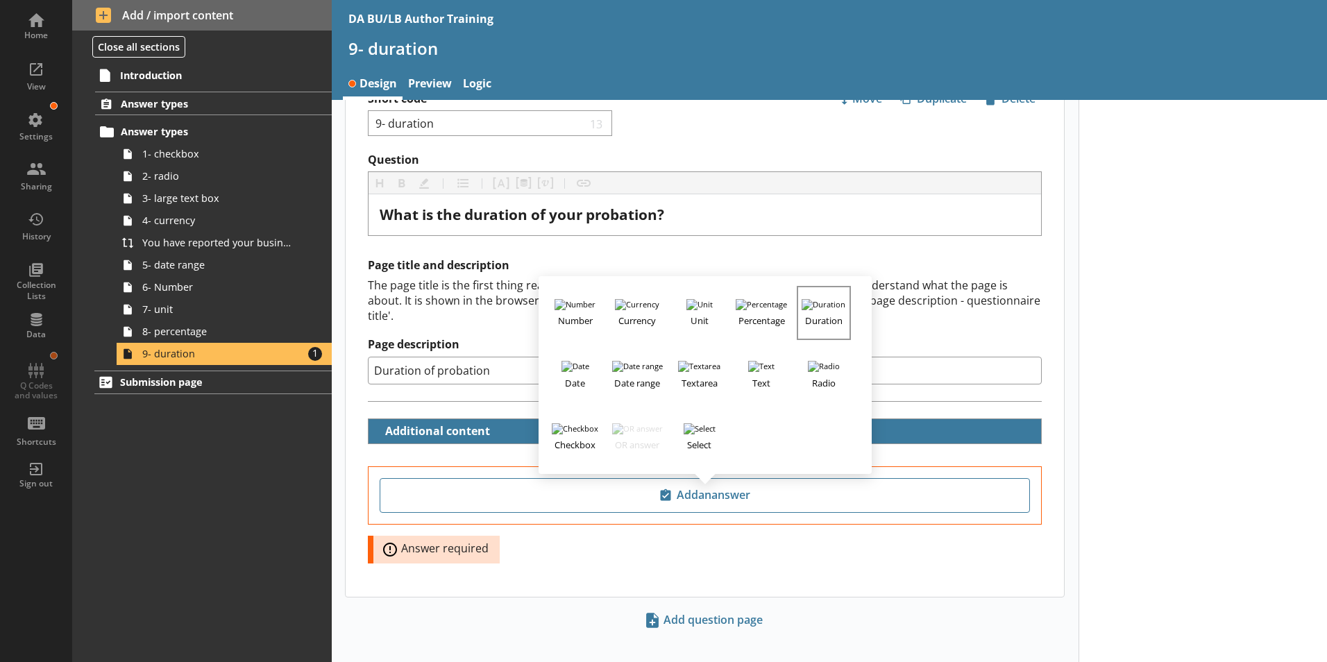
click at [820, 310] on h3 "Duration" at bounding box center [823, 318] width 51 height 17
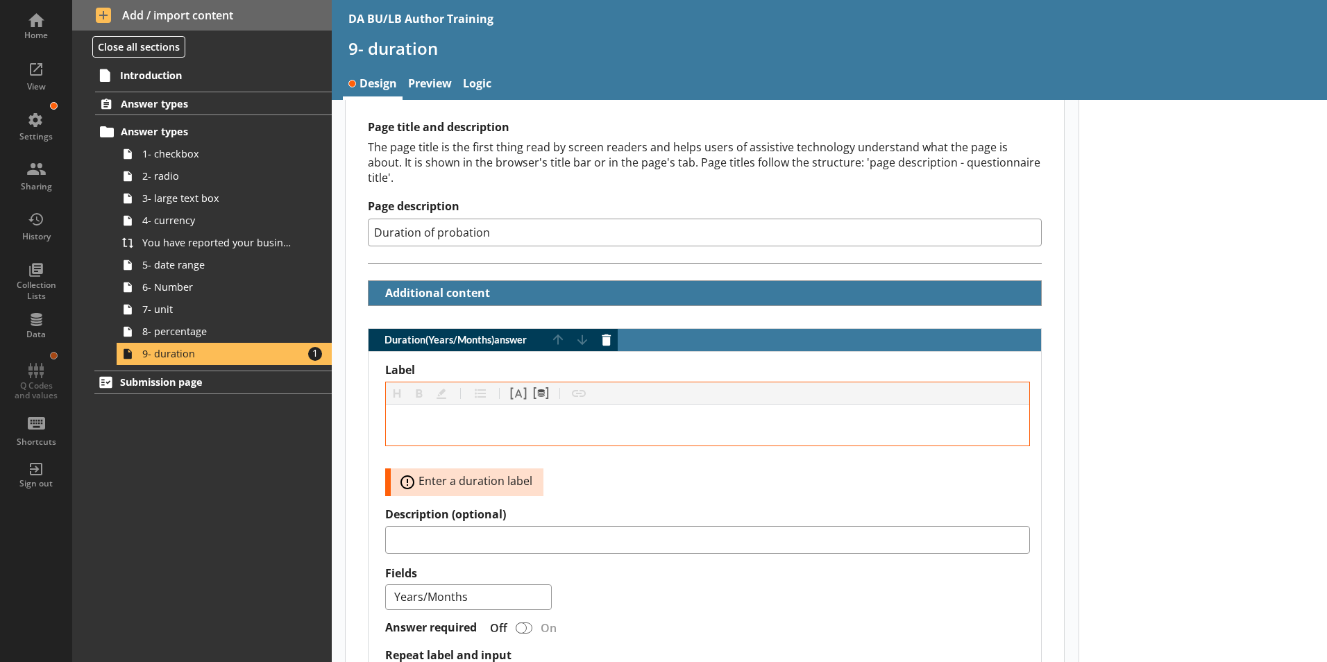
scroll to position [183, 0]
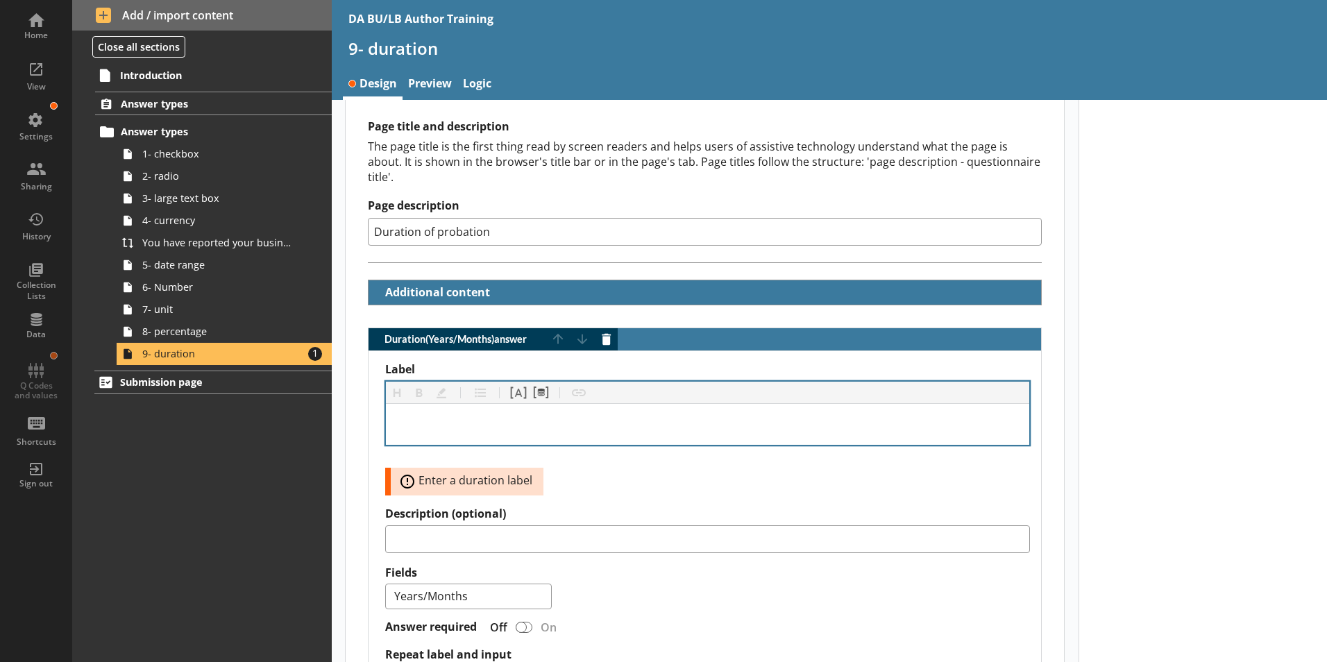
click at [424, 415] on div "Label" at bounding box center [707, 424] width 621 height 19
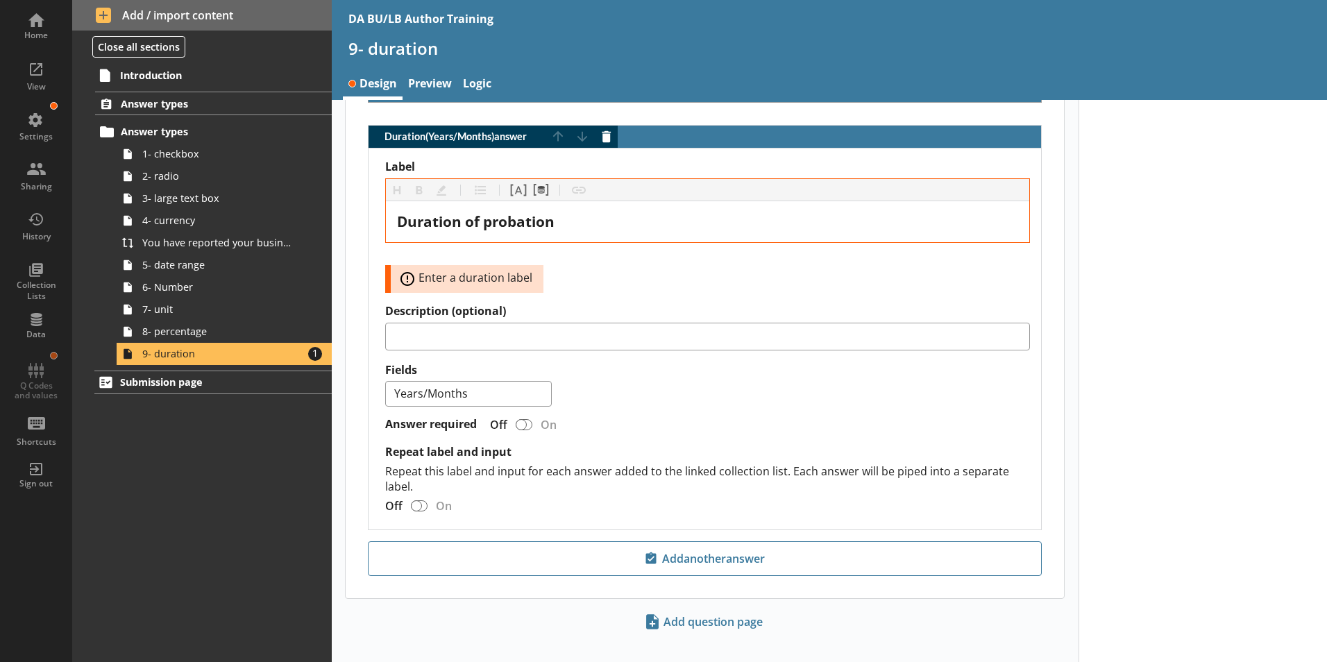
scroll to position [387, 0]
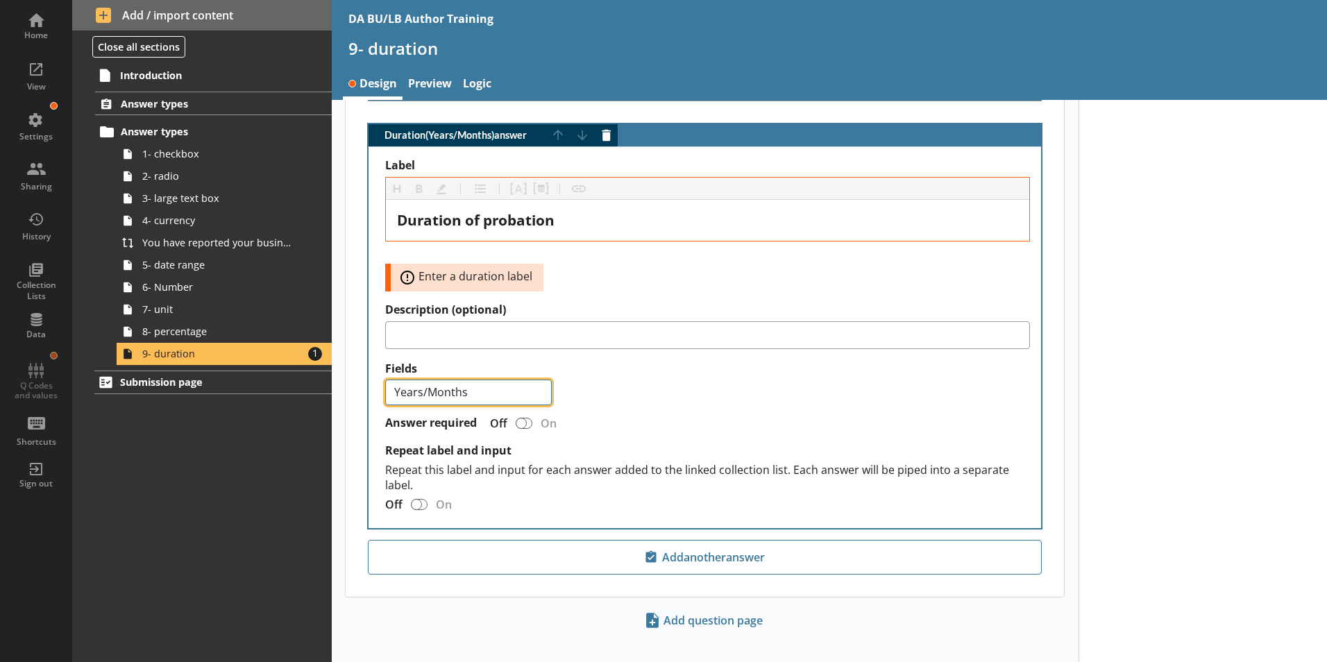
click at [539, 383] on select "Years Years/Months Months" at bounding box center [468, 393] width 167 height 26
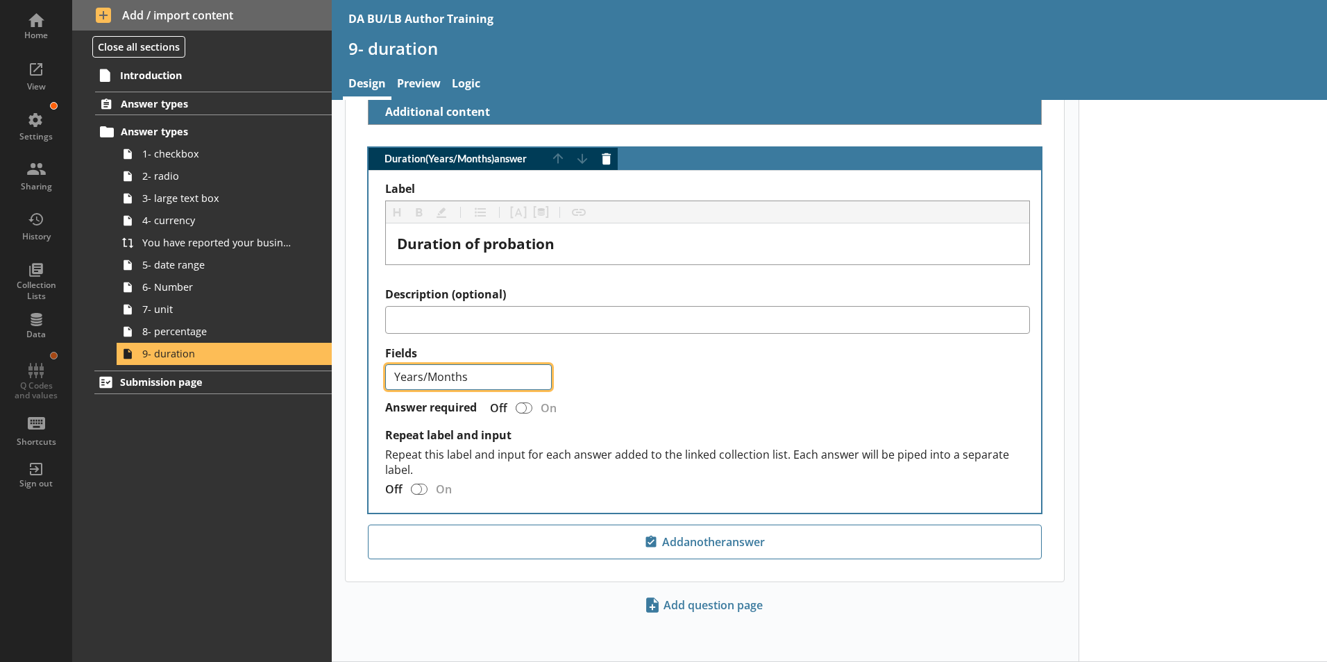
scroll to position [348, 0]
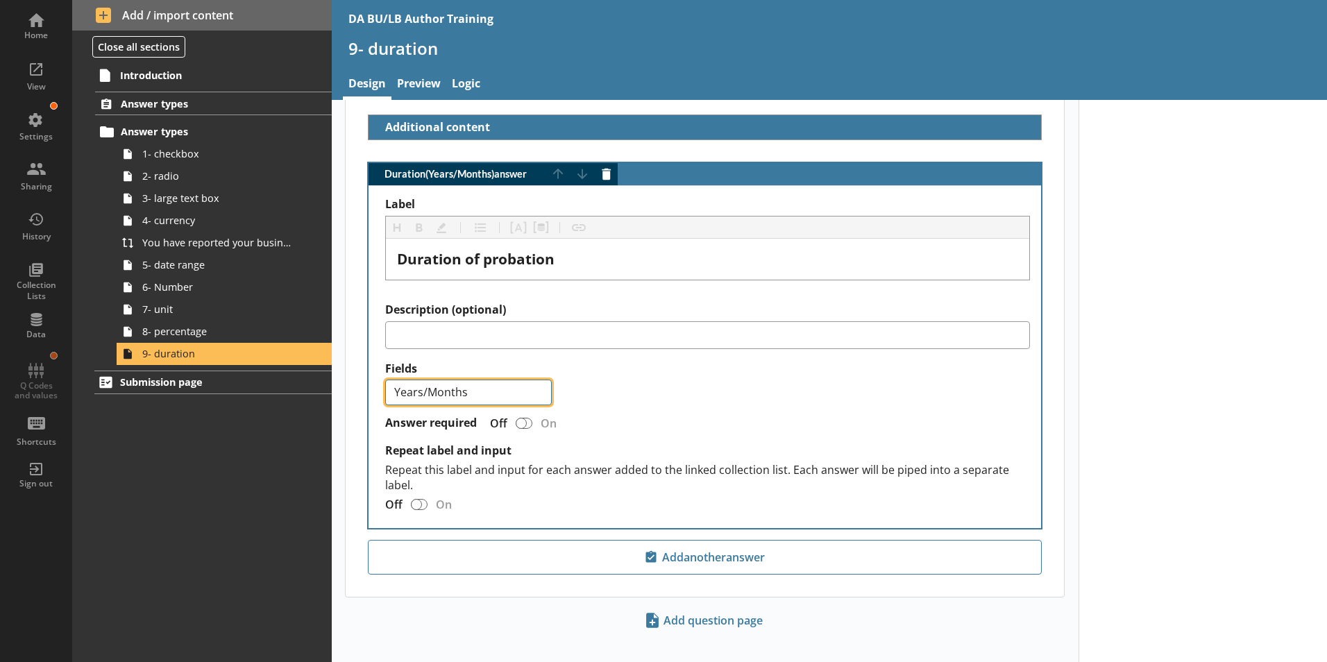
click at [385, 380] on select "Years Years/Months Months" at bounding box center [468, 393] width 167 height 26
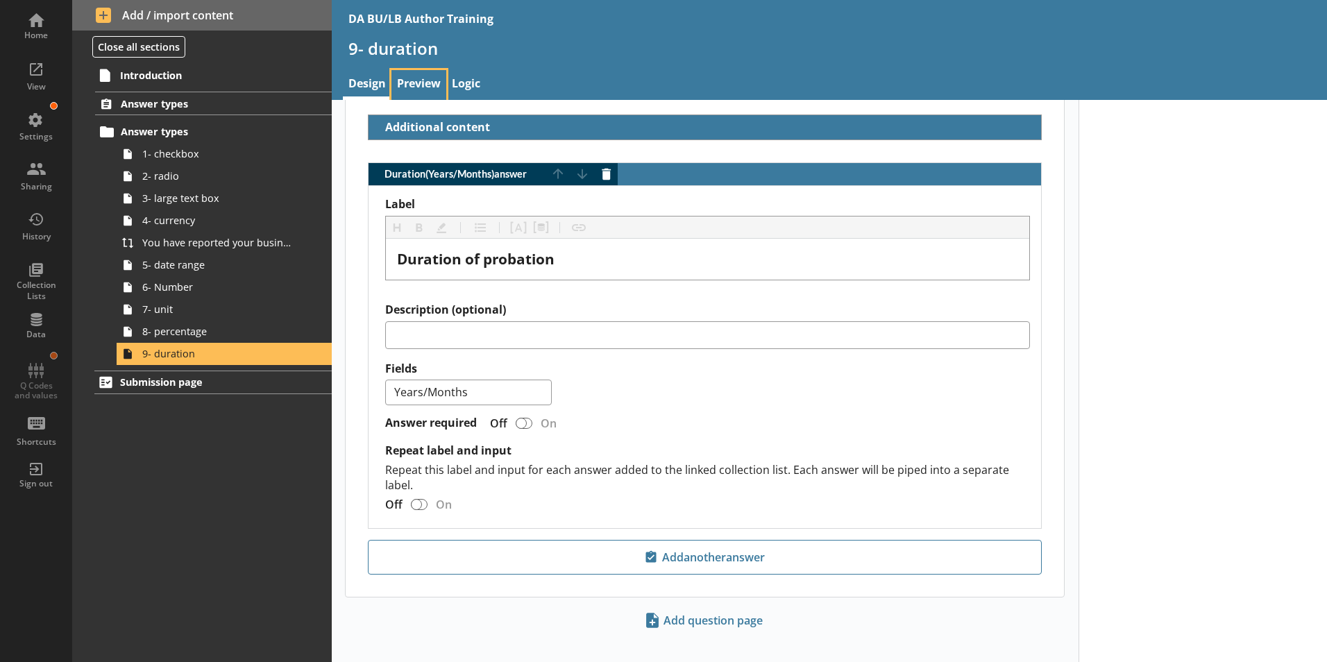
click at [419, 85] on link "Preview" at bounding box center [419, 85] width 55 height 30
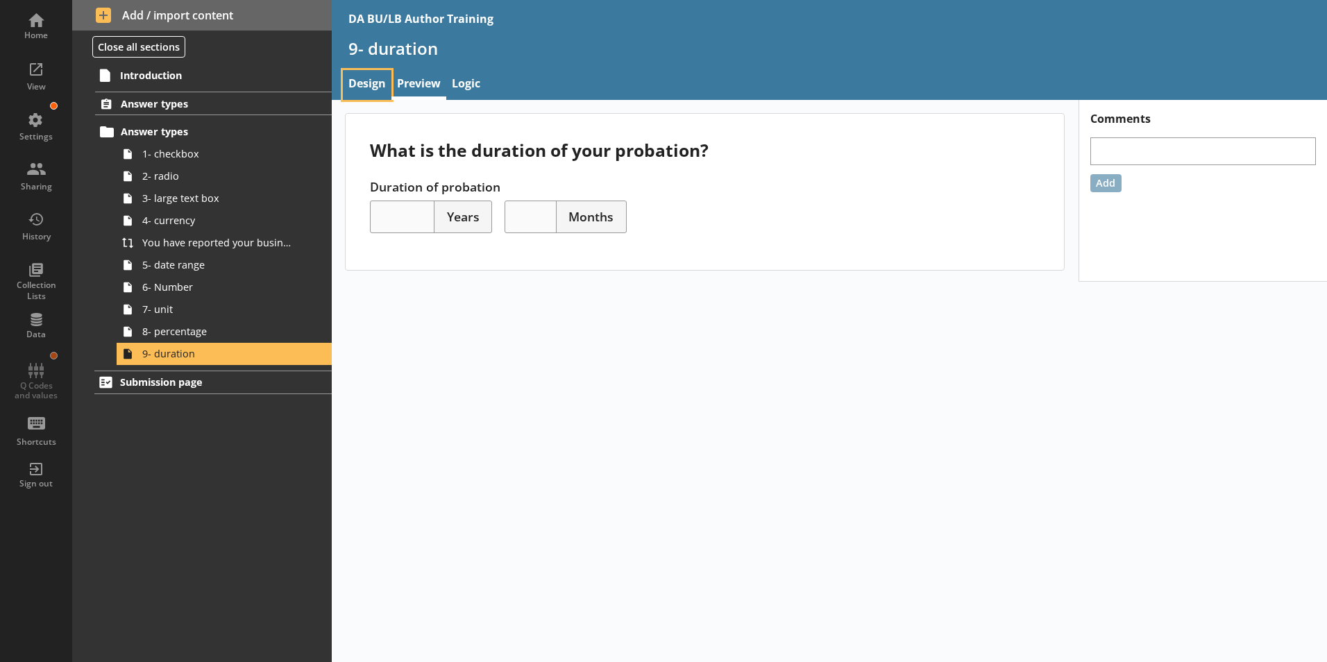
click at [365, 82] on link "Design" at bounding box center [367, 85] width 49 height 30
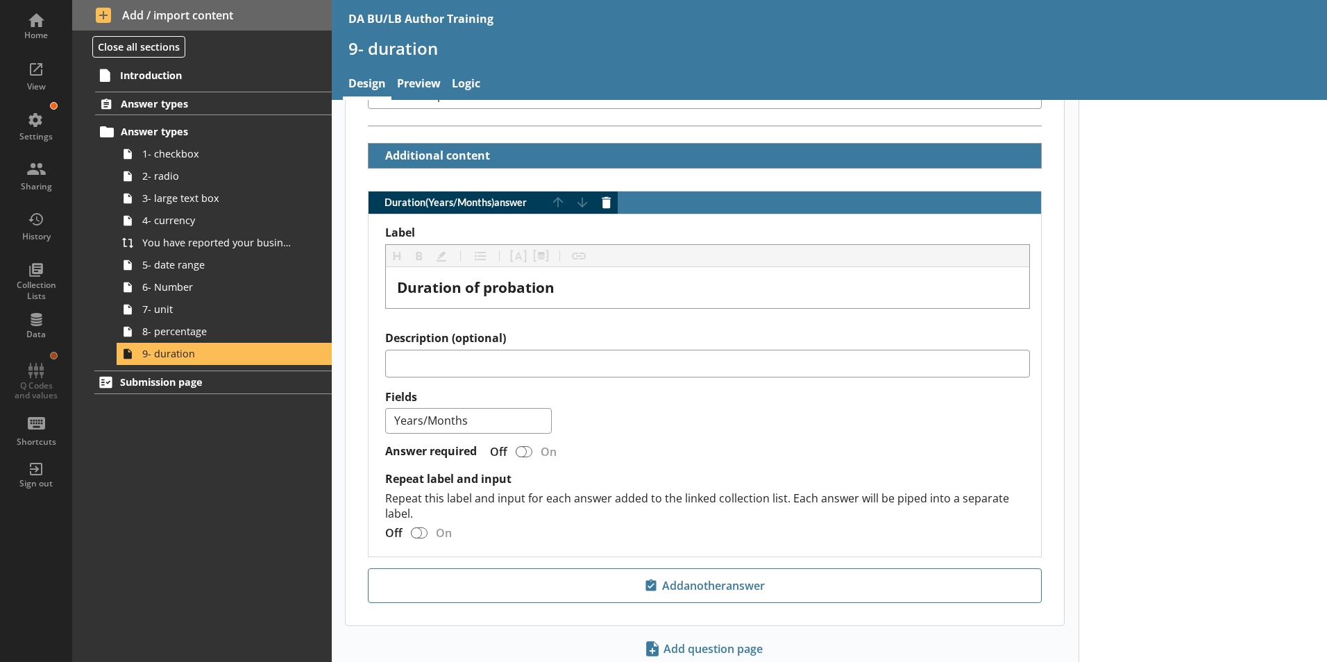
scroll to position [347, 0]
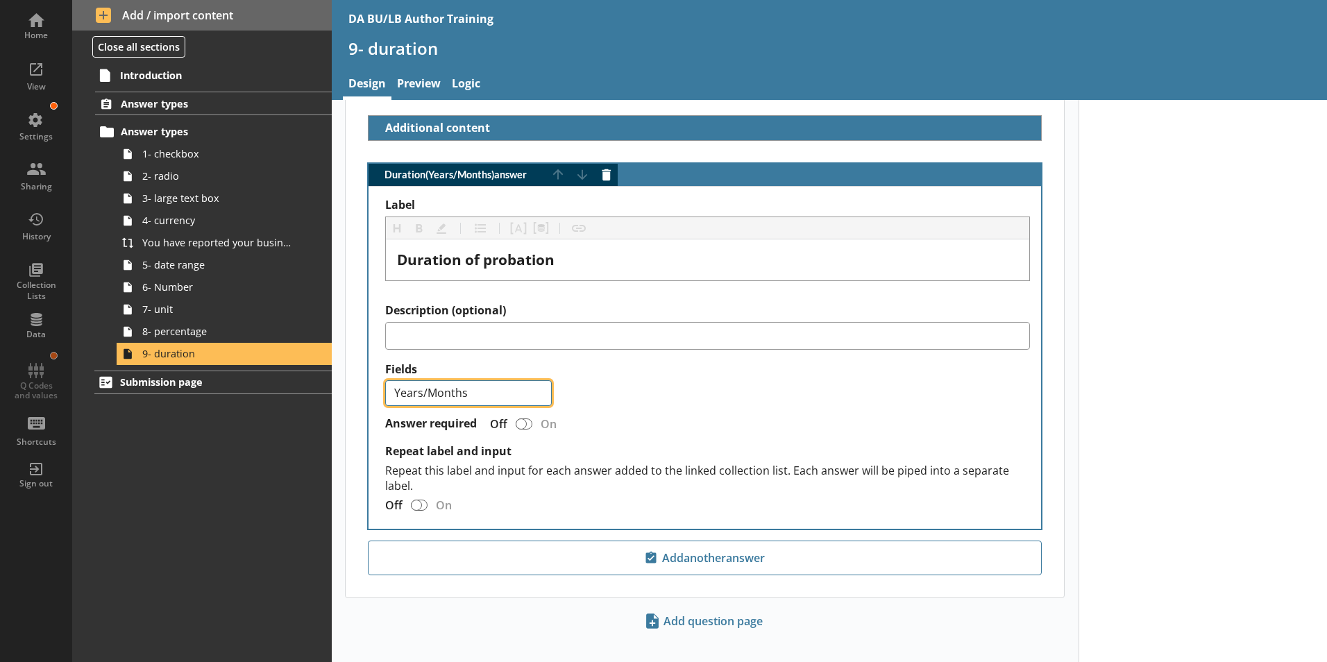
click at [538, 380] on select "Years Years/Months Months" at bounding box center [468, 393] width 167 height 26
click at [385, 380] on select "Years Years/Months Months" at bounding box center [468, 393] width 167 height 26
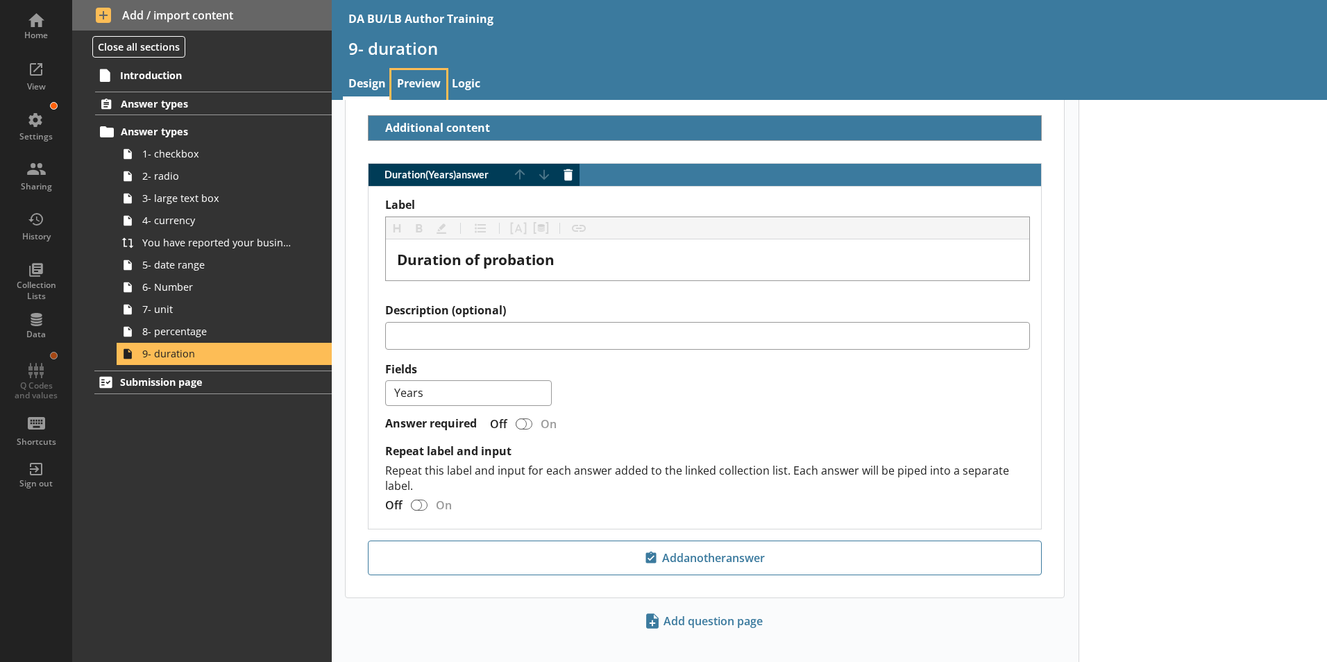
click at [419, 81] on link "Preview" at bounding box center [419, 85] width 55 height 30
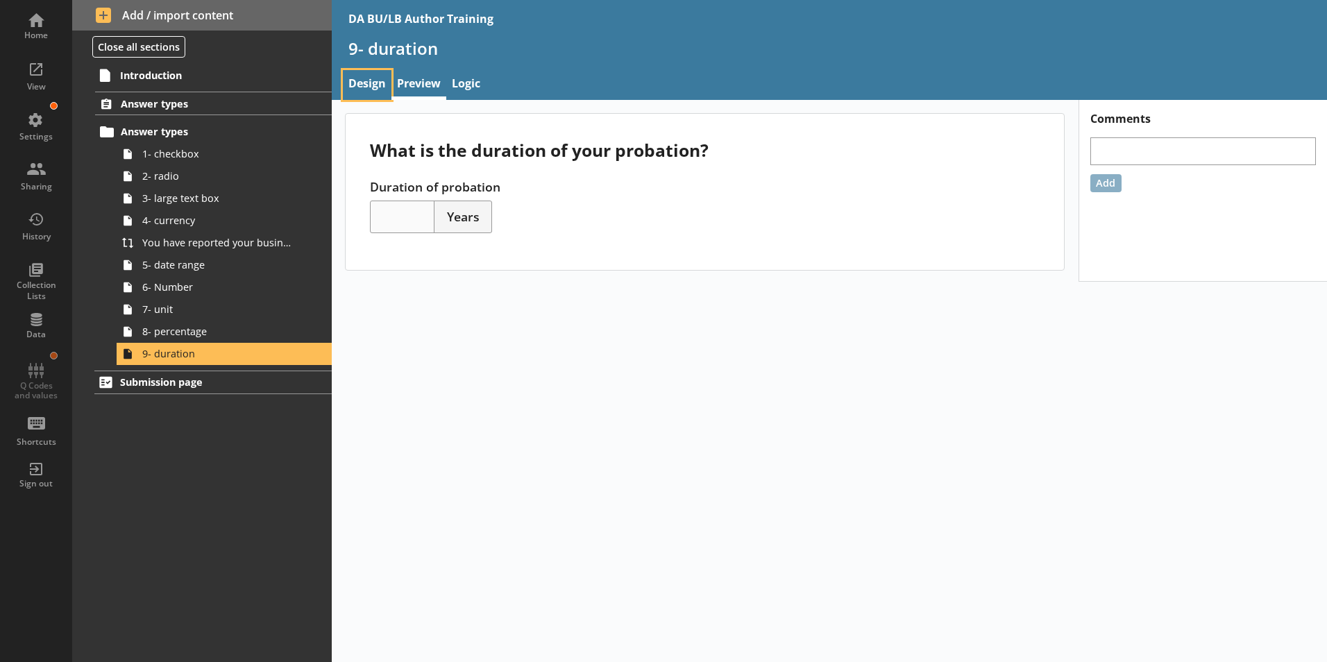
click at [369, 82] on link "Design" at bounding box center [367, 85] width 49 height 30
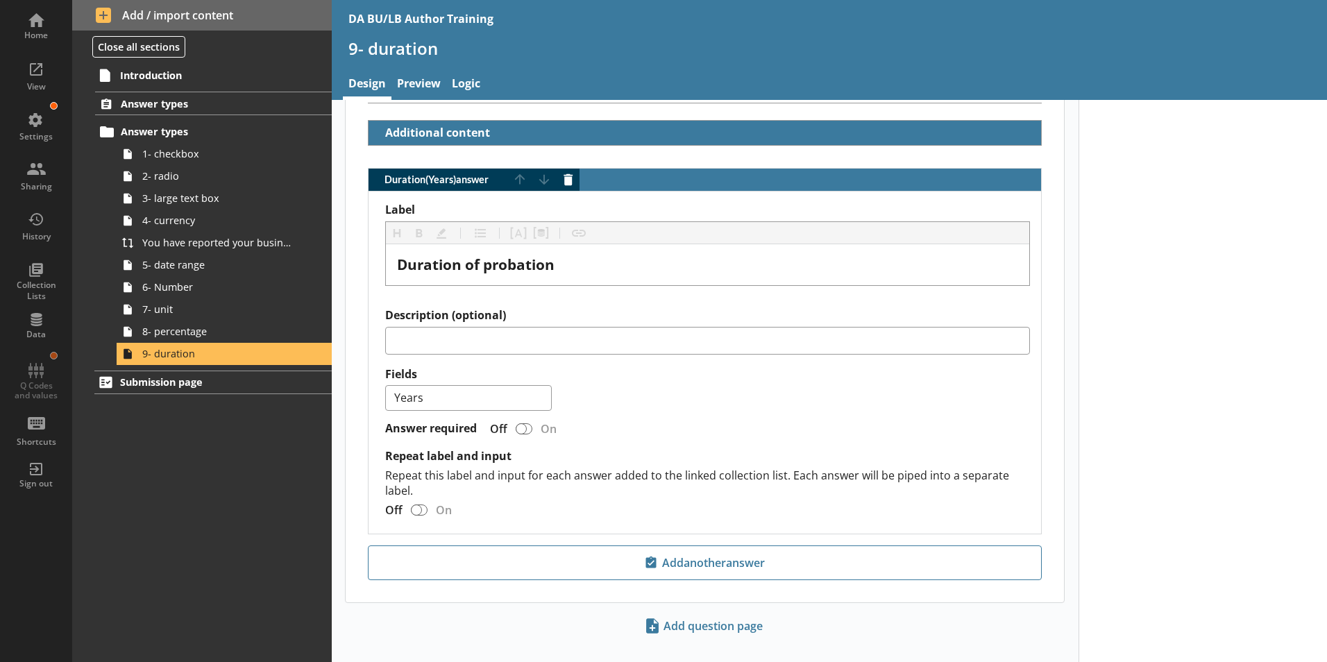
scroll to position [348, 0]
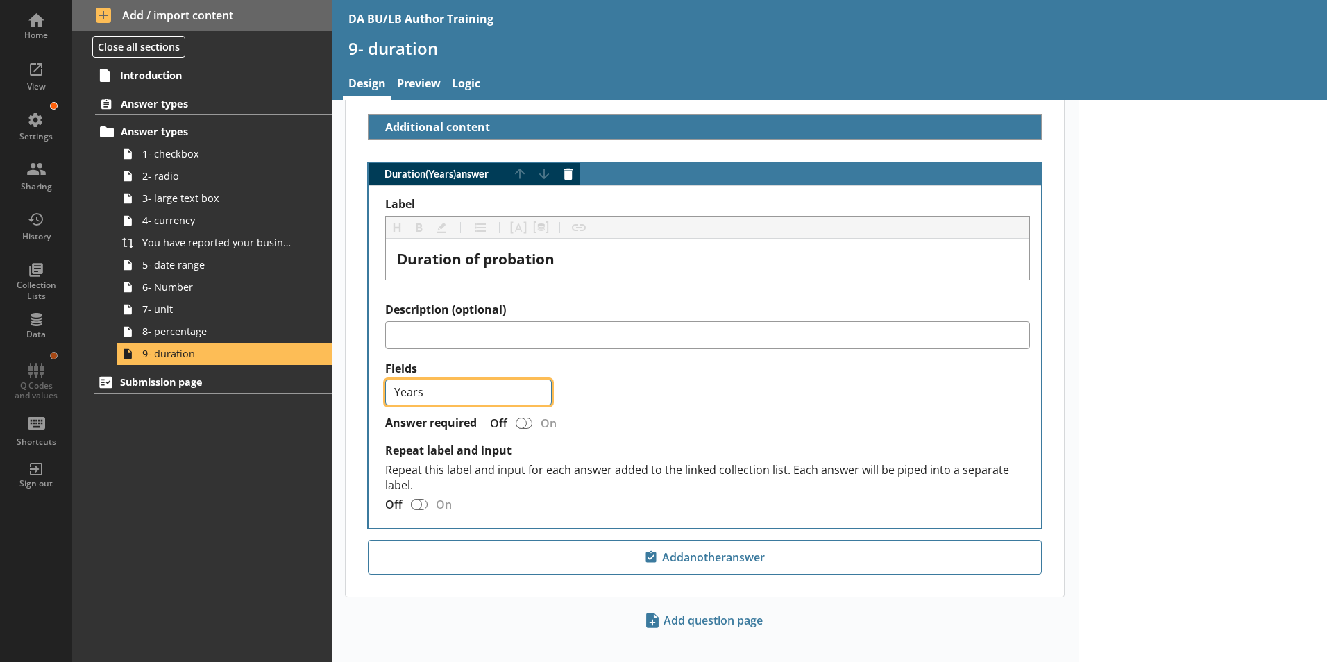
click at [538, 381] on select "Years Years/Months Months" at bounding box center [468, 393] width 167 height 26
click at [385, 380] on select "Years Years/Months Months" at bounding box center [468, 393] width 167 height 26
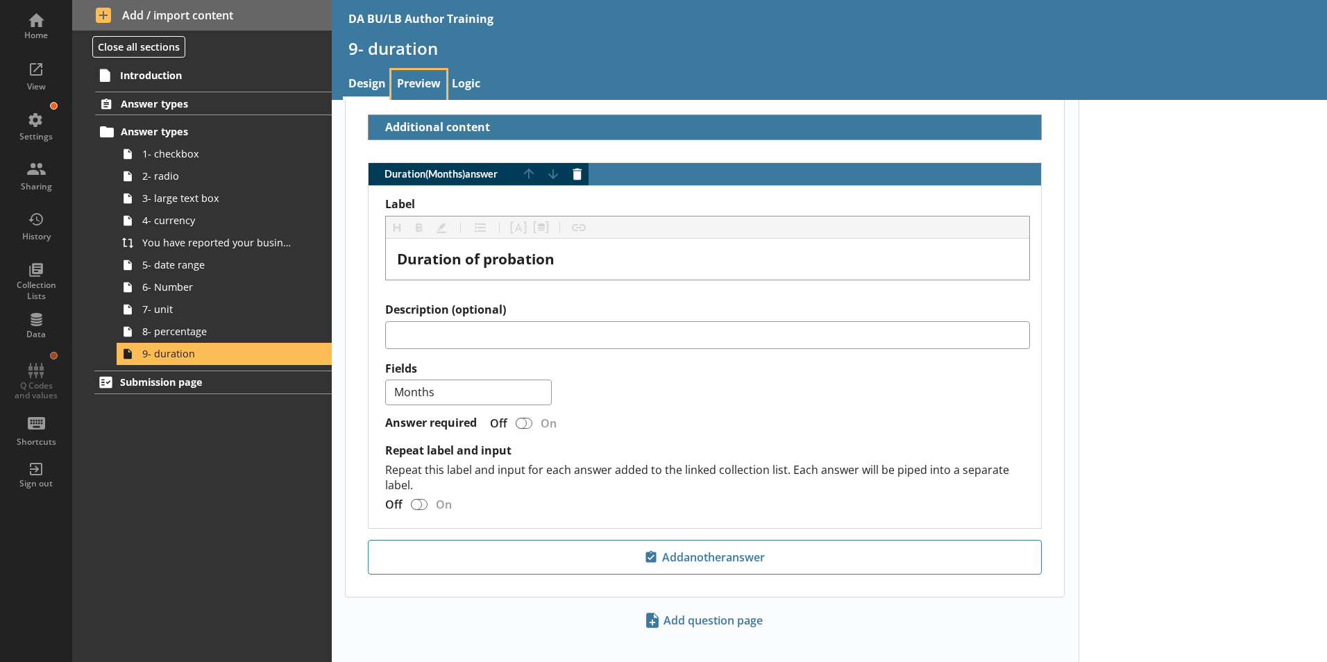
click at [417, 83] on link "Preview" at bounding box center [419, 85] width 55 height 30
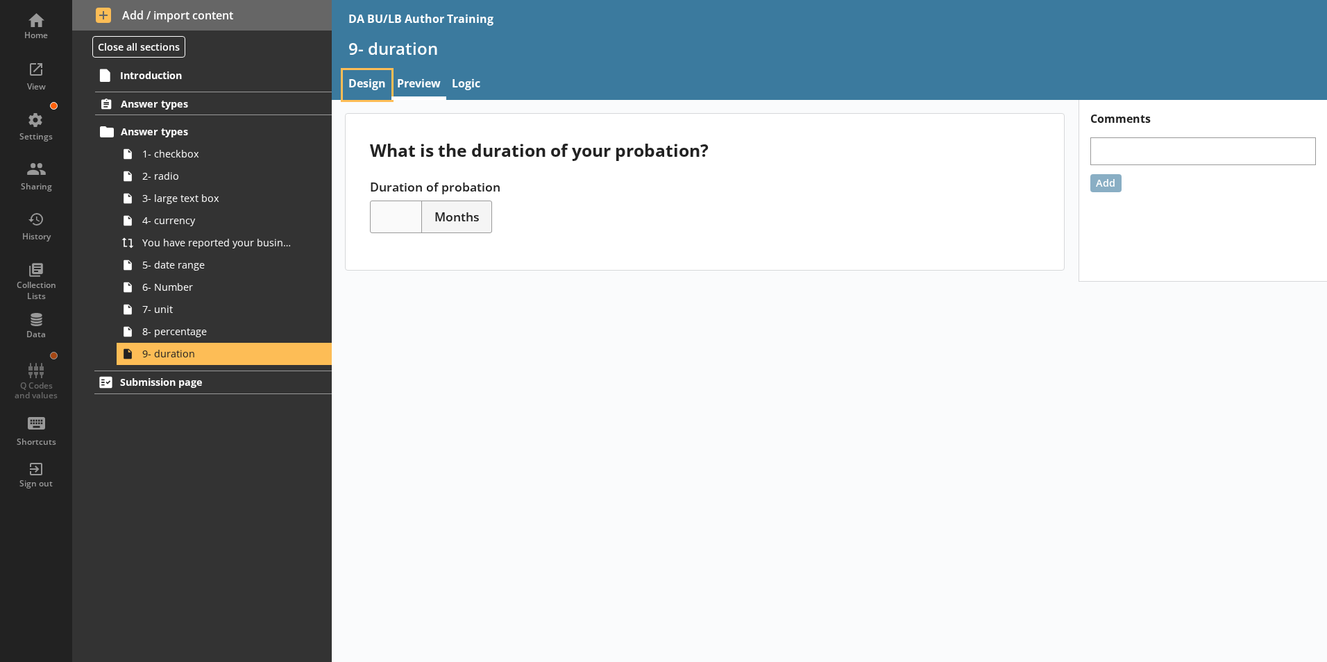
click at [369, 85] on link "Design" at bounding box center [367, 85] width 49 height 30
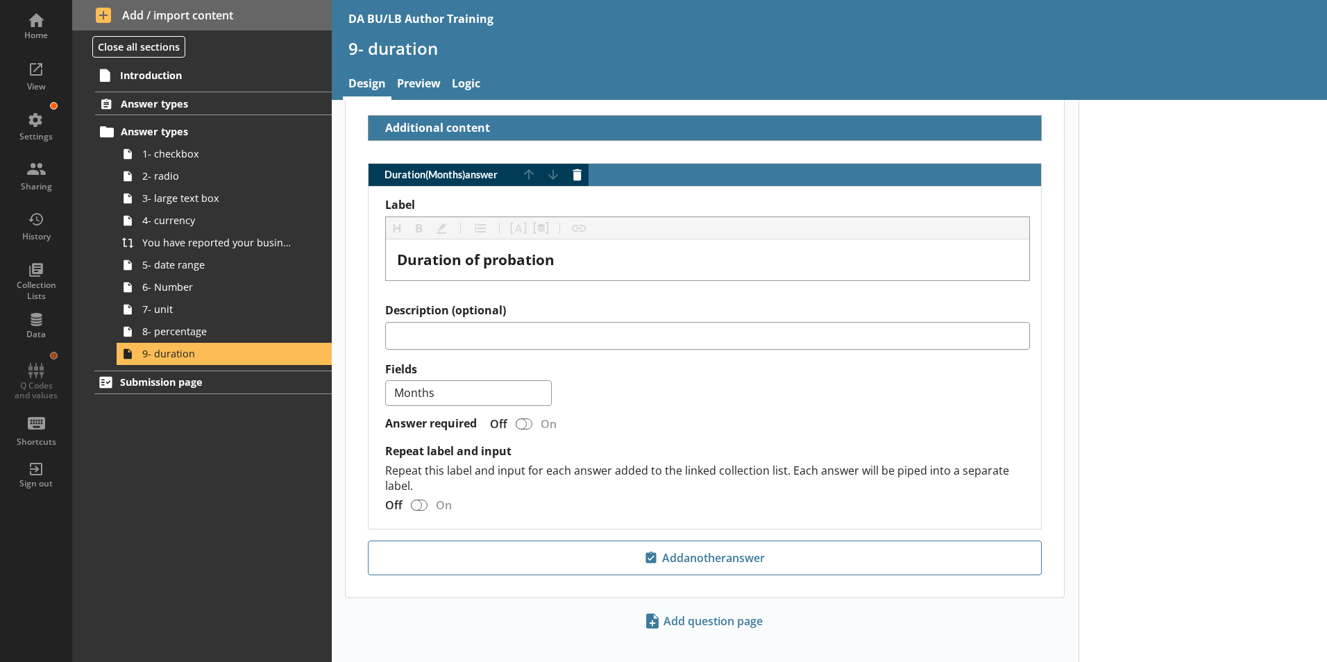
scroll to position [348, 0]
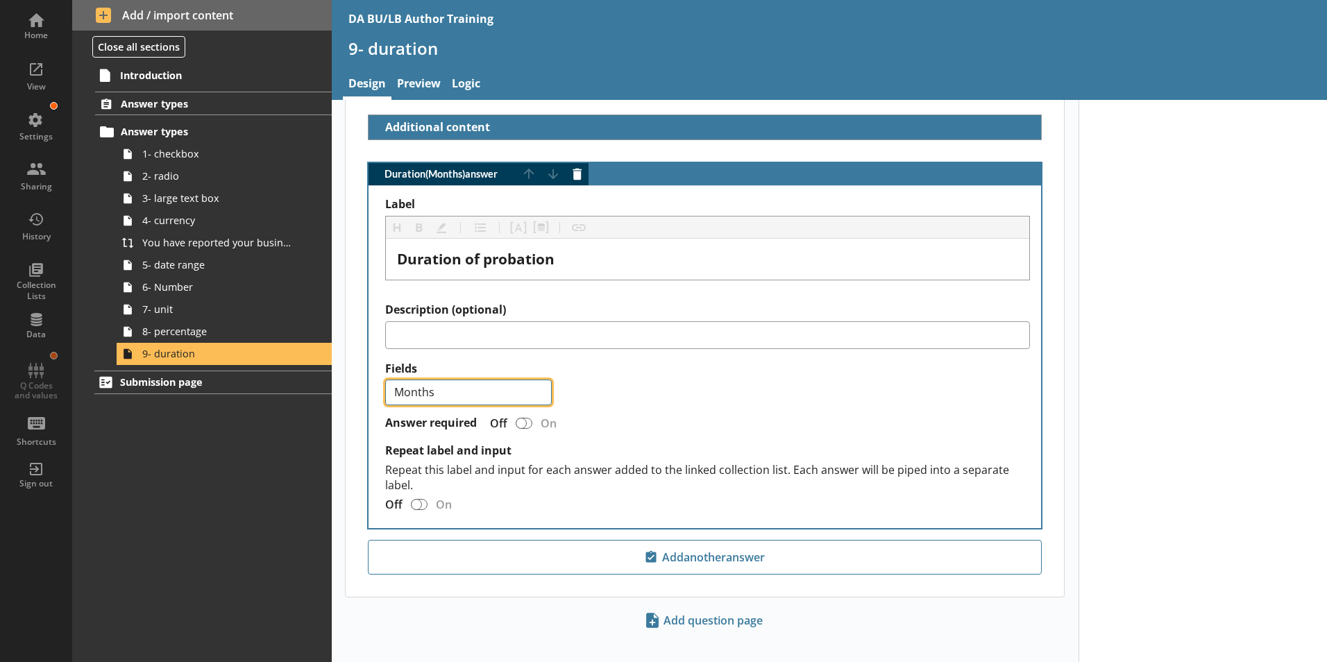
click at [540, 380] on select "Years Years/Months Months" at bounding box center [468, 393] width 167 height 26
click at [385, 380] on select "Years Years/Months Months" at bounding box center [468, 393] width 167 height 26
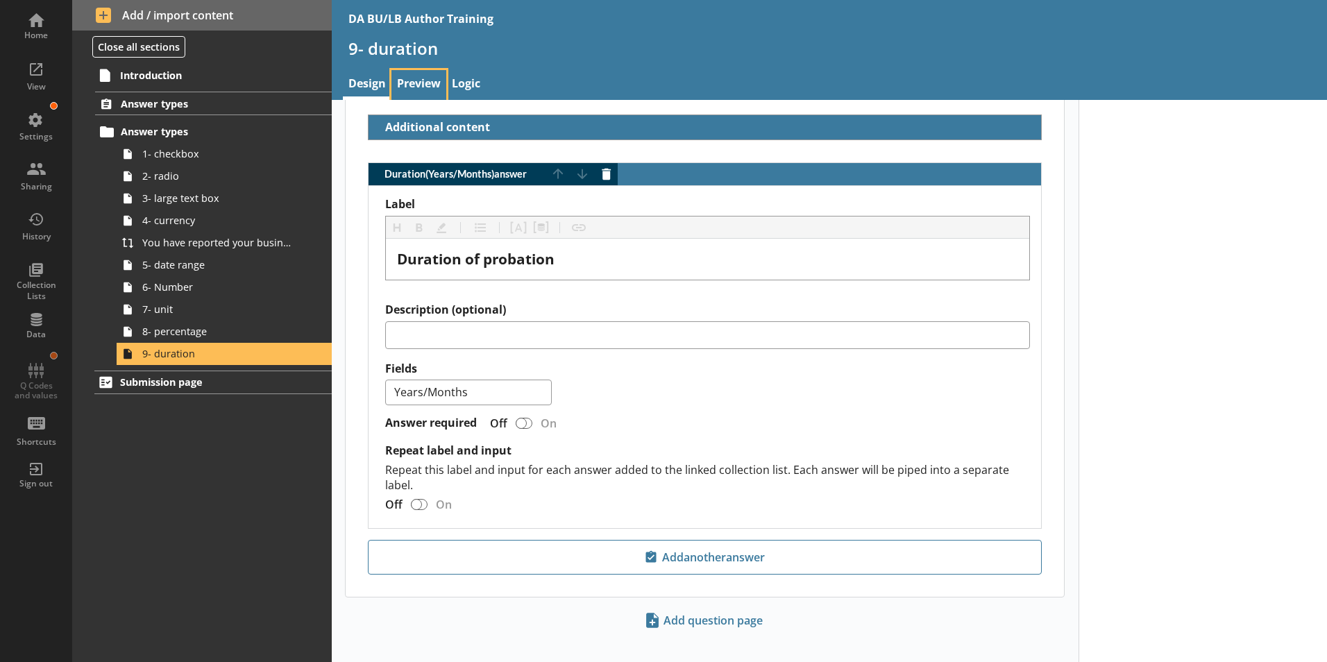
click at [418, 84] on link "Preview" at bounding box center [419, 85] width 55 height 30
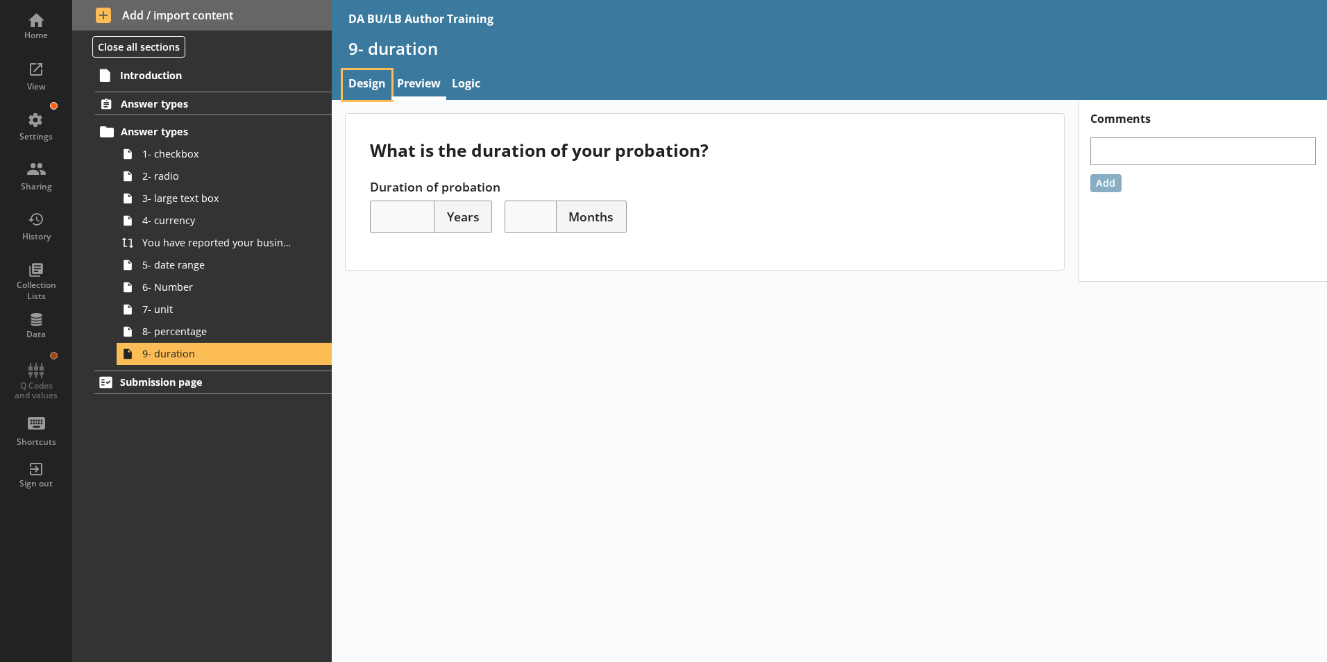
click at [361, 86] on link "Design" at bounding box center [367, 85] width 49 height 30
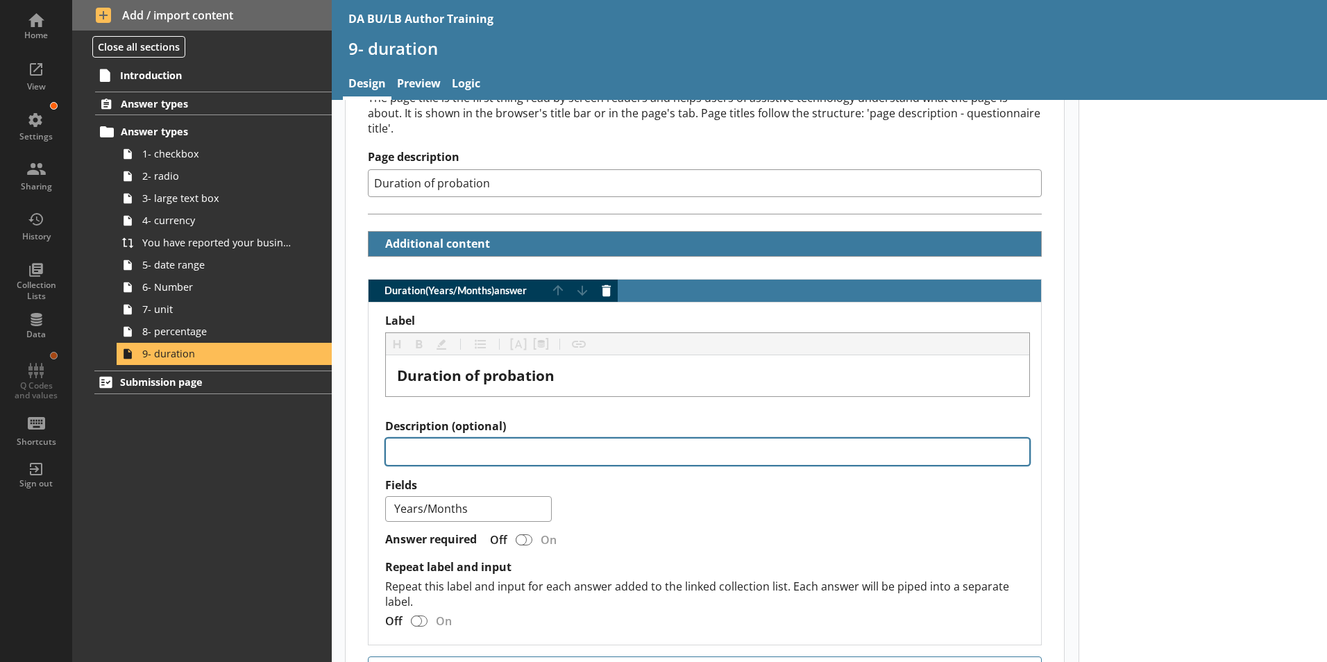
scroll to position [209, 0]
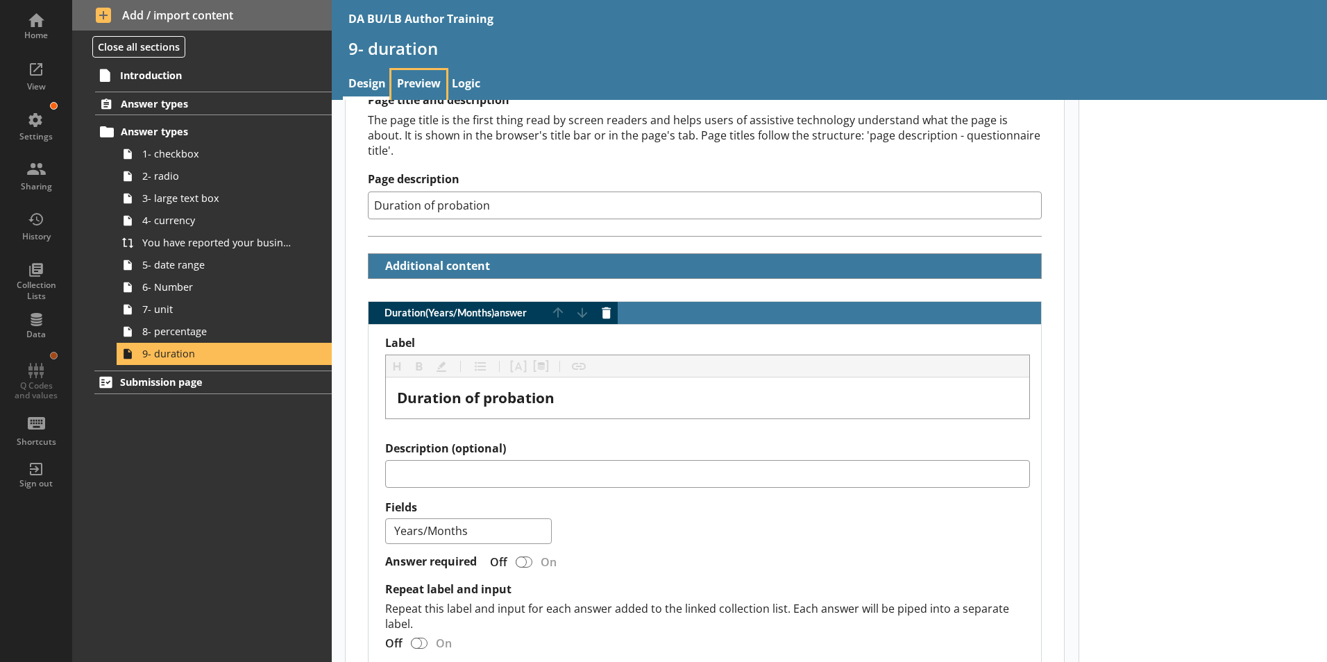
click at [403, 83] on link "Preview" at bounding box center [419, 85] width 55 height 30
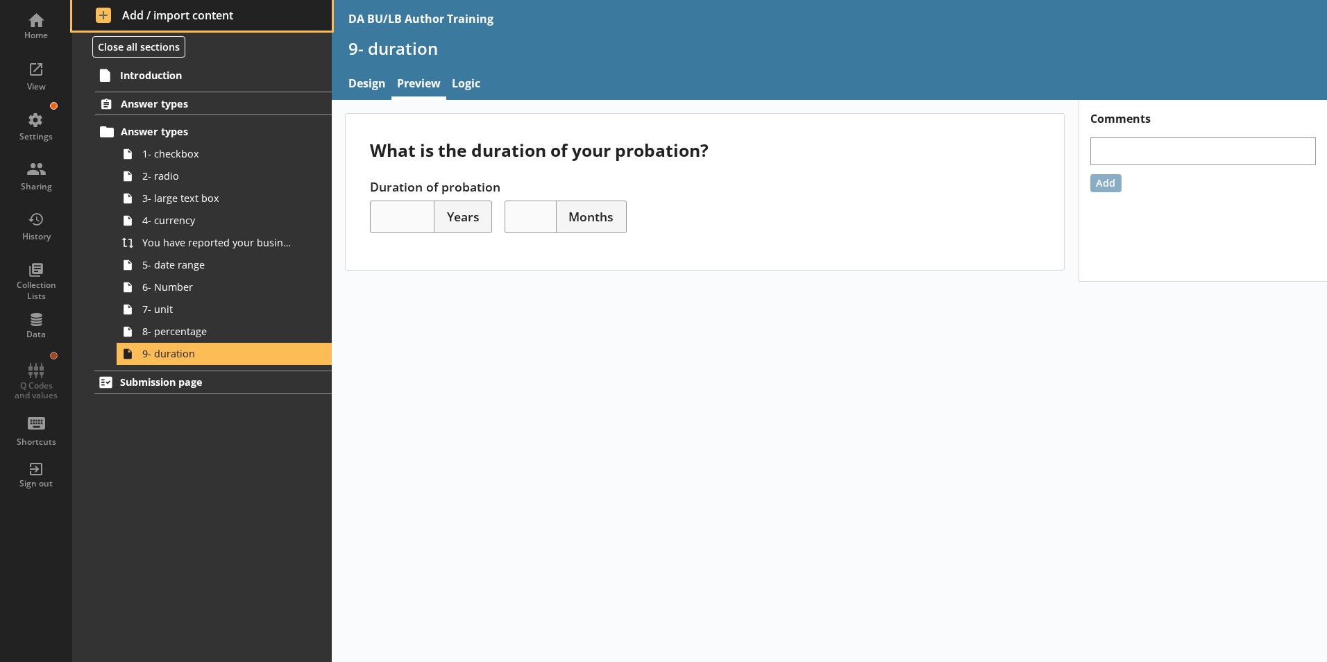
click at [129, 15] on span "Add / import content" at bounding box center [202, 15] width 213 height 15
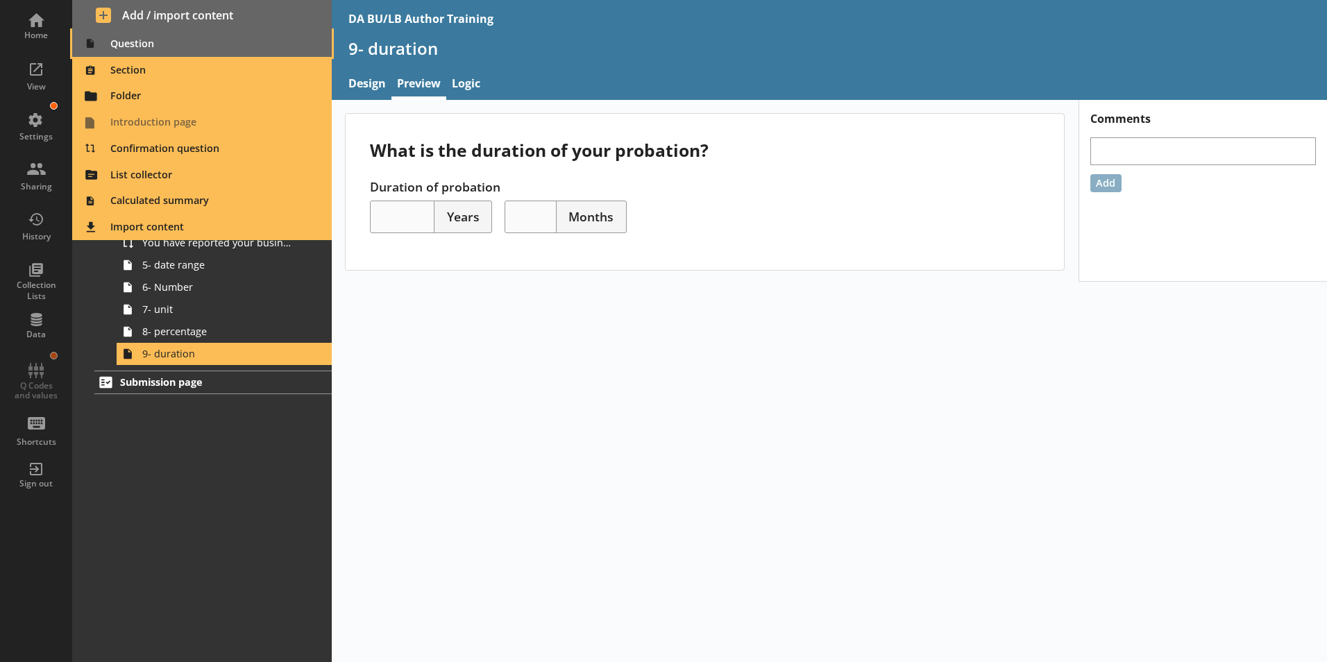
click at [119, 46] on span "Question" at bounding box center [203, 44] width 244 height 22
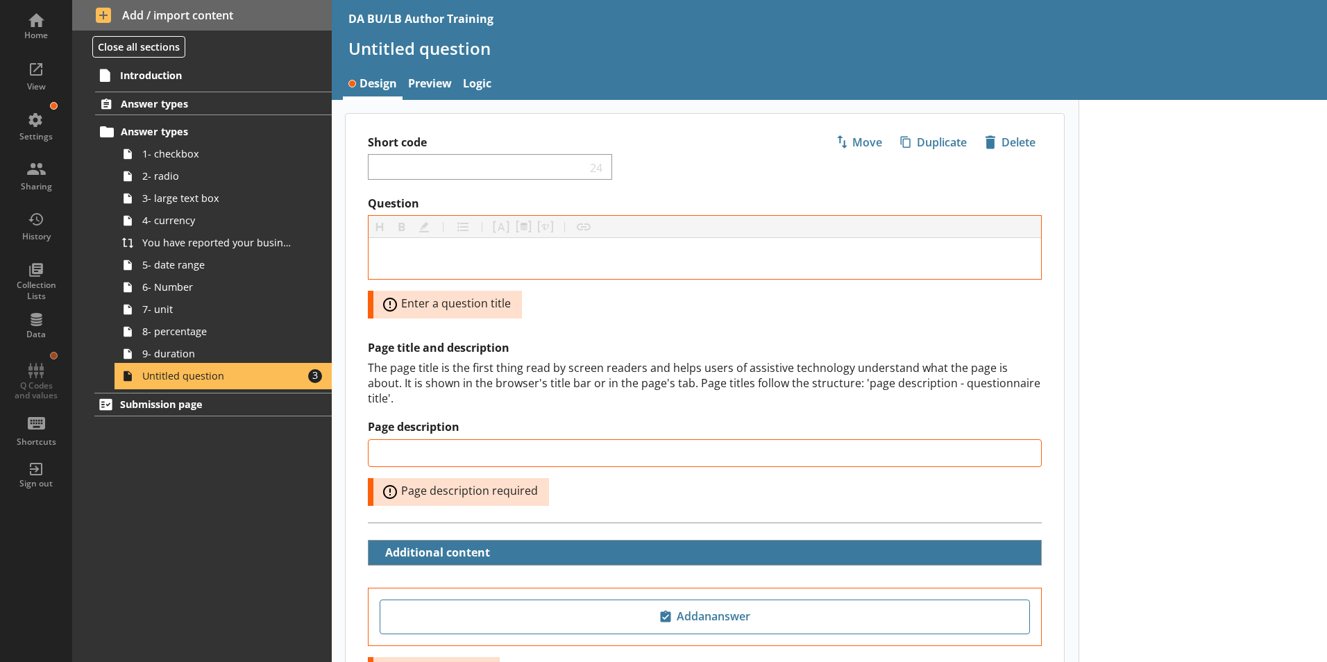
click at [160, 380] on span "Untitled question" at bounding box center [219, 375] width 154 height 13
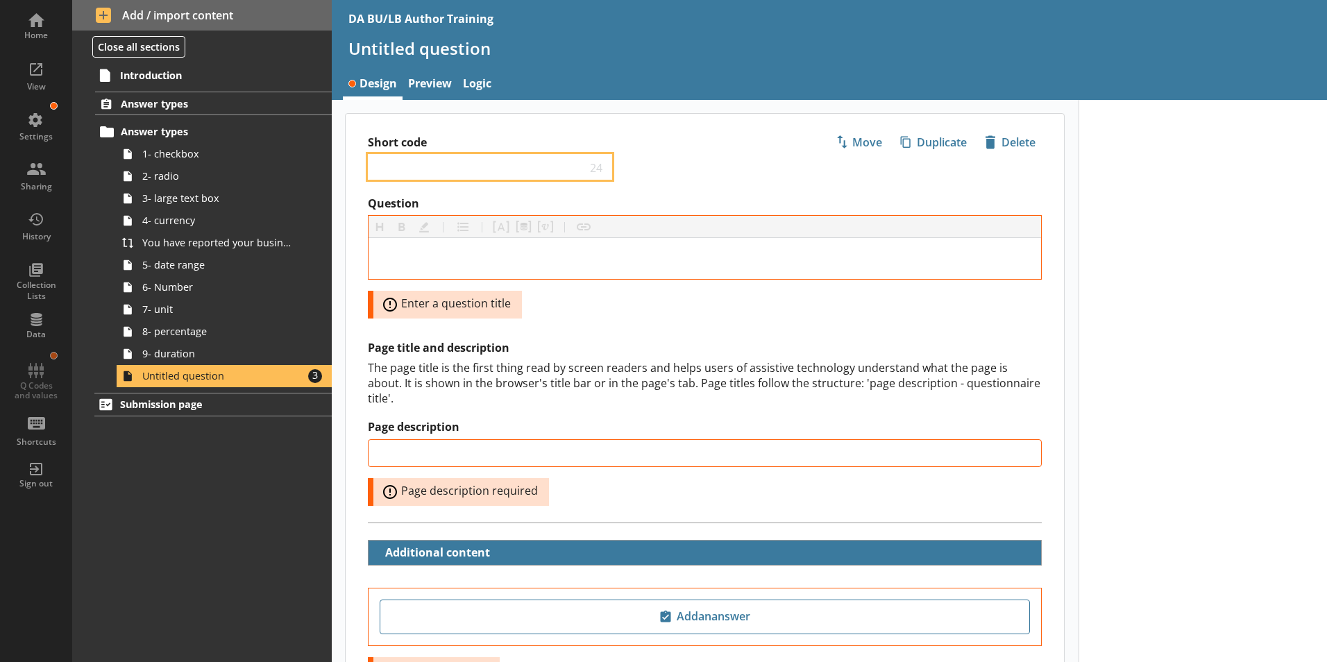
click at [393, 171] on input "Short code" at bounding box center [480, 166] width 212 height 13
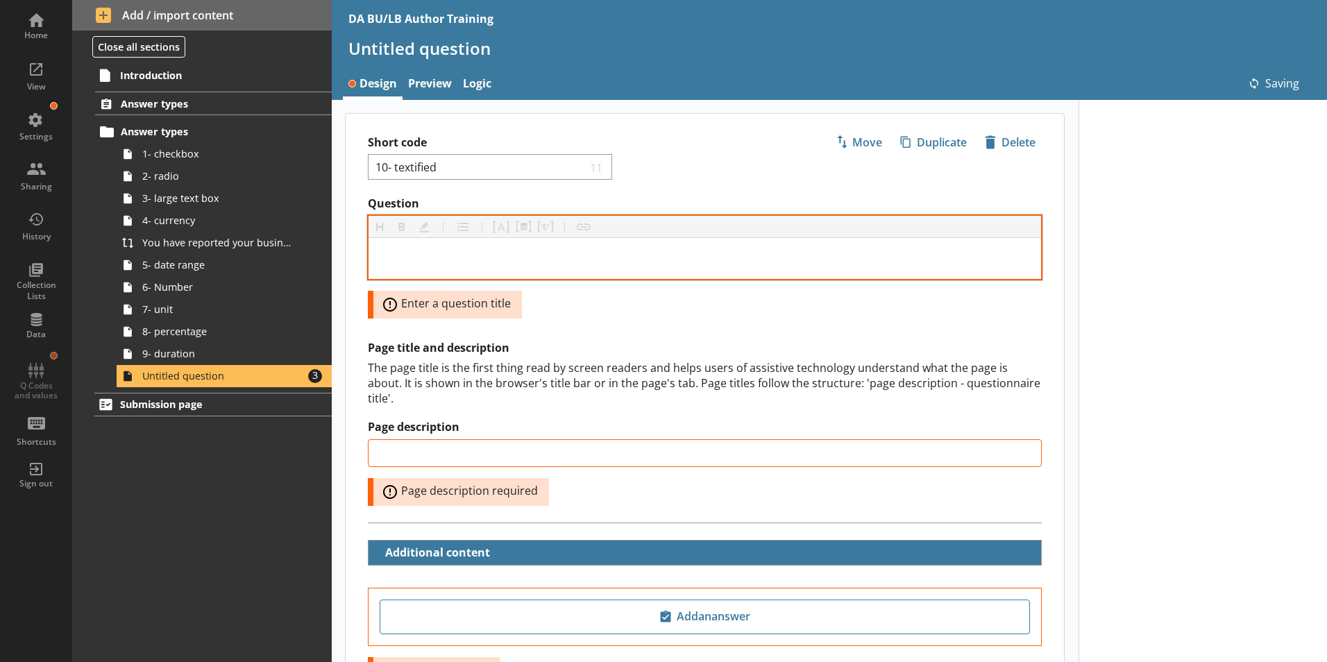
click at [700, 247] on div at bounding box center [705, 258] width 673 height 41
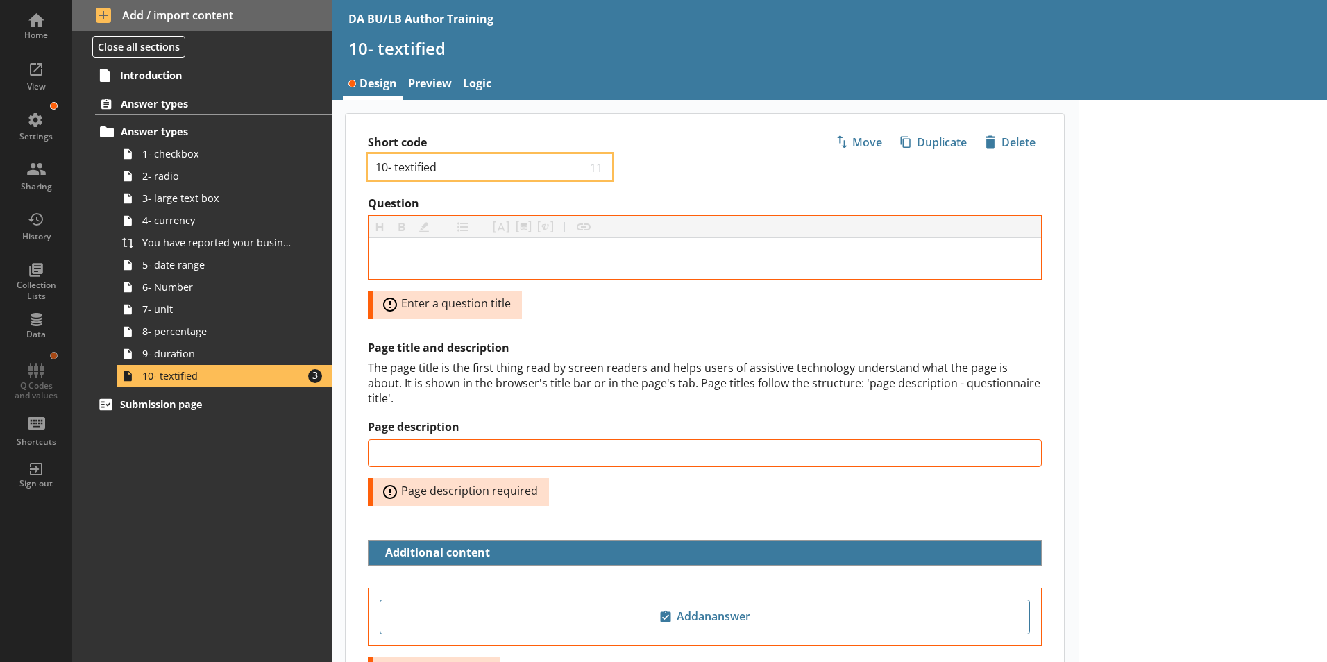
drag, startPoint x: 437, startPoint y: 167, endPoint x: 415, endPoint y: 165, distance: 22.3
click at [415, 165] on input "10- textified" at bounding box center [480, 166] width 212 height 13
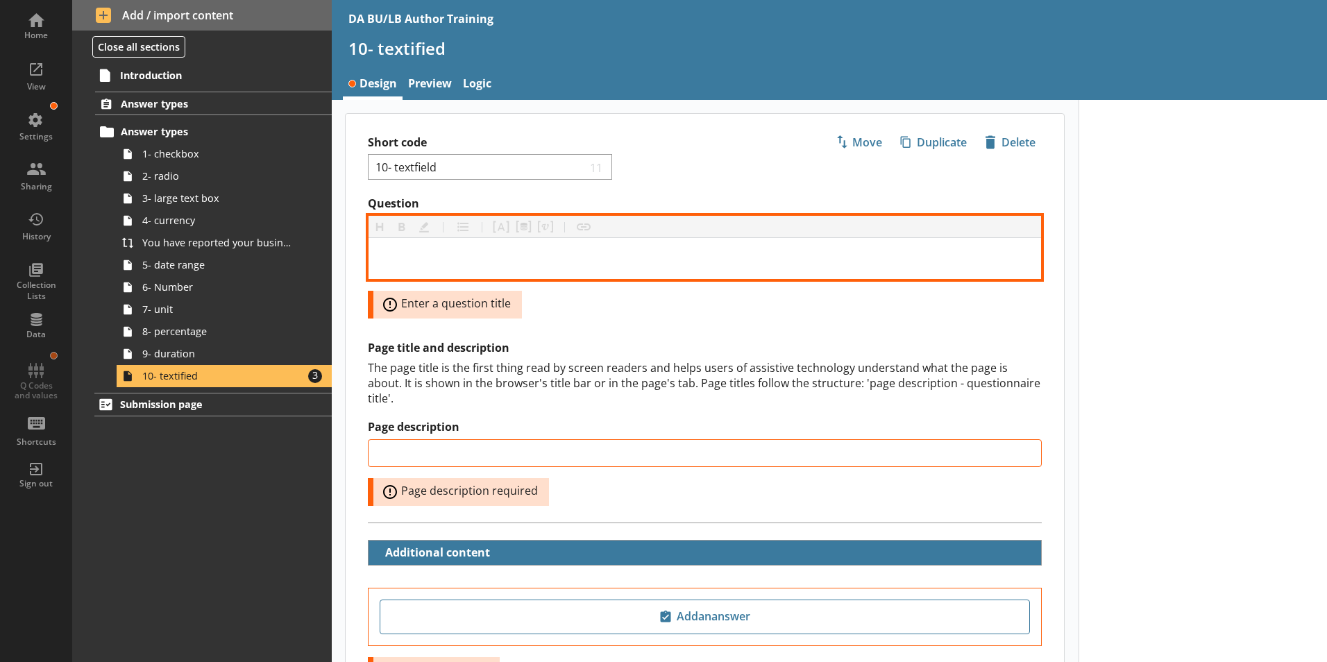
click at [432, 254] on div "Question" at bounding box center [705, 258] width 650 height 19
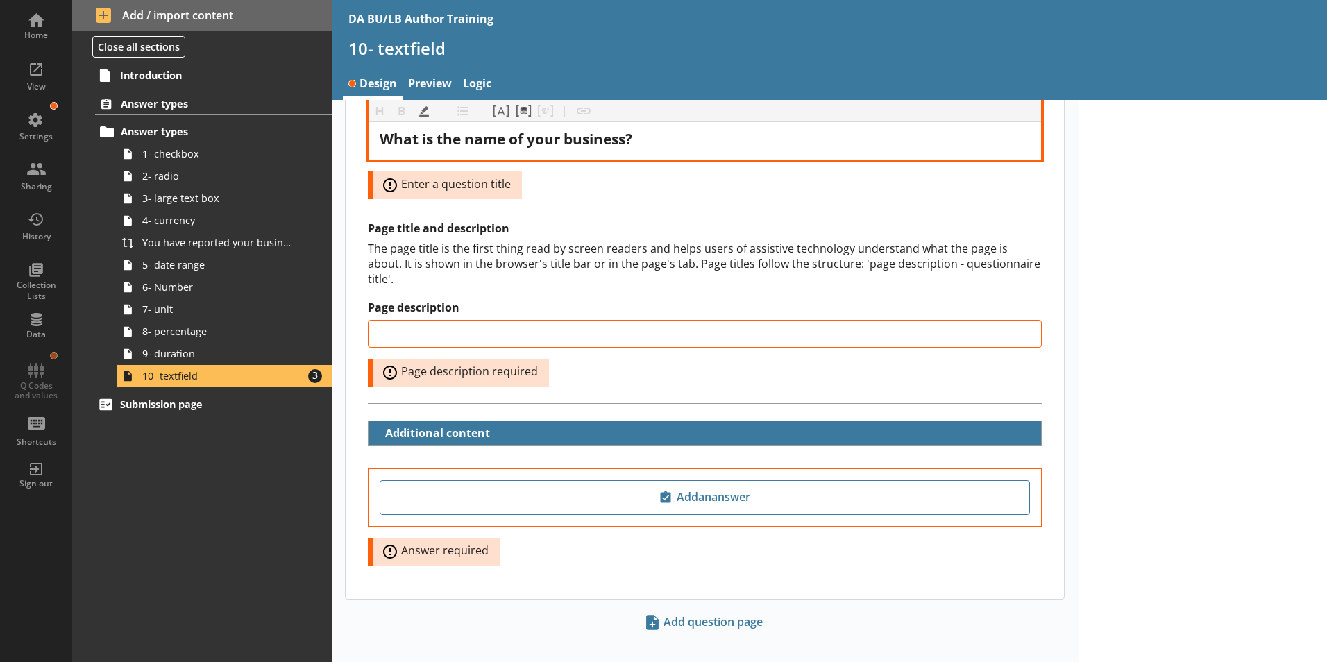
scroll to position [121, 0]
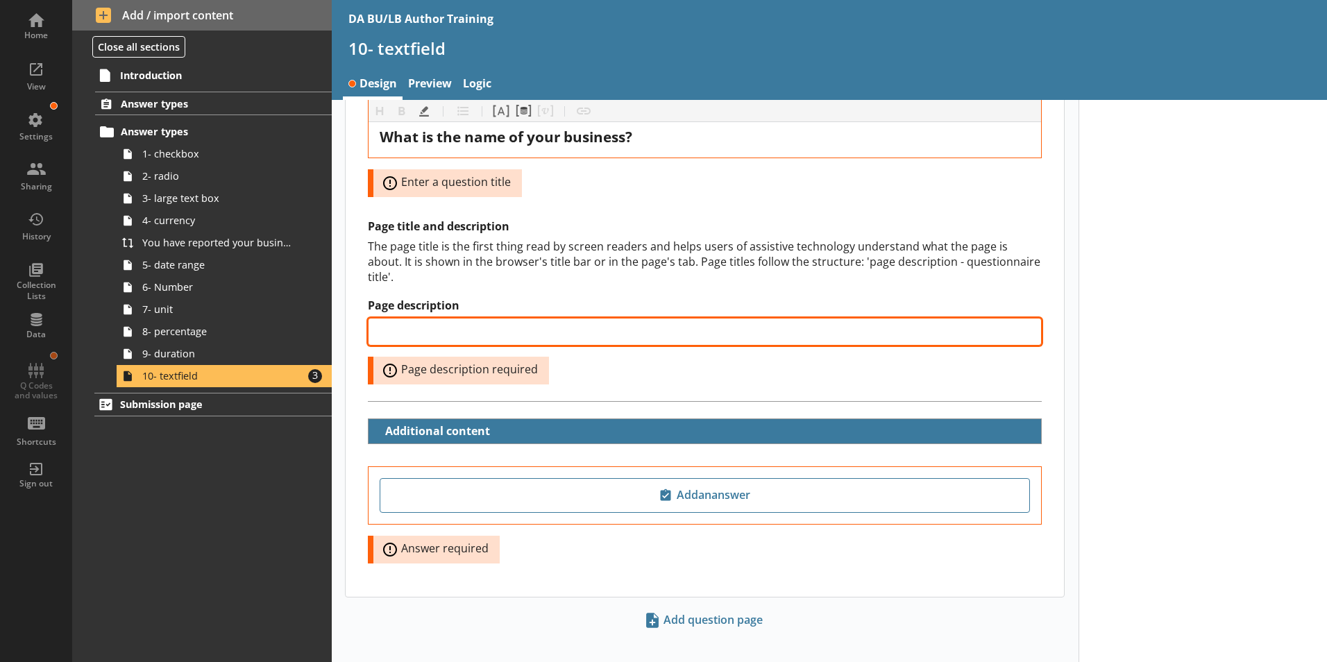
click at [471, 318] on input "Page description" at bounding box center [705, 332] width 674 height 28
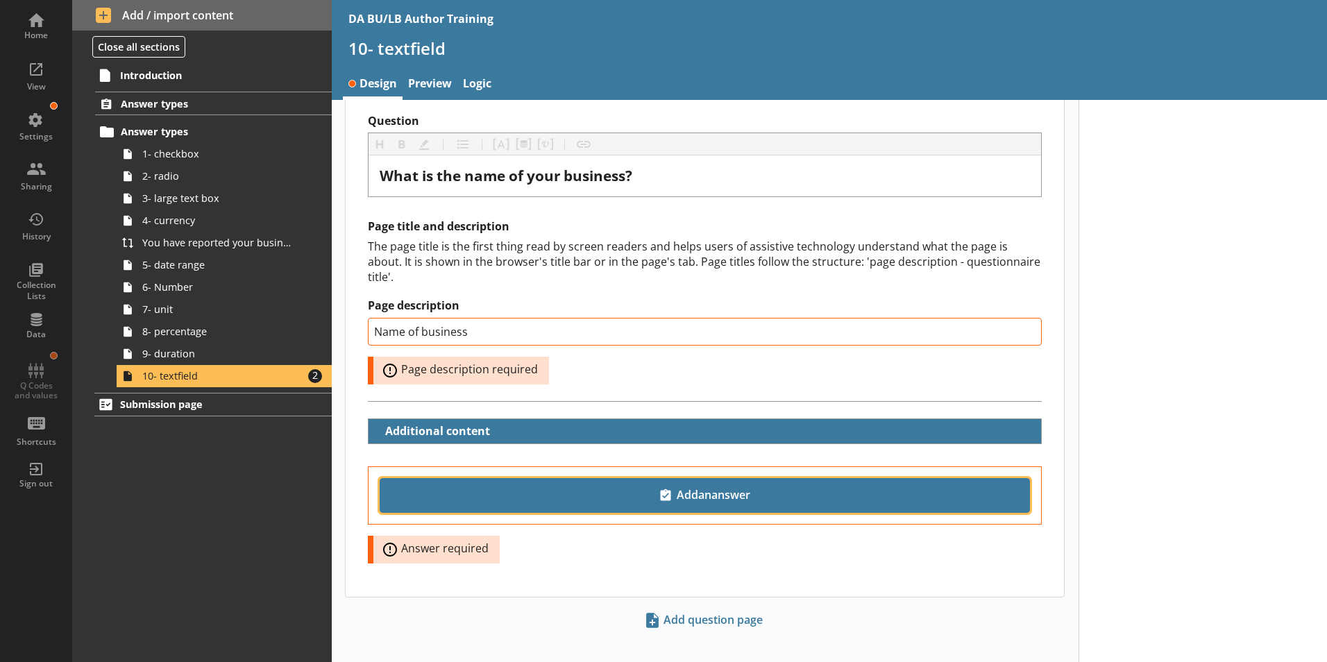
click at [694, 485] on span "Add an answer" at bounding box center [705, 496] width 638 height 22
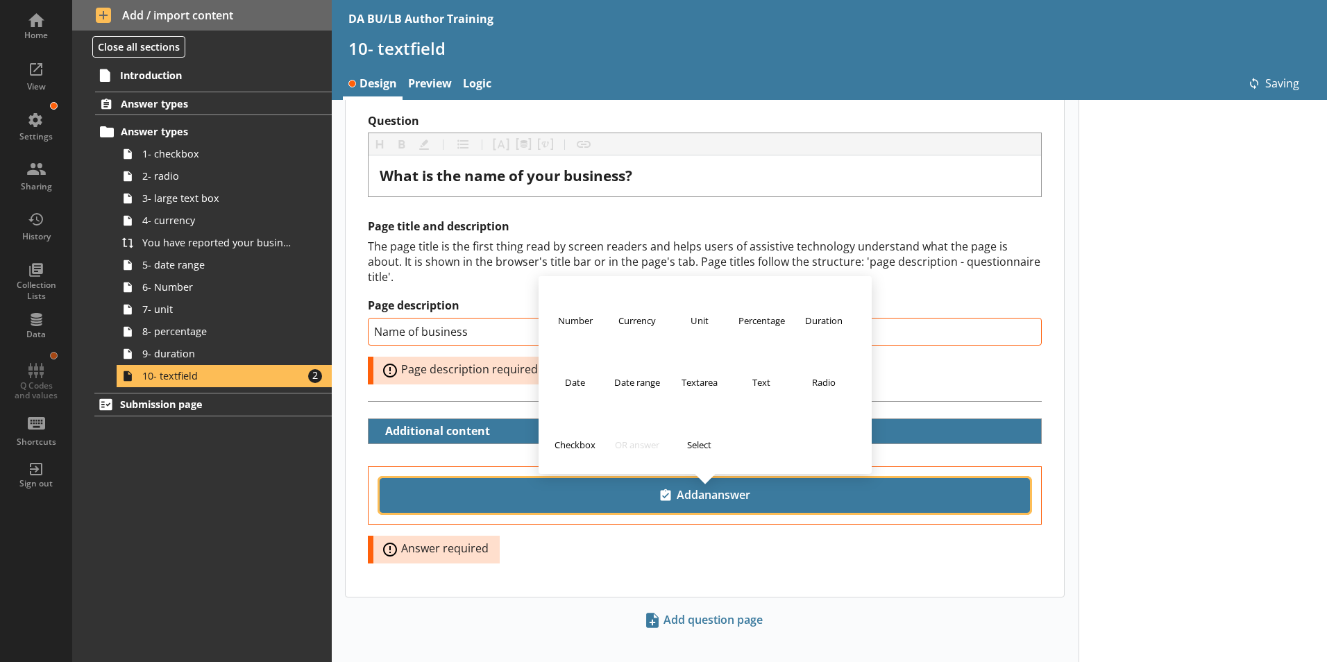
scroll to position [44, 0]
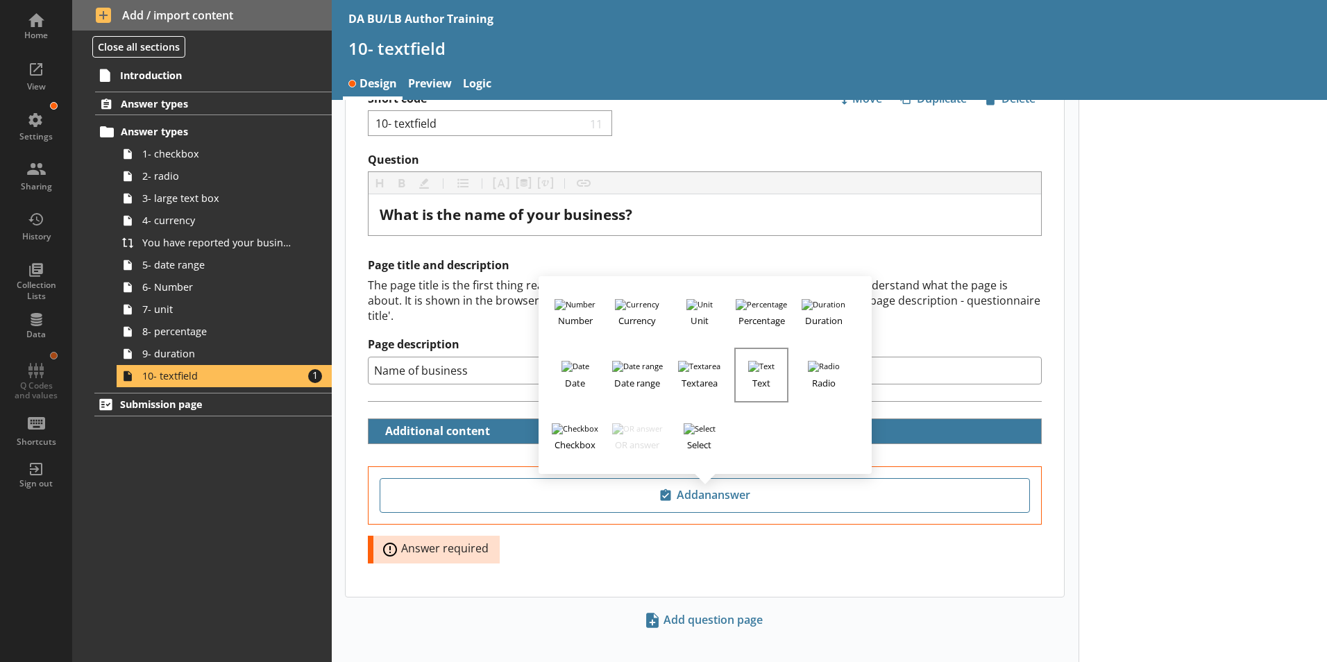
click at [760, 372] on h3 "Text" at bounding box center [761, 380] width 51 height 17
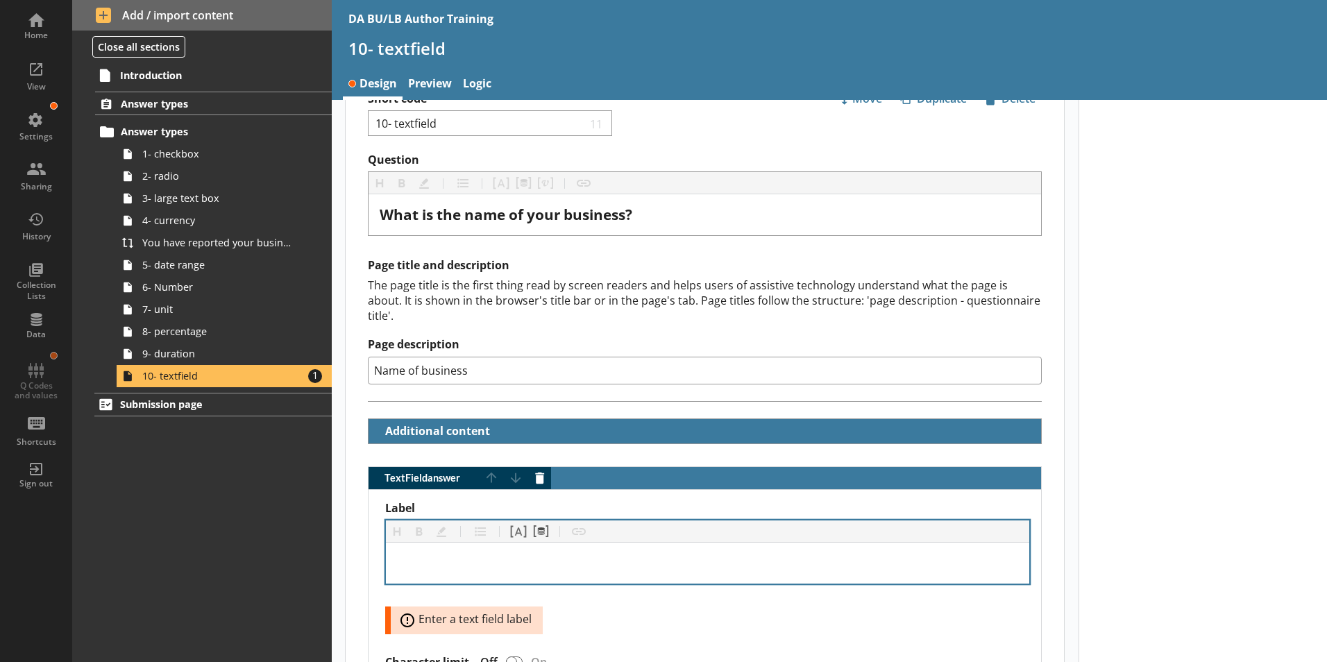
click at [407, 554] on div "Label" at bounding box center [707, 563] width 621 height 19
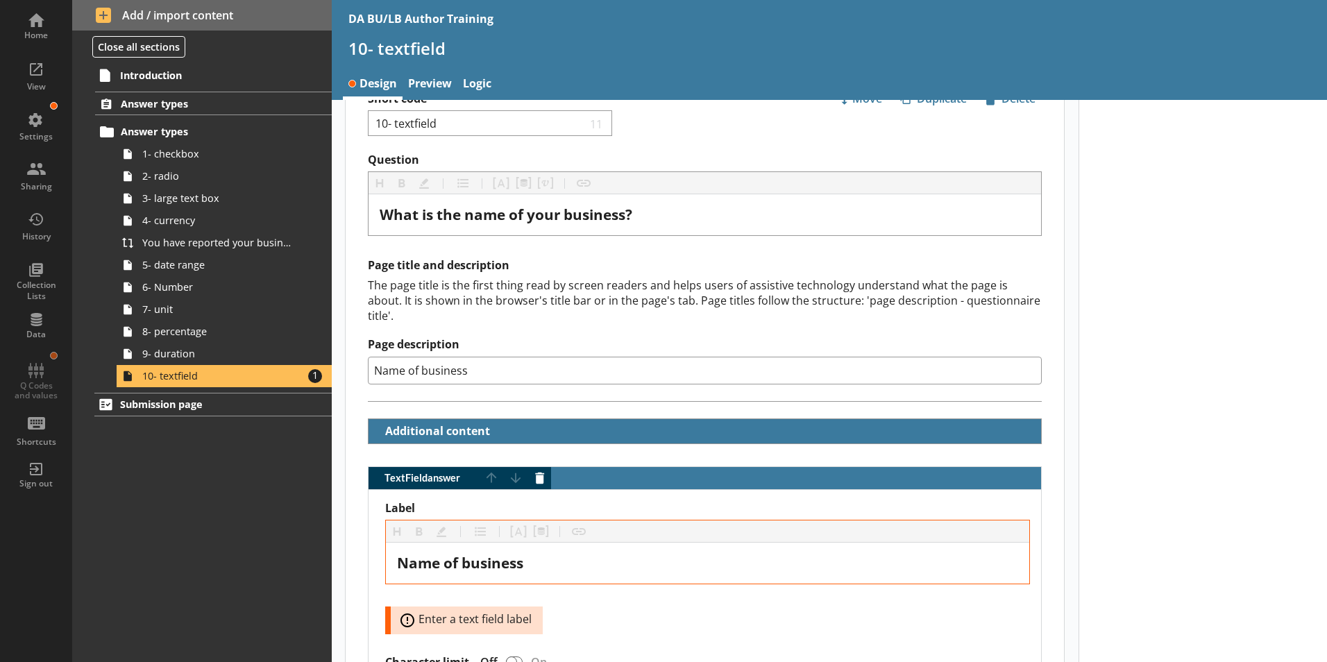
click at [1060, 574] on div at bounding box center [1203, 500] width 249 height 889
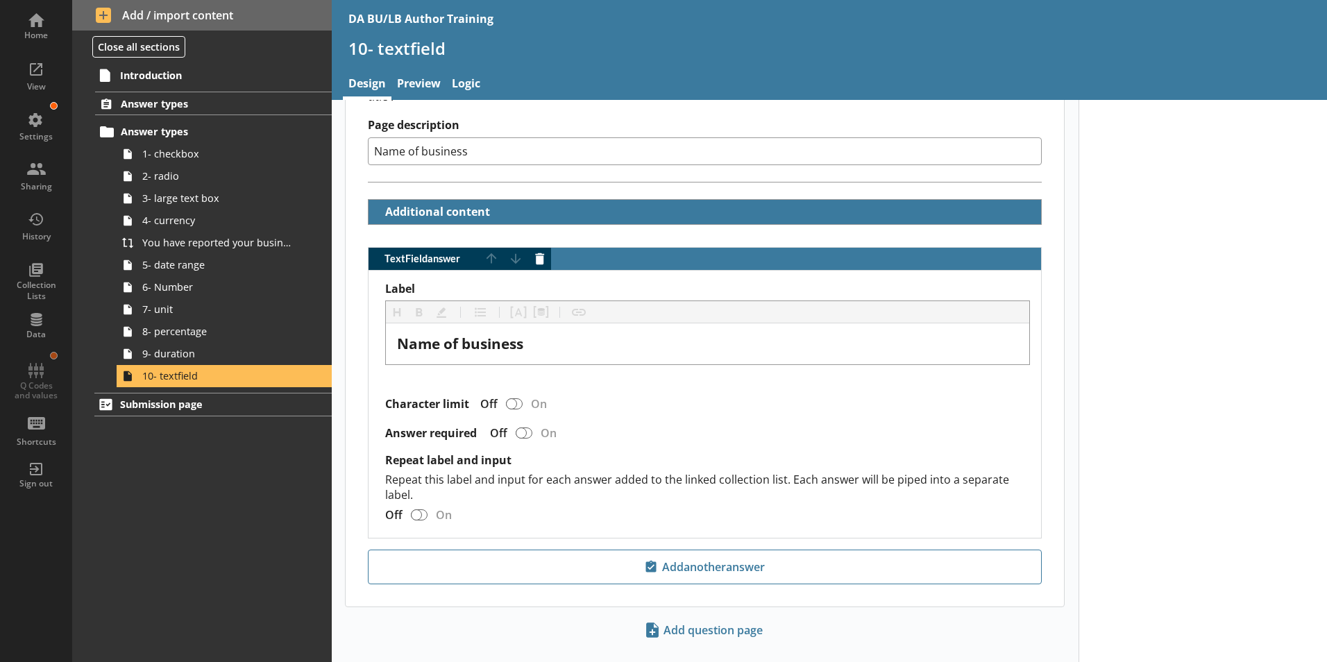
scroll to position [273, 0]
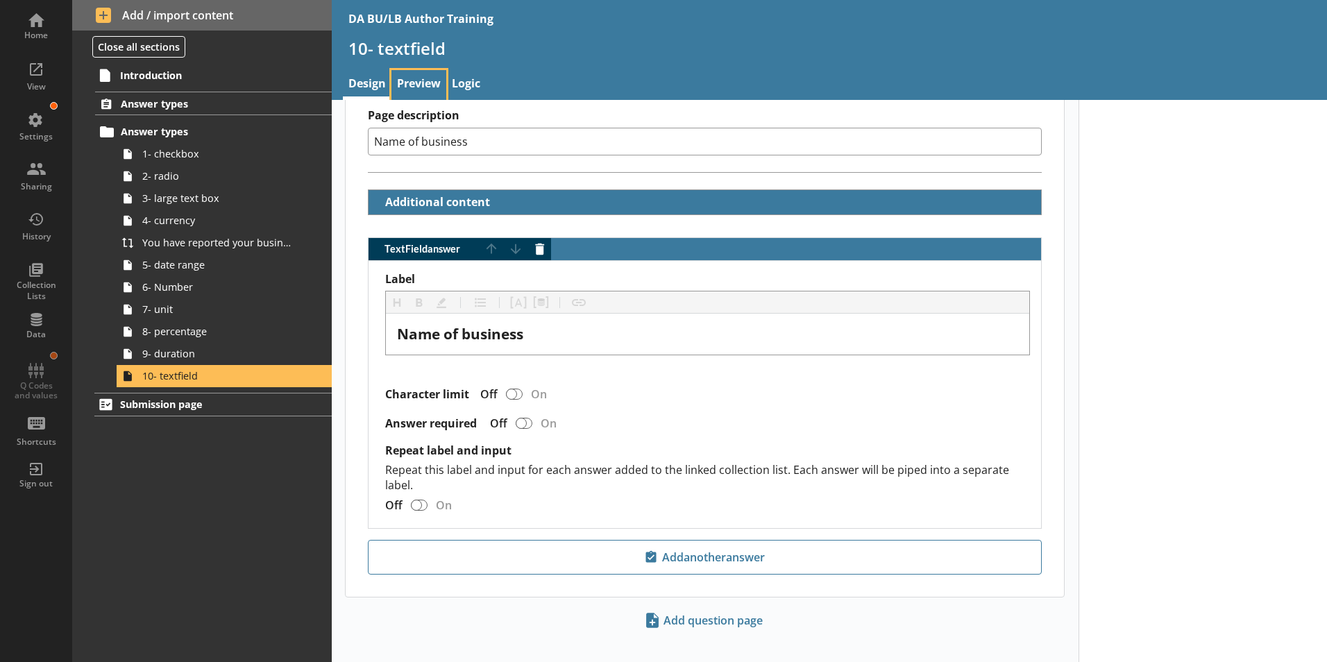
click at [432, 83] on link "Preview" at bounding box center [419, 85] width 55 height 30
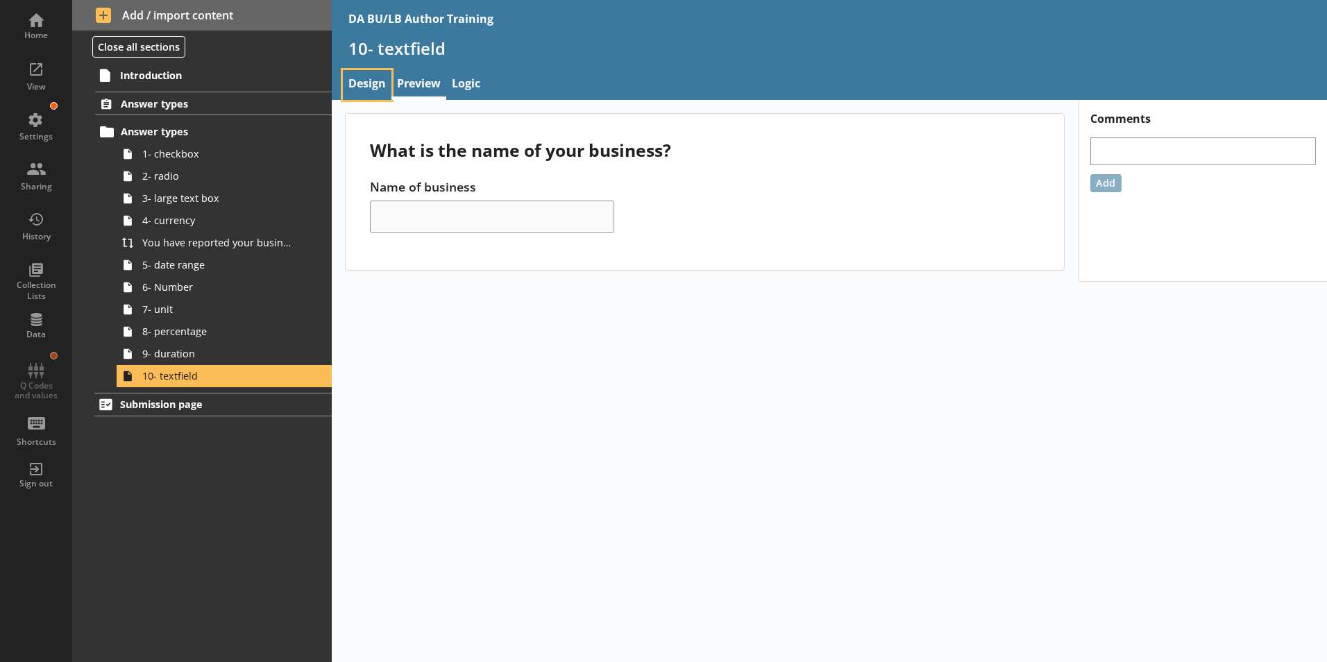
click at [372, 84] on link "Design" at bounding box center [367, 85] width 49 height 30
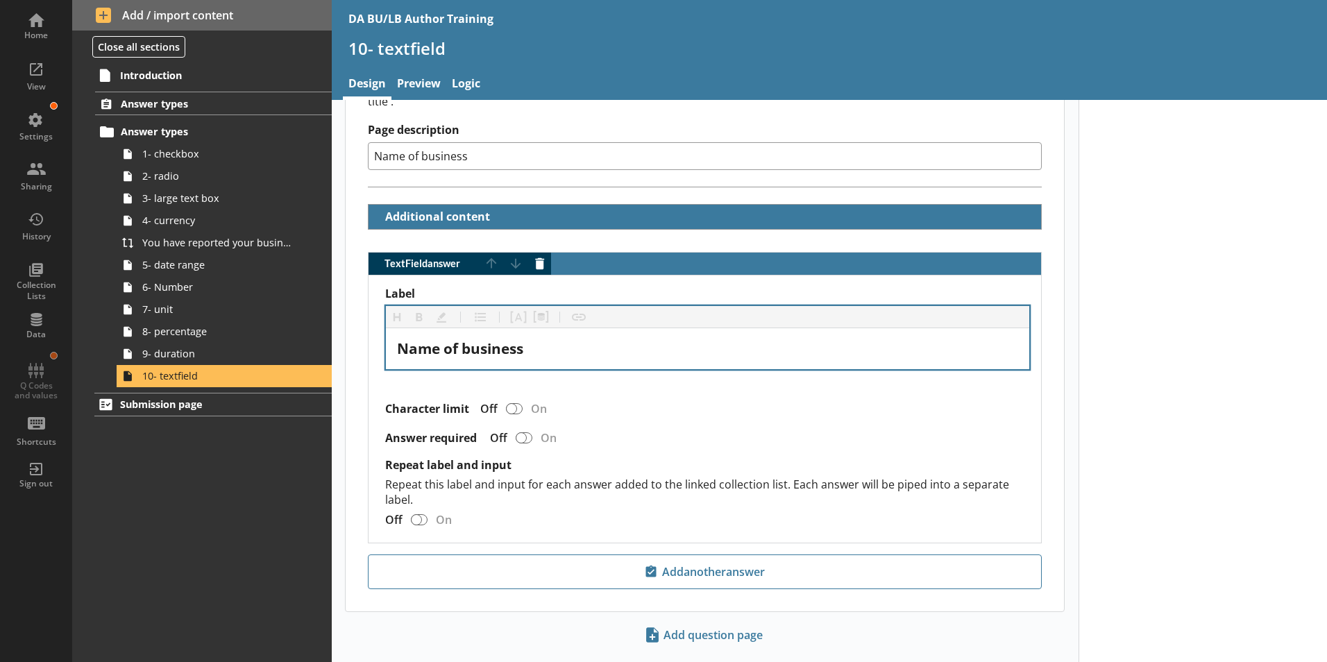
scroll to position [273, 0]
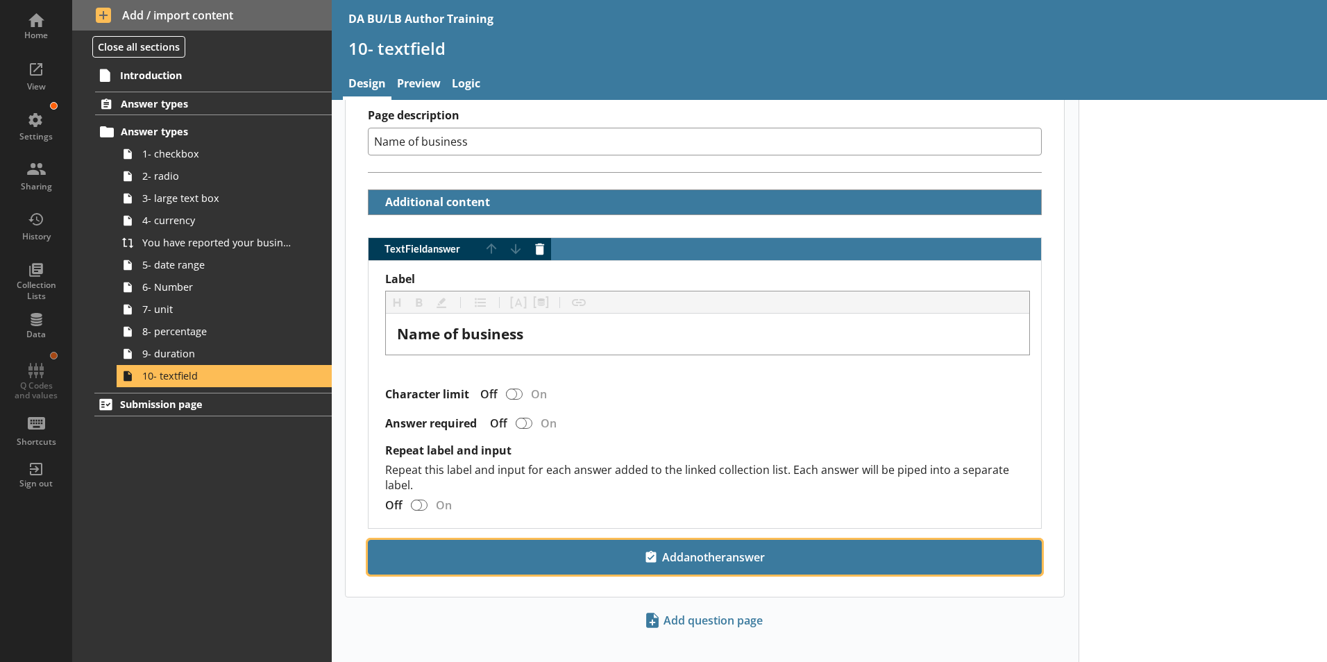
click at [745, 550] on span "Add another answer" at bounding box center [705, 557] width 662 height 22
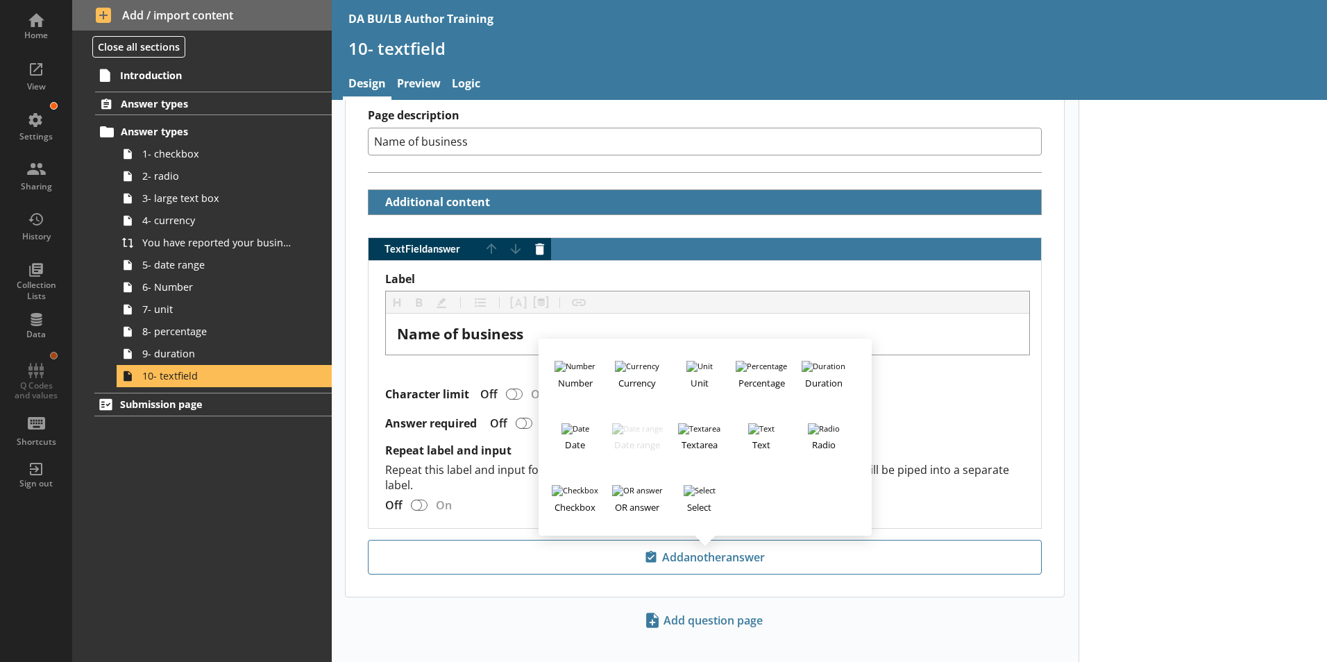
click at [118, 485] on div "Introduction Answer types Answer types 1- checkbox 2- radio 3- large text box 4…" at bounding box center [202, 362] width 260 height 600
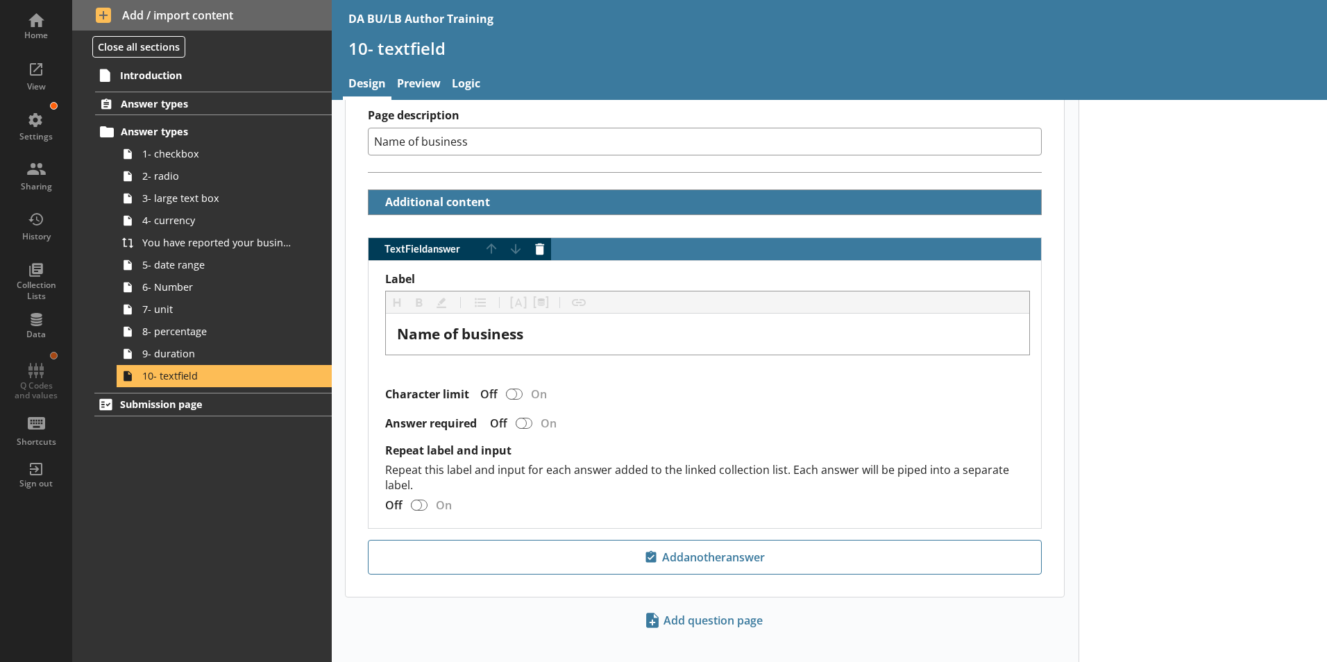
click at [193, 473] on div "Introduction Answer types Answer types 1- checkbox 2- radio 3- large text box 4…" at bounding box center [202, 362] width 260 height 600
click at [367, 78] on link "Design" at bounding box center [367, 85] width 49 height 30
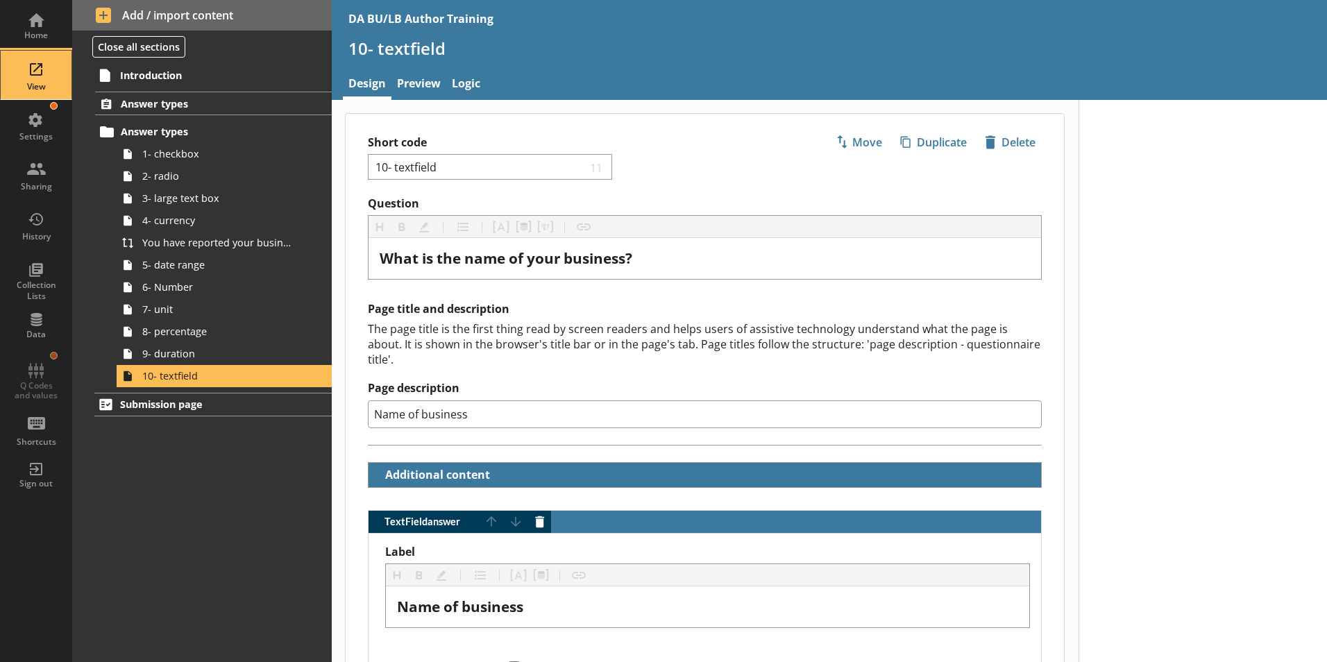
click at [33, 85] on div "View" at bounding box center [36, 86] width 49 height 11
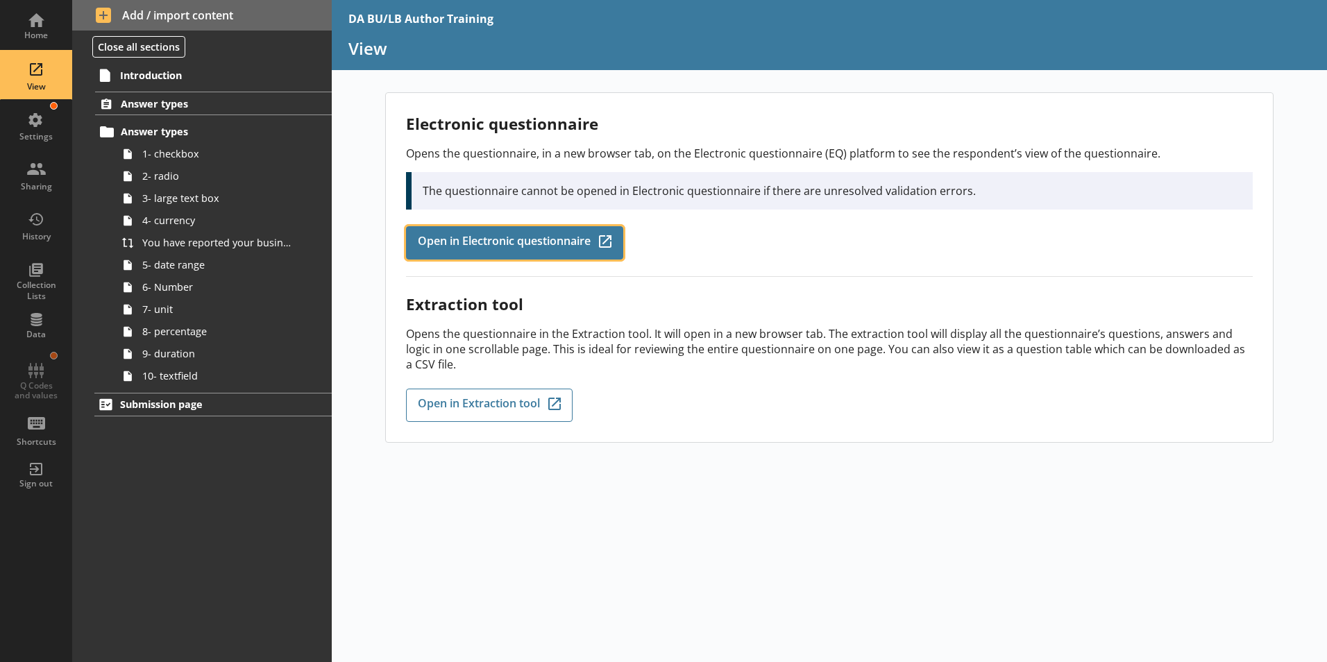
click at [480, 255] on link "Open in Electronic questionnaire Q-Codes_Icon Created with Sketch." at bounding box center [514, 242] width 217 height 33
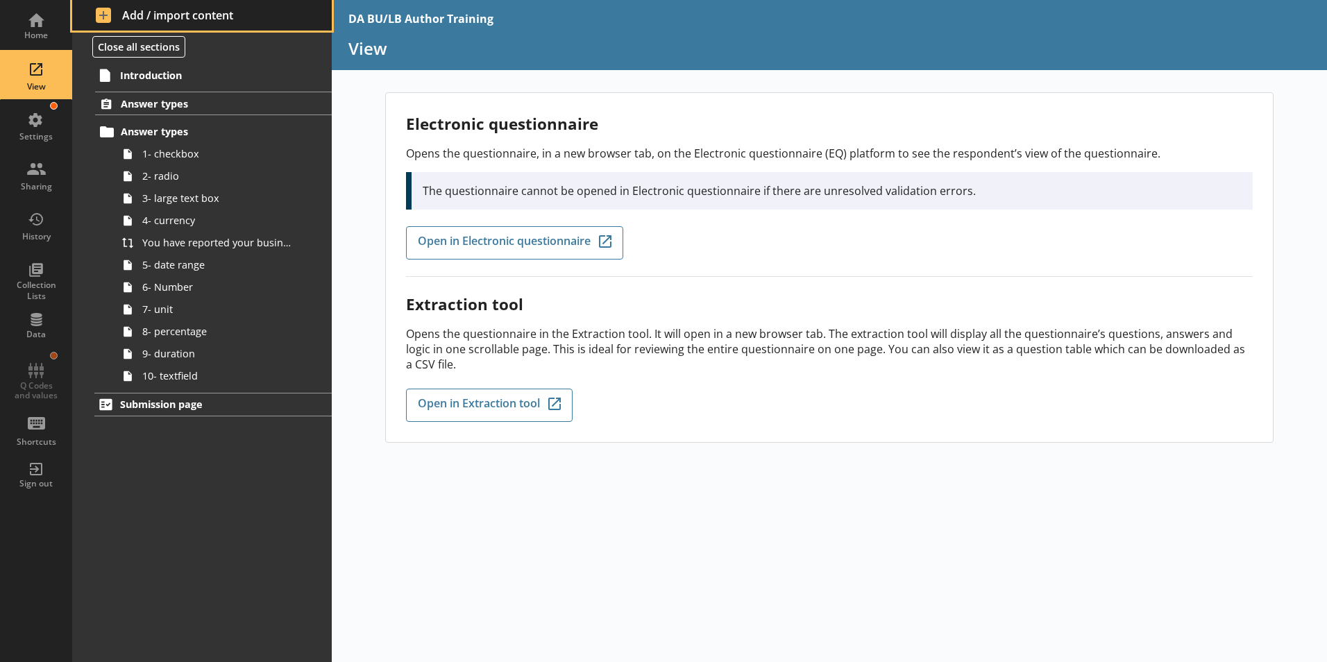
click at [132, 10] on span "Add / import content" at bounding box center [202, 15] width 213 height 15
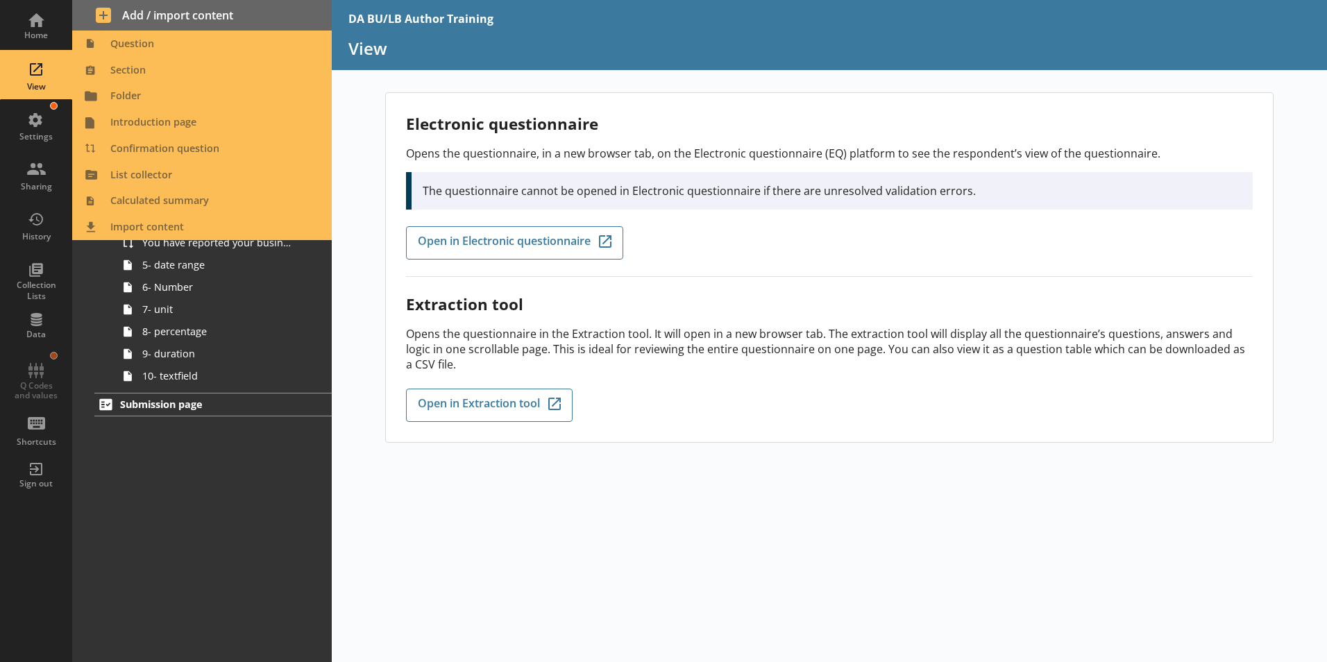
click at [233, 519] on div "Introduction Answer types Answer types 1- checkbox 2- radio 3- large text box 4…" at bounding box center [202, 362] width 260 height 600
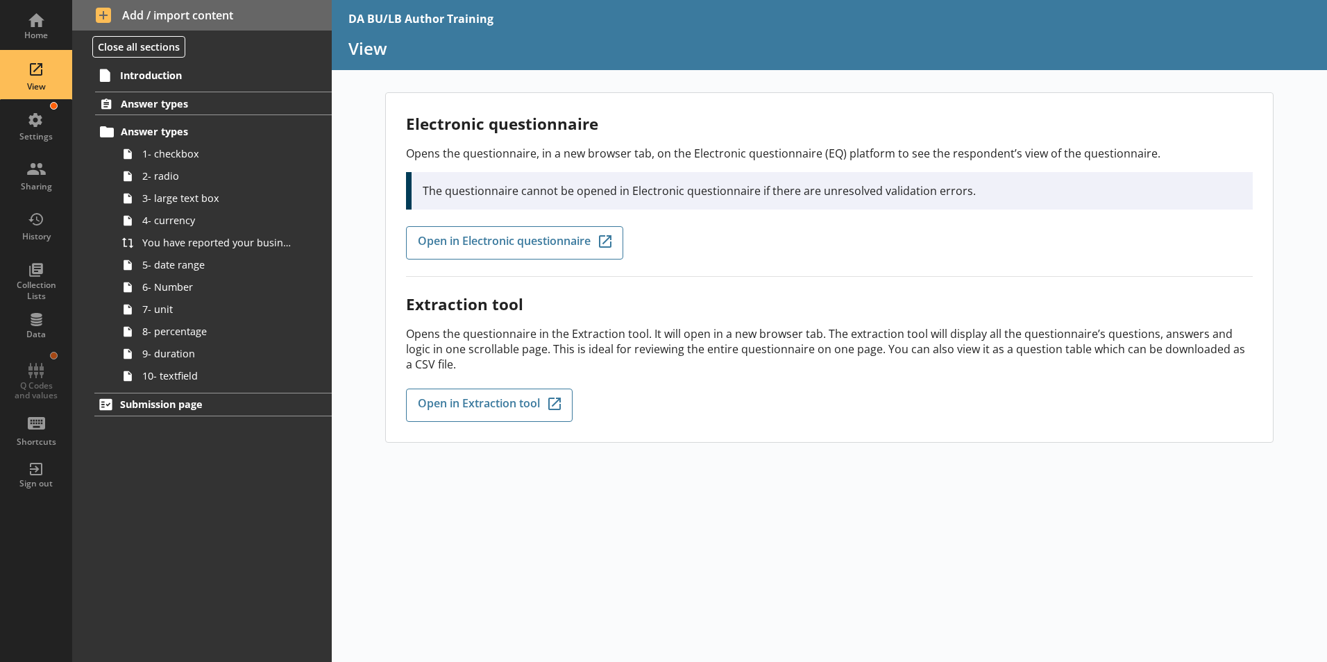
click at [178, 387] on div "Introduction Answer types Answer types 1- checkbox 2- radio 3- large text box 4…" at bounding box center [202, 362] width 260 height 600
click at [180, 377] on span "10- textfield" at bounding box center [219, 375] width 154 height 13
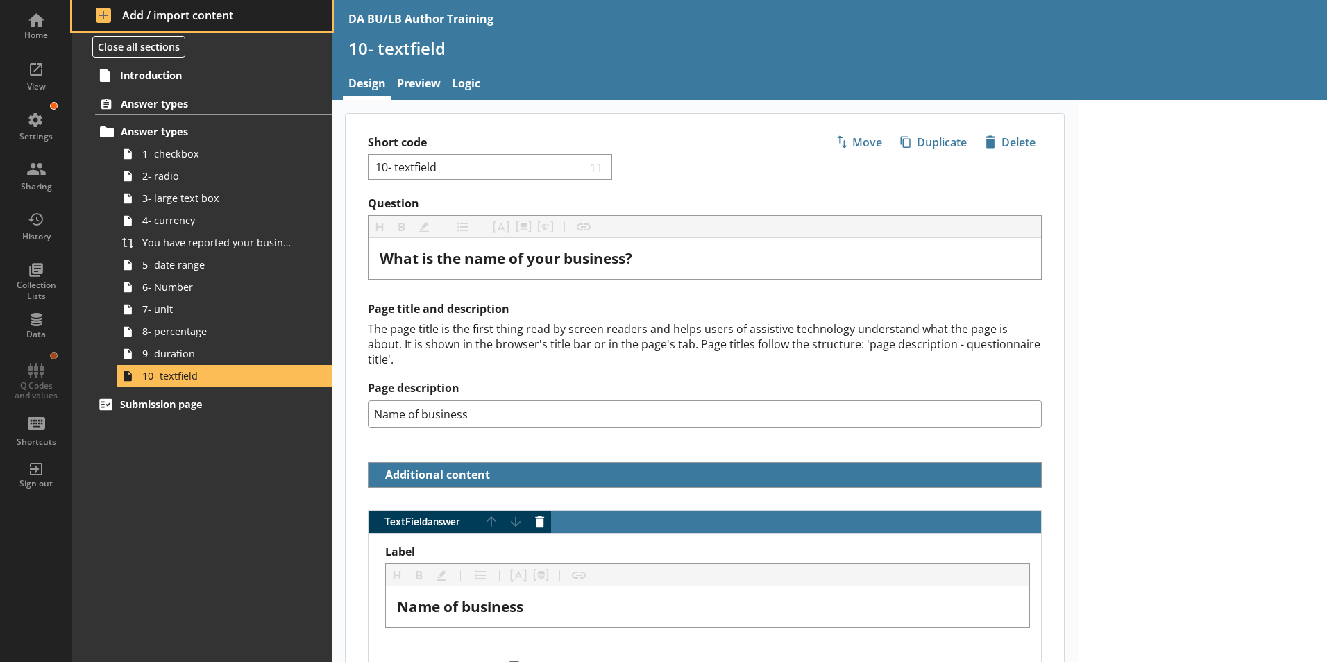
click at [126, 17] on span "Add / import content" at bounding box center [202, 15] width 213 height 15
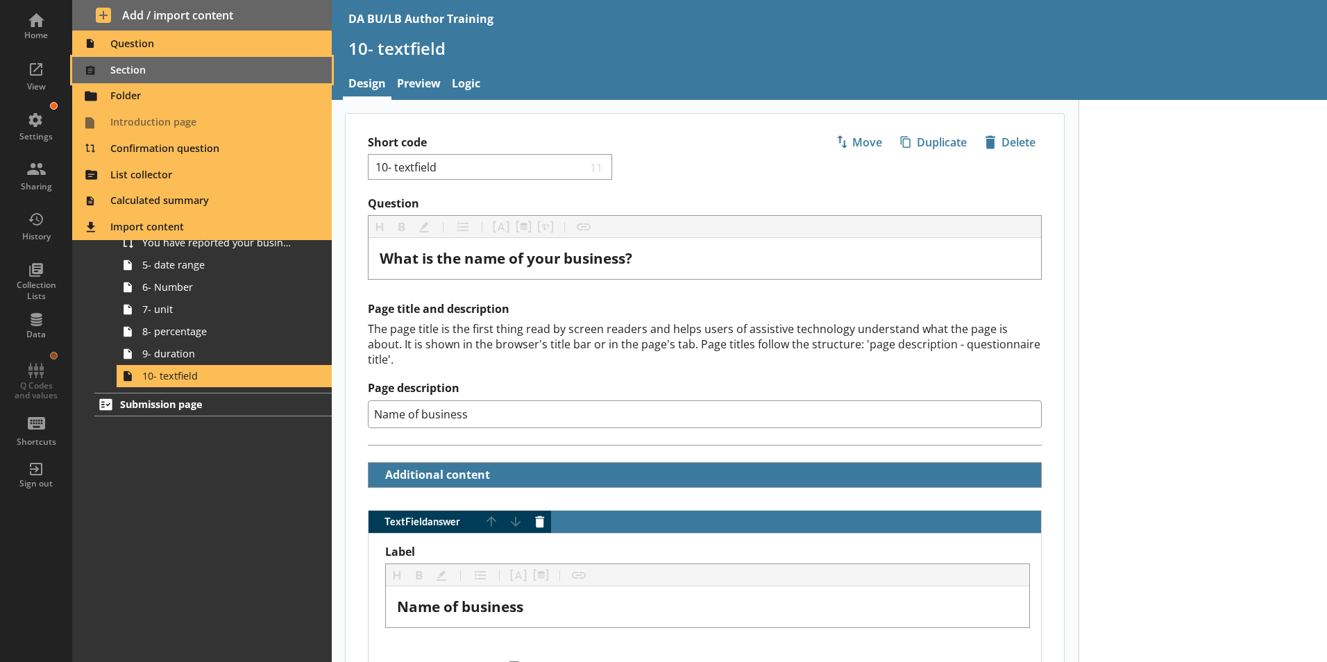
click at [129, 70] on span "Section" at bounding box center [203, 70] width 244 height 22
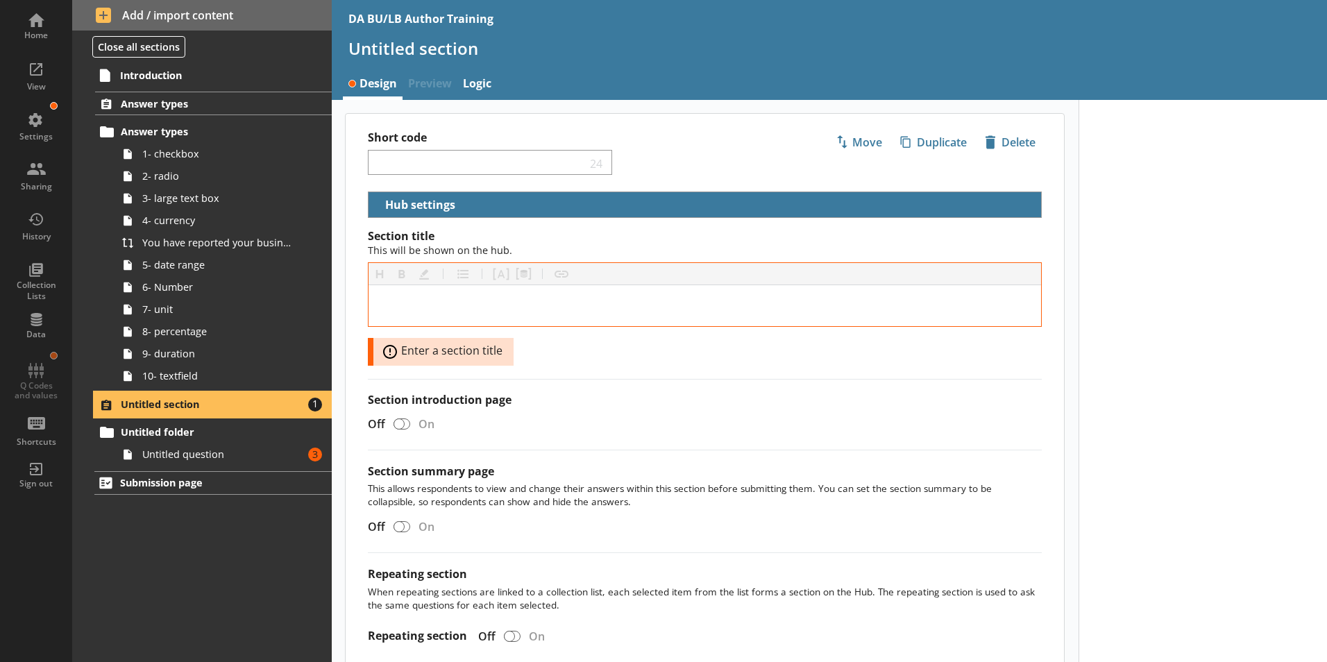
click at [151, 407] on span "Untitled section" at bounding box center [206, 404] width 170 height 13
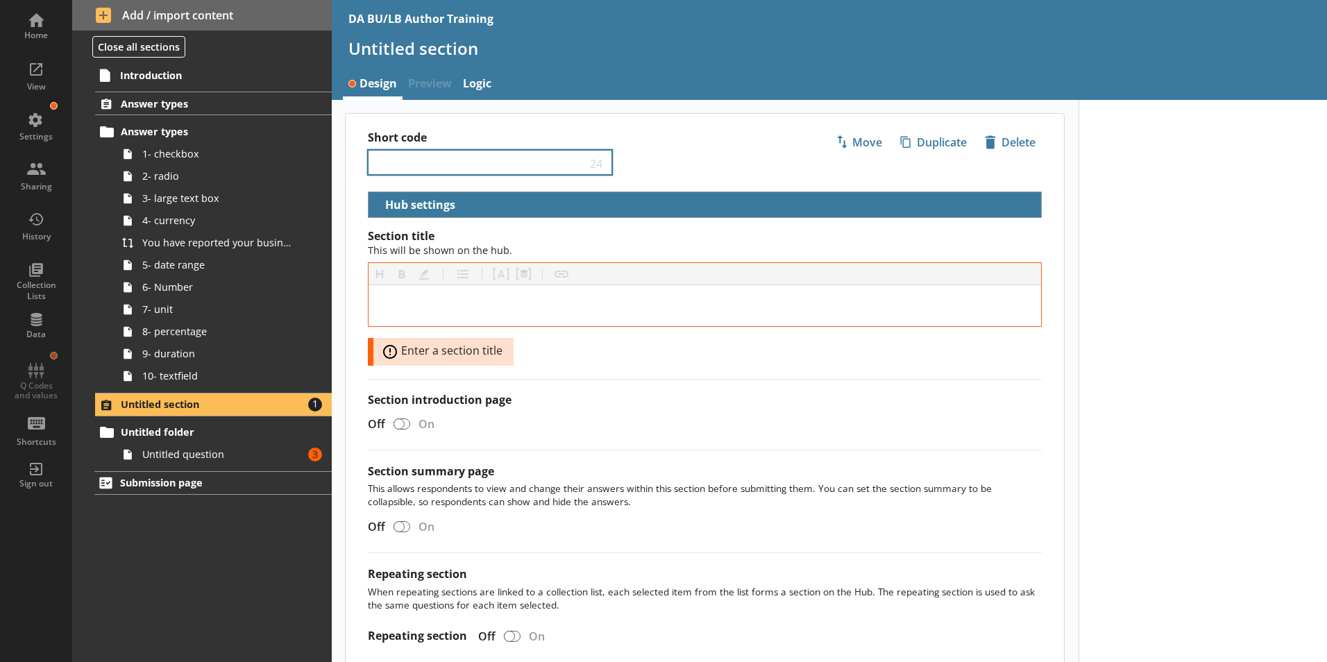
click at [386, 156] on div "24" at bounding box center [490, 163] width 244 height 26
click at [391, 156] on input "Short code" at bounding box center [480, 162] width 212 height 13
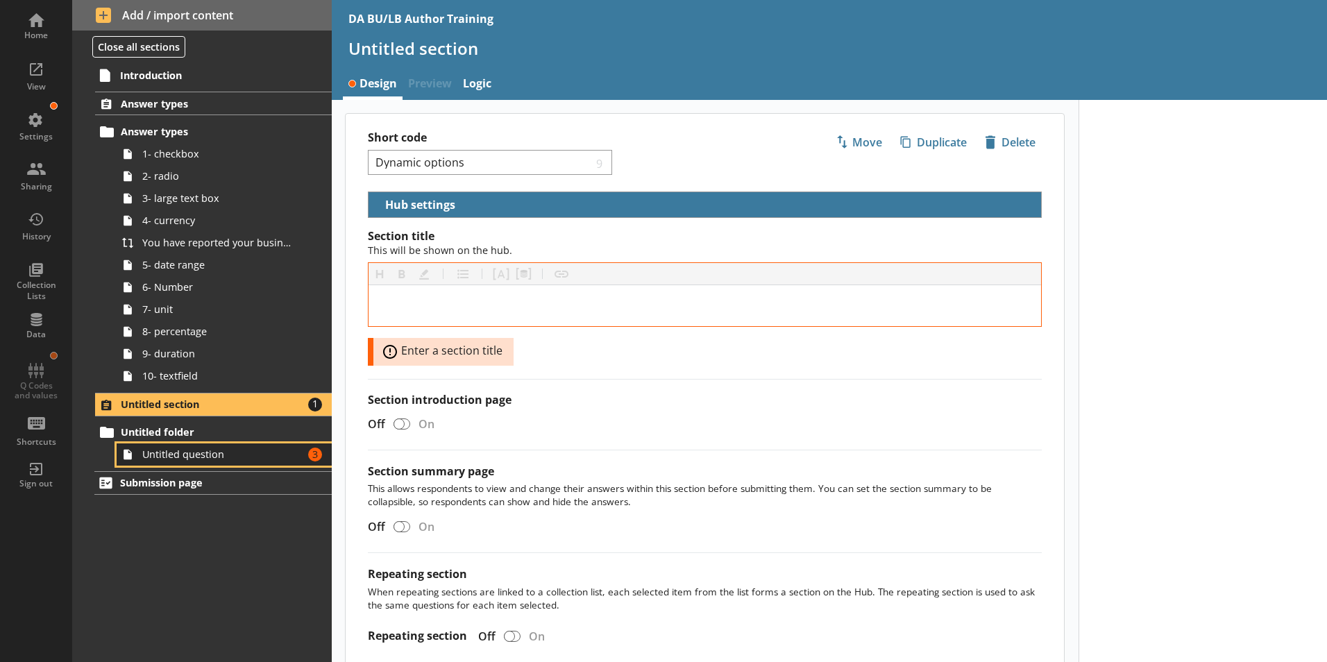
click at [169, 461] on span "Untitled question" at bounding box center [219, 454] width 154 height 13
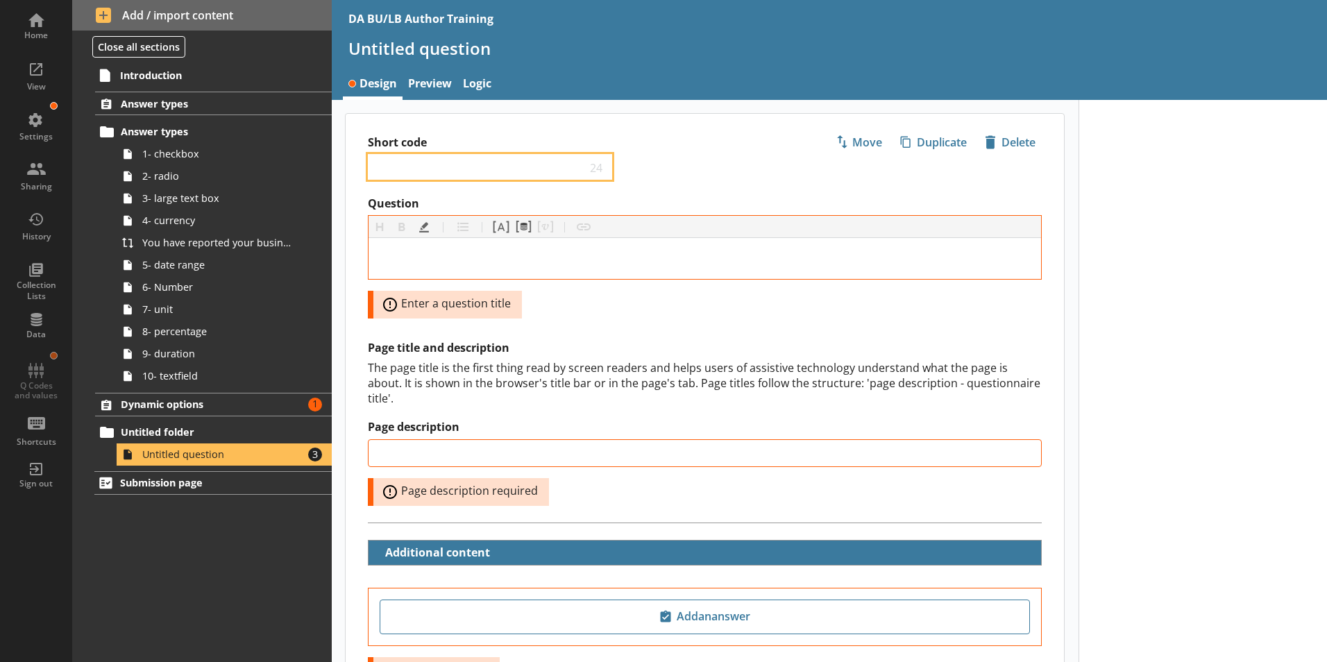
click at [397, 165] on input "Short code" at bounding box center [480, 166] width 212 height 13
drag, startPoint x: 478, startPoint y: 169, endPoint x: 294, endPoint y: 167, distance: 184.7
click at [294, 167] on div "Home View Settings Sharing History Collection Lists Data Q Codes and values Sho…" at bounding box center [663, 331] width 1327 height 662
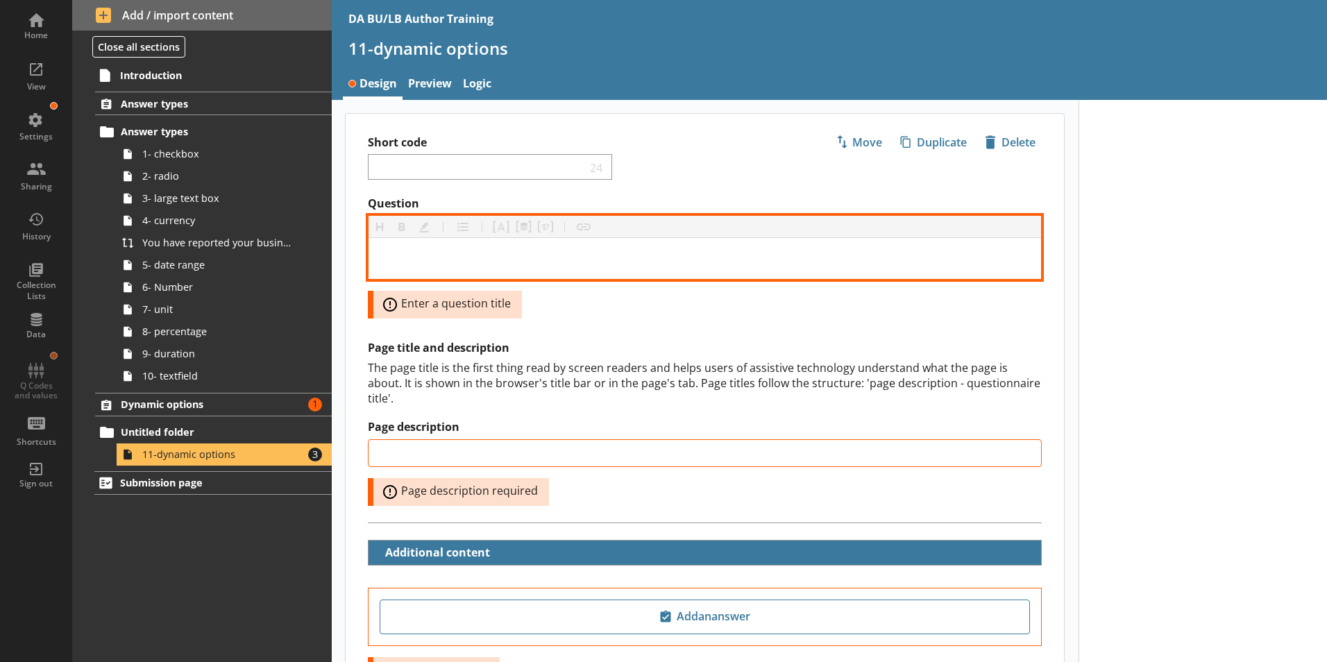
click at [396, 250] on div "Question" at bounding box center [705, 258] width 650 height 19
click at [395, 252] on div "Question" at bounding box center [705, 258] width 650 height 19
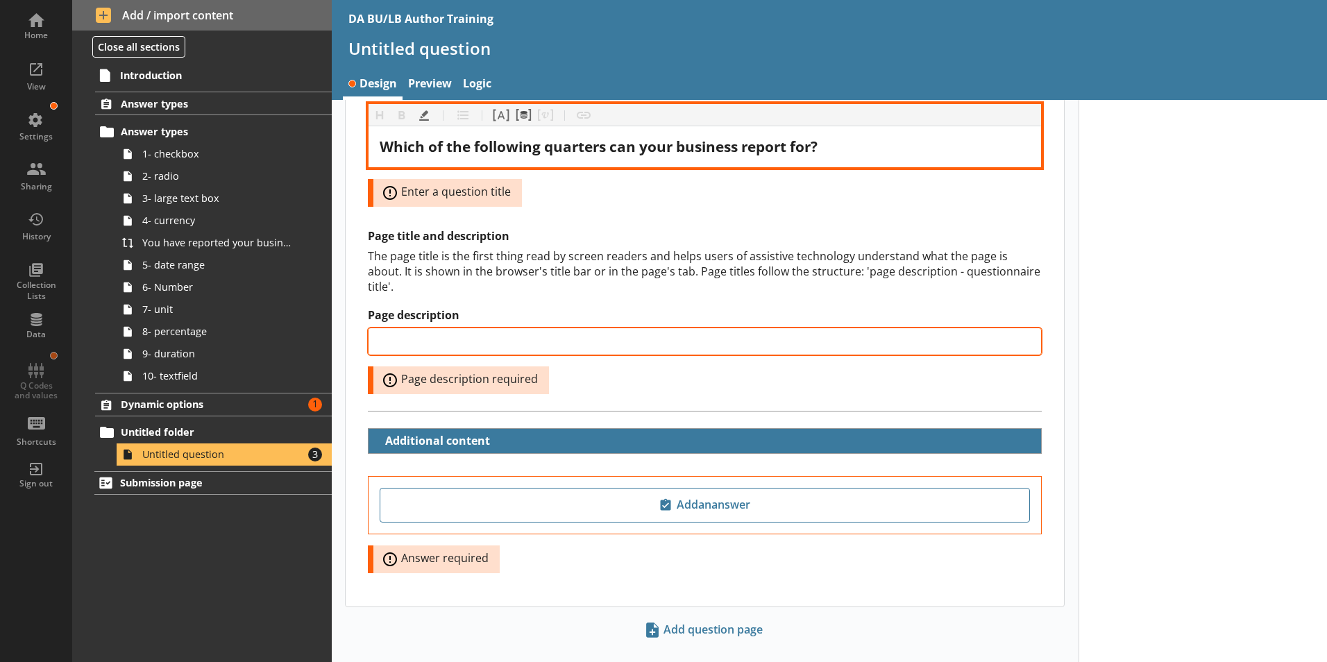
scroll to position [121, 0]
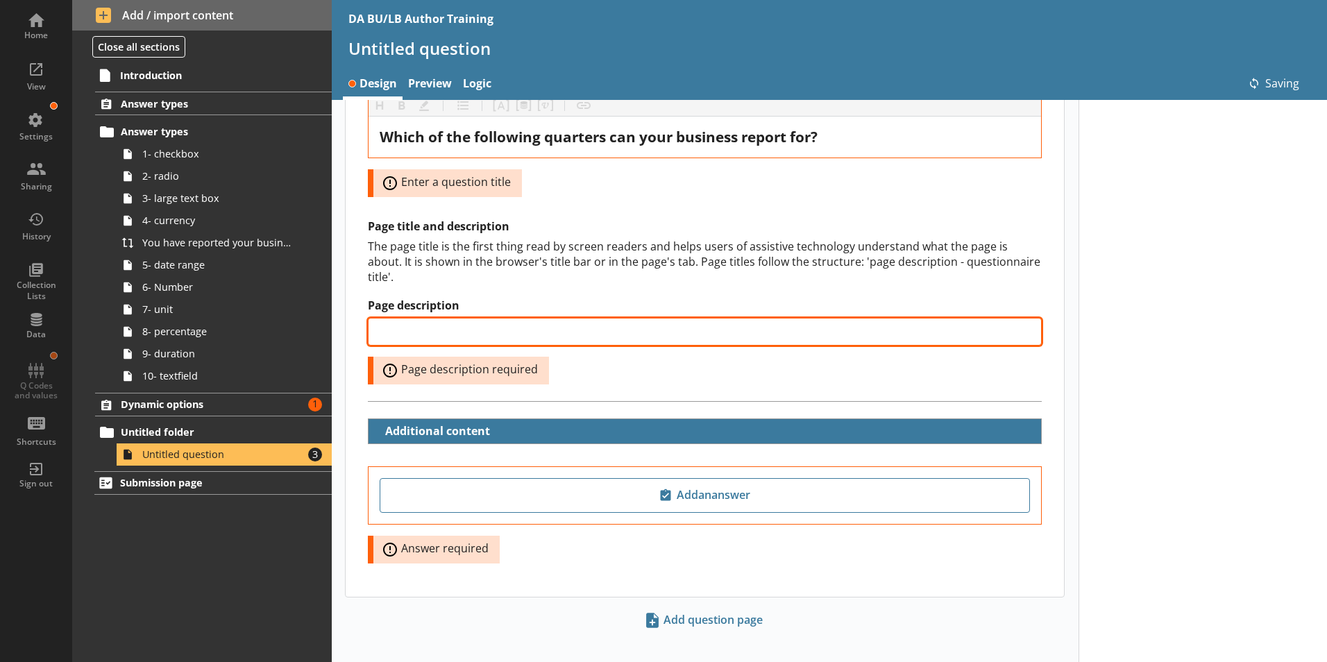
click at [449, 318] on input "Page description" at bounding box center [705, 332] width 674 height 28
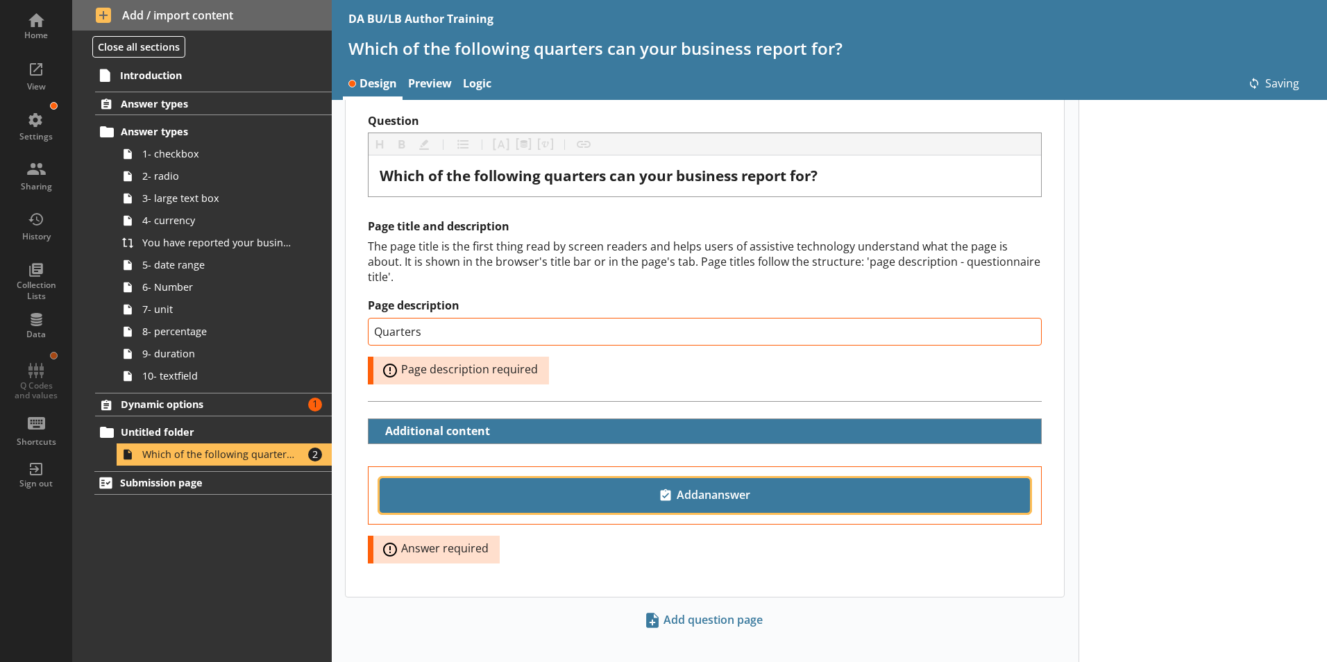
scroll to position [44, 0]
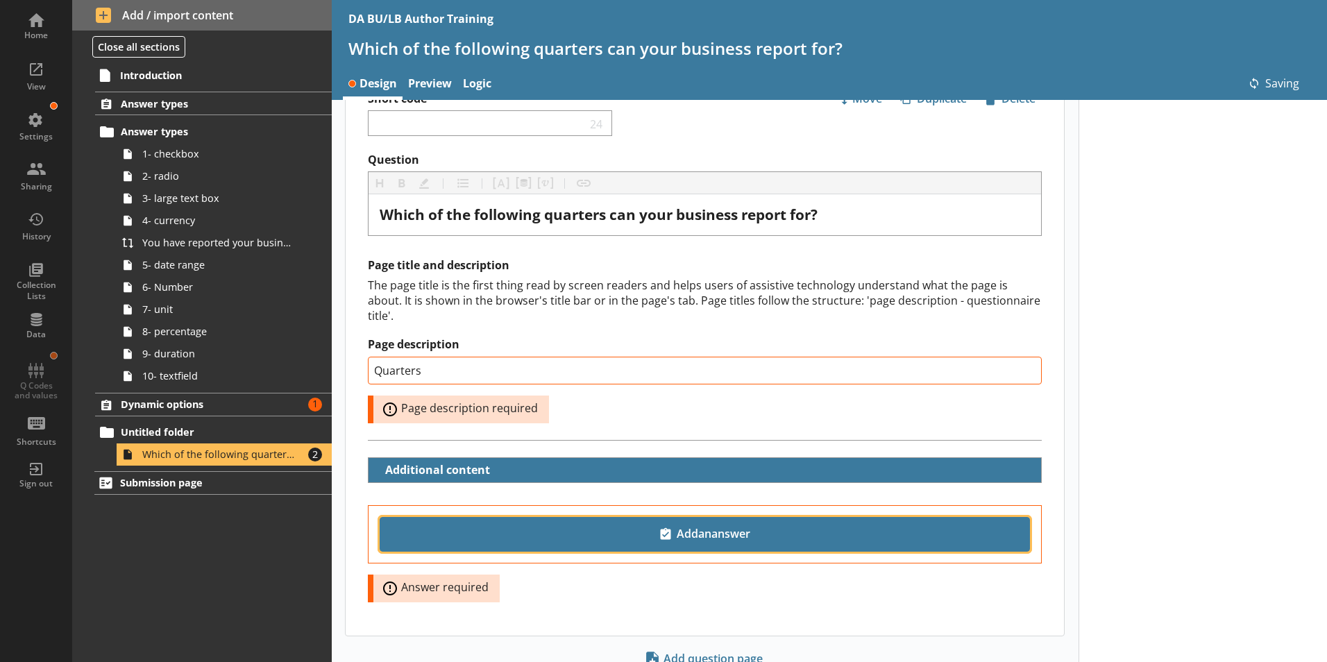
click at [716, 523] on span "Add an answer" at bounding box center [705, 534] width 638 height 22
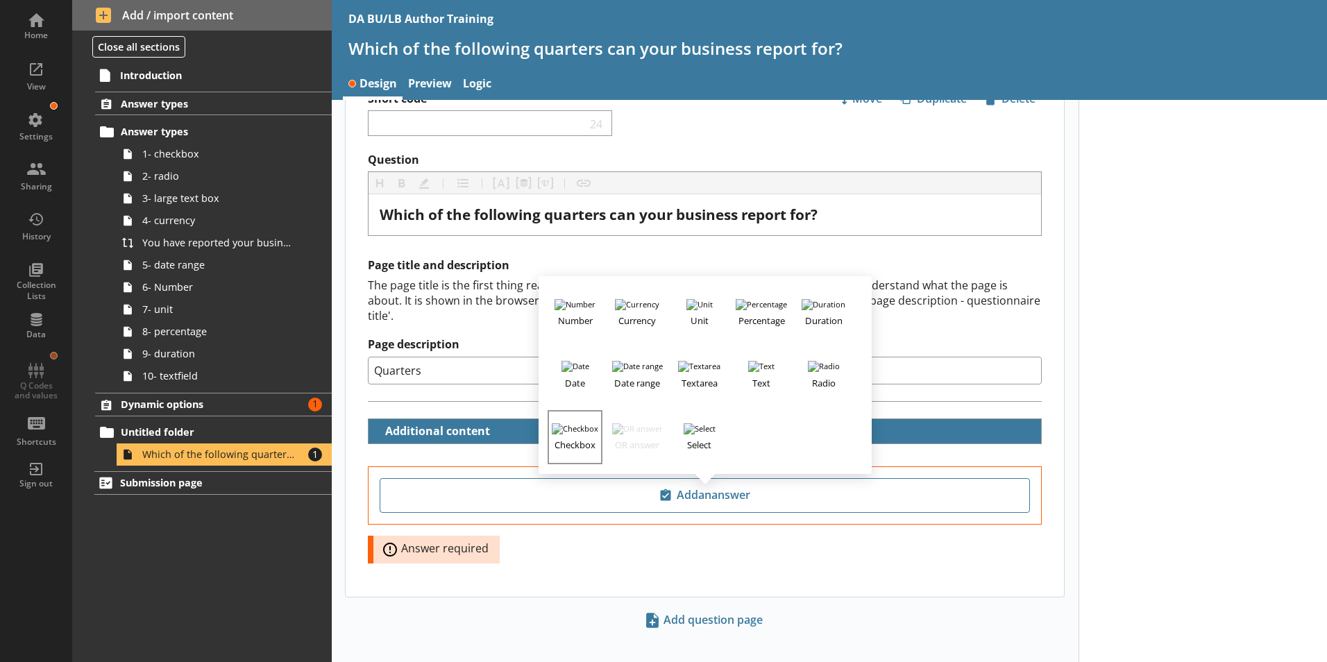
click at [573, 435] on h3 "Checkbox" at bounding box center [574, 443] width 51 height 17
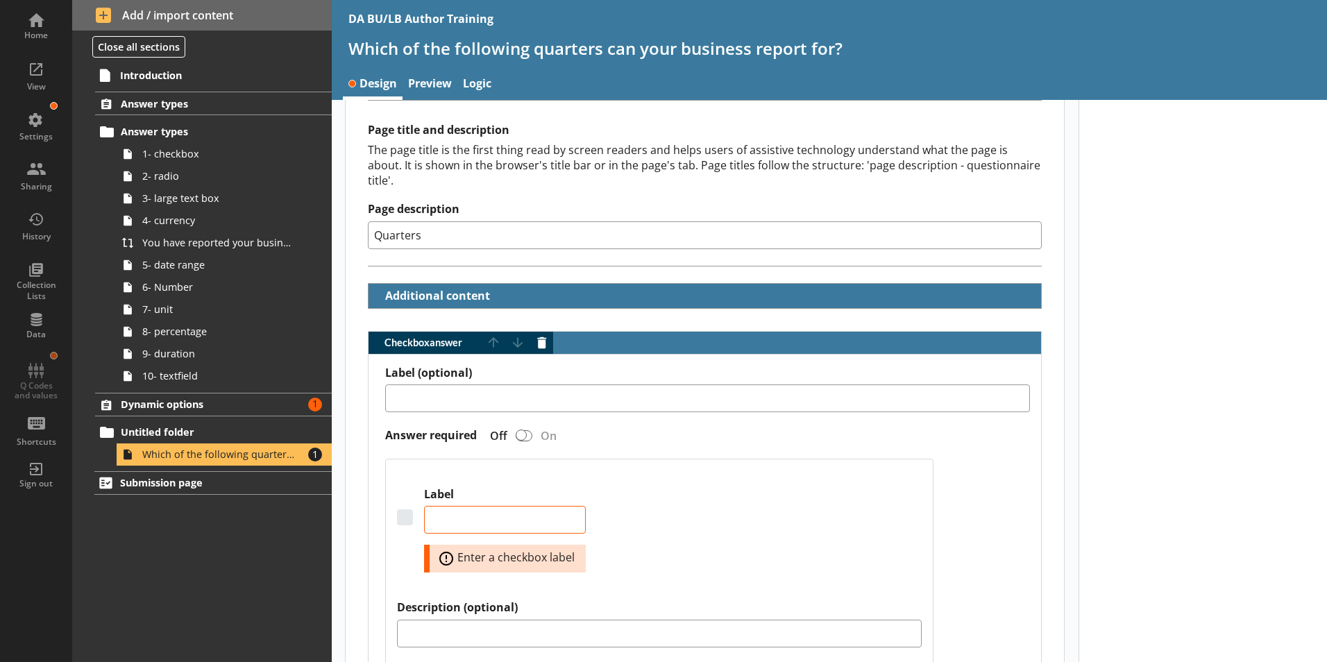
scroll to position [183, 0]
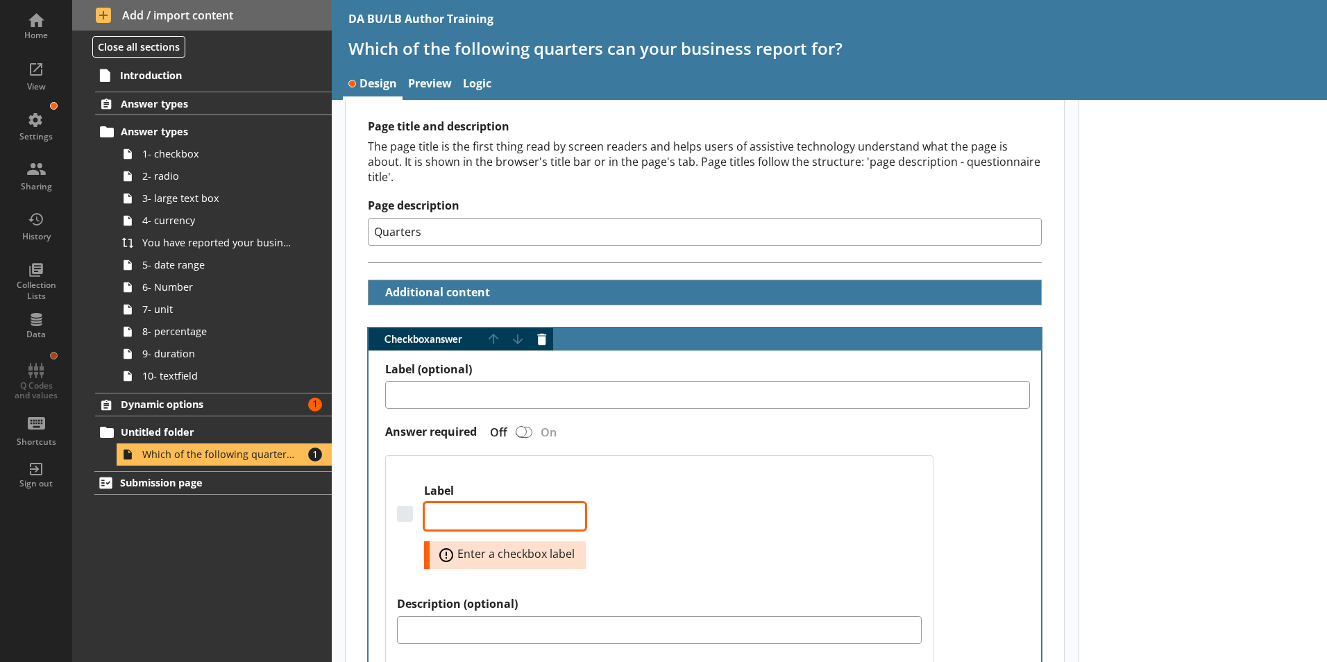
click at [446, 503] on textarea "Label" at bounding box center [505, 517] width 162 height 28
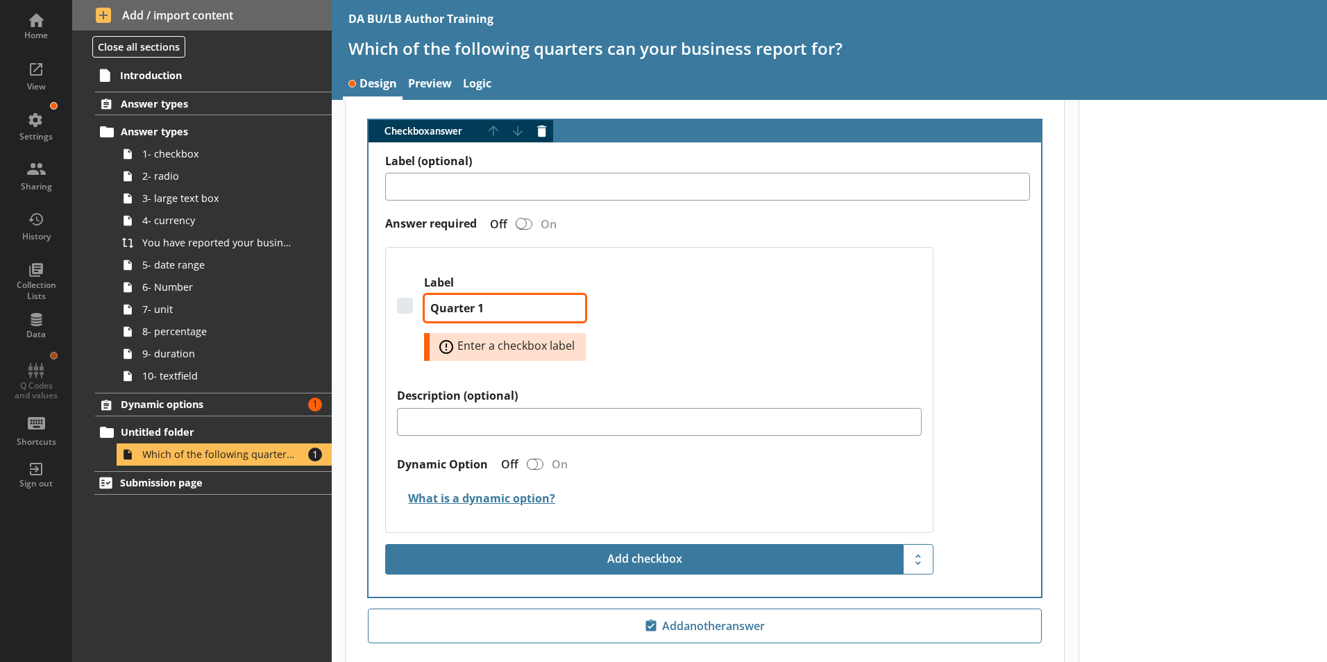
scroll to position [460, 0]
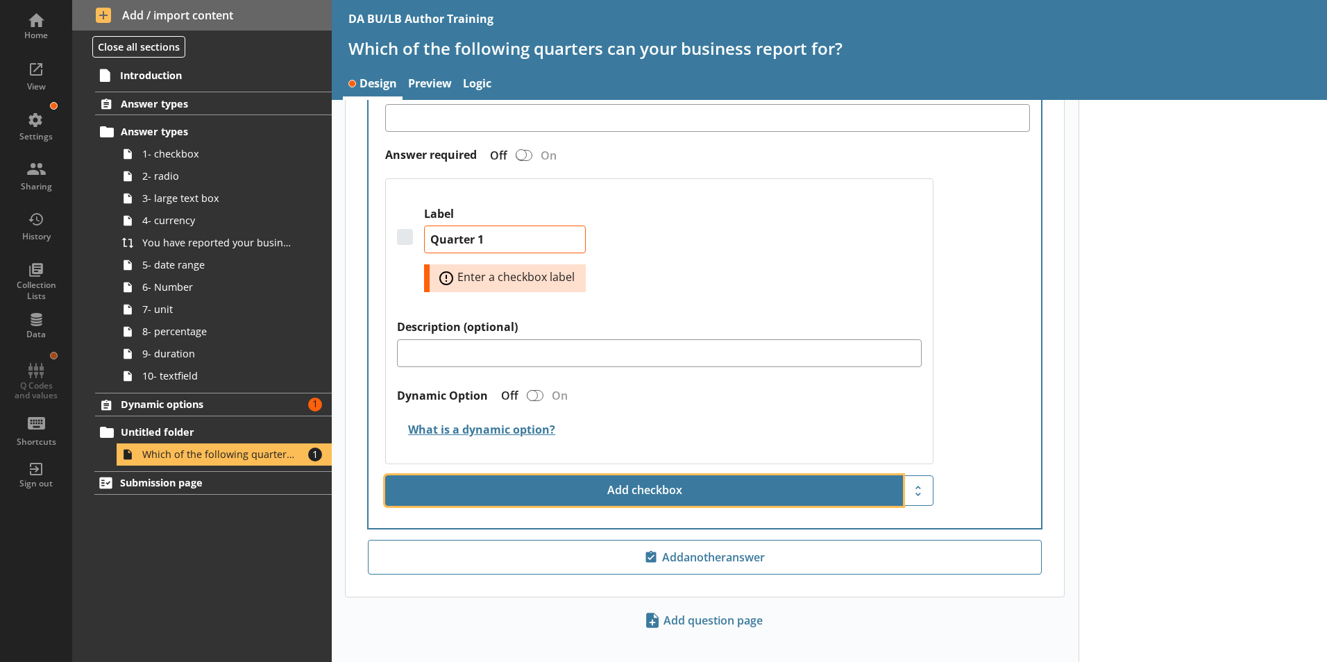
click at [664, 477] on button "Add checkbox" at bounding box center [644, 491] width 518 height 31
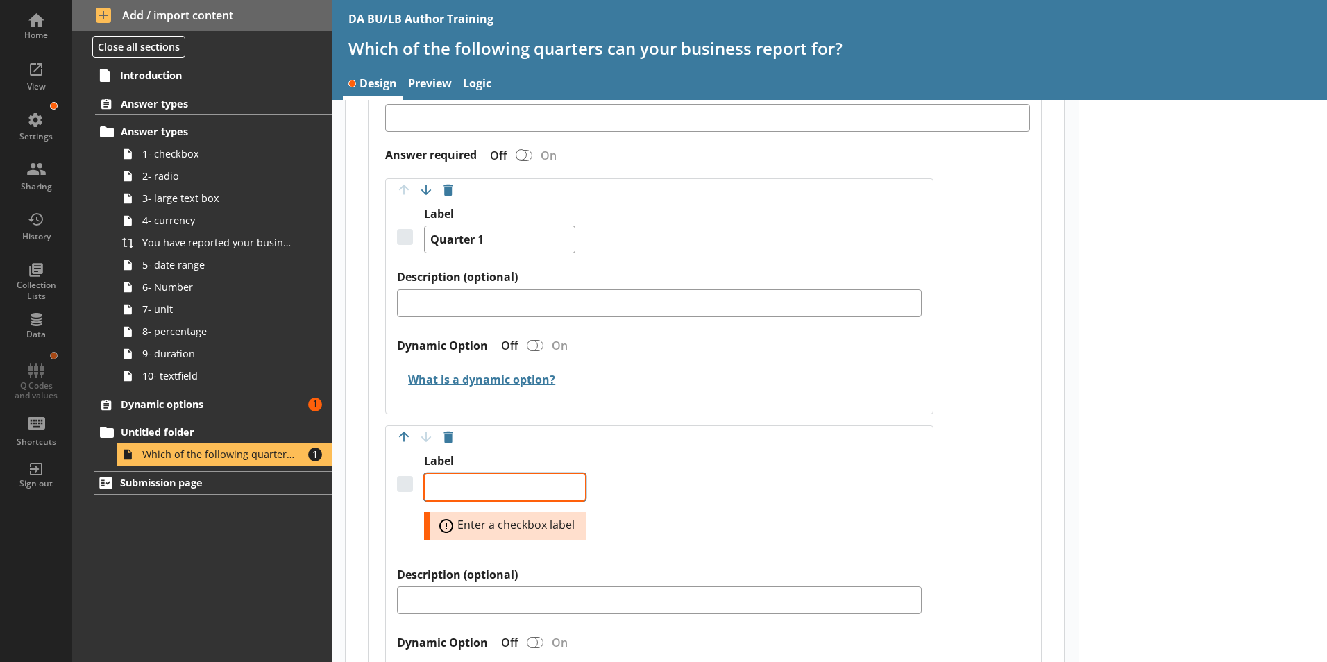
click at [462, 473] on textarea "Label" at bounding box center [505, 487] width 162 height 28
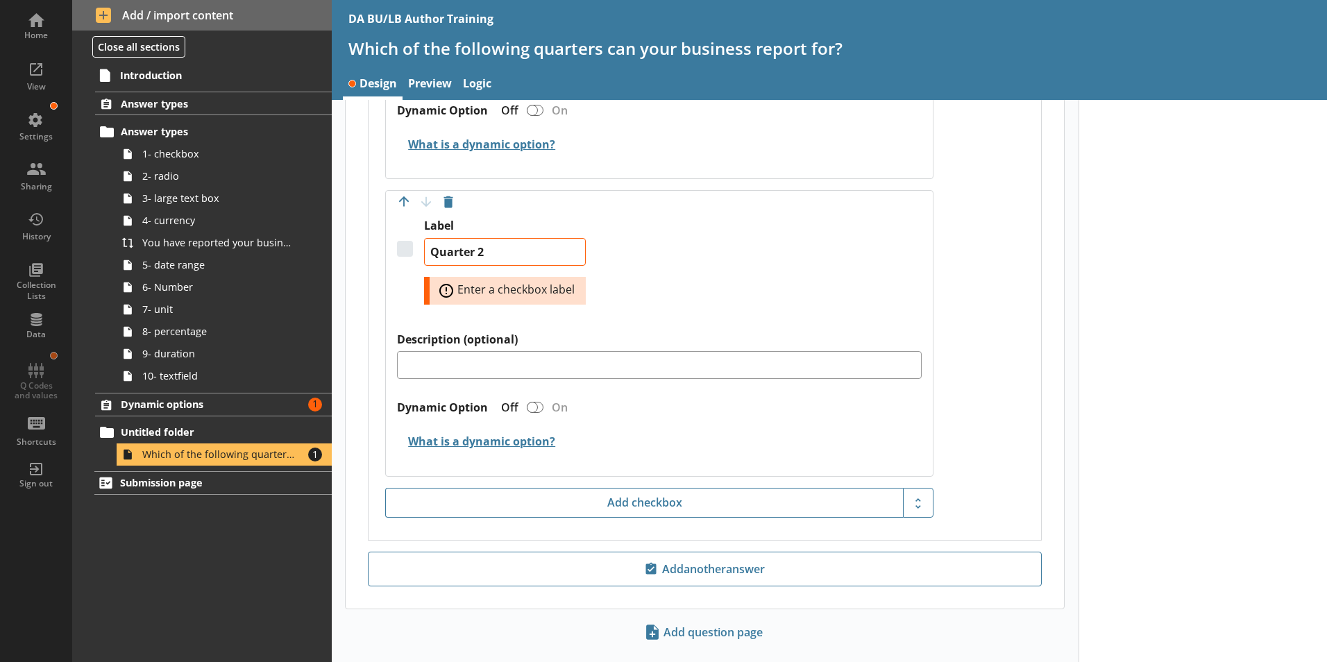
scroll to position [707, 0]
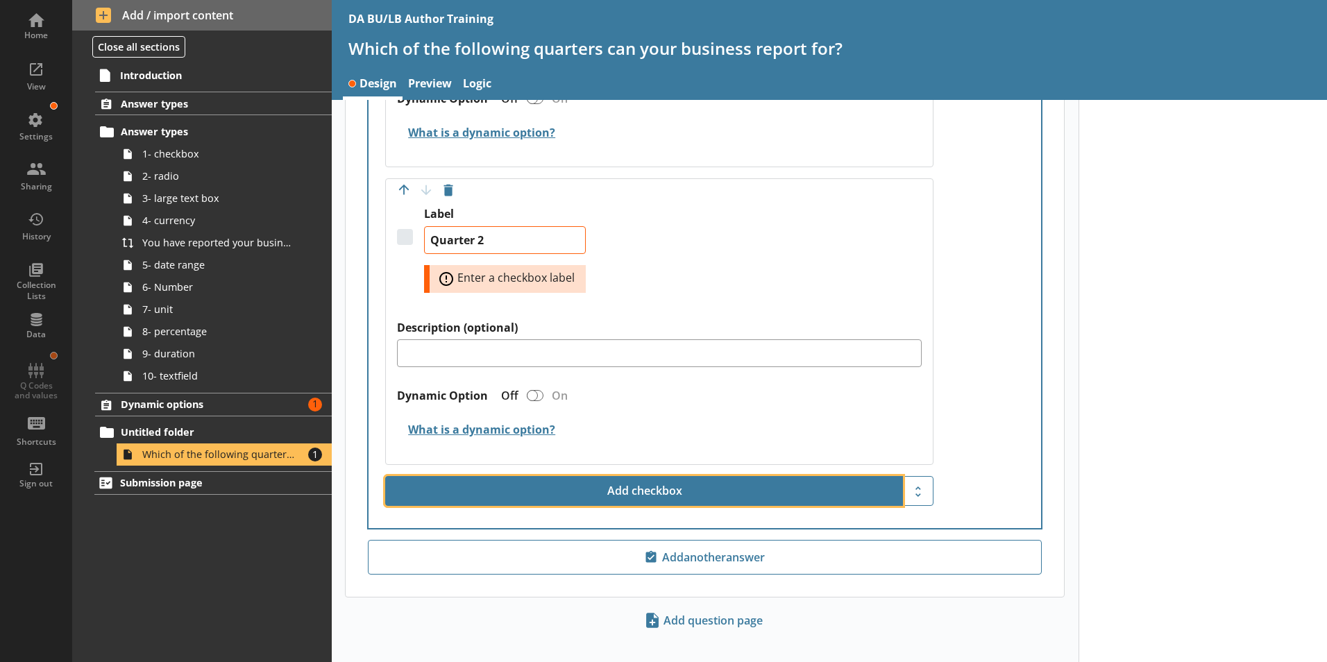
click at [616, 488] on button "Add checkbox" at bounding box center [644, 491] width 518 height 31
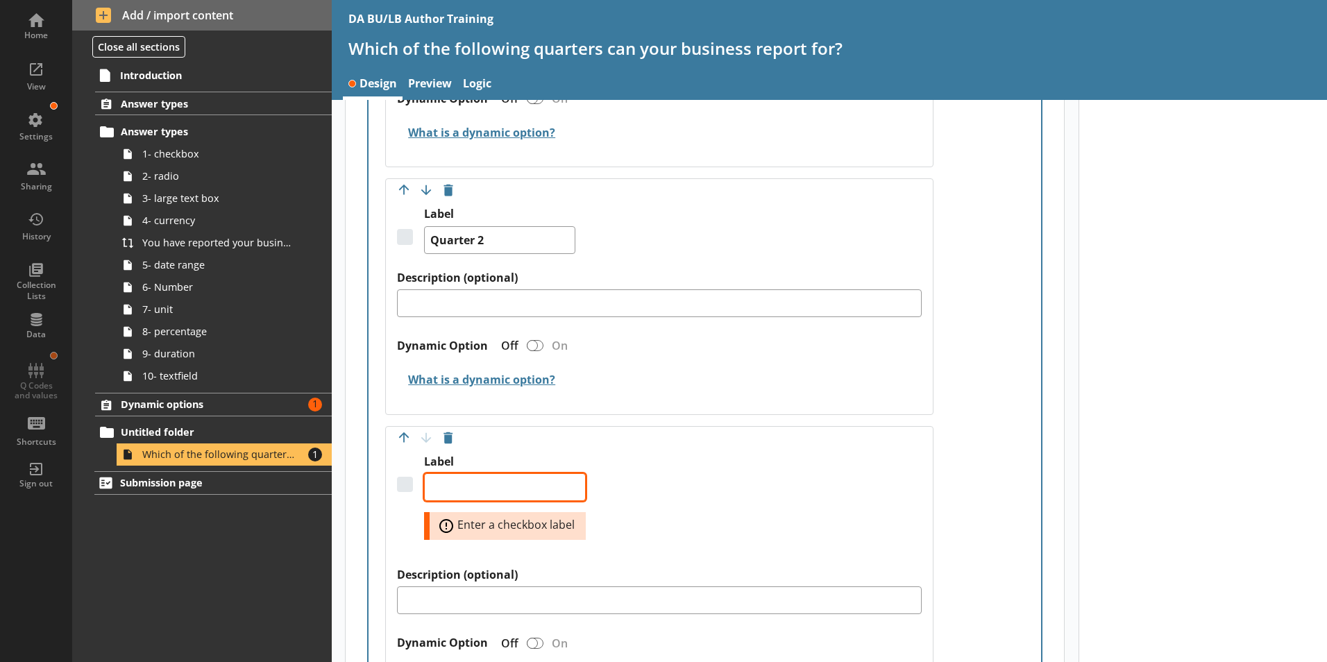
click at [469, 473] on textarea "Label" at bounding box center [505, 487] width 162 height 28
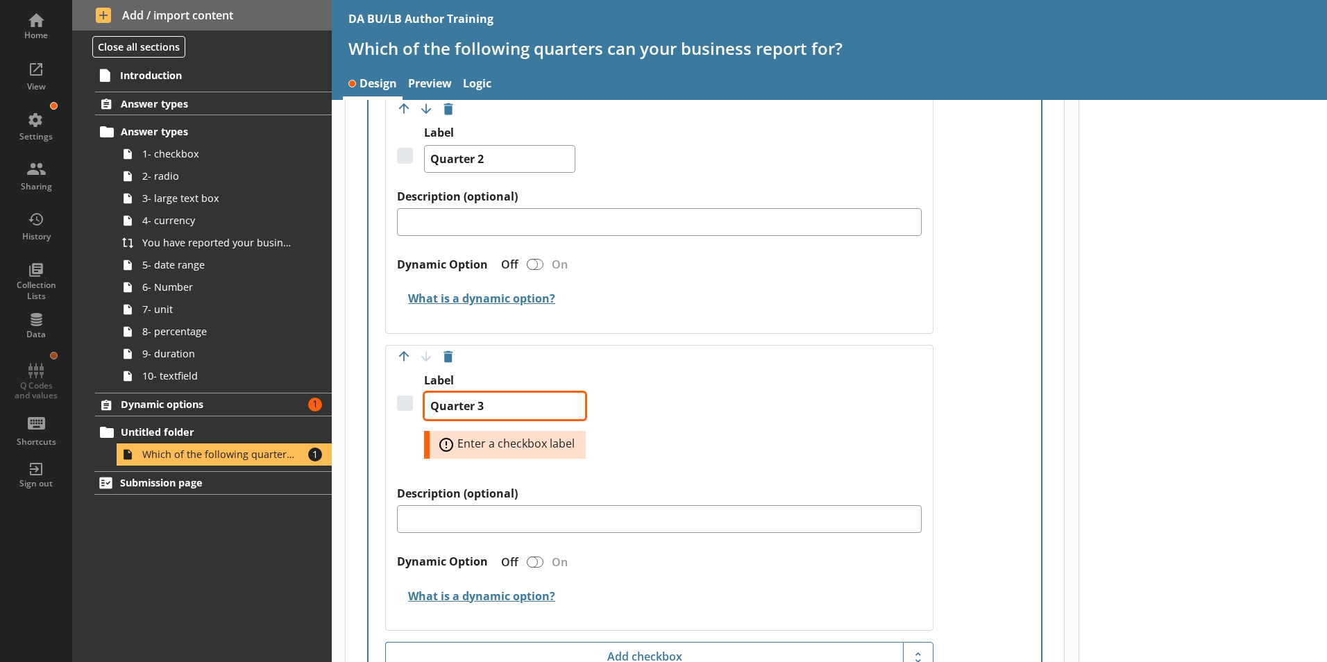
scroll to position [915, 0]
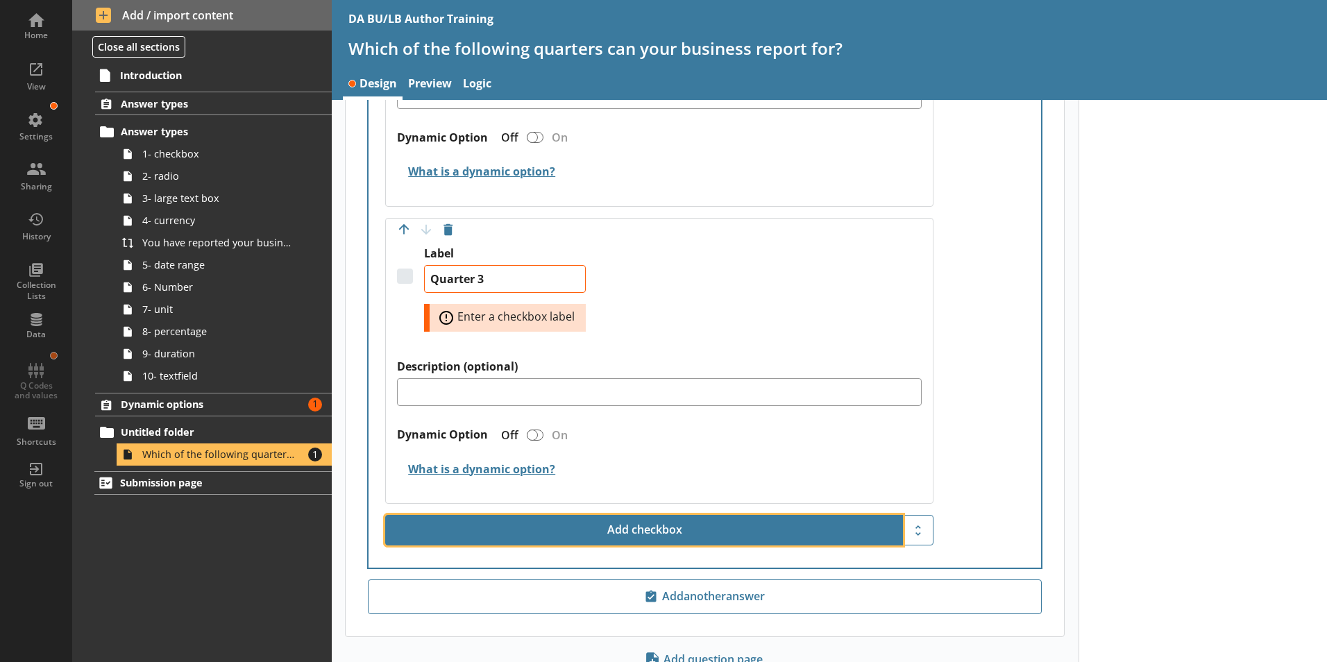
click at [619, 515] on button "Add checkbox" at bounding box center [644, 530] width 518 height 31
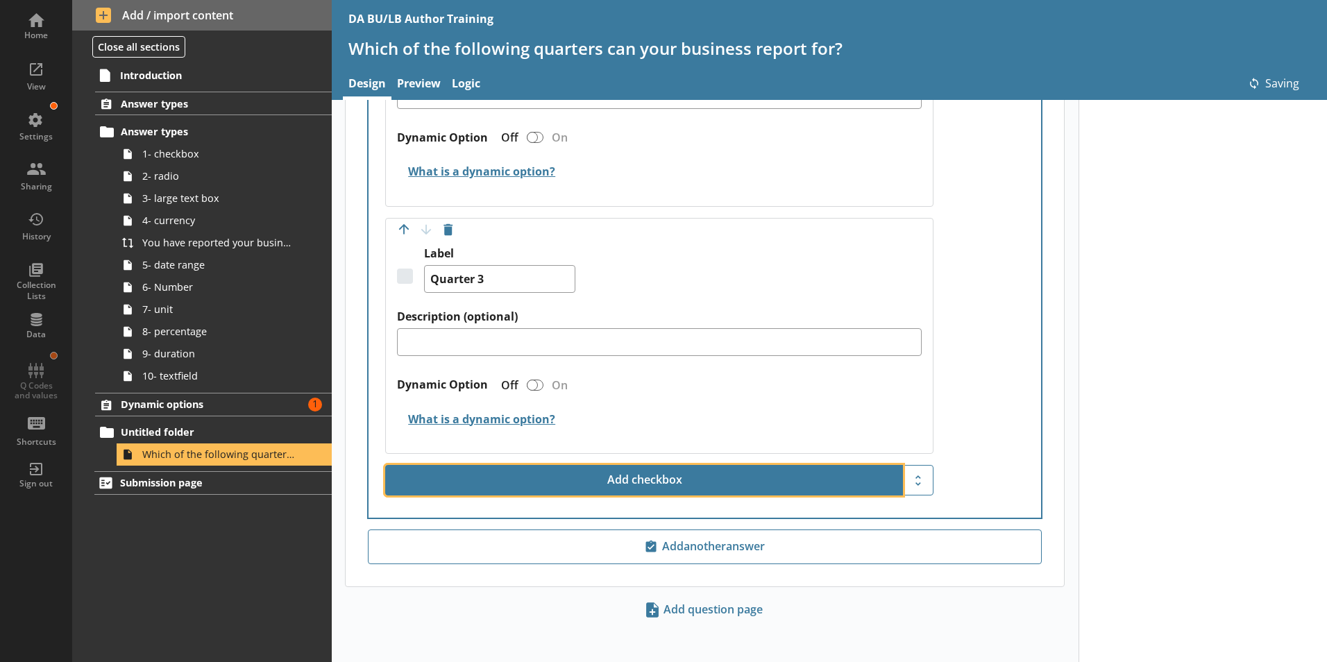
scroll to position [905, 0]
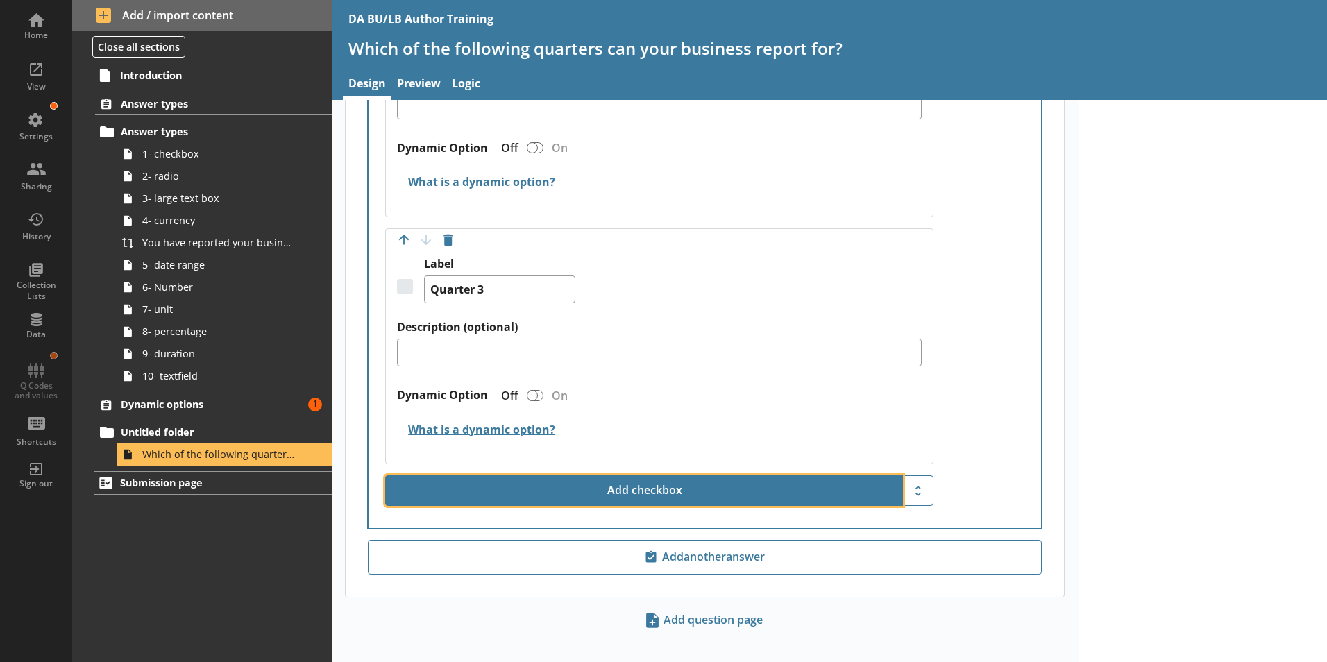
click at [639, 476] on button "Add checkbox" at bounding box center [644, 491] width 518 height 31
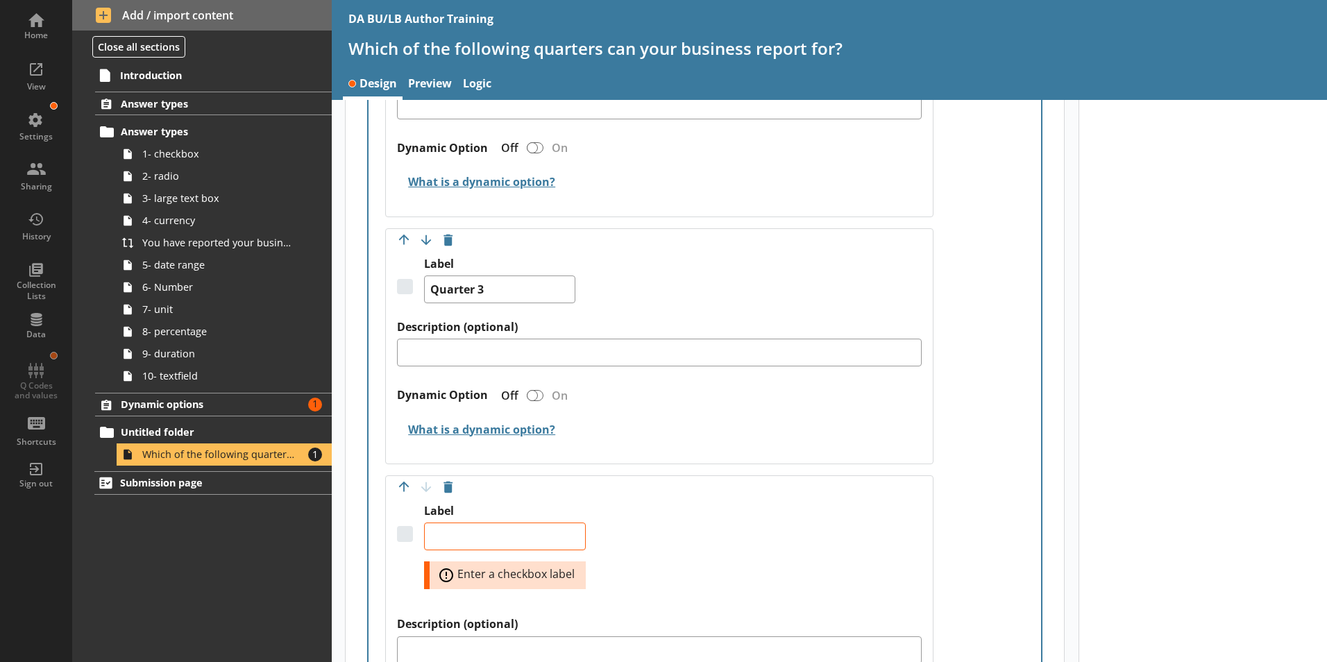
scroll to position [915, 0]
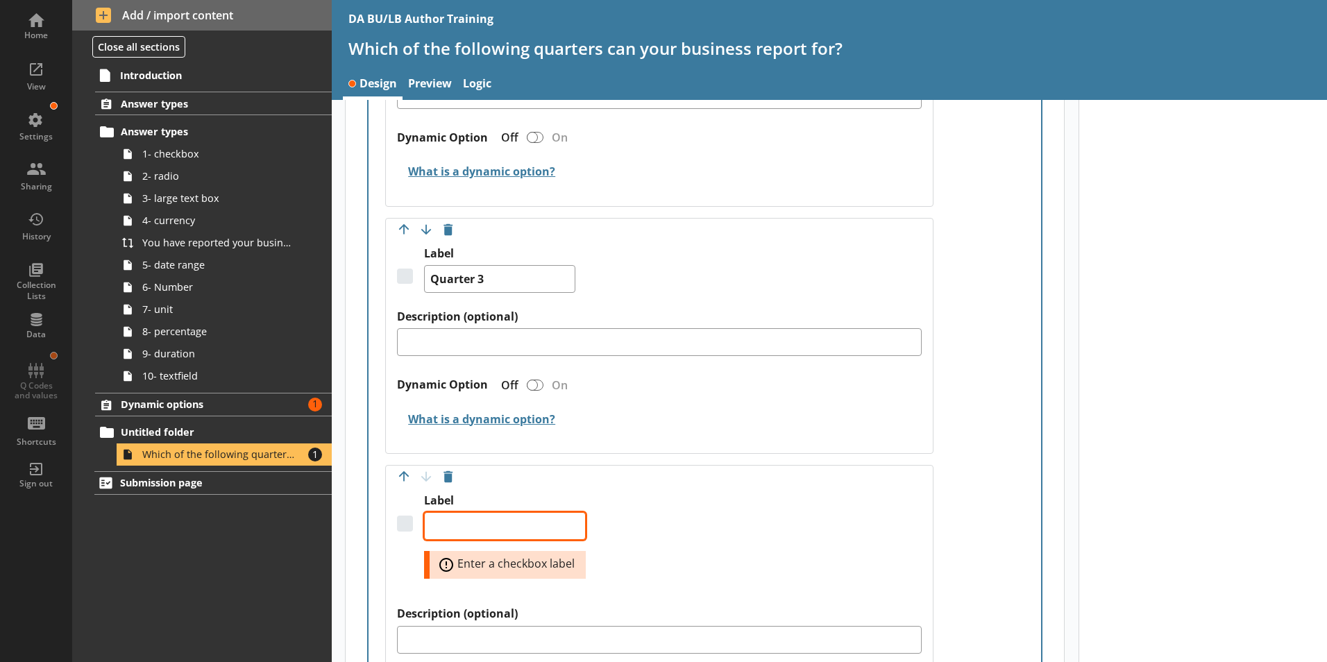
click at [492, 512] on textarea "Label" at bounding box center [505, 526] width 162 height 28
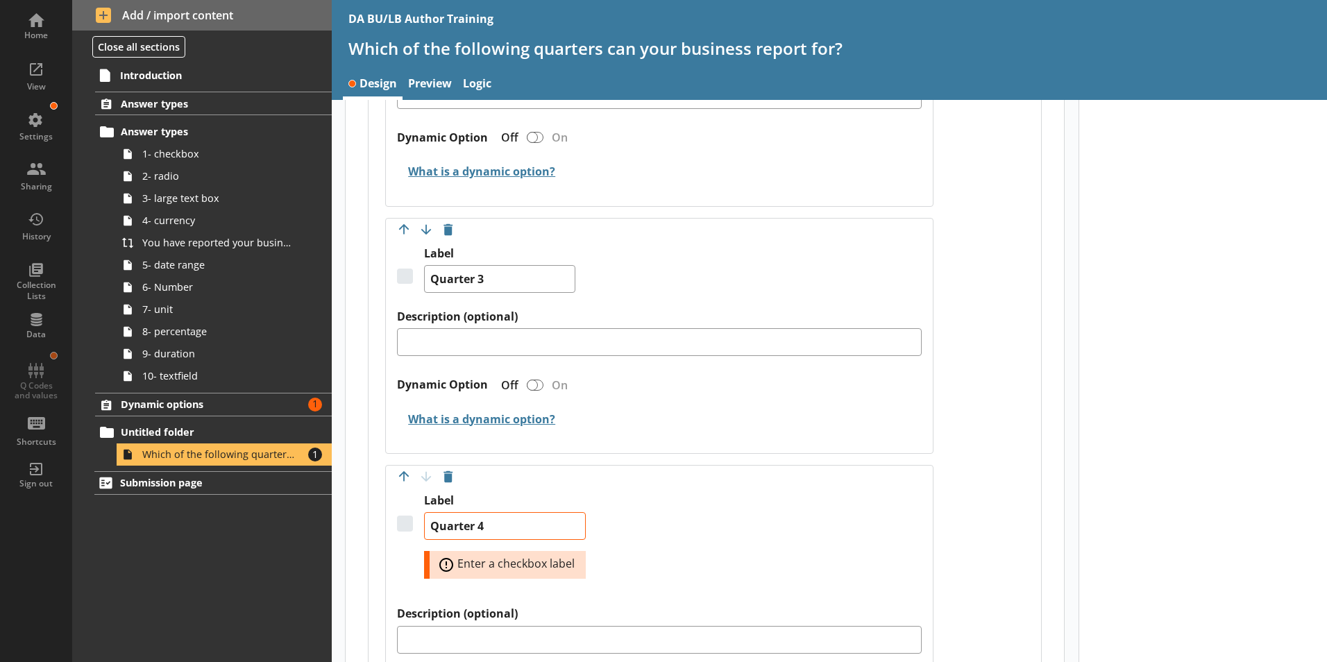
click at [1002, 506] on div "Label (optional) Answer required Off On Move answer up Move answer down Delete …" at bounding box center [705, 217] width 673 height 1196
click at [426, 80] on link "Preview" at bounding box center [430, 85] width 55 height 30
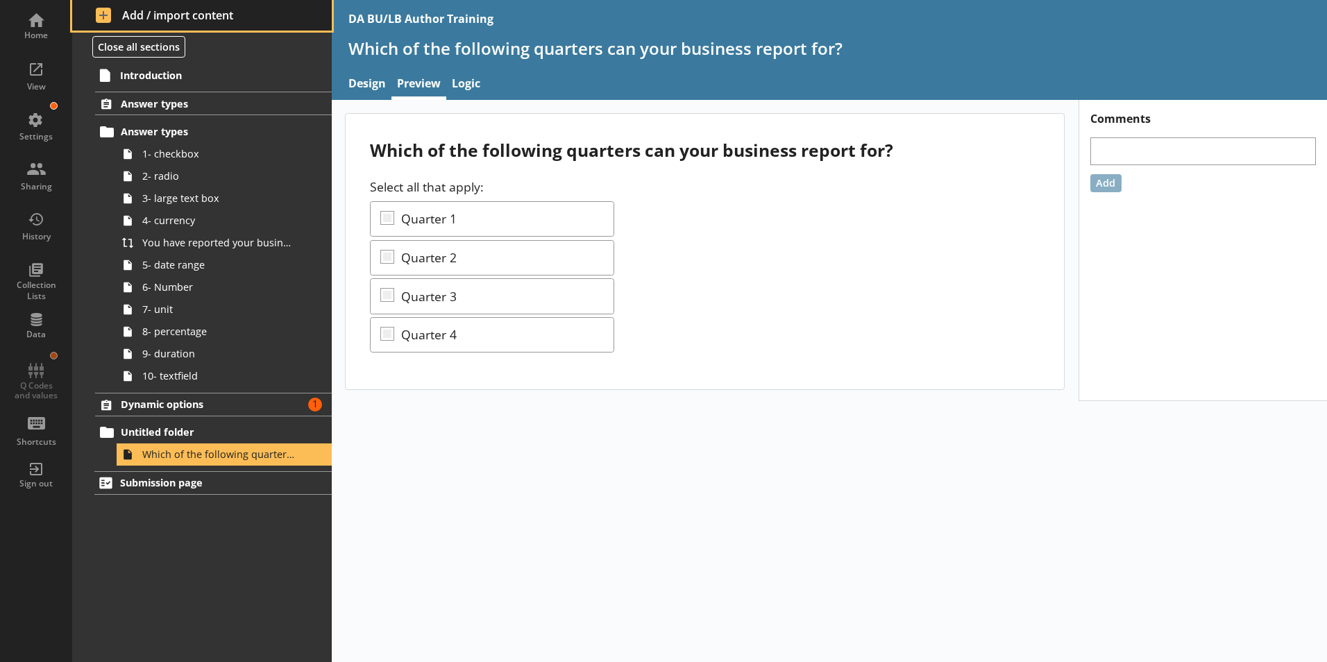
click at [121, 14] on span "Add / import content" at bounding box center [202, 15] width 213 height 15
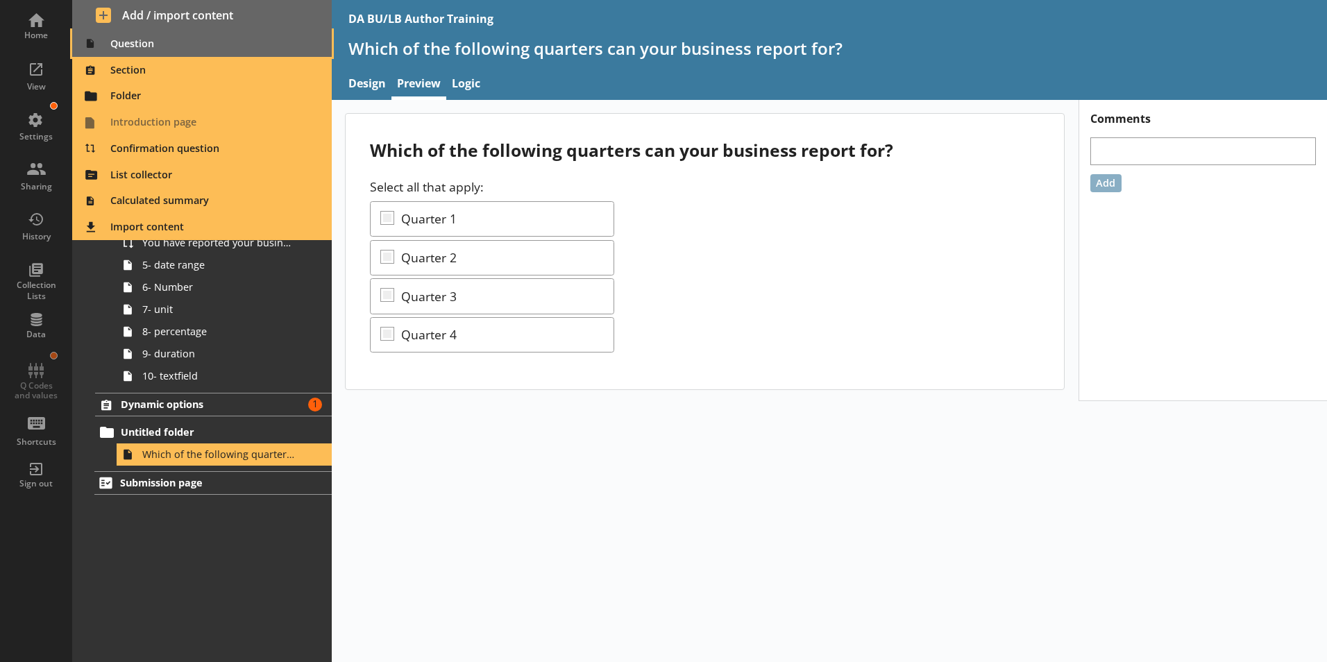
click at [126, 44] on span "Question" at bounding box center [203, 44] width 244 height 22
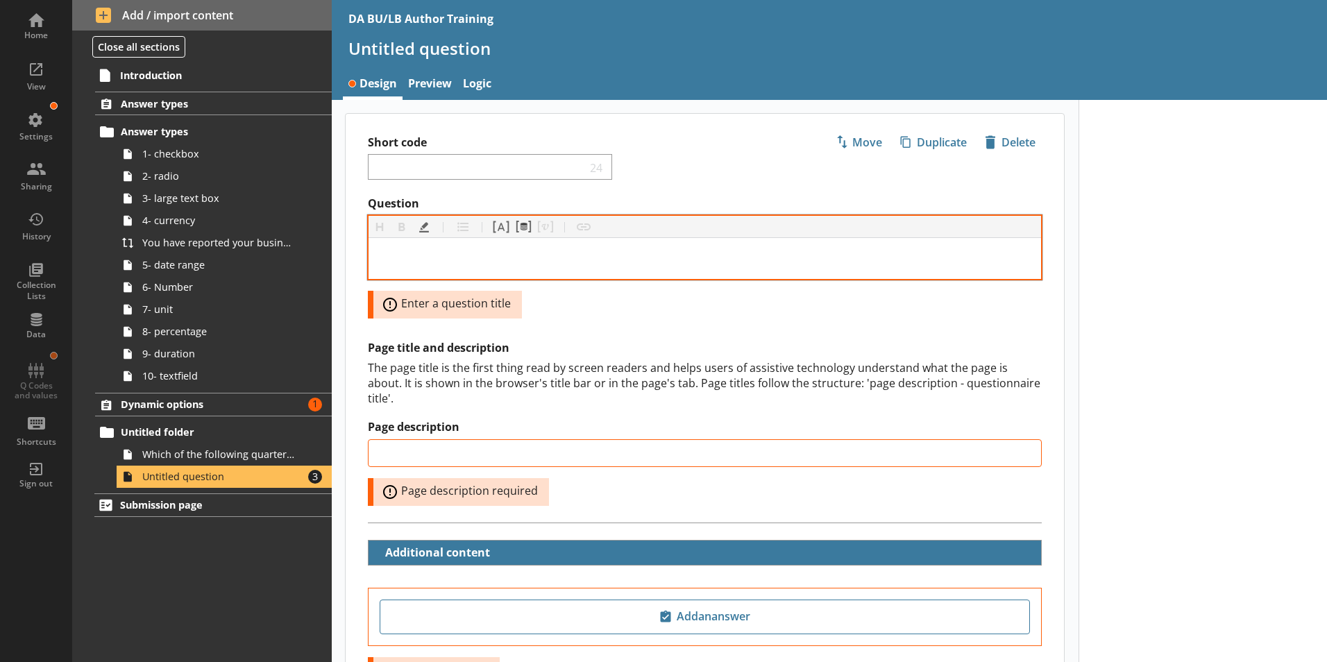
click at [419, 262] on div "Question" at bounding box center [705, 258] width 650 height 19
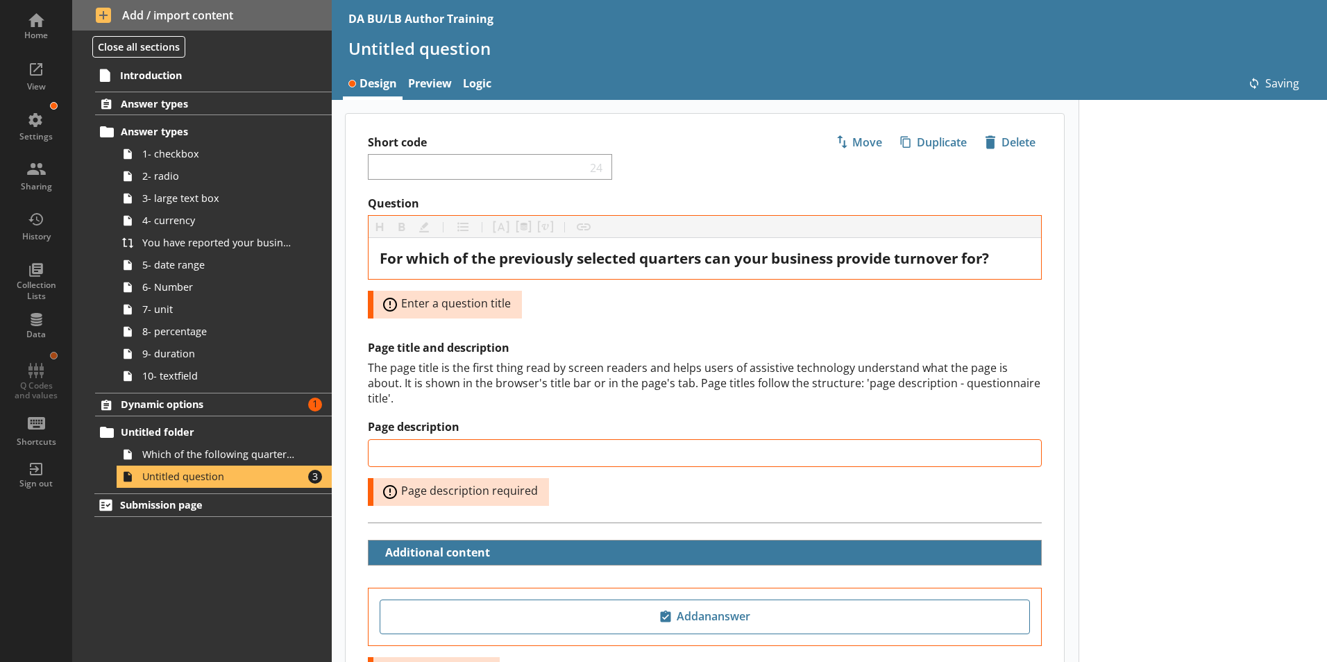
click at [1060, 314] on div at bounding box center [1203, 449] width 249 height 699
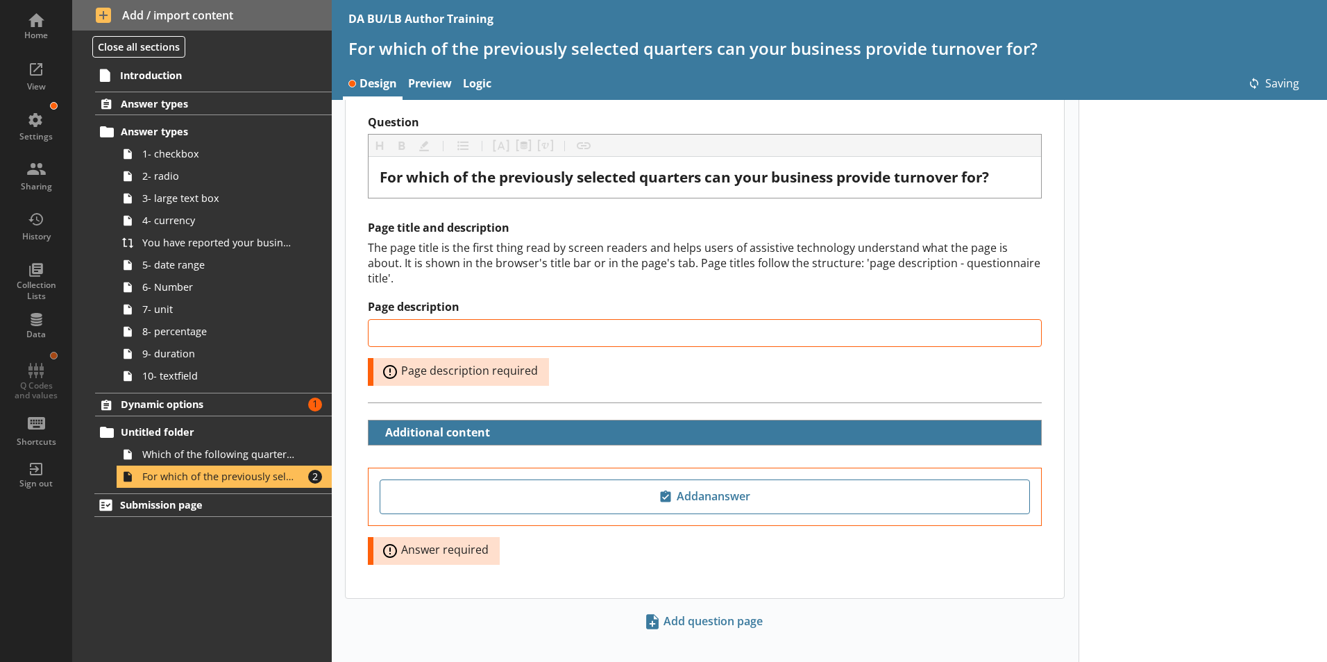
scroll to position [83, 0]
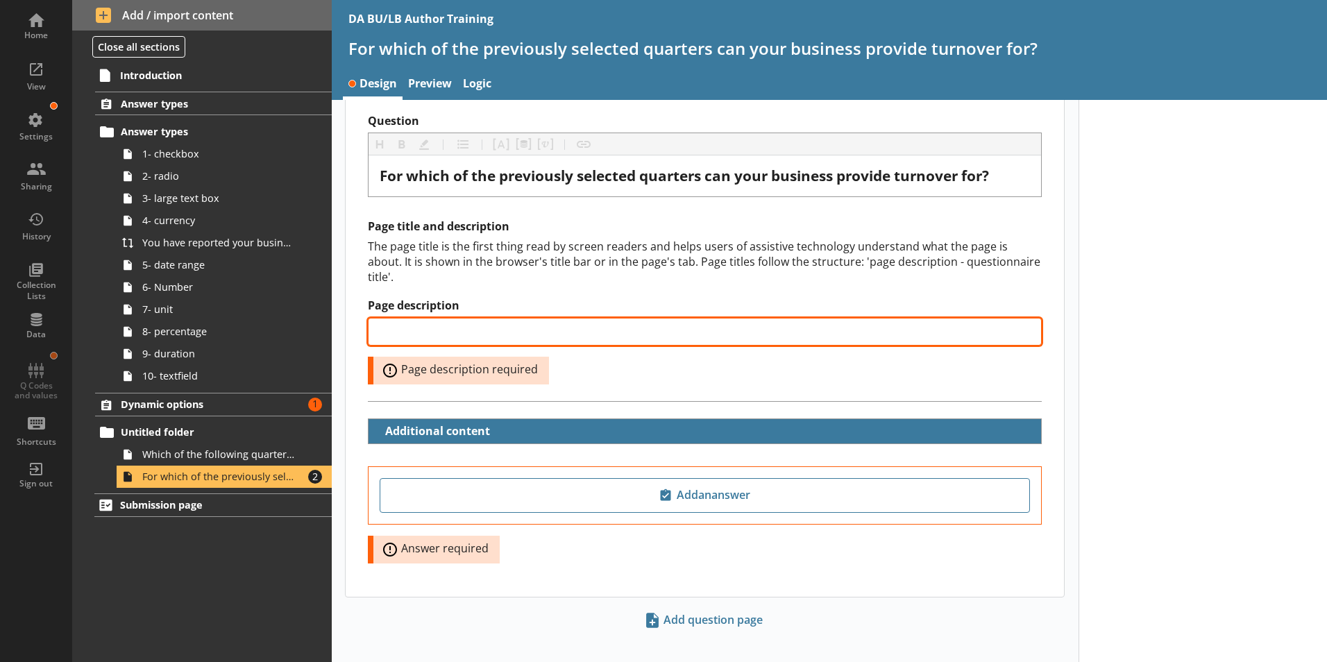
click at [395, 318] on input "Page description" at bounding box center [705, 332] width 674 height 28
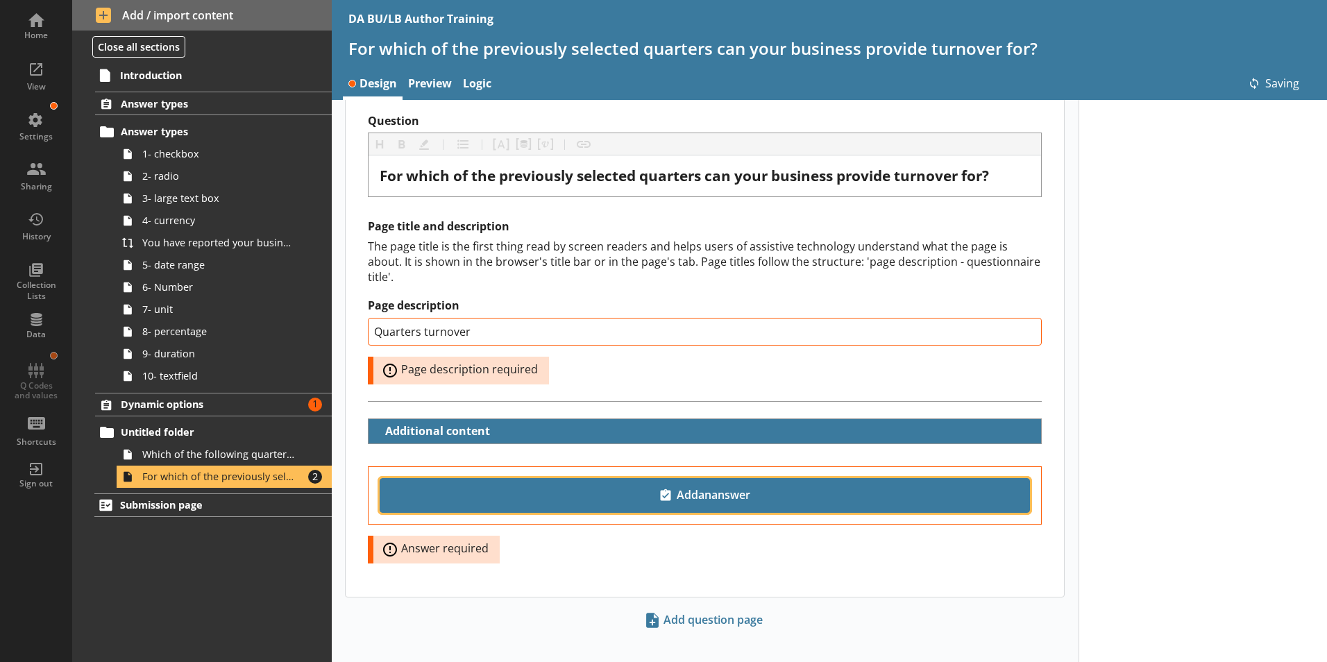
click at [733, 485] on span "Add an answer" at bounding box center [705, 496] width 638 height 22
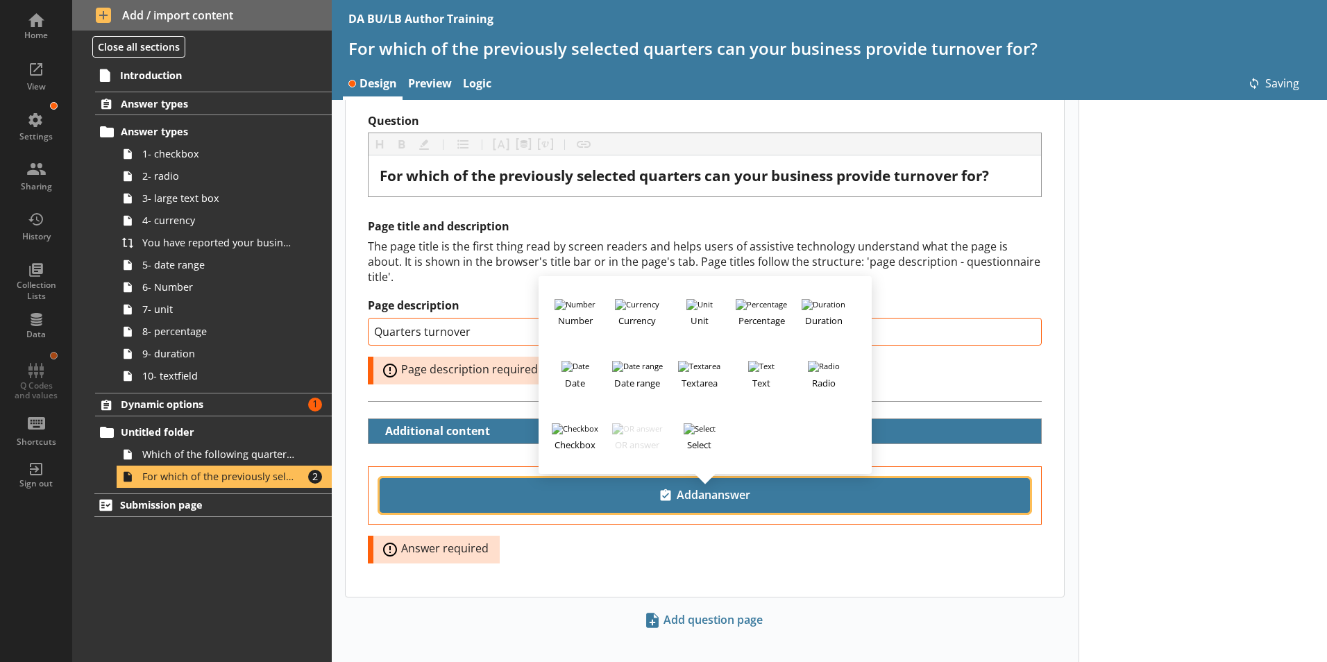
scroll to position [44, 0]
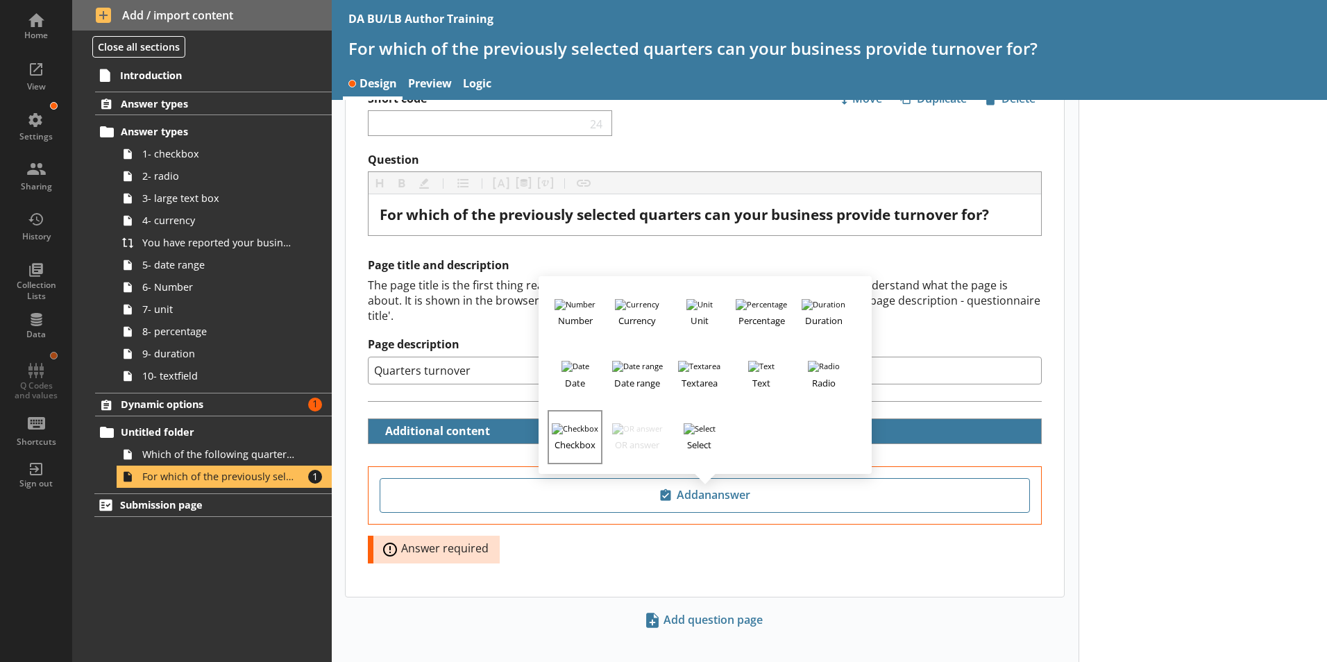
click at [567, 435] on h3 "Checkbox" at bounding box center [574, 443] width 51 height 17
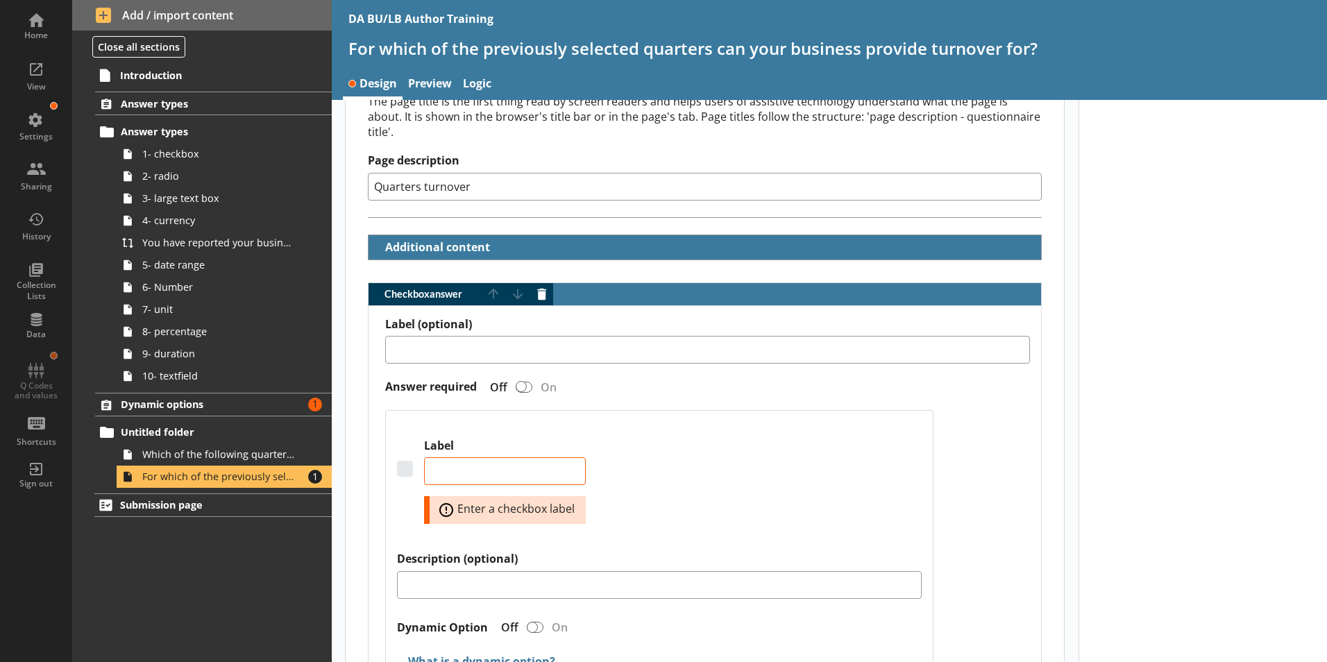
scroll to position [252, 0]
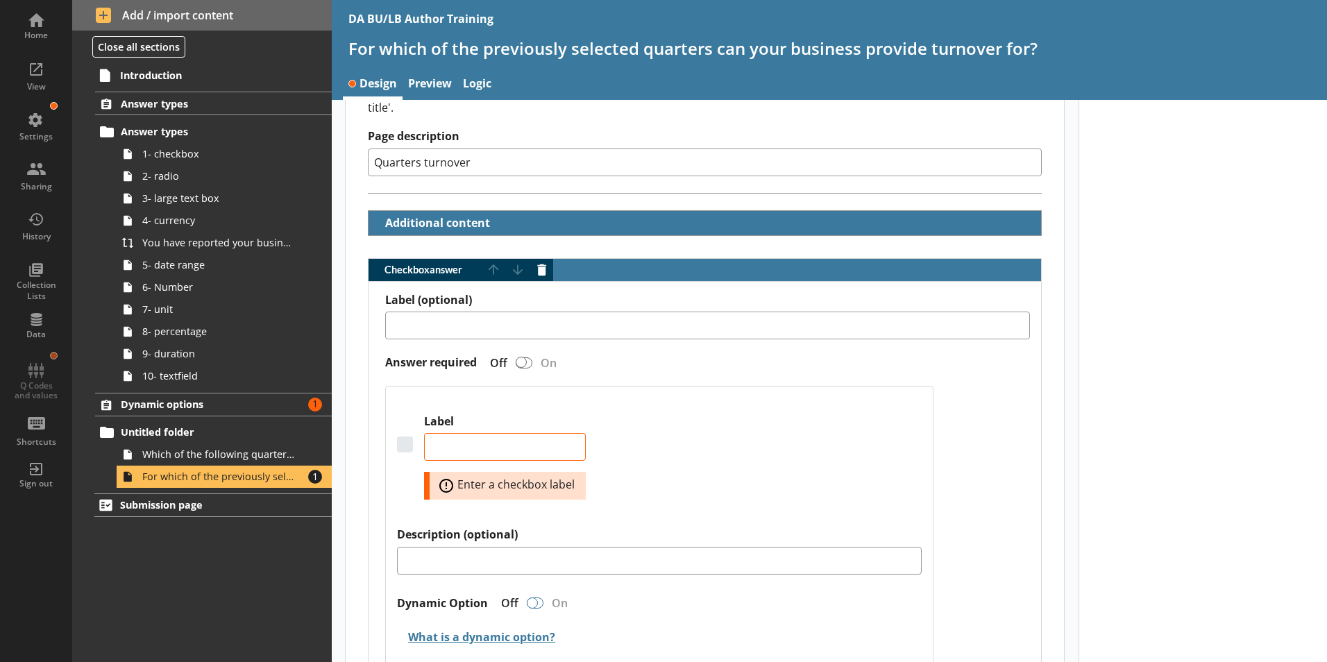
click at [530, 578] on div "Checkbox answer" at bounding box center [532, 603] width 11 height 11
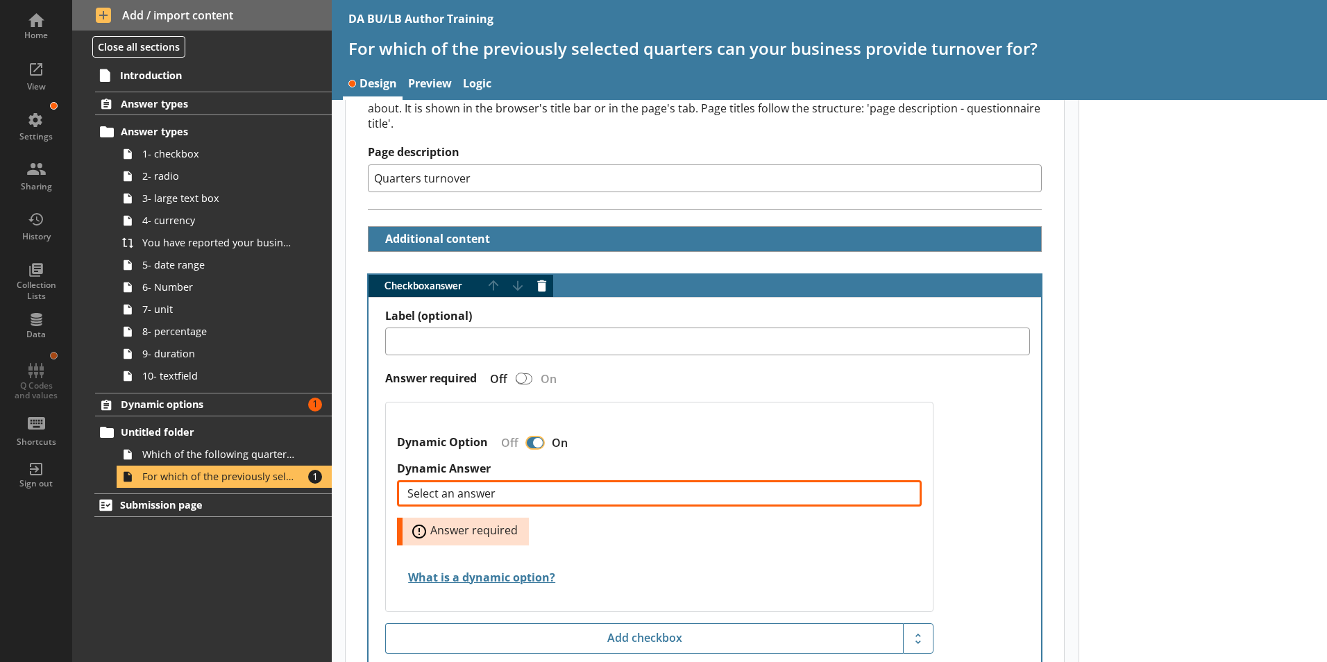
scroll to position [314, 0]
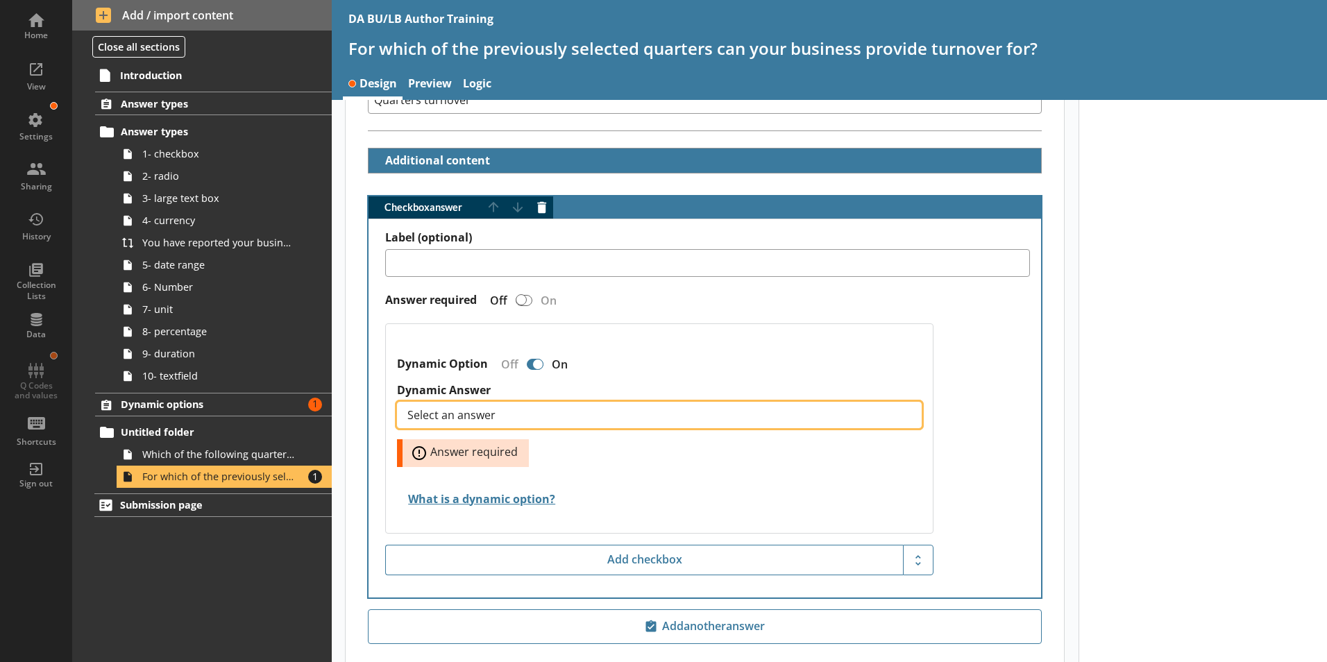
click at [893, 402] on button "Select an answer" at bounding box center [659, 415] width 525 height 26
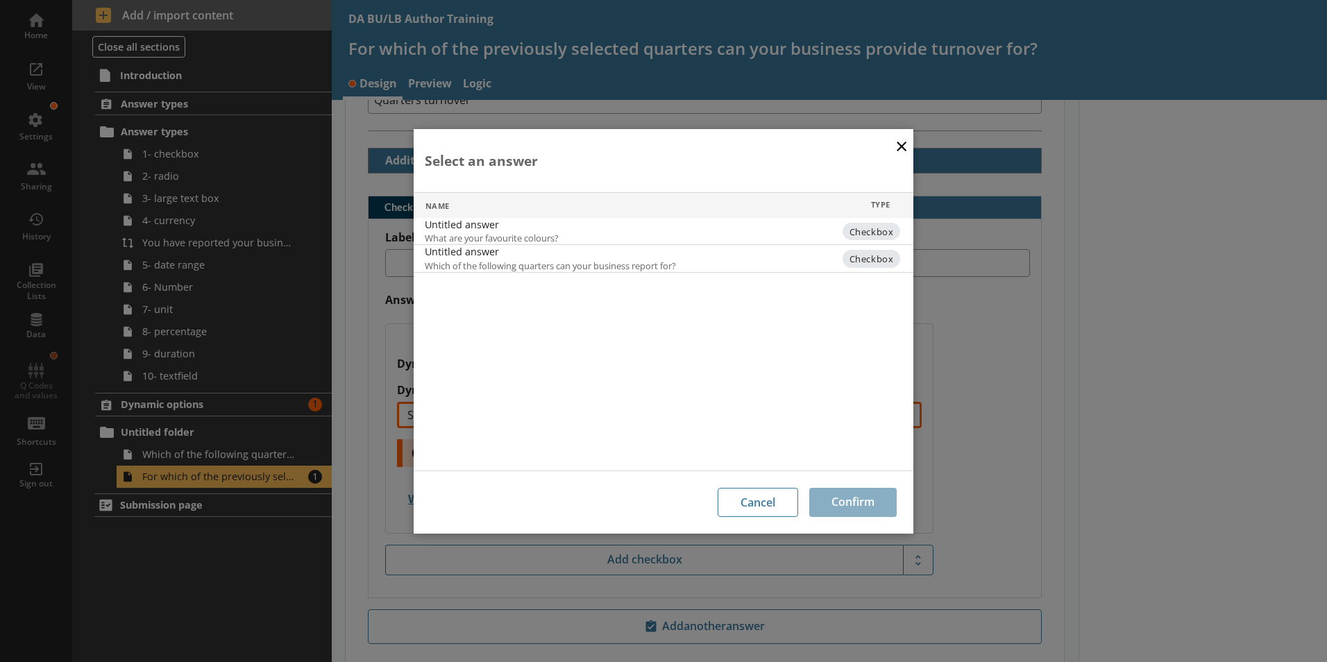
click at [476, 260] on span "Which of the following quarters can your business report for?" at bounding box center [551, 266] width 252 height 12
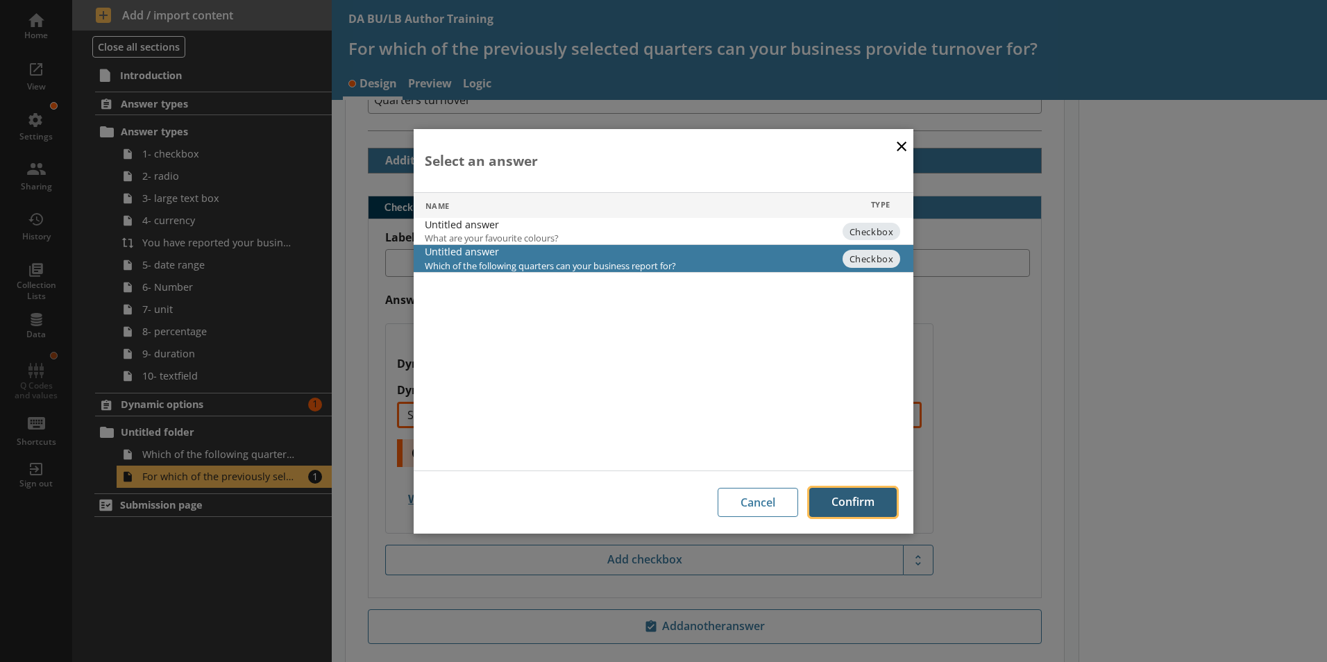
click at [849, 506] on button "Confirm" at bounding box center [852, 502] width 87 height 29
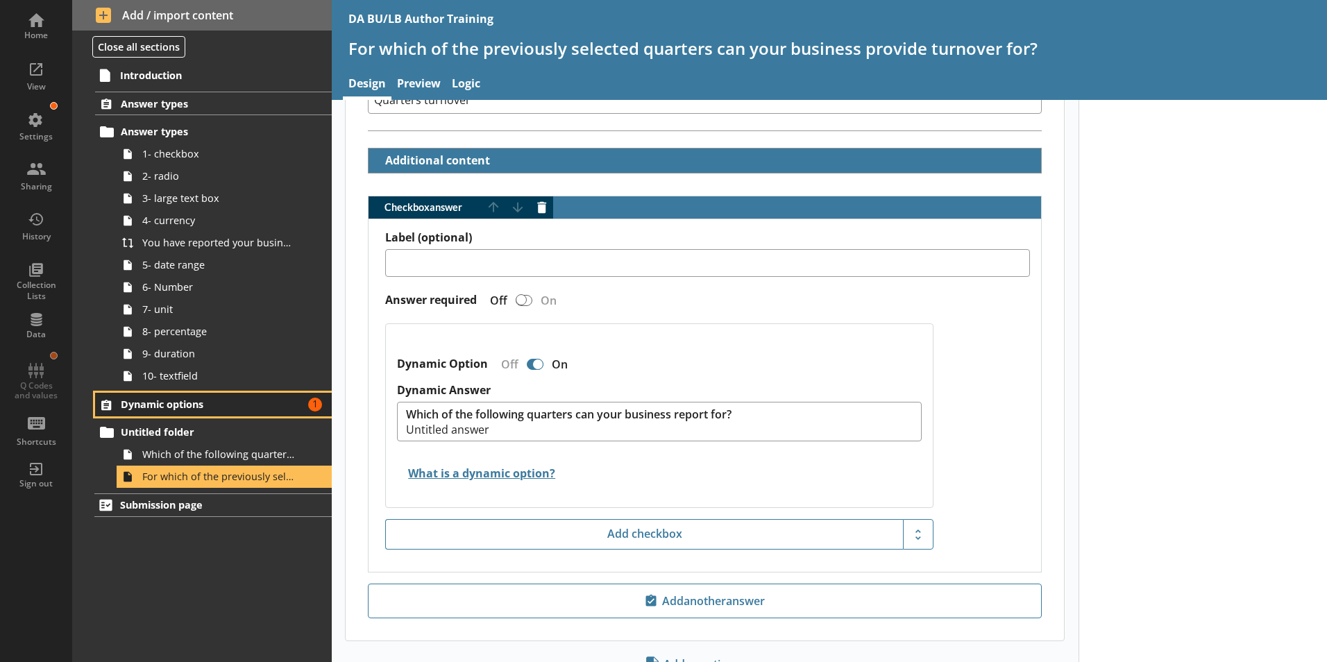
click at [207, 404] on span "Dynamic options" at bounding box center [206, 404] width 170 height 13
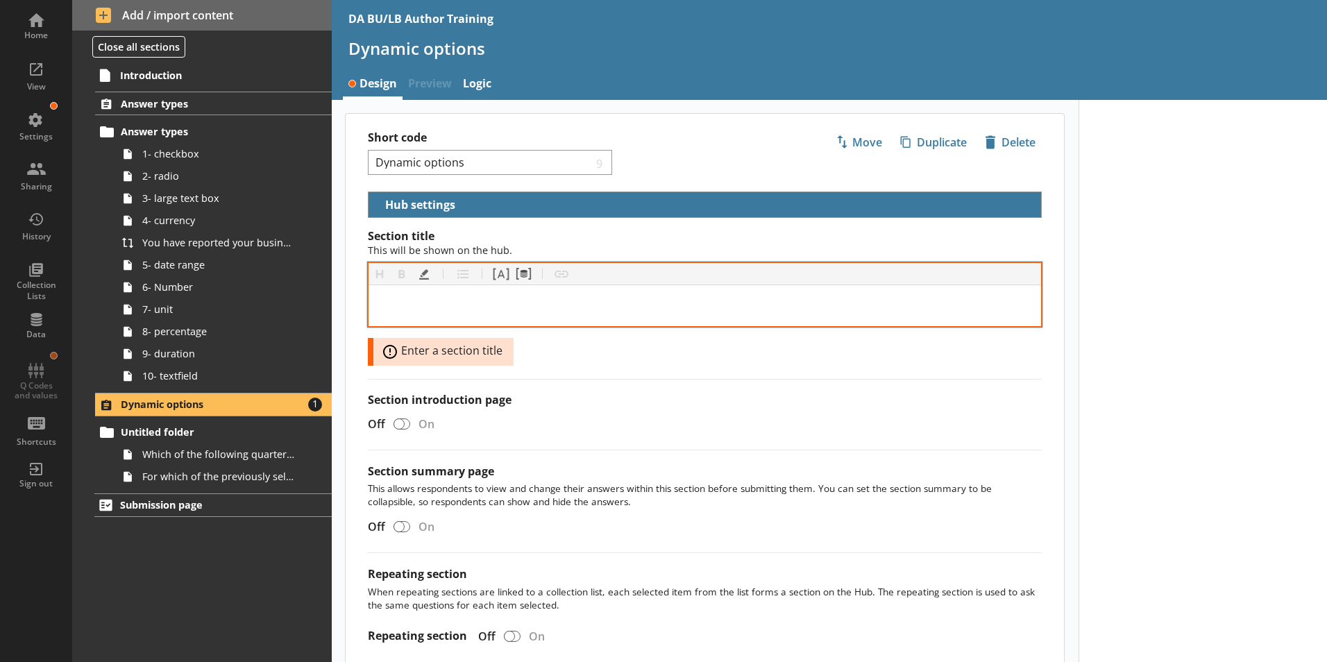
click at [478, 303] on div "[object Object]" at bounding box center [705, 305] width 650 height 19
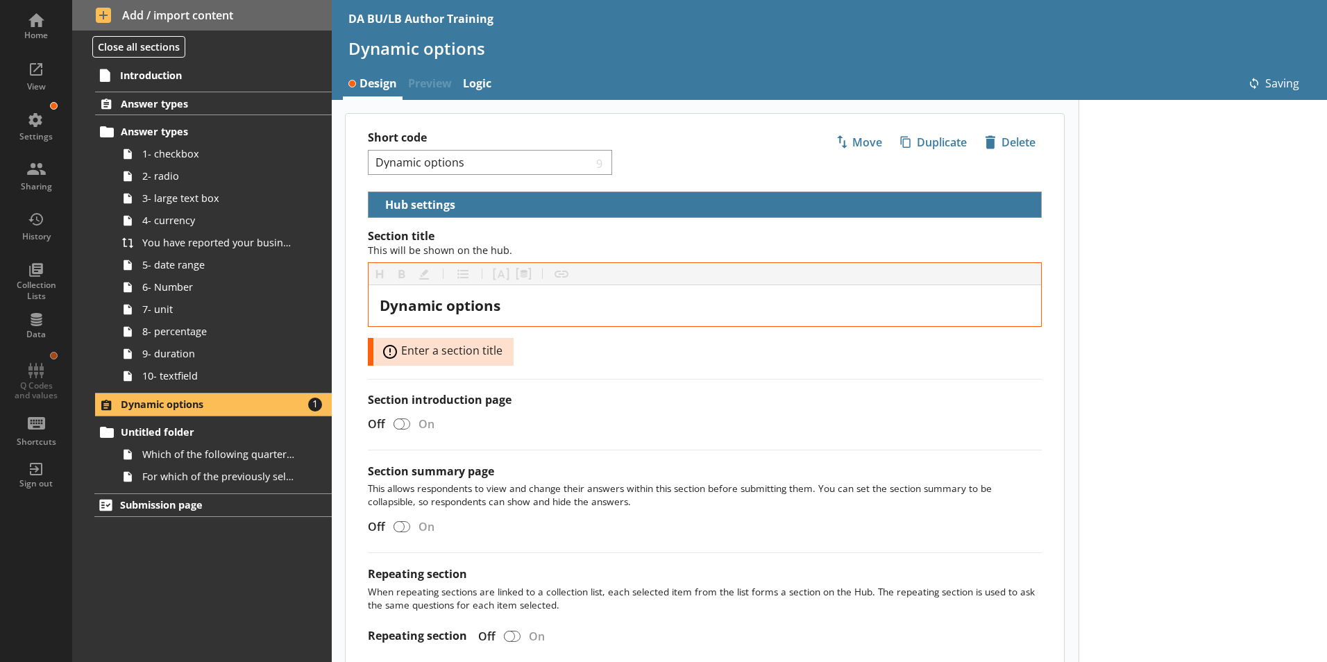
click at [227, 578] on div "Introduction Answer types Answer types 1- checkbox 2- radio 3- large text box 4…" at bounding box center [202, 362] width 260 height 600
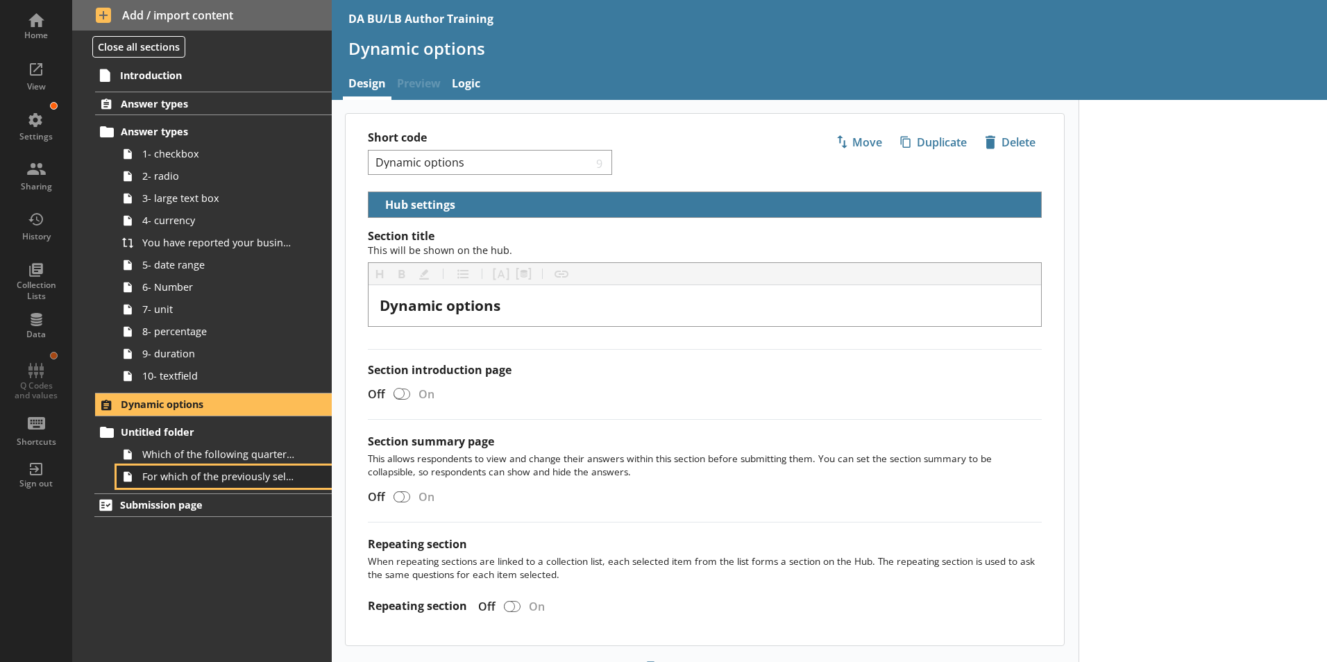
click at [243, 487] on link "For which of the previously selected quarters can your business provide turnove…" at bounding box center [224, 477] width 215 height 22
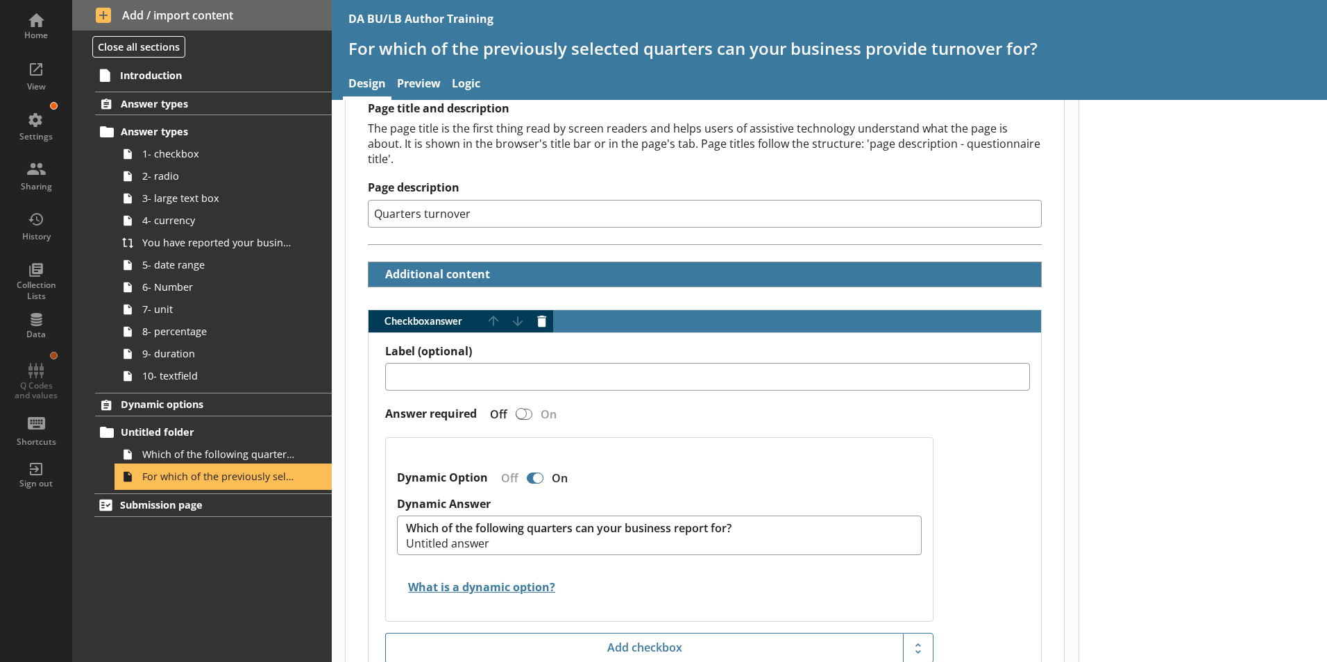
scroll to position [208, 0]
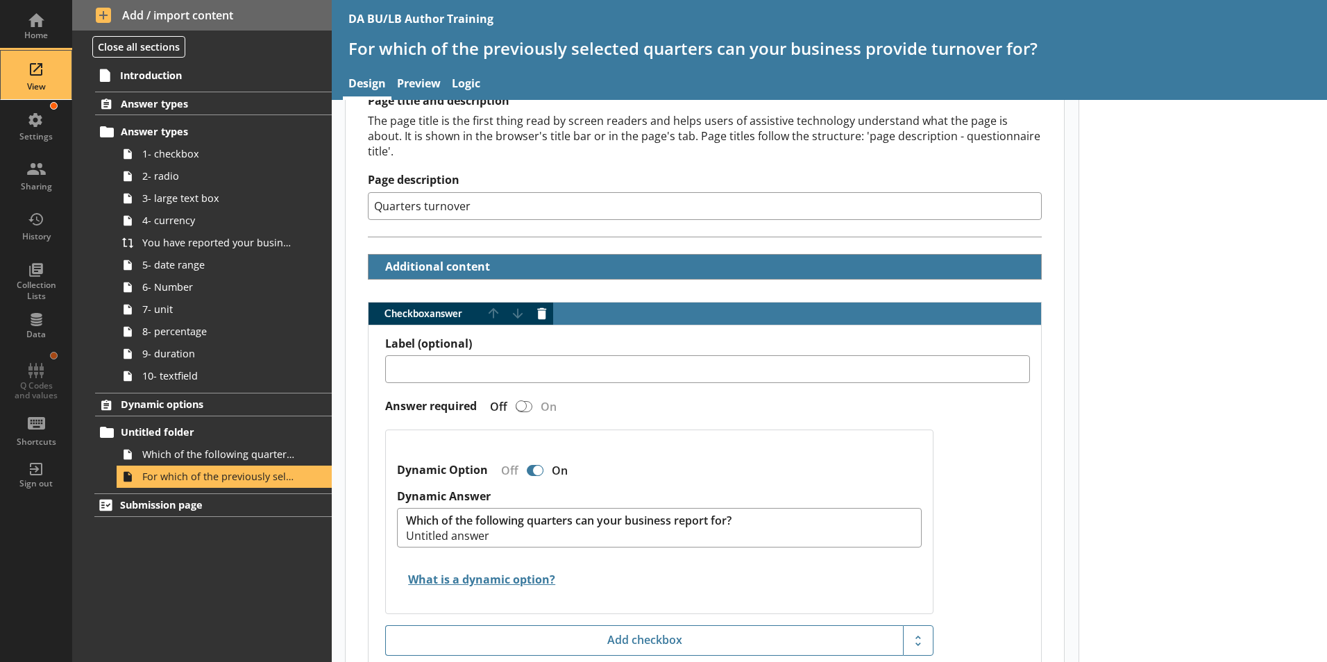
click at [28, 85] on div "View" at bounding box center [36, 86] width 49 height 11
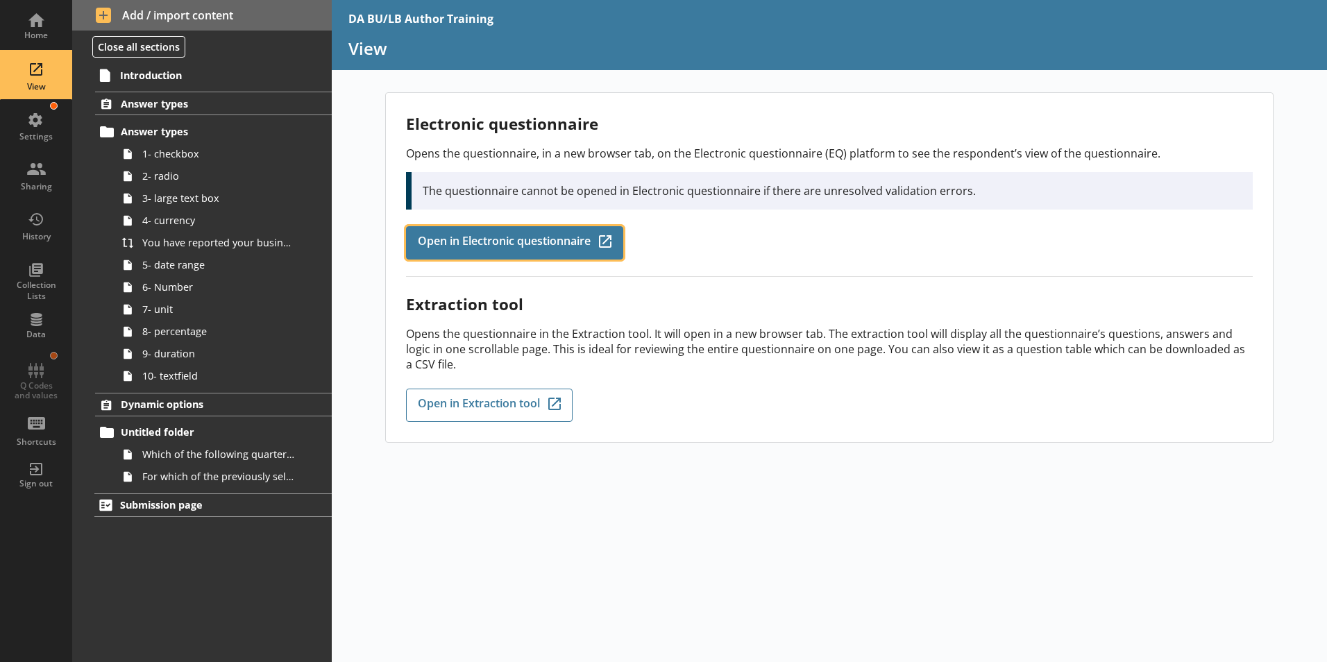
click at [505, 241] on span "Open in Electronic questionnaire" at bounding box center [504, 242] width 173 height 15
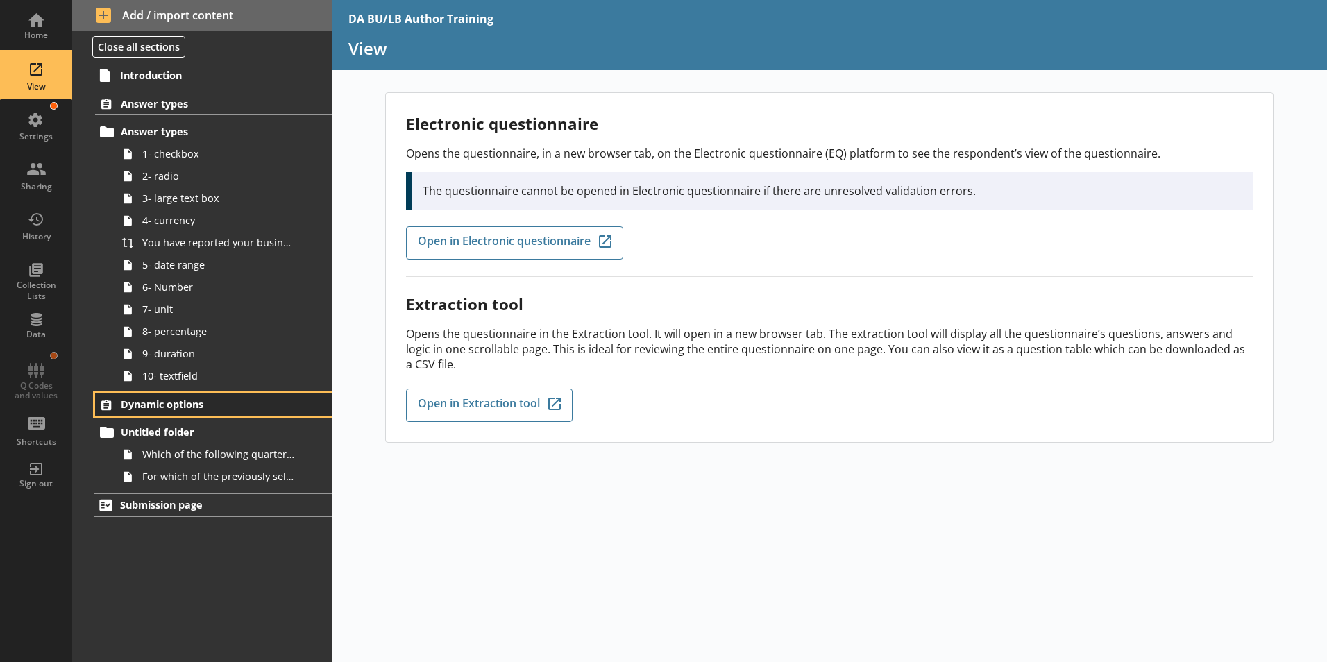
click at [149, 405] on span "Dynamic options" at bounding box center [206, 404] width 170 height 13
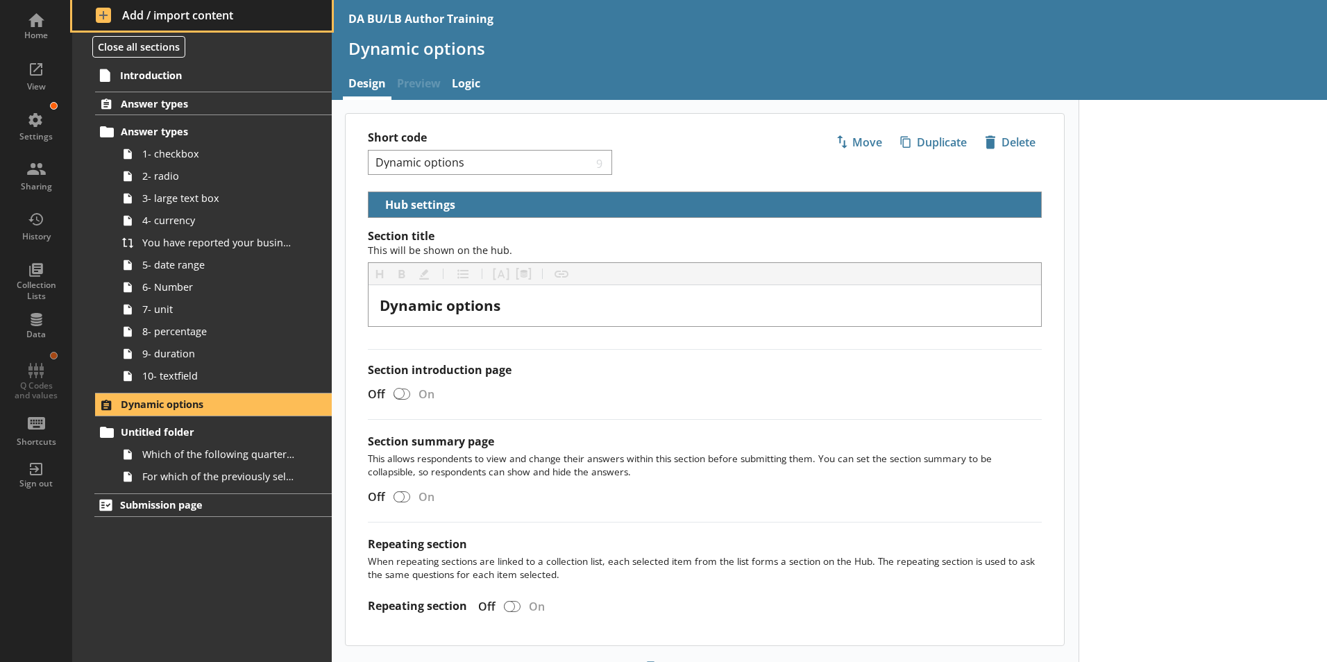
click at [119, 12] on span "Add / import content" at bounding box center [202, 15] width 213 height 15
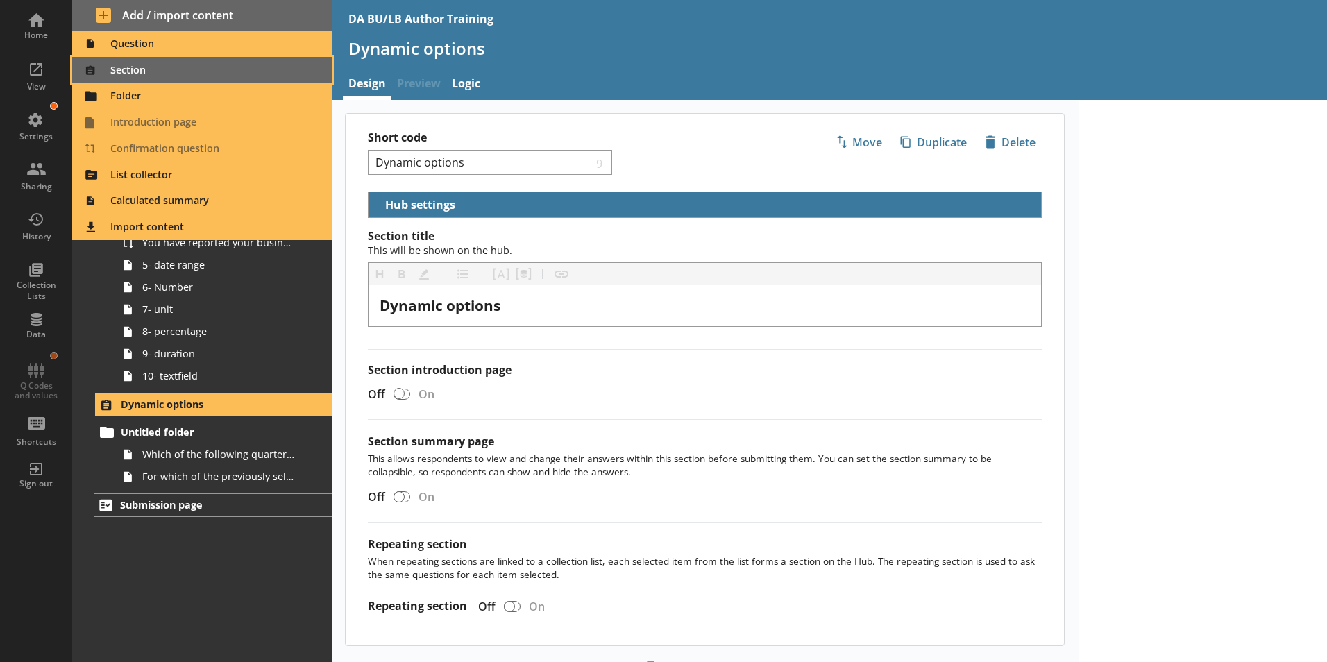
click at [121, 74] on span "Section" at bounding box center [203, 70] width 244 height 22
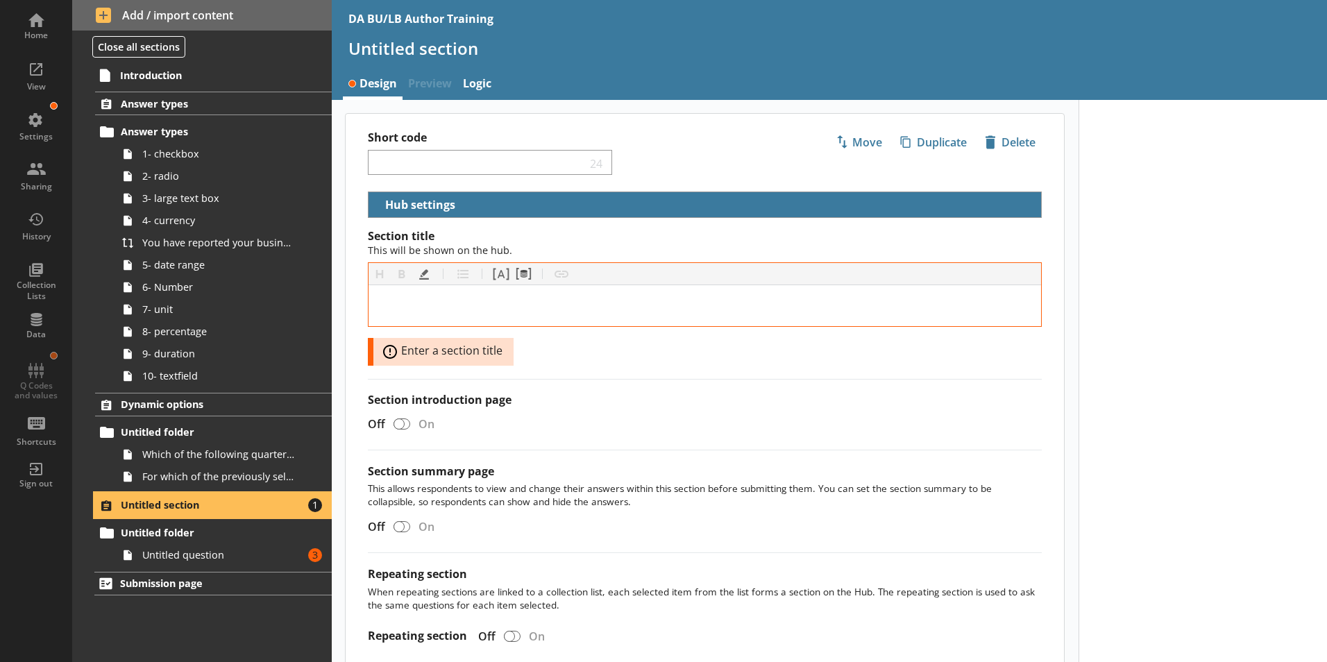
click at [165, 505] on span "Untitled section" at bounding box center [206, 504] width 170 height 13
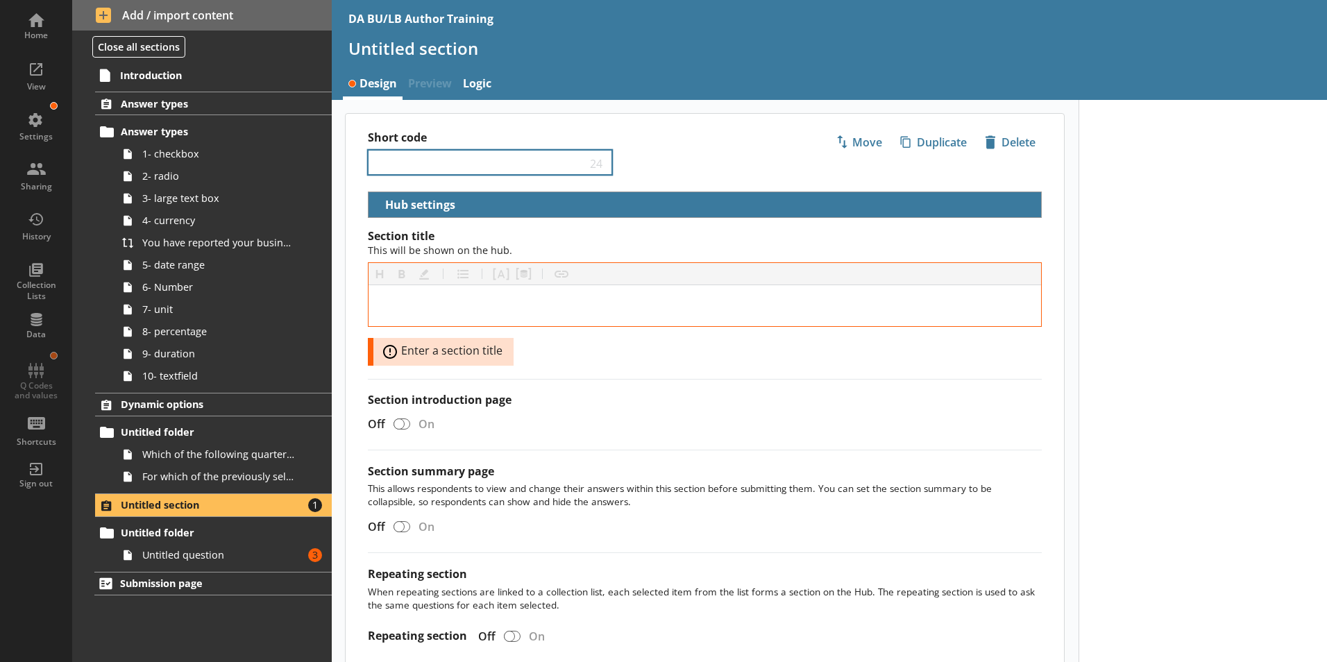
click at [398, 154] on div "24" at bounding box center [490, 163] width 244 height 26
click at [402, 161] on input "Short code" at bounding box center [480, 162] width 212 height 13
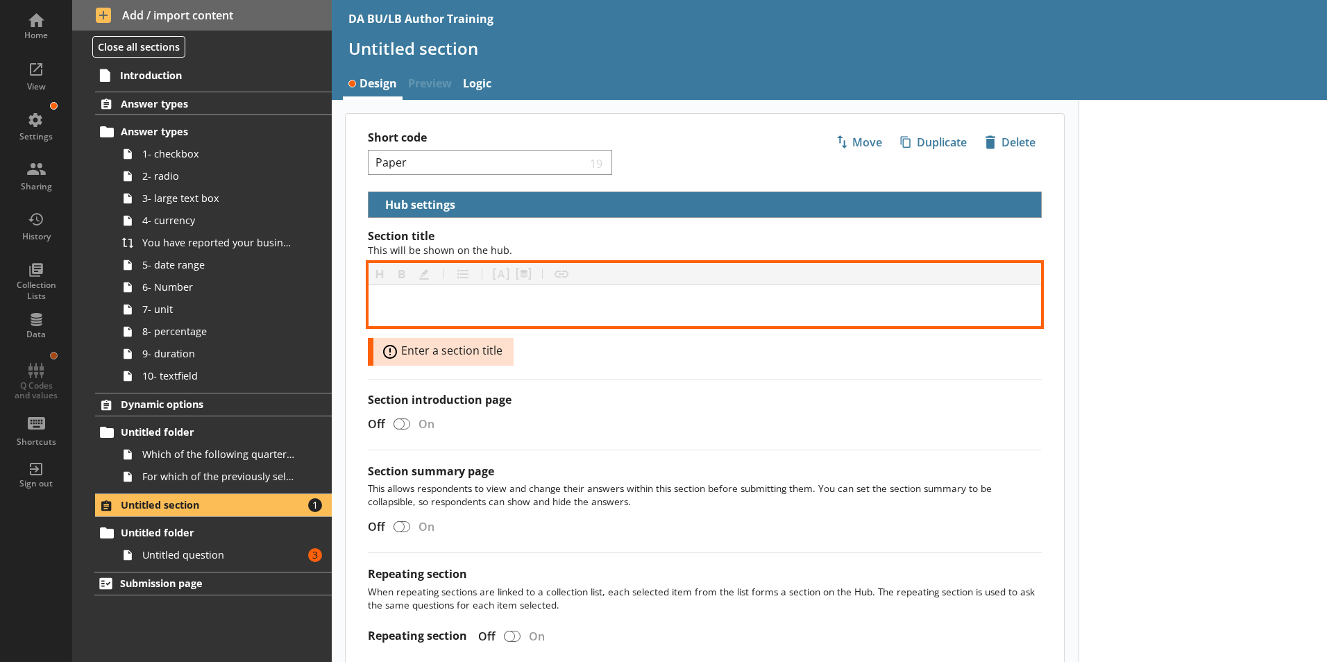
click at [437, 299] on div "[object Object]" at bounding box center [705, 305] width 650 height 19
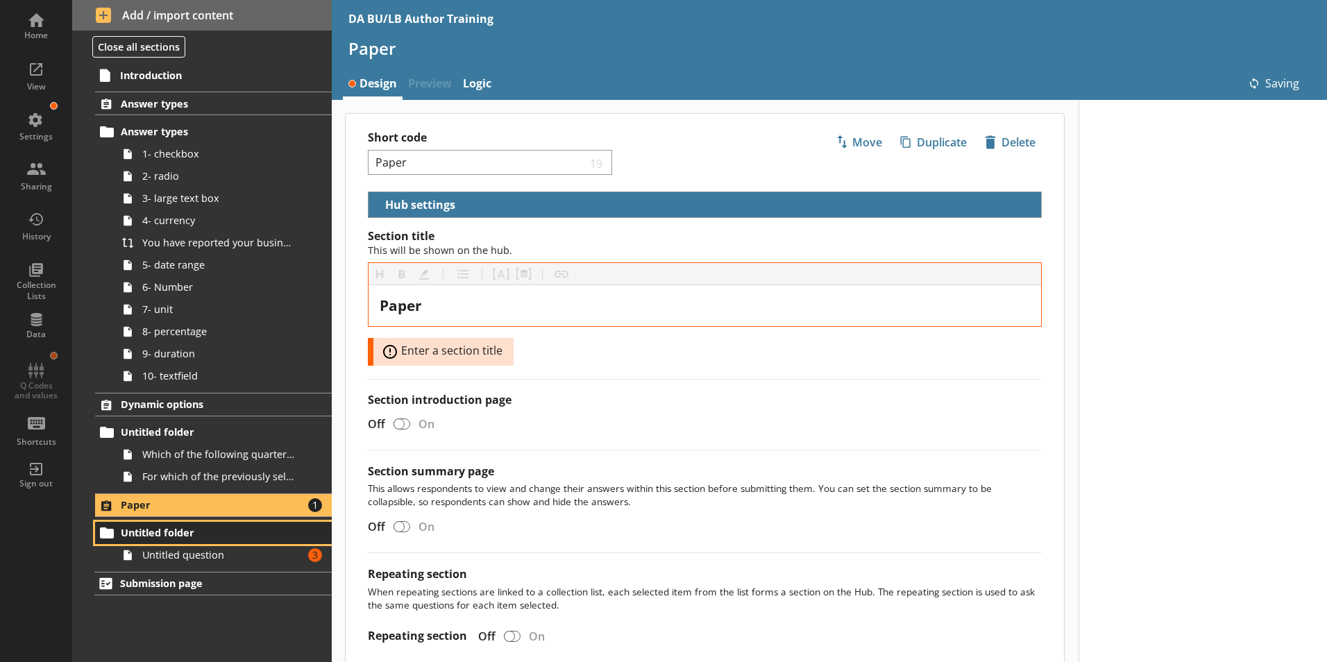
click at [159, 531] on span "Untitled folder" at bounding box center [206, 532] width 170 height 13
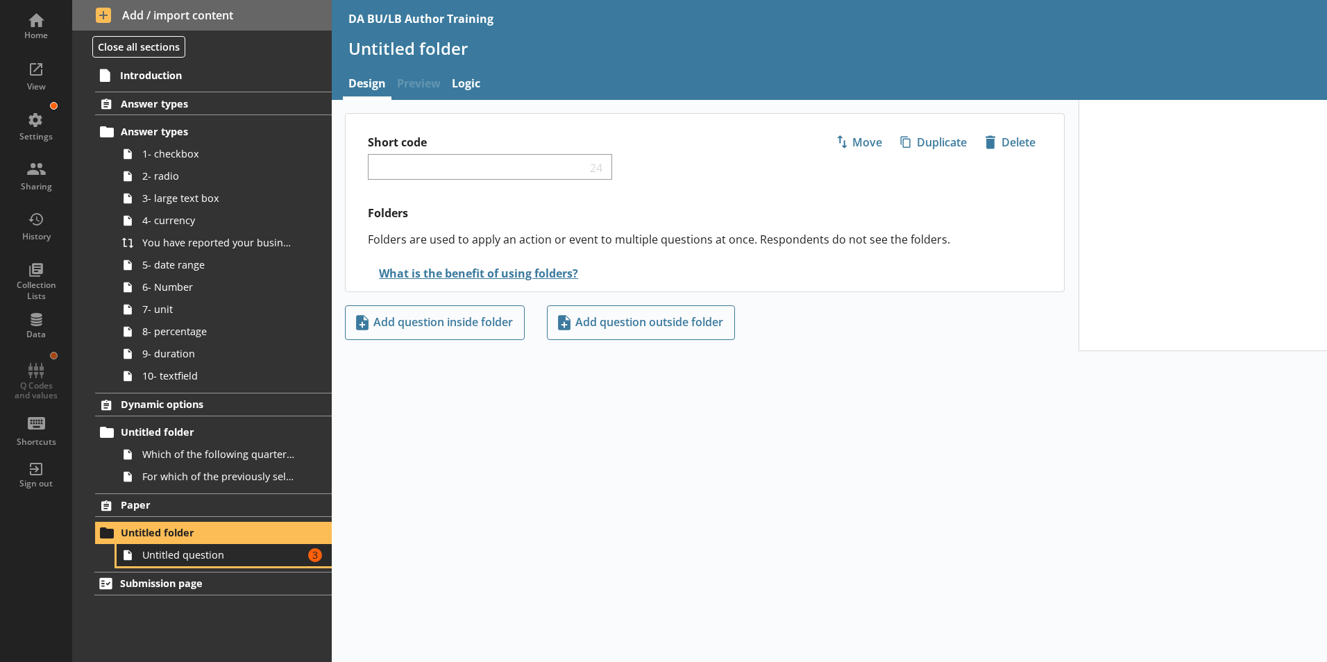
click at [158, 562] on link "Untitled question Amount of errors: 3" at bounding box center [224, 555] width 215 height 22
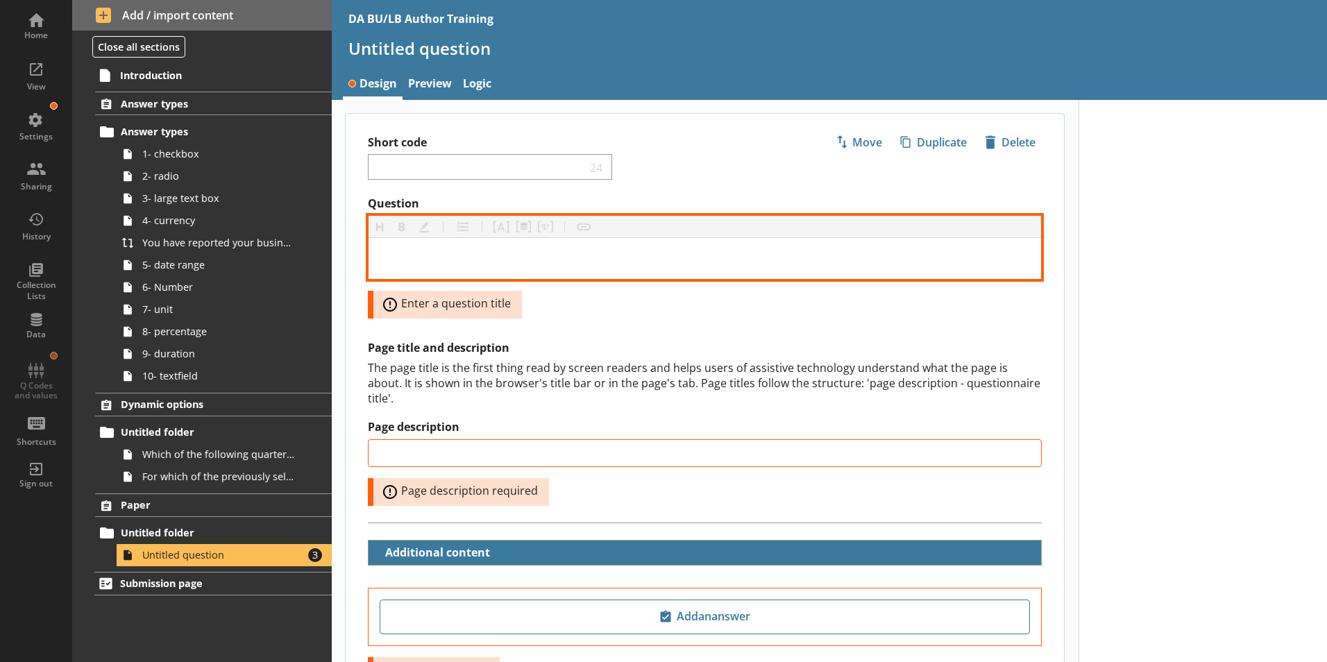
click at [414, 256] on div "Question" at bounding box center [705, 258] width 650 height 19
click at [383, 259] on div "Question" at bounding box center [705, 258] width 650 height 19
click at [524, 228] on button "Pipe metadata" at bounding box center [523, 227] width 22 height 22
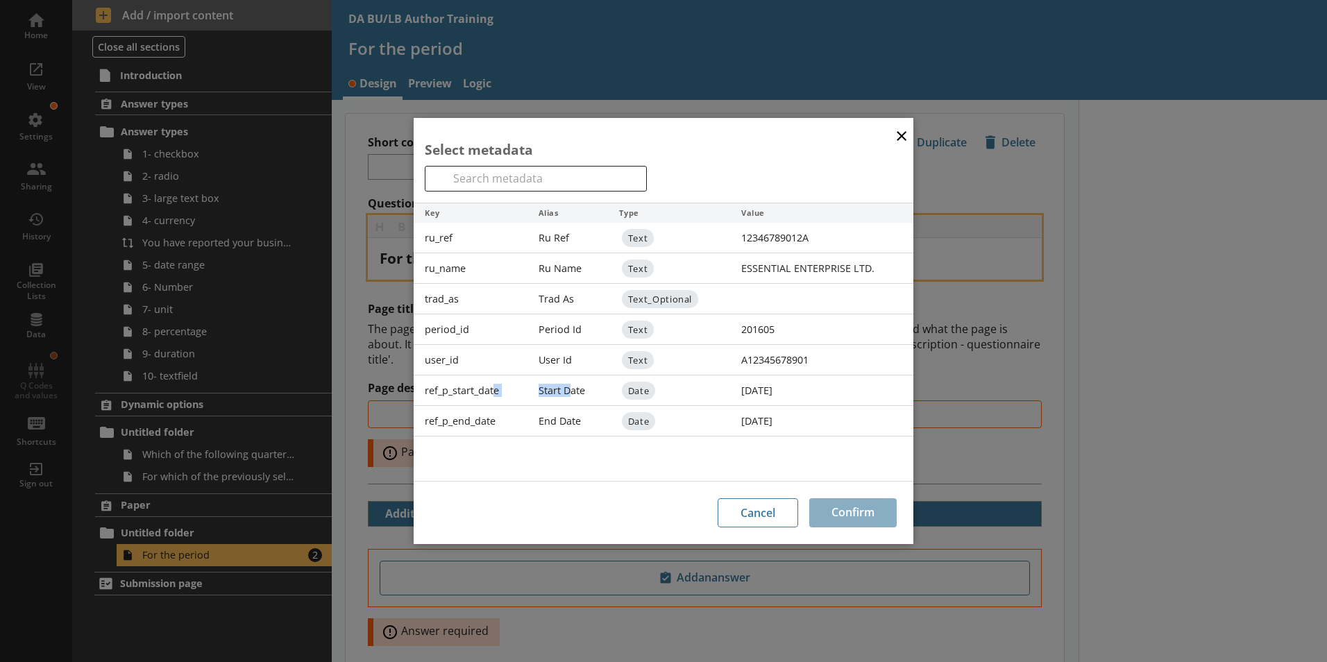
drag, startPoint x: 496, startPoint y: 392, endPoint x: 572, endPoint y: 392, distance: 75.7
click at [572, 392] on li "ref_p_start_date Start Date Date [DATE]" at bounding box center [664, 391] width 500 height 31
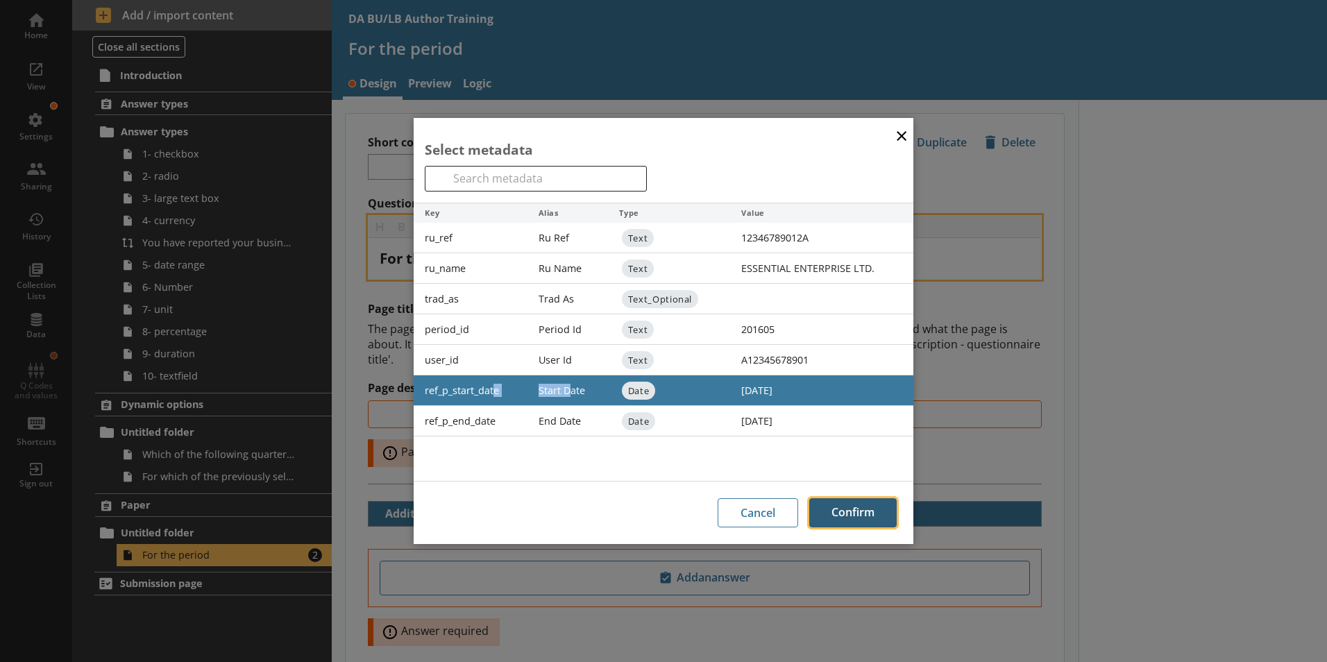
click at [855, 504] on button "Confirm" at bounding box center [852, 512] width 87 height 29
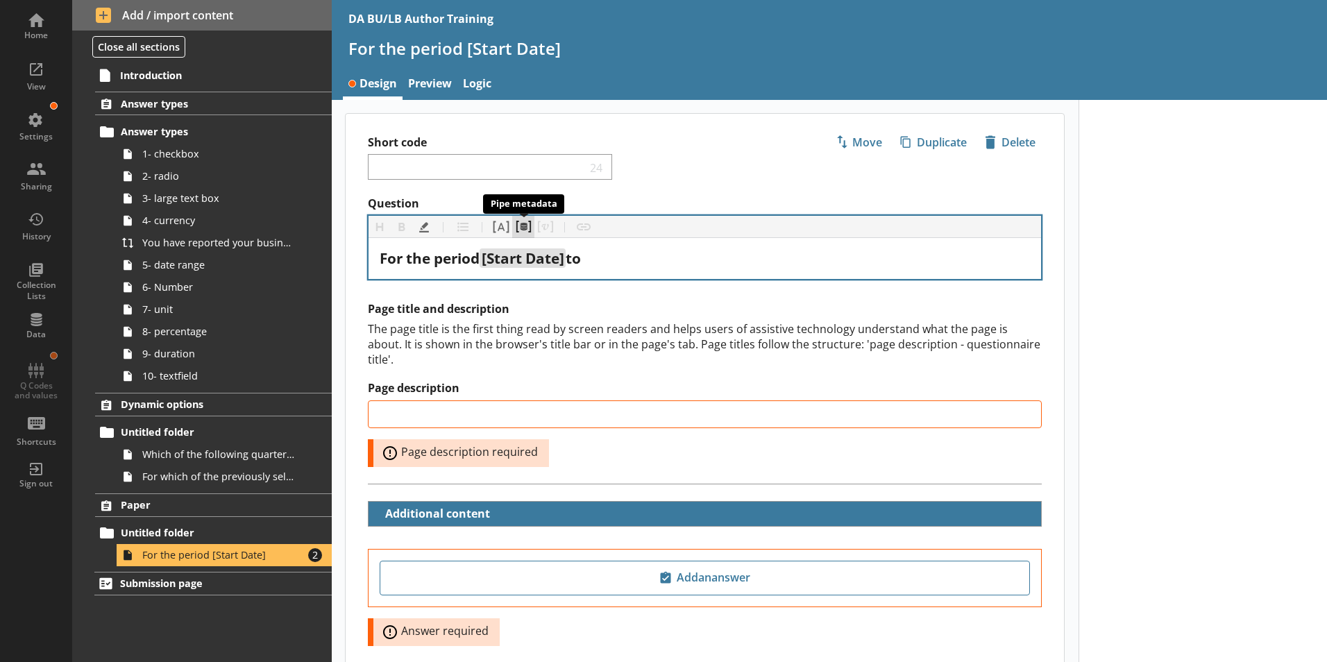
click at [526, 225] on button "Pipe metadata" at bounding box center [523, 227] width 22 height 22
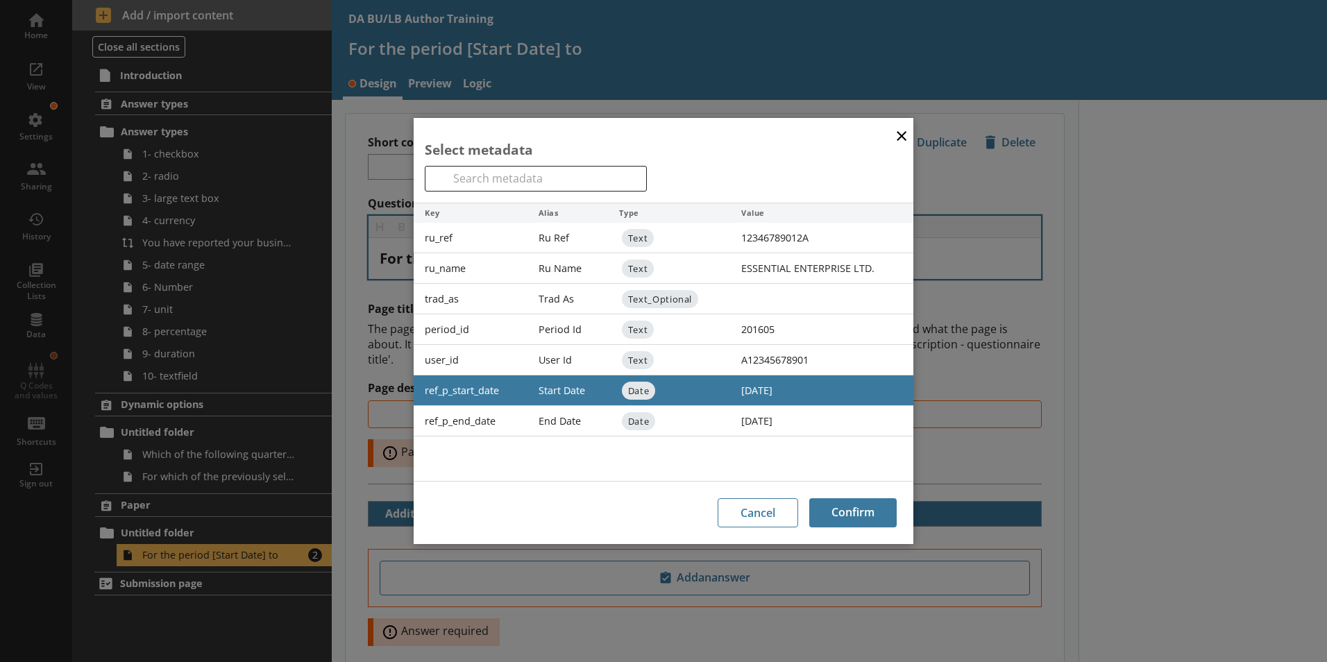
click at [498, 422] on div "ref_p_end_date" at bounding box center [471, 421] width 114 height 31
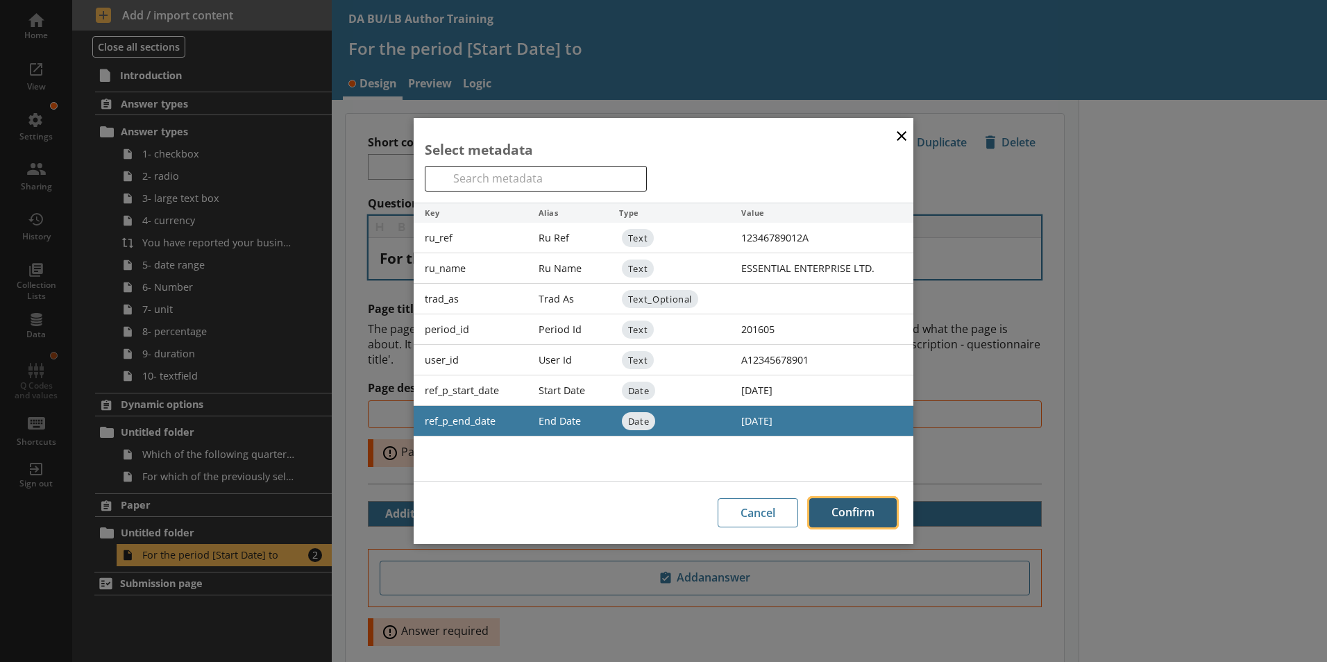
click at [852, 504] on button "Confirm" at bounding box center [852, 512] width 87 height 29
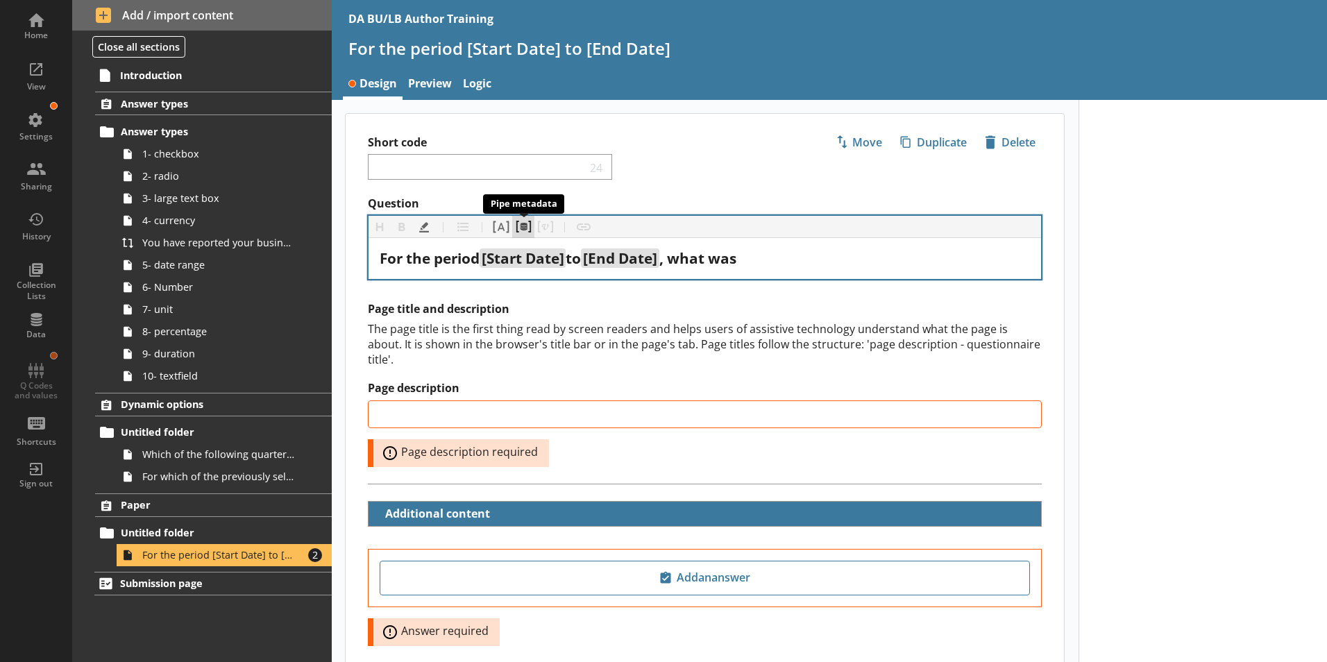
click at [522, 219] on button "Pipe metadata" at bounding box center [523, 227] width 22 height 22
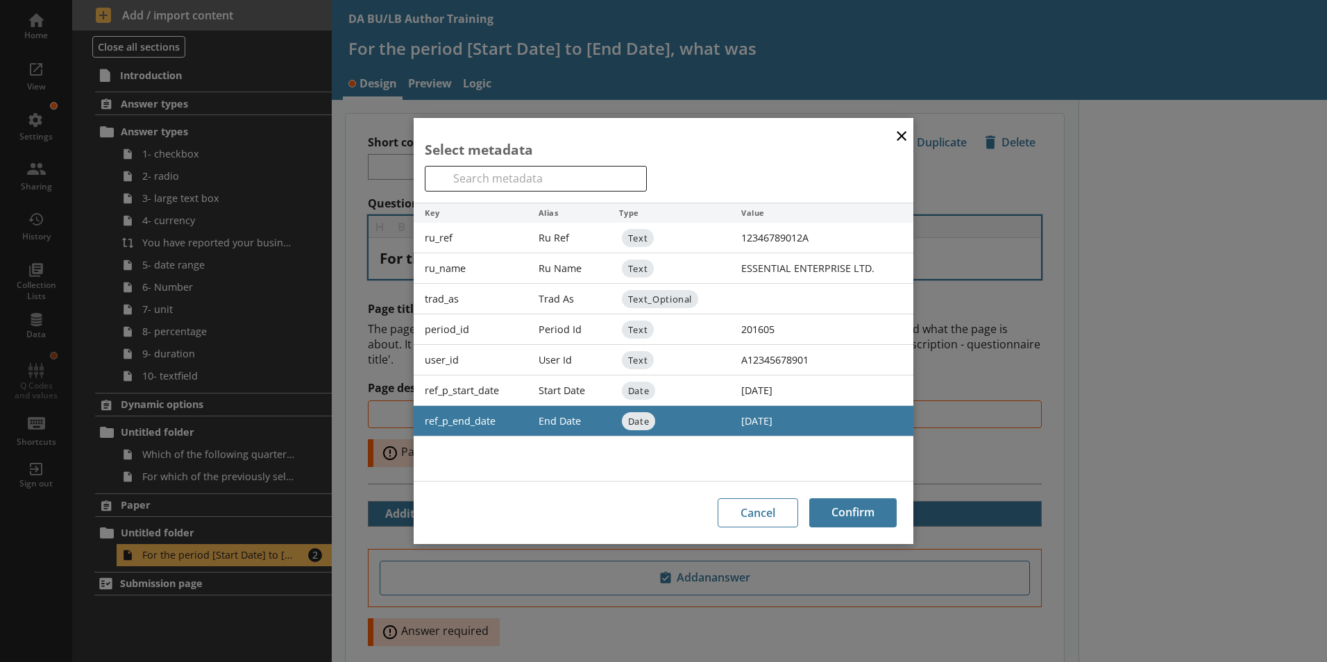
click at [560, 269] on div "Ru Name" at bounding box center [568, 268] width 81 height 31
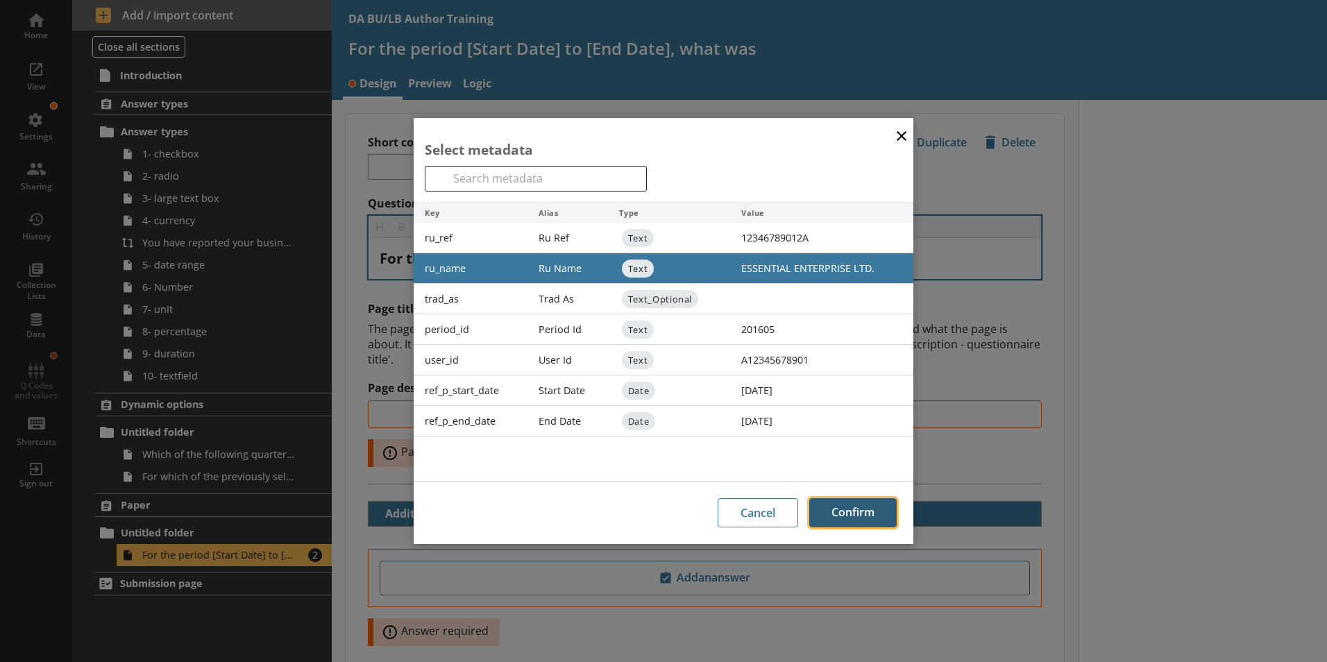
click at [843, 513] on button "Confirm" at bounding box center [852, 512] width 87 height 29
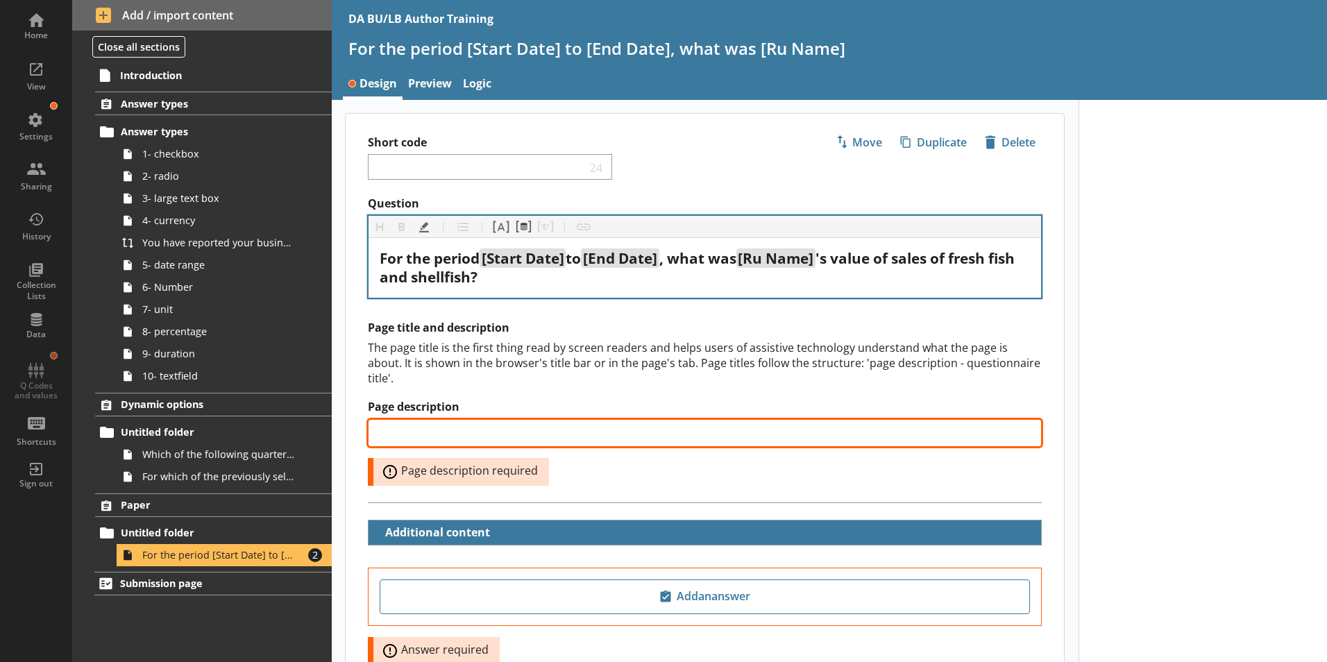
click at [408, 419] on input "Page description" at bounding box center [705, 433] width 674 height 28
click at [569, 420] on input "Values of sales of fresh fish and shellfsh" at bounding box center [705, 433] width 674 height 28
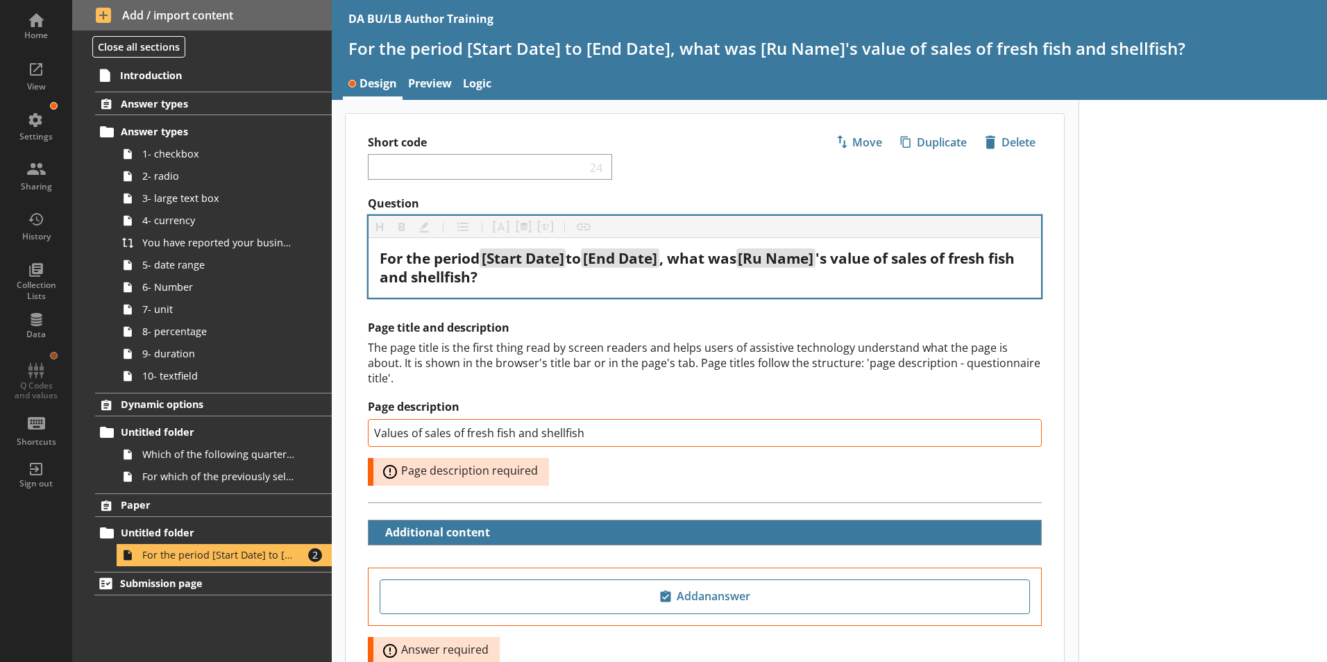
click at [632, 454] on div "Page description Values of sales of fresh fish and shellfish Error: Page descri…" at bounding box center [705, 442] width 674 height 85
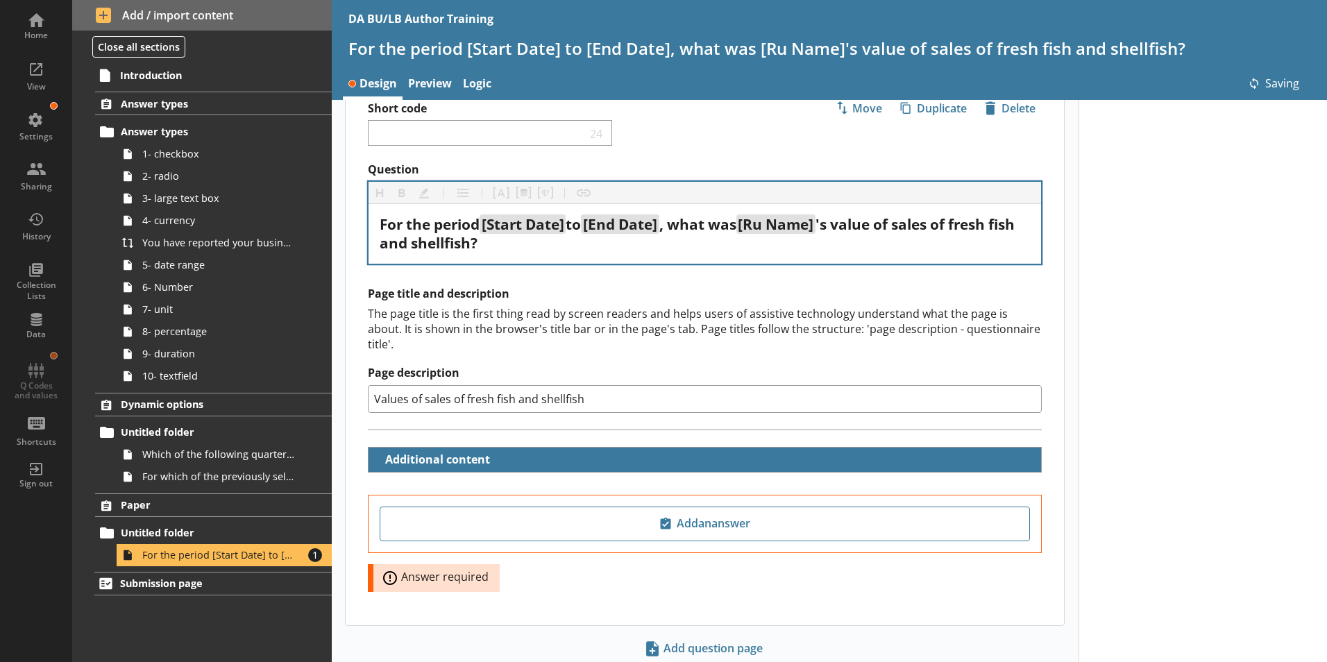
scroll to position [62, 0]
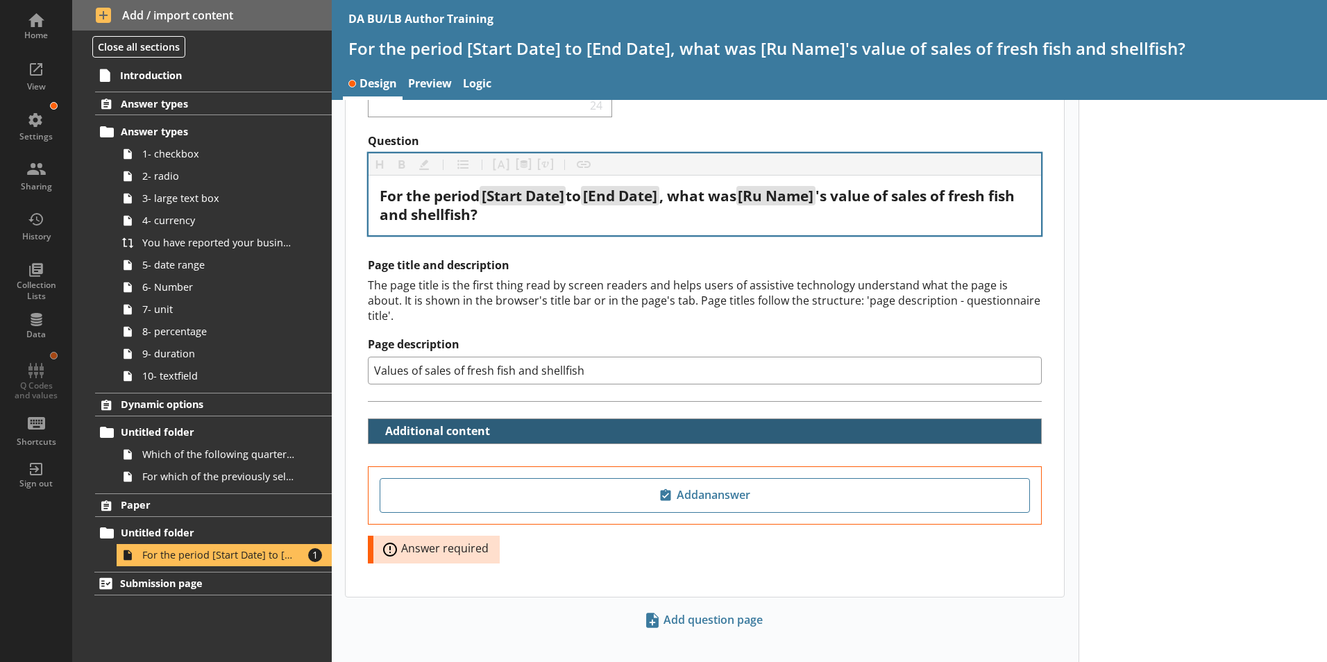
click at [487, 419] on button "Additional content" at bounding box center [433, 431] width 119 height 24
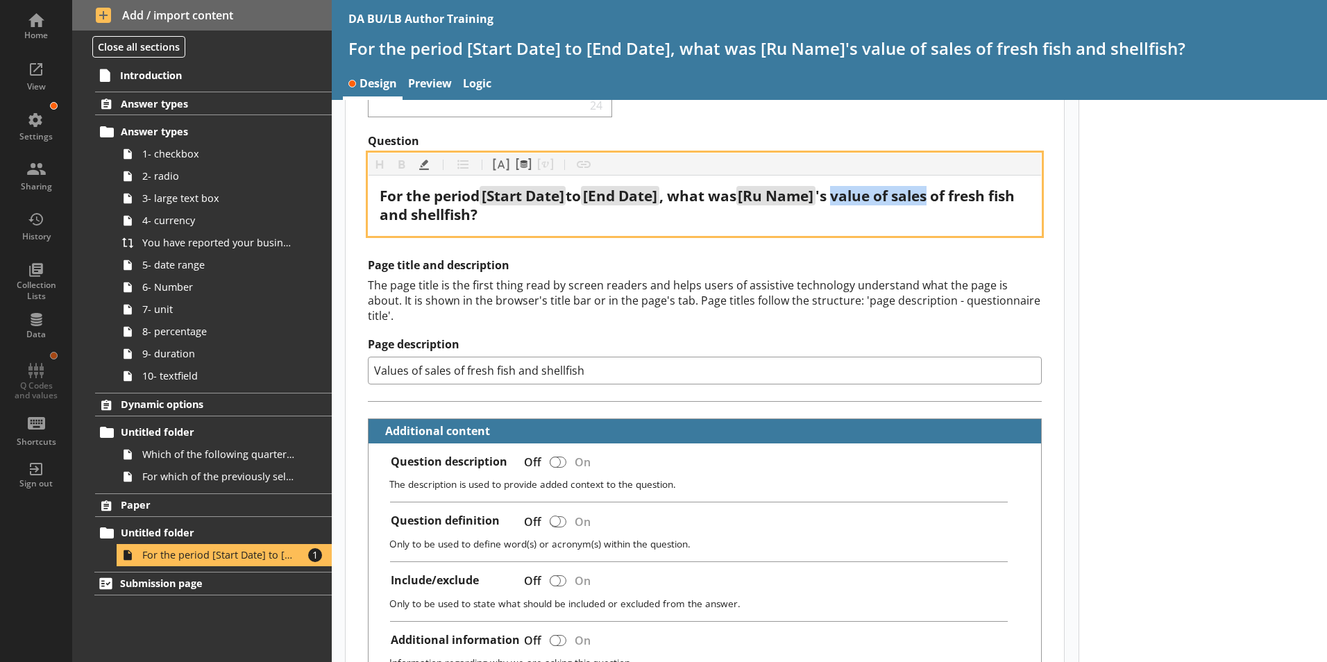
drag, startPoint x: 850, startPoint y: 197, endPoint x: 942, endPoint y: 199, distance: 92.4
click at [942, 199] on span "'s value of sales of fresh fish and shellfish?" at bounding box center [699, 205] width 639 height 38
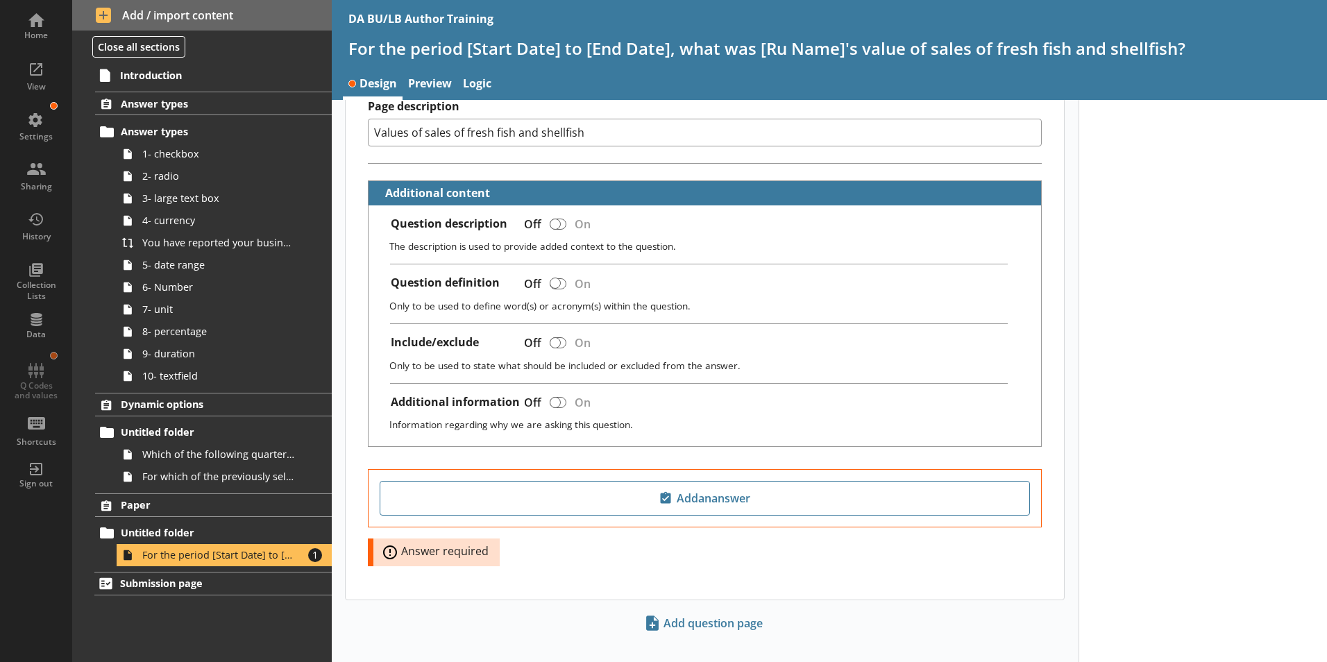
scroll to position [303, 0]
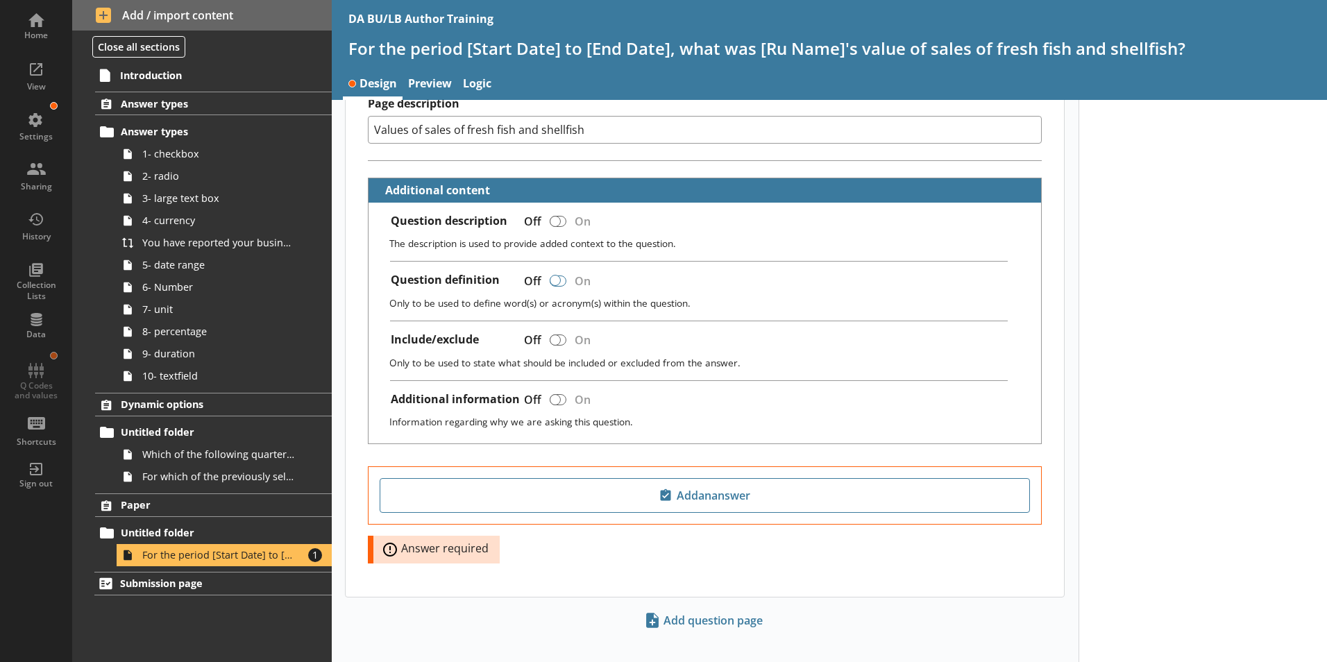
click at [553, 275] on div at bounding box center [555, 280] width 11 height 11
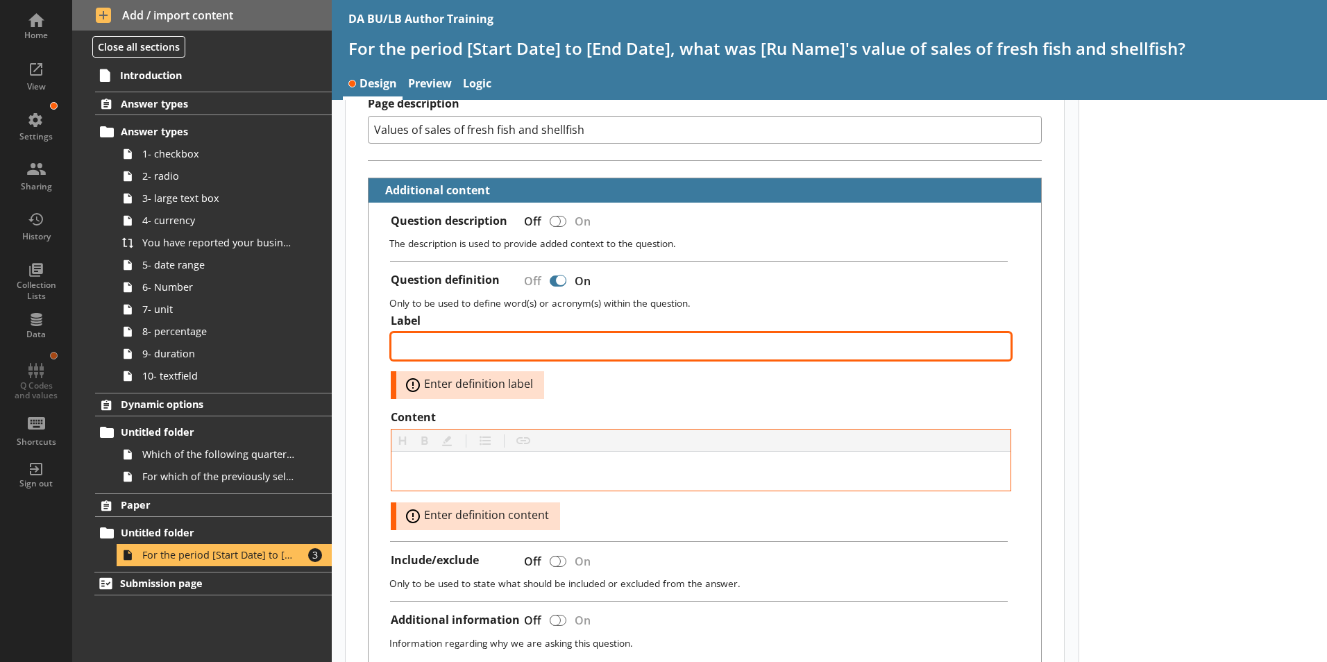
click at [416, 333] on textarea "Label" at bounding box center [701, 347] width 621 height 28
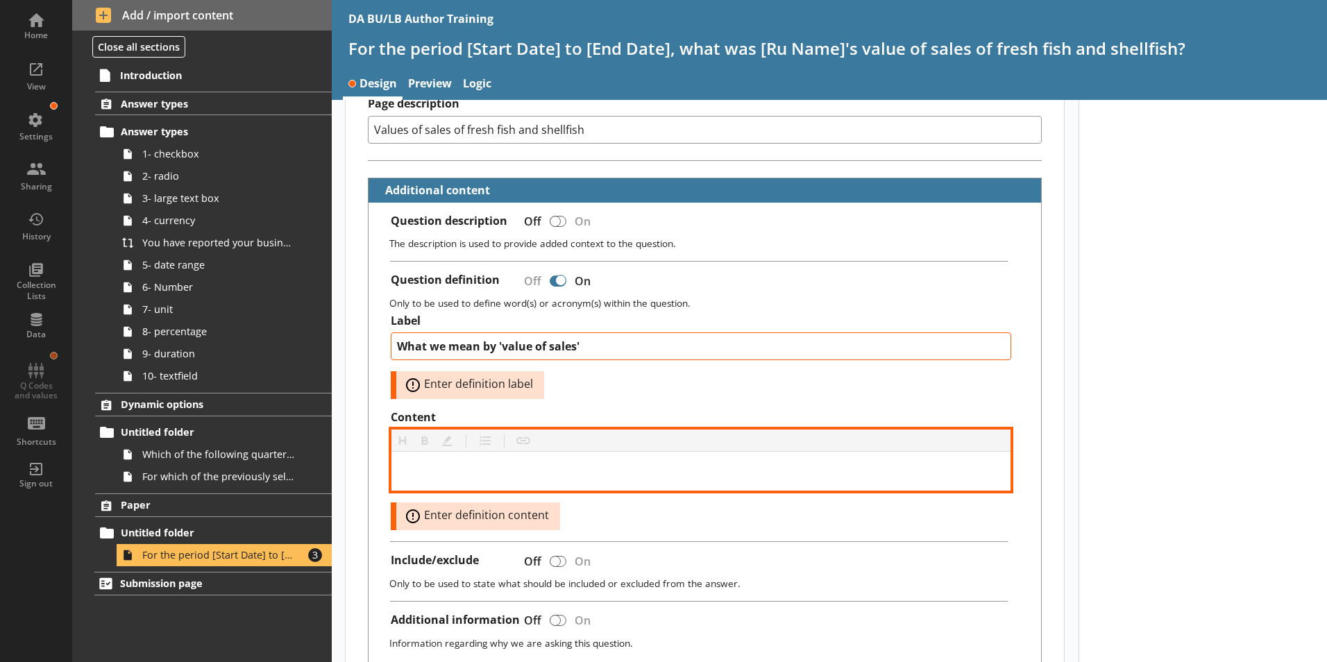
click at [429, 463] on div "Content" at bounding box center [702, 471] width 598 height 17
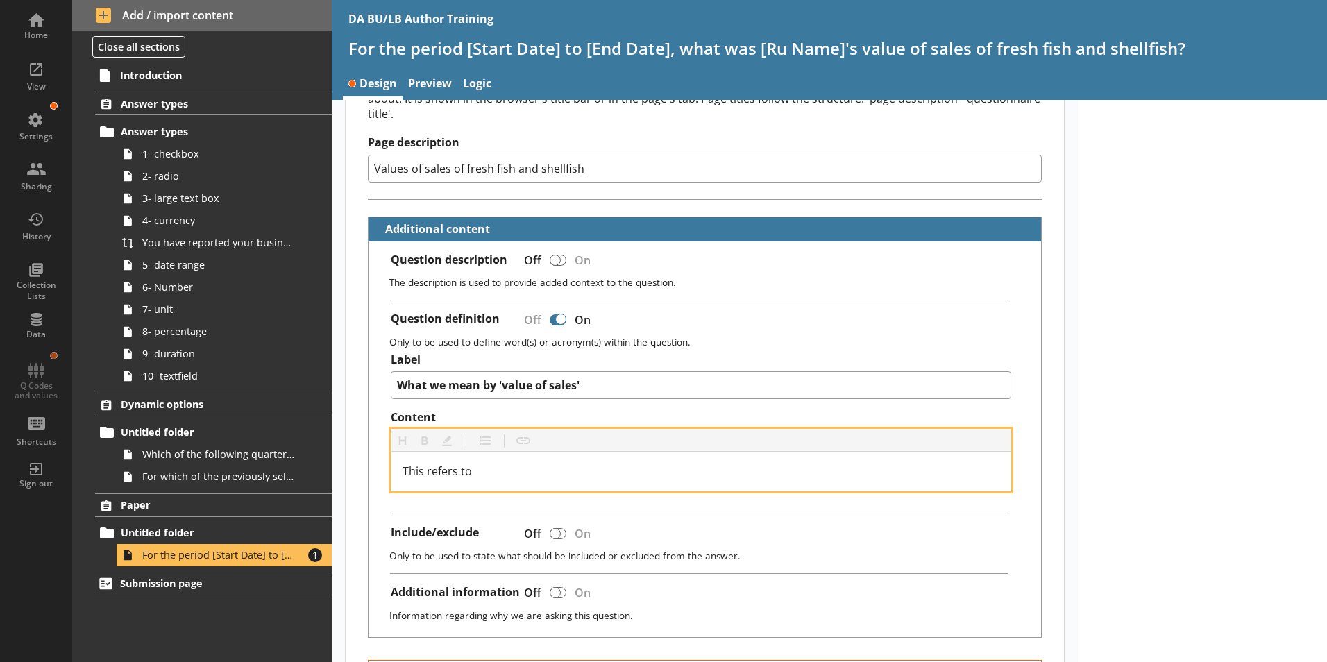
click at [477, 463] on div "This refers to" at bounding box center [702, 471] width 598 height 17
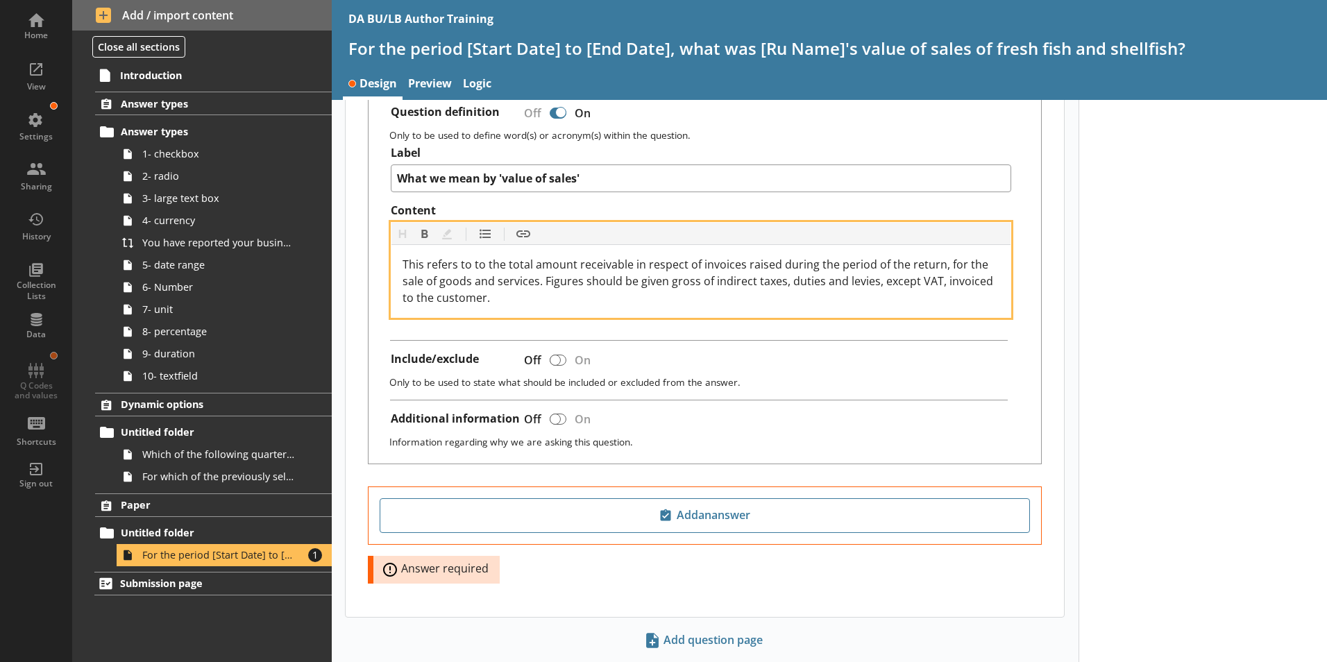
scroll to position [473, 0]
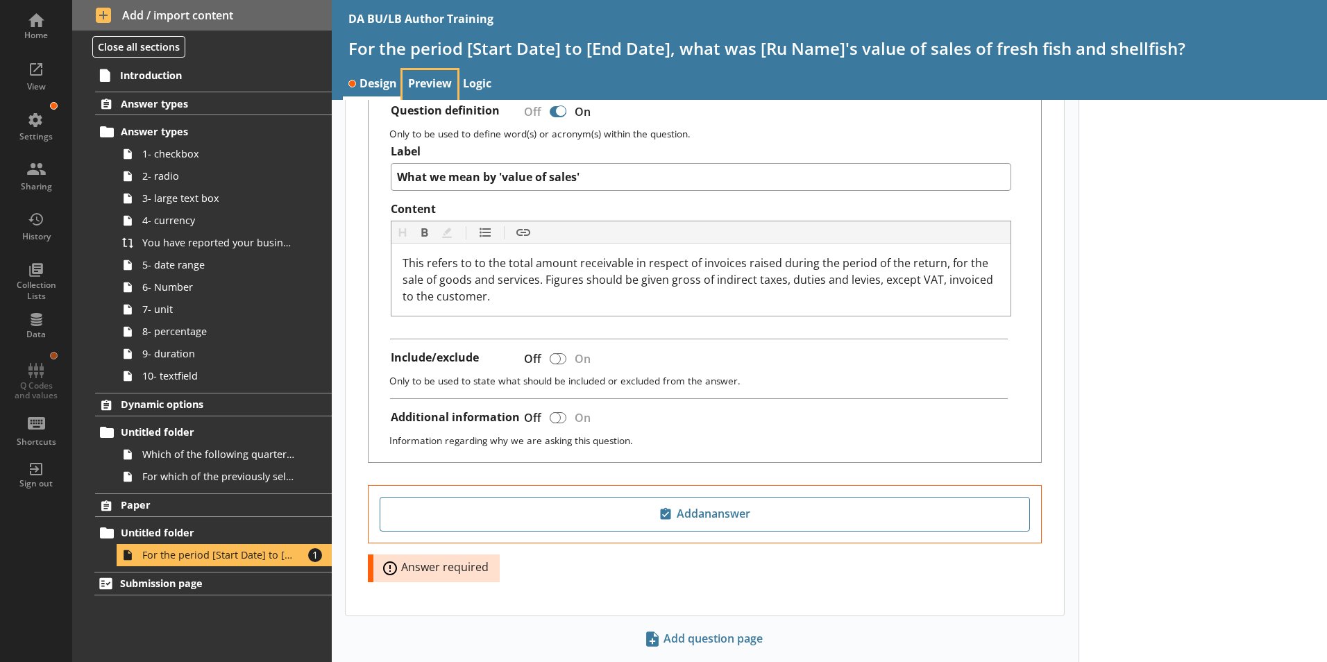
click at [428, 84] on link "Preview" at bounding box center [430, 85] width 55 height 30
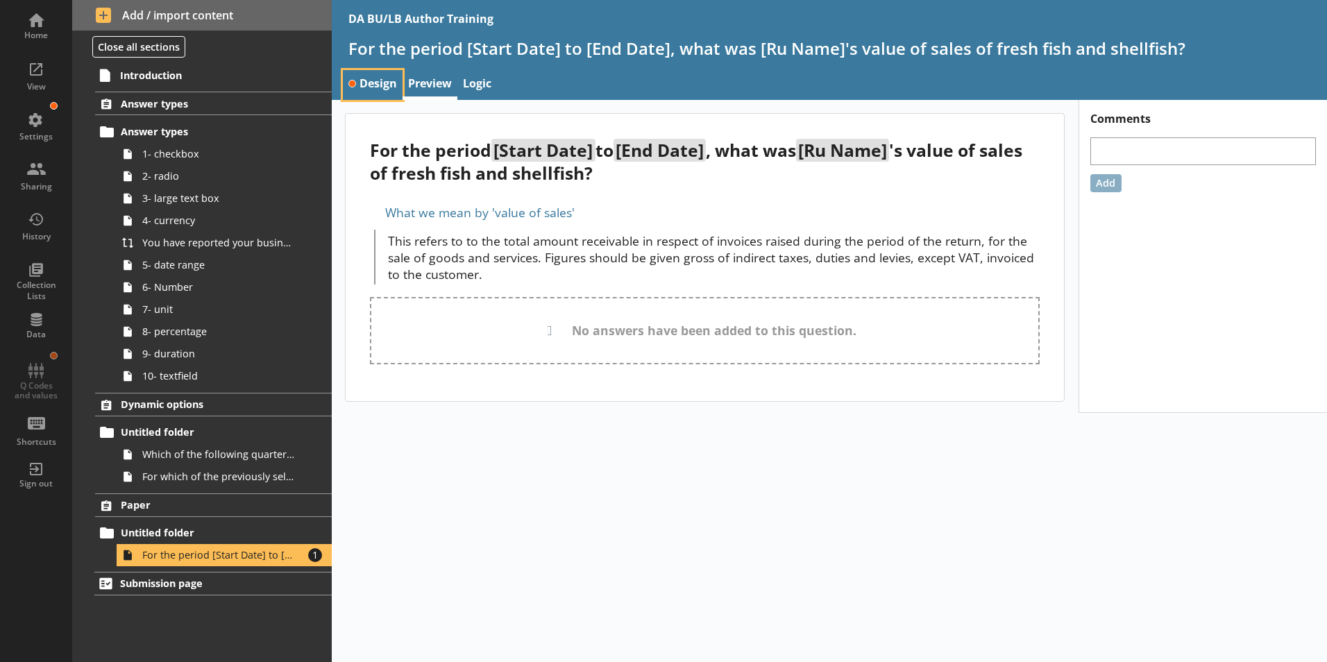
click at [377, 87] on link "Design" at bounding box center [373, 85] width 60 height 30
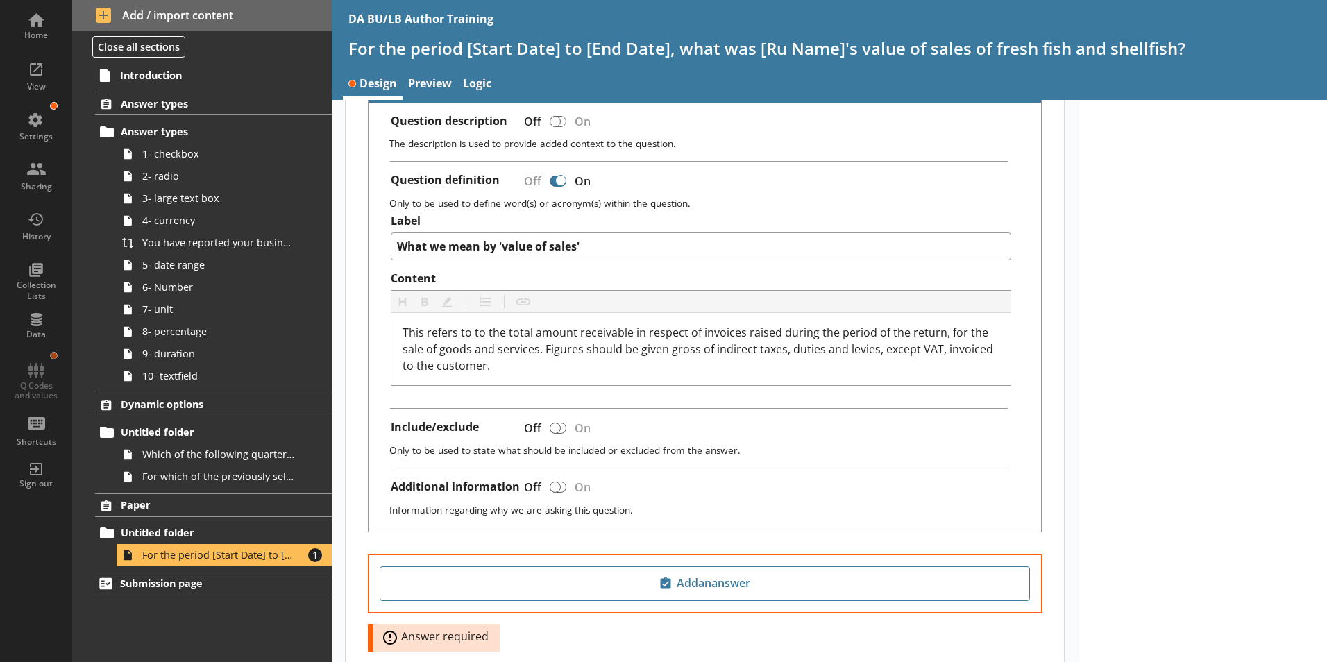
scroll to position [486, 0]
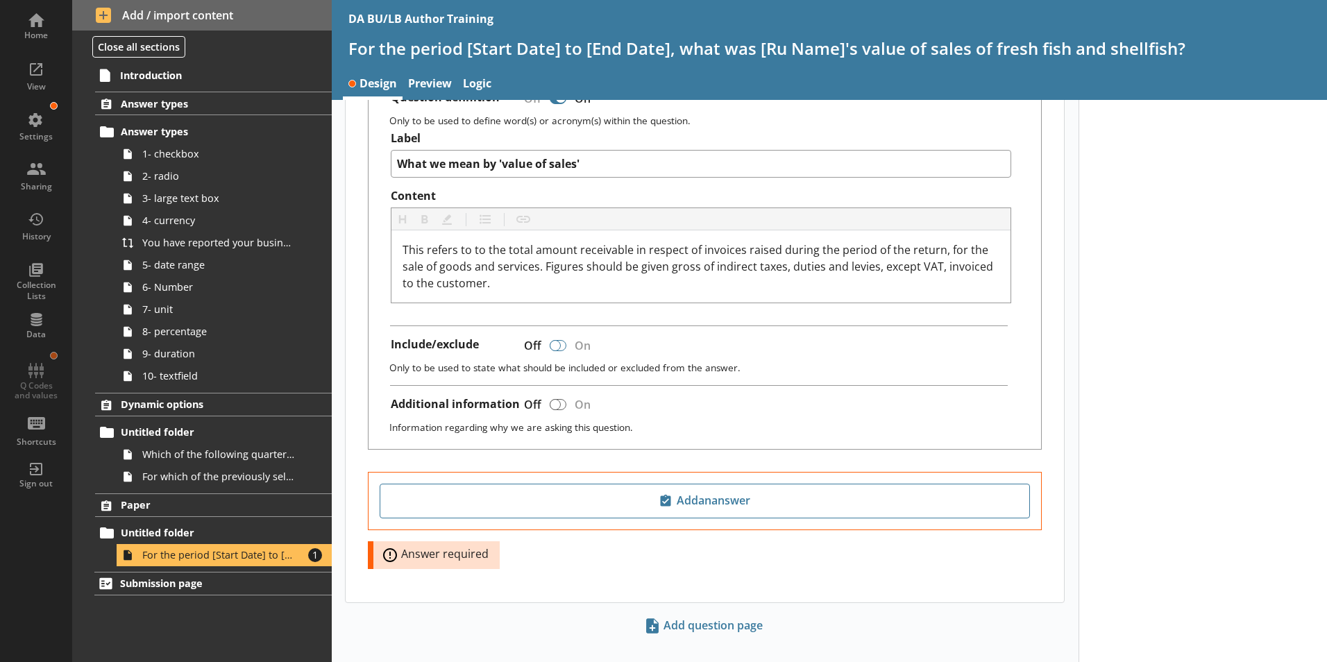
click at [555, 340] on div at bounding box center [555, 345] width 11 height 11
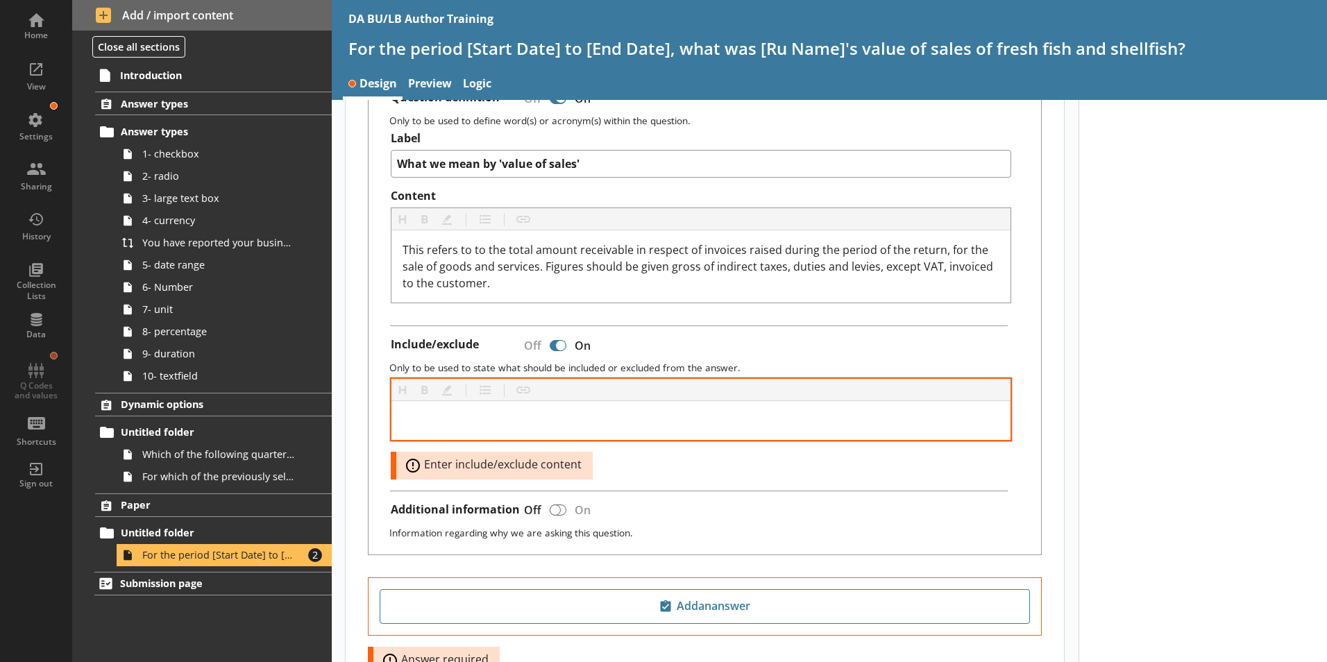
click at [419, 401] on div at bounding box center [702, 420] width 620 height 39
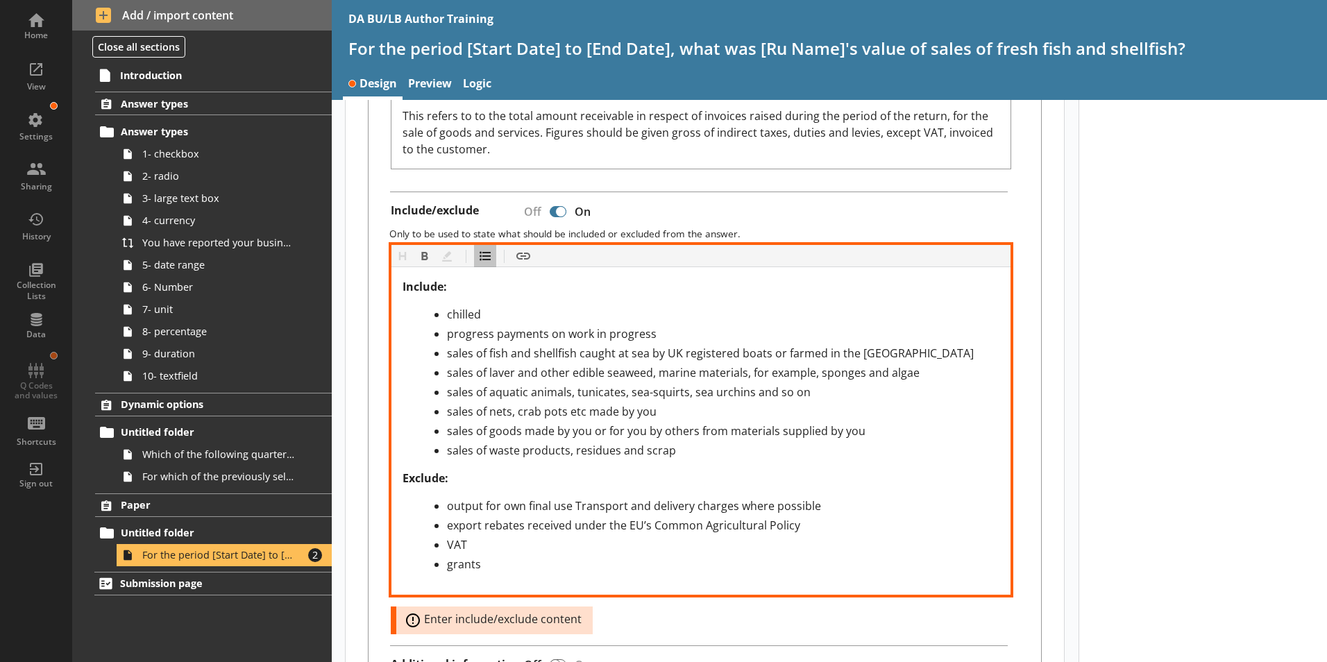
scroll to position [625, 0]
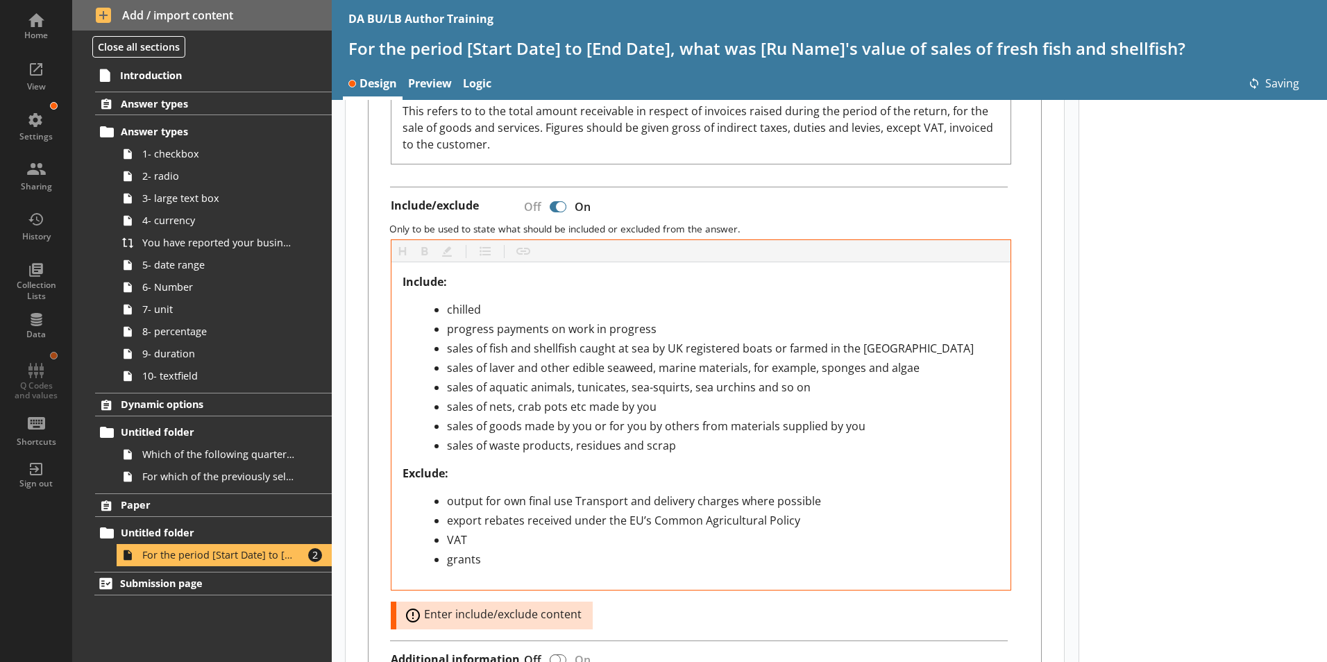
click at [807, 578] on div "Heading Heading Bold Bold Highlight Highlight List List Insert link Insert link…" at bounding box center [701, 435] width 621 height 390
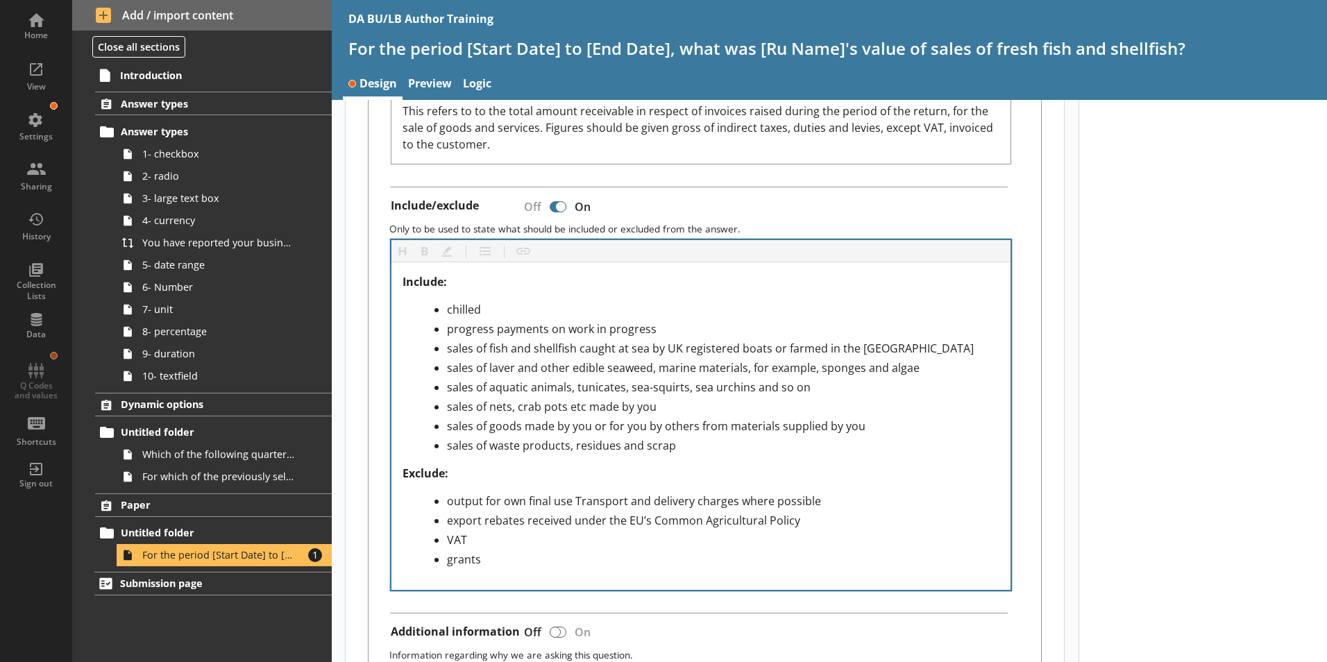
scroll to position [694, 0]
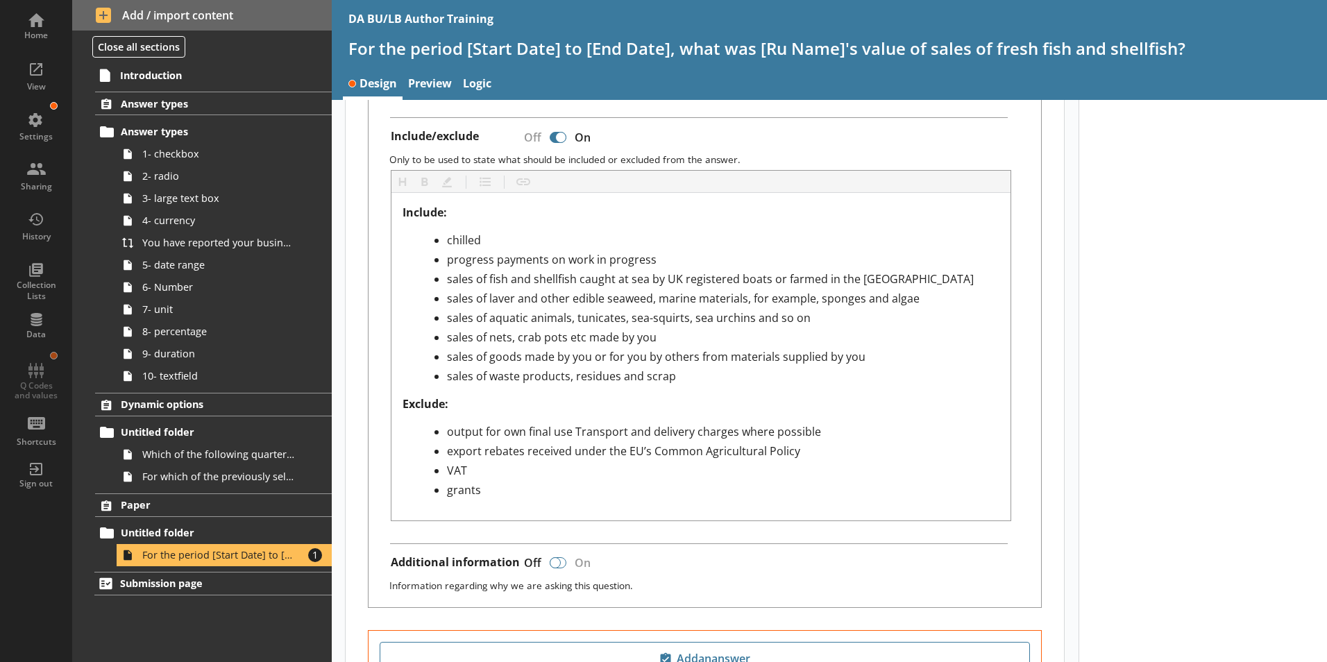
click at [556, 557] on div at bounding box center [555, 562] width 11 height 11
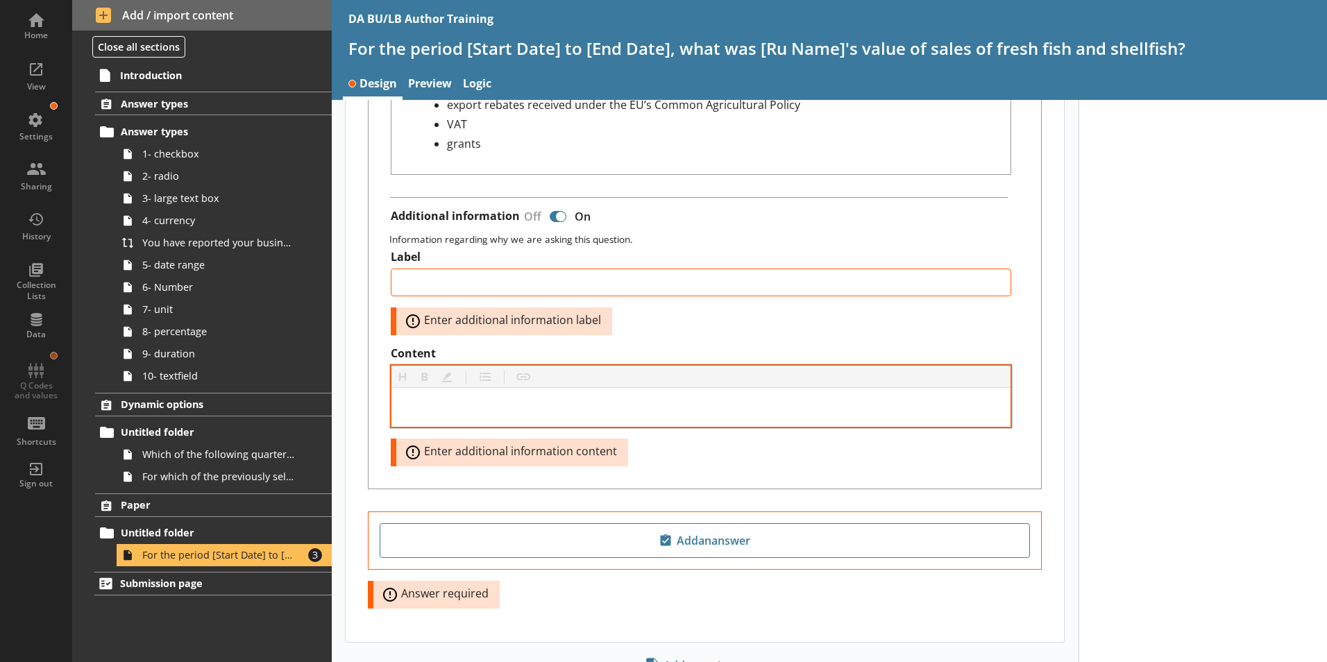
scroll to position [1041, 0]
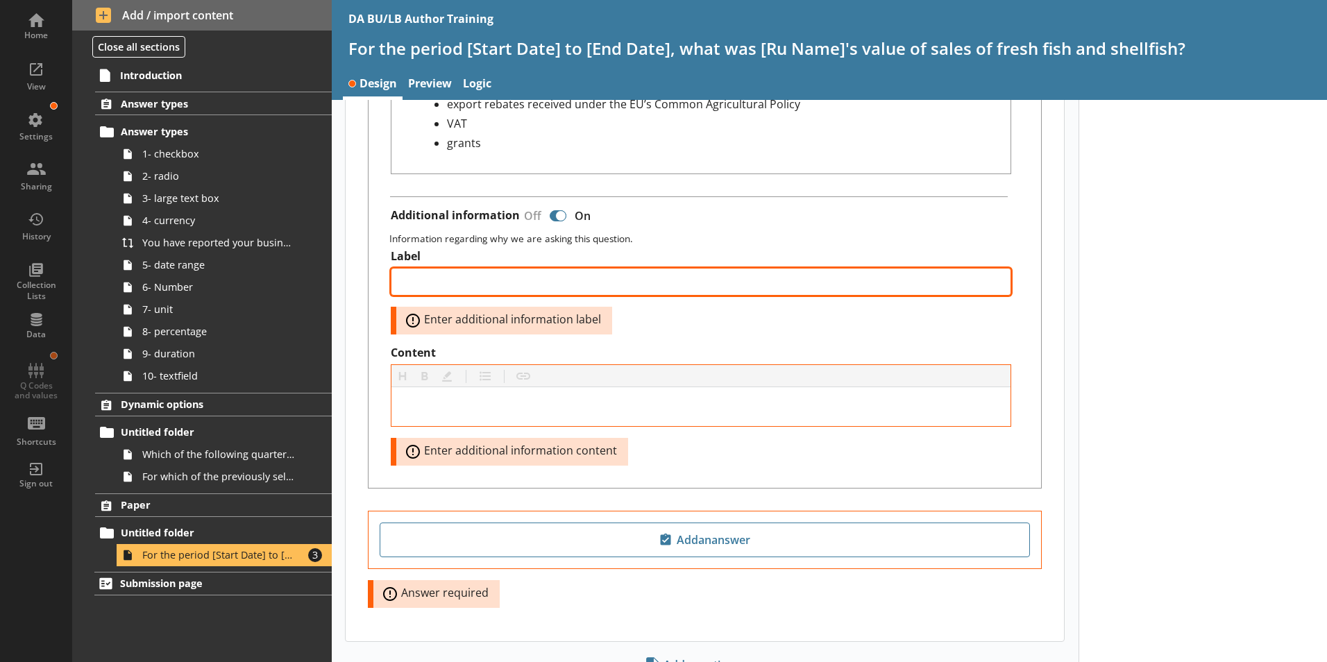
click at [417, 268] on textarea "Label" at bounding box center [701, 282] width 621 height 28
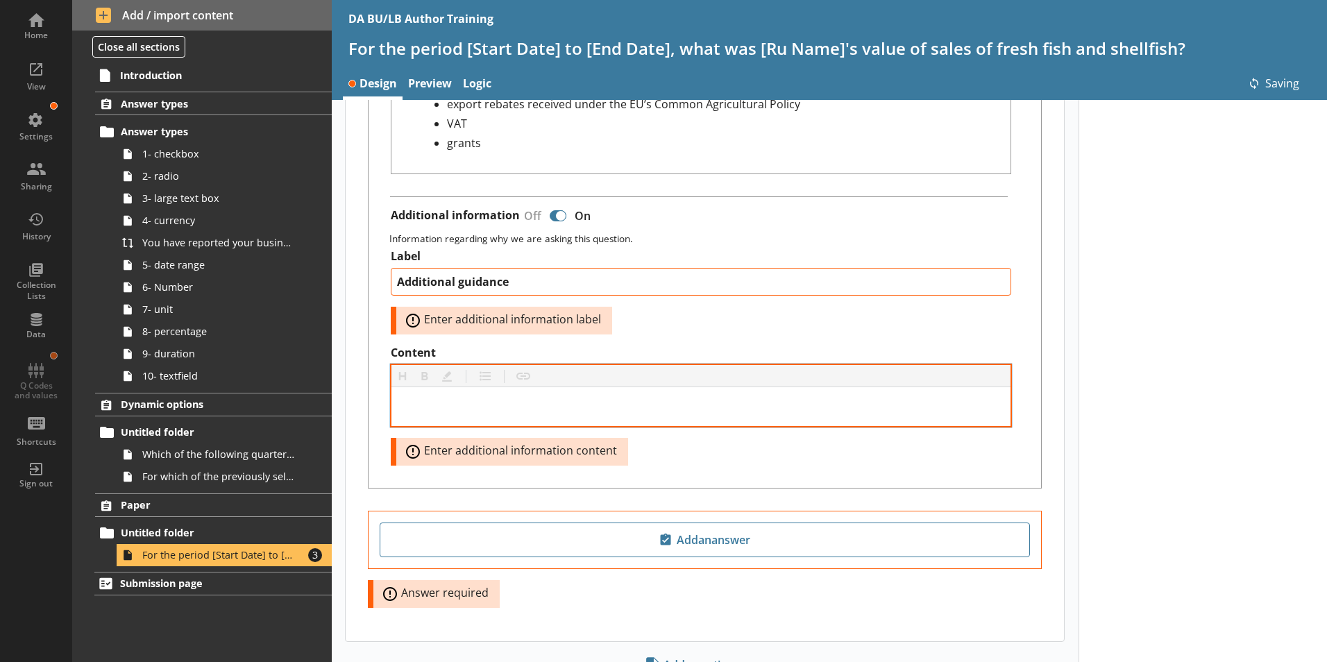
click at [444, 387] on div at bounding box center [702, 406] width 620 height 39
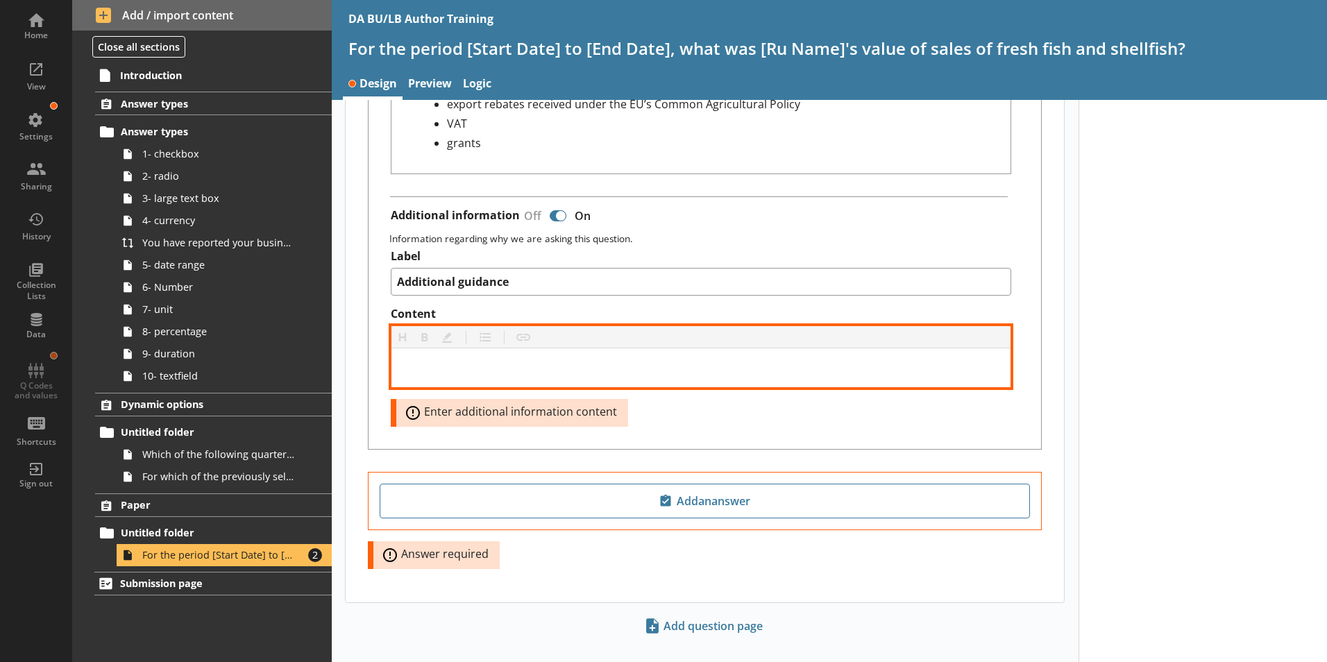
drag, startPoint x: 438, startPoint y: 380, endPoint x: 415, endPoint y: 355, distance: 33.9
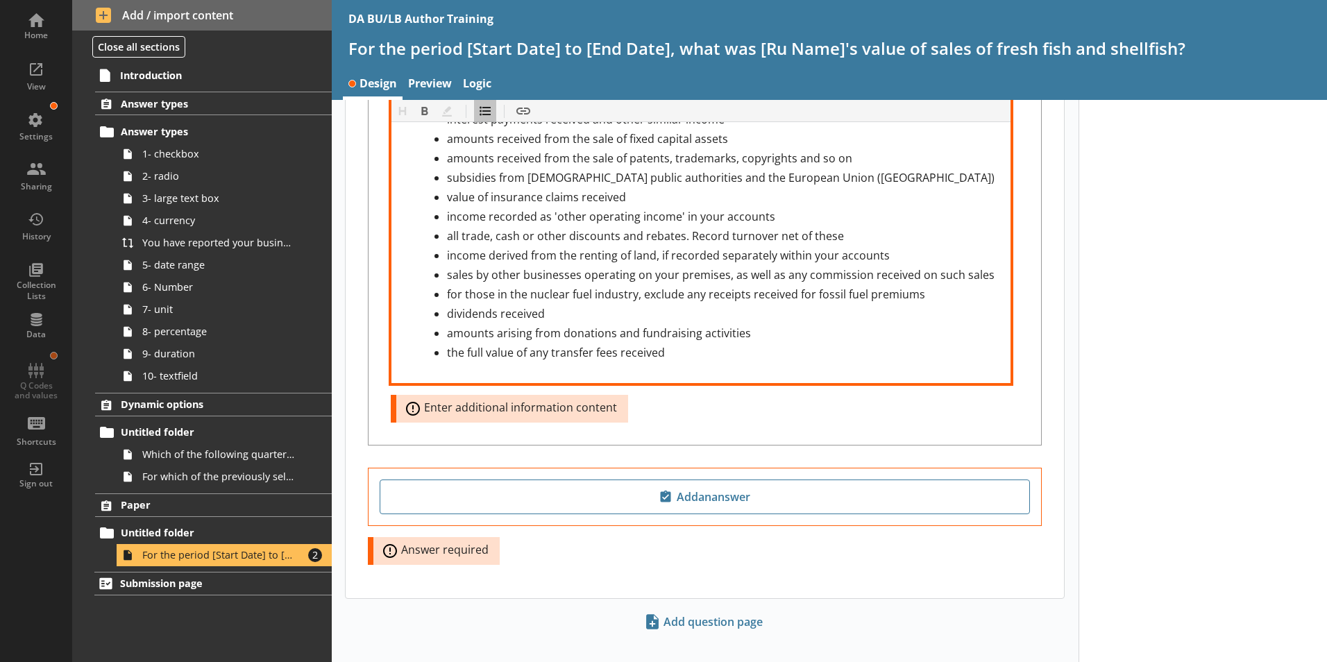
scroll to position [1483, 0]
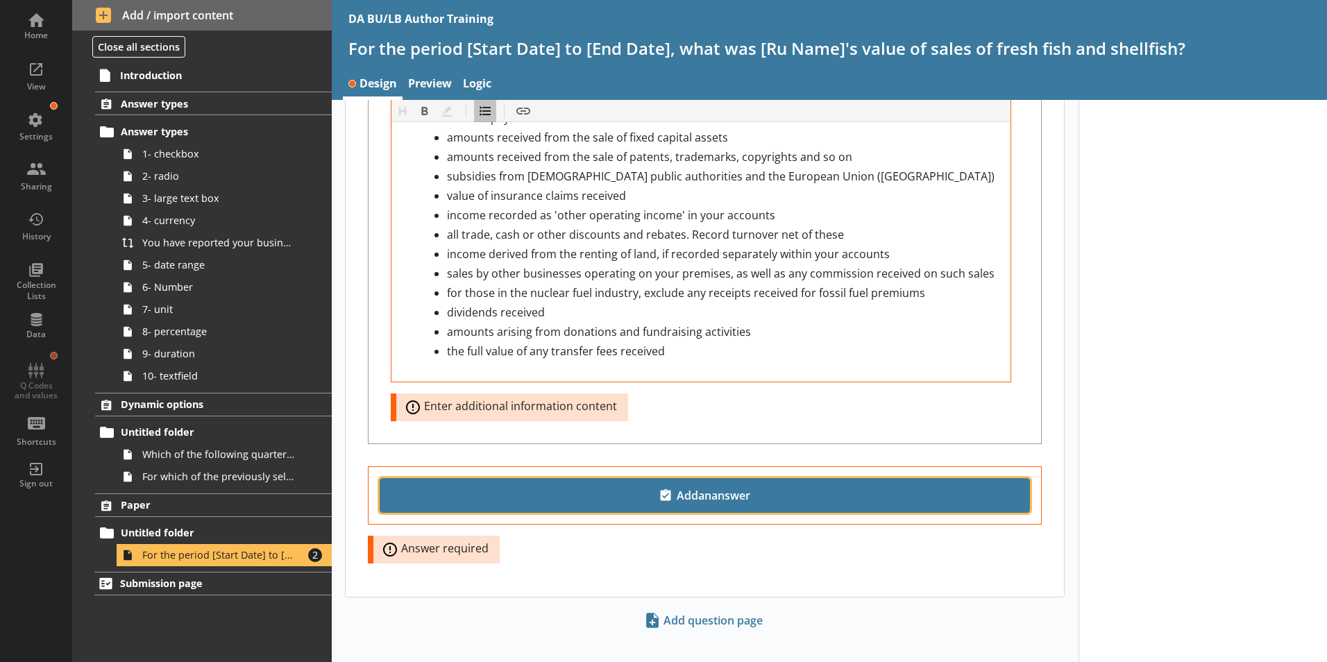
click at [714, 485] on span "Add an answer" at bounding box center [705, 496] width 638 height 22
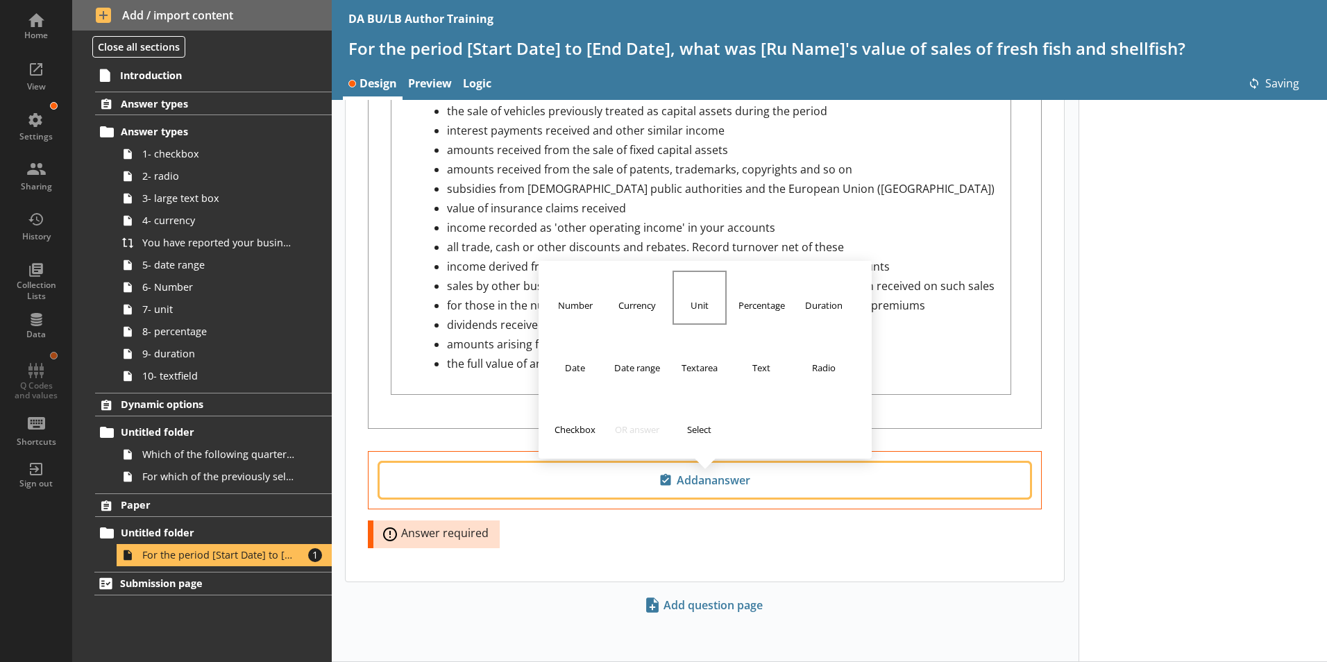
scroll to position [1455, 0]
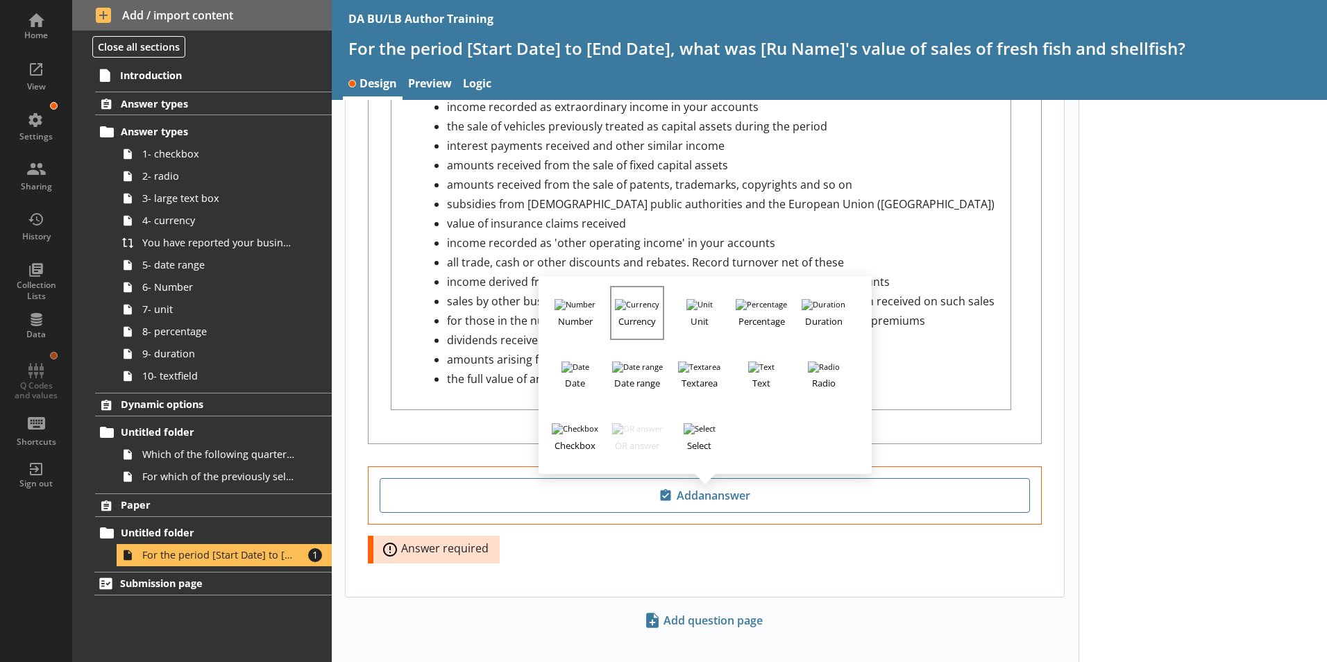
click at [635, 310] on h3 "Currency" at bounding box center [637, 318] width 51 height 17
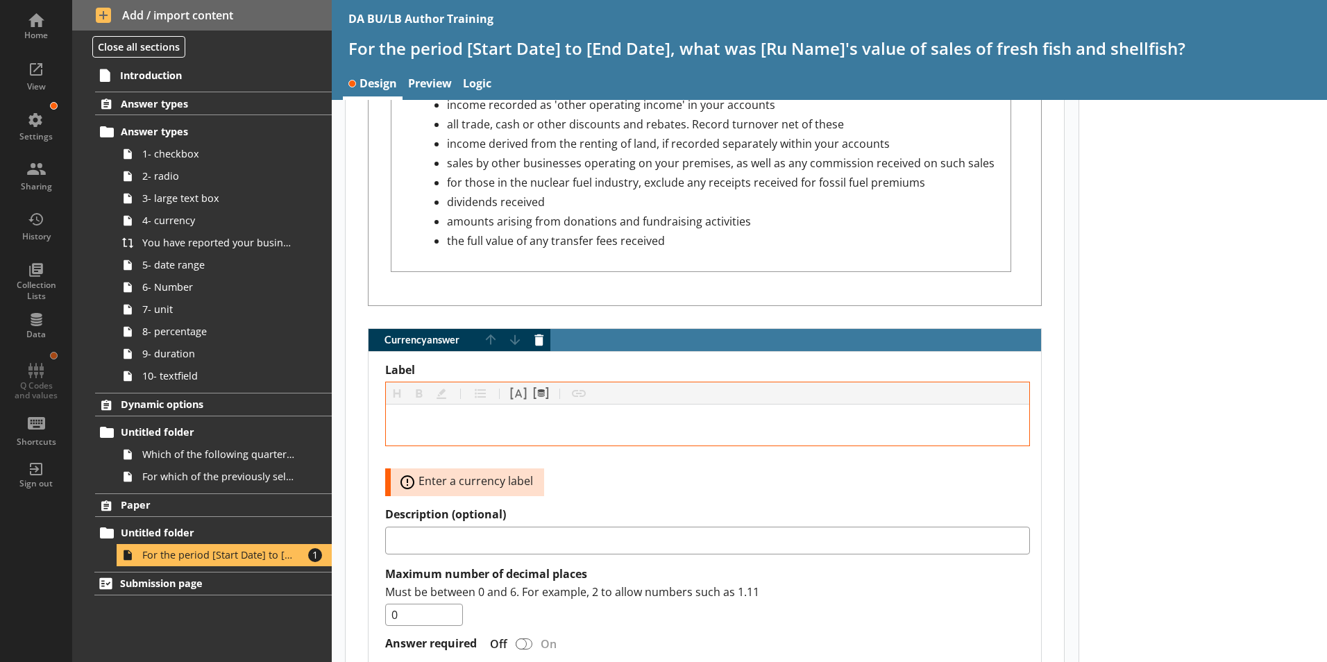
scroll to position [1594, 0]
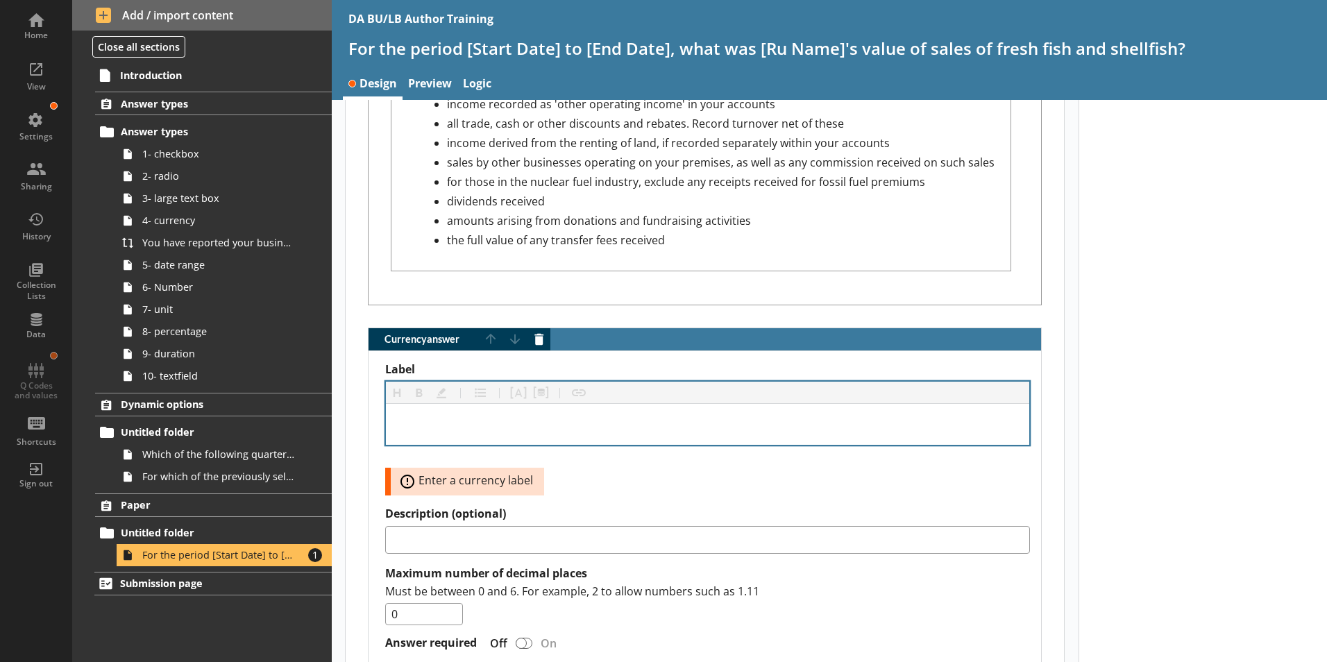
click at [434, 422] on div "Currency answer" at bounding box center [708, 424] width 644 height 41
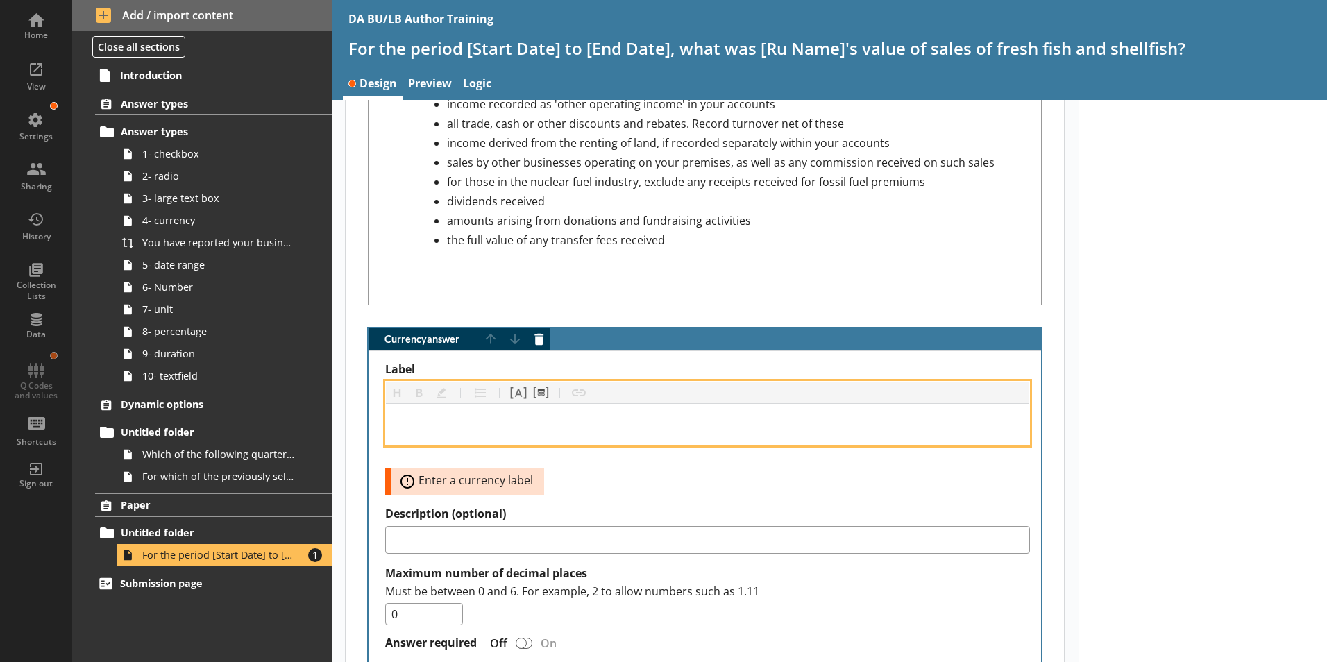
click at [418, 415] on div "Label" at bounding box center [707, 424] width 621 height 19
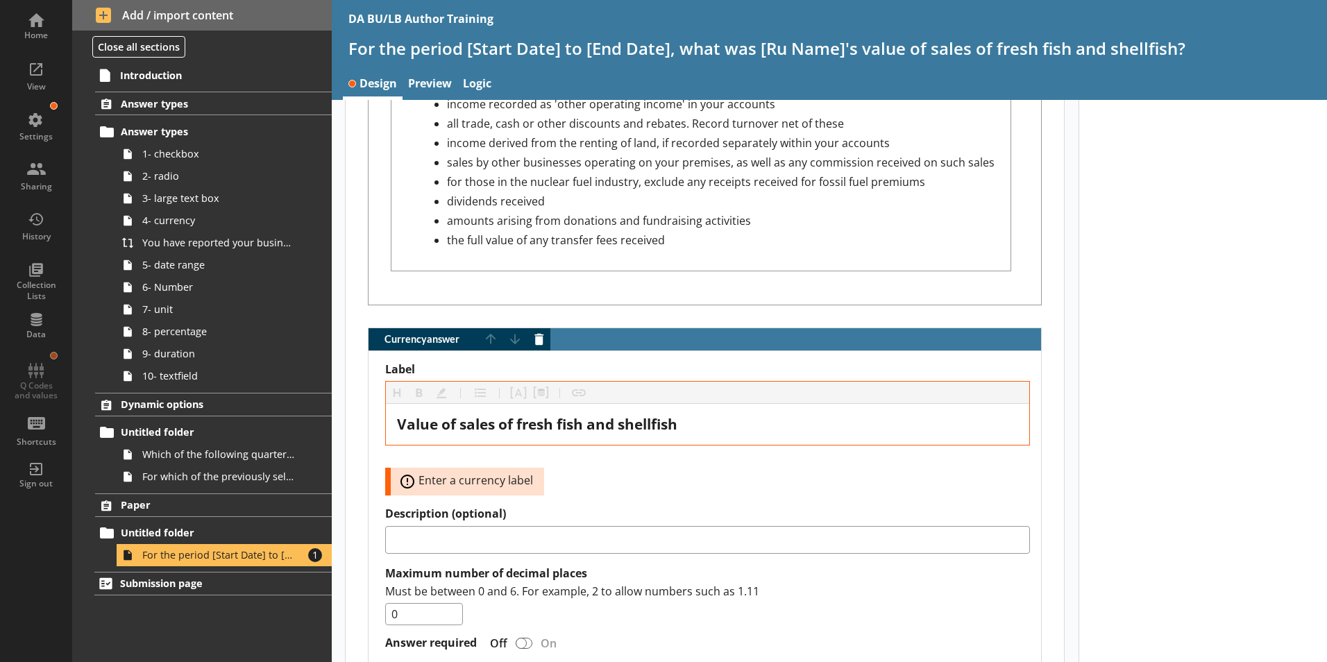
click at [865, 578] on div "Must be between 0 and 6. For example, 2 to allow numbers such as 1.11 0" at bounding box center [707, 605] width 645 height 42
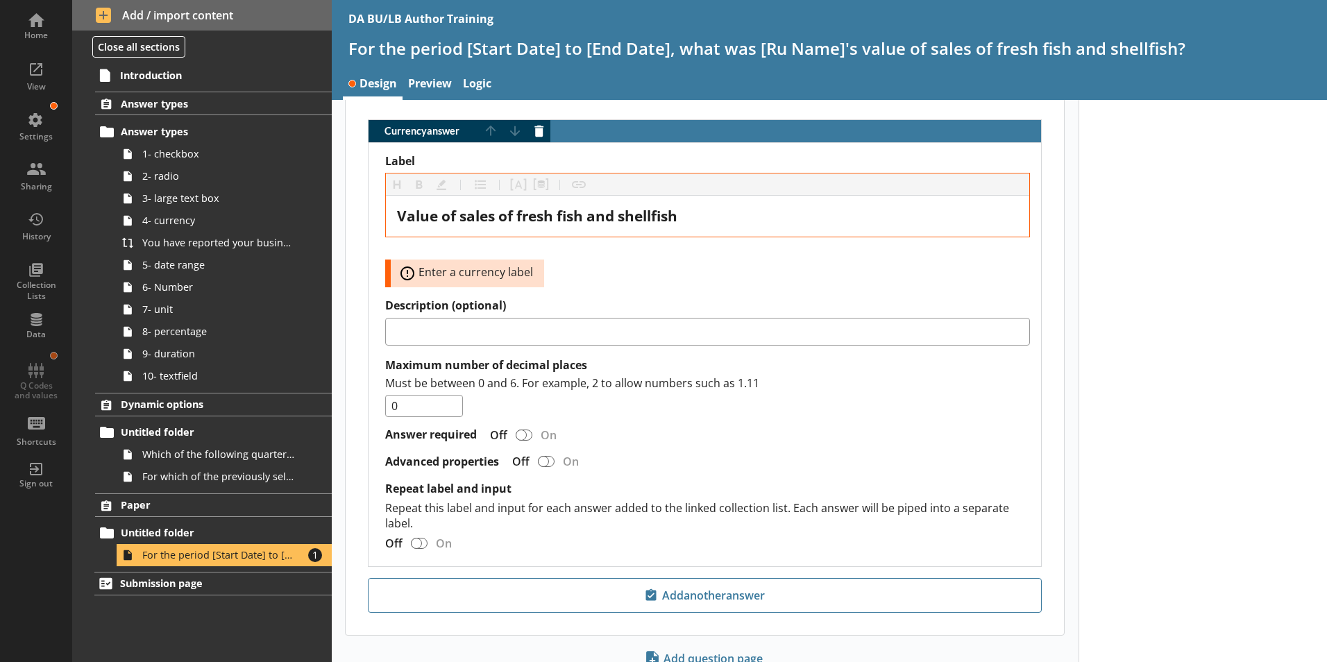
scroll to position [1801, 0]
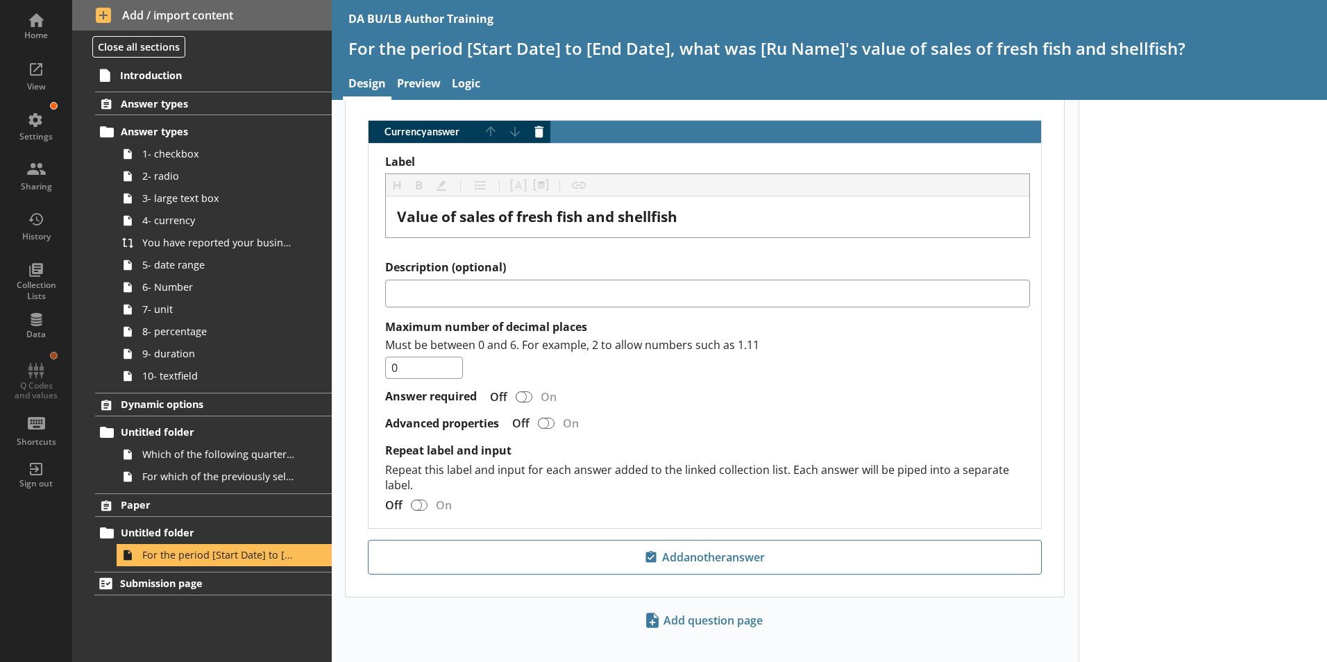
click at [890, 444] on label "Repeat label and input" at bounding box center [707, 451] width 645 height 15
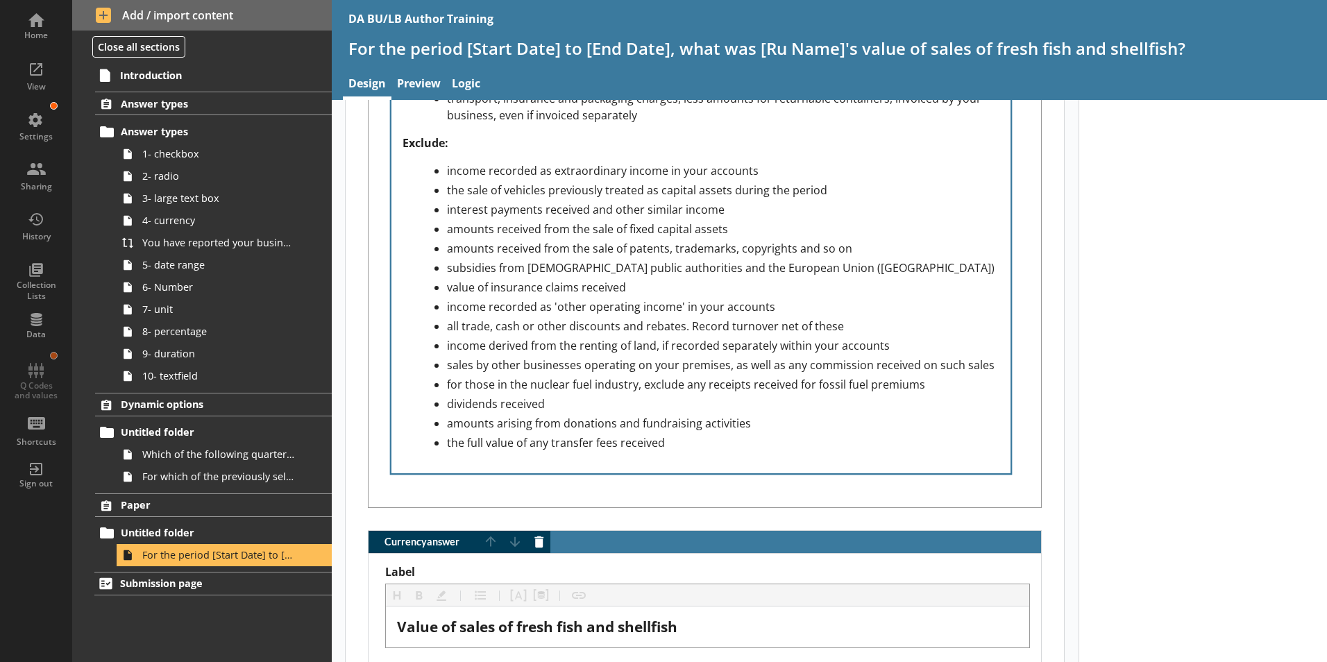
scroll to position [1385, 0]
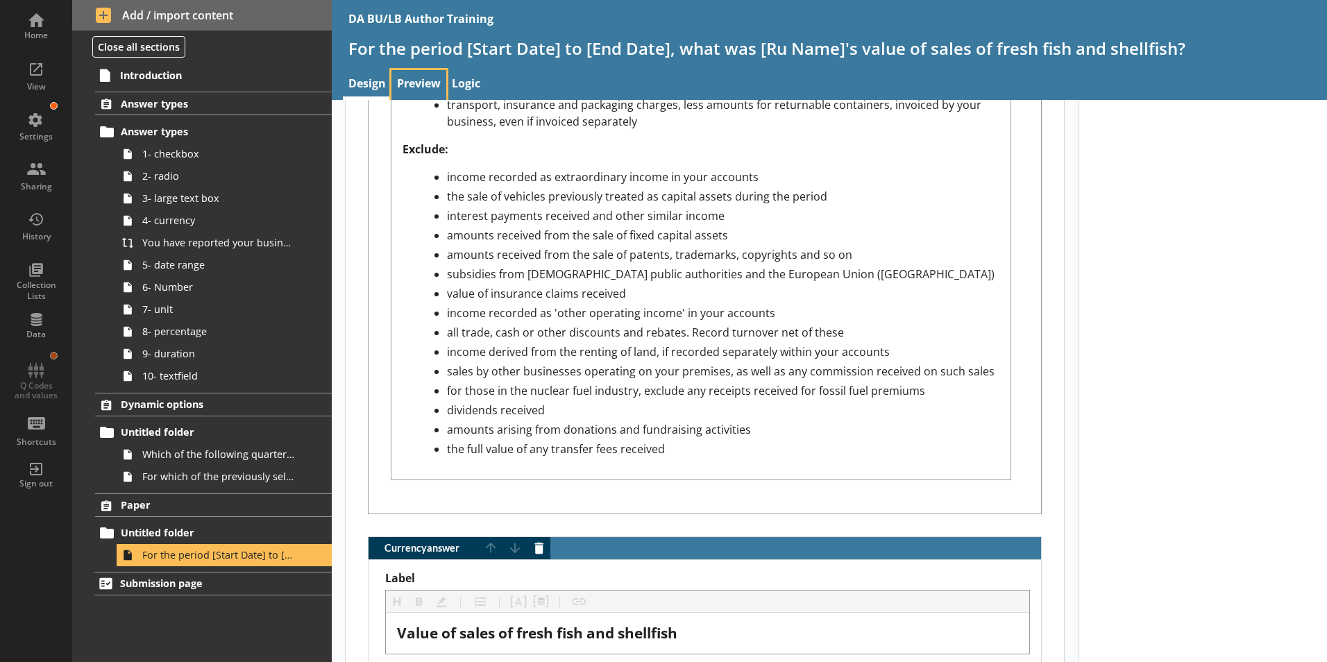
click at [414, 87] on link "Preview" at bounding box center [419, 85] width 55 height 30
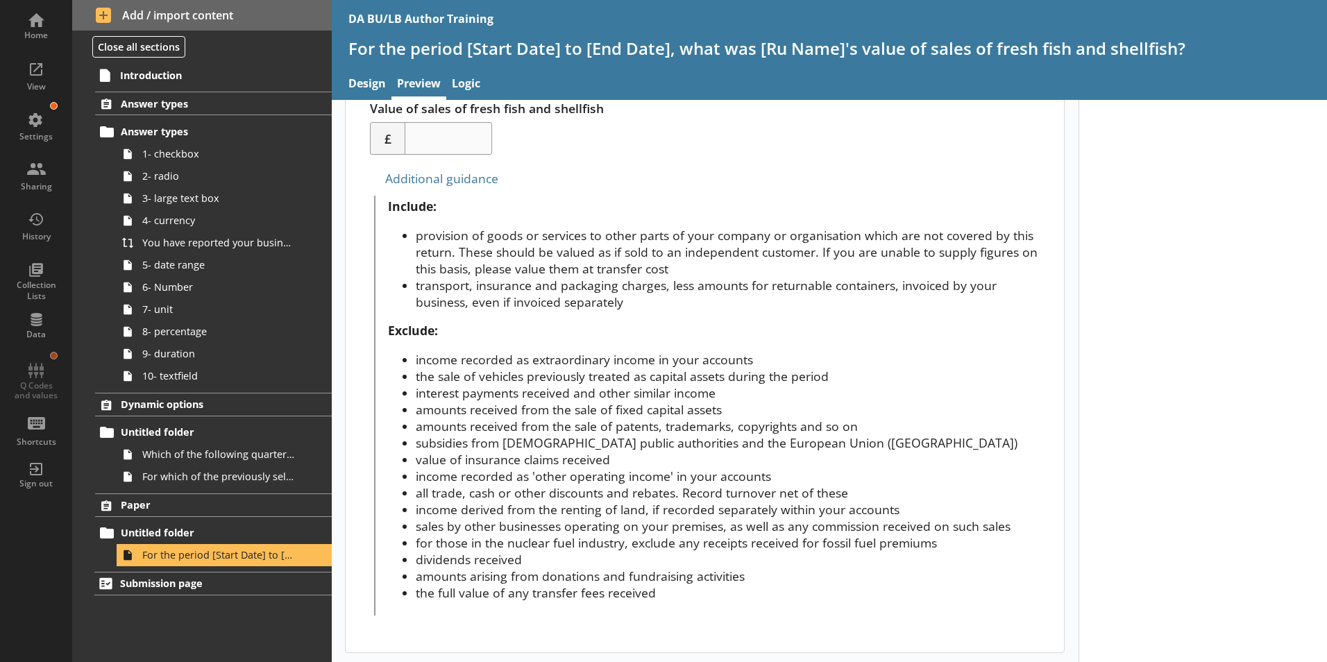
scroll to position [530, 0]
click at [371, 85] on link "Design" at bounding box center [367, 85] width 49 height 30
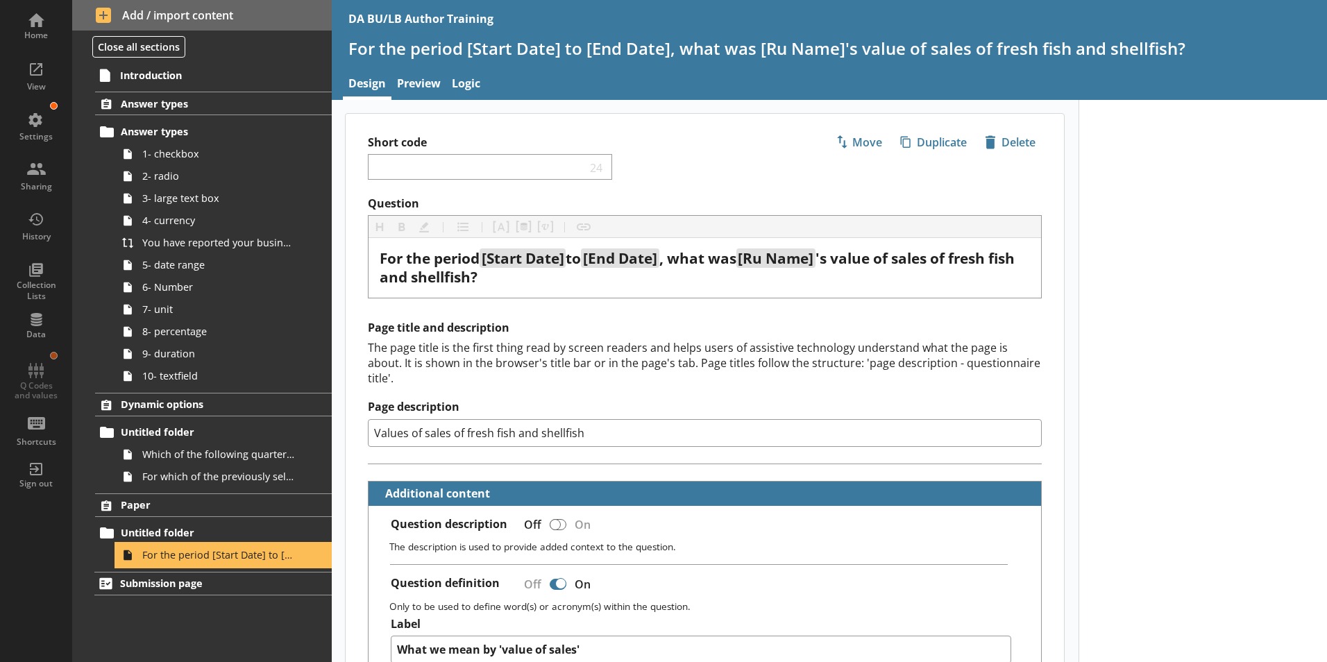
click at [167, 562] on link "For the period [Start Date] to [End Date], what was [Ru Name]'s value of sales …" at bounding box center [224, 555] width 215 height 22
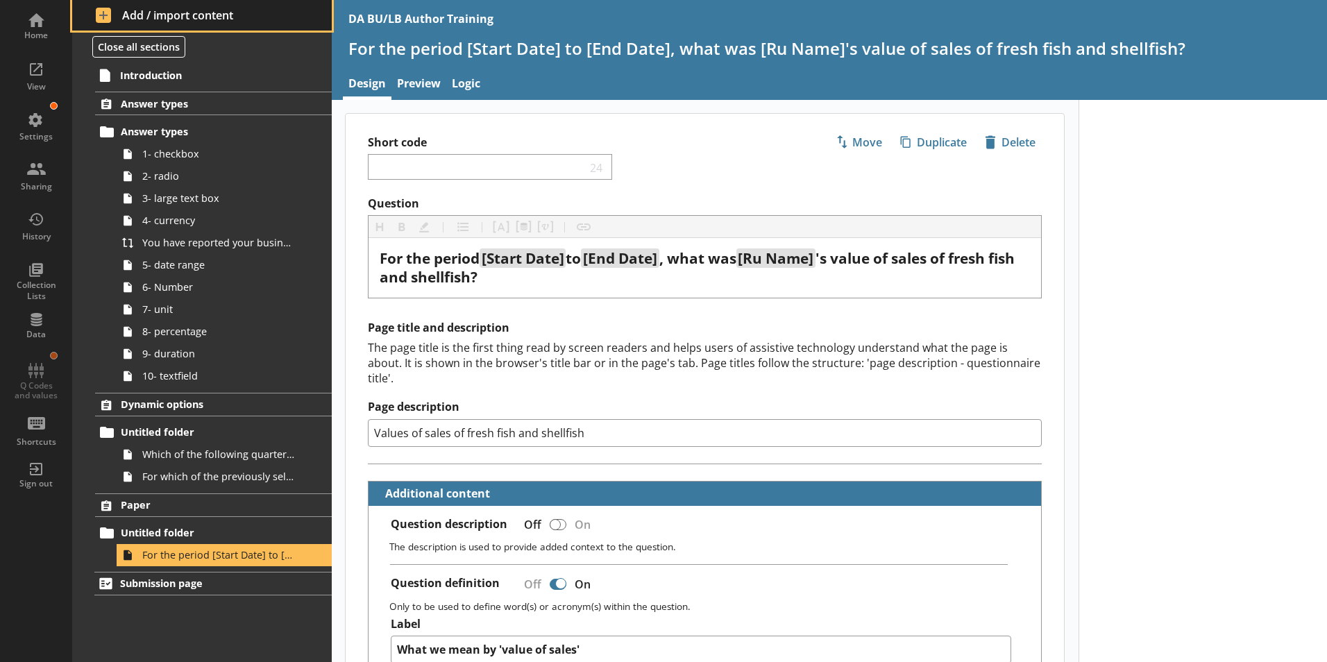
click at [130, 13] on span "Add / import content" at bounding box center [202, 15] width 213 height 15
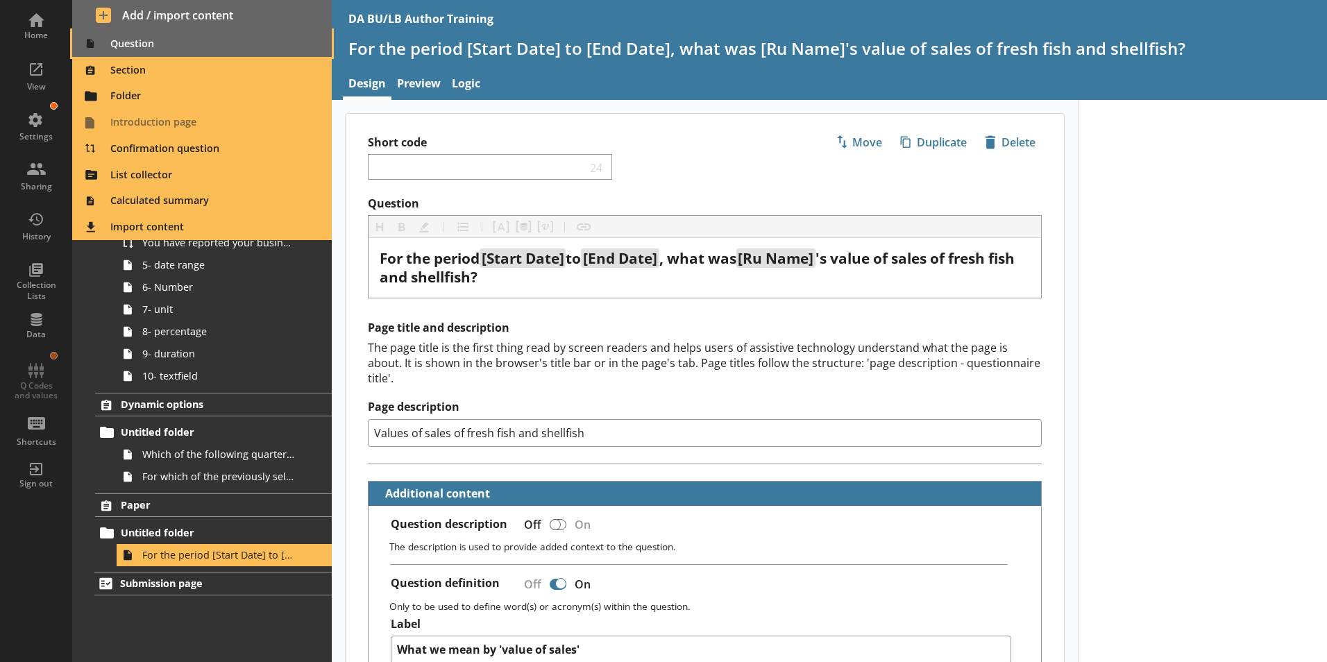
click at [124, 41] on span "Question" at bounding box center [203, 44] width 244 height 22
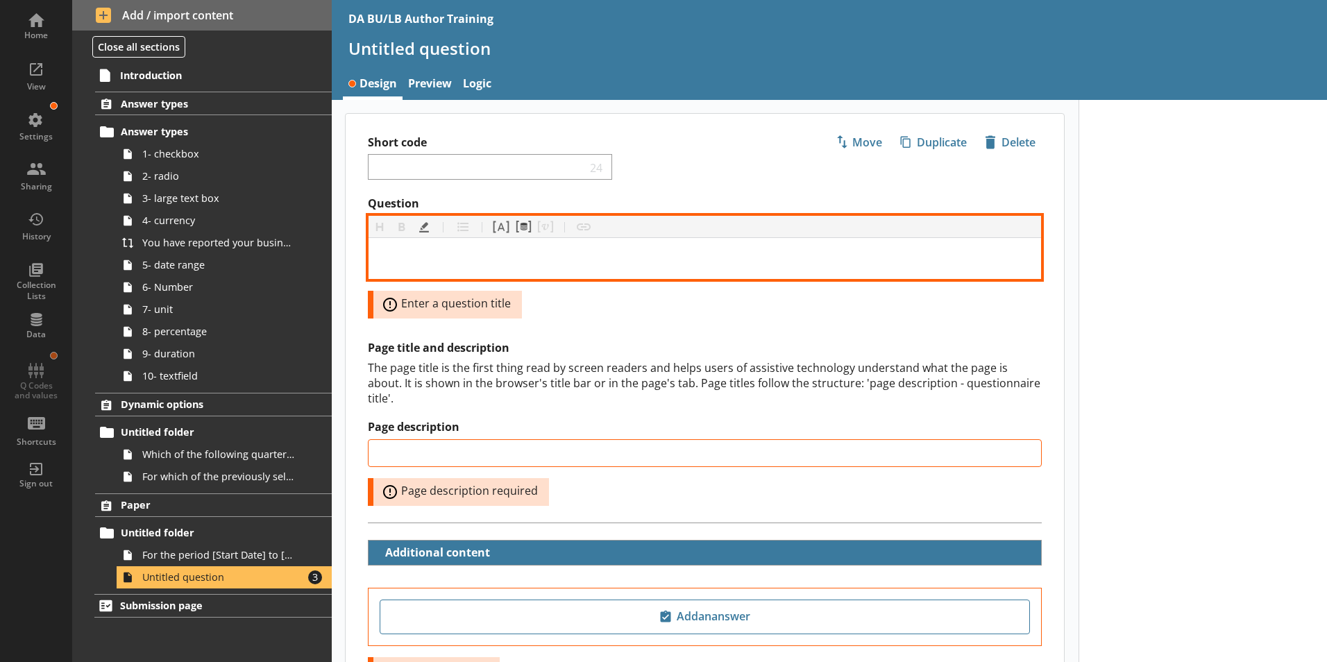
click at [396, 258] on div "Question" at bounding box center [705, 258] width 650 height 19
click at [410, 261] on div "Of" at bounding box center [705, 258] width 650 height 19
click at [499, 232] on button "Pipe answer" at bounding box center [501, 227] width 22 height 22
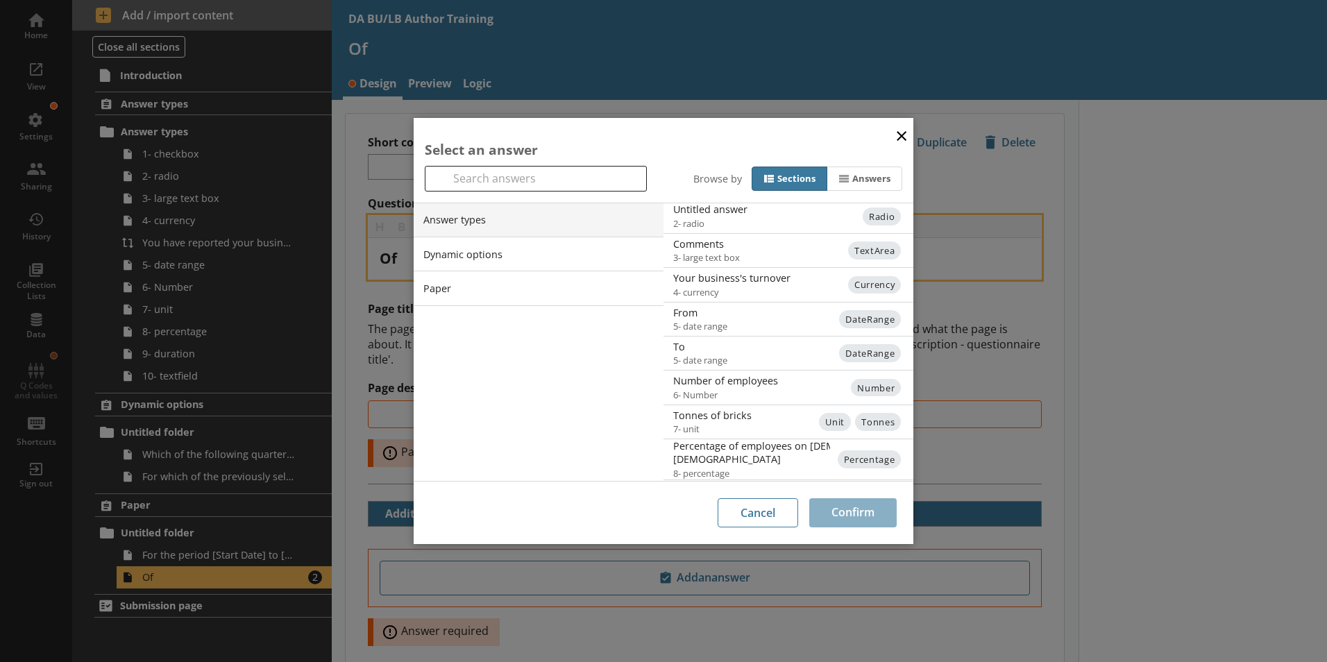
scroll to position [133, 0]
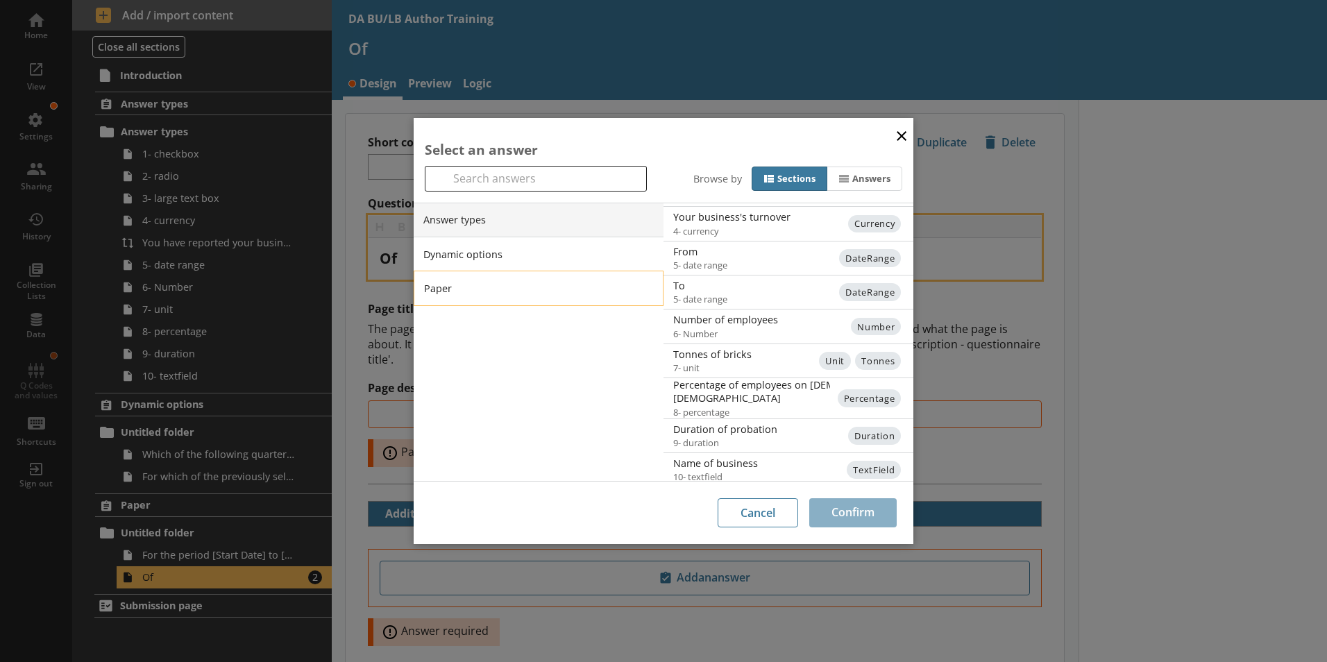
click at [445, 287] on li "Paper" at bounding box center [539, 288] width 250 height 35
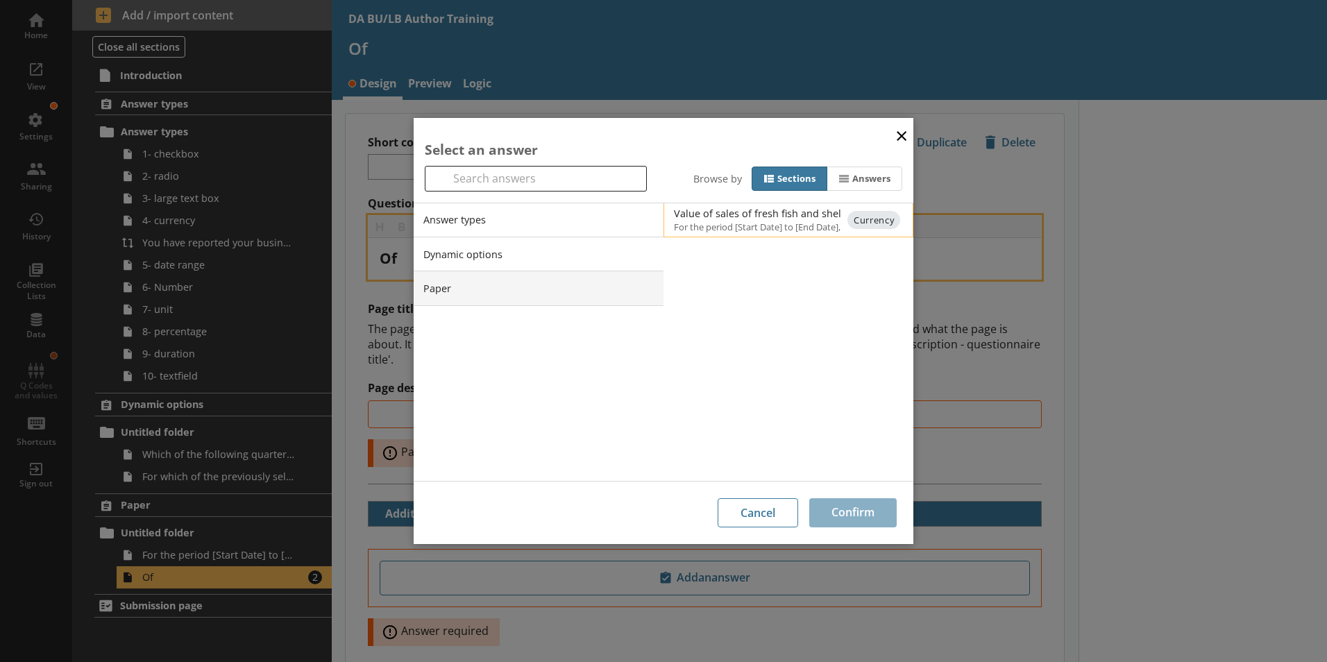
click at [782, 221] on span "For the period [Start Date] to [End Date], what was [Ru Name]'s value of sales …" at bounding box center [800, 227] width 252 height 12
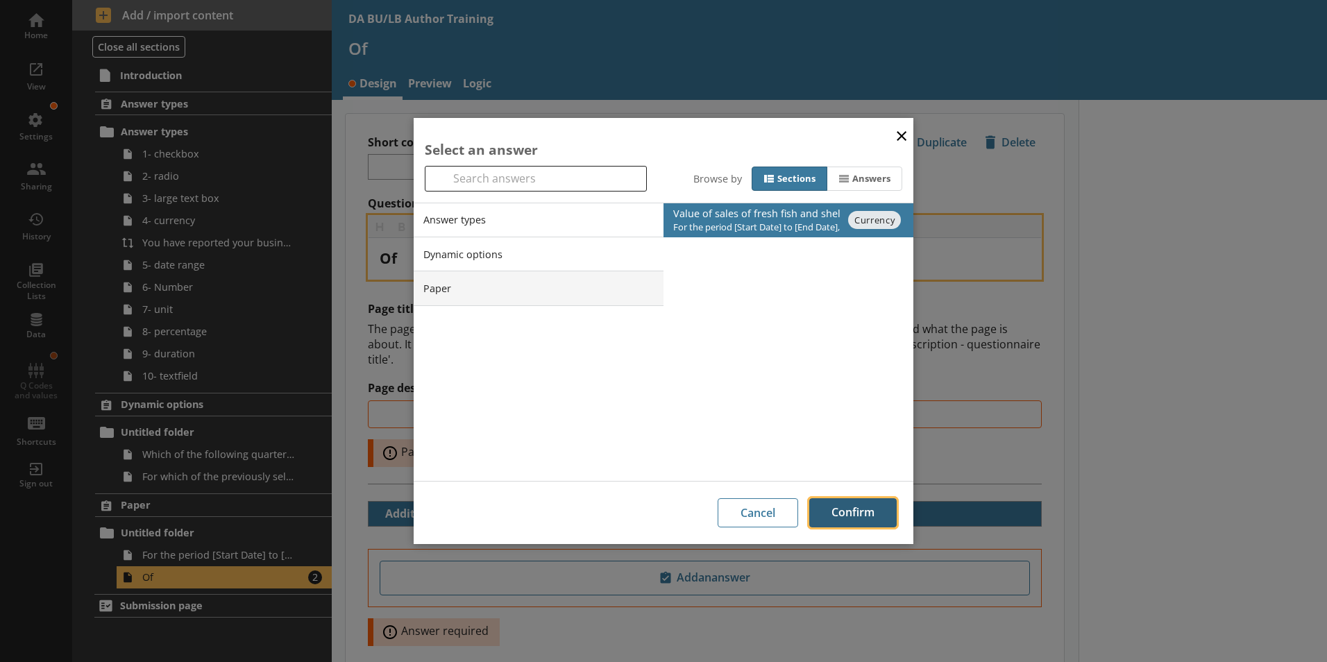
click at [871, 519] on button "Confirm" at bounding box center [852, 512] width 87 height 29
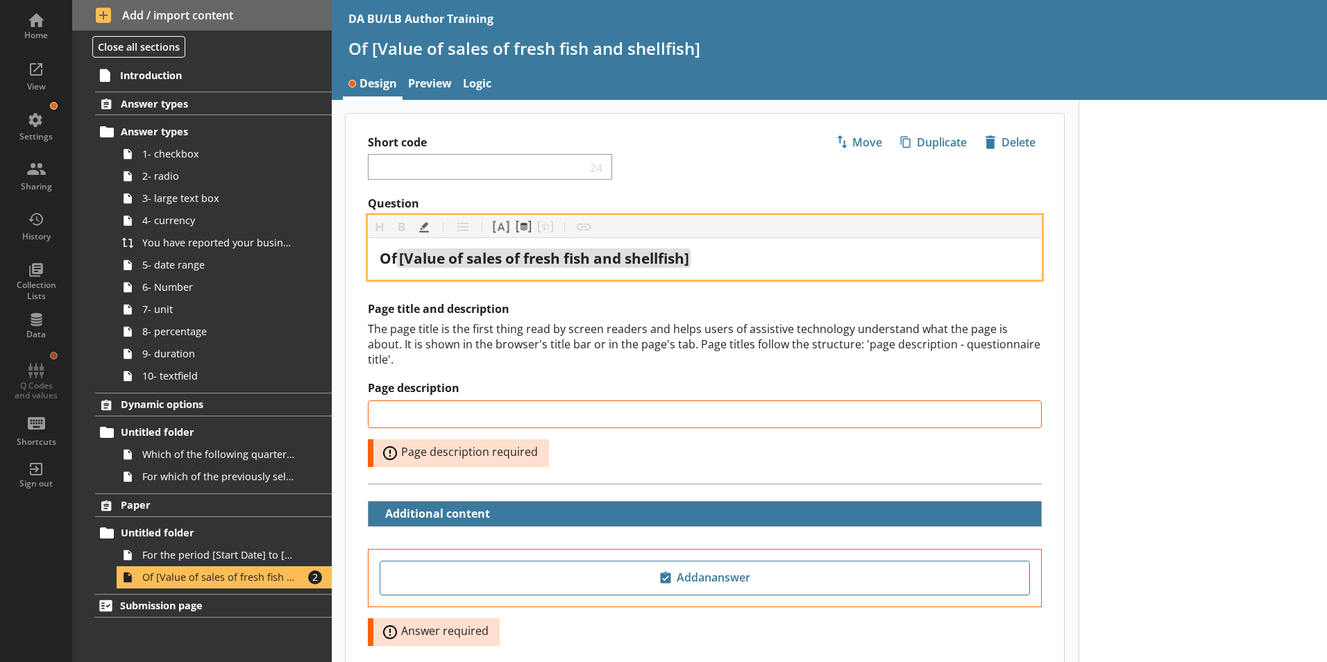
click at [706, 260] on div "Of [Value of sales of fresh fish and shellfish]" at bounding box center [705, 258] width 650 height 19
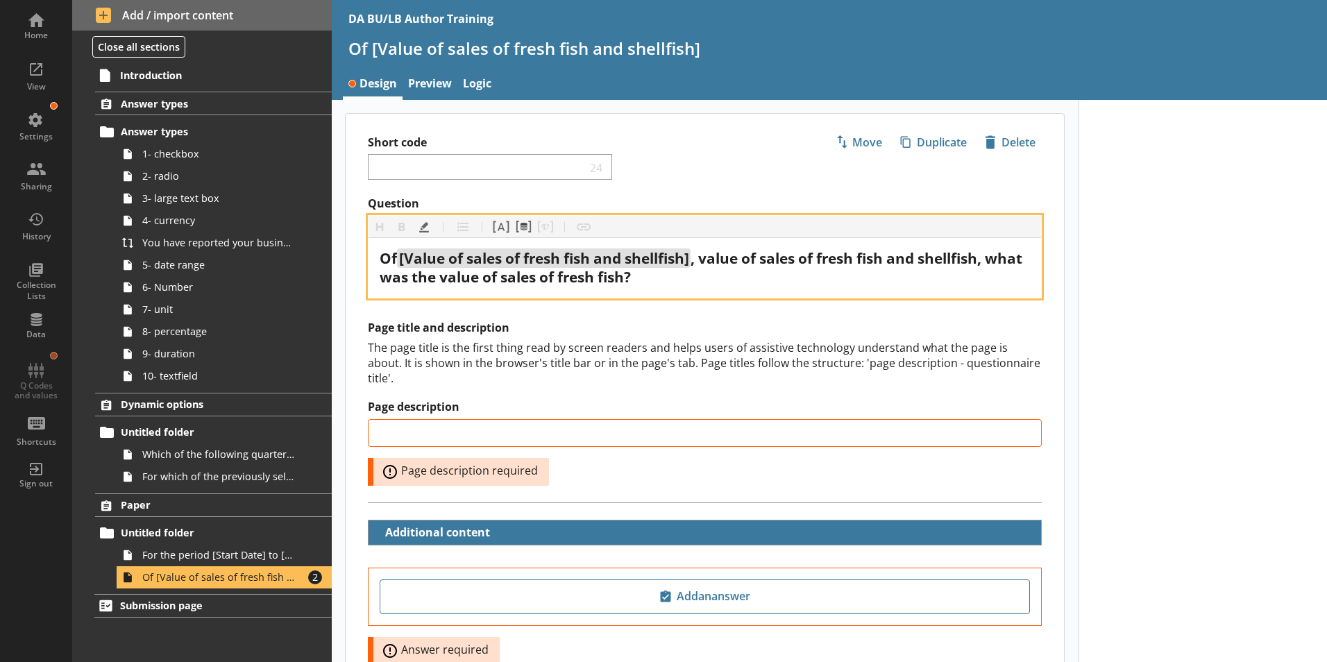
click at [775, 277] on div "Of [Value of sales of fresh fish and shellfish] , value of sales of fresh fish …" at bounding box center [705, 267] width 650 height 37
click at [401, 258] on span "[Value of sales of fresh fish and shellfish]" at bounding box center [544, 258] width 294 height 19
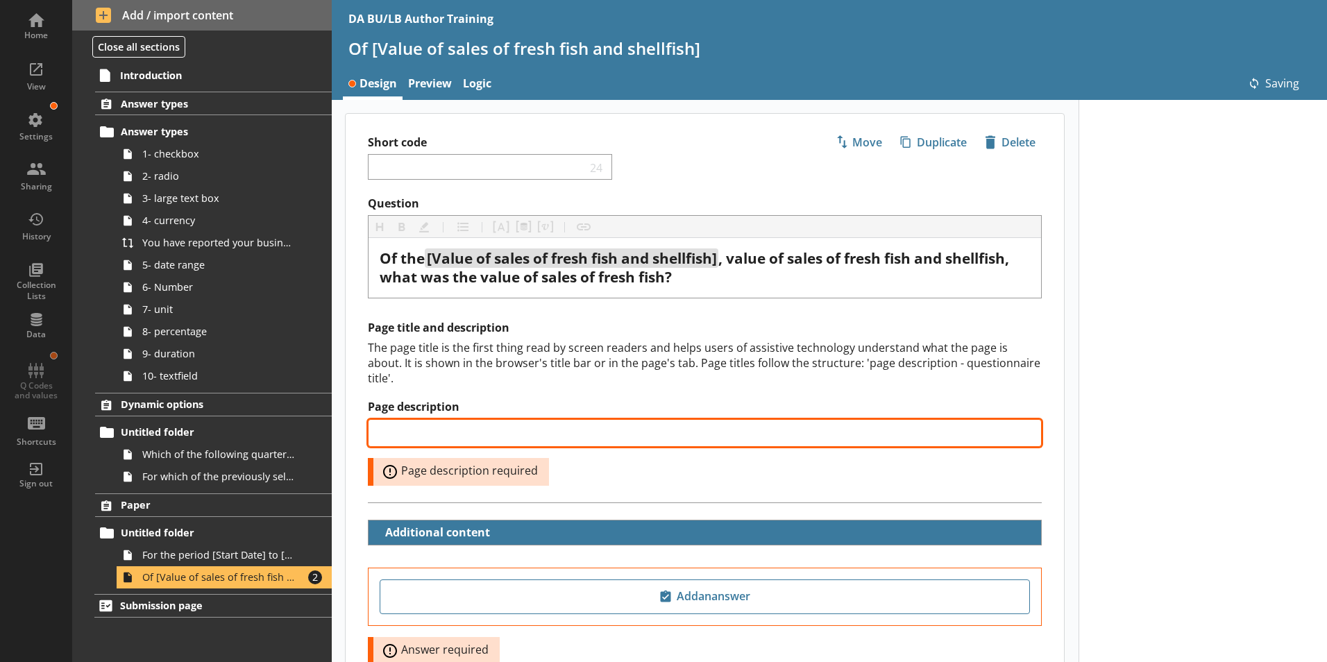
click at [410, 419] on input "Page description" at bounding box center [705, 433] width 674 height 28
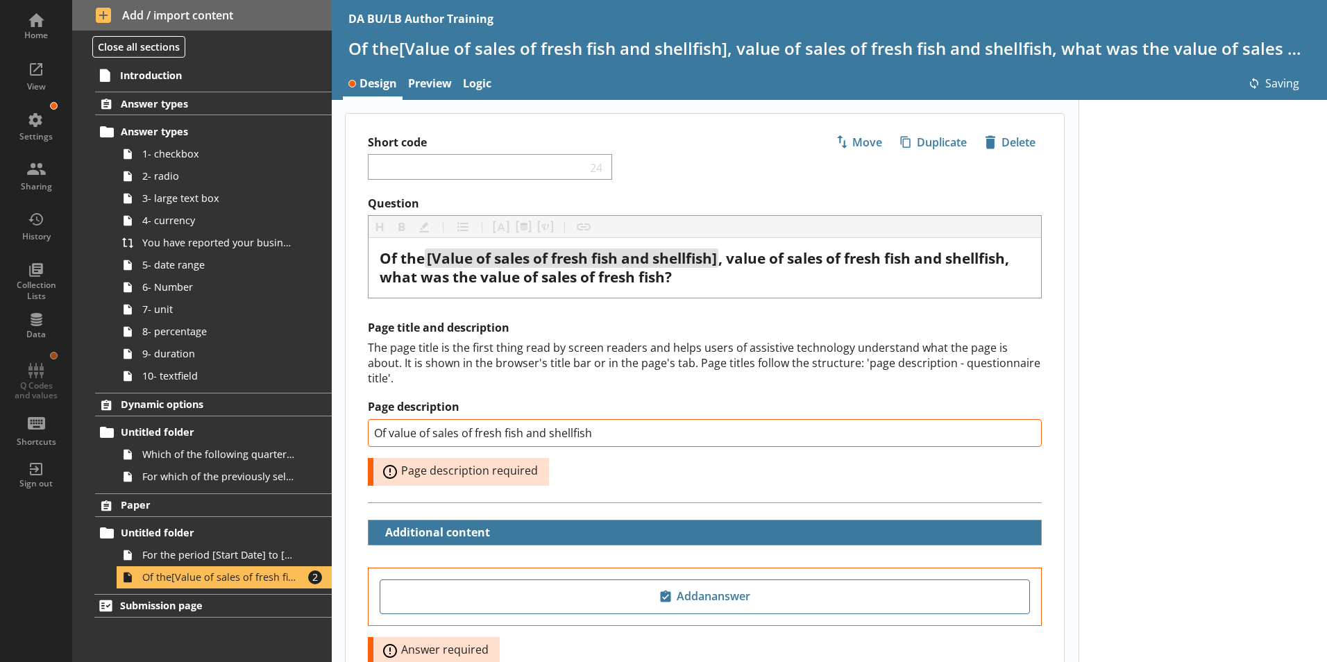
click at [1060, 483] on div at bounding box center [1203, 439] width 249 height 679
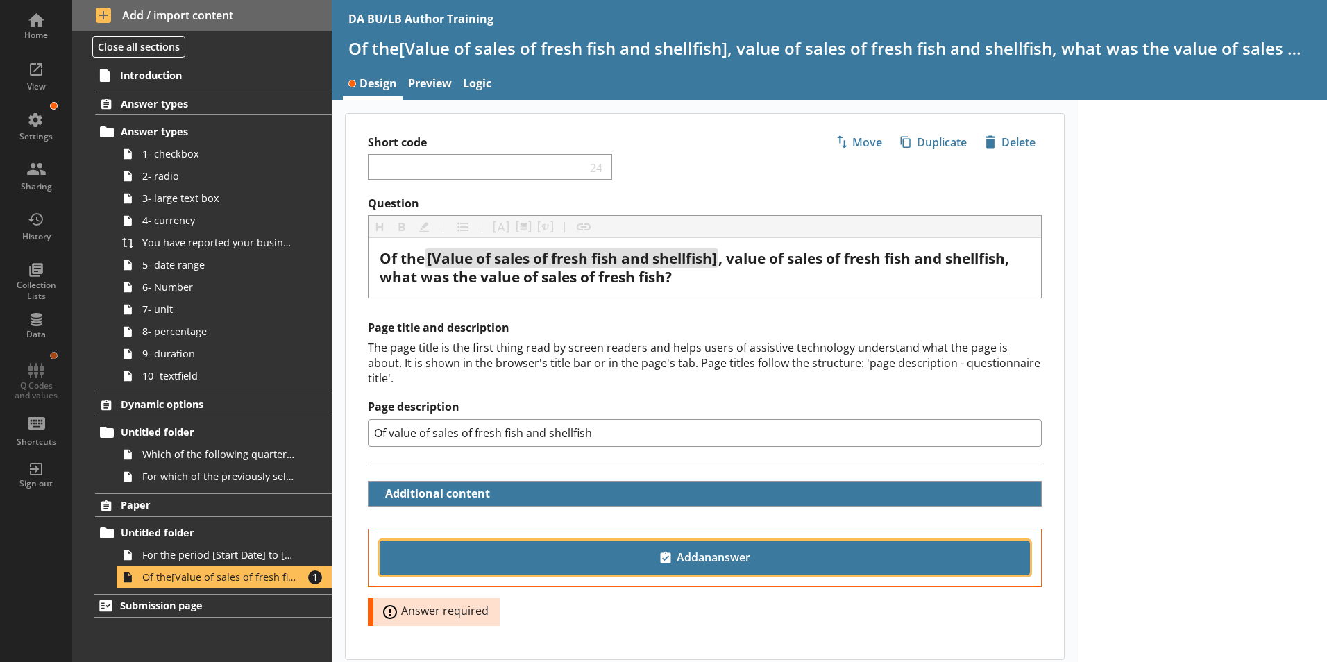
click at [672, 547] on span "Add an answer" at bounding box center [705, 558] width 638 height 22
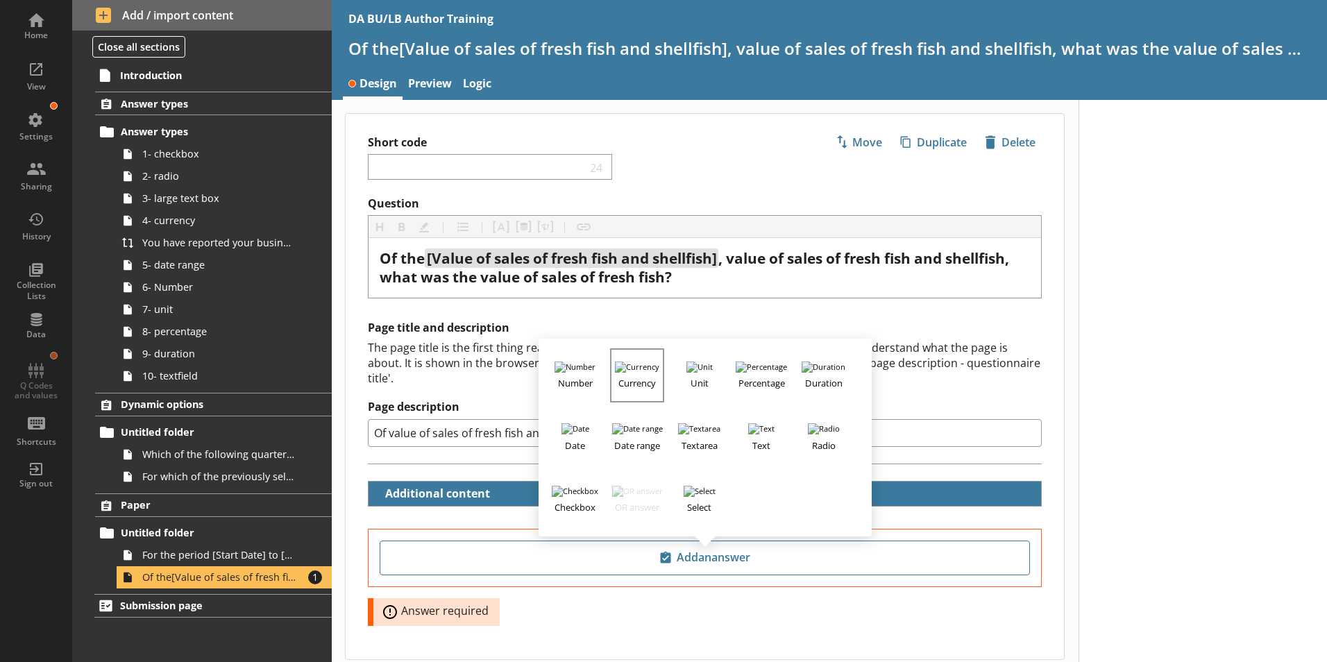
click at [630, 373] on h3 "Currency" at bounding box center [637, 381] width 51 height 17
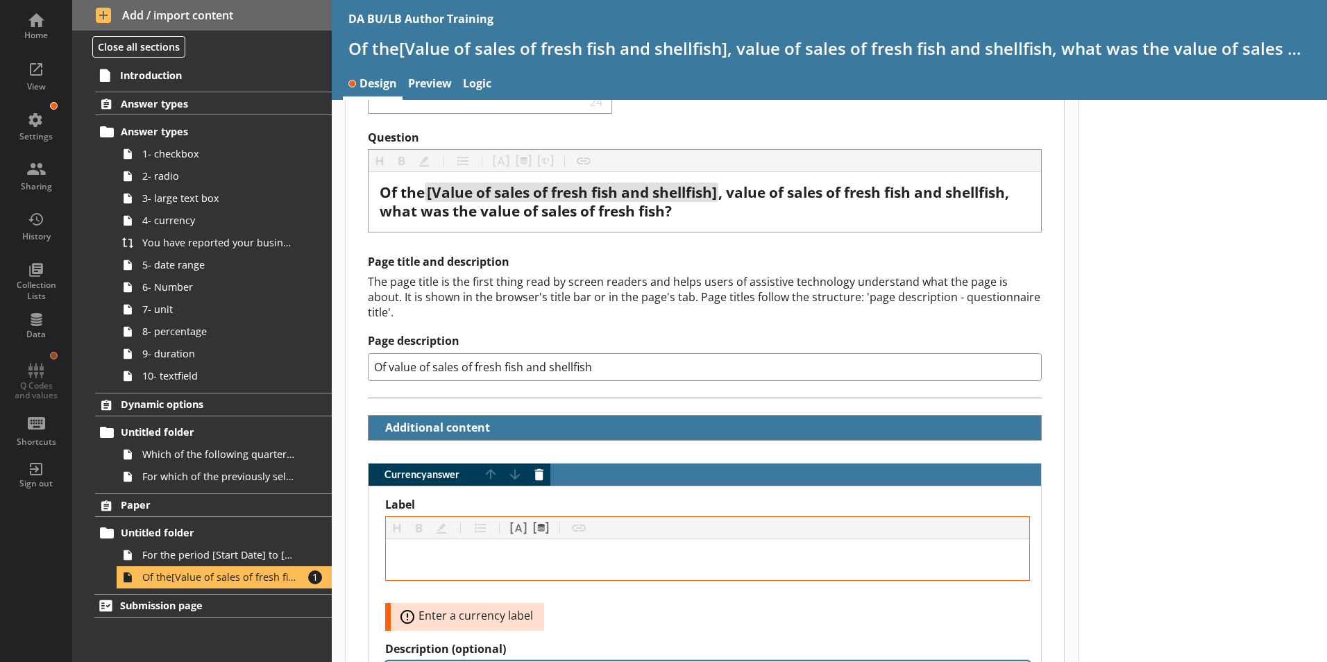
scroll to position [139, 0]
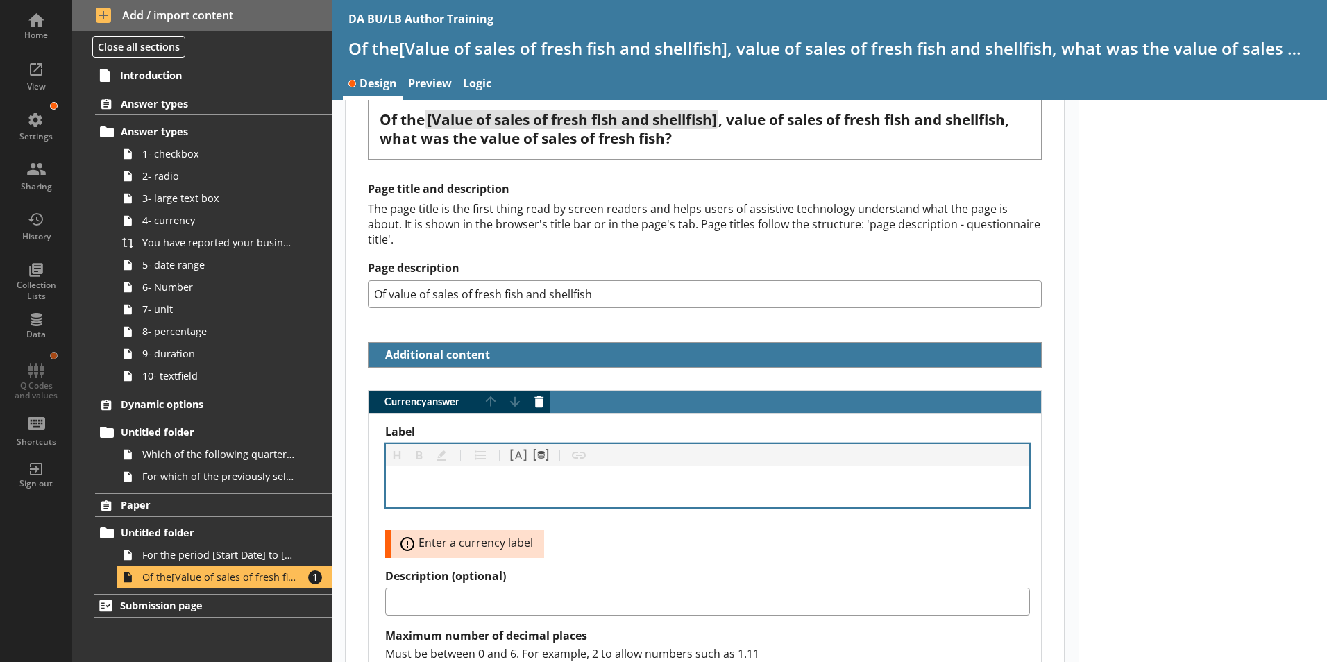
click at [401, 478] on div "Label" at bounding box center [707, 487] width 621 height 19
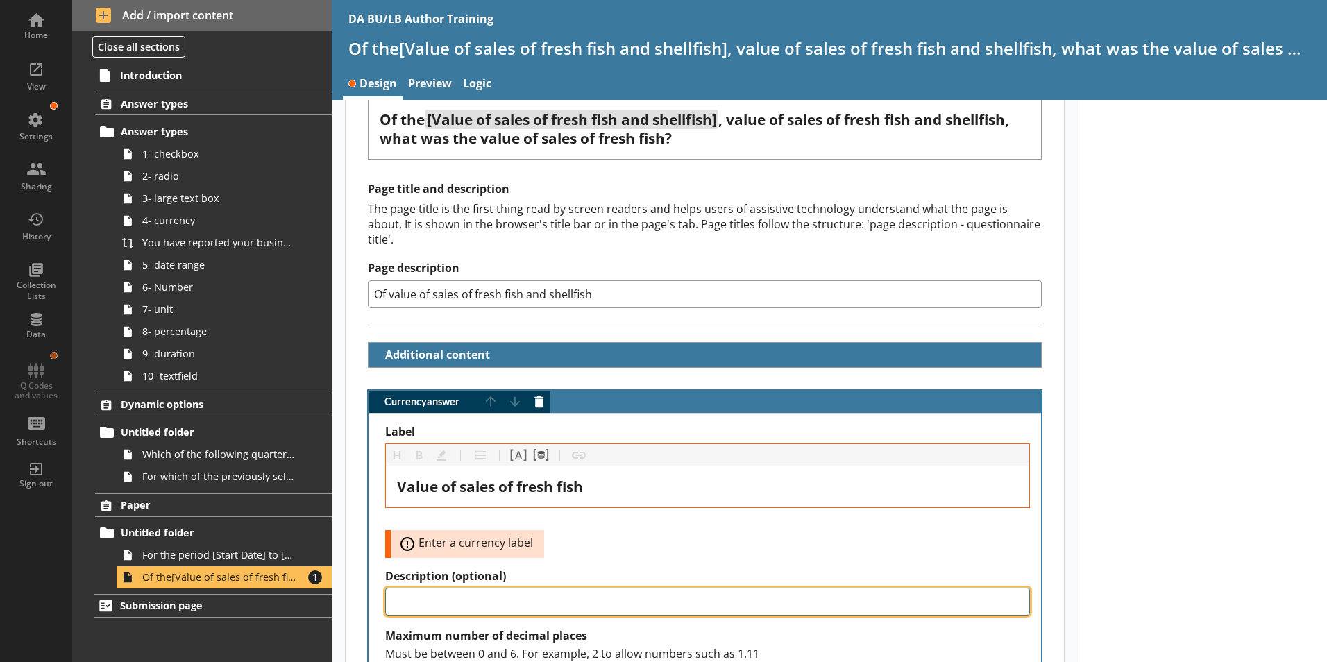
click at [498, 578] on textarea "Description (optional)" at bounding box center [707, 602] width 645 height 28
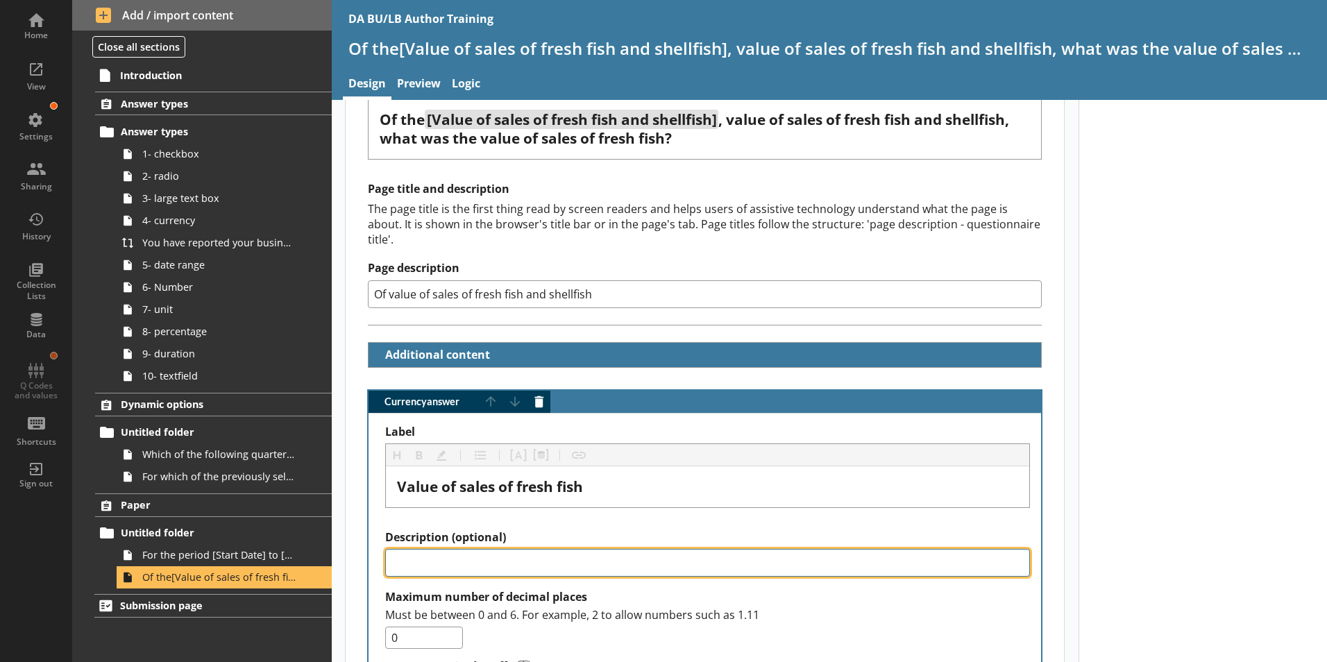
click at [531, 549] on textarea "Description (optional)" at bounding box center [707, 563] width 645 height 28
paste textarea "Enter a value to the nearest £thousand (e.g. 56,000). Do not enter ‘56’ for £56…"
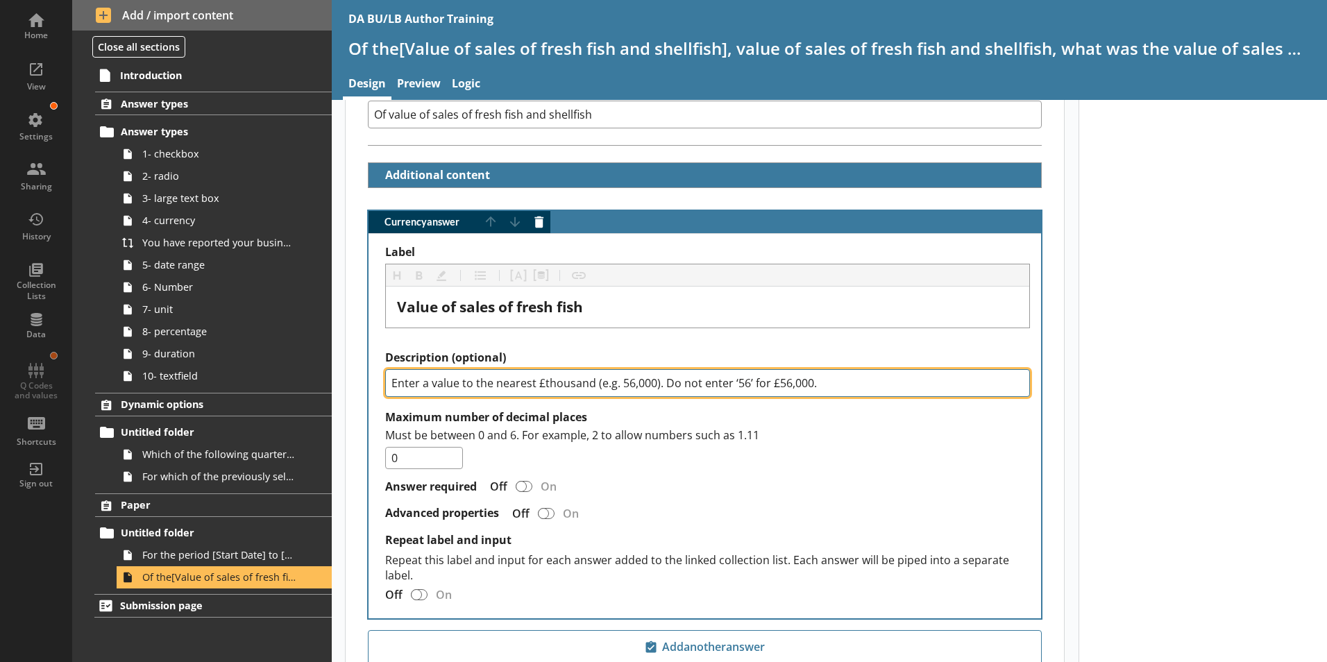
scroll to position [201, 0]
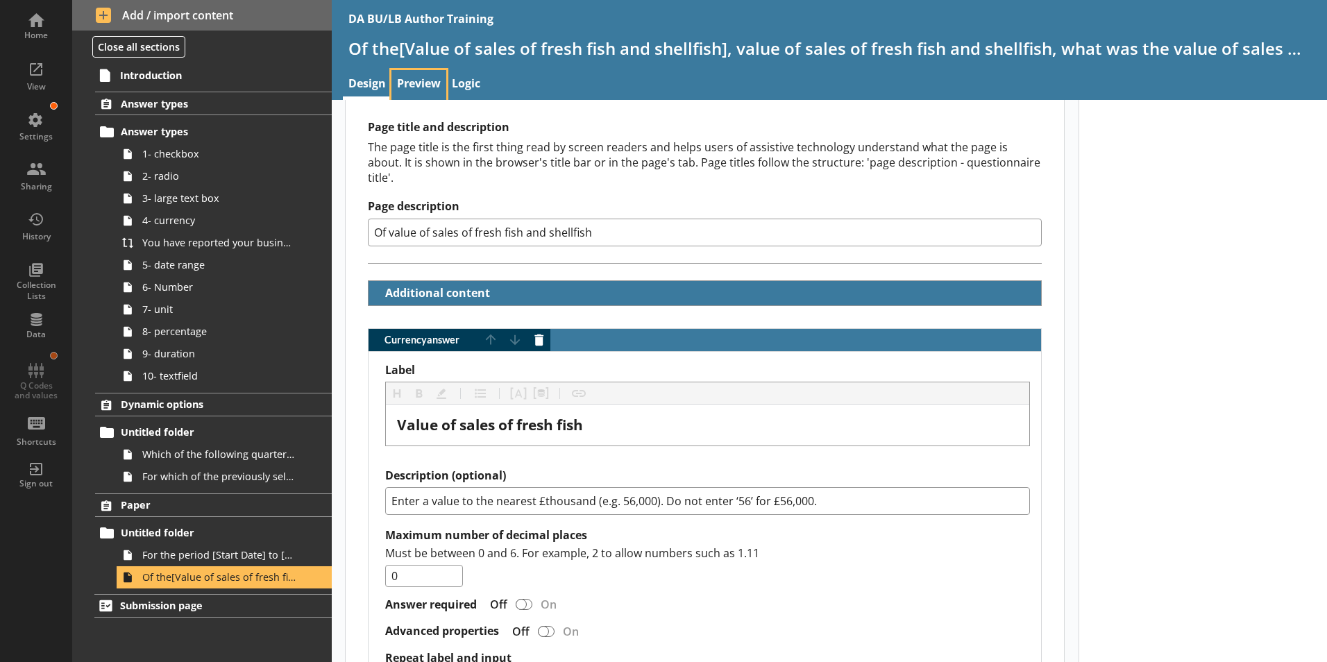
click at [430, 83] on link "Preview" at bounding box center [419, 85] width 55 height 30
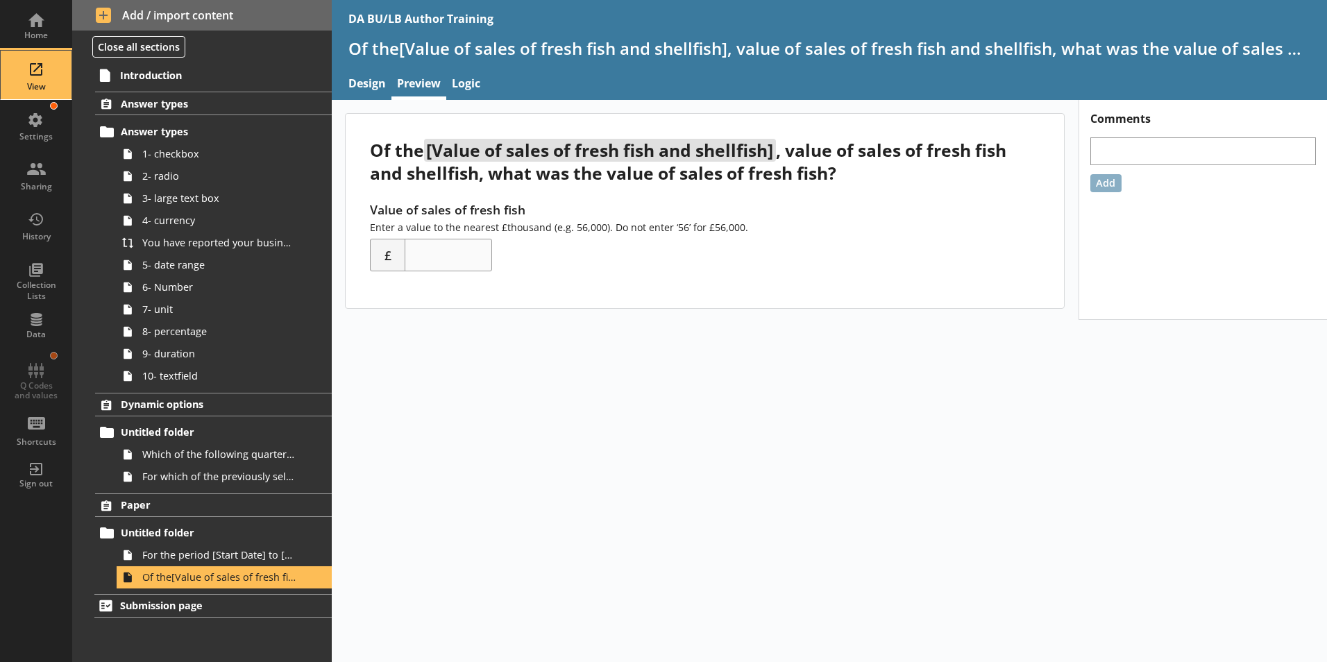
click at [35, 84] on div "View" at bounding box center [36, 86] width 49 height 11
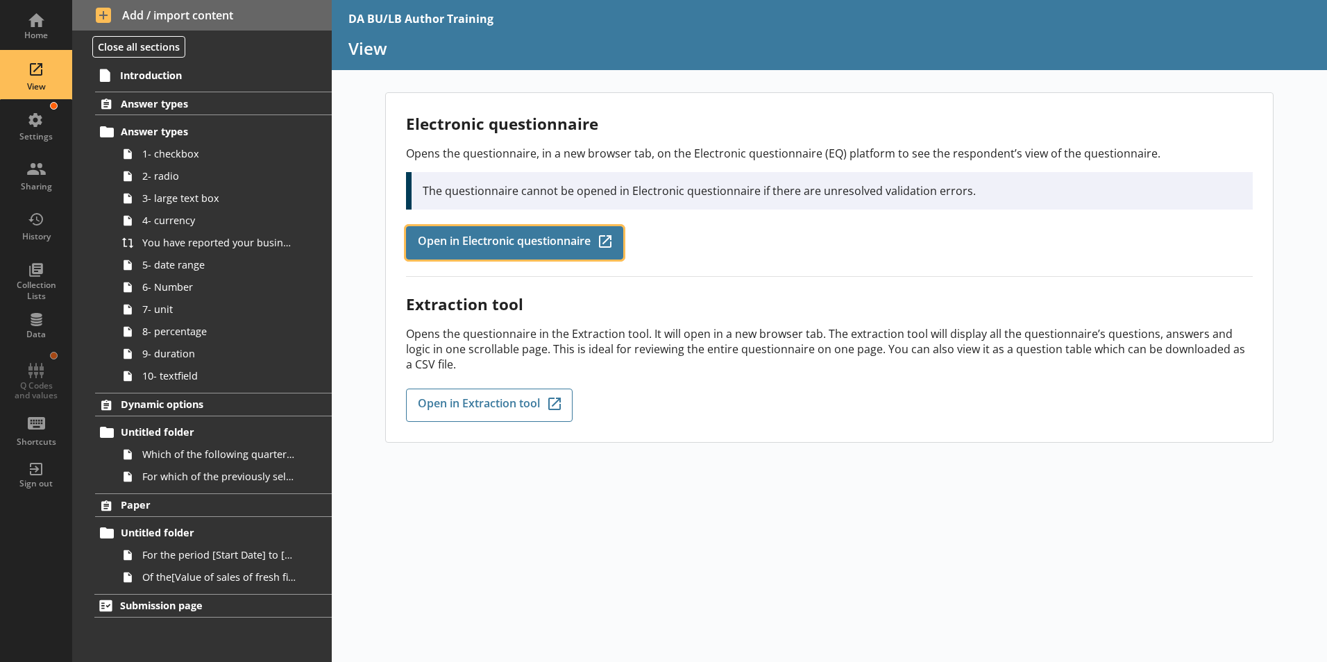
click at [485, 242] on span "Open in Electronic questionnaire" at bounding box center [504, 242] width 173 height 15
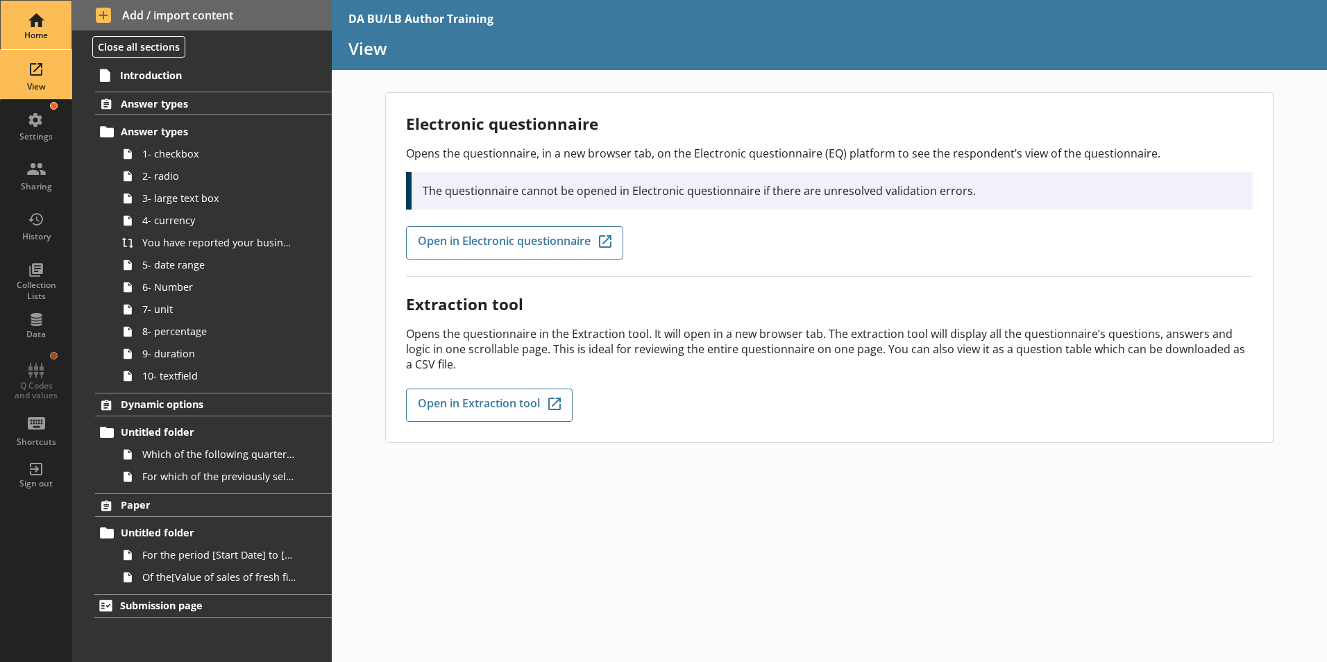
click at [44, 36] on div "Home" at bounding box center [36, 35] width 49 height 11
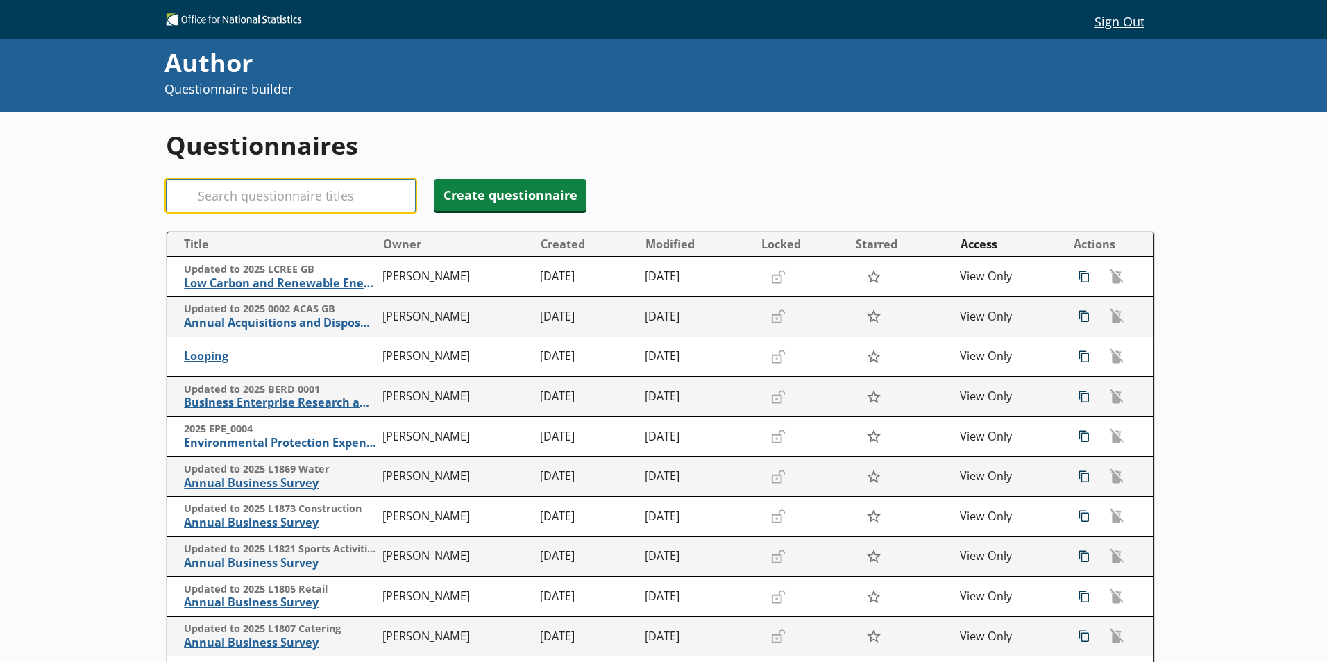
click at [267, 195] on input "Search" at bounding box center [291, 195] width 250 height 33
click at [264, 196] on input "Search" at bounding box center [291, 195] width 250 height 33
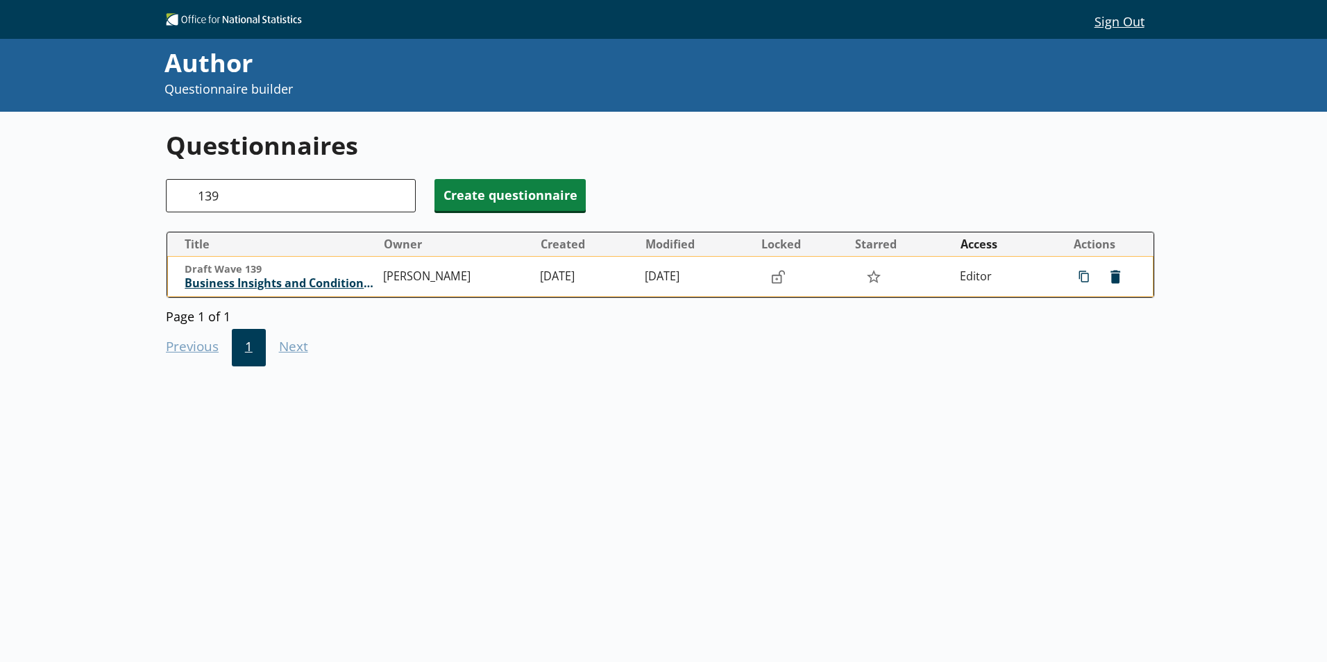
click at [280, 285] on span "Business Insights and Conditions Survey (BICS)" at bounding box center [281, 283] width 192 height 15
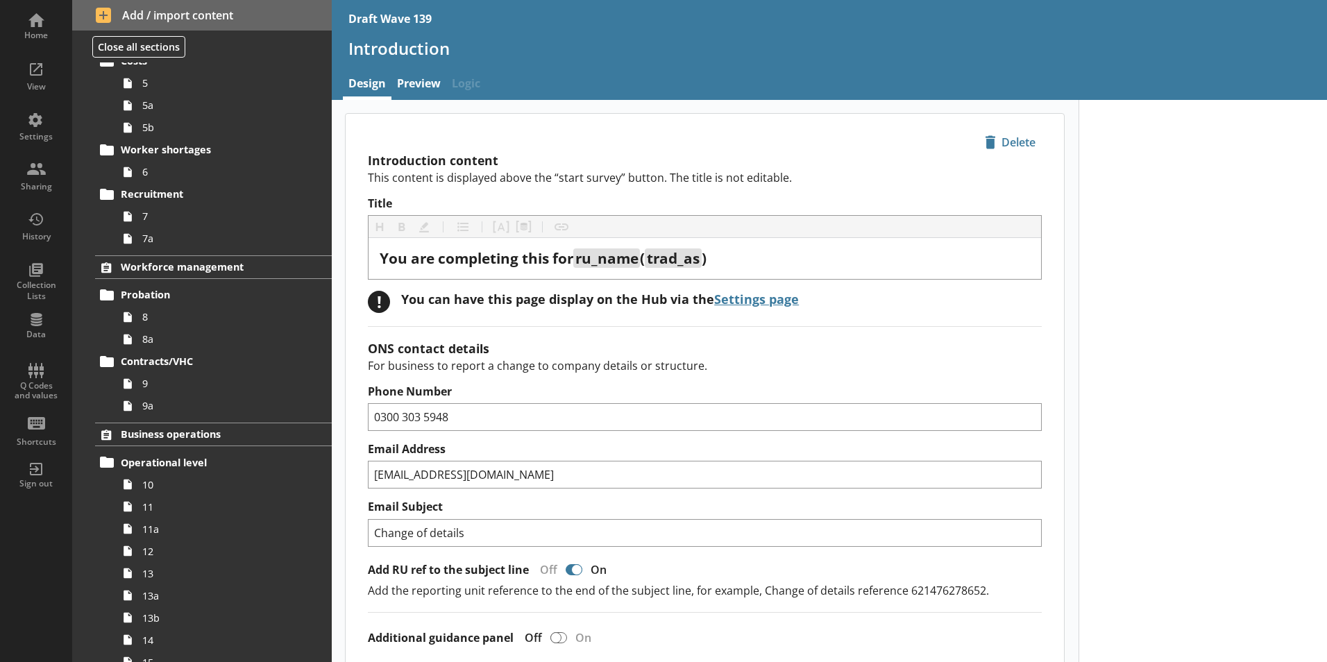
scroll to position [417, 0]
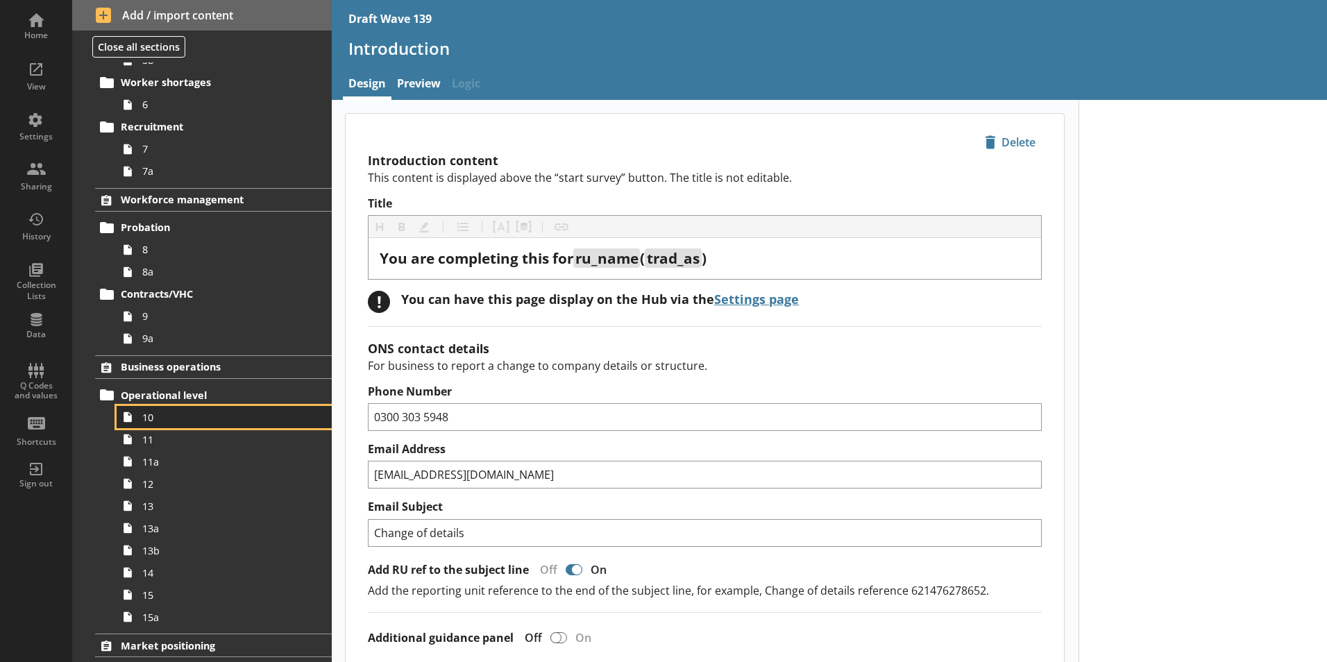
click at [164, 426] on link "10" at bounding box center [224, 417] width 215 height 22
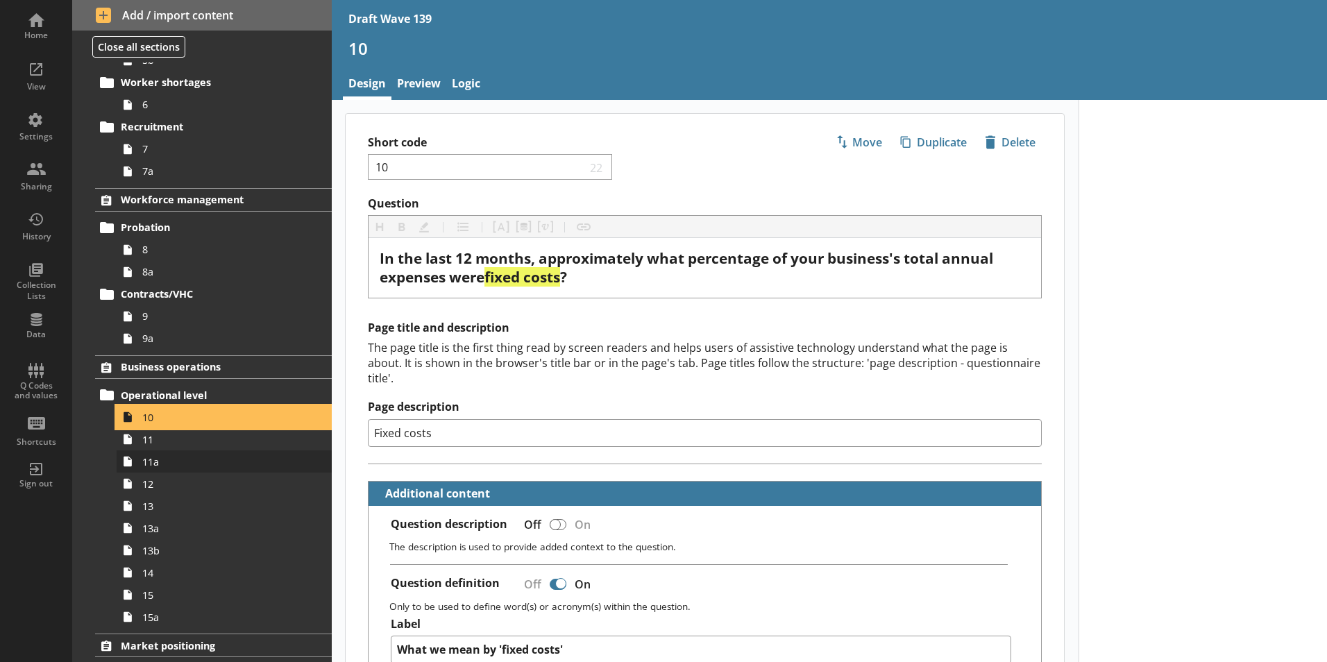
scroll to position [486, 0]
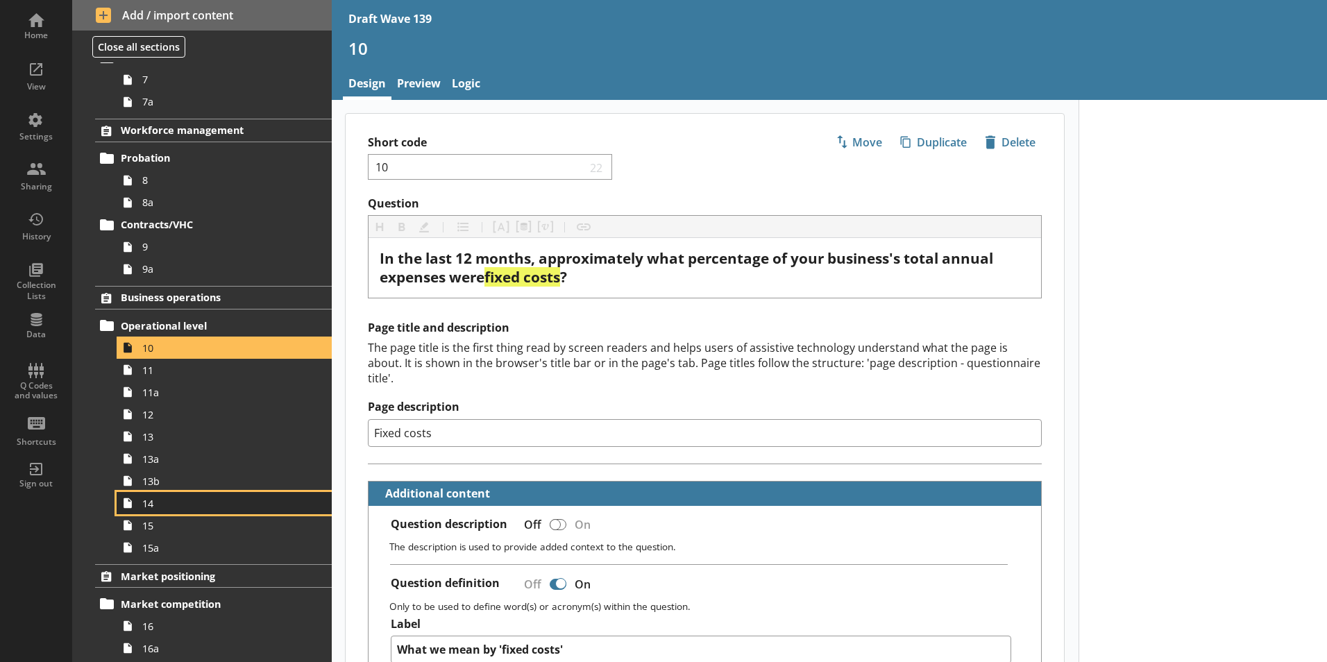
click at [162, 510] on link "14" at bounding box center [224, 503] width 215 height 22
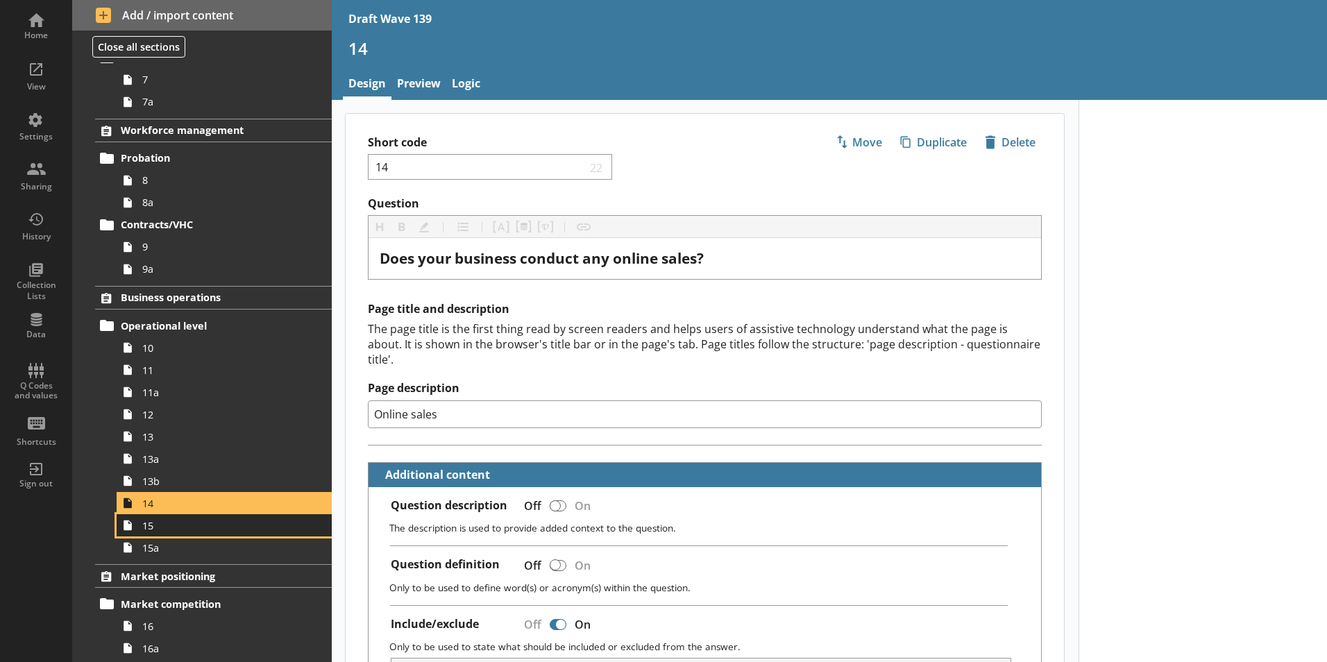
click at [162, 534] on link "15" at bounding box center [224, 525] width 215 height 22
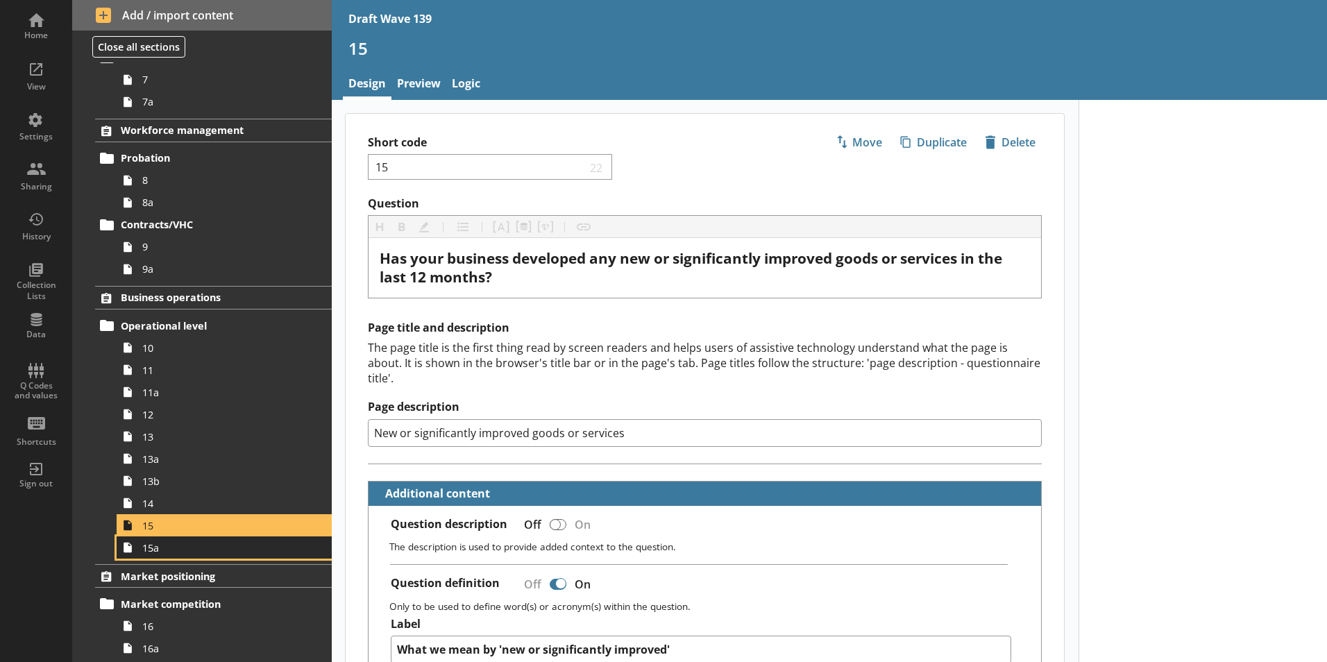
click at [158, 559] on link "15a" at bounding box center [224, 548] width 215 height 22
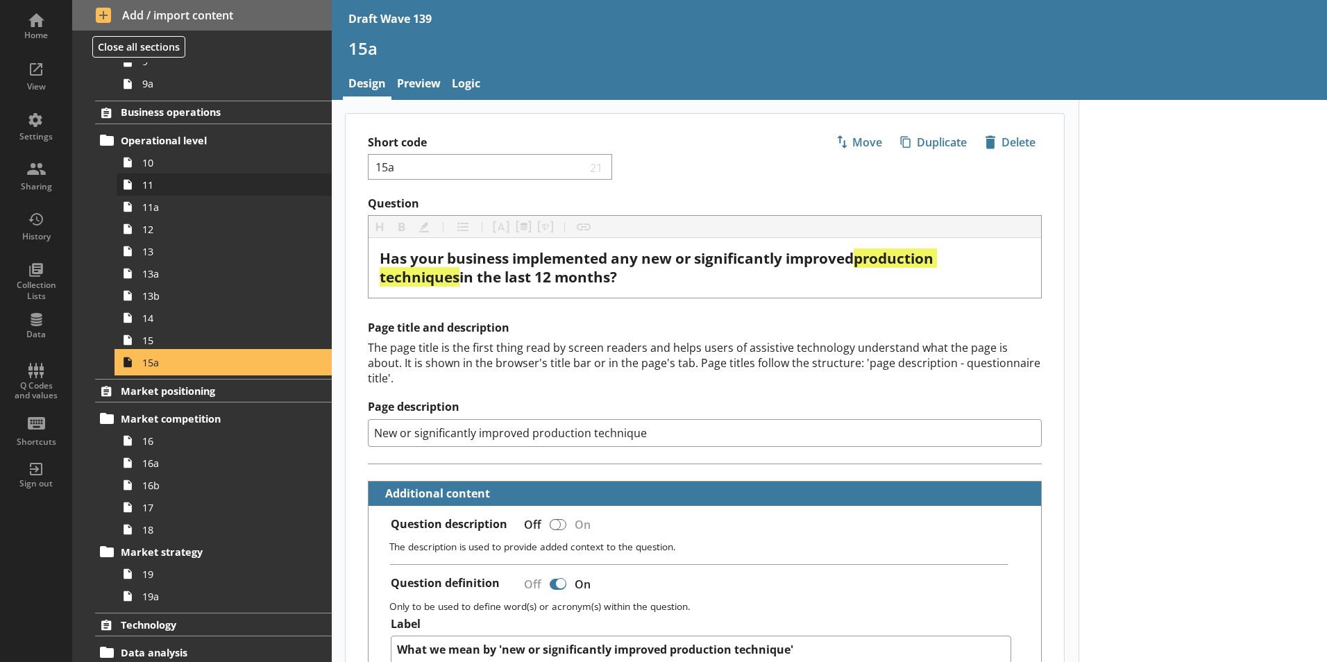
scroll to position [694, 0]
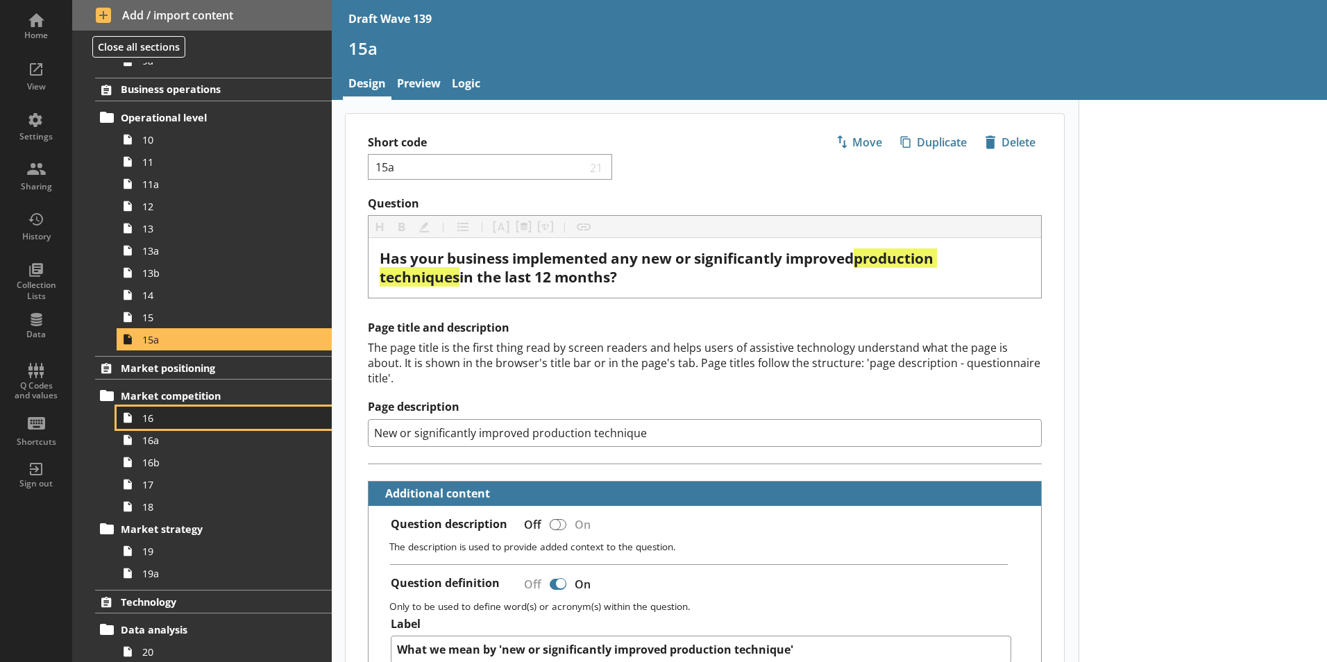
click at [158, 421] on span "16" at bounding box center [219, 418] width 154 height 13
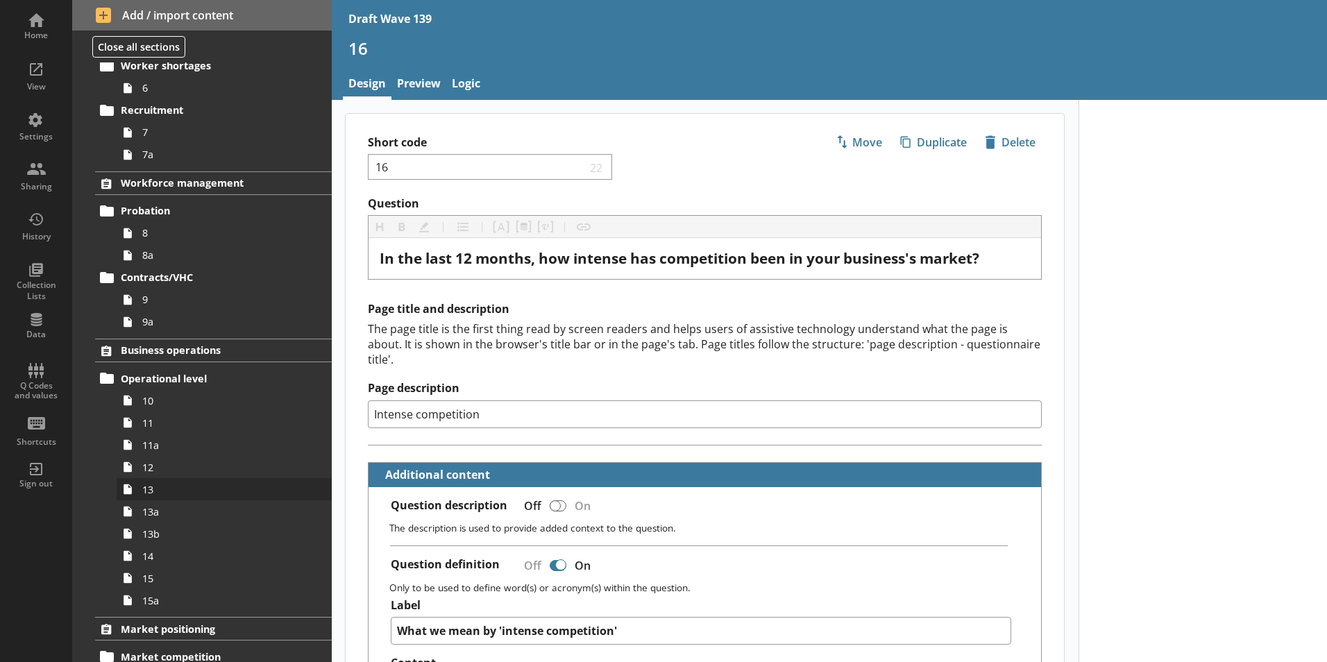
scroll to position [417, 0]
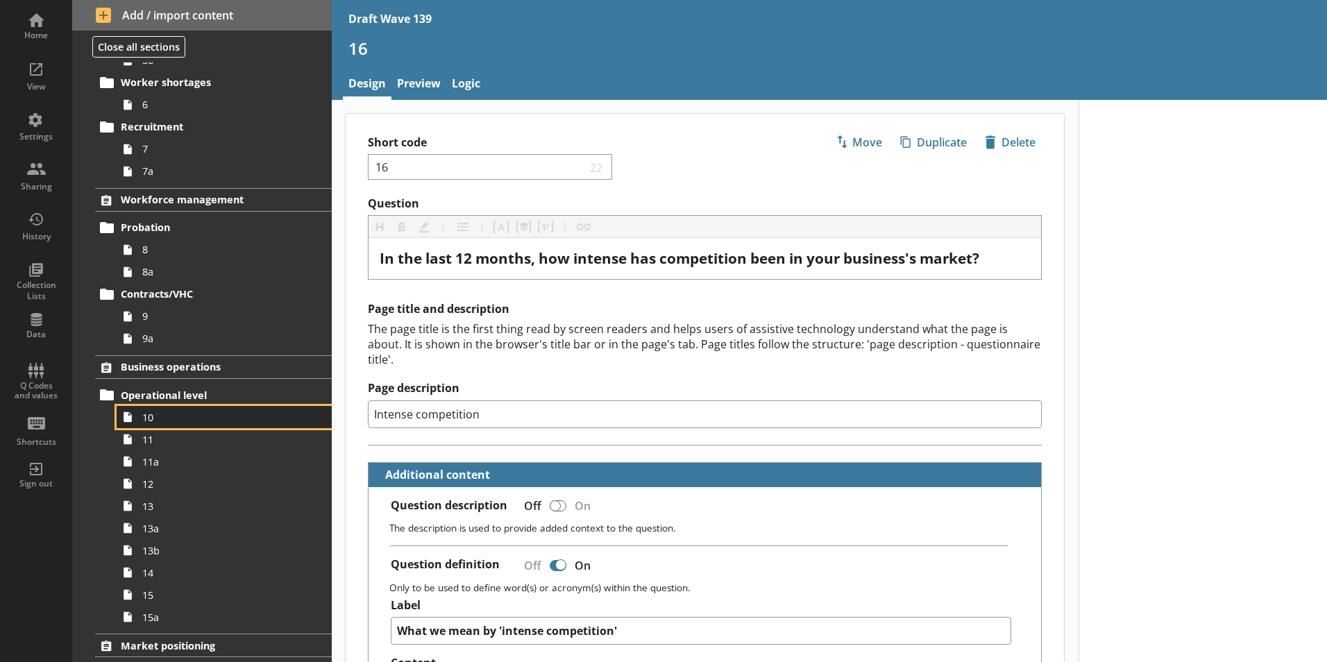
click at [156, 423] on span "10" at bounding box center [219, 417] width 154 height 13
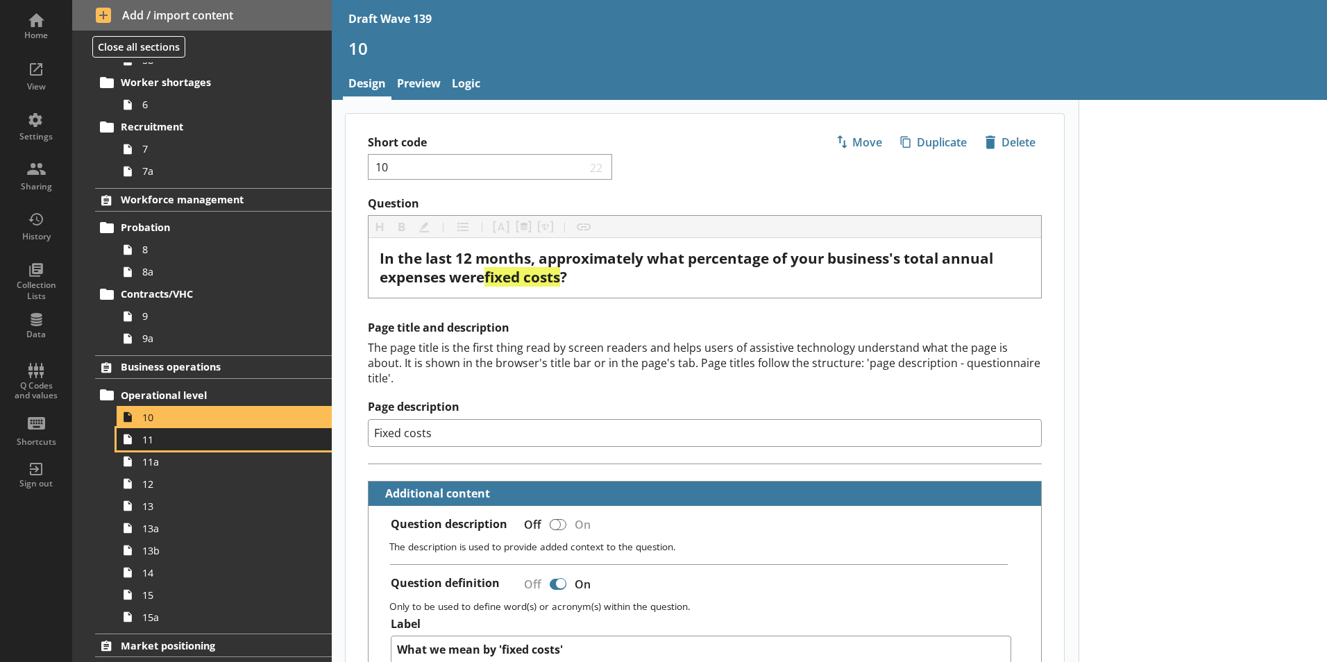
click at [154, 447] on link "11" at bounding box center [224, 439] width 215 height 22
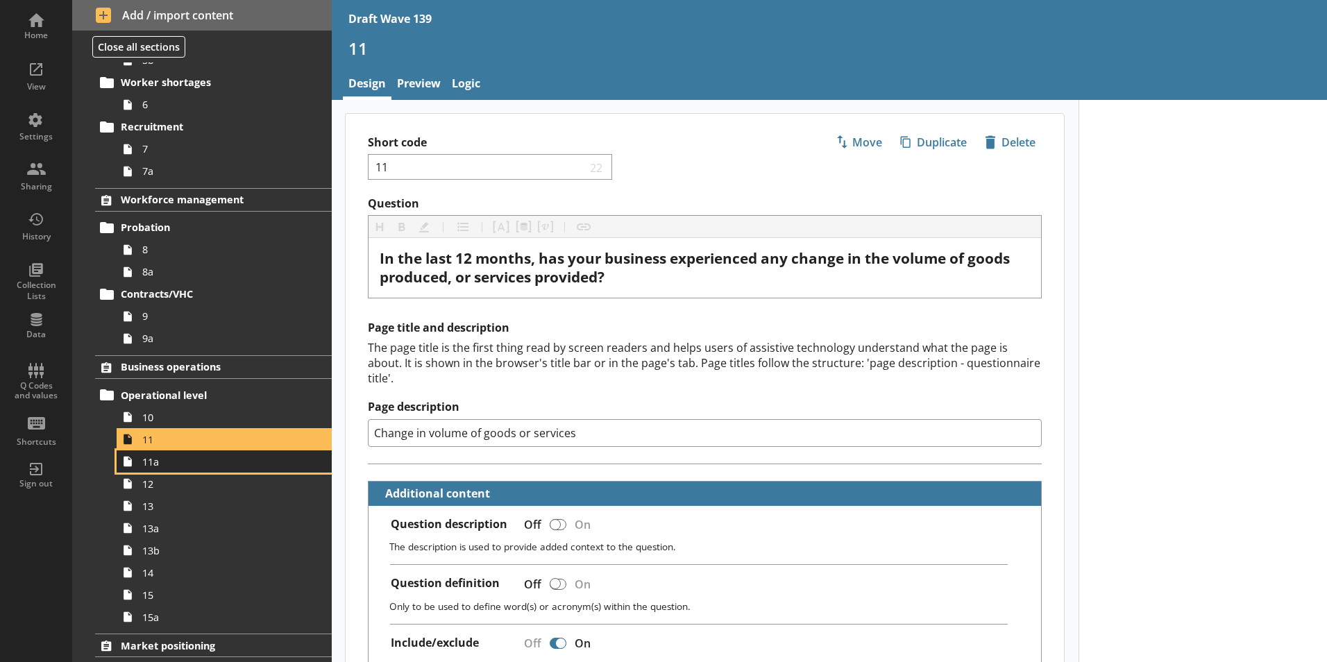
click at [153, 462] on span "11a" at bounding box center [219, 461] width 154 height 13
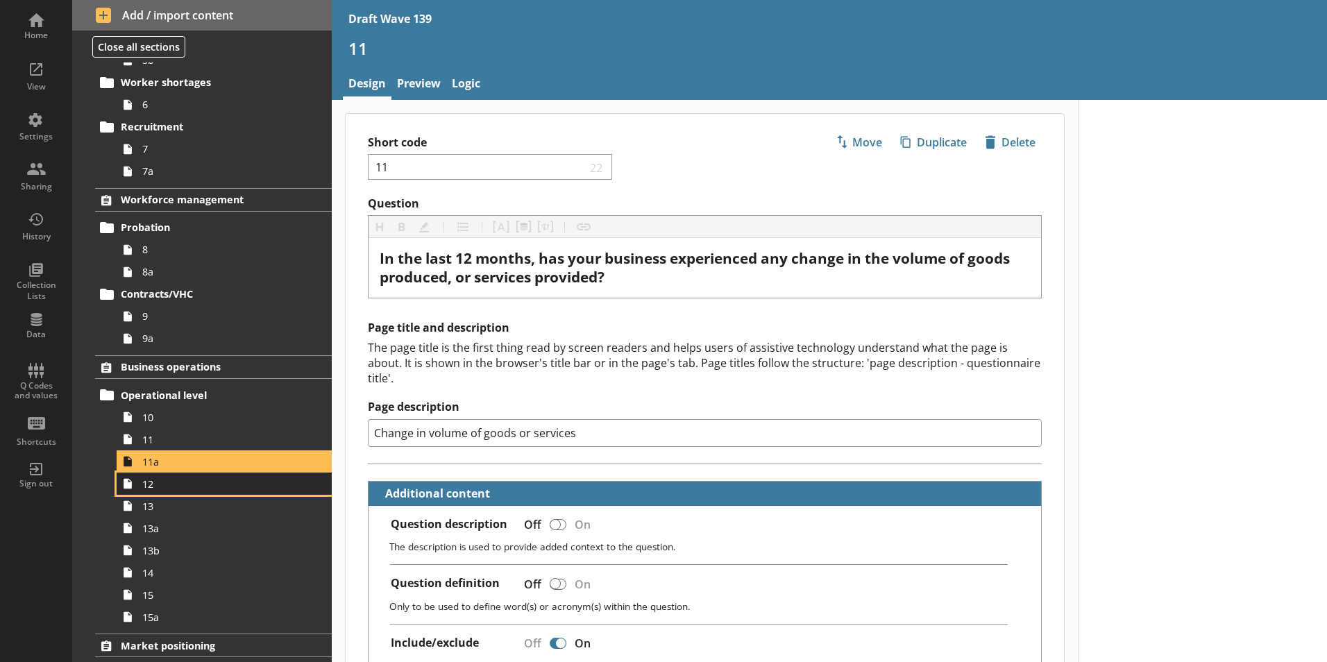
click at [146, 490] on span "12" at bounding box center [219, 484] width 154 height 13
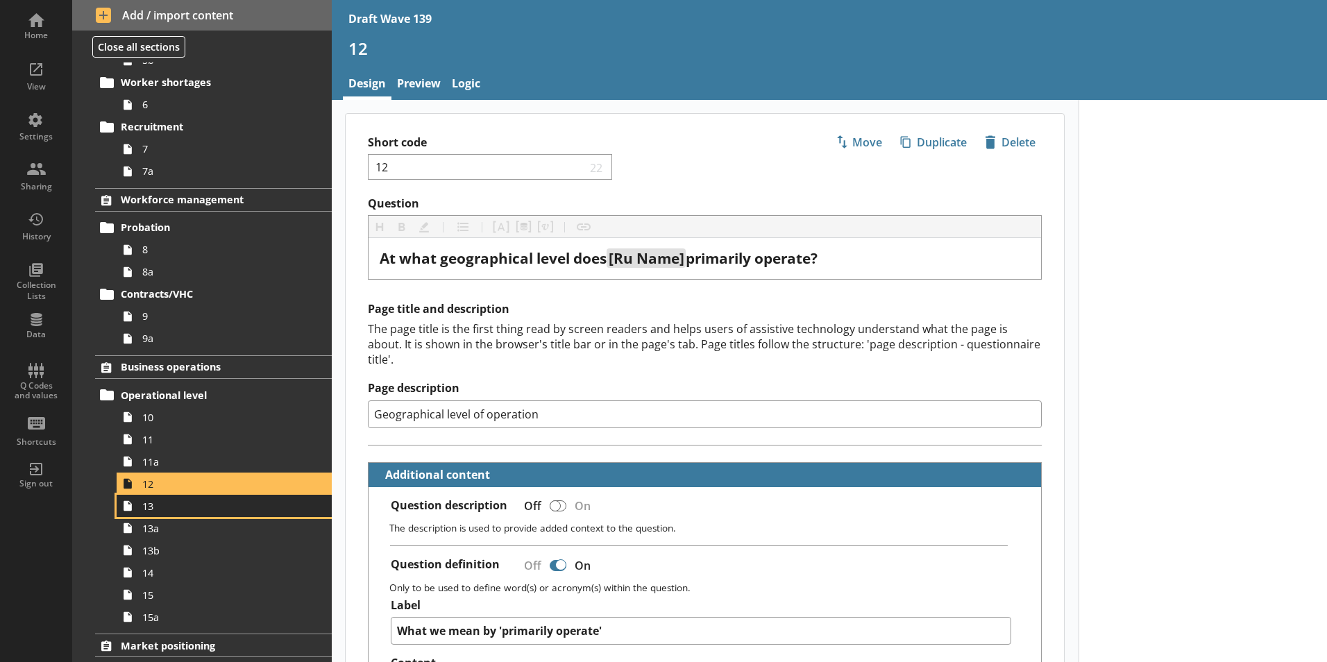
click at [148, 510] on span "13" at bounding box center [219, 506] width 154 height 13
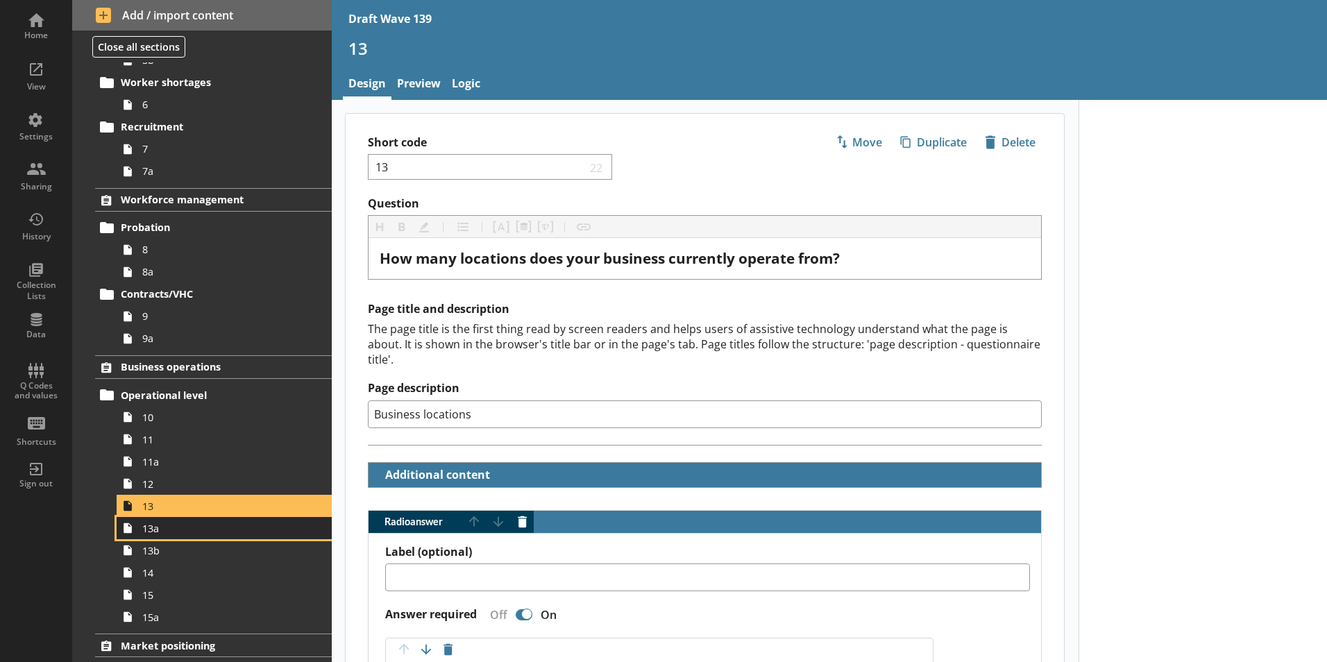
click at [156, 535] on span "13a" at bounding box center [219, 528] width 154 height 13
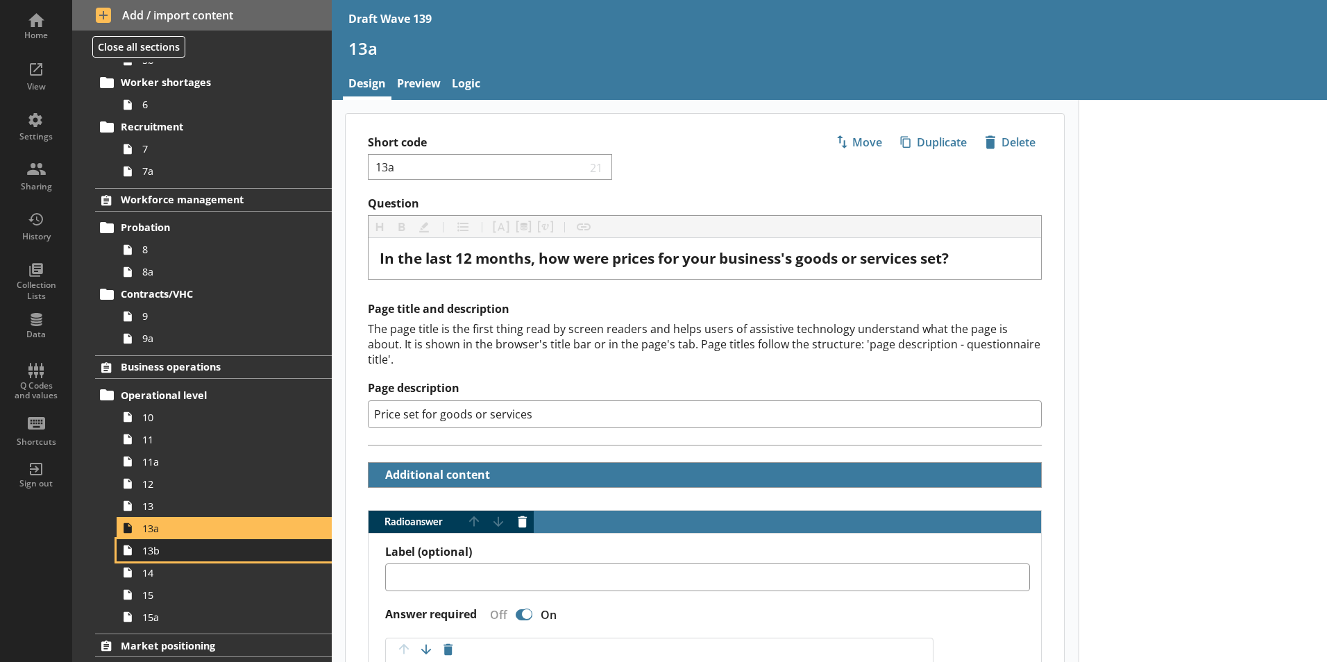
click at [151, 558] on link "13b" at bounding box center [224, 550] width 215 height 22
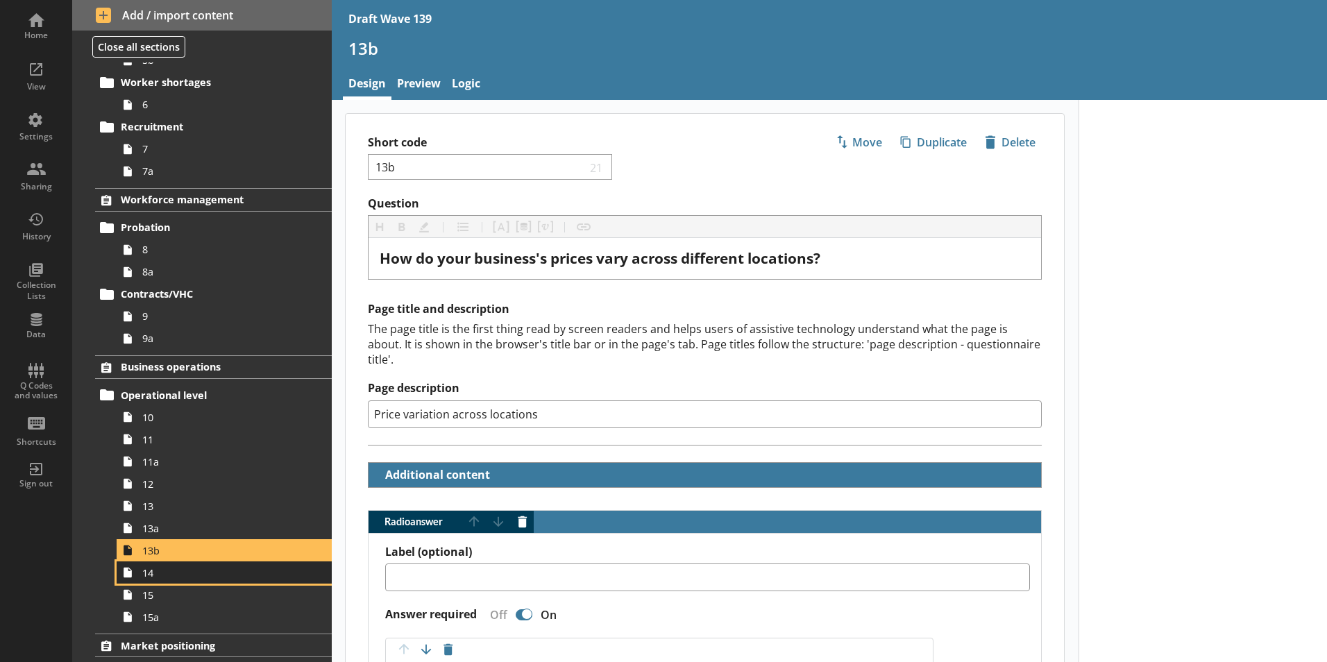
click at [149, 576] on span "14" at bounding box center [219, 572] width 154 height 13
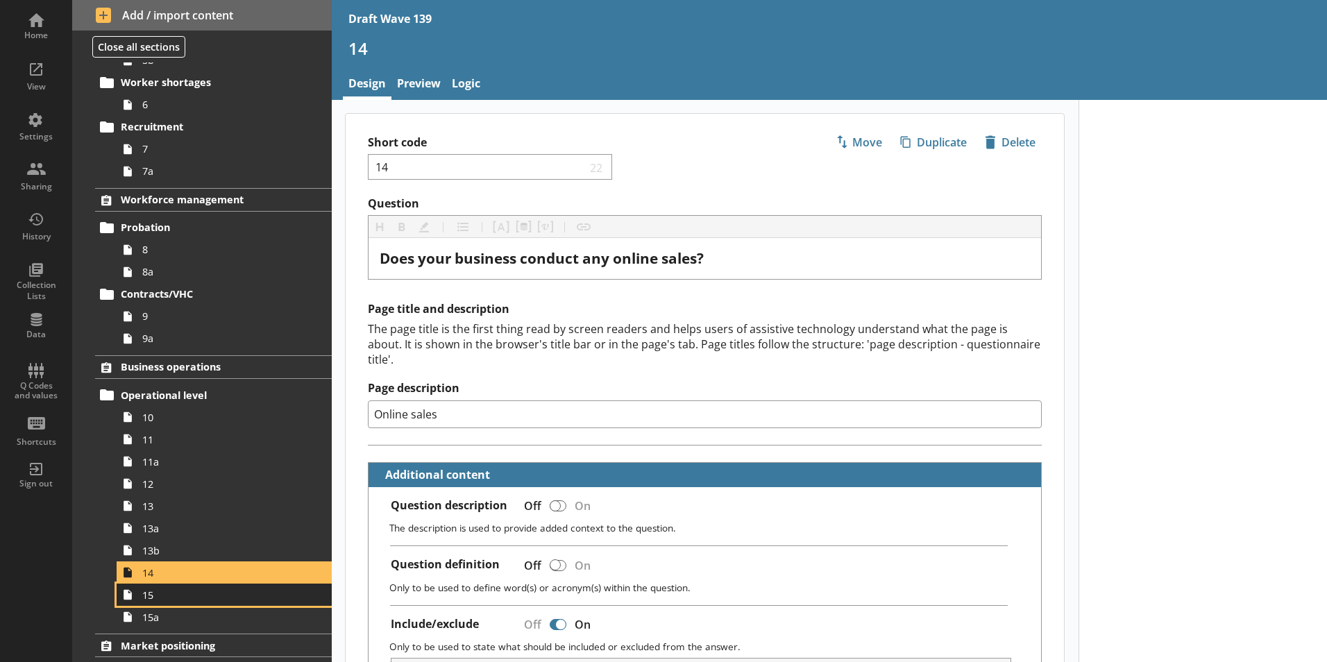
click at [146, 578] on span "15" at bounding box center [219, 595] width 154 height 13
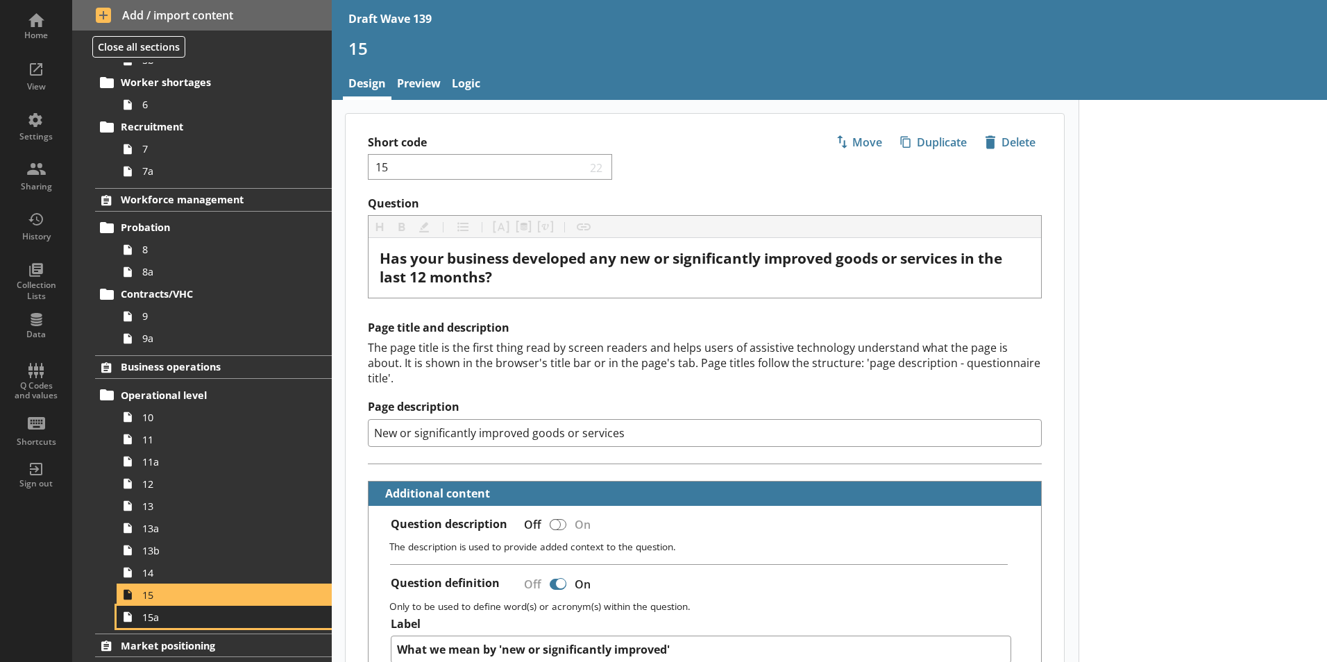
click at [151, 578] on span "15a" at bounding box center [219, 617] width 154 height 13
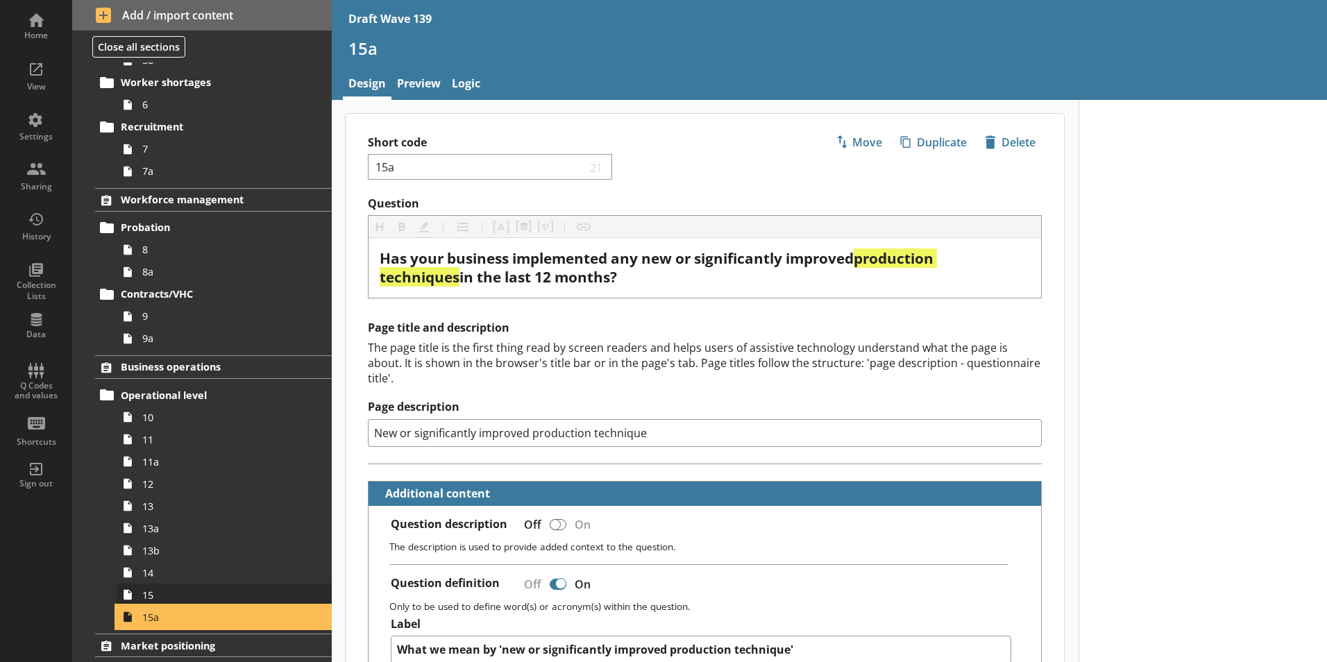
scroll to position [555, 0]
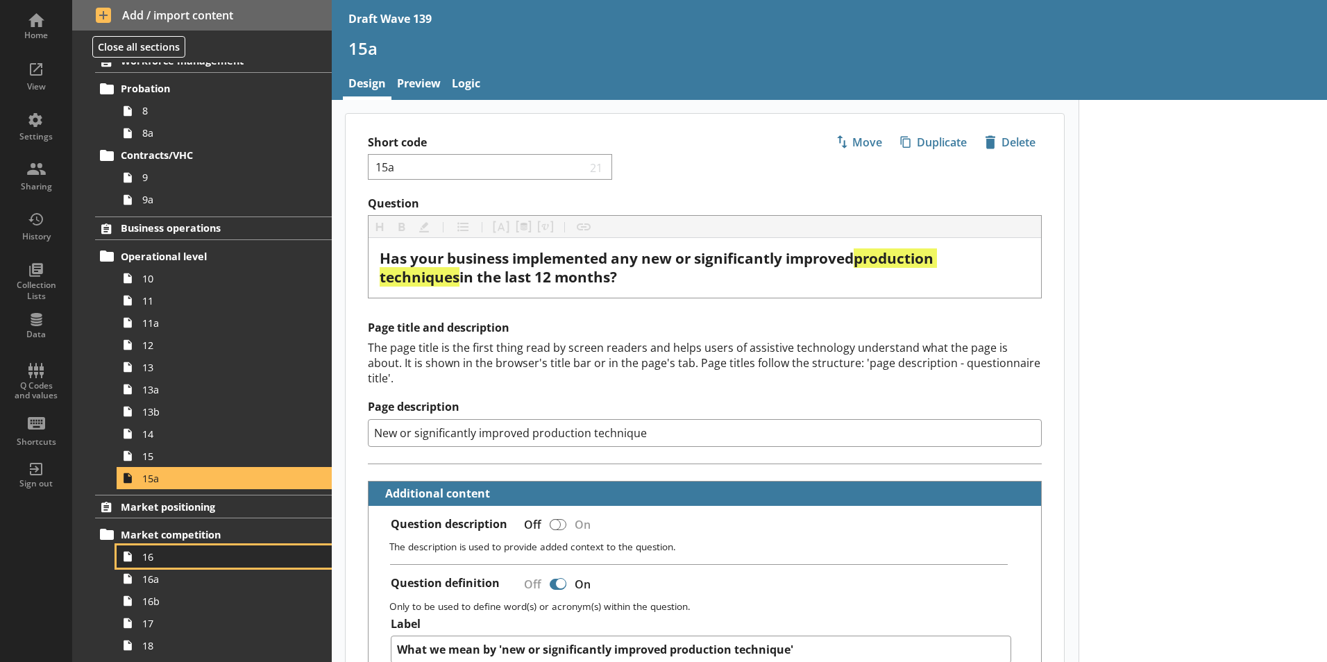
click at [142, 562] on link "16" at bounding box center [224, 557] width 215 height 22
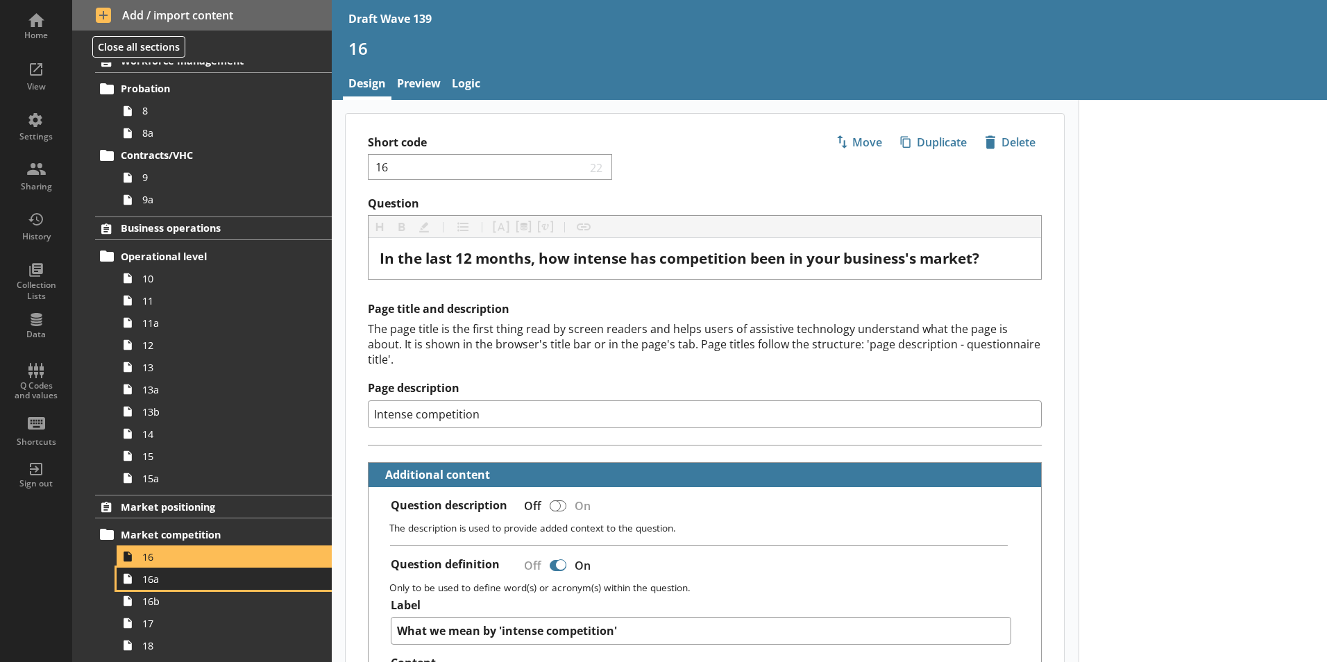
click at [148, 578] on span "16a" at bounding box center [219, 579] width 154 height 13
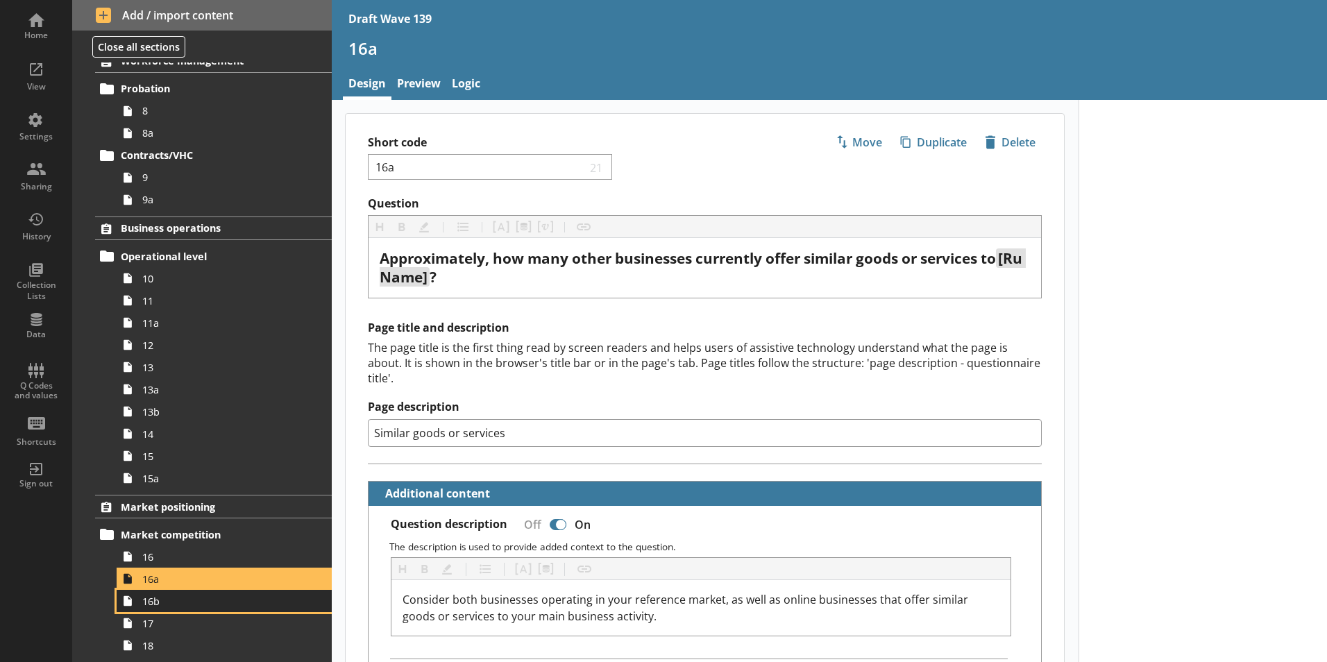
click at [149, 578] on span "16b" at bounding box center [219, 601] width 154 height 13
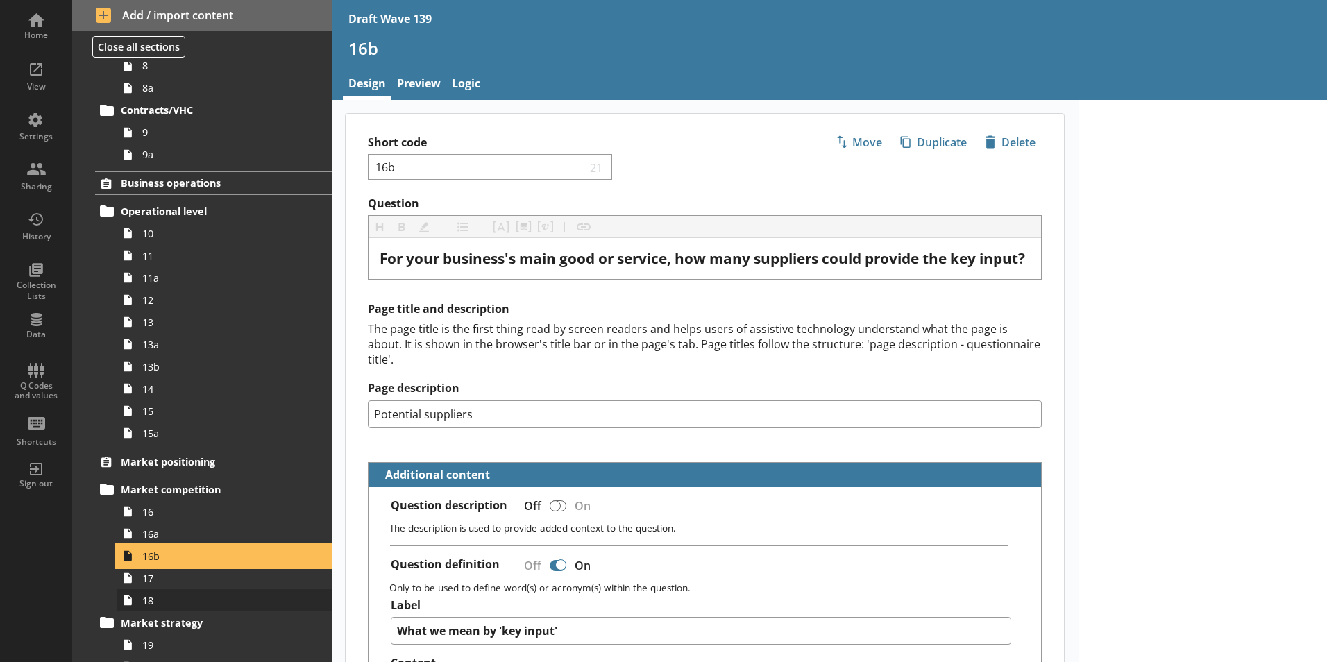
scroll to position [625, 0]
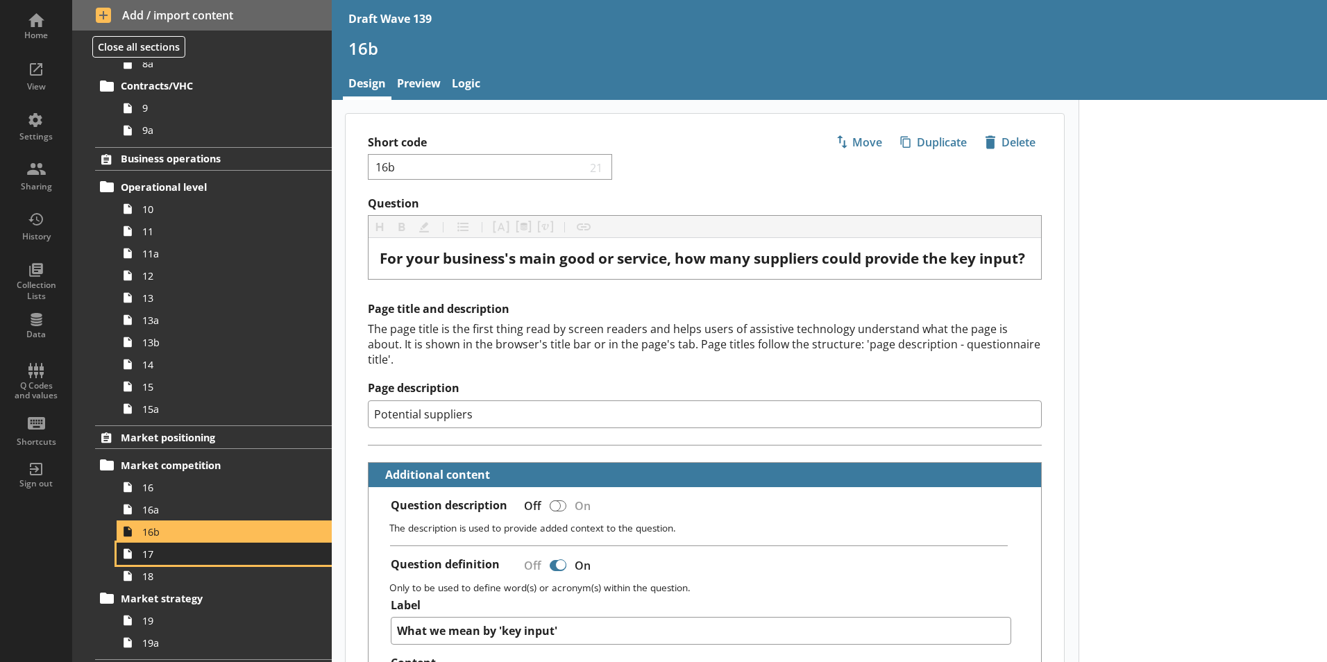
click at [160, 559] on span "17" at bounding box center [219, 554] width 154 height 13
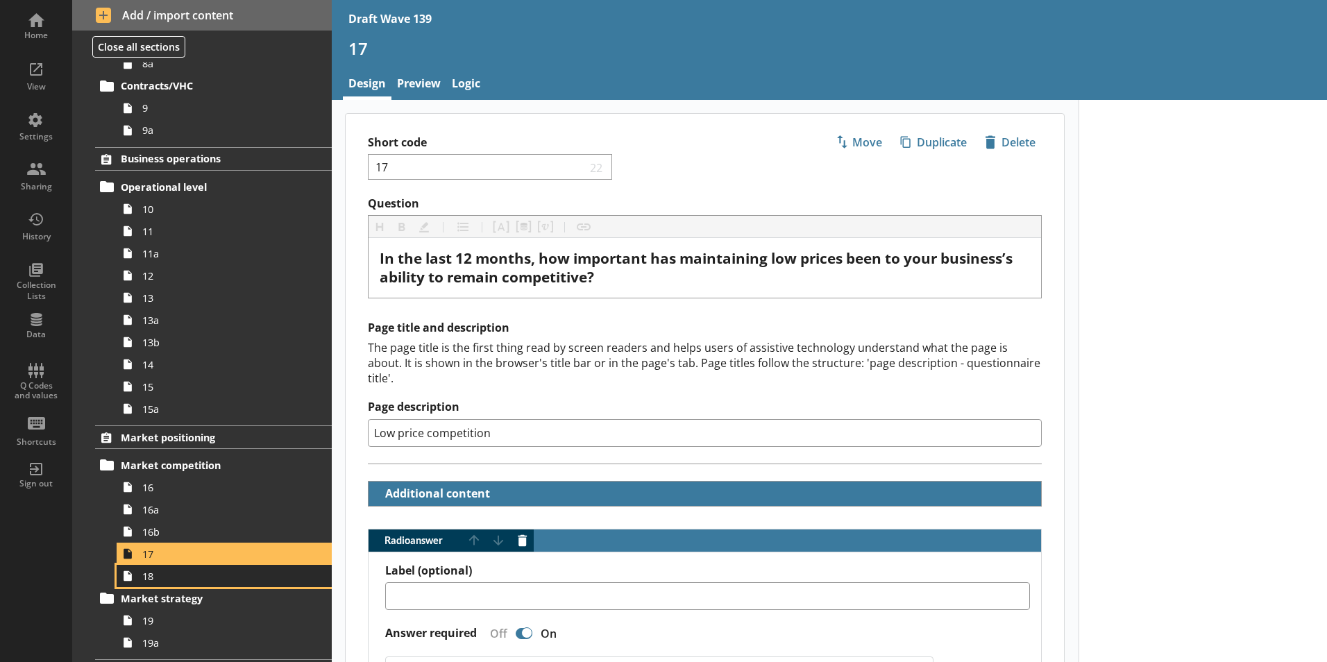
click at [151, 578] on link "18" at bounding box center [224, 576] width 215 height 22
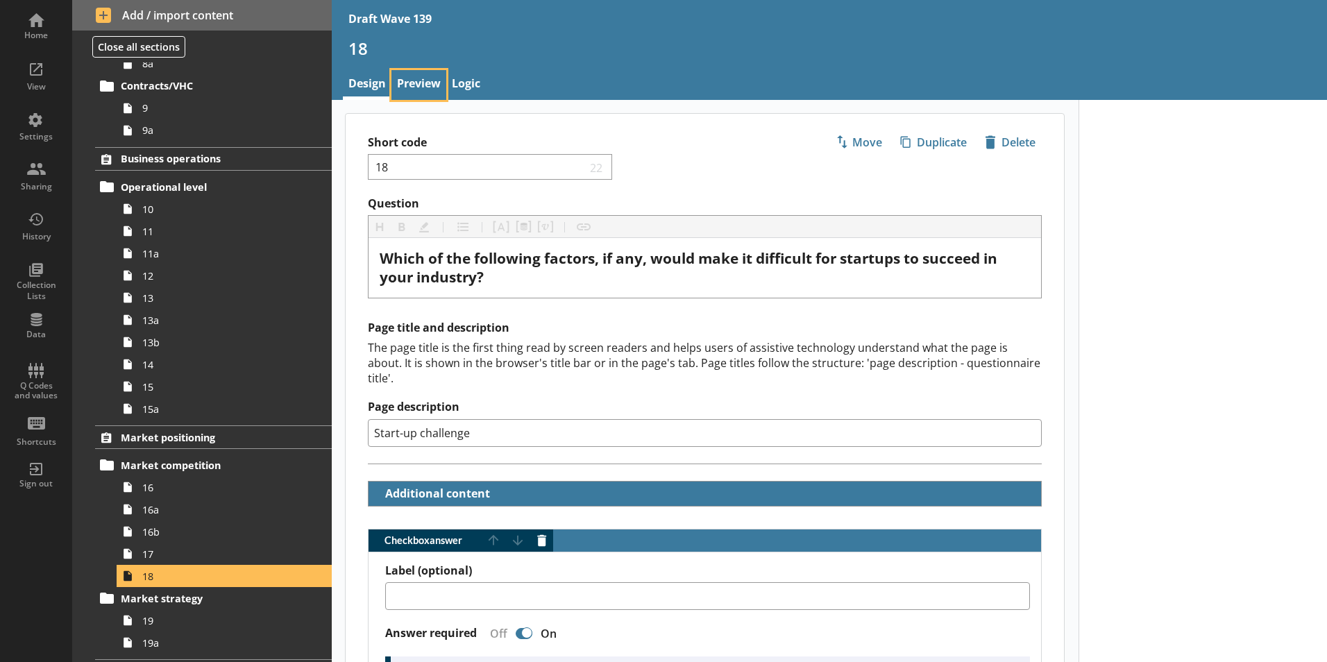
click at [427, 90] on link "Preview" at bounding box center [419, 85] width 55 height 30
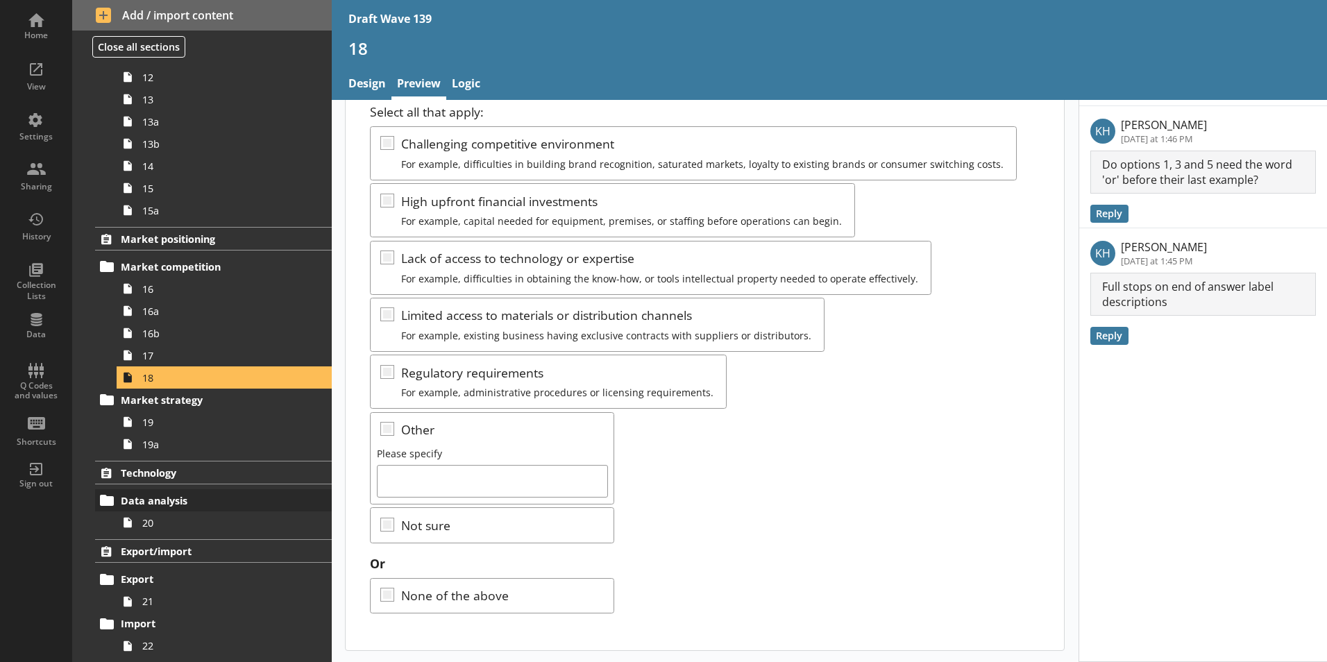
scroll to position [902, 0]
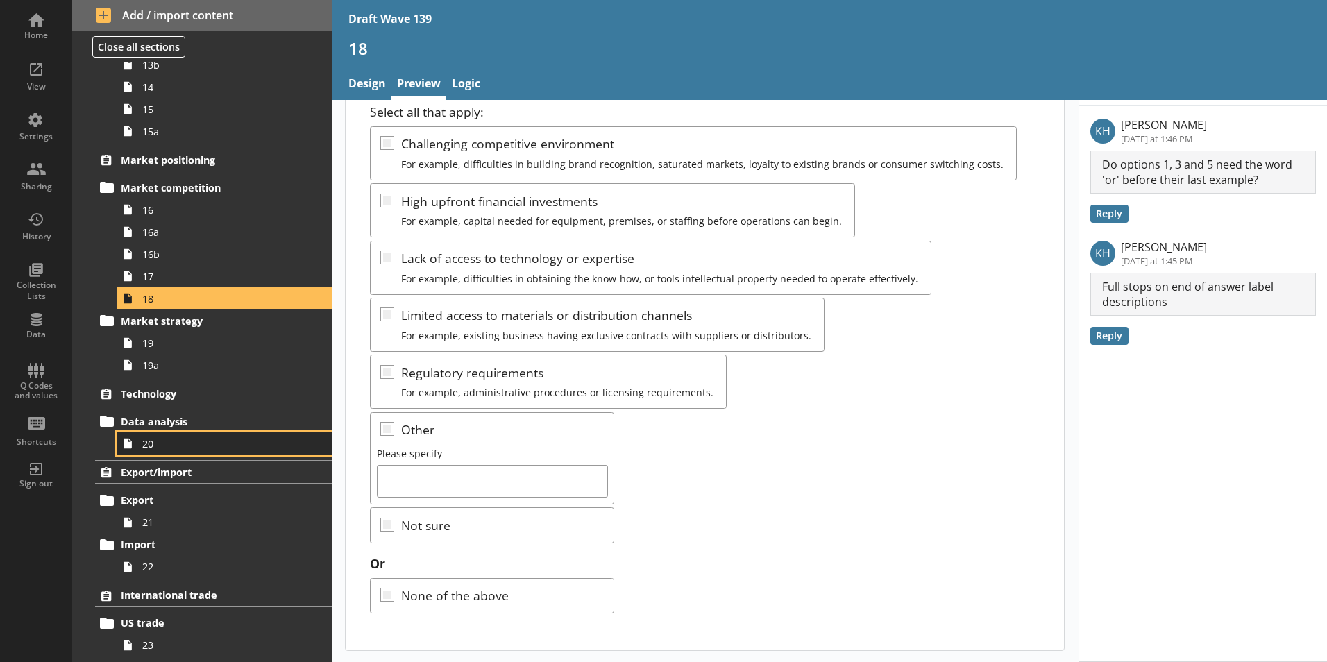
click at [147, 447] on span "20" at bounding box center [219, 443] width 154 height 13
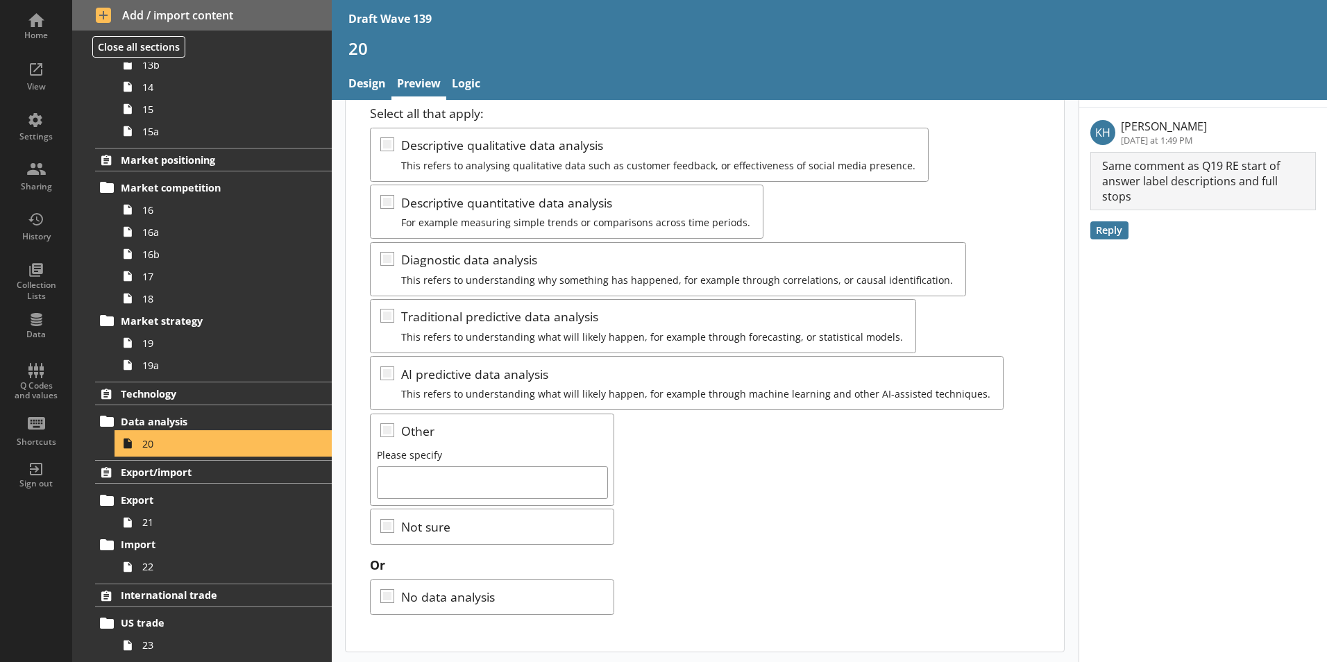
scroll to position [98, 0]
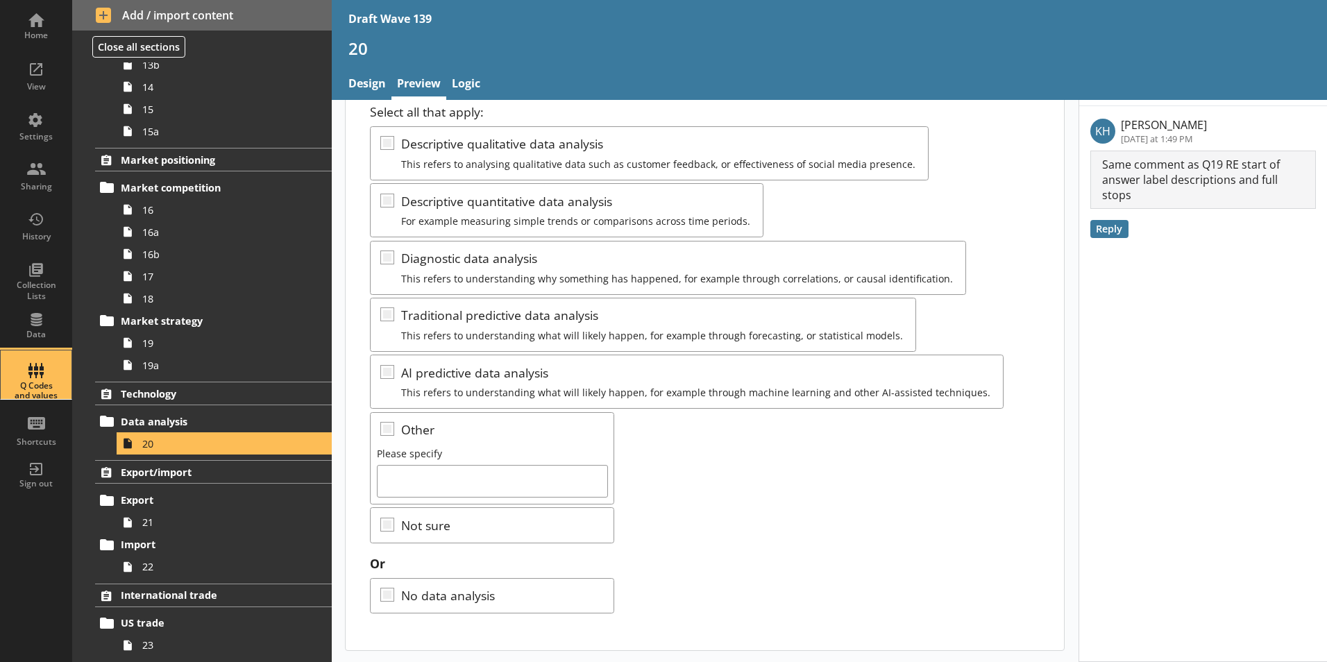
click at [37, 379] on div "Q Codes and values" at bounding box center [36, 375] width 49 height 49
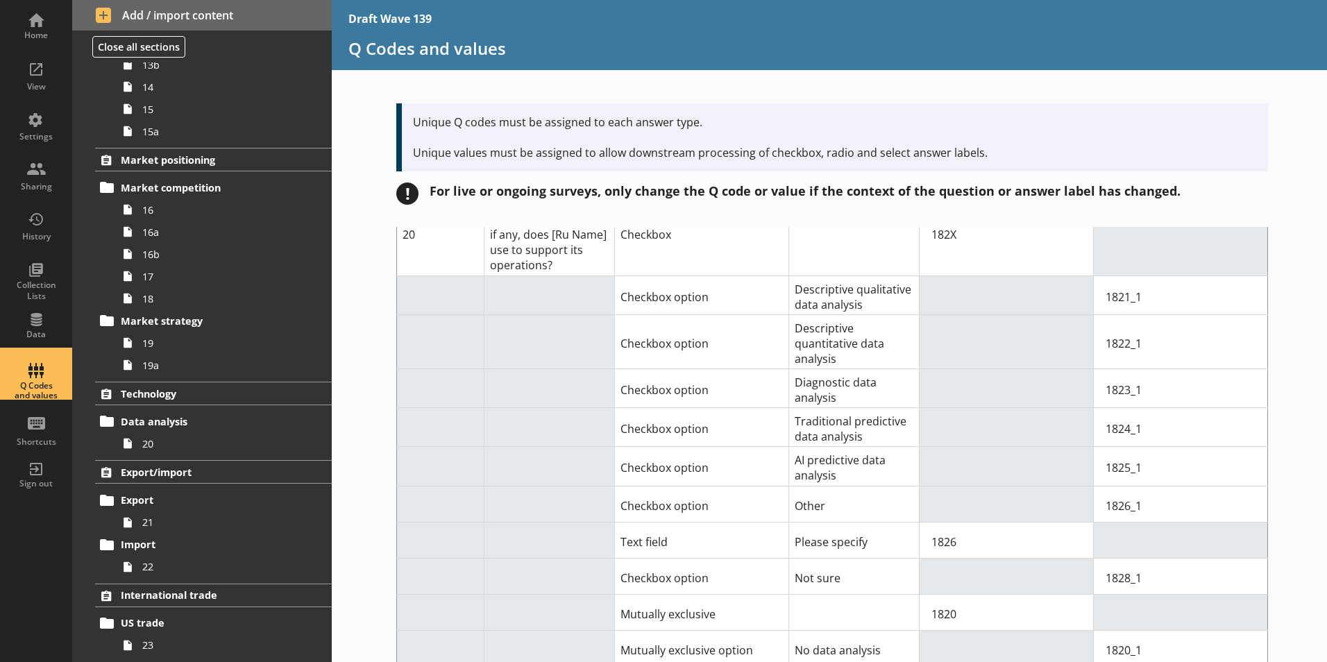
scroll to position [11524, 0]
